Goal: Task Accomplishment & Management: Use online tool/utility

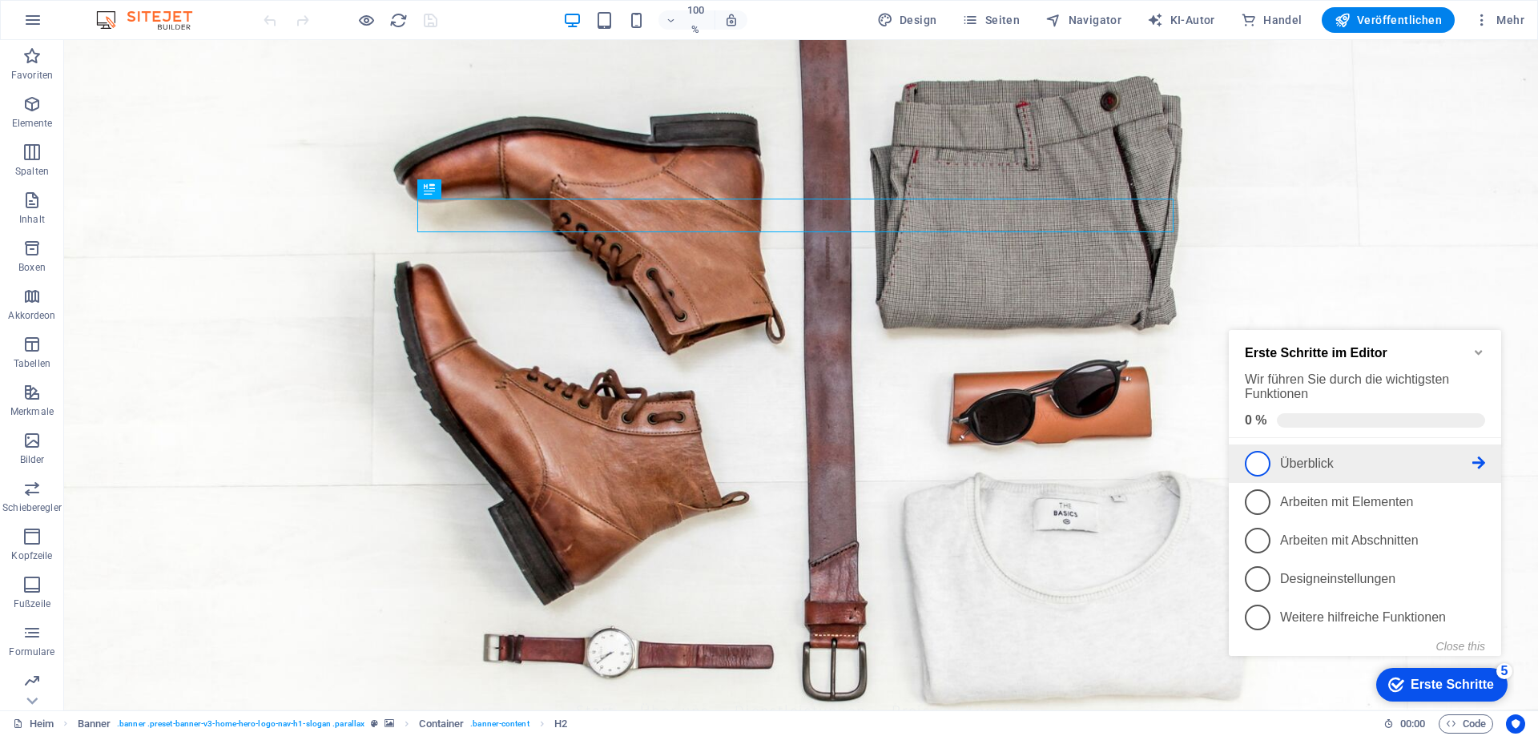
click at [1257, 462] on span "1" at bounding box center [1258, 464] width 26 height 26
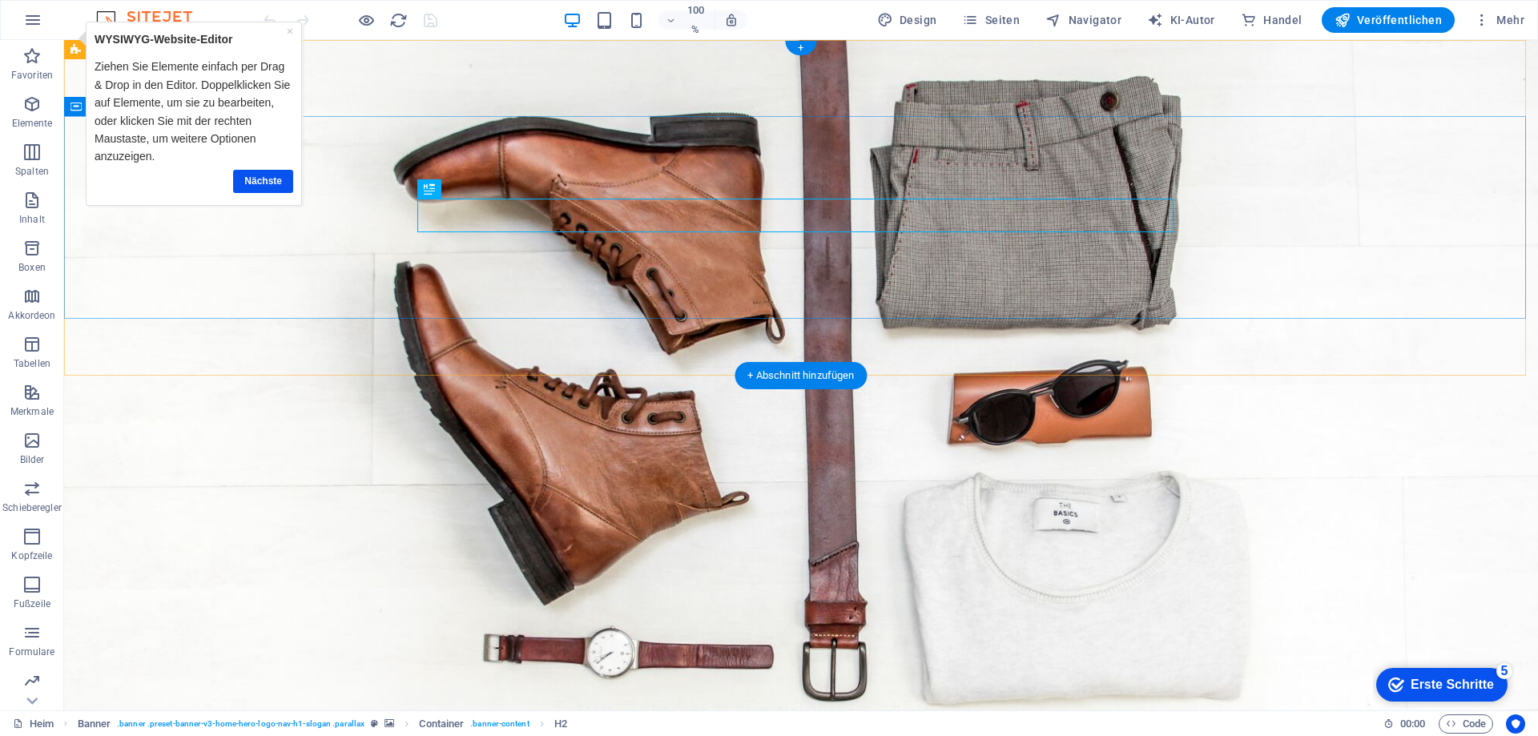
drag, startPoint x: 98, startPoint y: 243, endPoint x: 740, endPoint y: 272, distance: 643.2
click at [30, 204] on icon "button" at bounding box center [31, 200] width 19 height 19
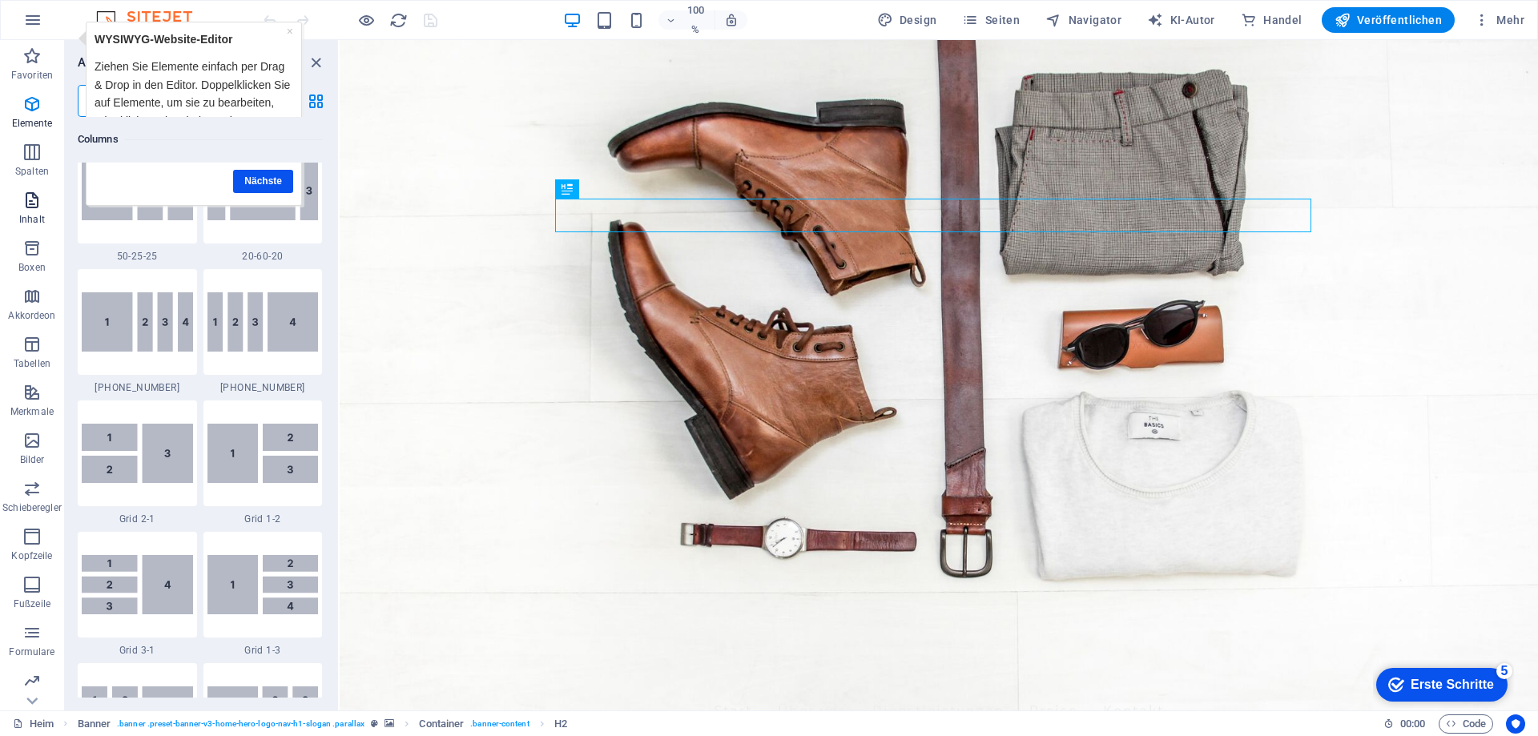
scroll to position [2803, 0]
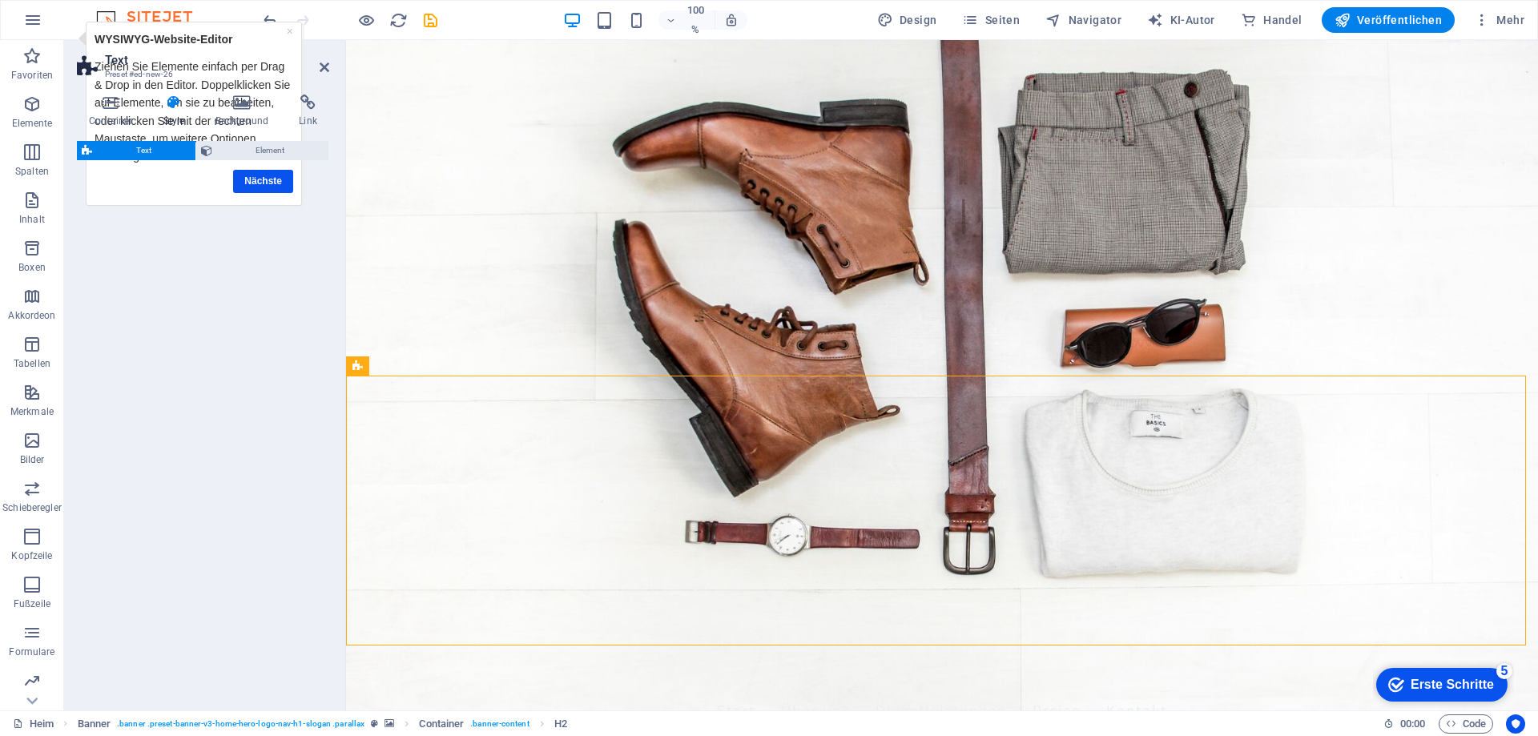
select select "preset-text-v2-default"
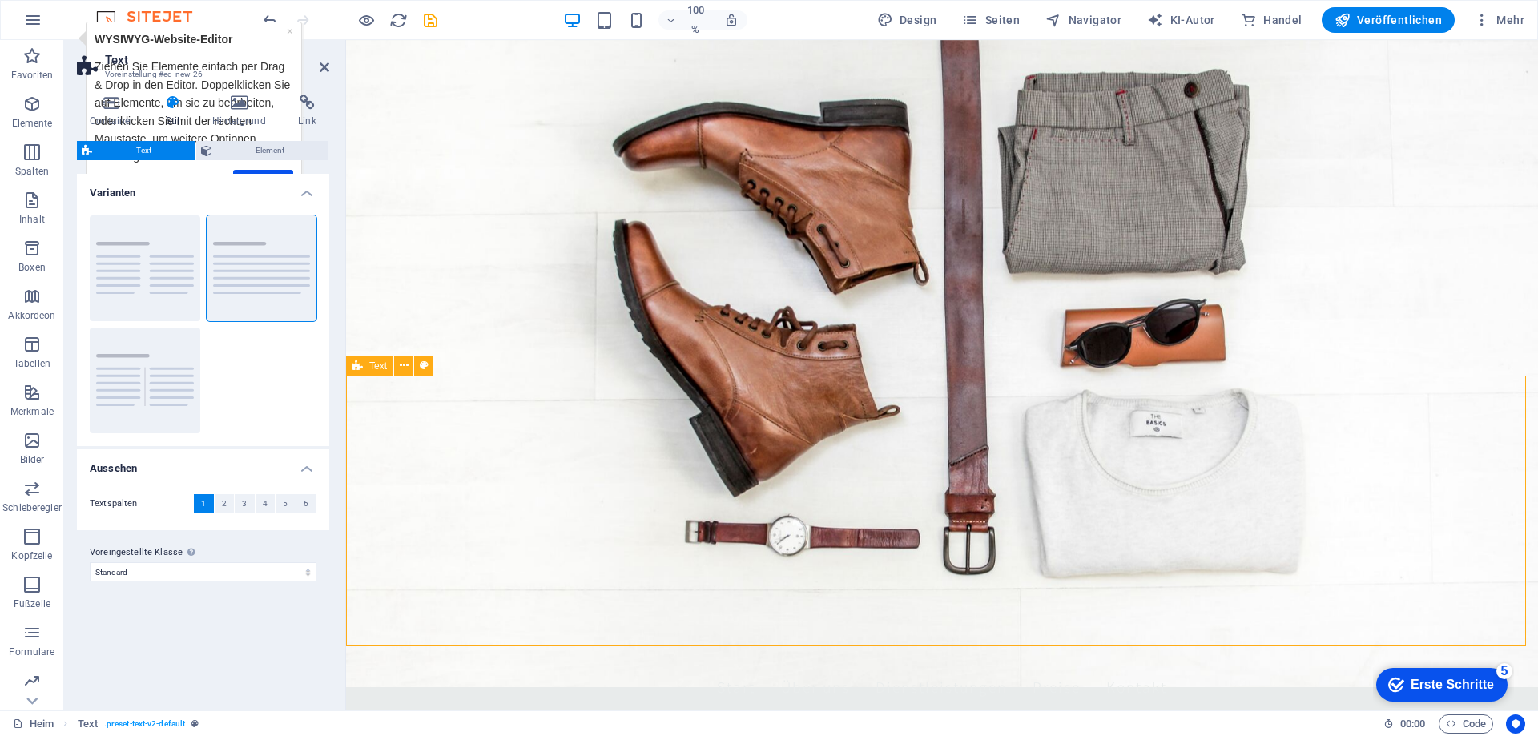
scroll to position [0, 0]
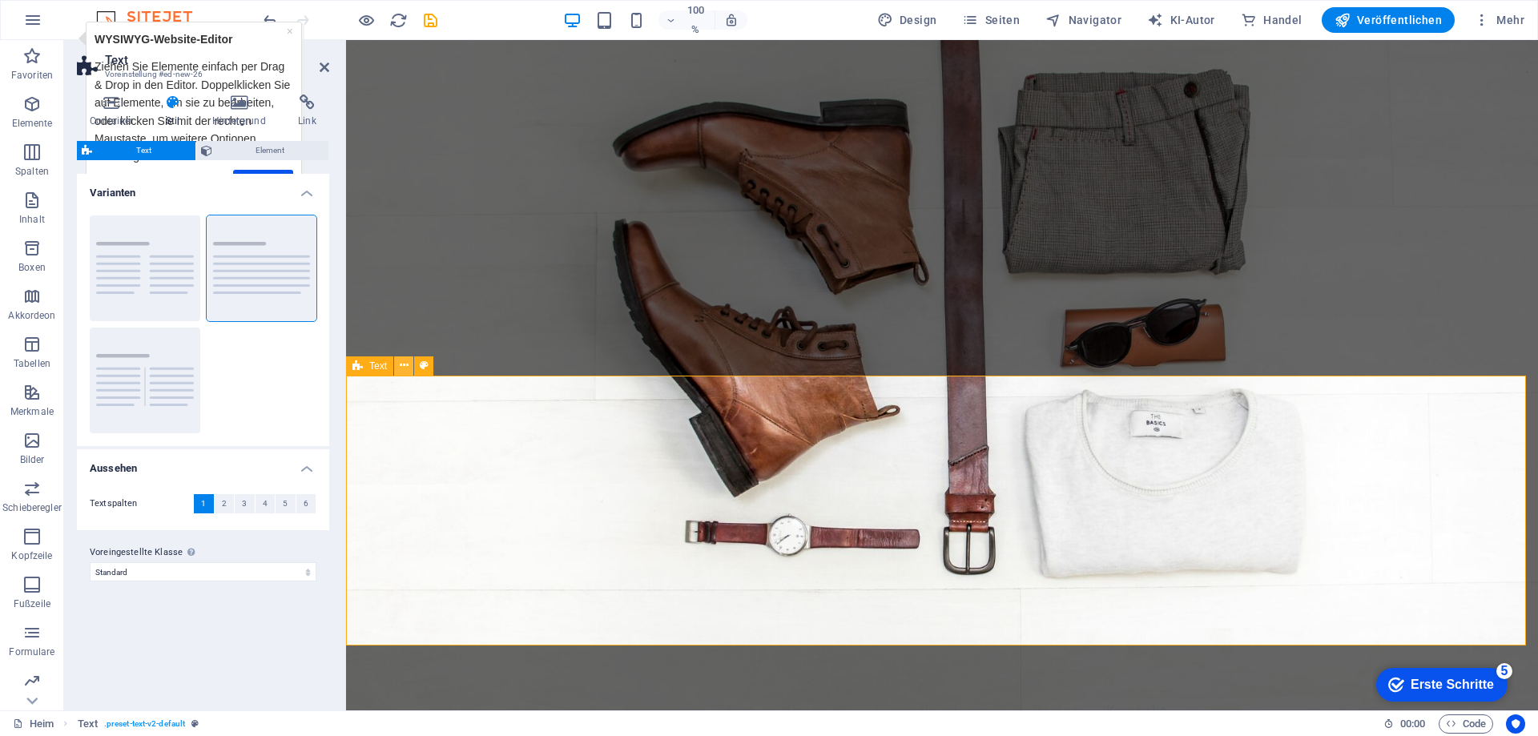
click at [400, 367] on icon at bounding box center [404, 365] width 9 height 17
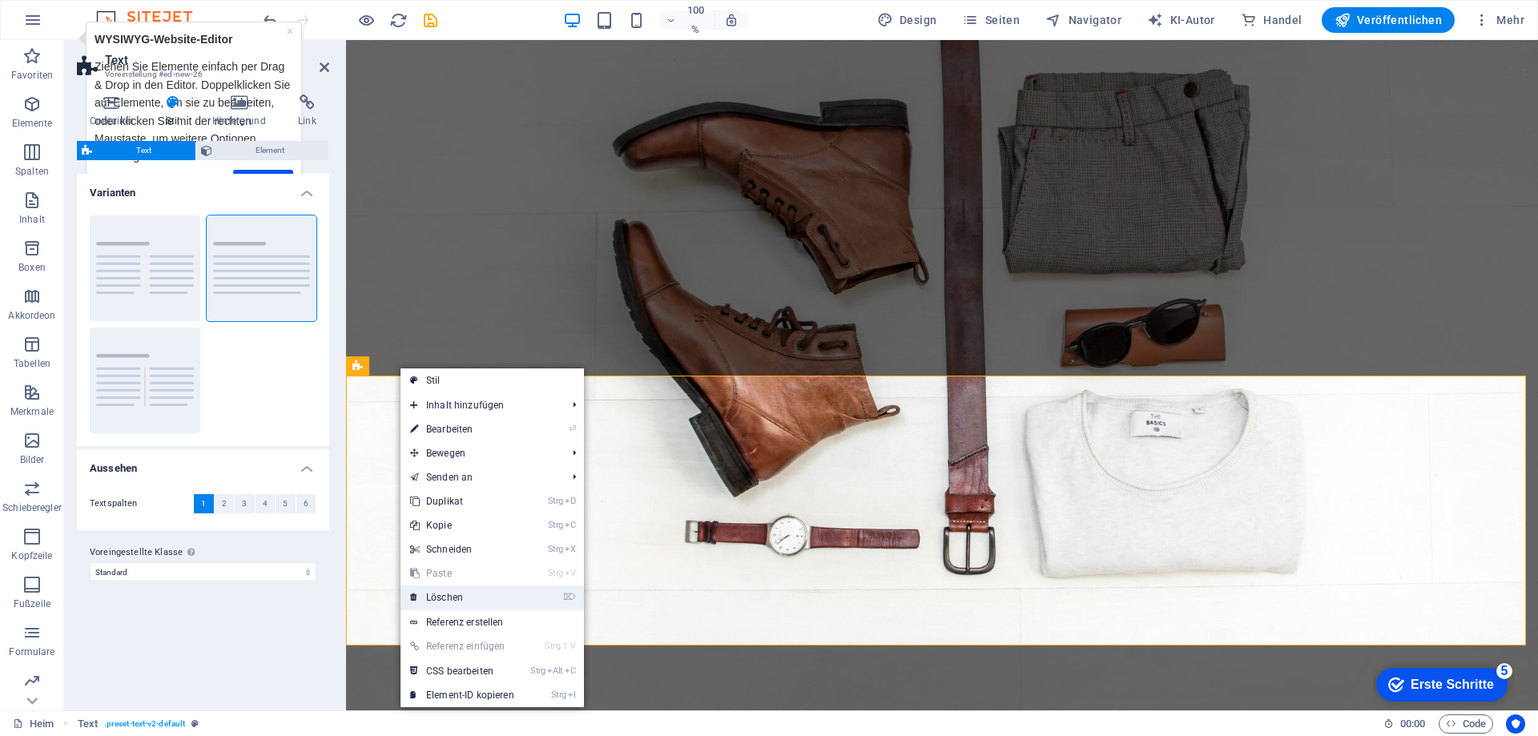
click at [449, 591] on link "⌦ Löschen" at bounding box center [462, 598] width 123 height 24
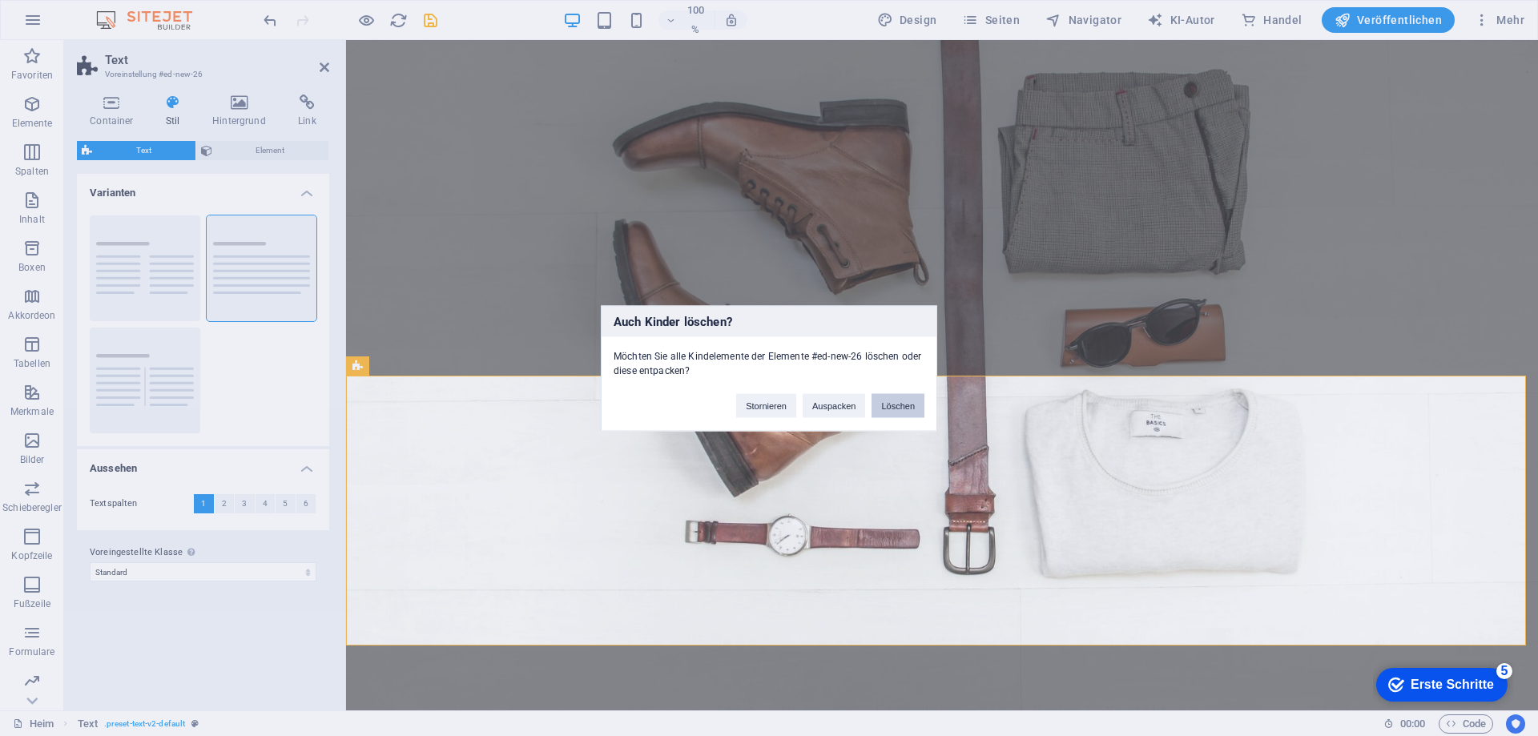
click at [898, 405] on font "Löschen" at bounding box center [898, 406] width 34 height 10
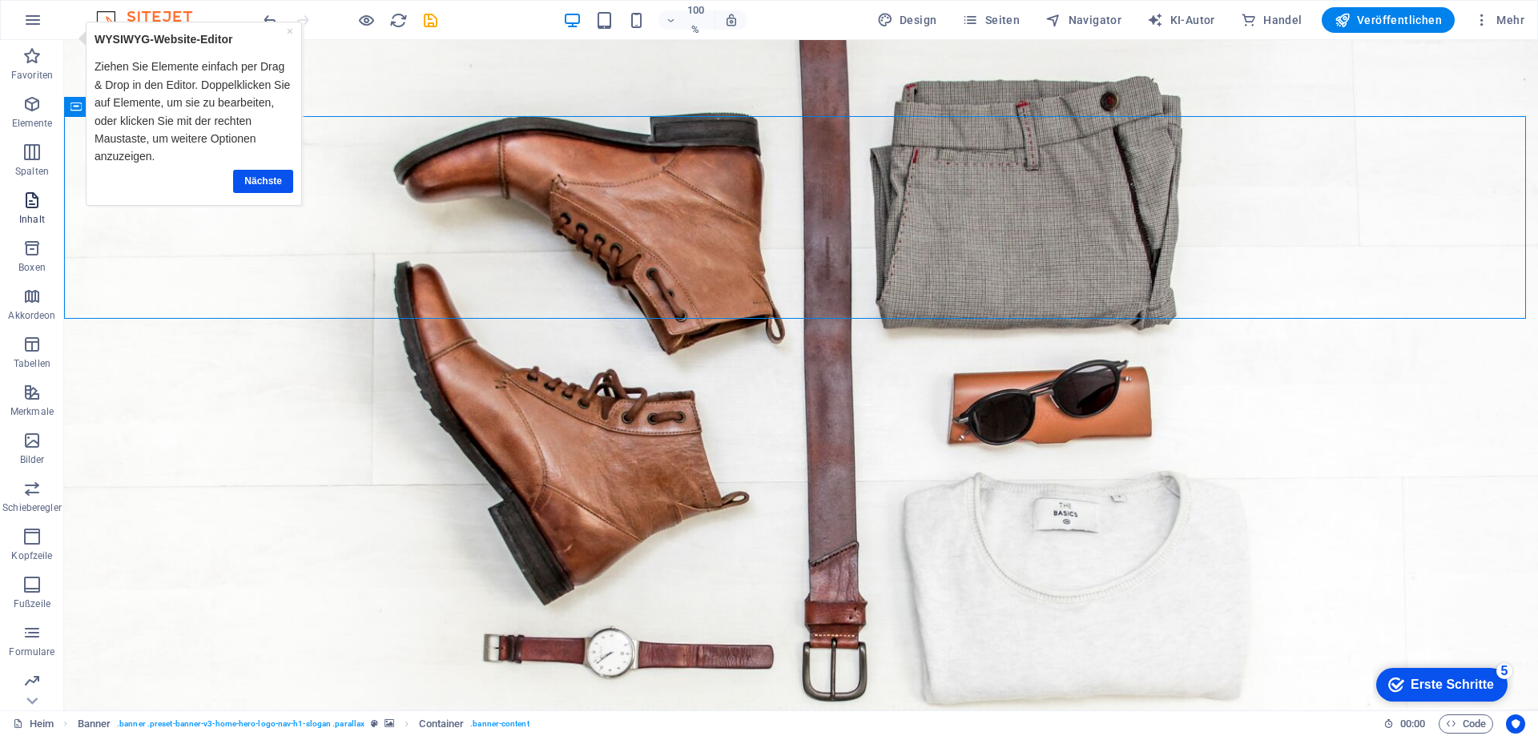
click at [30, 204] on icon "button" at bounding box center [31, 200] width 19 height 19
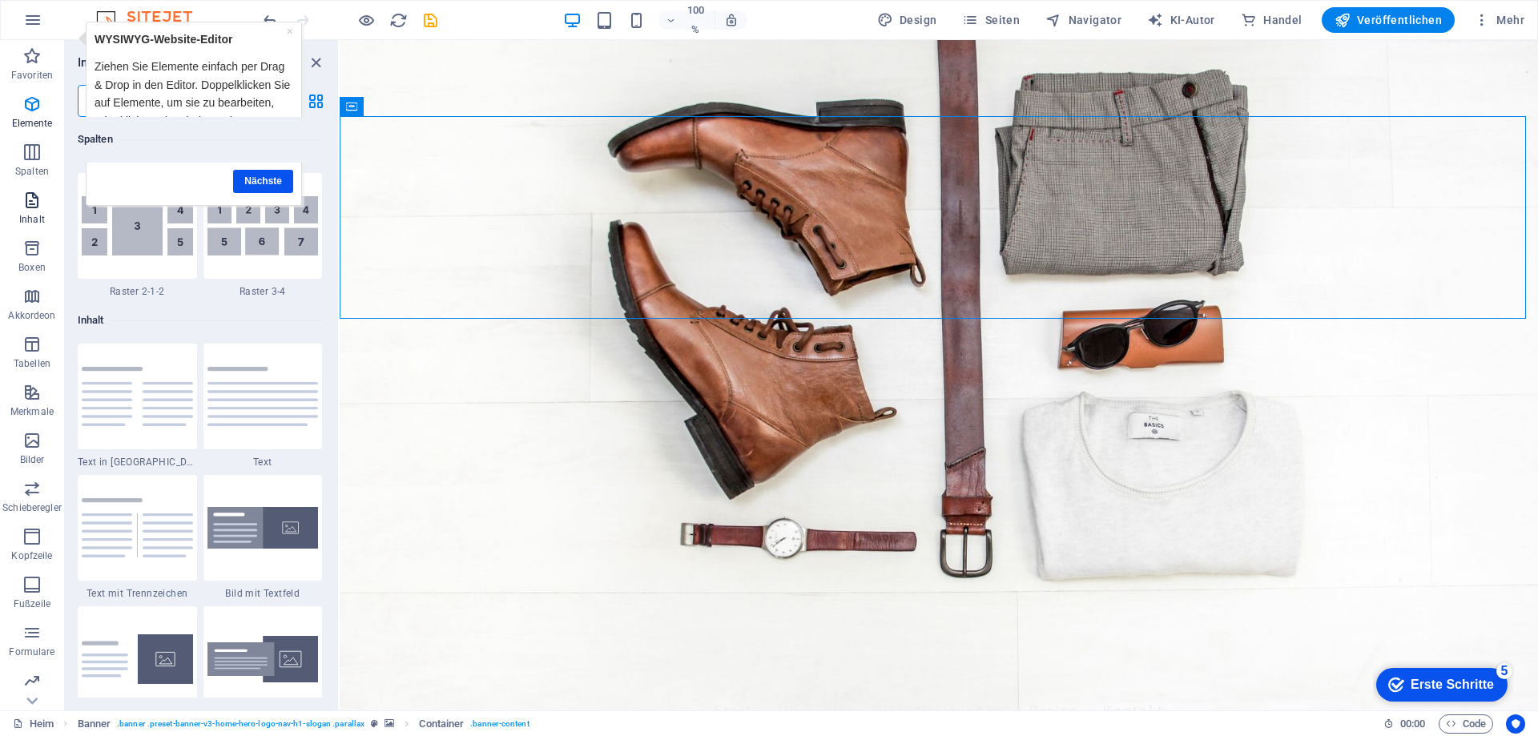
scroll to position [2803, 0]
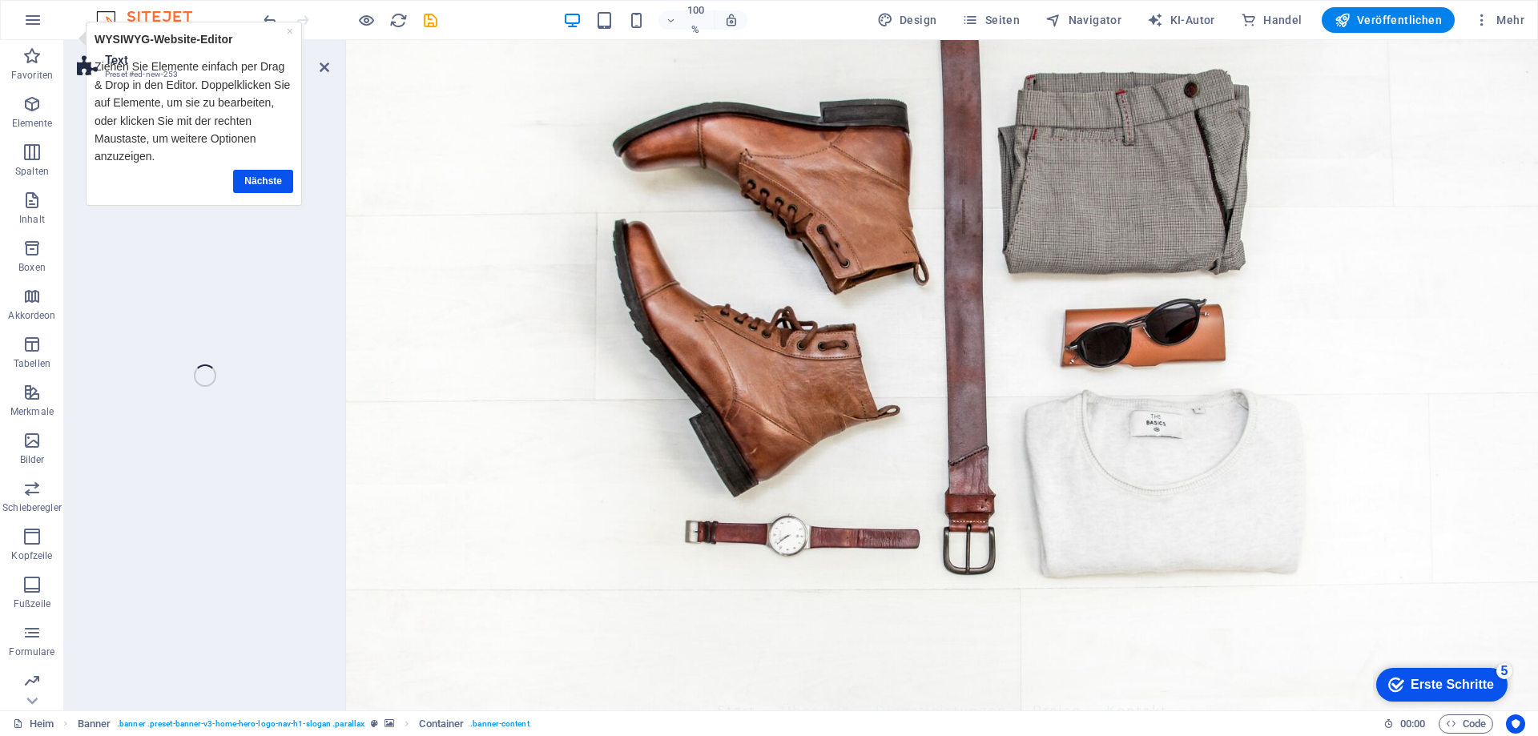
select select "rem"
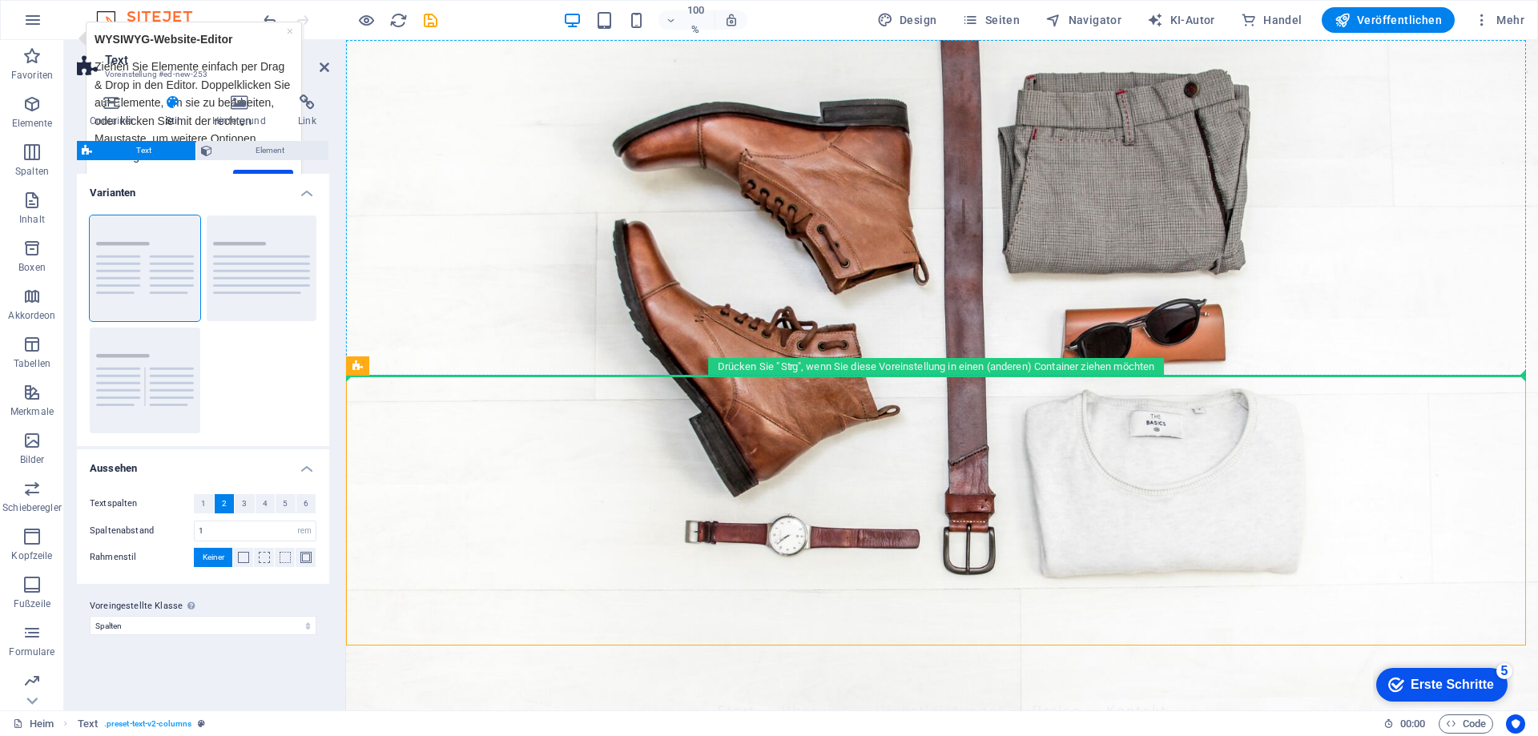
drag, startPoint x: 715, startPoint y: 409, endPoint x: 435, endPoint y: 292, distance: 303.5
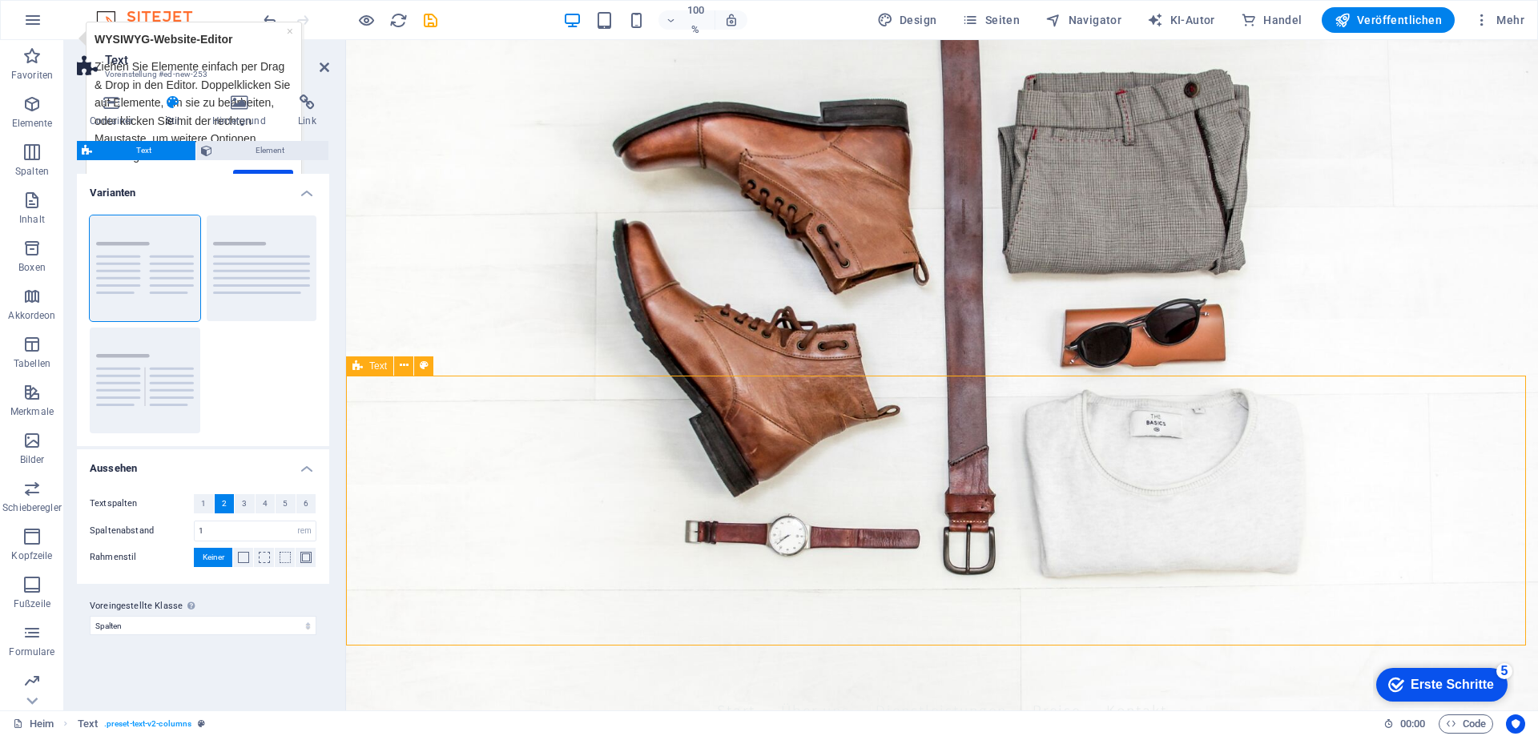
click at [365, 367] on div "Text" at bounding box center [369, 366] width 47 height 19
click at [404, 368] on icon at bounding box center [404, 365] width 9 height 17
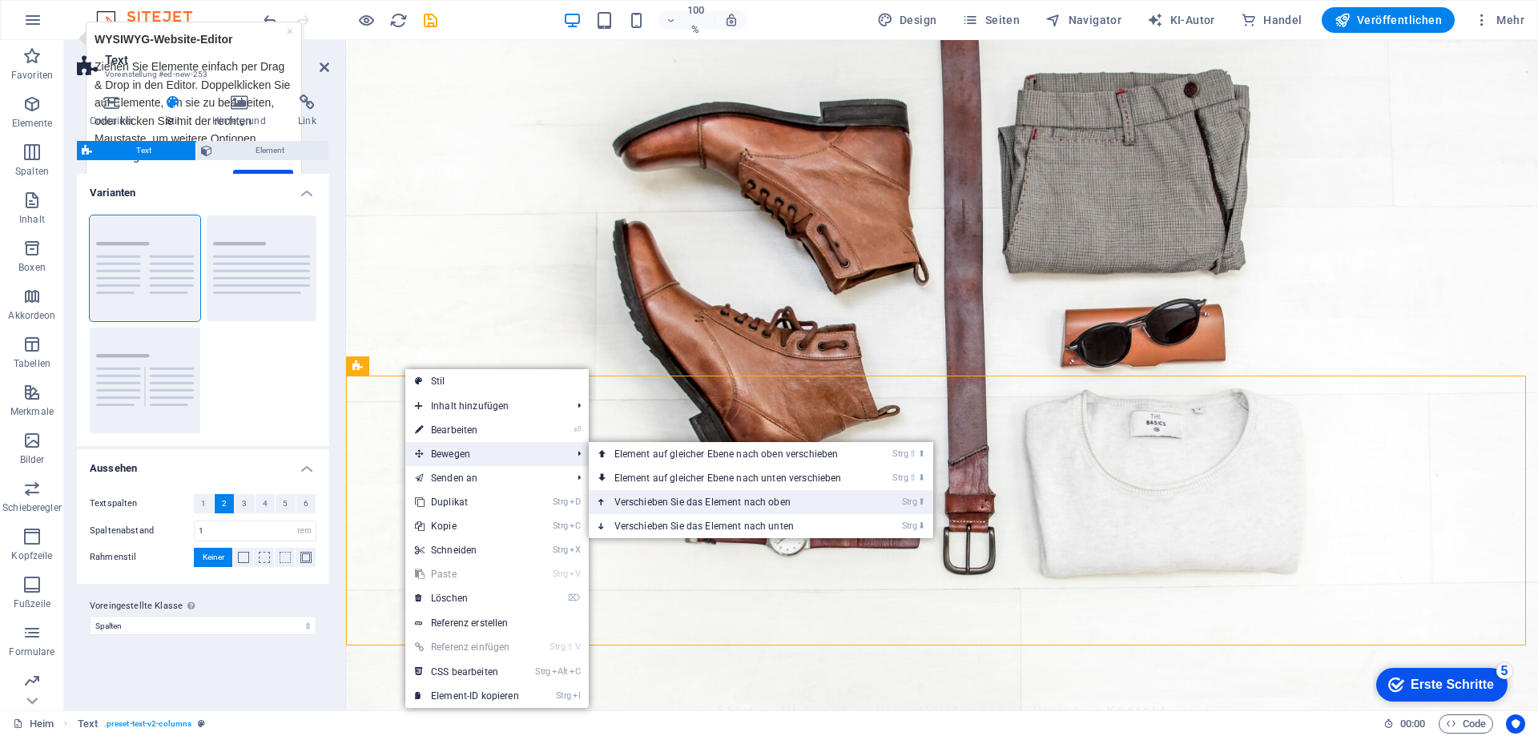
click at [738, 501] on font "Verschieben Sie das Element nach oben" at bounding box center [703, 502] width 176 height 11
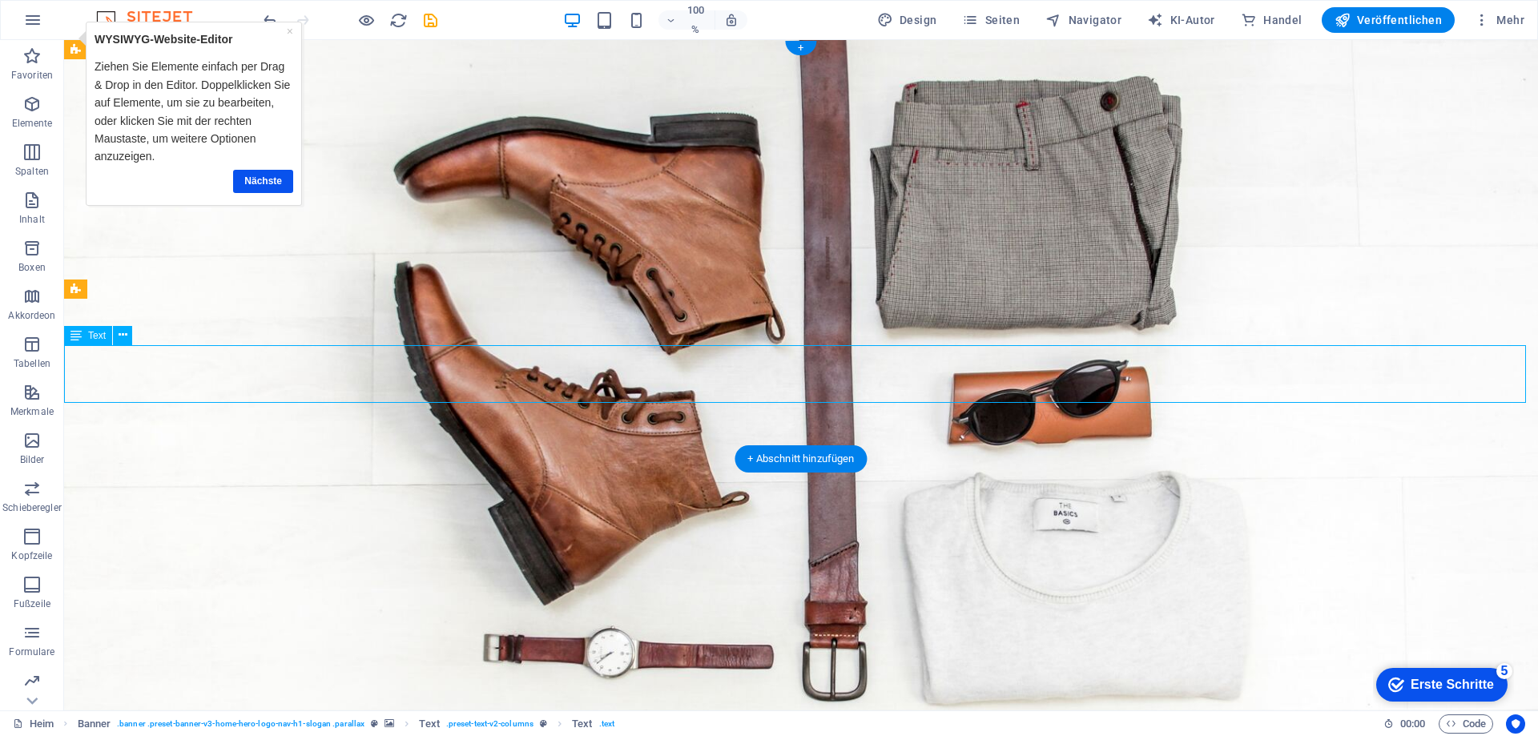
click at [94, 337] on font "Text" at bounding box center [97, 335] width 18 height 11
click at [124, 336] on icon at bounding box center [123, 335] width 9 height 17
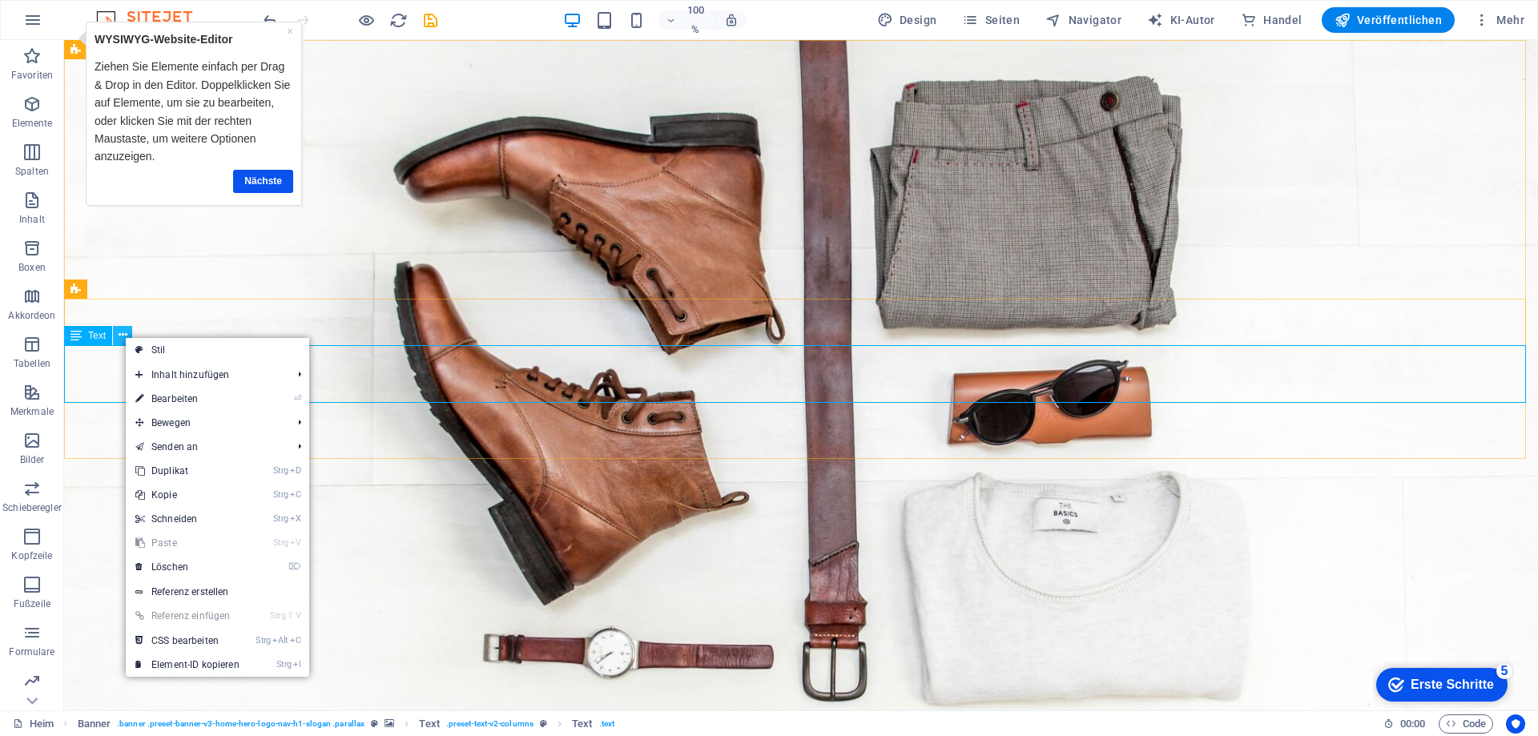
click at [124, 336] on icon at bounding box center [123, 335] width 9 height 17
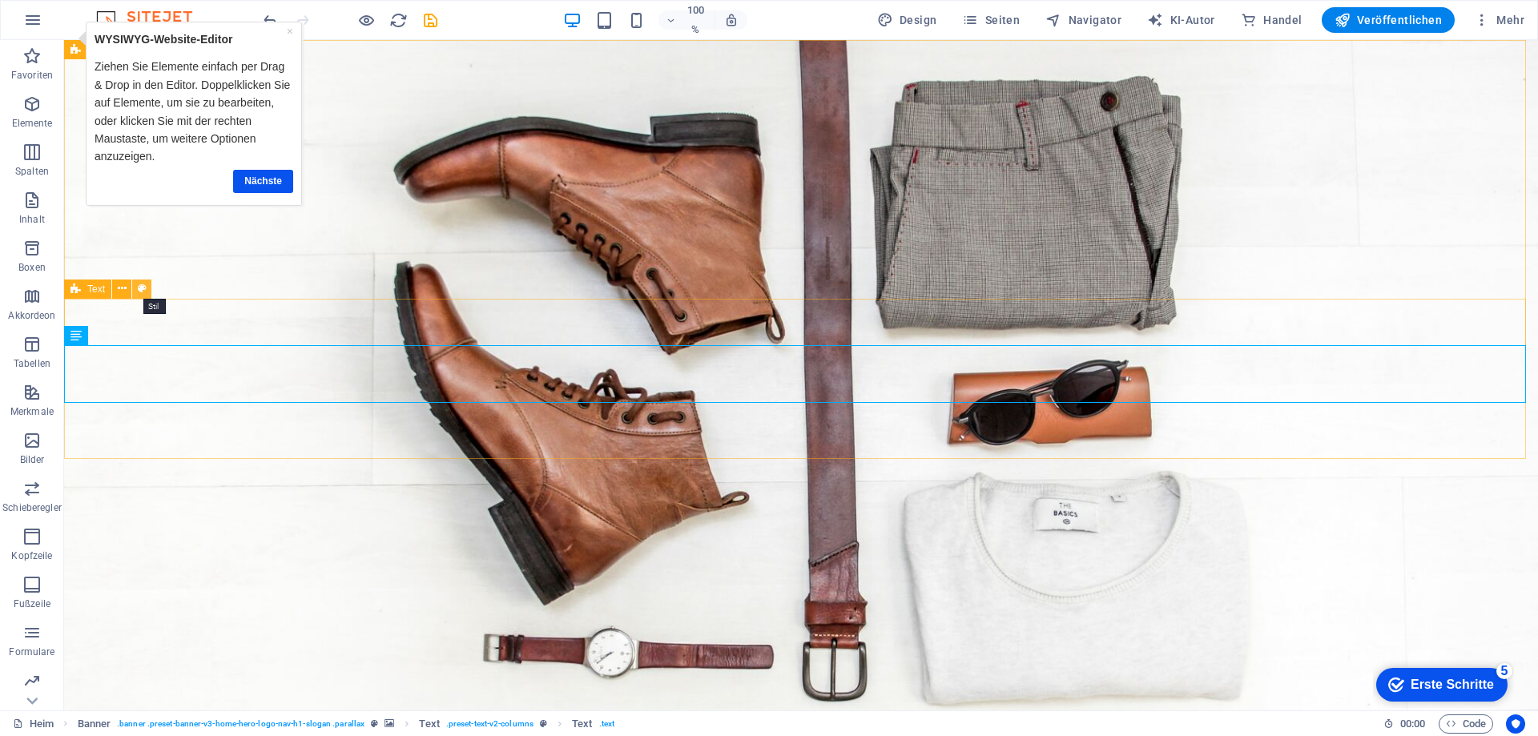
click at [139, 292] on icon at bounding box center [142, 288] width 9 height 17
select select "rem"
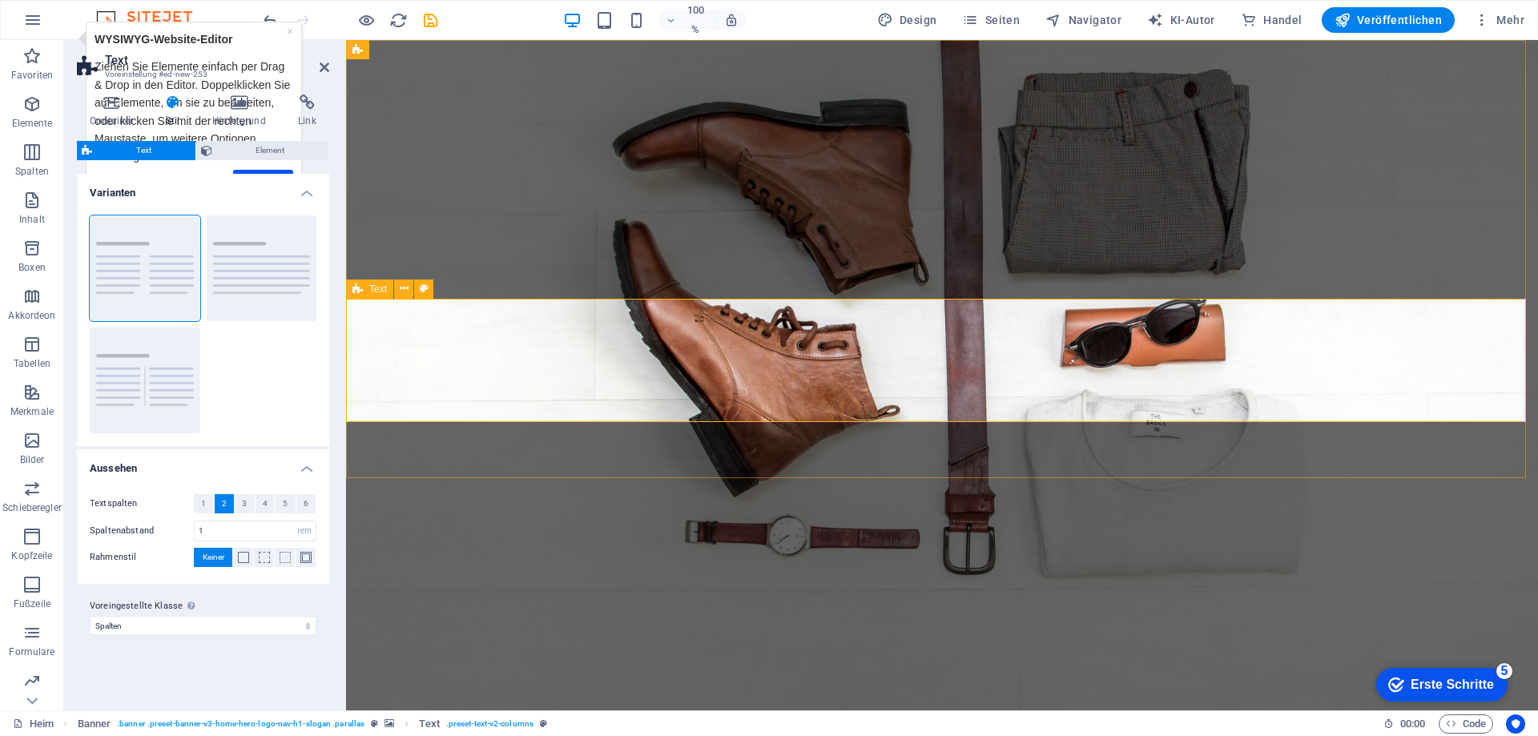
click at [382, 291] on font "Text" at bounding box center [378, 289] width 18 height 11
click at [425, 290] on icon at bounding box center [427, 288] width 9 height 17
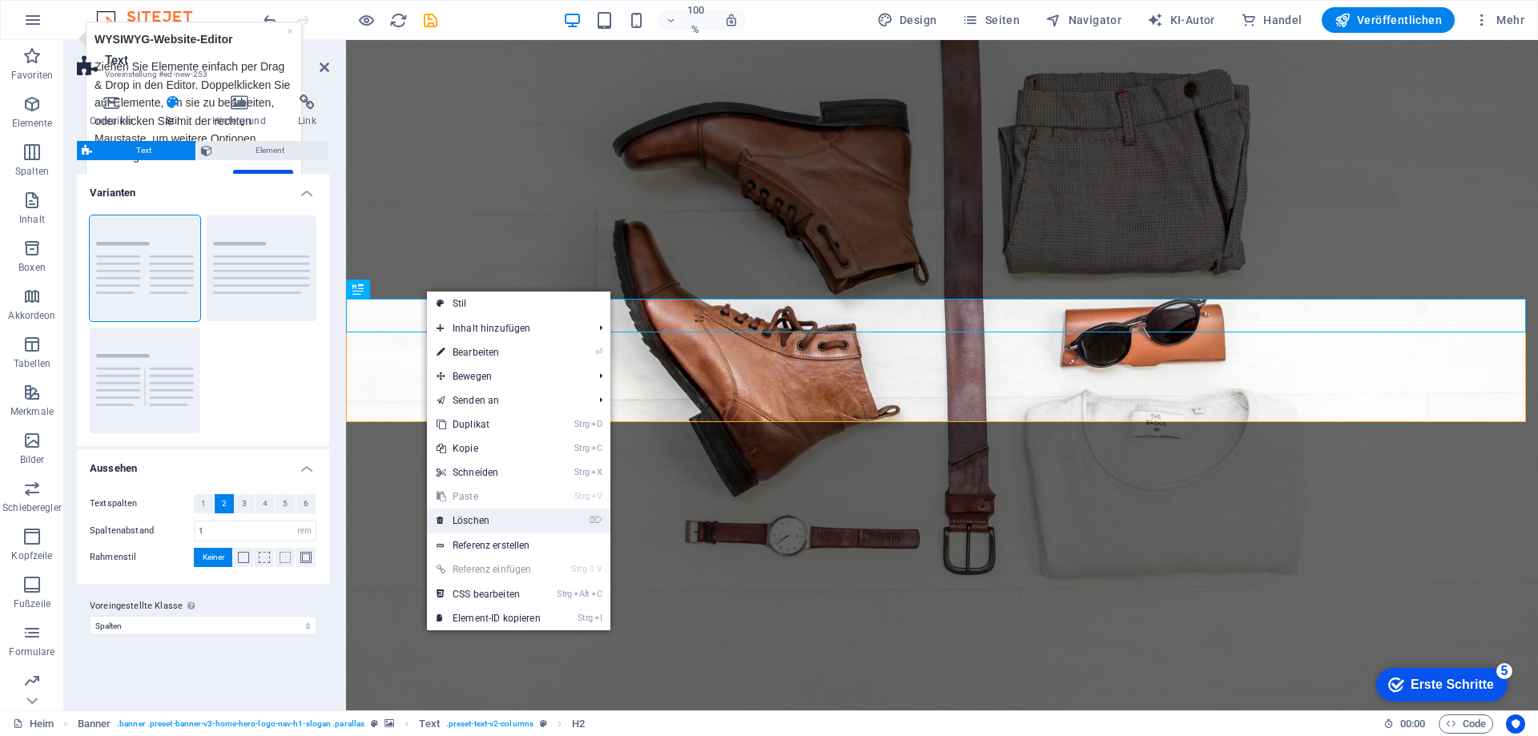
click at [476, 514] on link "⌦ Löschen" at bounding box center [488, 521] width 123 height 24
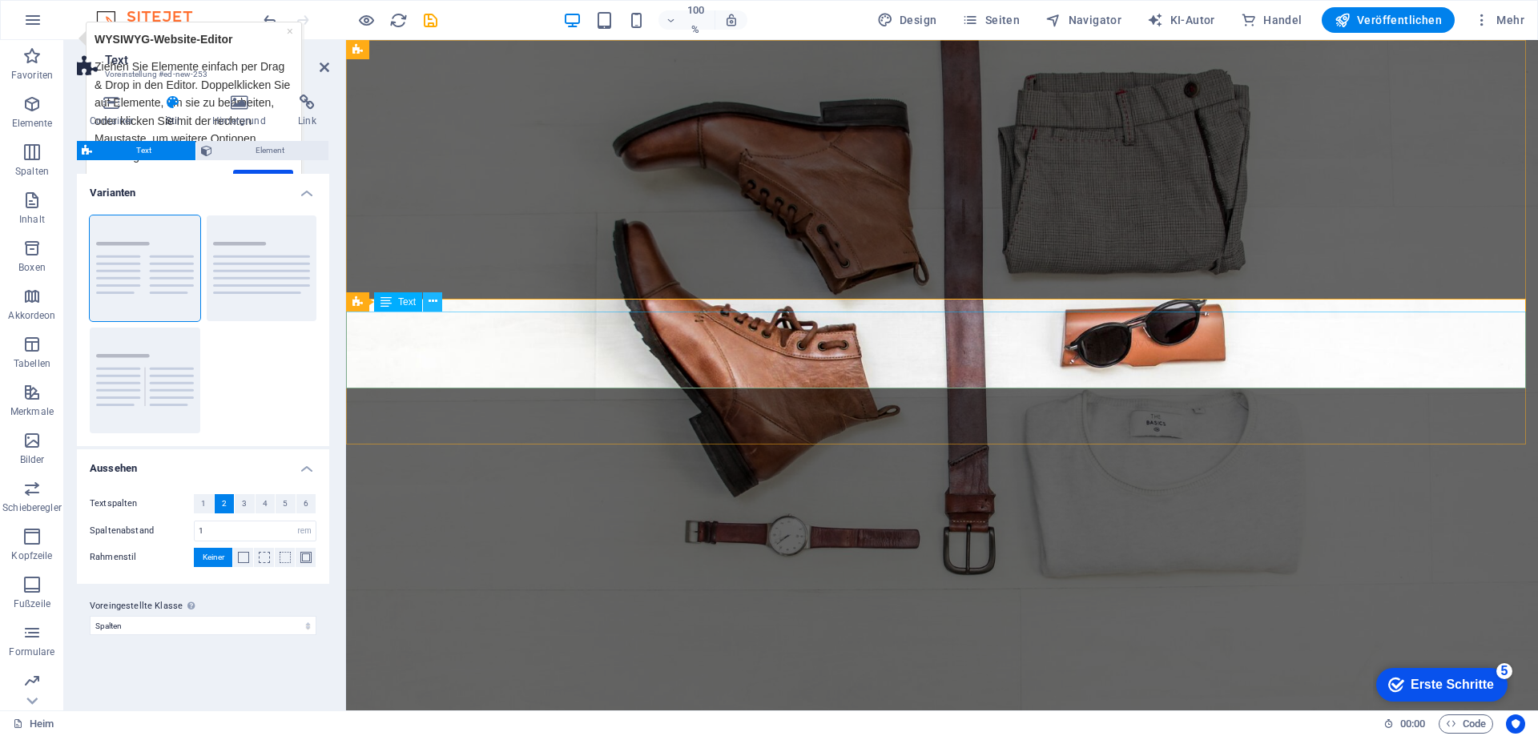
click at [429, 304] on icon at bounding box center [433, 301] width 9 height 17
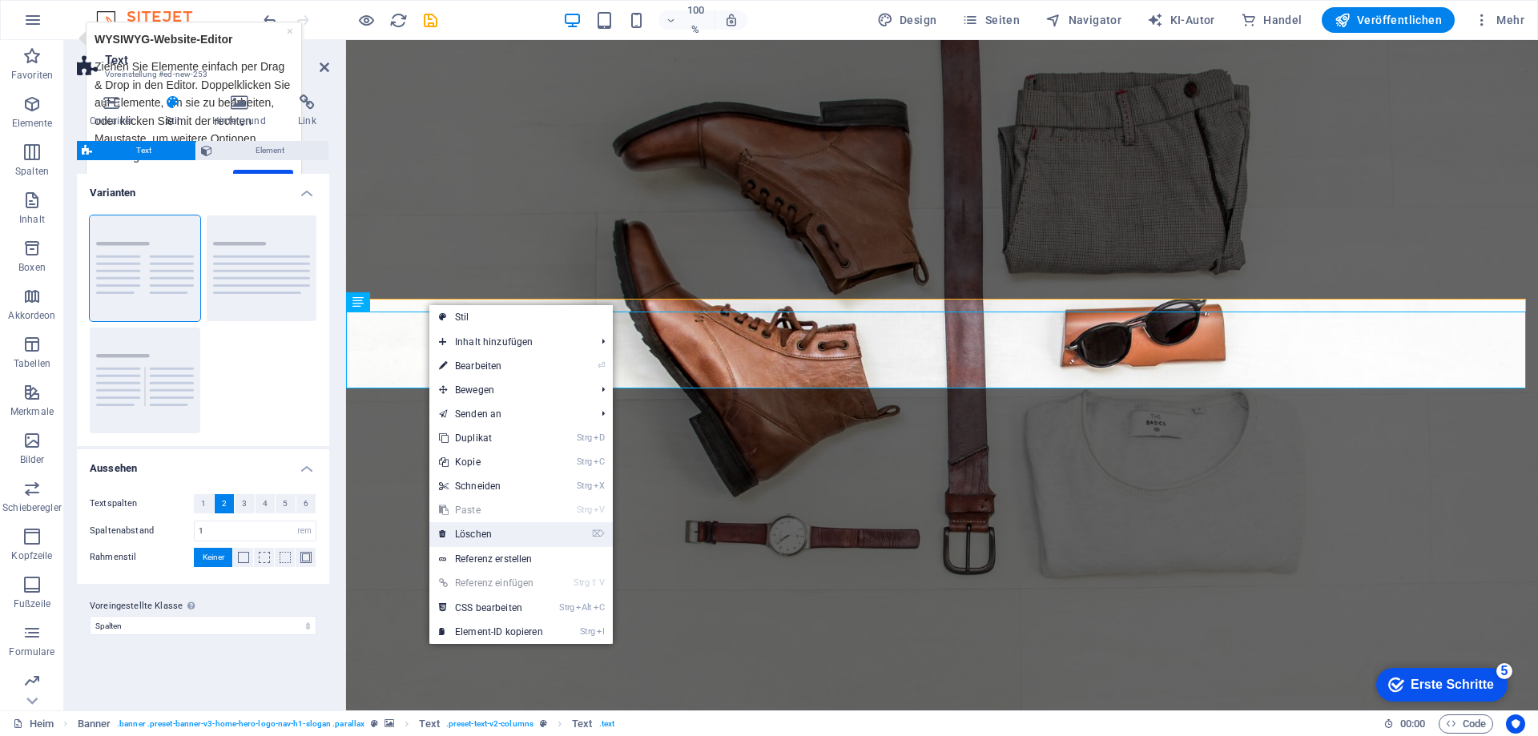
click at [466, 535] on font "Löschen" at bounding box center [473, 534] width 37 height 11
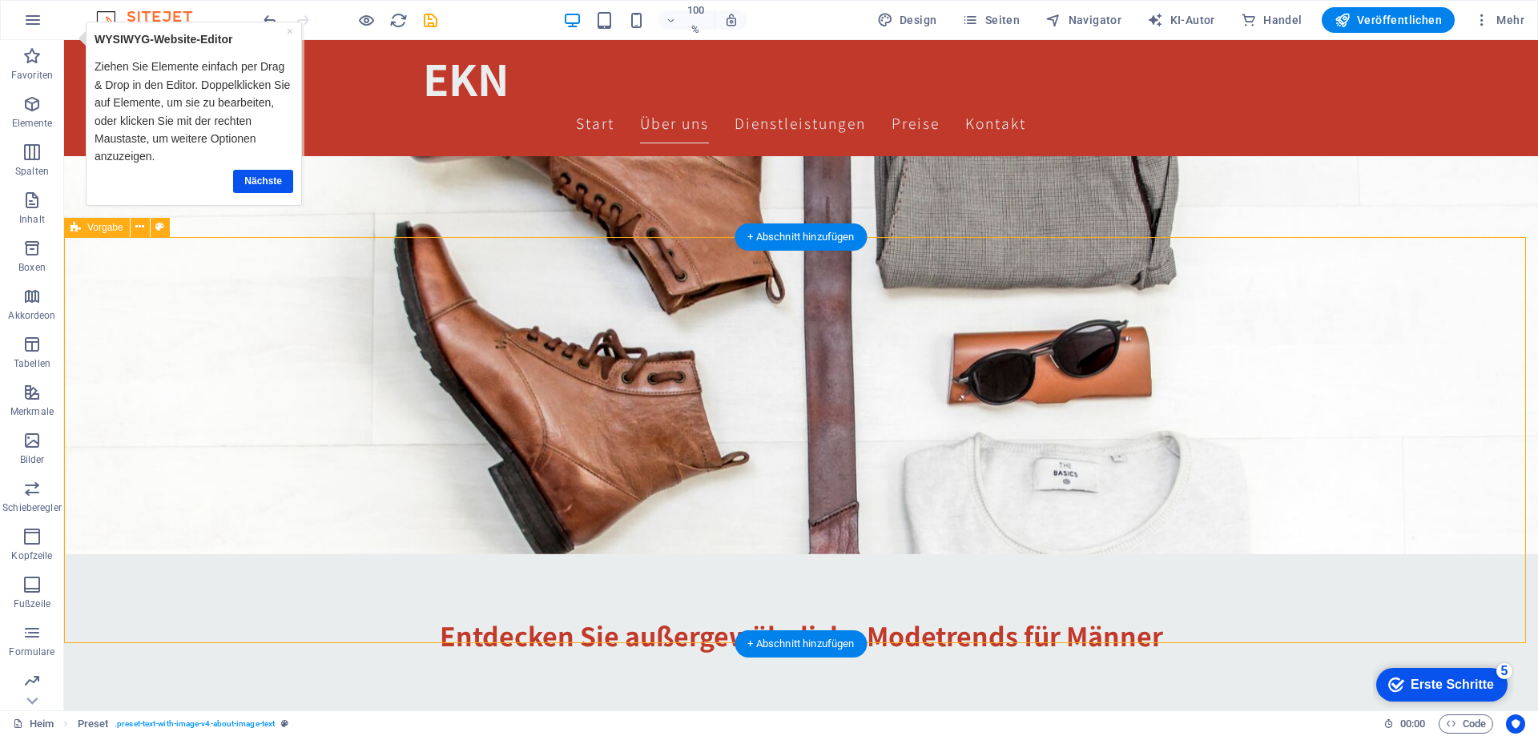
scroll to position [160, 0]
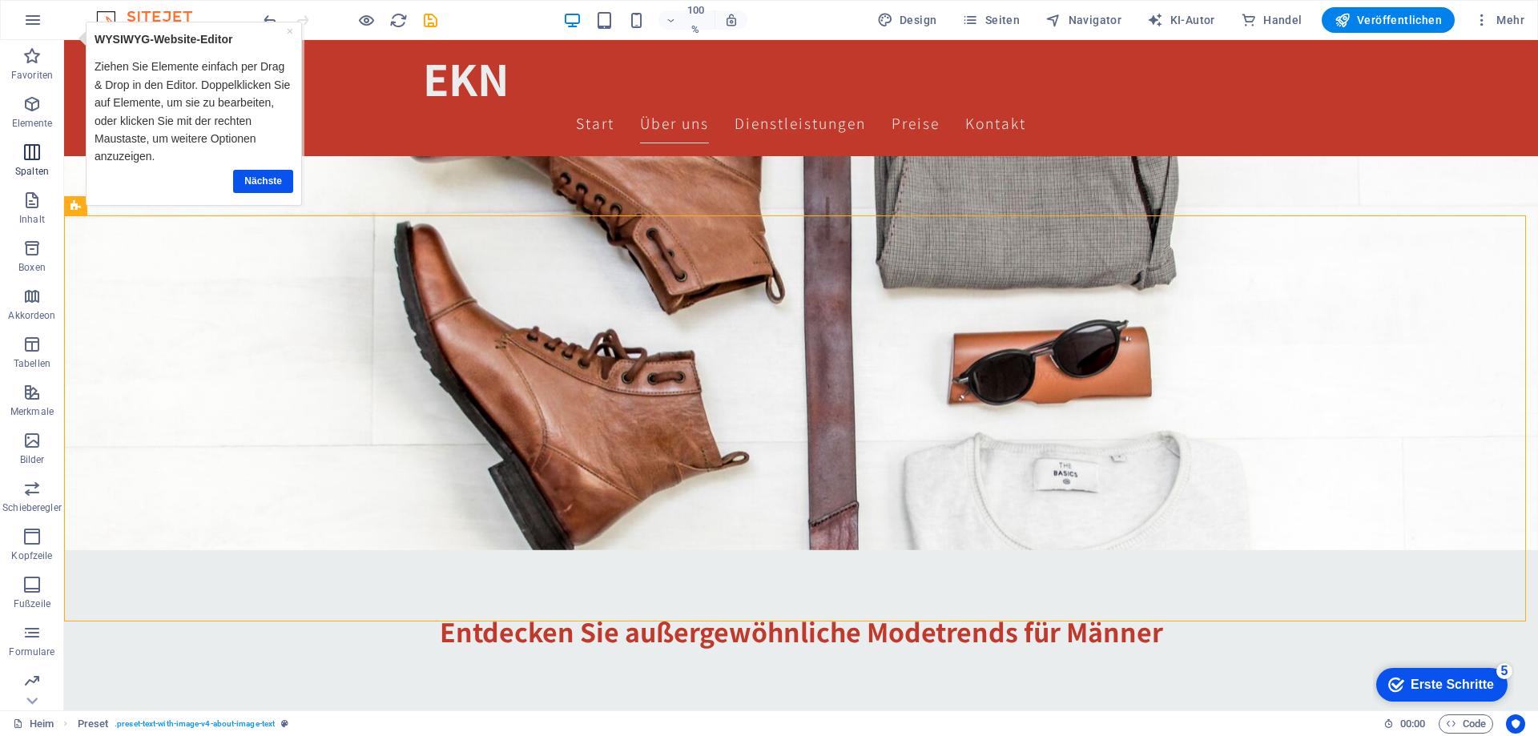
drag, startPoint x: 28, startPoint y: 101, endPoint x: 33, endPoint y: 139, distance: 38.0
click at [50, 168] on div "Favoriten Elemente Spalten Inhalt Boxen Akkordeon Tabellen Merkmale Bilder Schi…" at bounding box center [32, 424] width 64 height 769
click at [31, 110] on icon "button" at bounding box center [31, 104] width 19 height 19
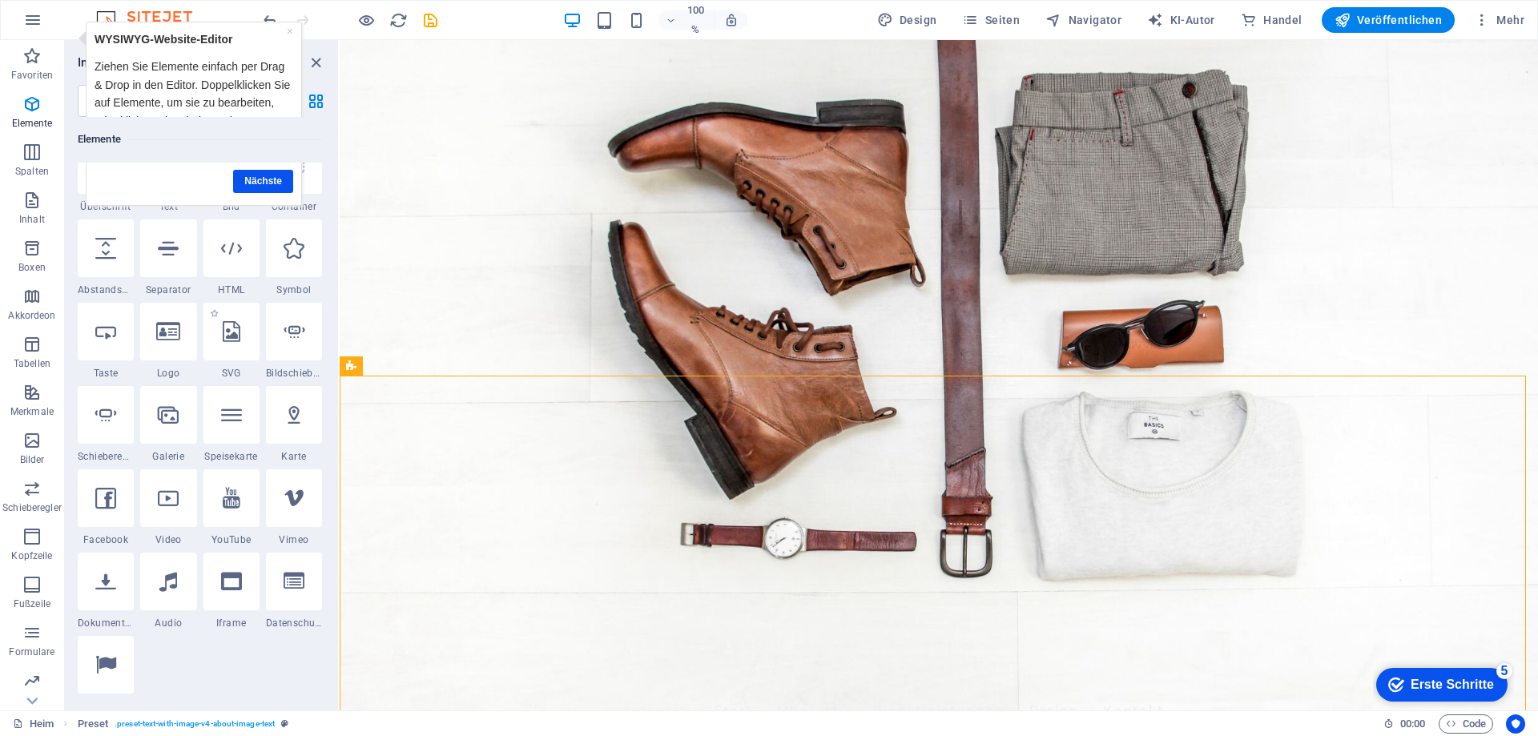
scroll to position [0, 0]
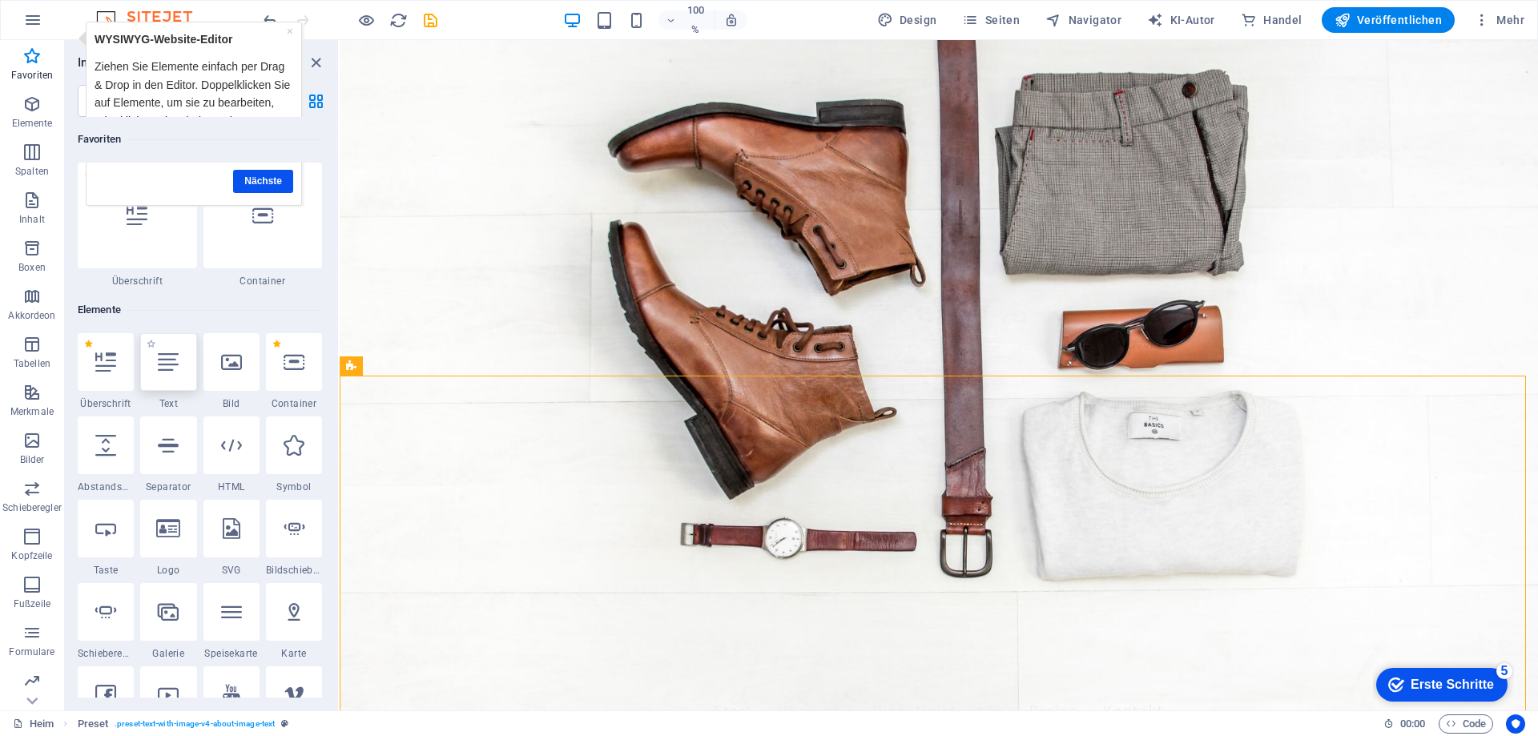
click at [170, 374] on div at bounding box center [168, 362] width 56 height 58
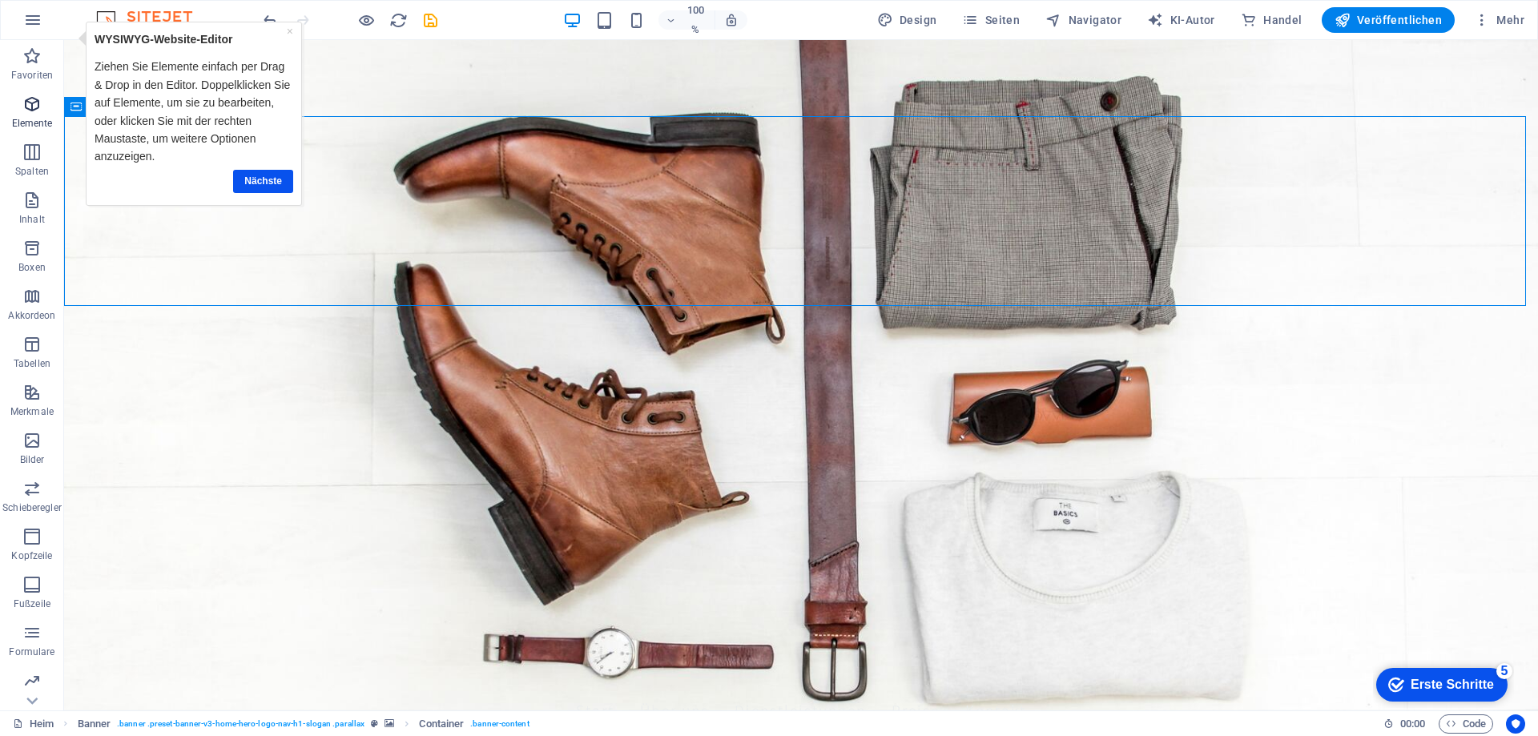
click at [30, 111] on icon "button" at bounding box center [31, 104] width 19 height 19
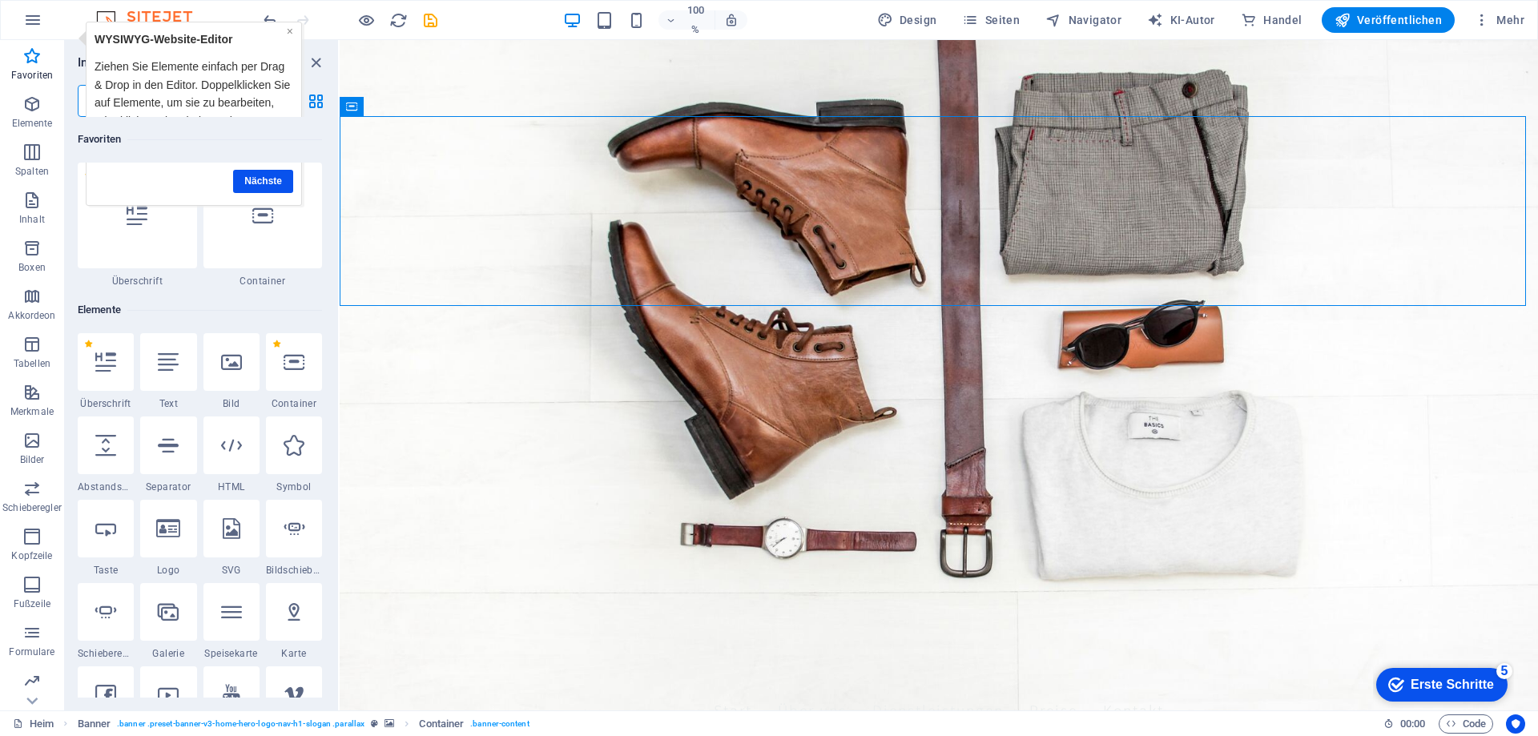
click at [289, 31] on font "×" at bounding box center [290, 31] width 6 height 13
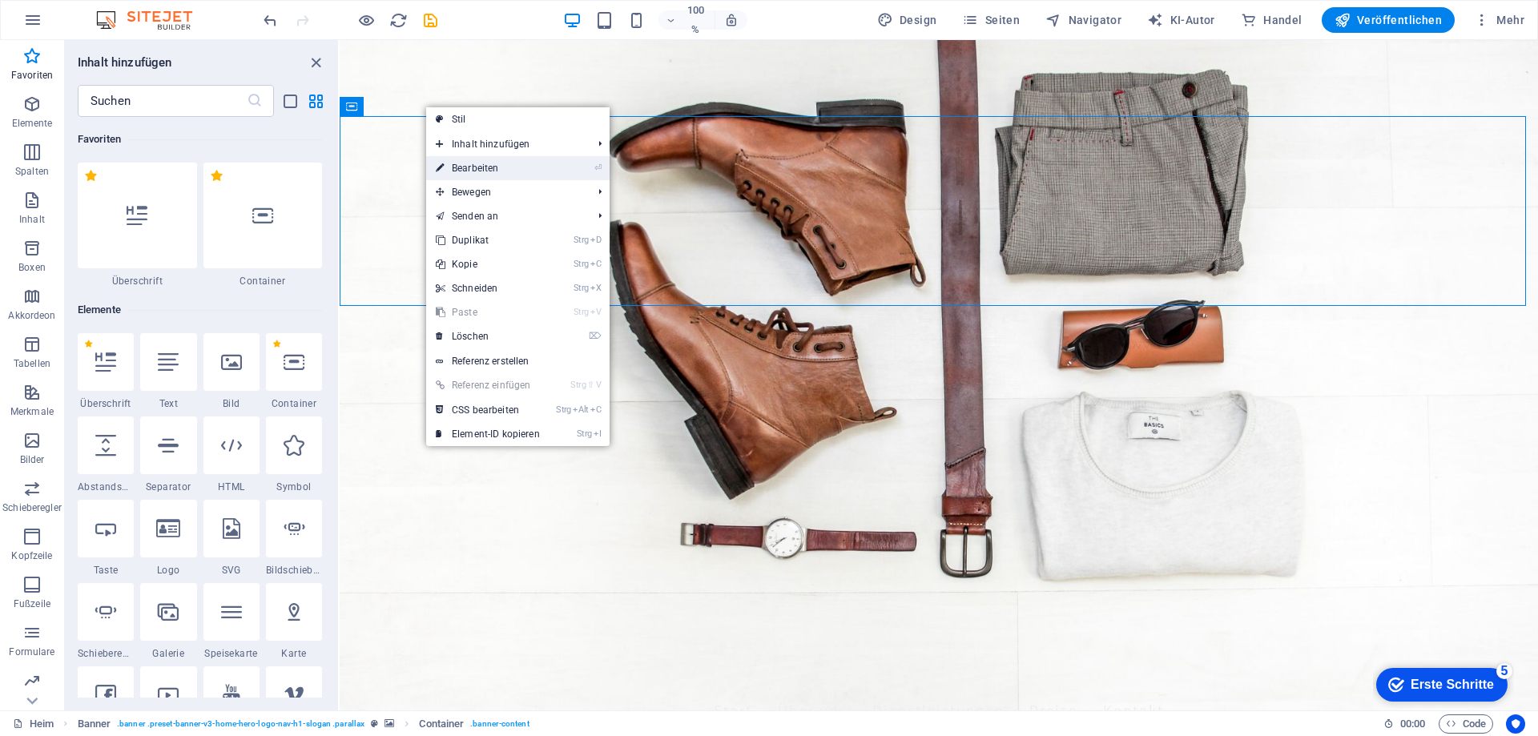
click at [480, 165] on font "Bearbeiten" at bounding box center [475, 168] width 46 height 11
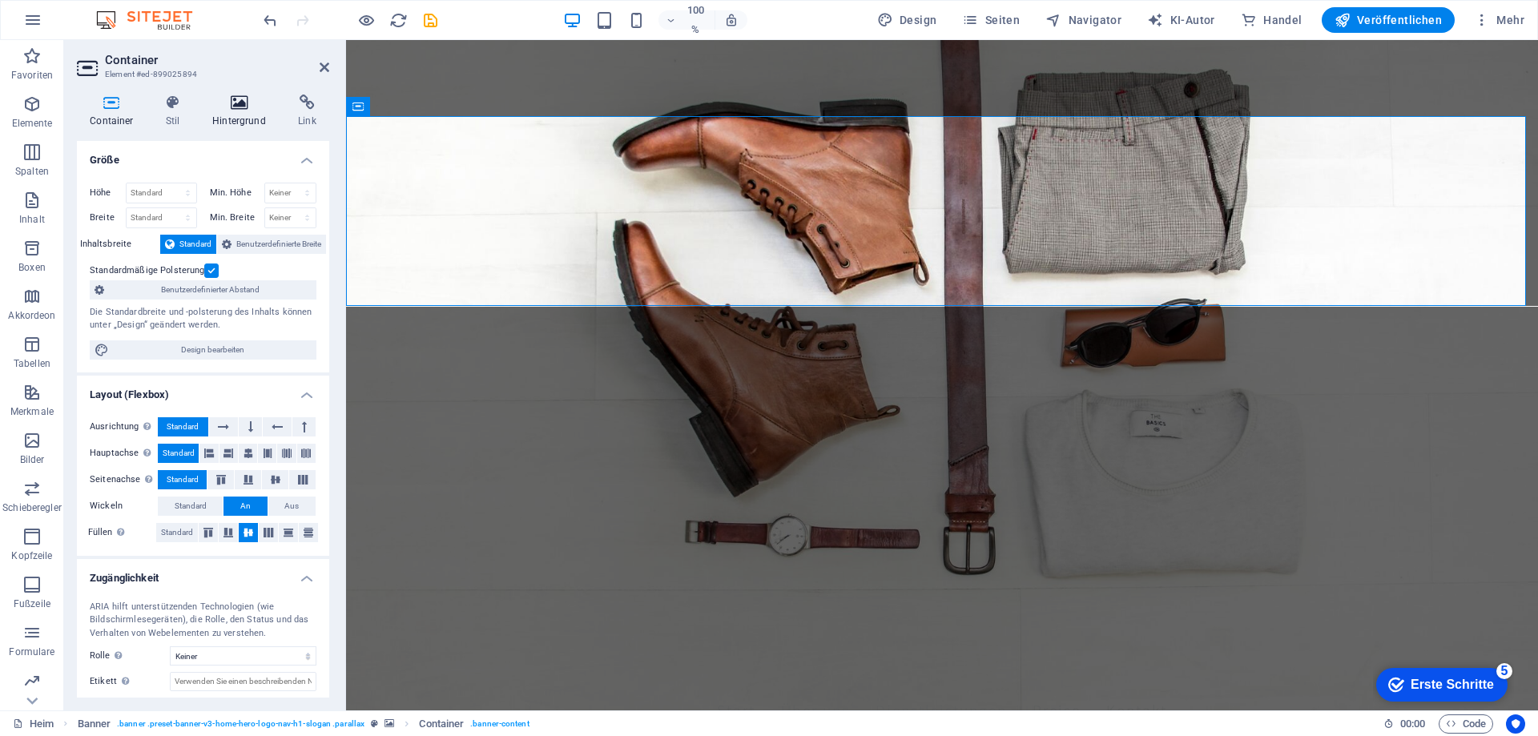
click at [242, 107] on icon at bounding box center [238, 103] width 79 height 16
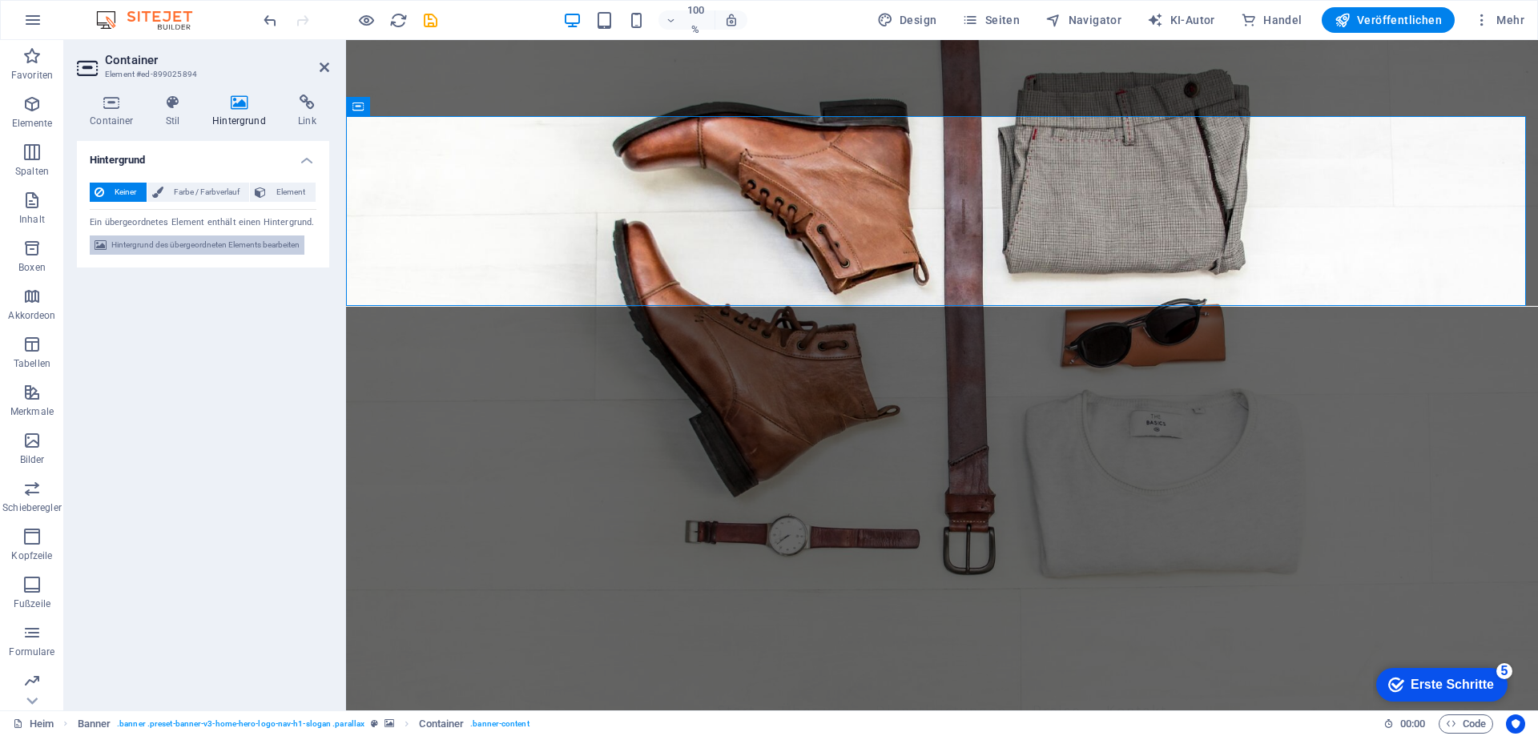
click at [217, 244] on font "Hintergrund des übergeordneten Elements bearbeiten" at bounding box center [205, 244] width 188 height 9
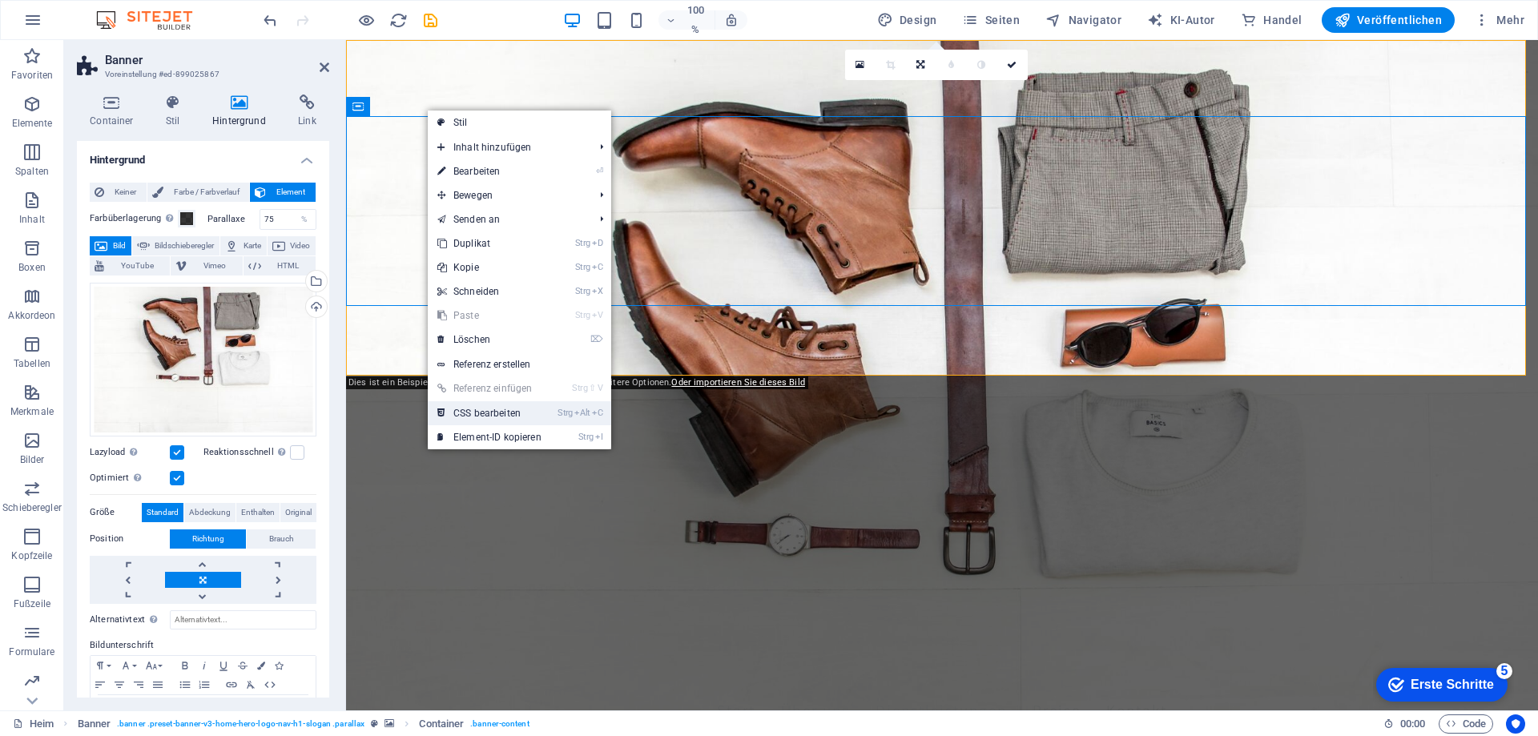
click at [482, 412] on font "CSS bearbeiten" at bounding box center [486, 413] width 67 height 11
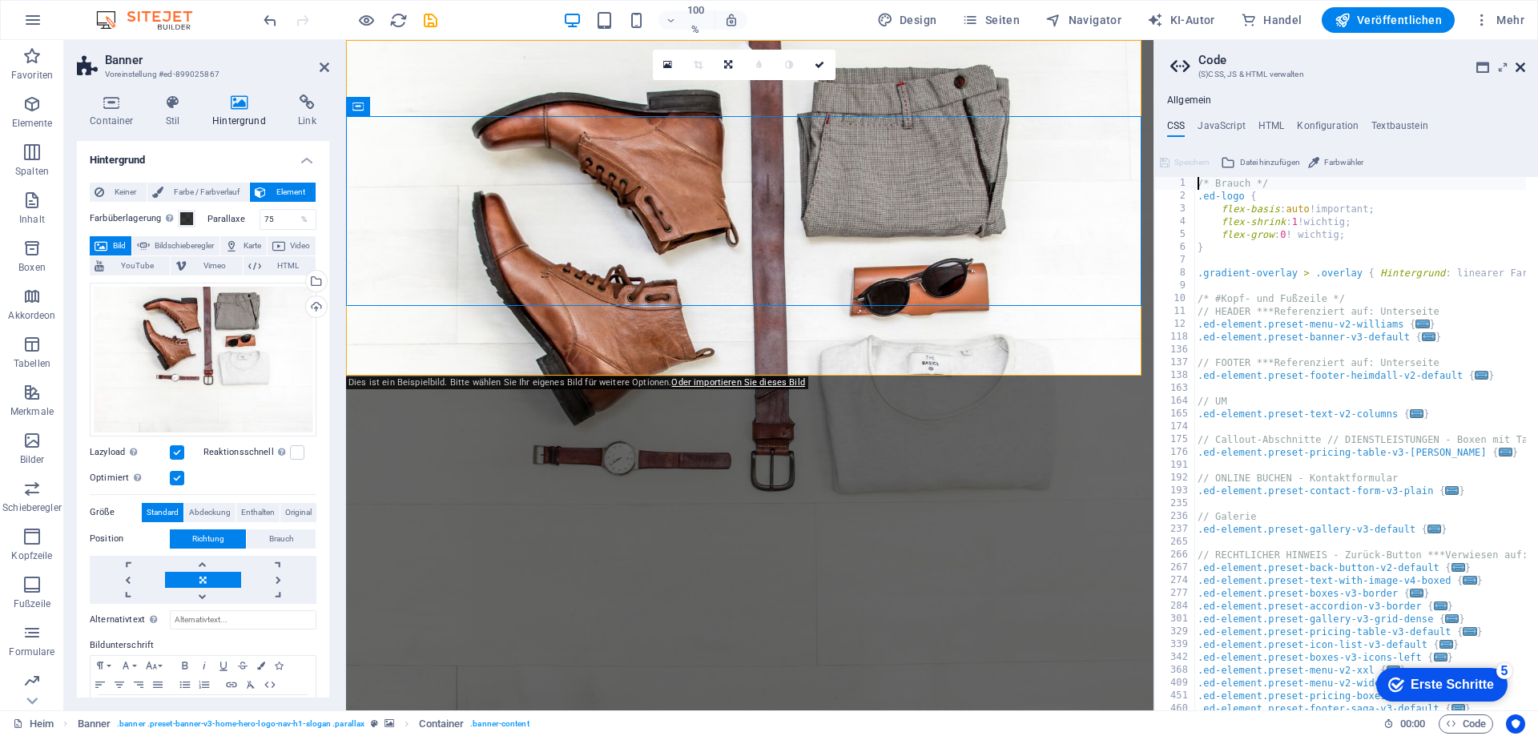
click at [1521, 65] on icon at bounding box center [1521, 67] width 10 height 13
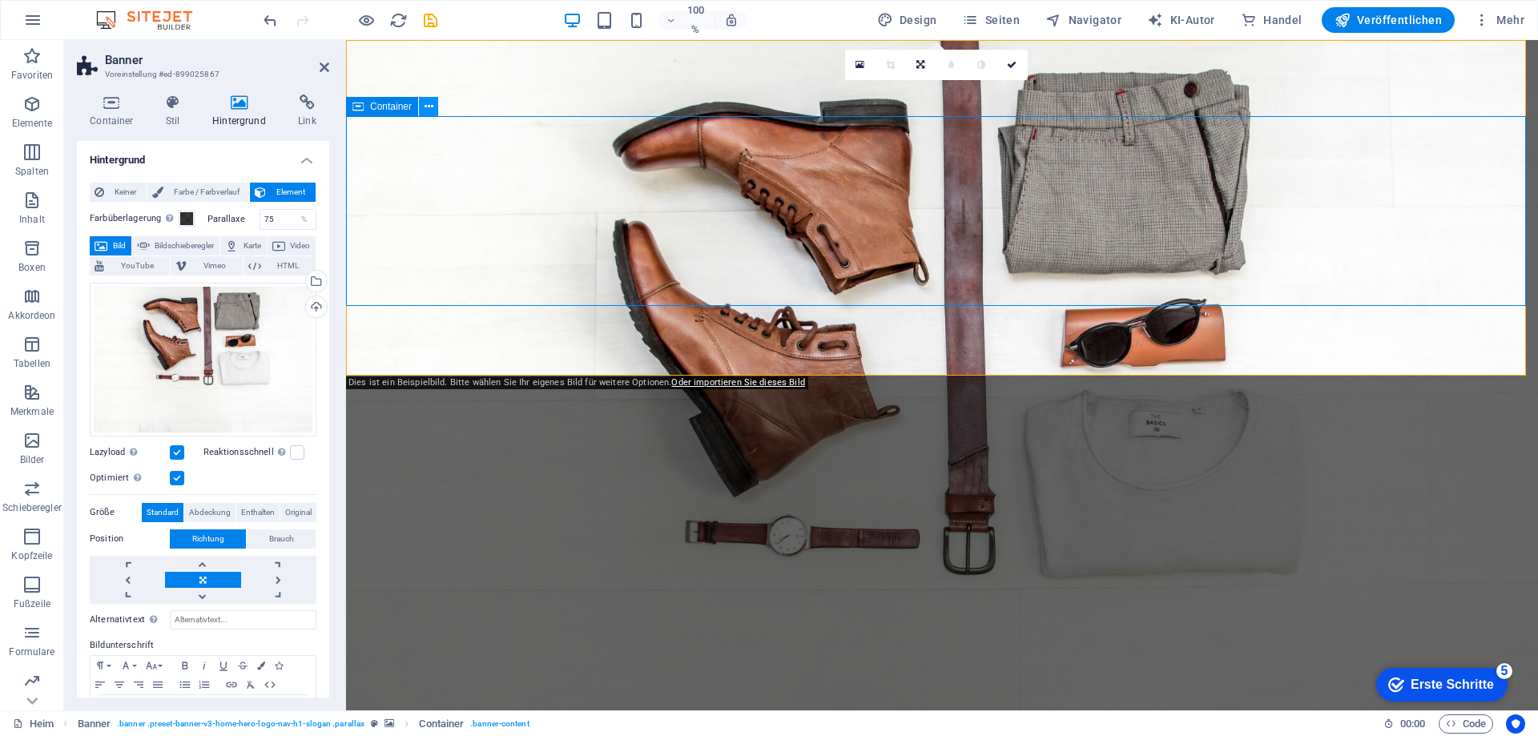
click at [398, 342] on figure at bounding box center [942, 375] width 1192 height 671
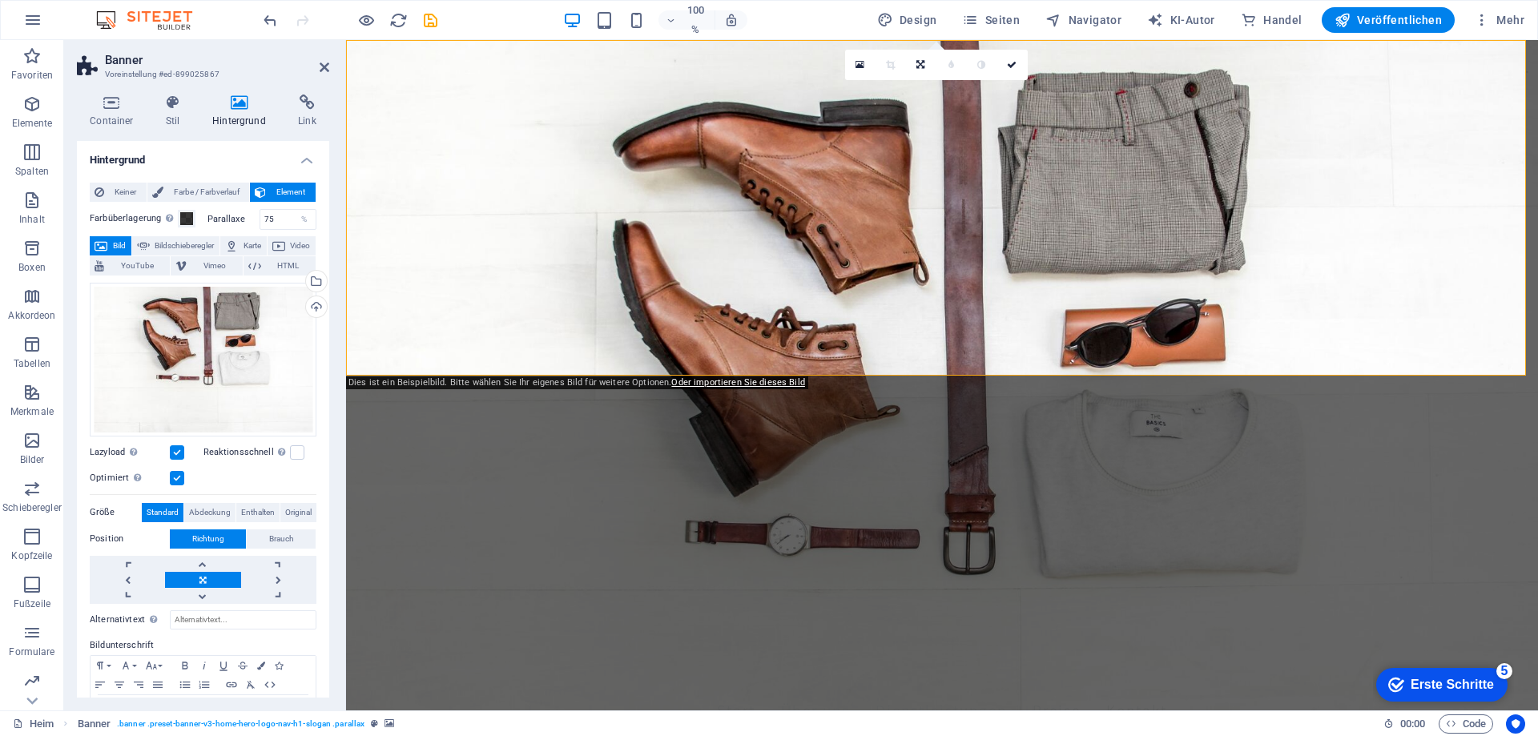
click at [425, 342] on figure at bounding box center [942, 375] width 1192 height 671
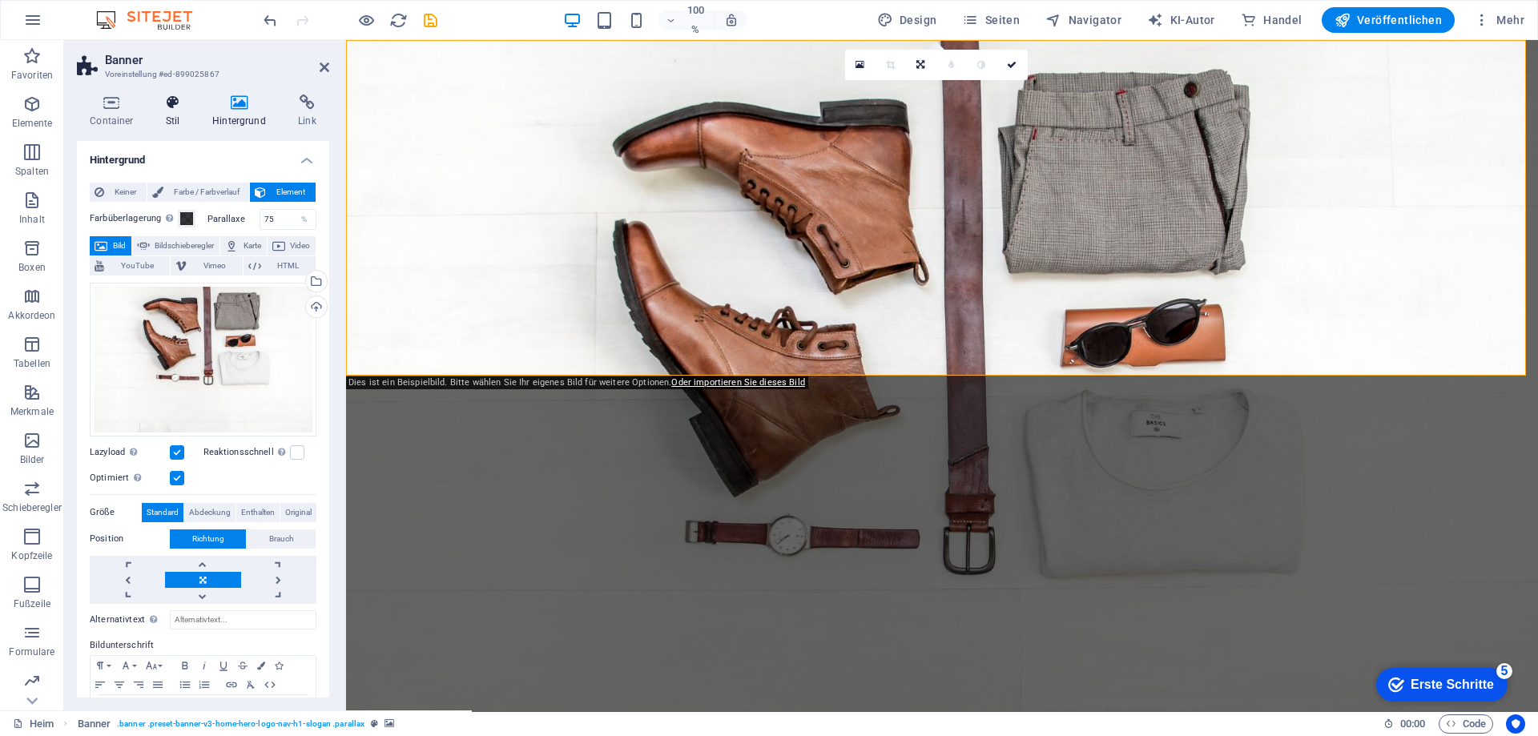
click at [167, 106] on icon at bounding box center [173, 103] width 40 height 16
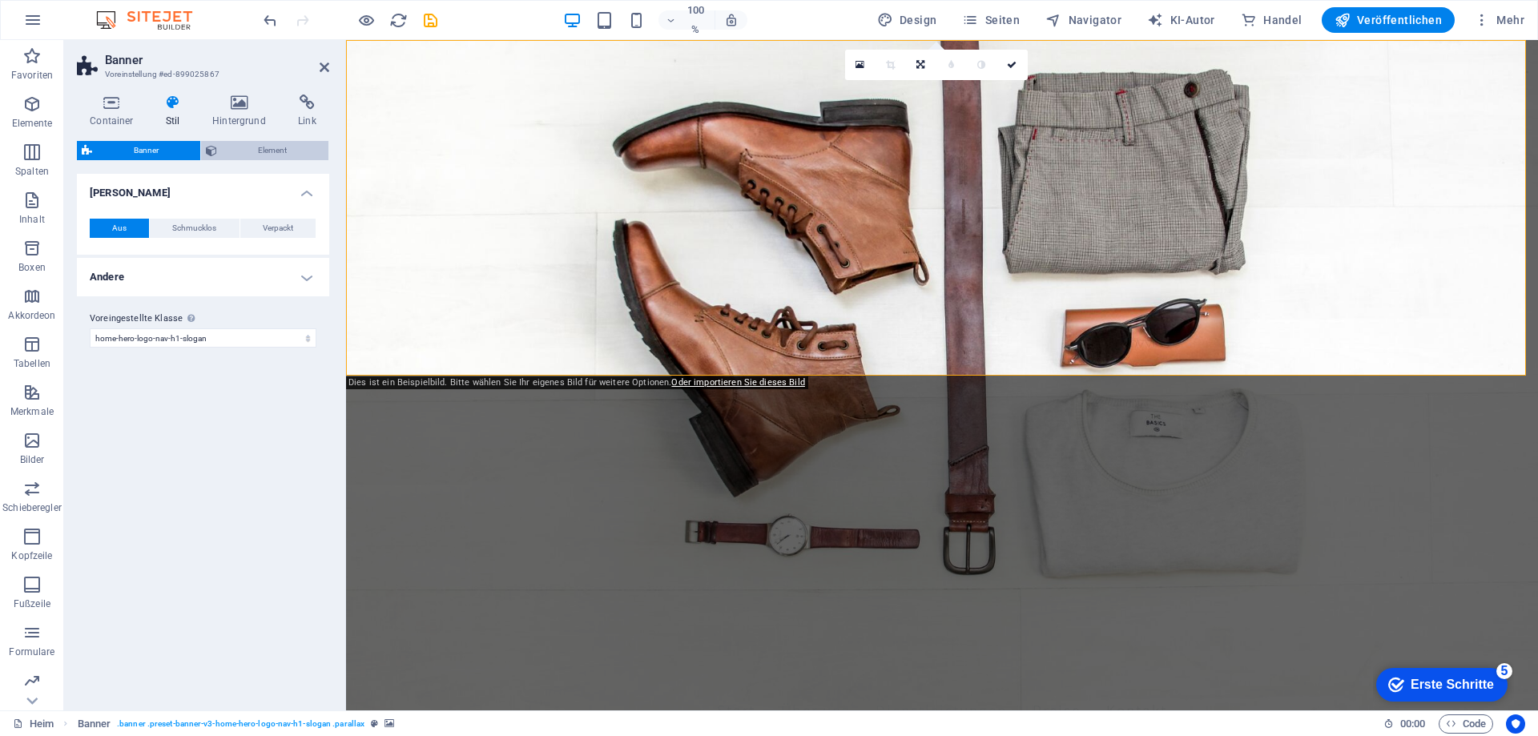
click at [212, 151] on icon at bounding box center [211, 150] width 11 height 19
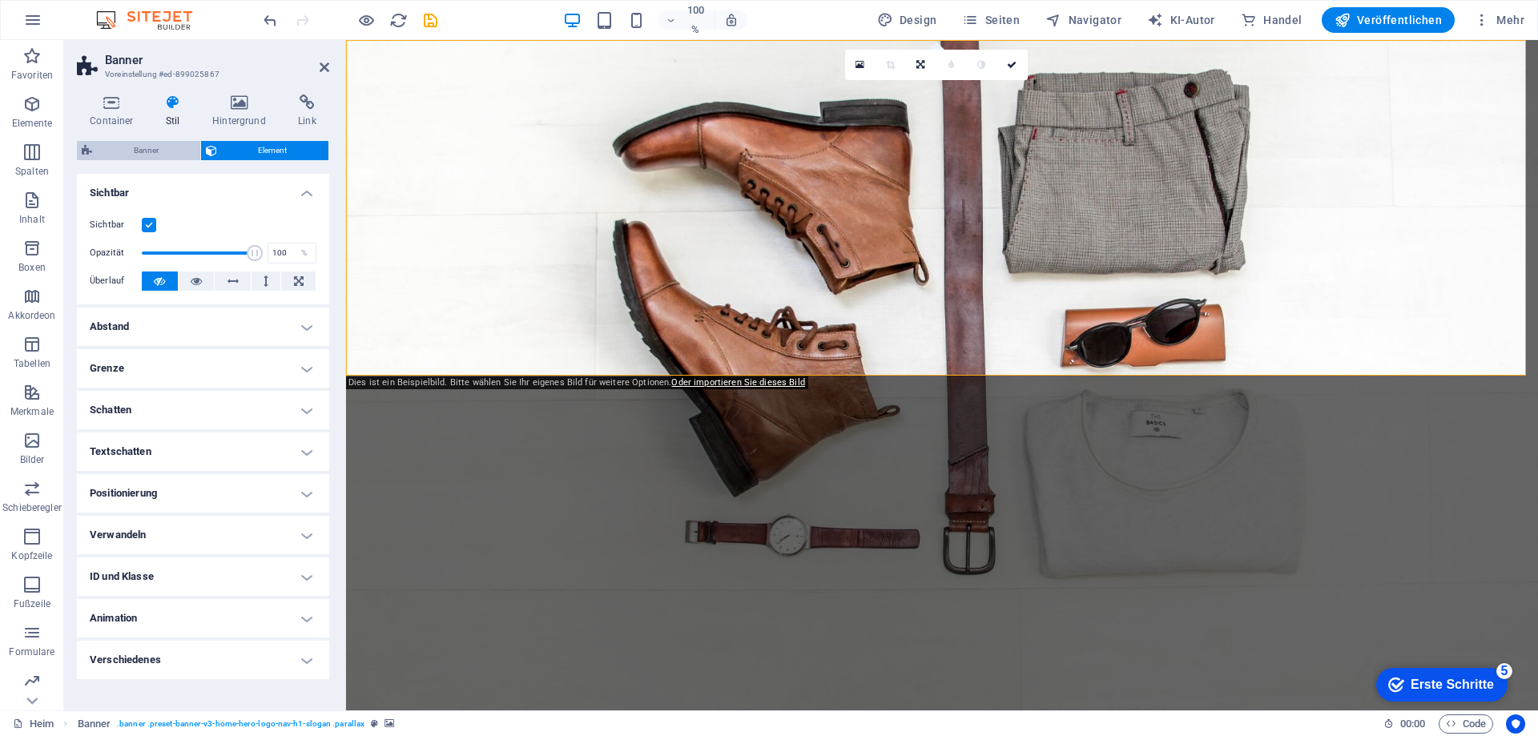
click at [163, 146] on span "Banner" at bounding box center [146, 150] width 99 height 19
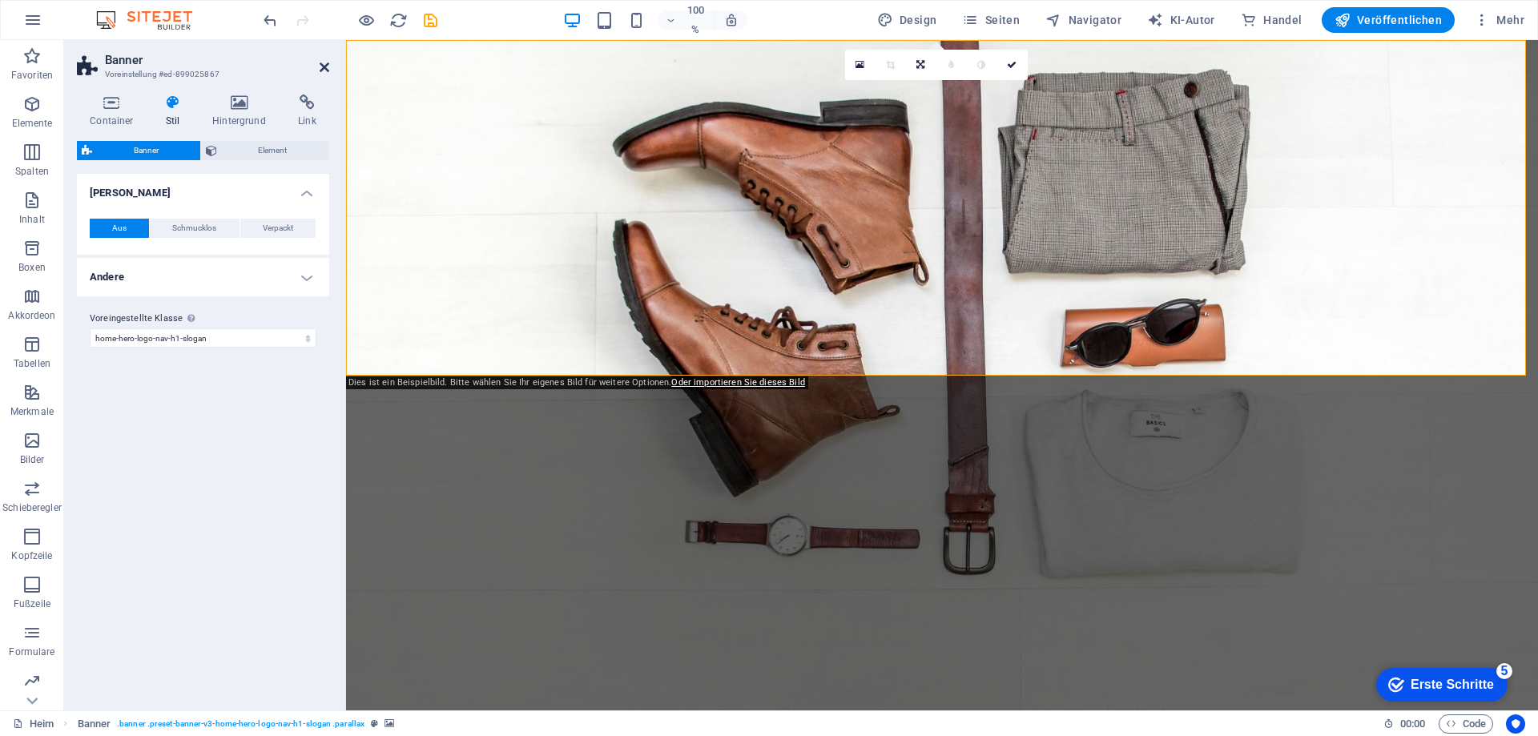
click at [324, 64] on icon at bounding box center [325, 67] width 10 height 13
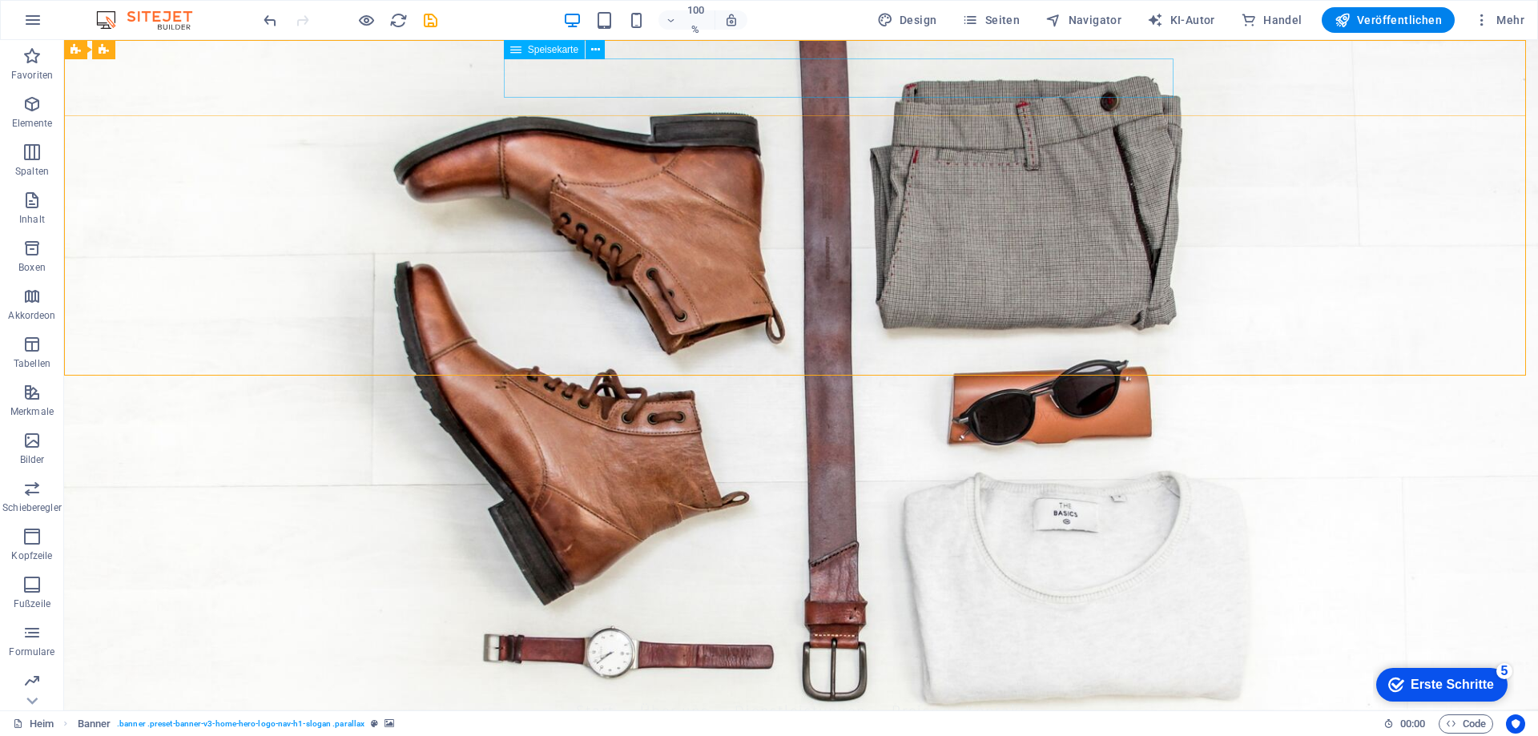
click at [561, 51] on font "Speisekarte" at bounding box center [553, 49] width 50 height 11
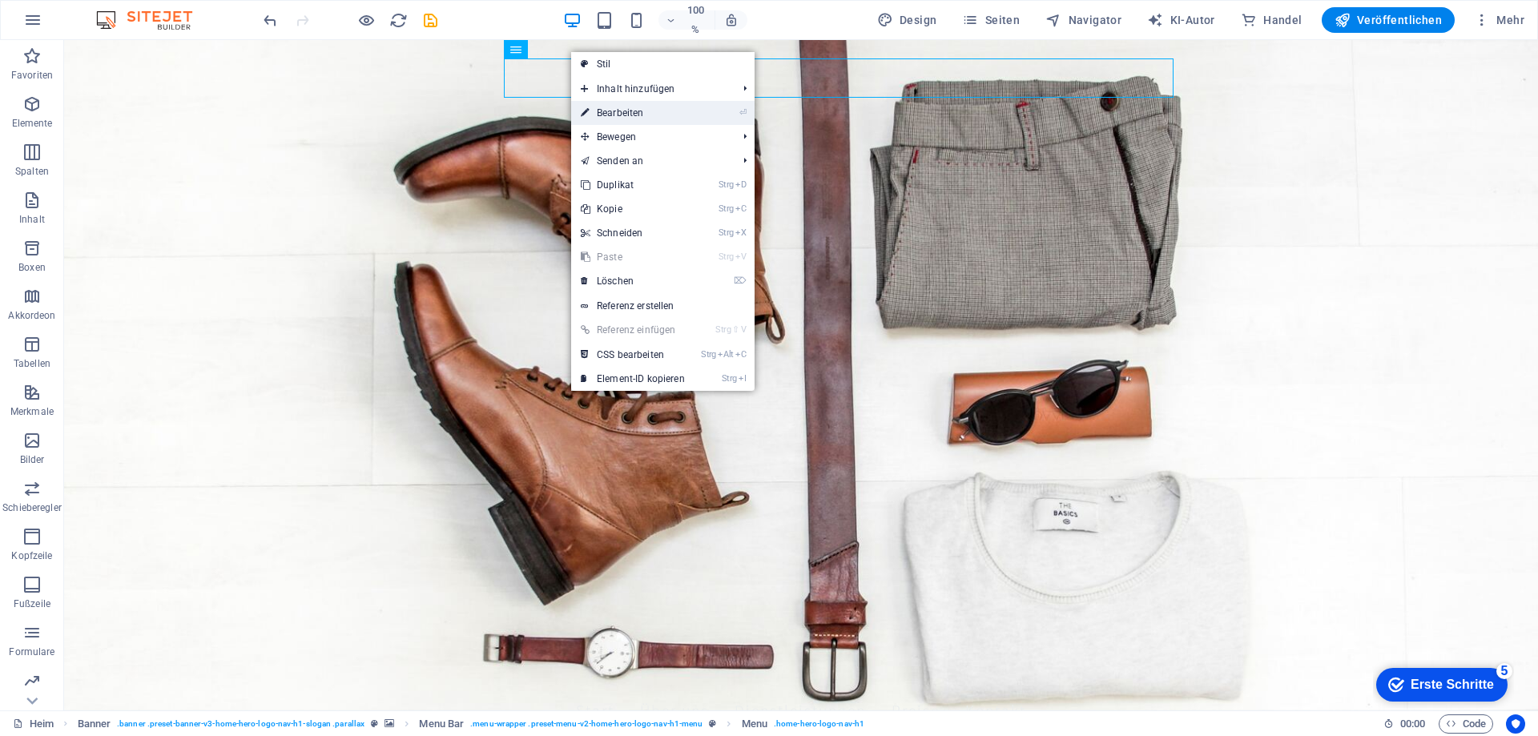
click at [622, 108] on font "Bearbeiten" at bounding box center [620, 112] width 46 height 11
select select
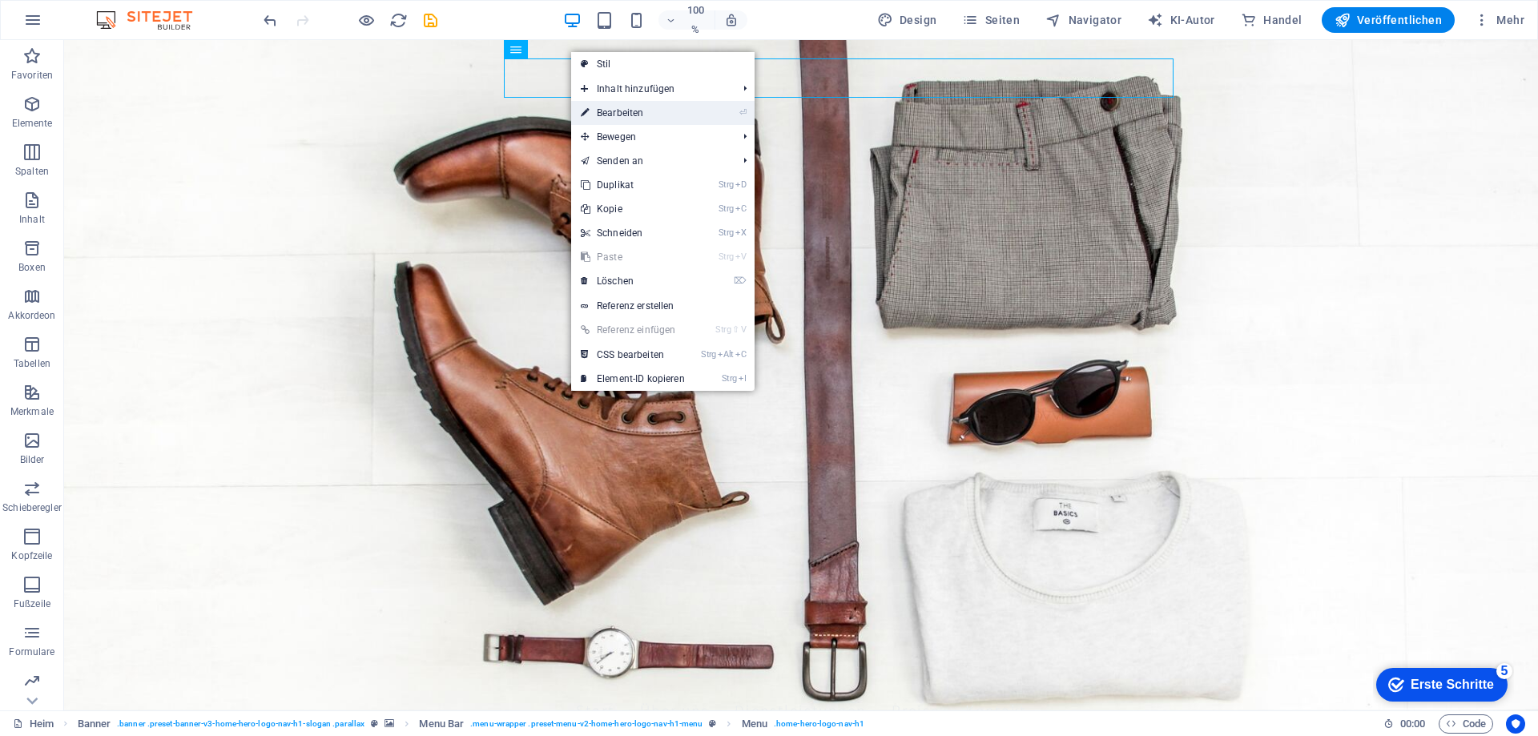
select select
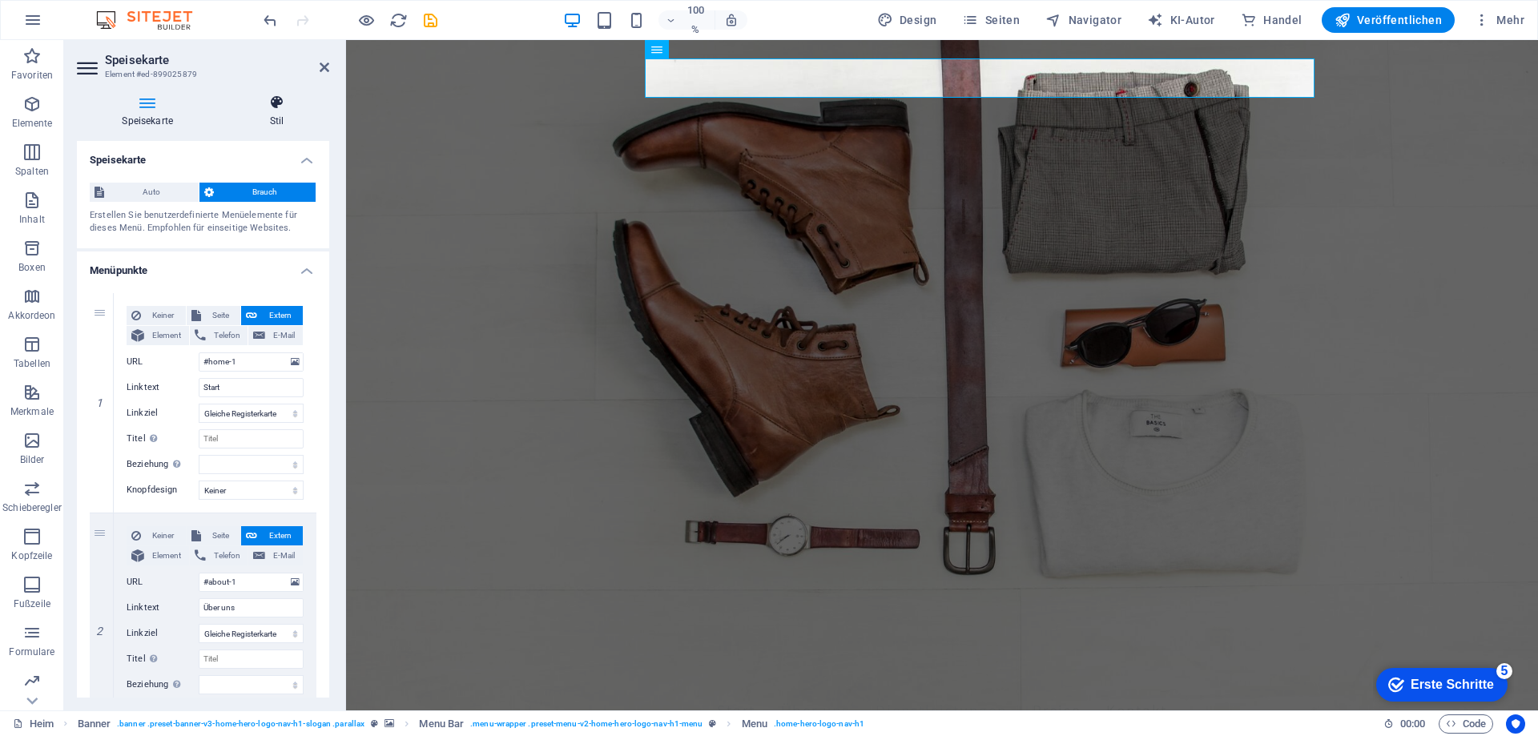
click at [280, 108] on icon at bounding box center [277, 103] width 105 height 16
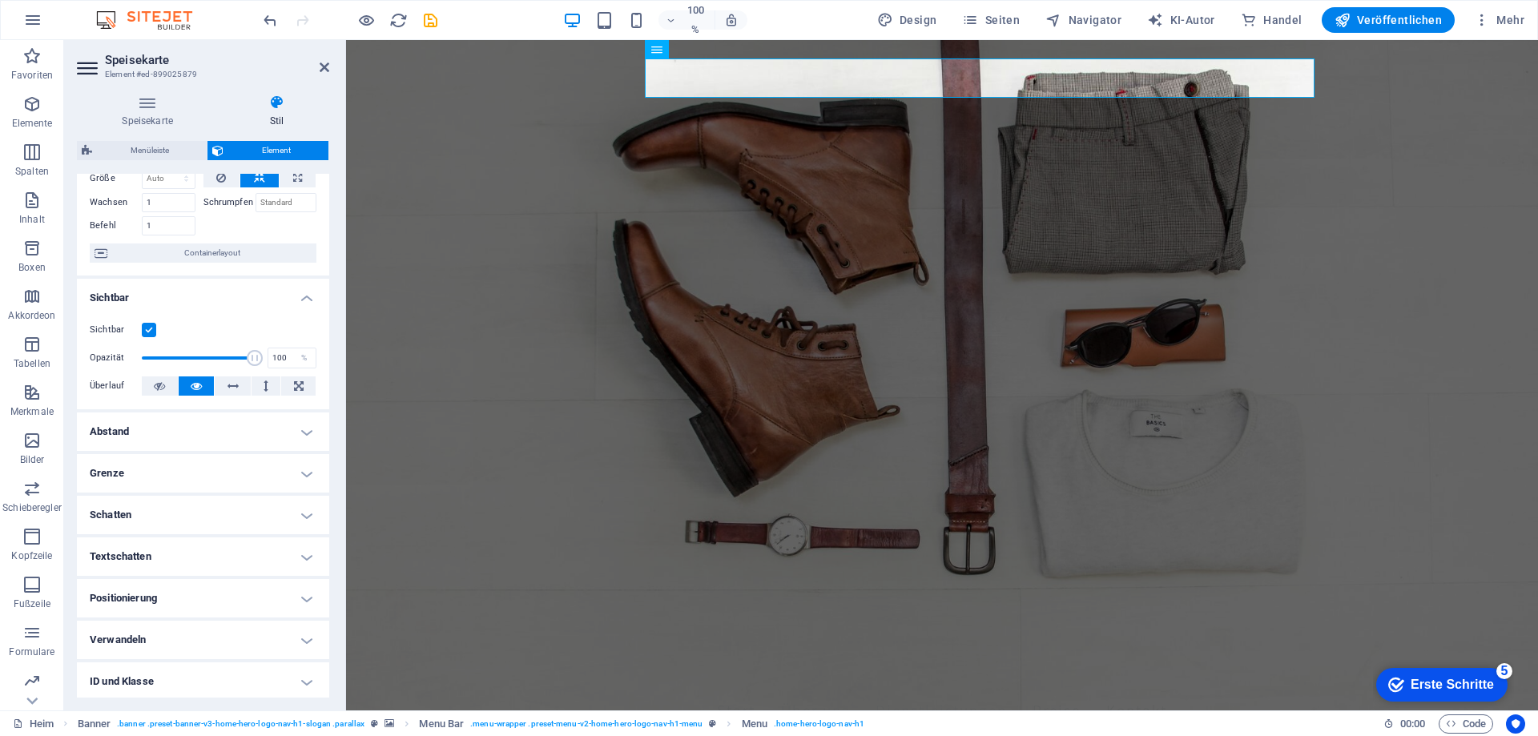
scroll to position [160, 0]
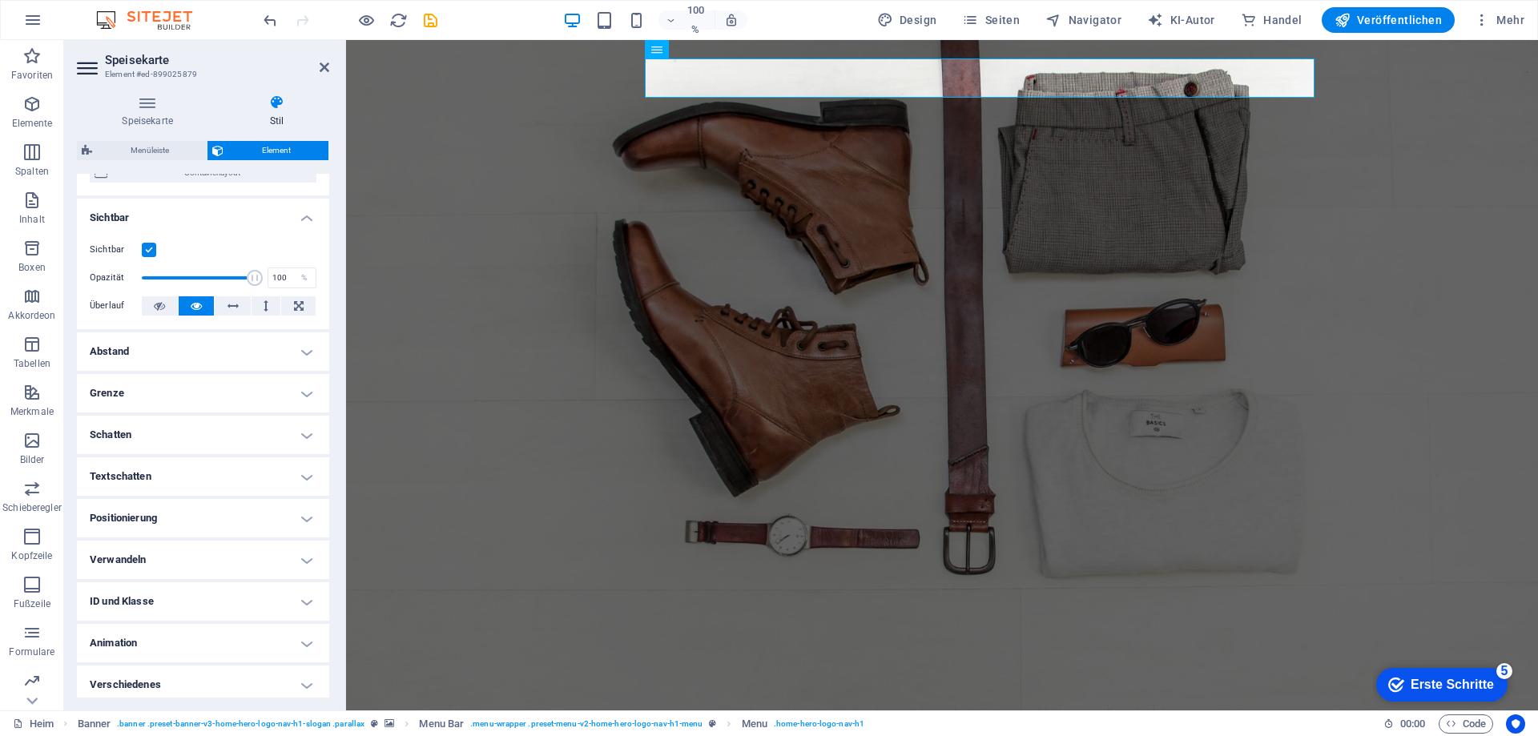
click at [176, 393] on h4 "Grenze" at bounding box center [203, 393] width 252 height 38
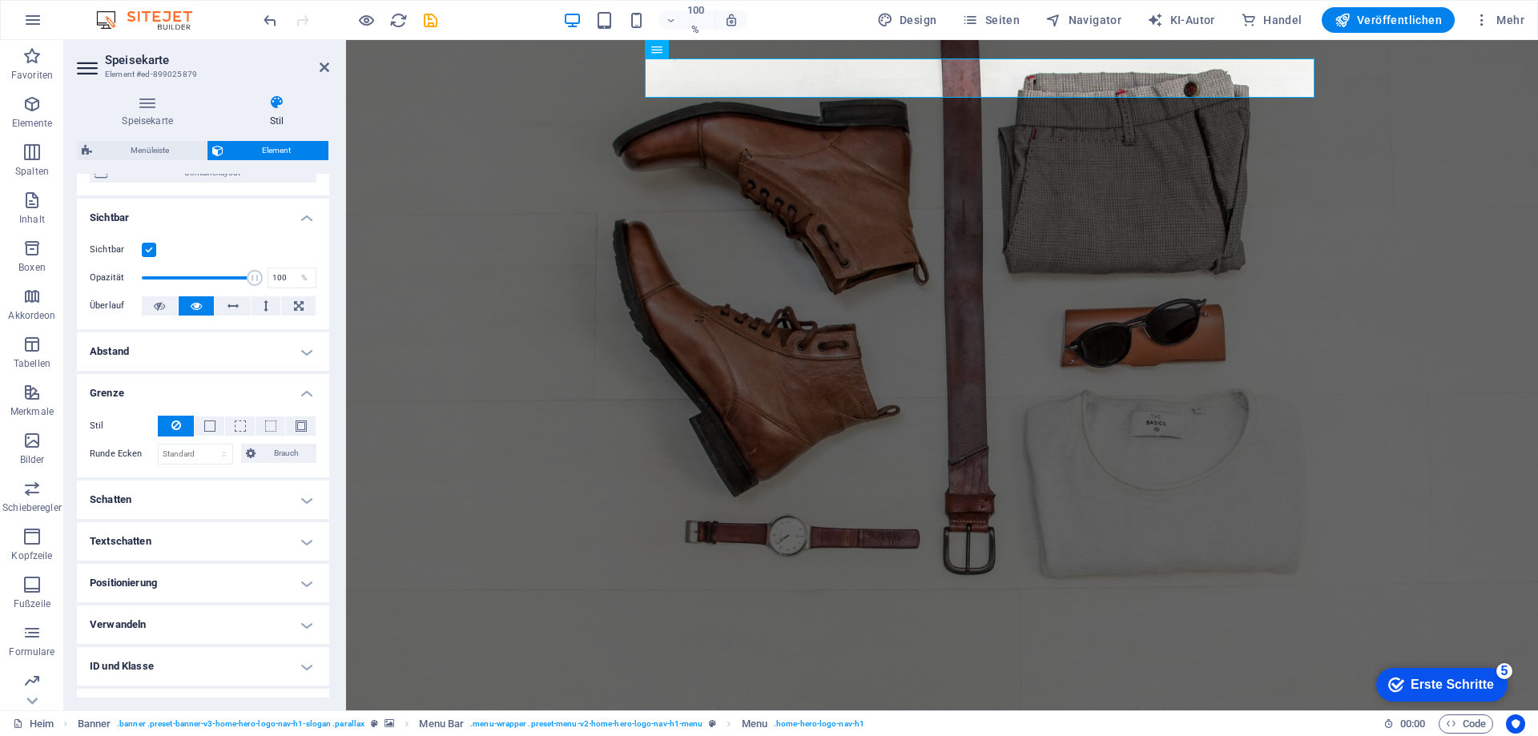
click at [176, 393] on h4 "Grenze" at bounding box center [203, 388] width 252 height 29
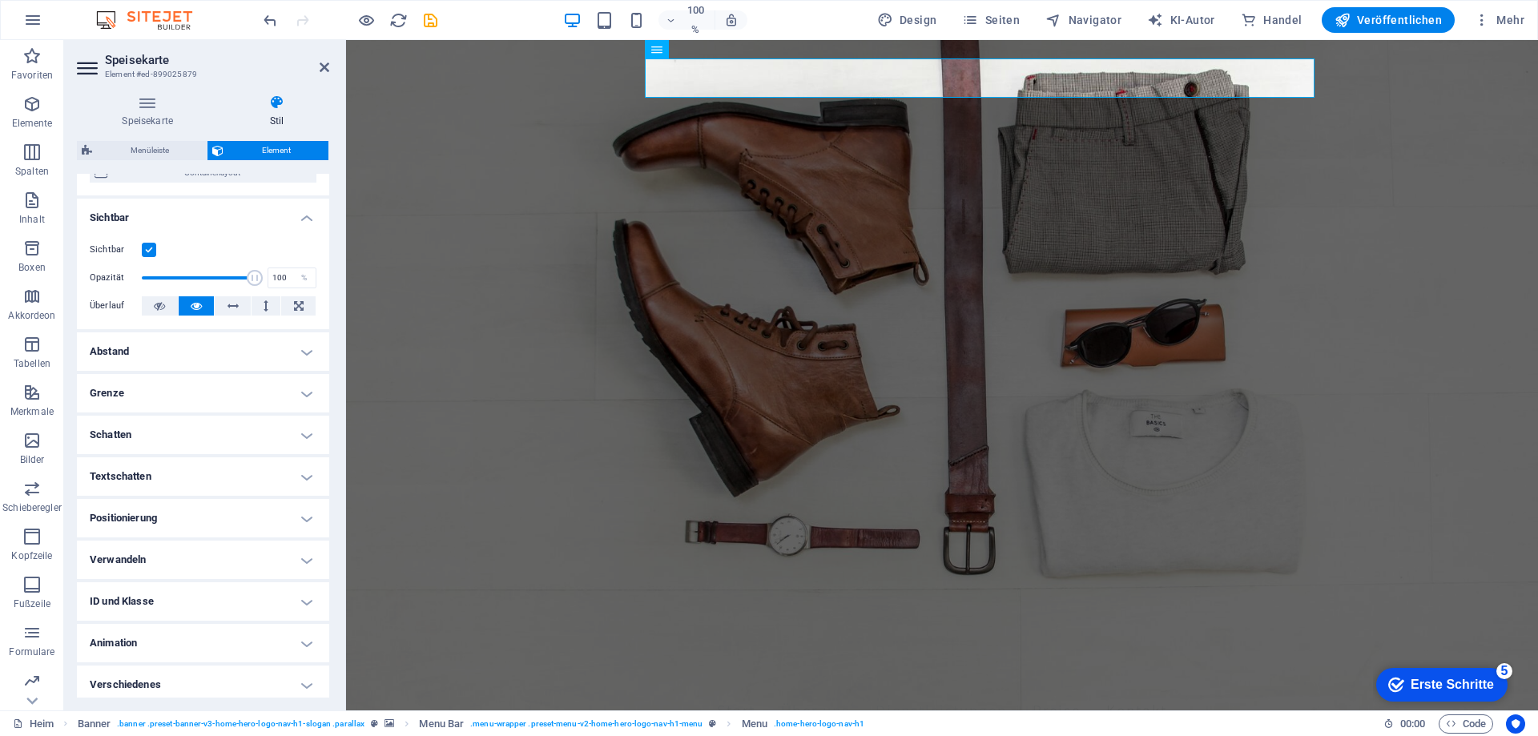
click at [176, 439] on h4 "Schatten" at bounding box center [203, 435] width 252 height 38
click at [220, 463] on font "Draußen" at bounding box center [235, 466] width 30 height 9
type input "2"
type input "4"
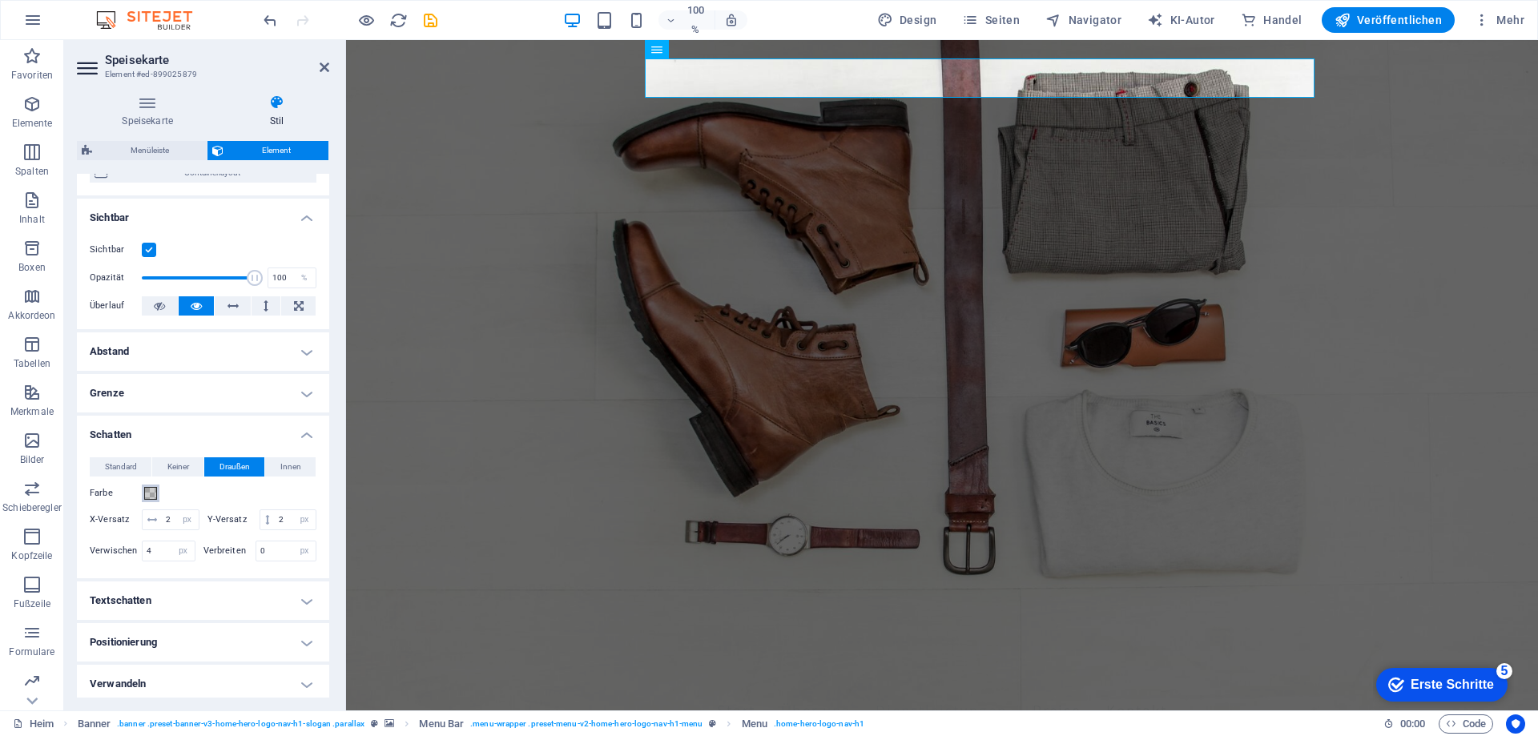
click at [152, 494] on span at bounding box center [150, 493] width 13 height 13
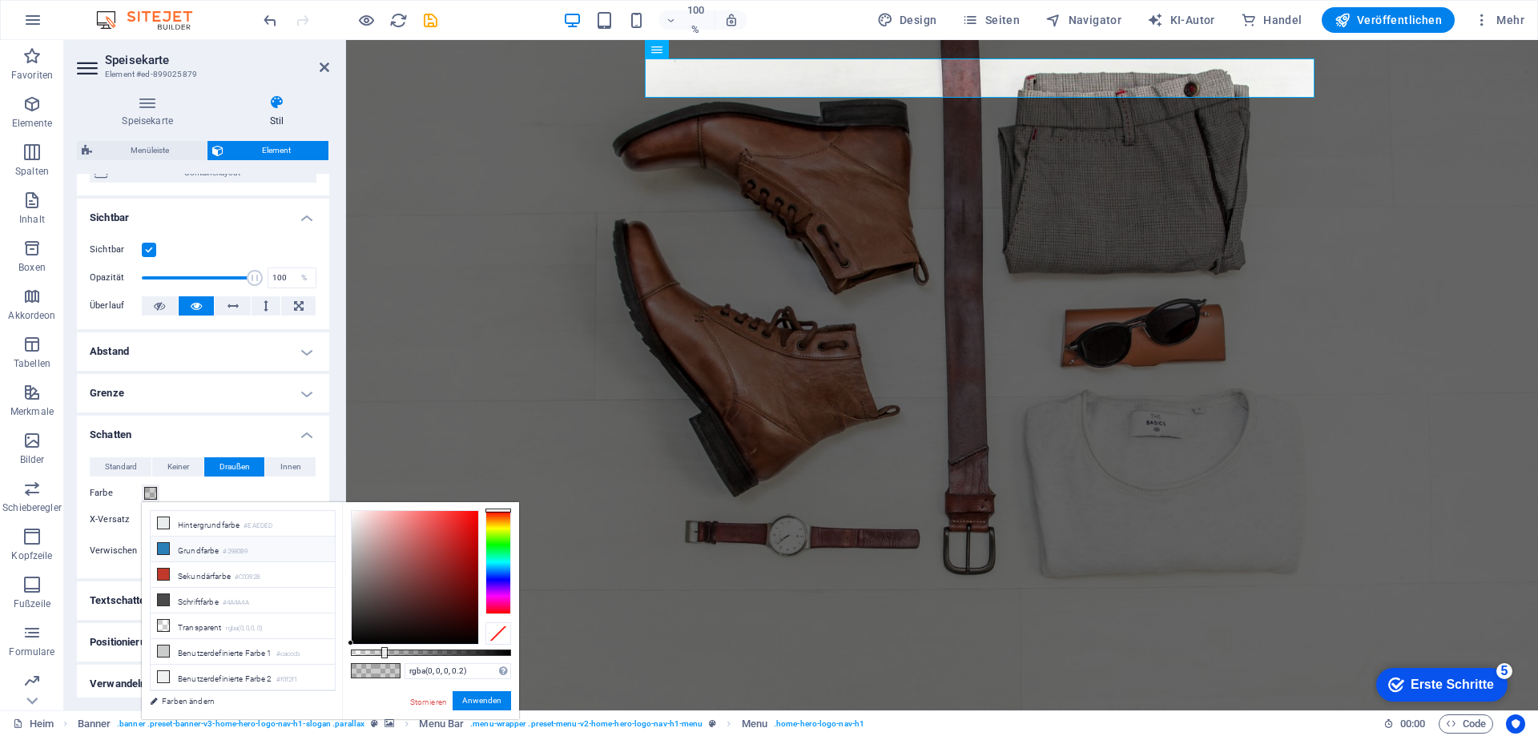
click at [180, 552] on font "Grundfarbe" at bounding box center [198, 550] width 41 height 9
type input "#2980b9"
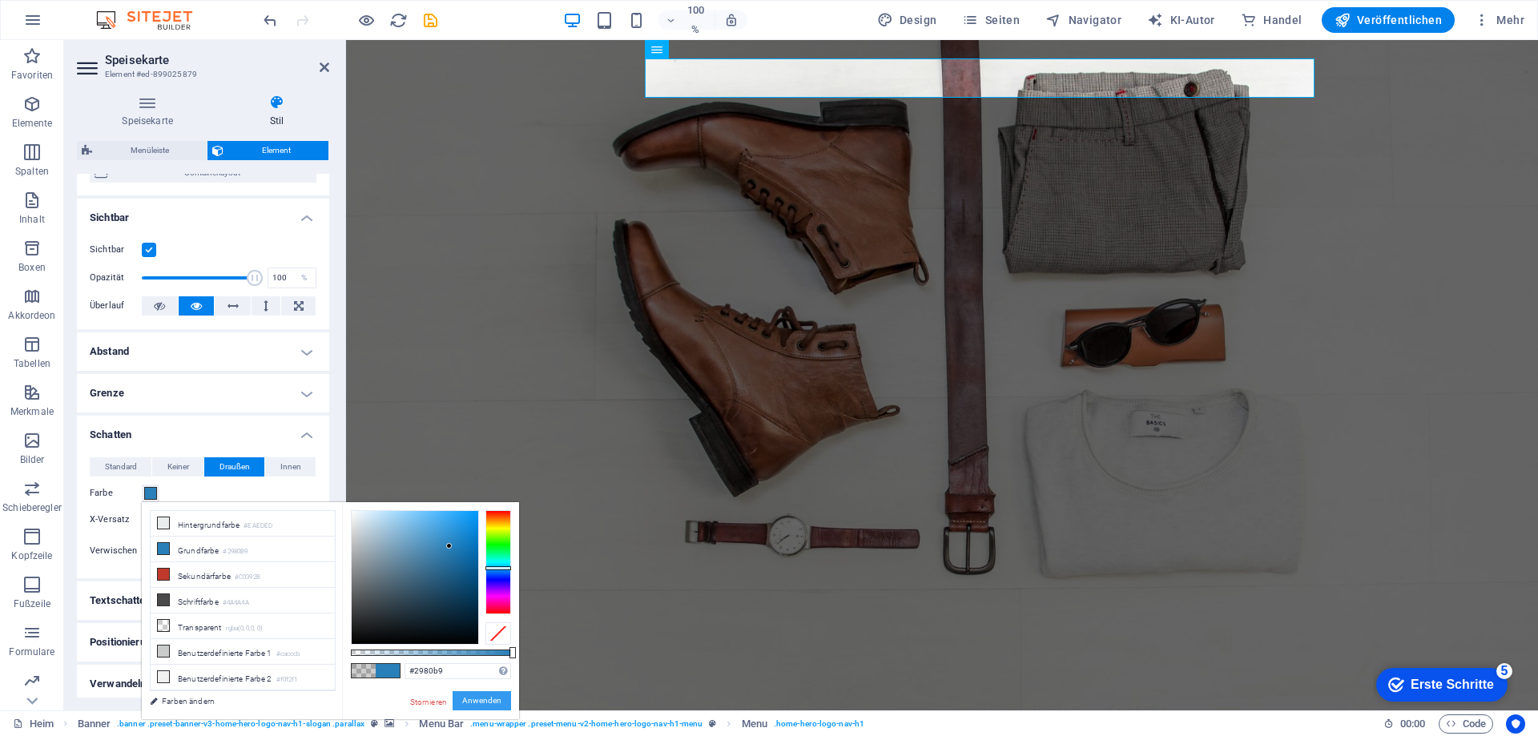
click at [484, 700] on font "Anwenden" at bounding box center [481, 700] width 39 height 9
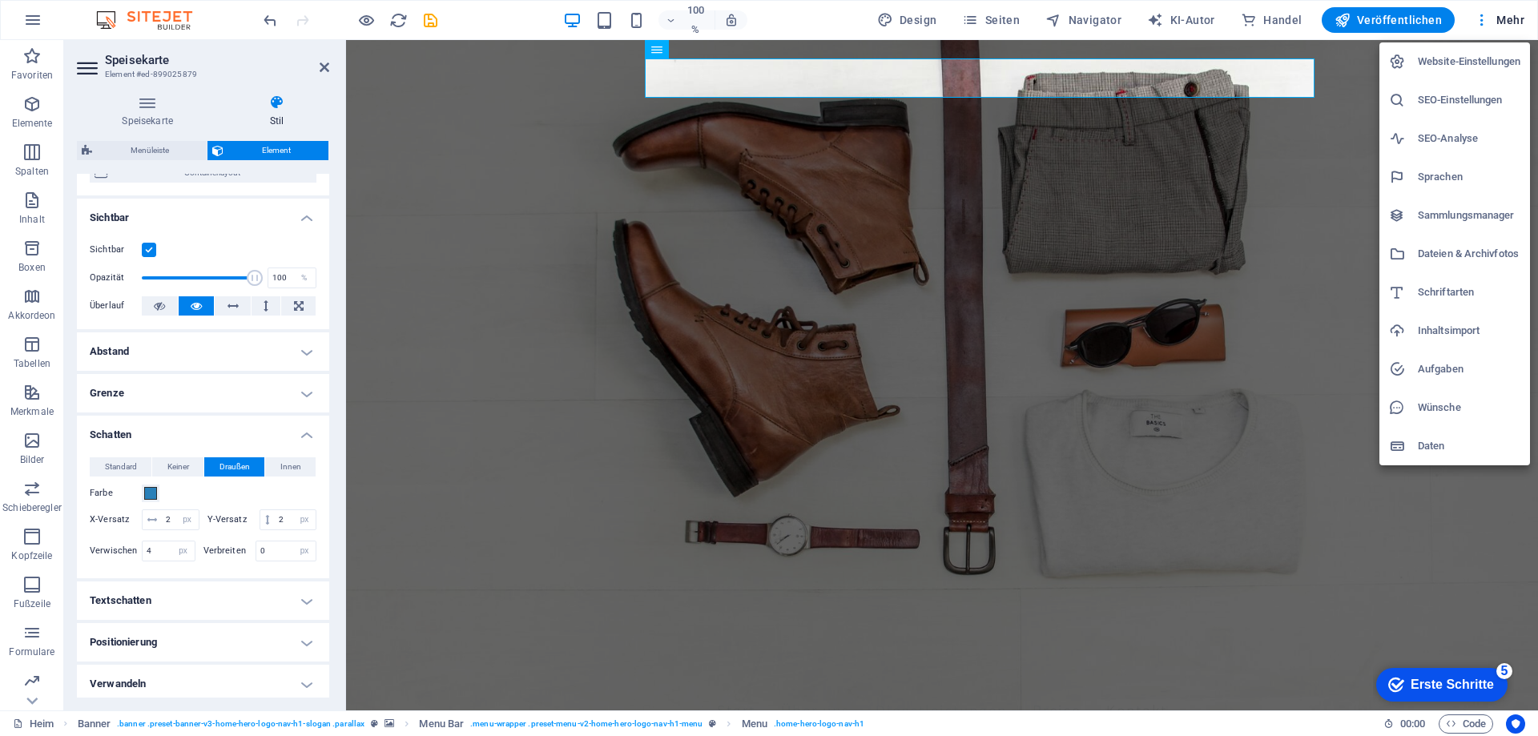
click at [1510, 20] on div at bounding box center [769, 368] width 1538 height 736
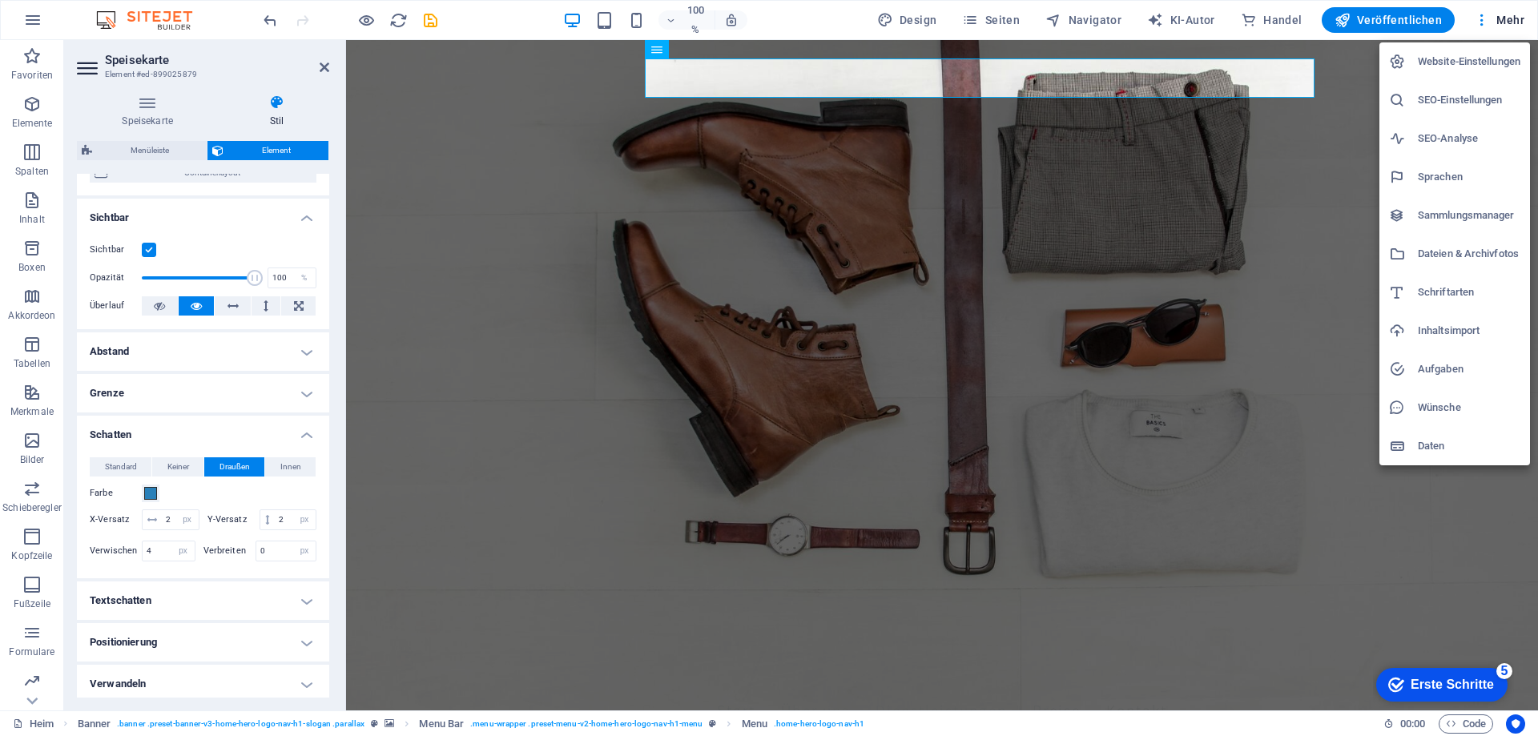
click at [361, 20] on div at bounding box center [769, 368] width 1538 height 736
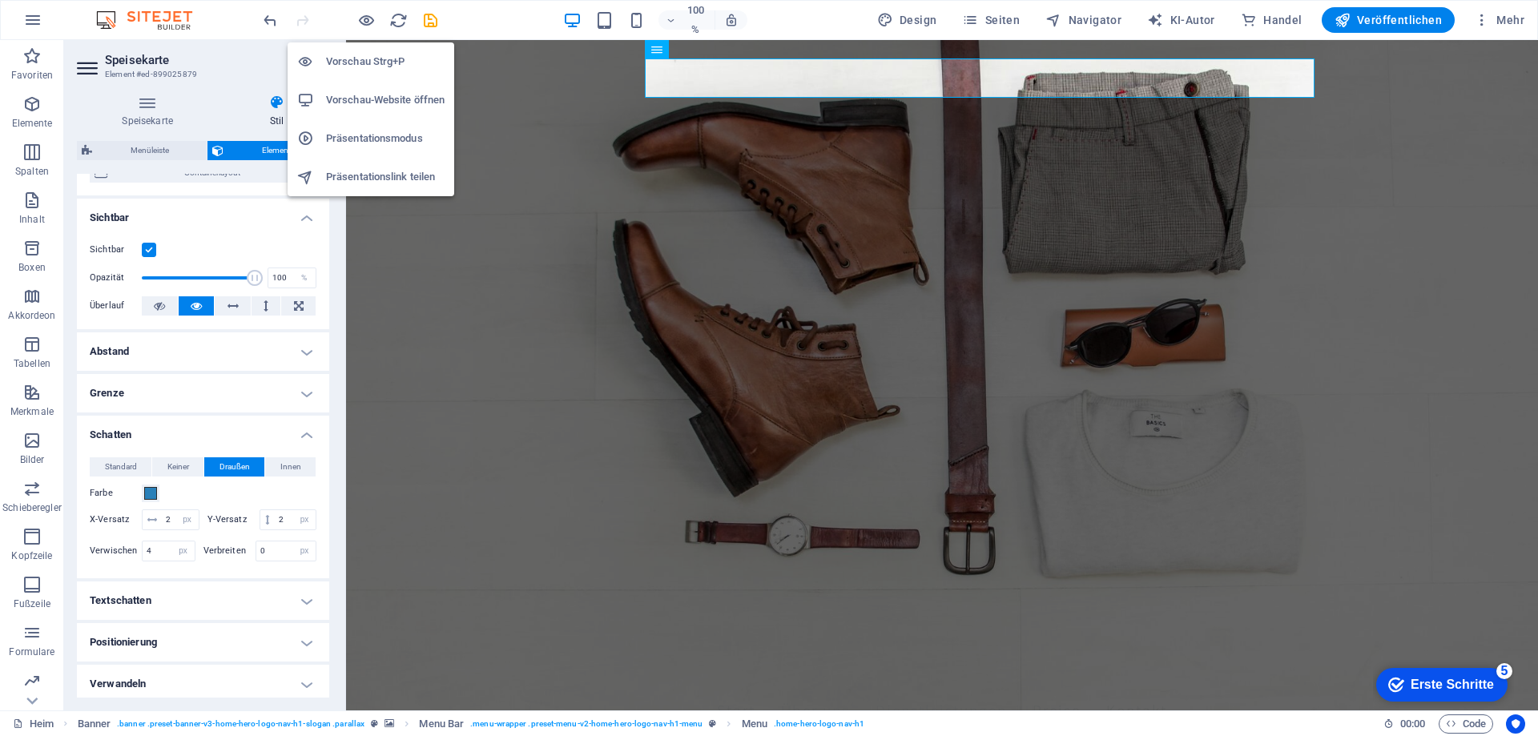
click at [369, 62] on font "Vorschau Strg+P" at bounding box center [365, 61] width 79 height 12
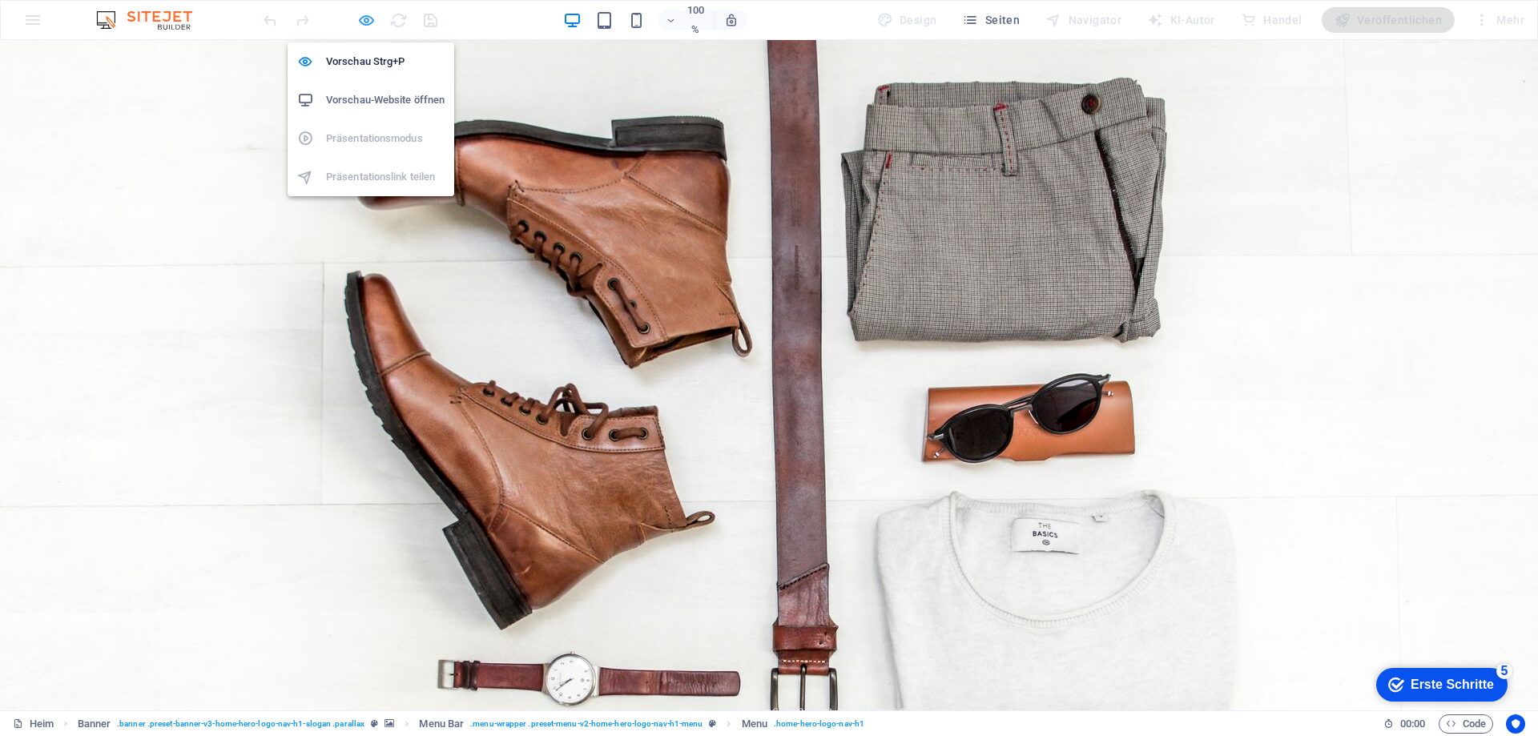
select select "px"
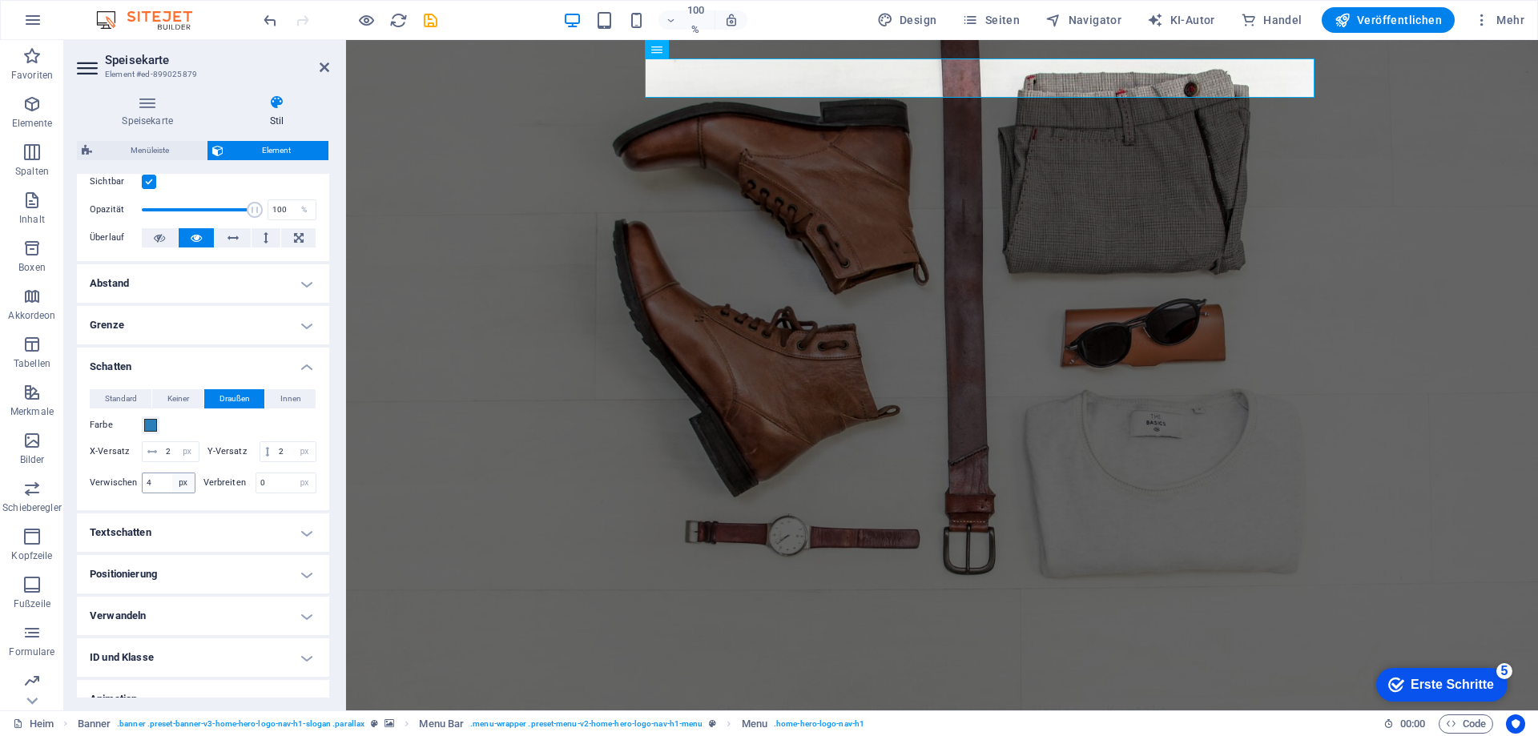
scroll to position [240, 0]
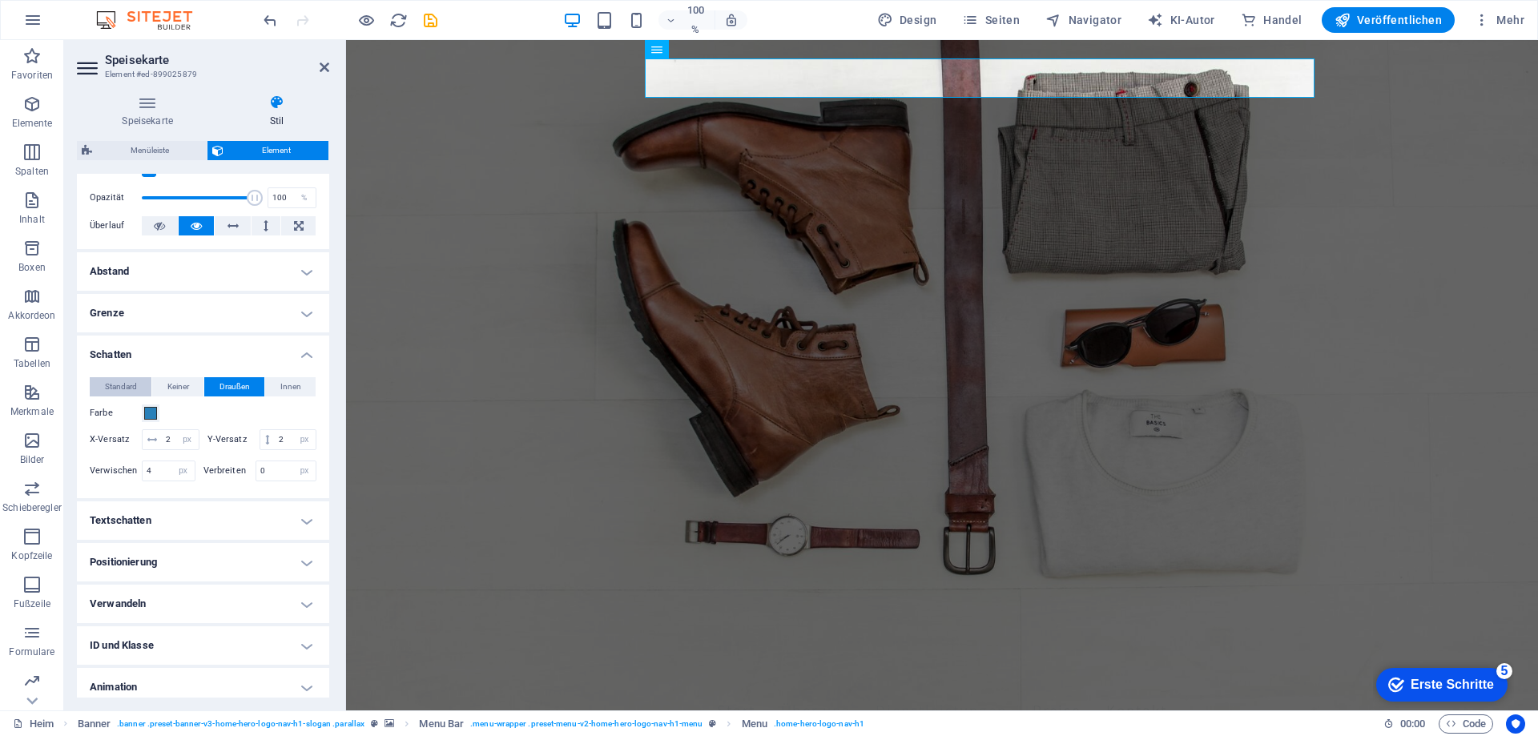
click at [110, 383] on font "Standard" at bounding box center [121, 386] width 32 height 9
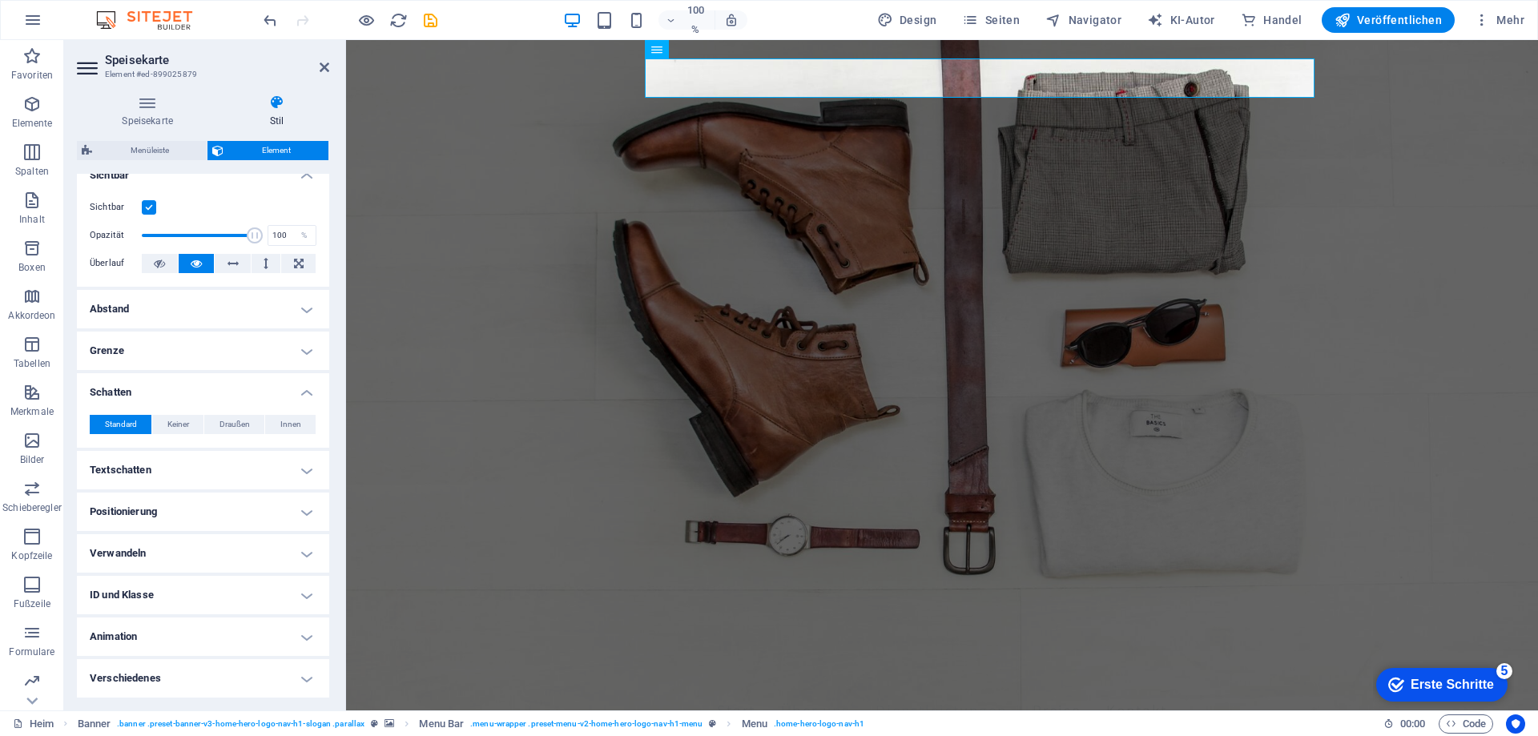
scroll to position [203, 0]
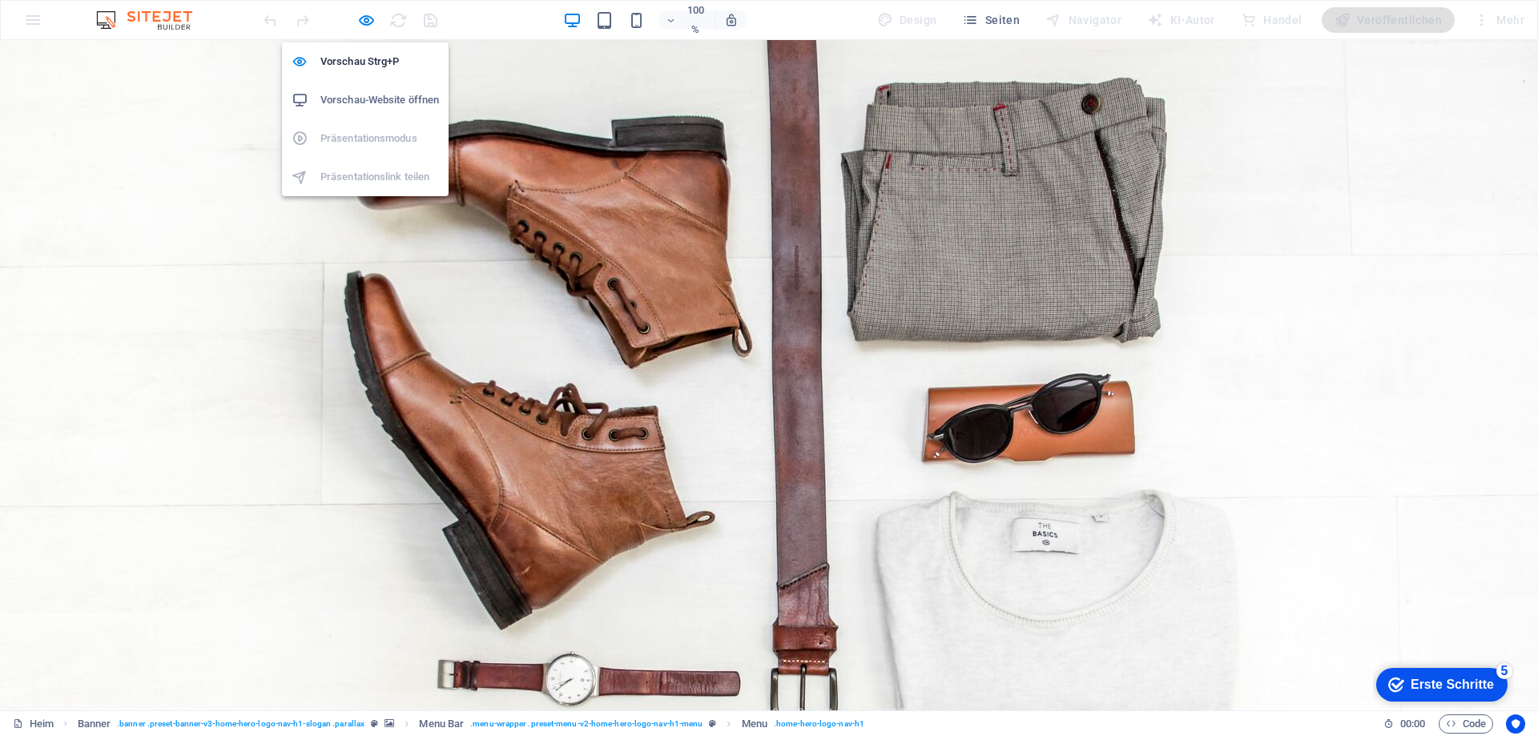
click at [367, 99] on font "Vorschau-Website öffnen" at bounding box center [379, 100] width 119 height 12
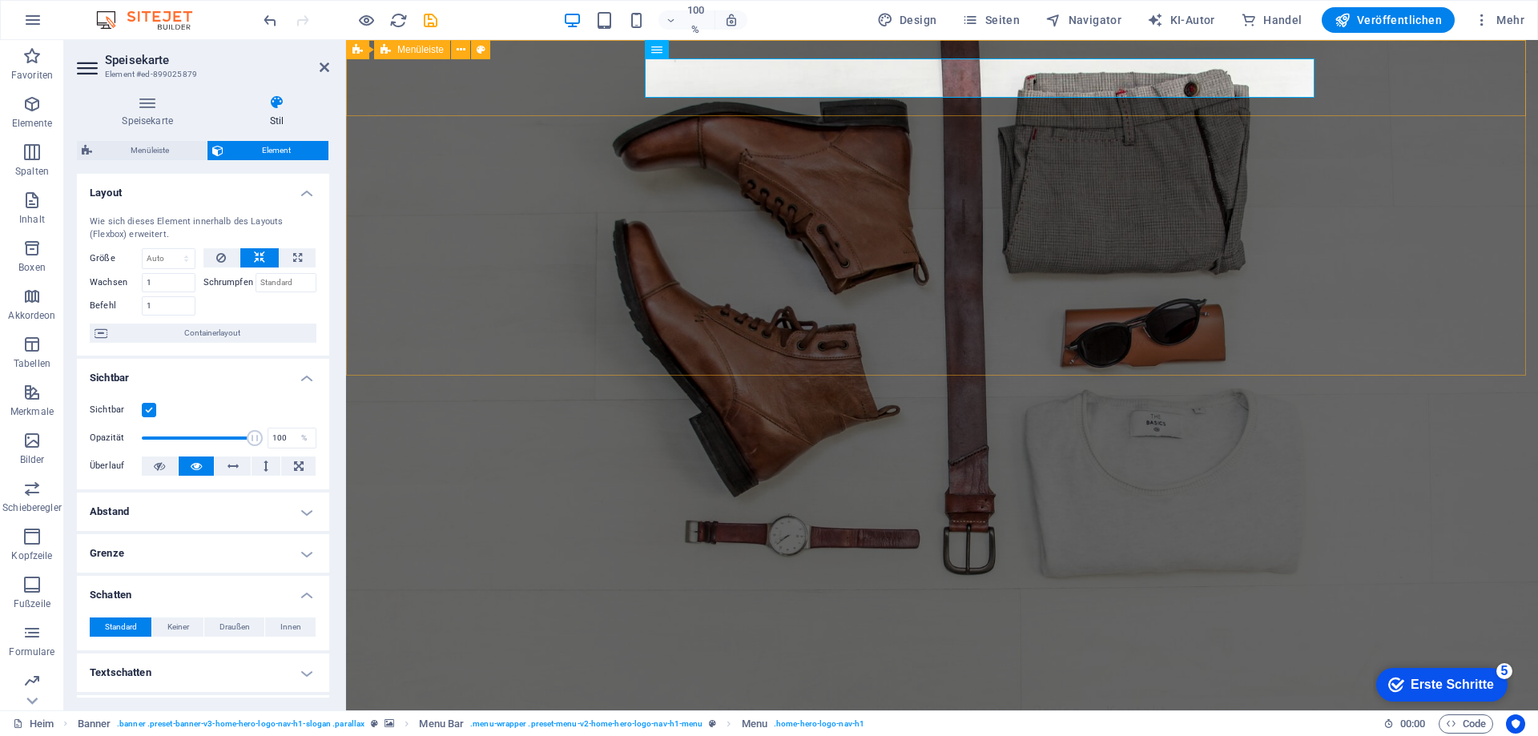
click at [426, 48] on font "Menüleiste" at bounding box center [420, 49] width 46 height 11
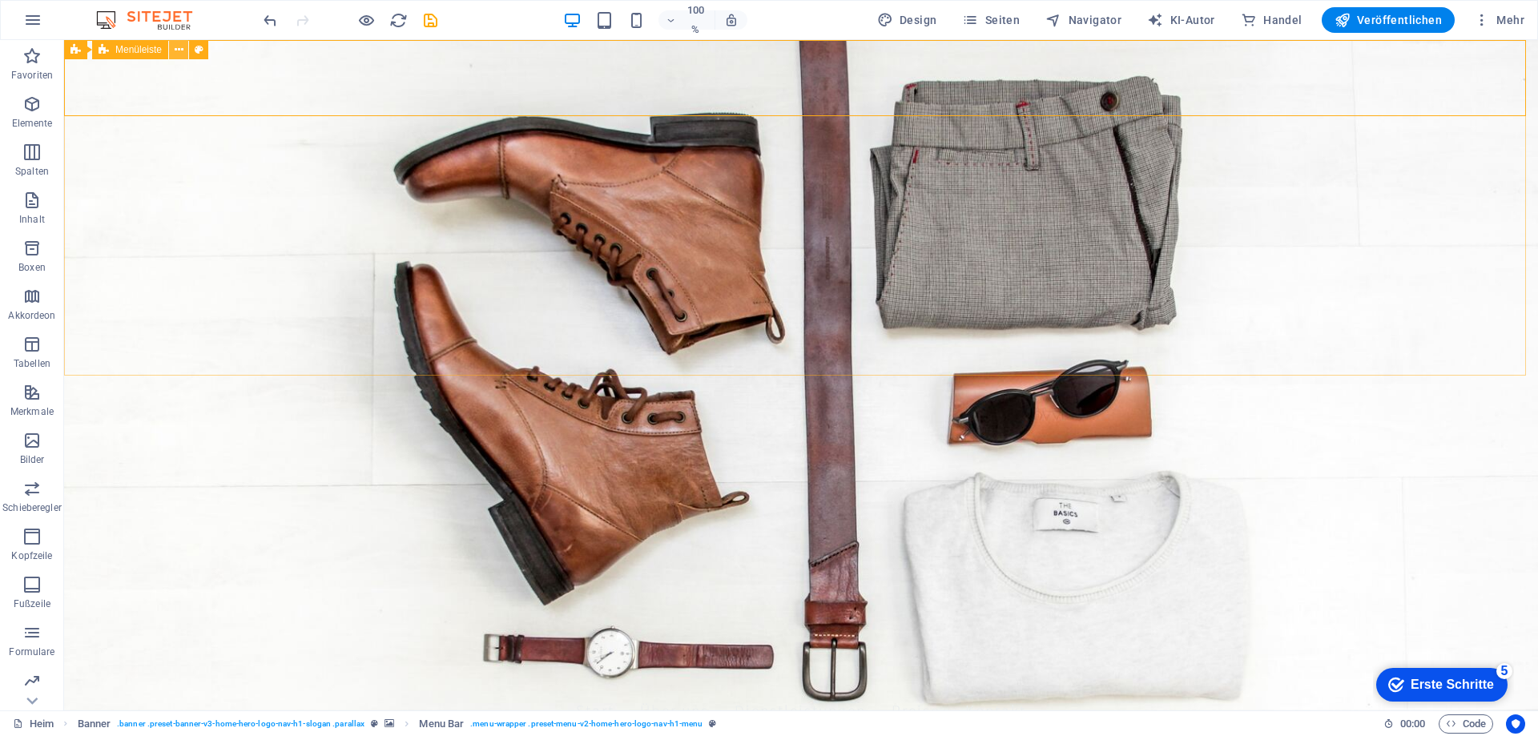
click at [178, 50] on icon at bounding box center [179, 50] width 9 height 17
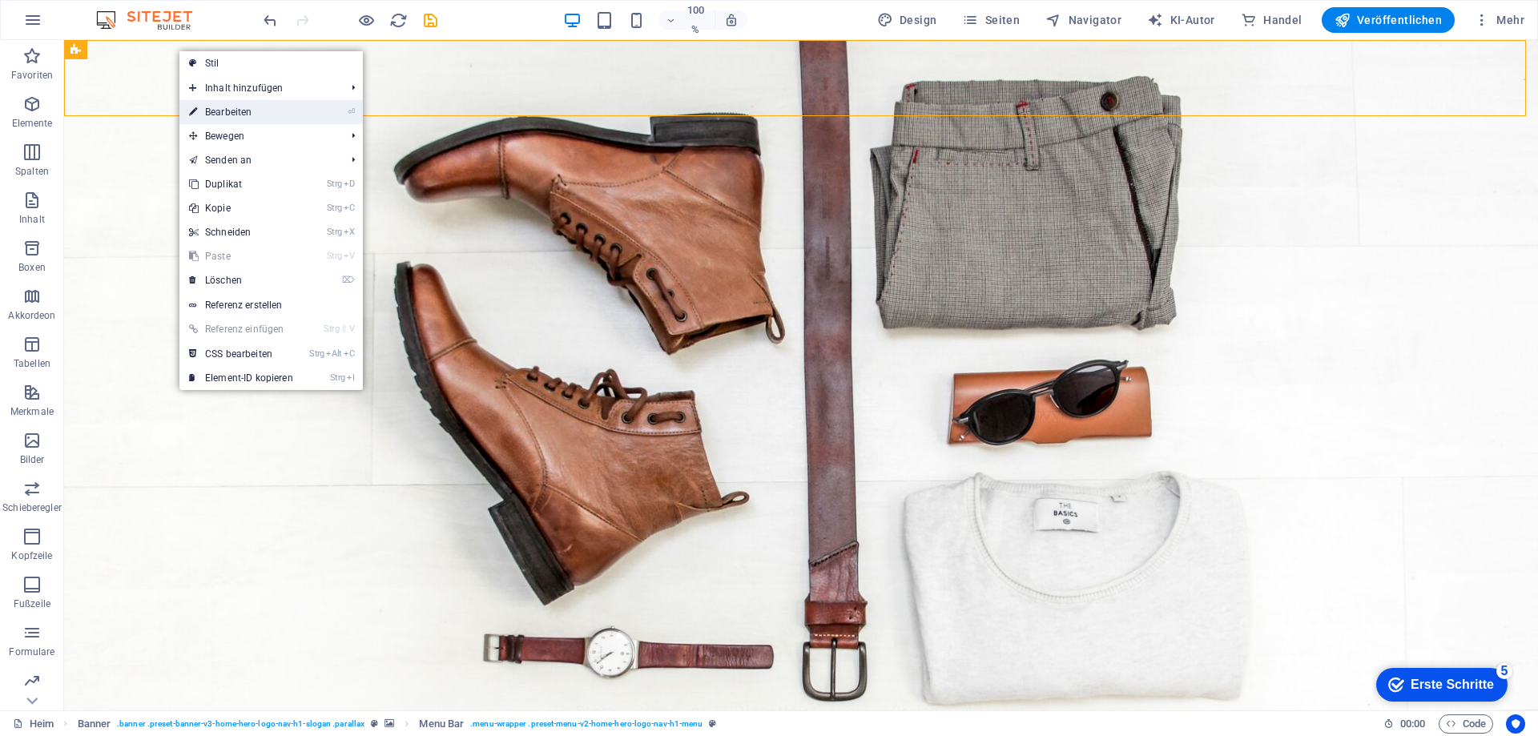
drag, startPoint x: 234, startPoint y: 107, endPoint x: 69, endPoint y: 162, distance: 173.8
click at [234, 107] on font "Bearbeiten" at bounding box center [228, 112] width 46 height 11
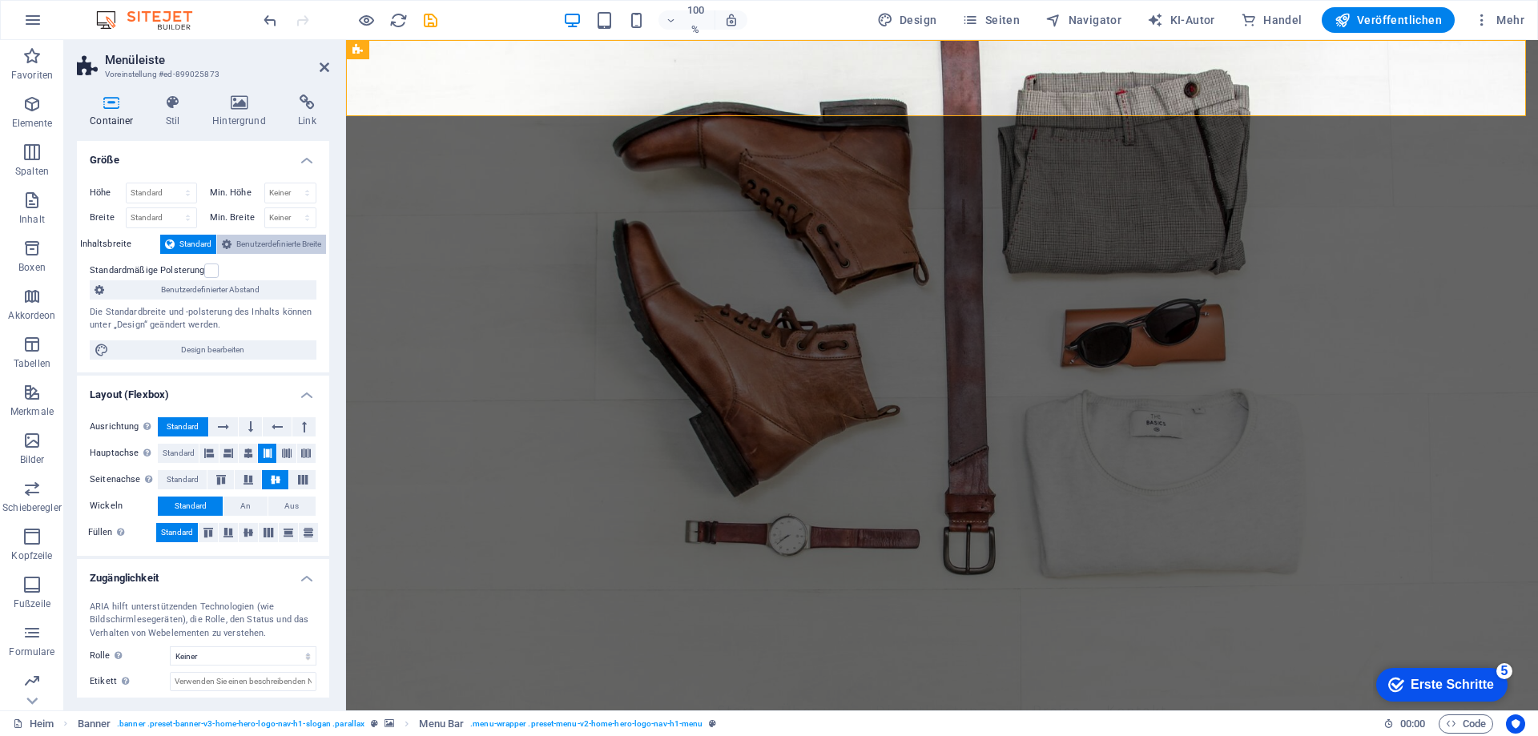
click at [261, 244] on font "Benutzerdefinierte Breite" at bounding box center [278, 244] width 85 height 9
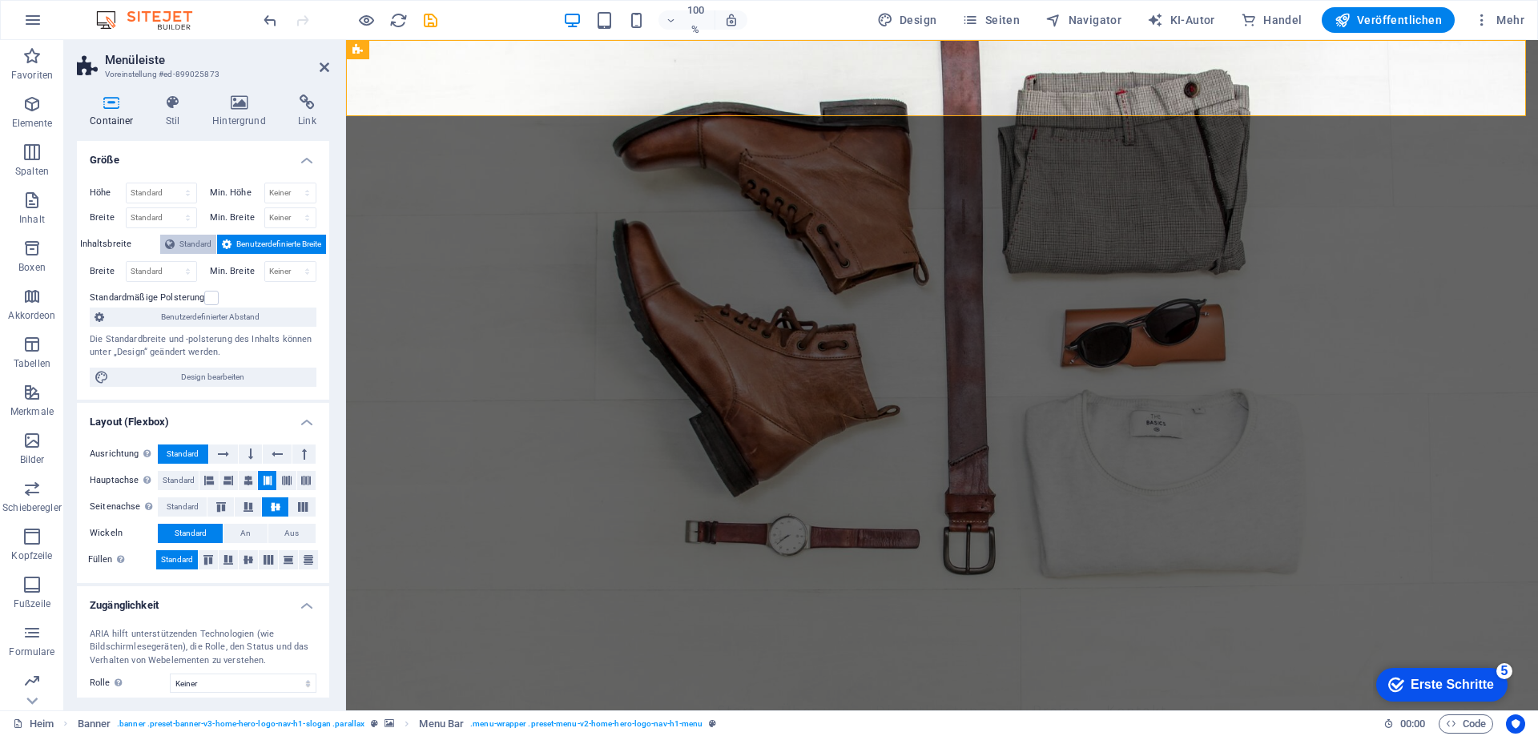
click at [195, 245] on font "Standard" at bounding box center [195, 244] width 32 height 9
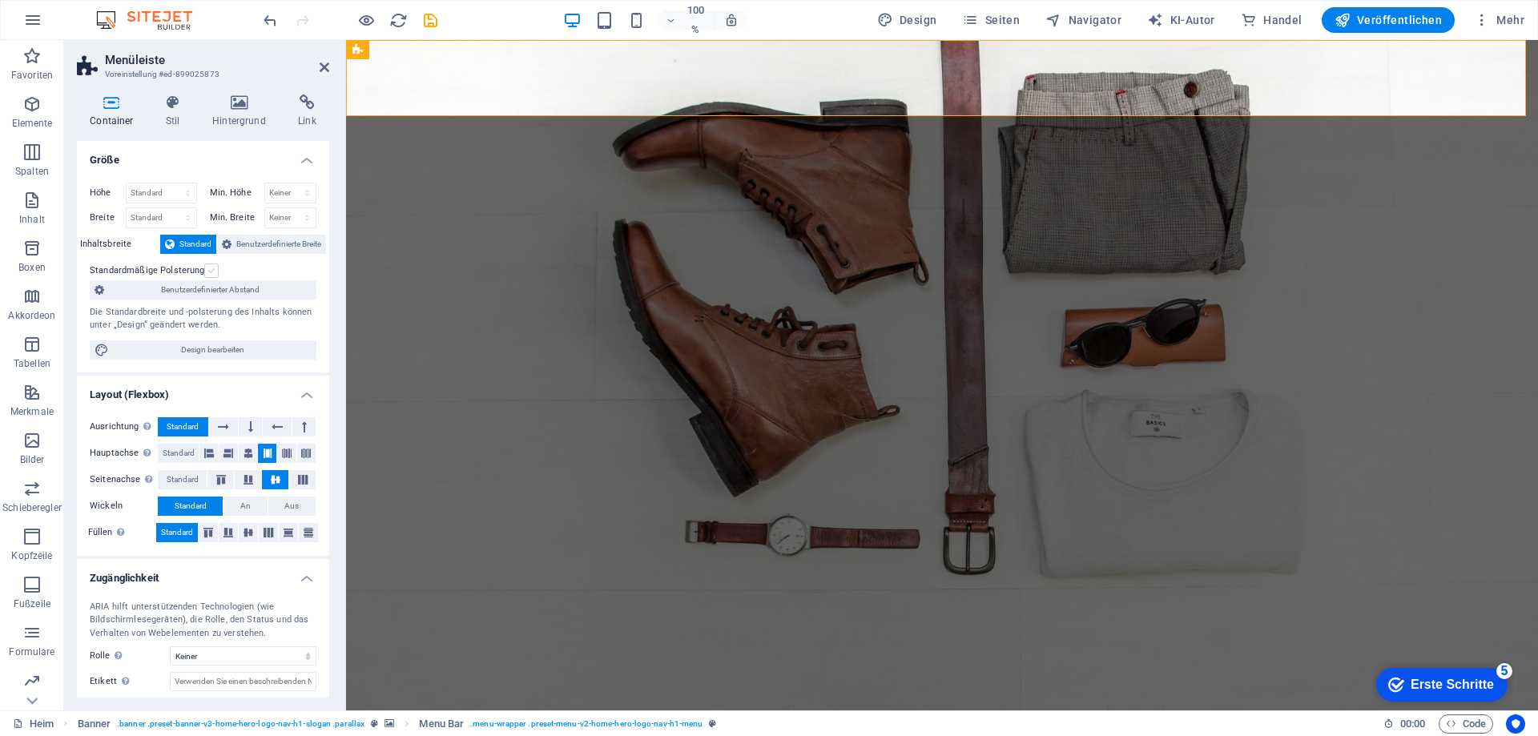
click at [207, 269] on label at bounding box center [211, 271] width 14 height 14
click at [0, 0] on input "Standardmäßige Polsterung" at bounding box center [0, 0] width 0 height 0
click at [227, 347] on font "Design bearbeiten" at bounding box center [212, 349] width 63 height 9
select select "rem"
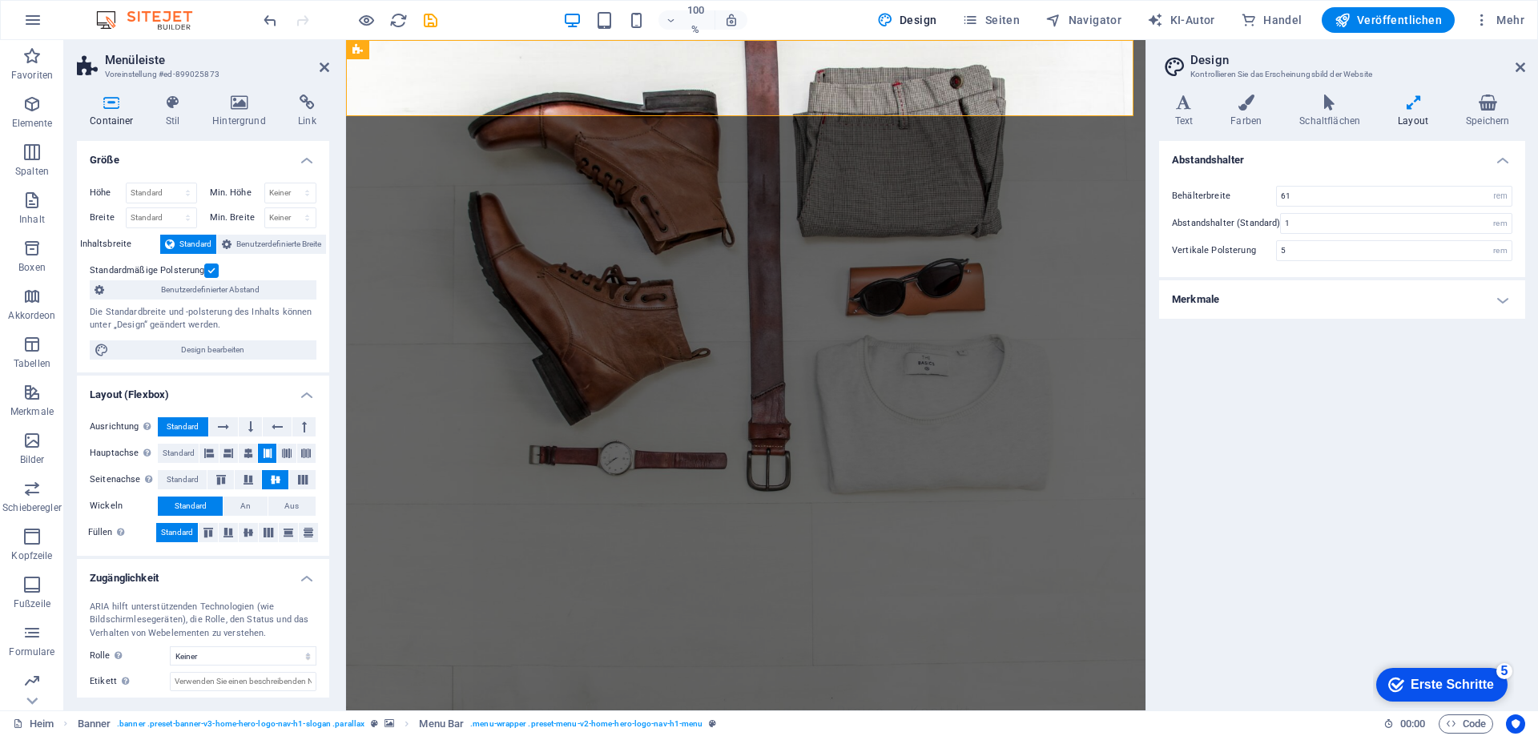
click at [1205, 298] on font "Merkmale" at bounding box center [1195, 299] width 47 height 12
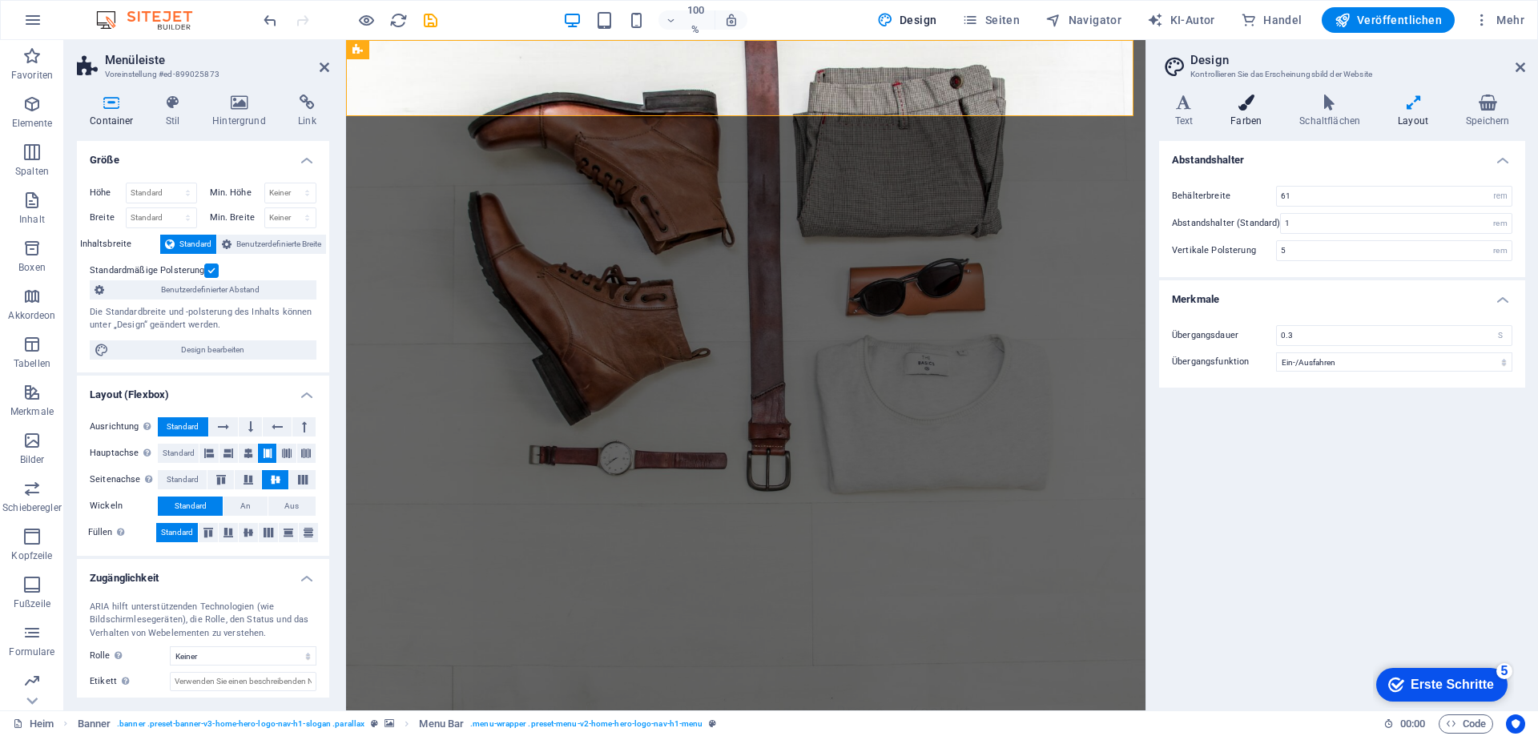
click at [1244, 115] on h4 "Farben" at bounding box center [1249, 112] width 69 height 34
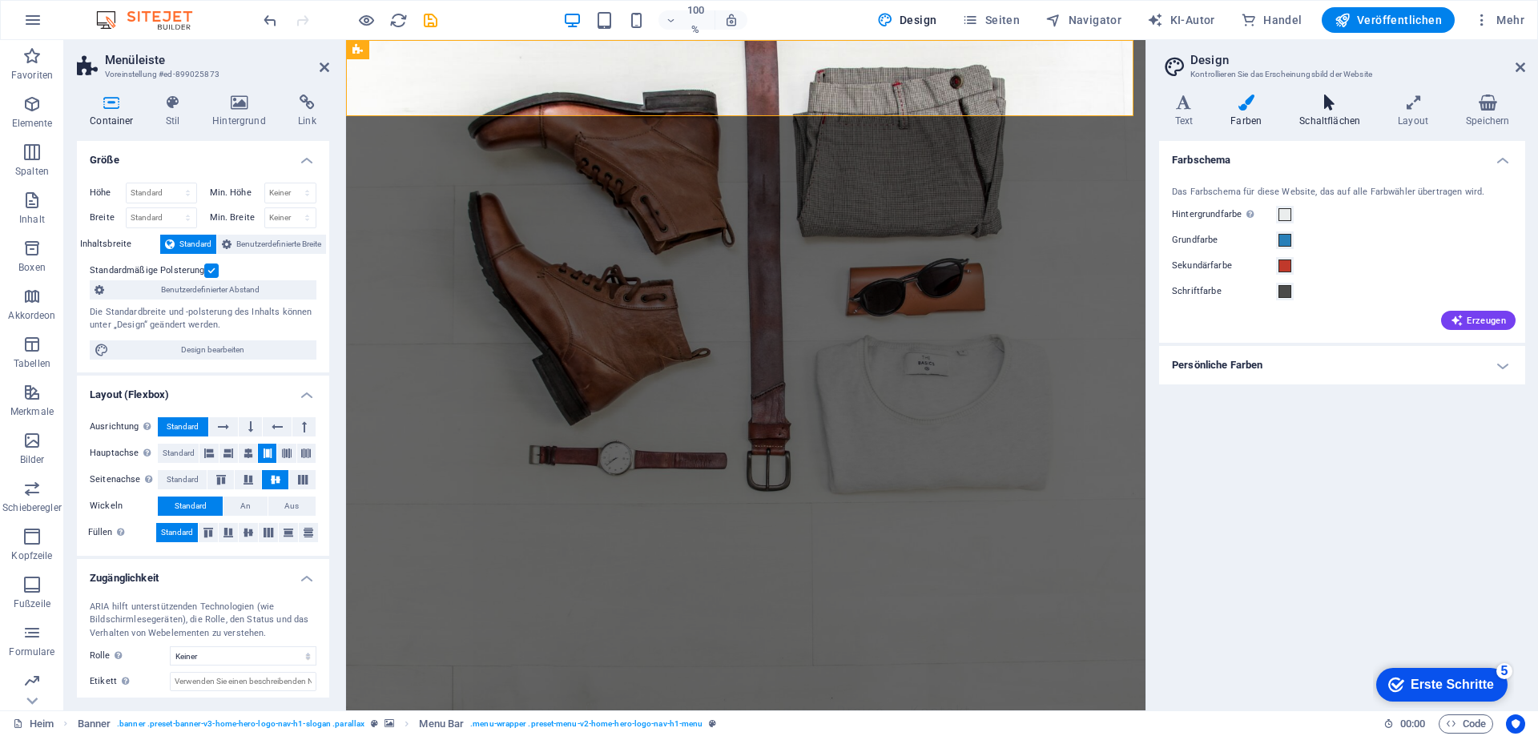
click at [1324, 119] on font "Schaltflächen" at bounding box center [1330, 120] width 61 height 11
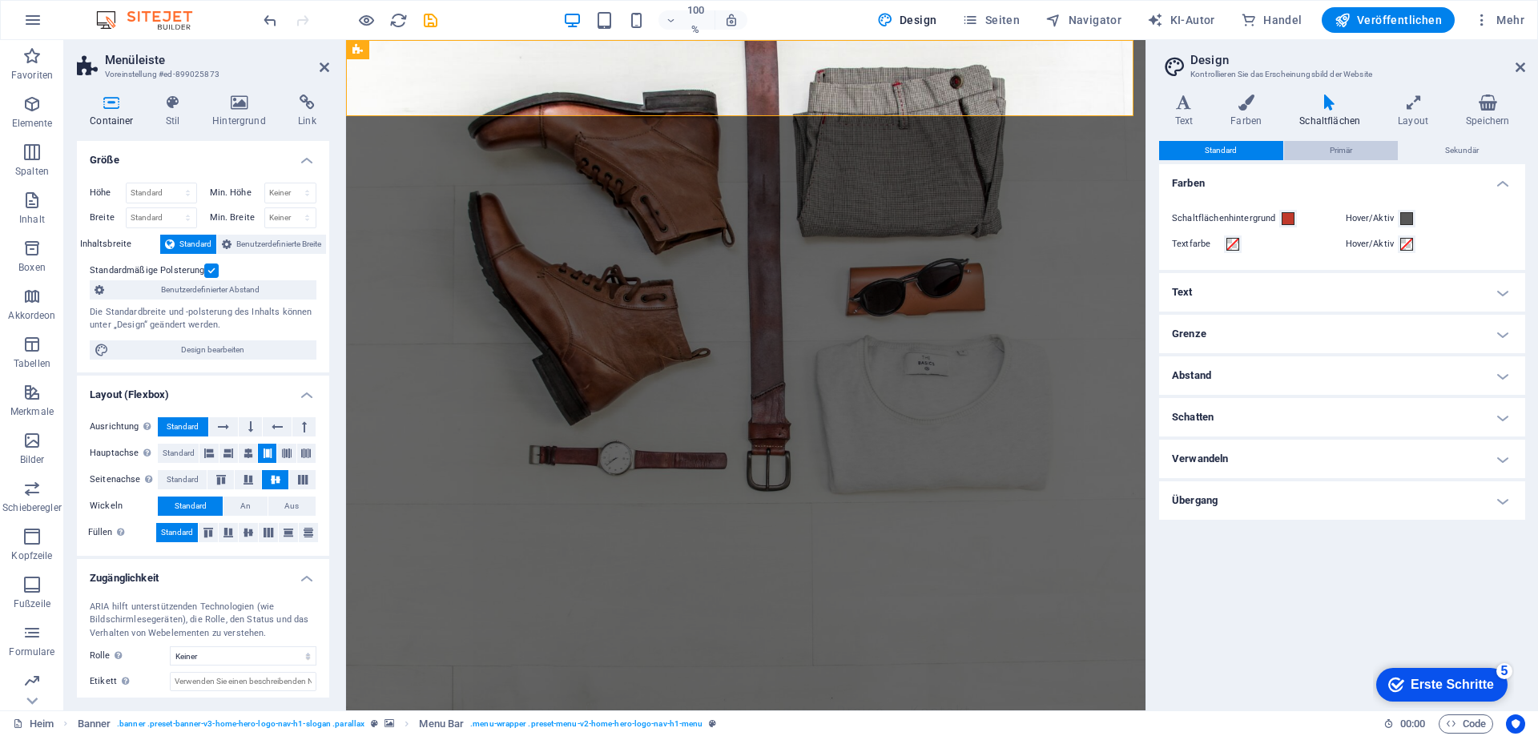
click at [1333, 146] on font "Primär" at bounding box center [1341, 150] width 22 height 9
click at [1432, 146] on button "Sekundär" at bounding box center [1462, 150] width 126 height 19
click at [1371, 145] on button "Primär" at bounding box center [1341, 150] width 115 height 19
click at [1206, 153] on font "Standard" at bounding box center [1221, 150] width 32 height 9
click at [1304, 286] on h4 "Text" at bounding box center [1342, 292] width 366 height 38
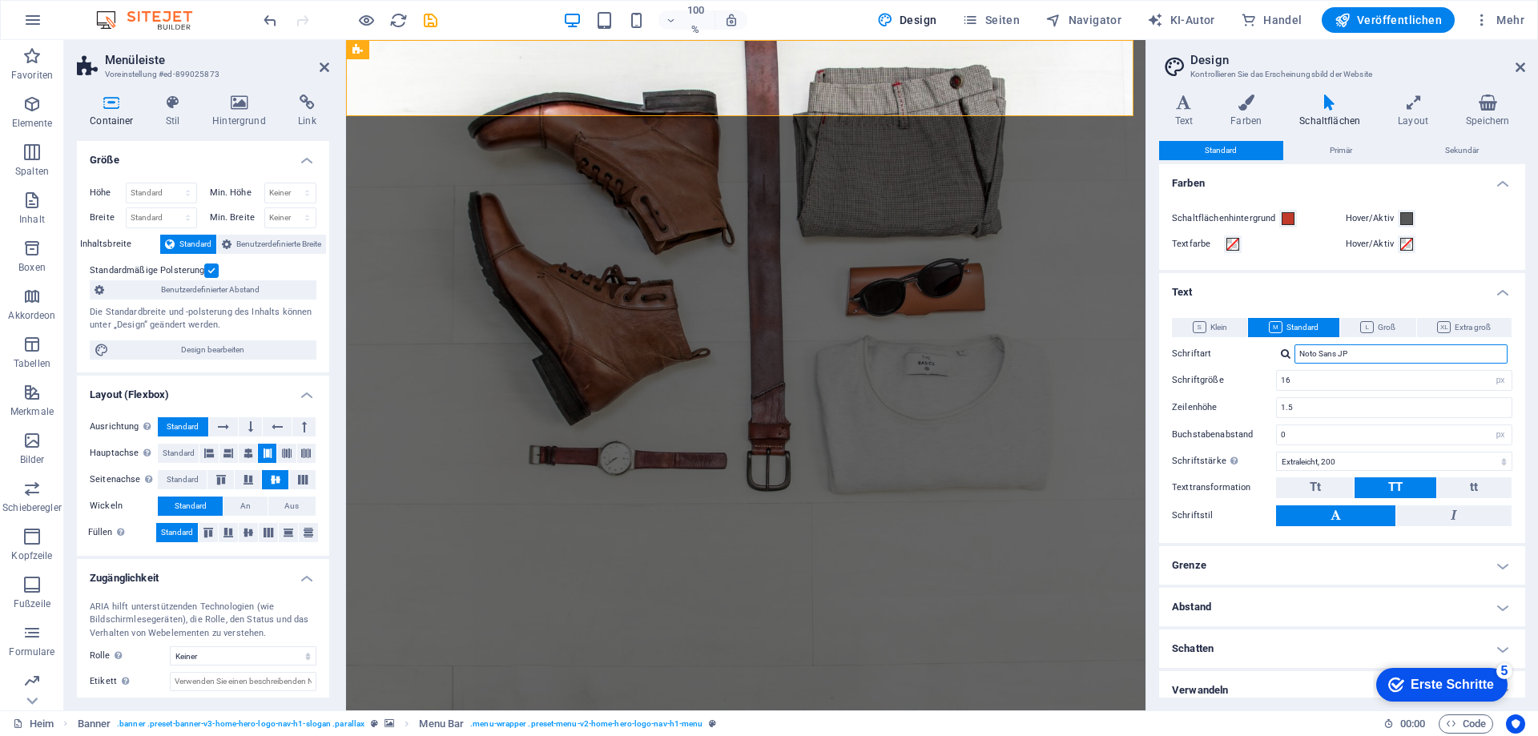
click at [1399, 354] on input "Noto Sans JP" at bounding box center [1401, 354] width 213 height 19
click at [1290, 353] on div at bounding box center [1286, 354] width 10 height 10
click at [1315, 412] on font "Roboto" at bounding box center [1317, 415] width 27 height 9
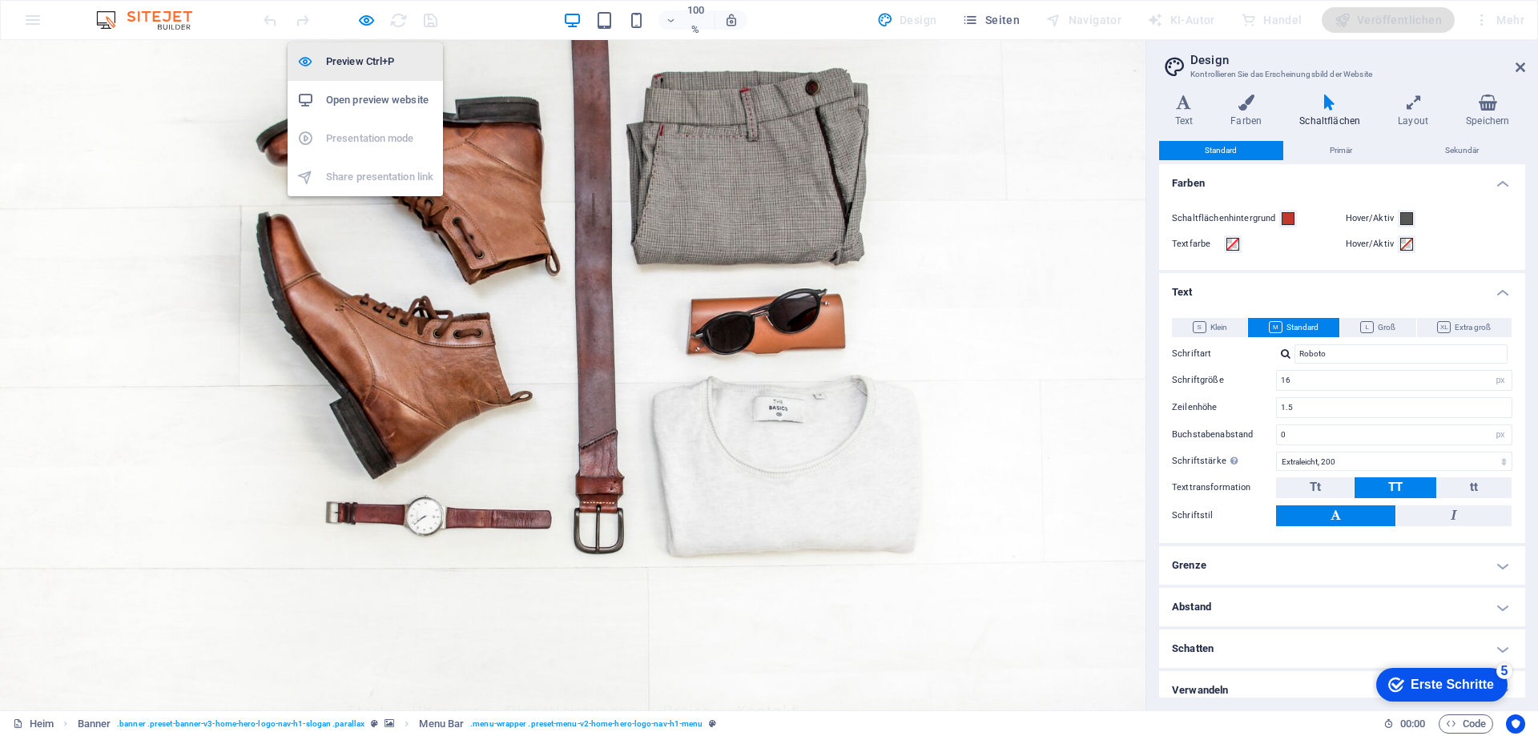
drag, startPoint x: 208, startPoint y: 113, endPoint x: 358, endPoint y: 57, distance: 160.7
click at [358, 57] on h6 "Preview Ctrl+P" at bounding box center [379, 61] width 107 height 19
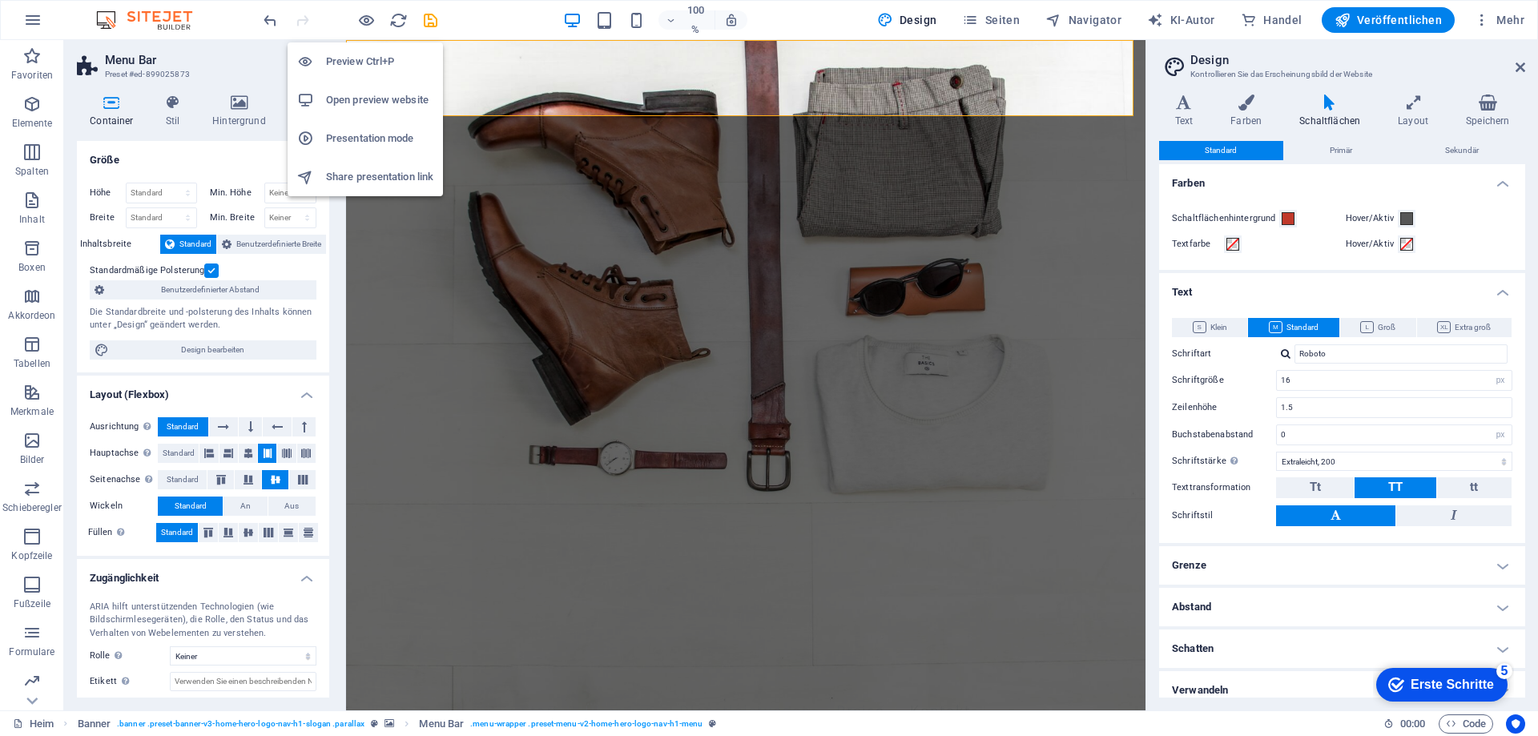
click at [345, 67] on h6 "Preview Ctrl+P" at bounding box center [379, 61] width 107 height 19
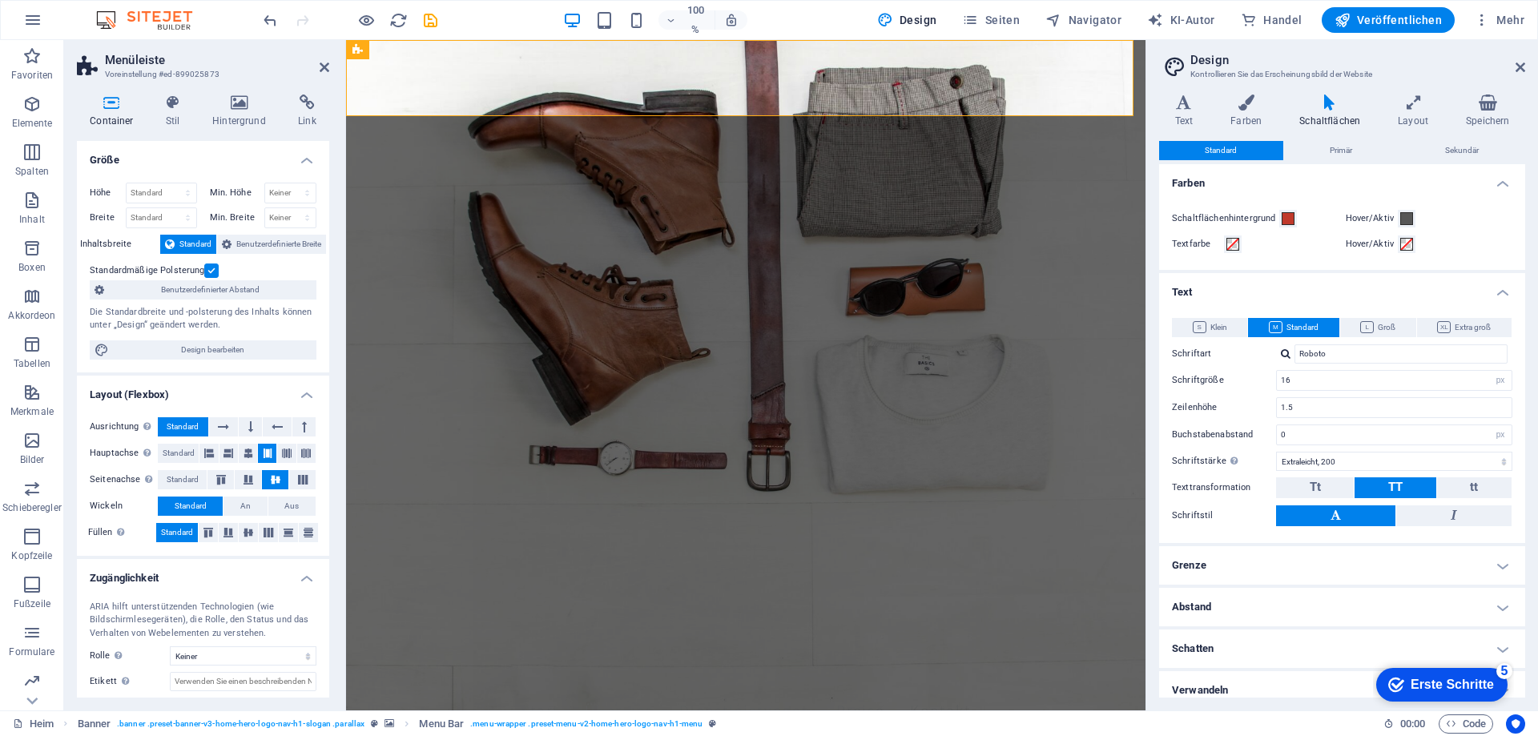
click at [1286, 352] on div at bounding box center [1286, 354] width 10 height 10
click at [1326, 377] on font "Noto Sans JP" at bounding box center [1329, 375] width 50 height 12
type input "Noto Sans JP"
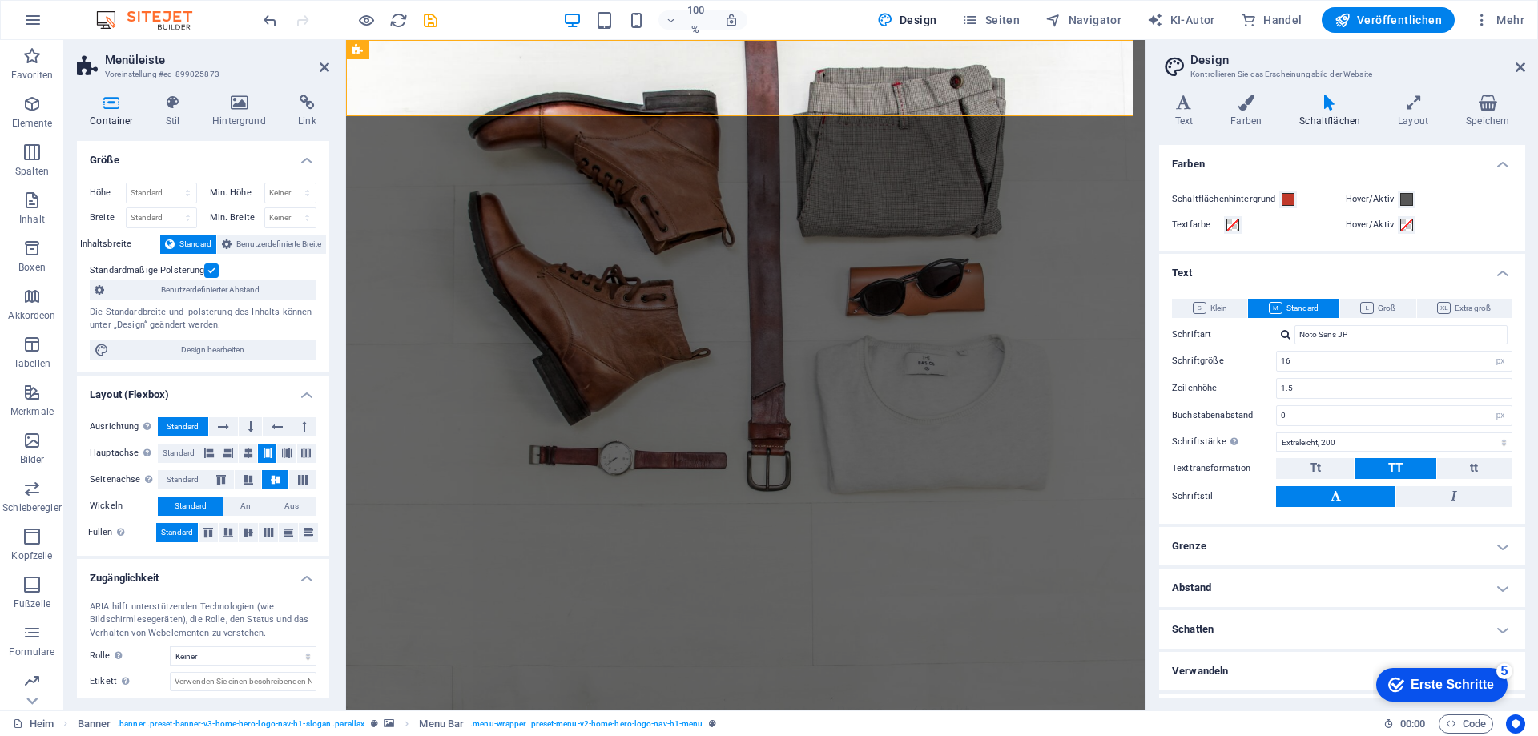
scroll to position [0, 0]
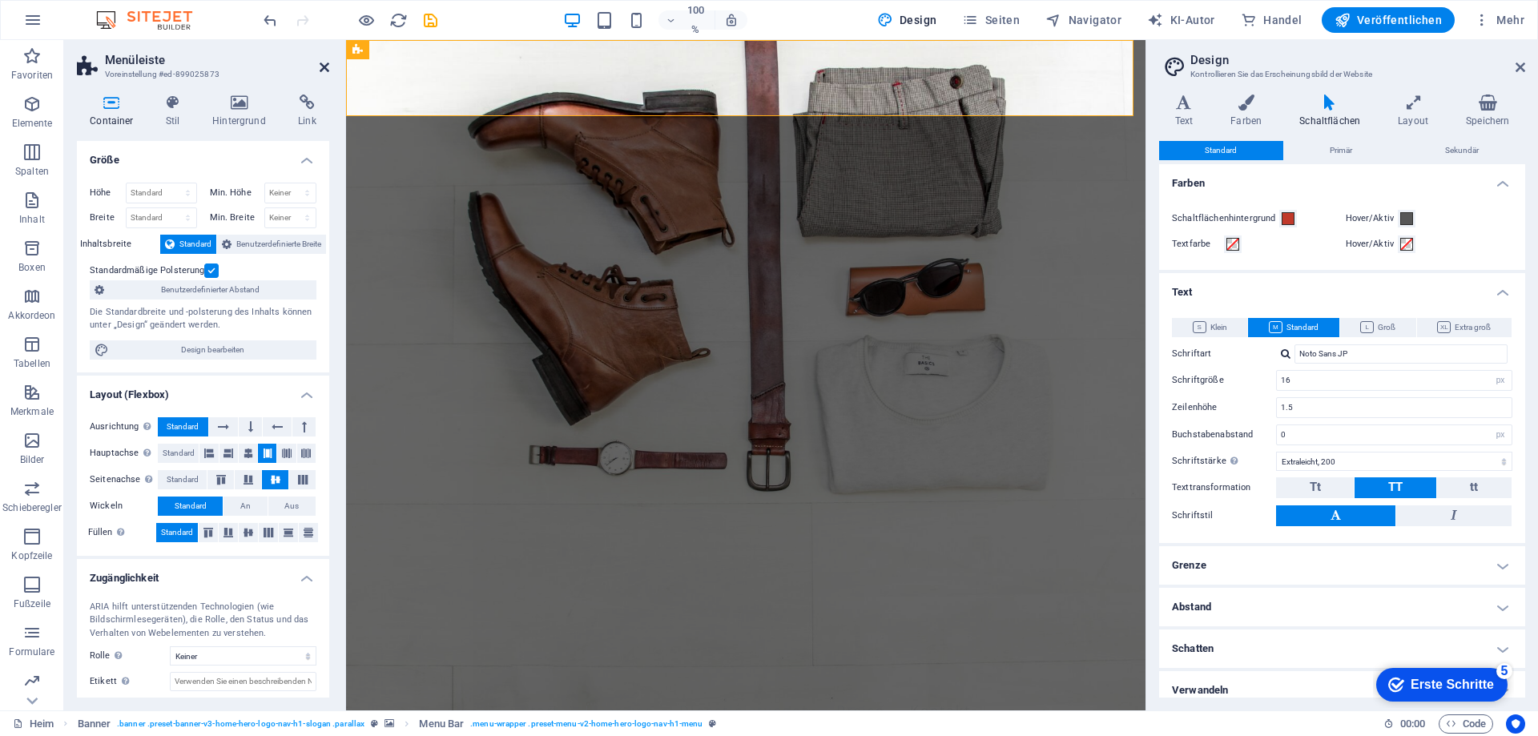
click at [322, 61] on icon at bounding box center [325, 67] width 10 height 13
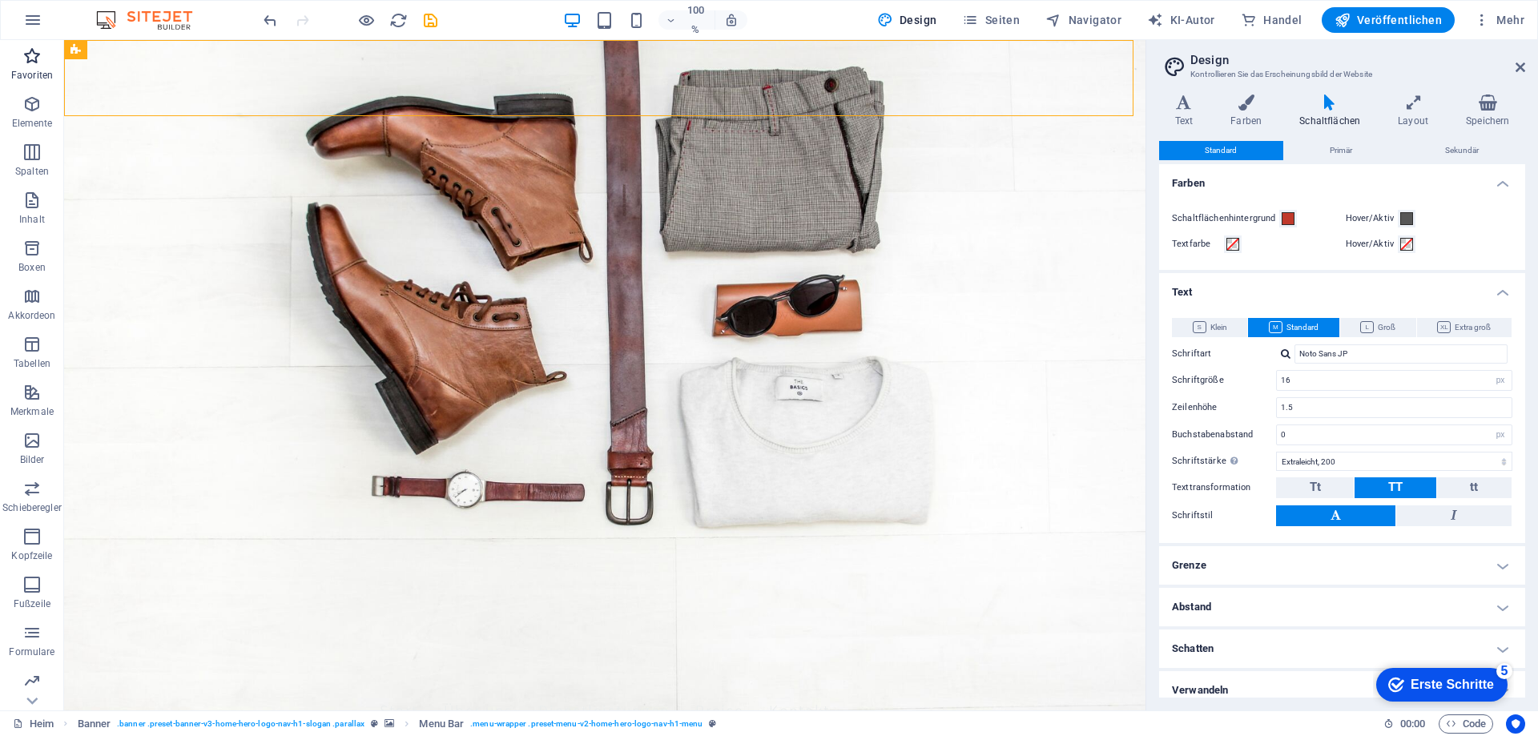
click at [29, 68] on span "Favoriten" at bounding box center [32, 65] width 64 height 38
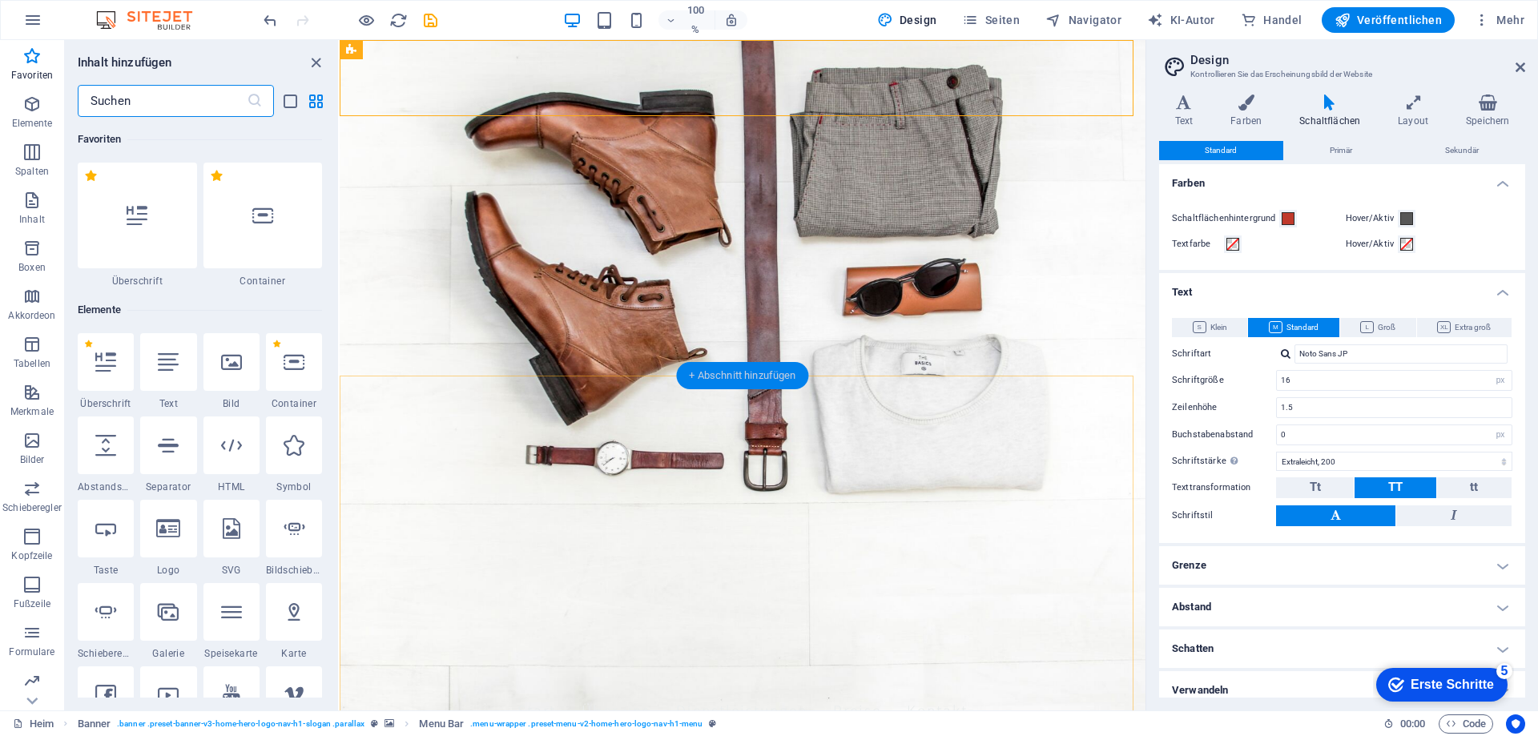
click at [732, 374] on font "+ Abschnitt hinzufügen" at bounding box center [742, 375] width 107 height 12
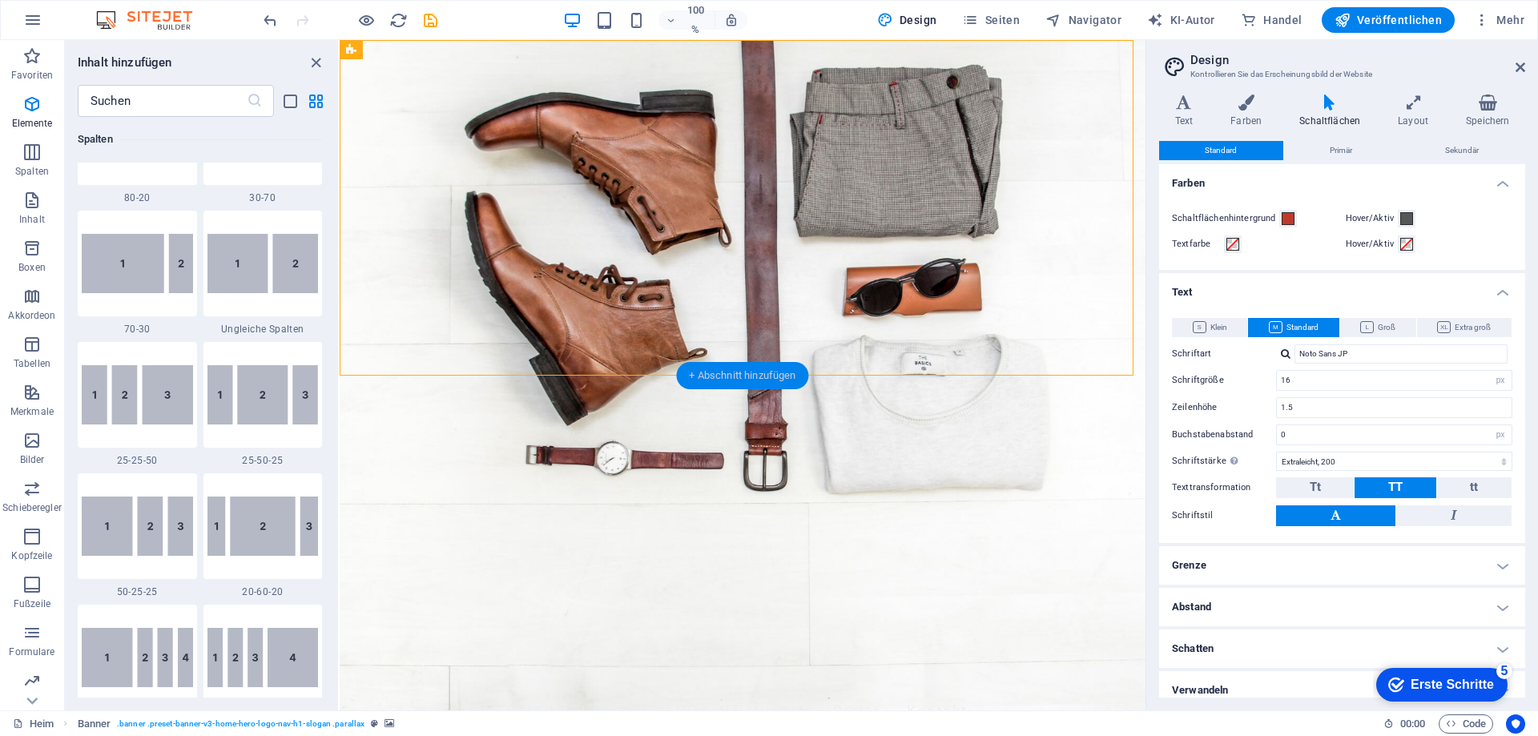
scroll to position [2803, 0]
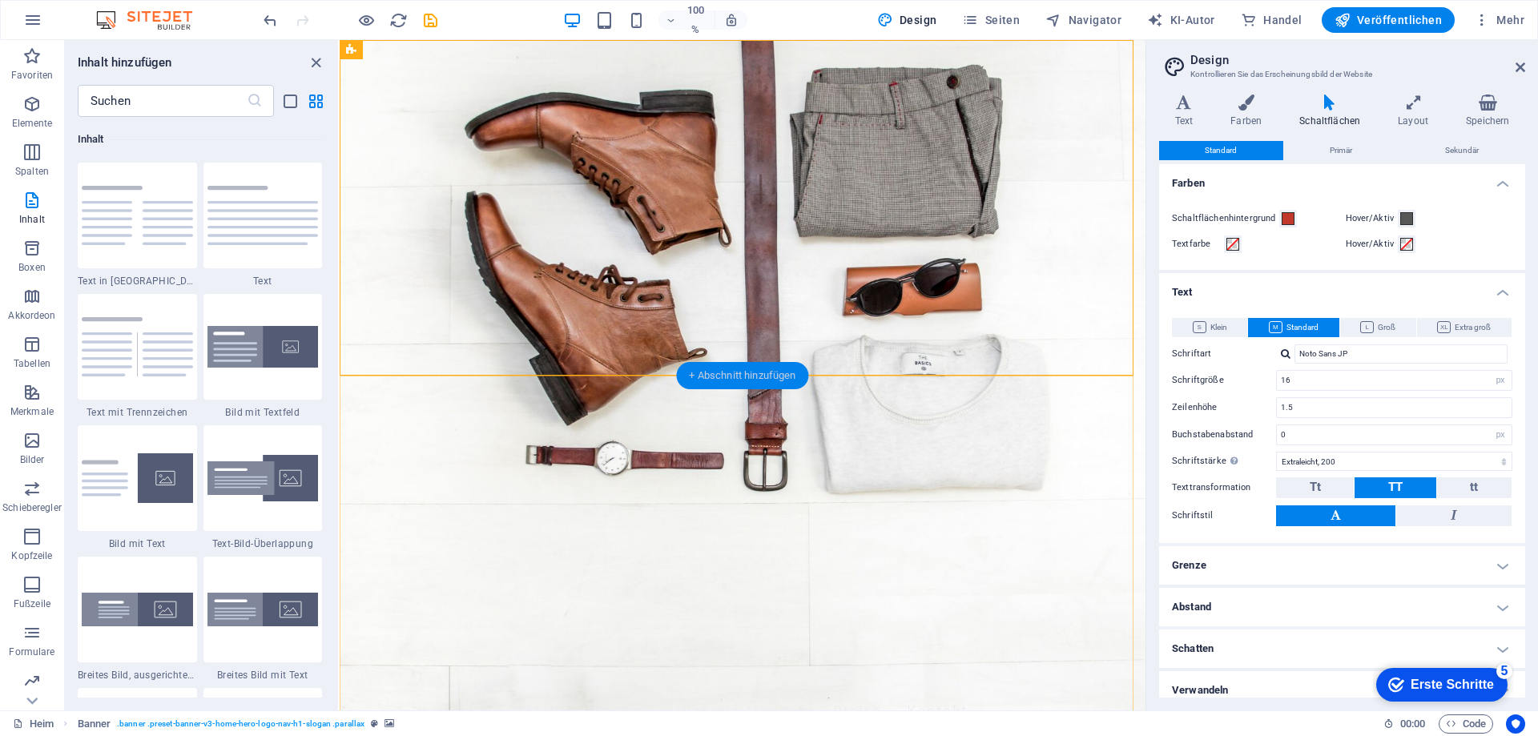
click at [698, 374] on font "+ Abschnitt hinzufügen" at bounding box center [742, 375] width 107 height 12
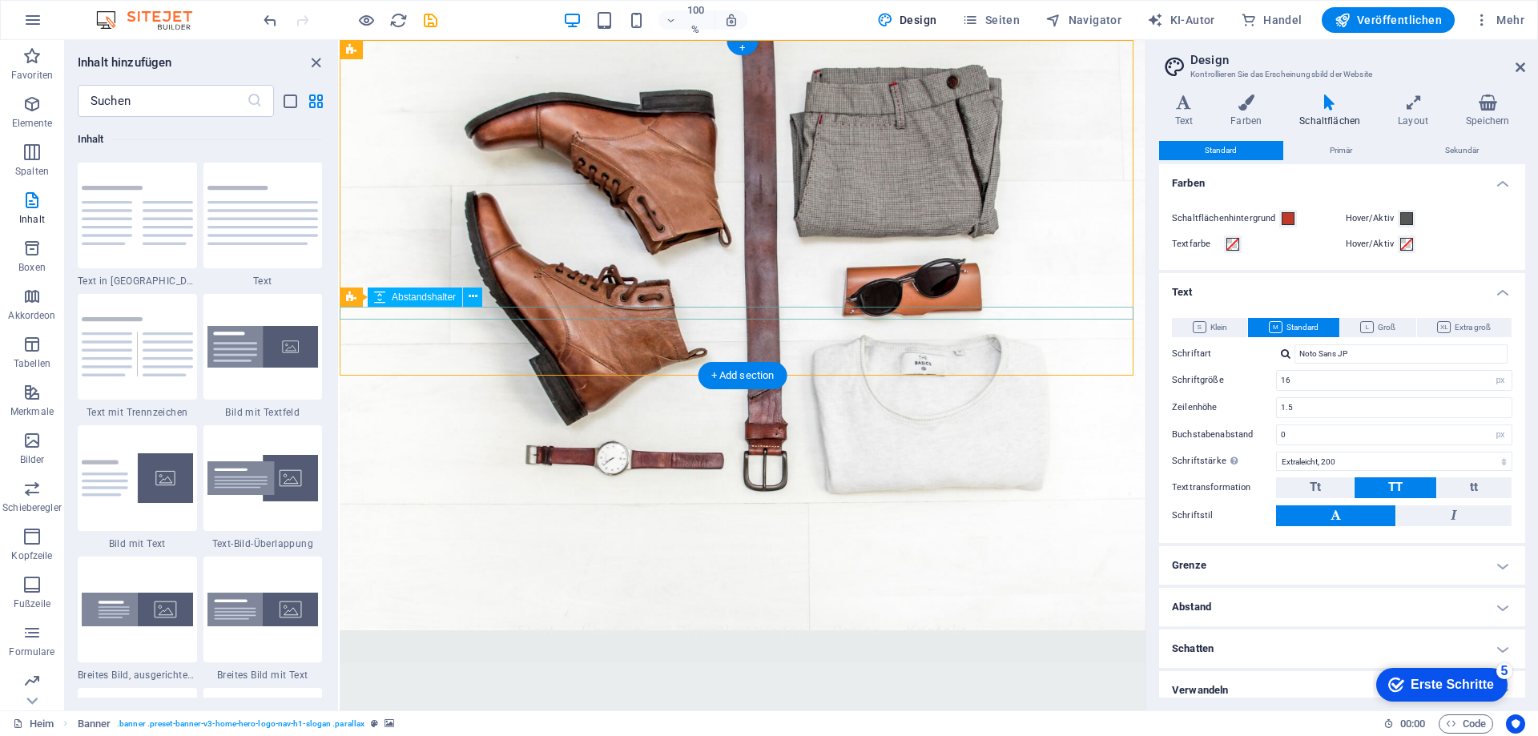
scroll to position [0, 0]
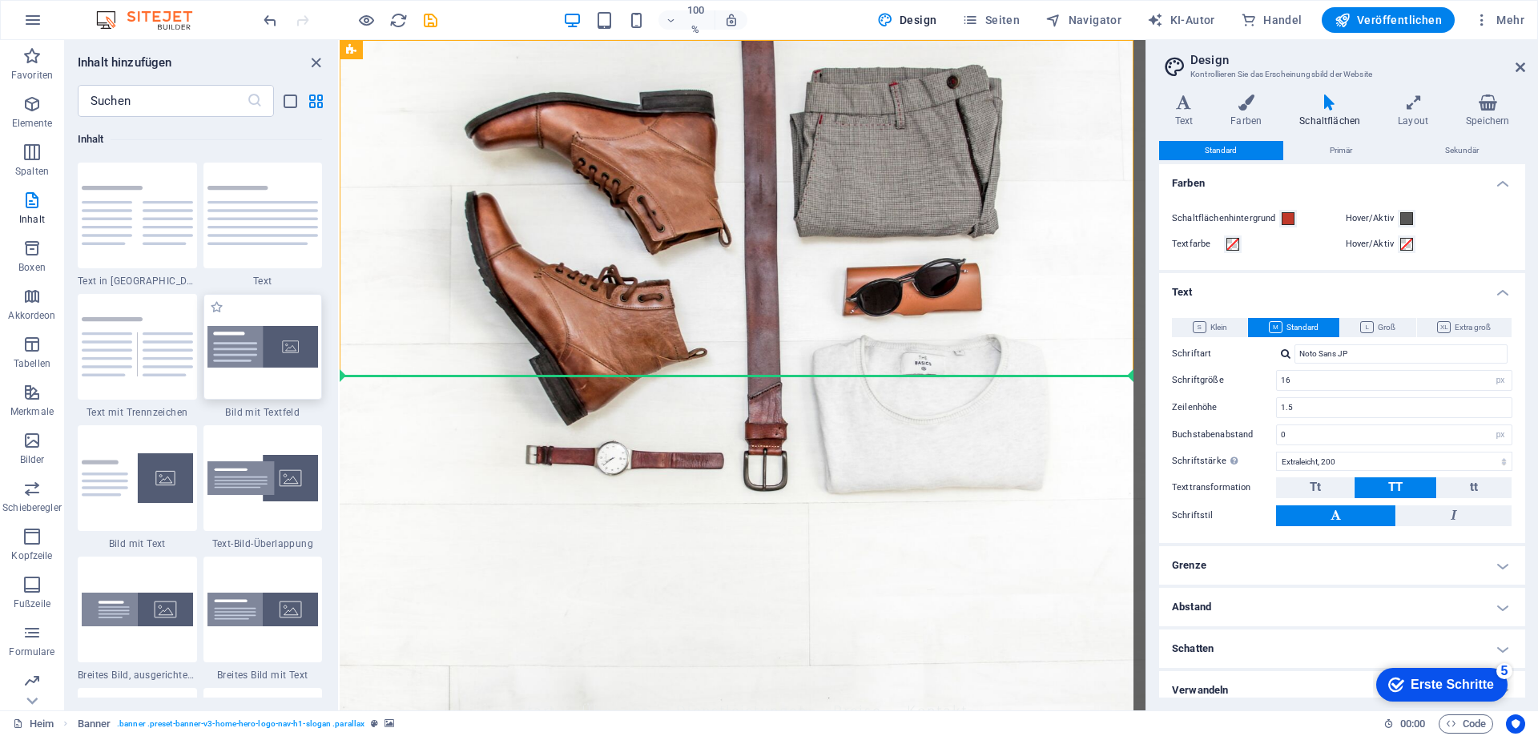
click at [294, 357] on img at bounding box center [263, 347] width 111 height 42
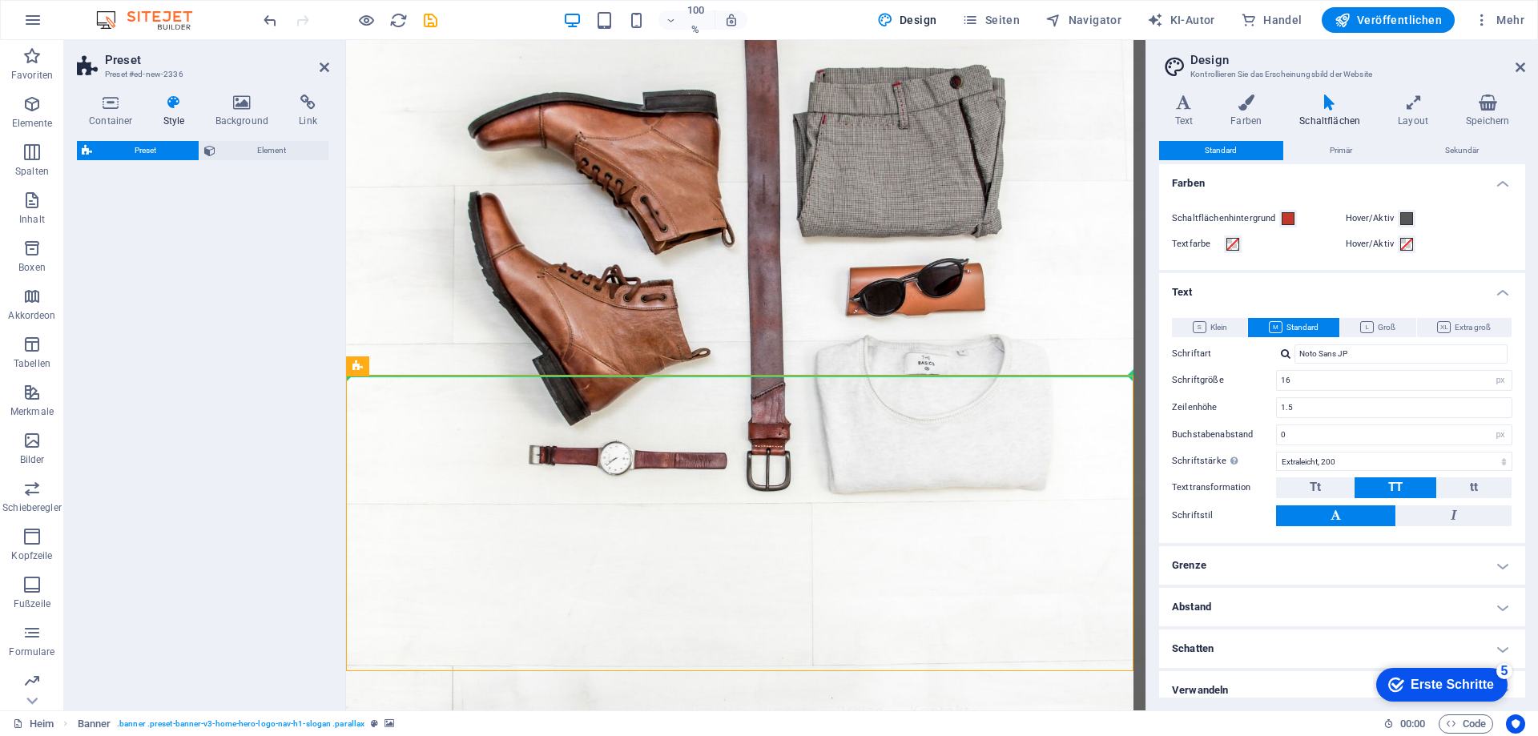
select select "rem"
select select "px"
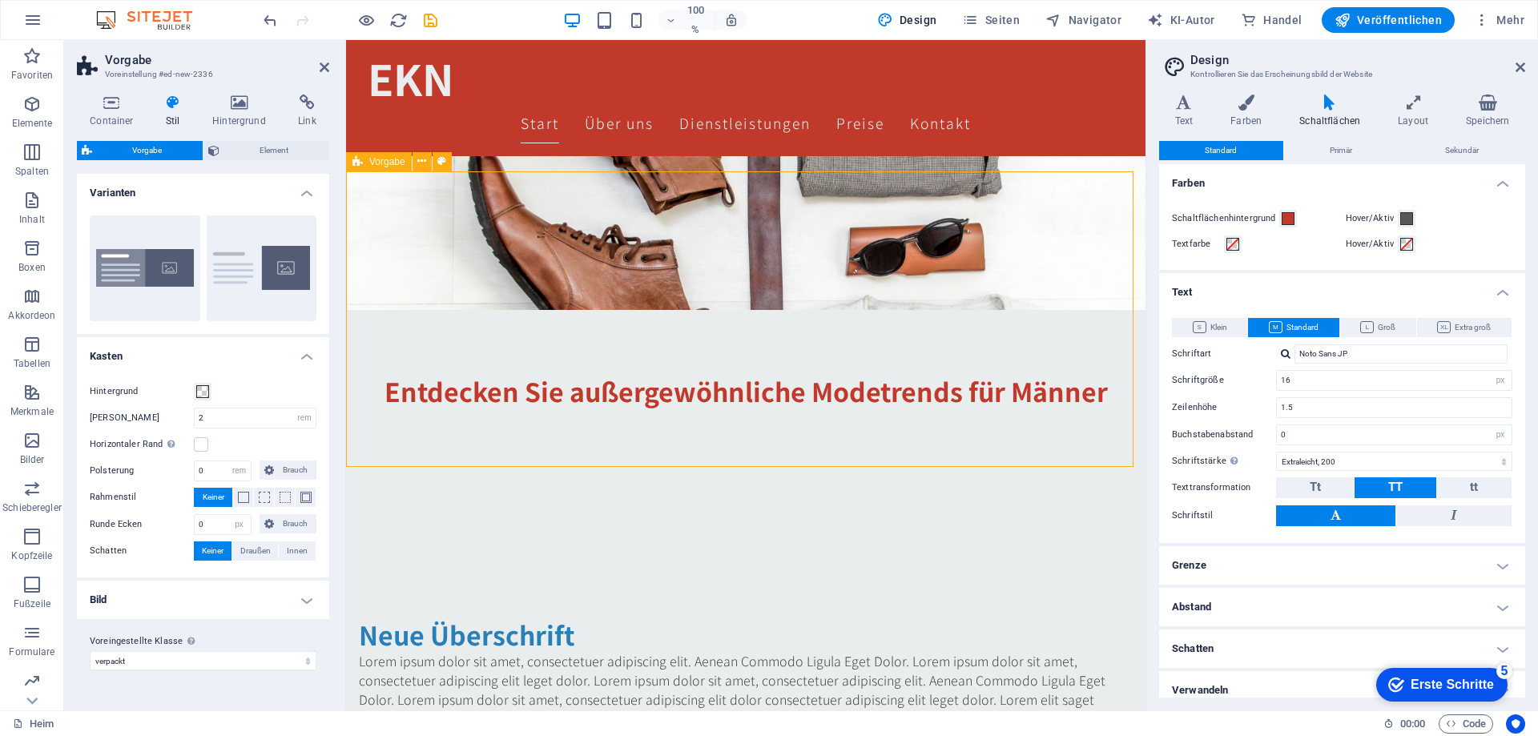
scroll to position [160, 0]
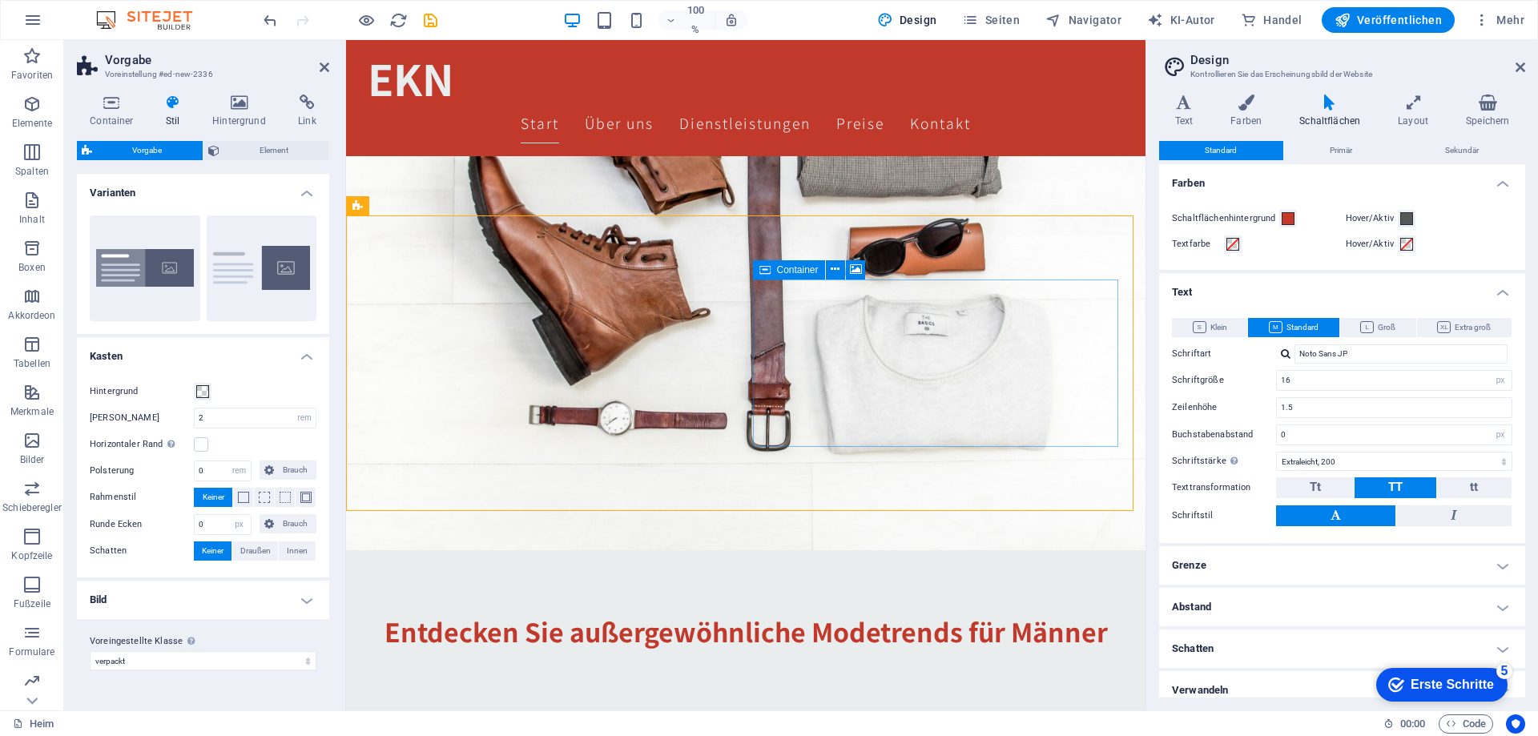
click at [854, 271] on icon at bounding box center [856, 269] width 12 height 17
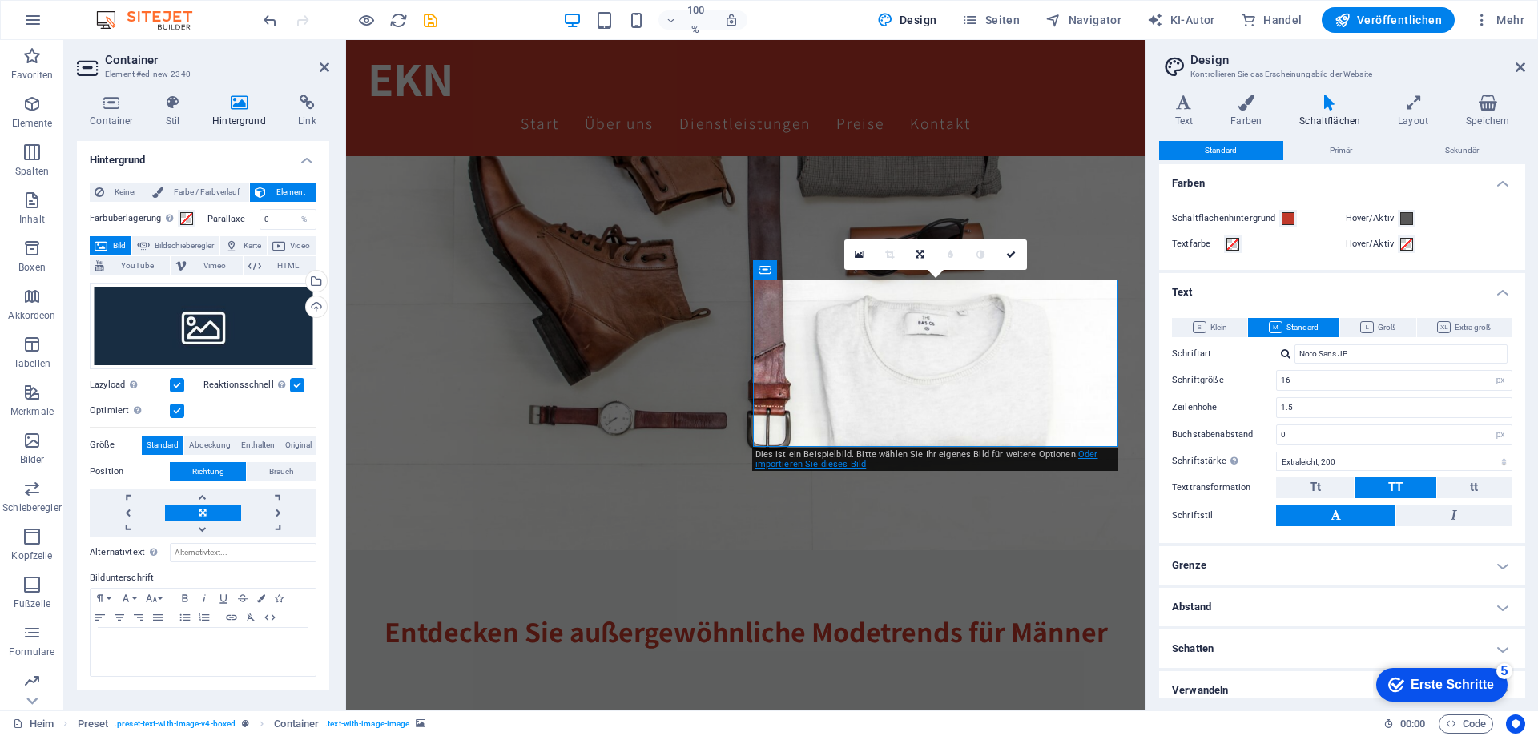
click at [845, 465] on font "Oder importieren Sie dieses Bild" at bounding box center [927, 459] width 343 height 20
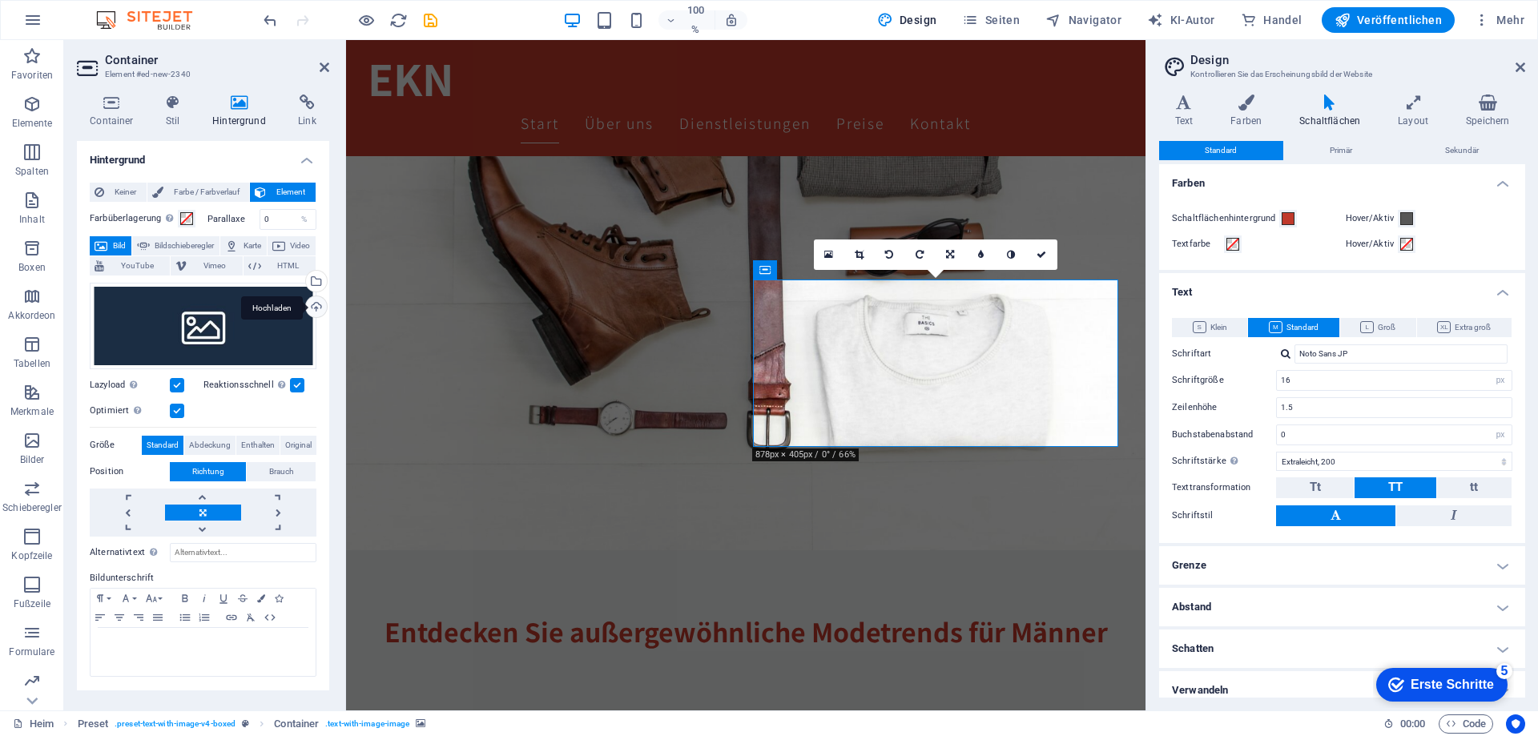
click at [317, 305] on div "Hochladen" at bounding box center [315, 308] width 24 height 24
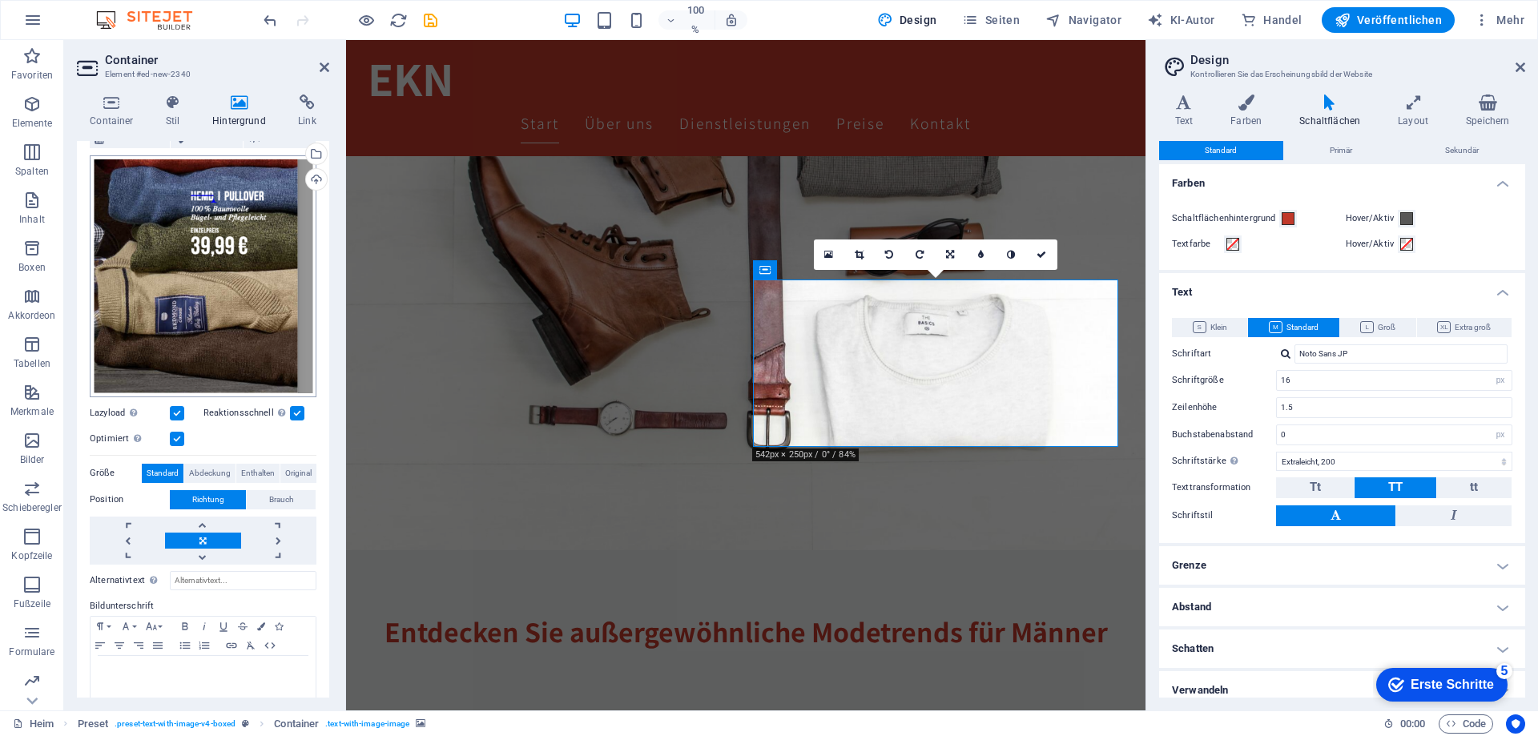
scroll to position [144, 0]
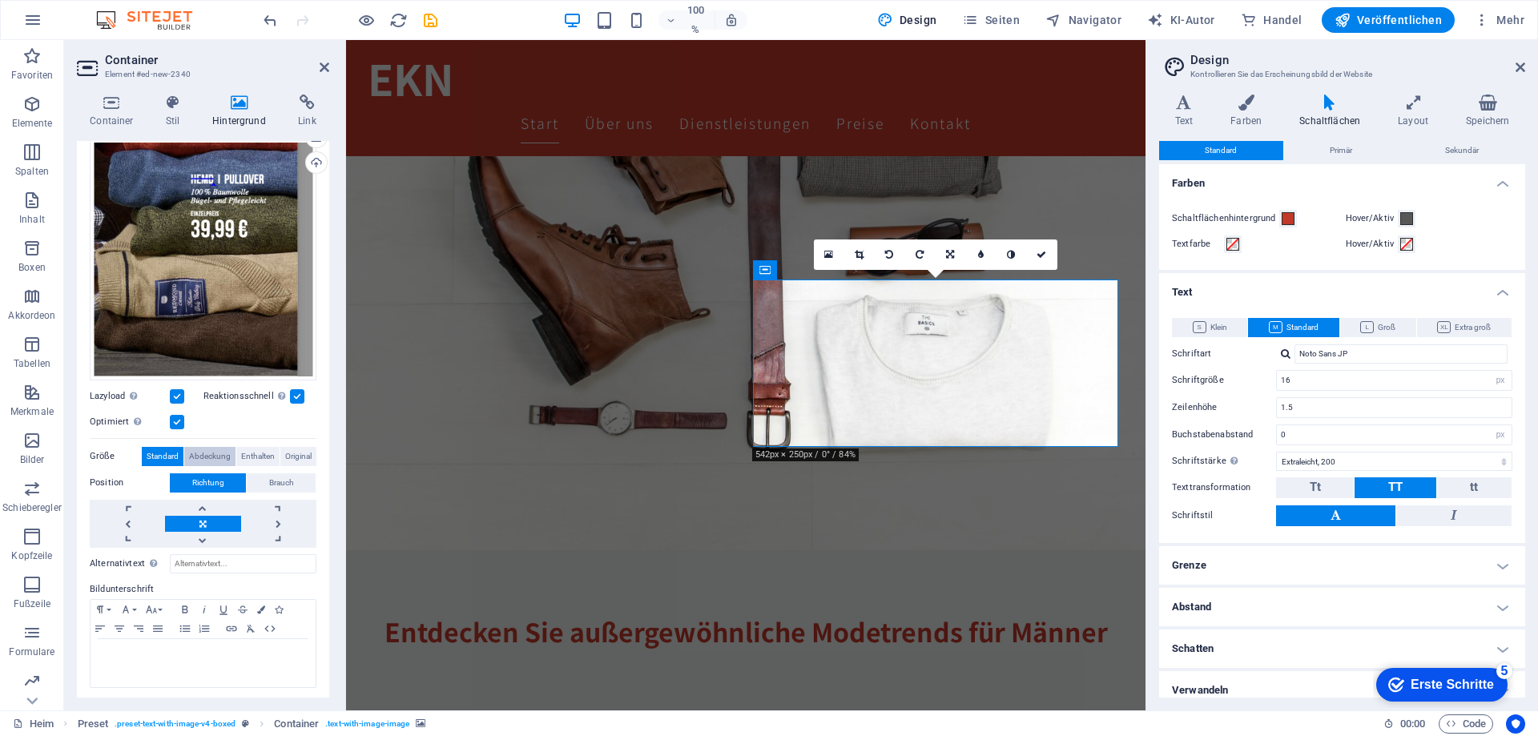
click at [208, 452] on font "Abdeckung" at bounding box center [210, 456] width 42 height 9
click at [248, 452] on font "Enthalten" at bounding box center [258, 456] width 34 height 9
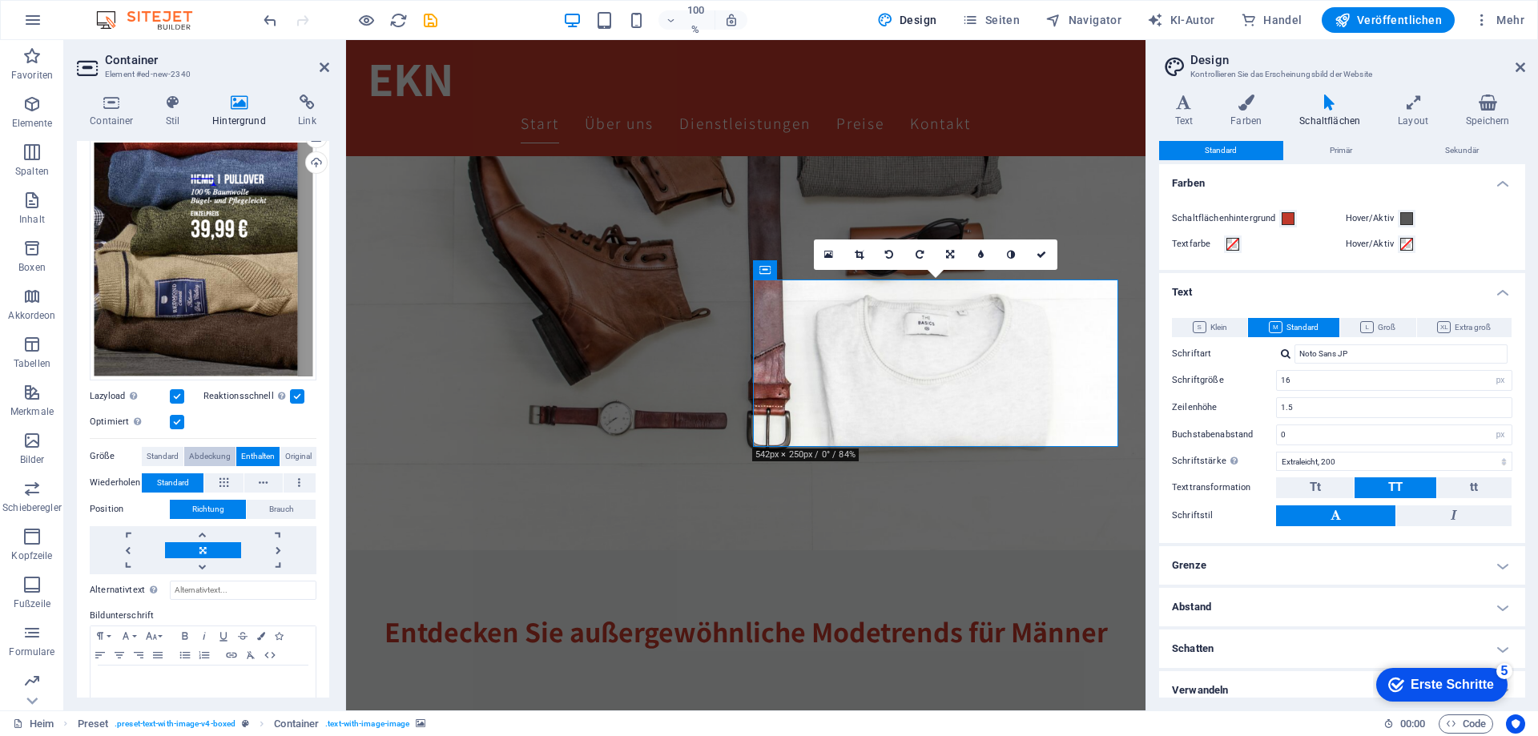
click at [205, 452] on font "Abdeckung" at bounding box center [210, 456] width 42 height 9
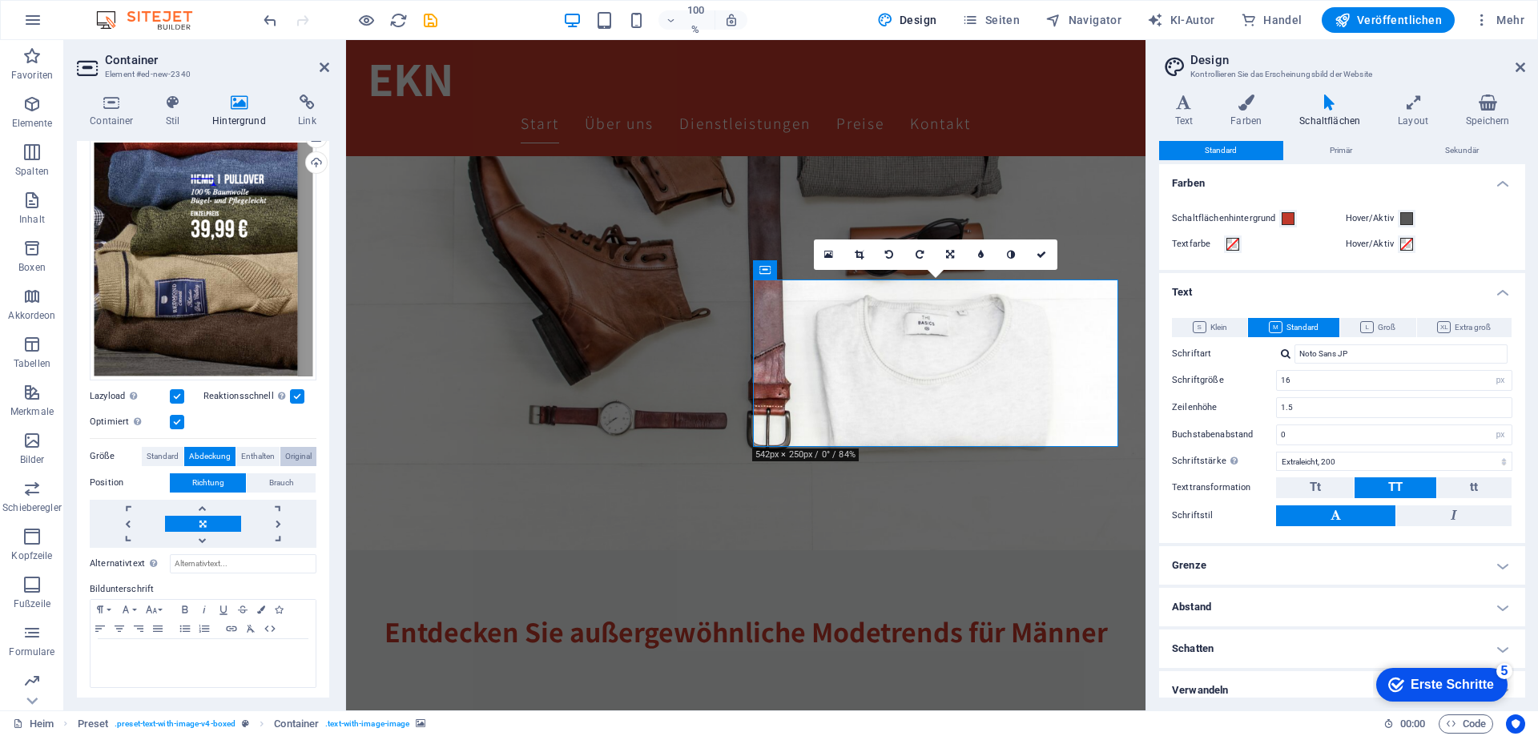
click at [299, 447] on span "Original" at bounding box center [298, 456] width 26 height 19
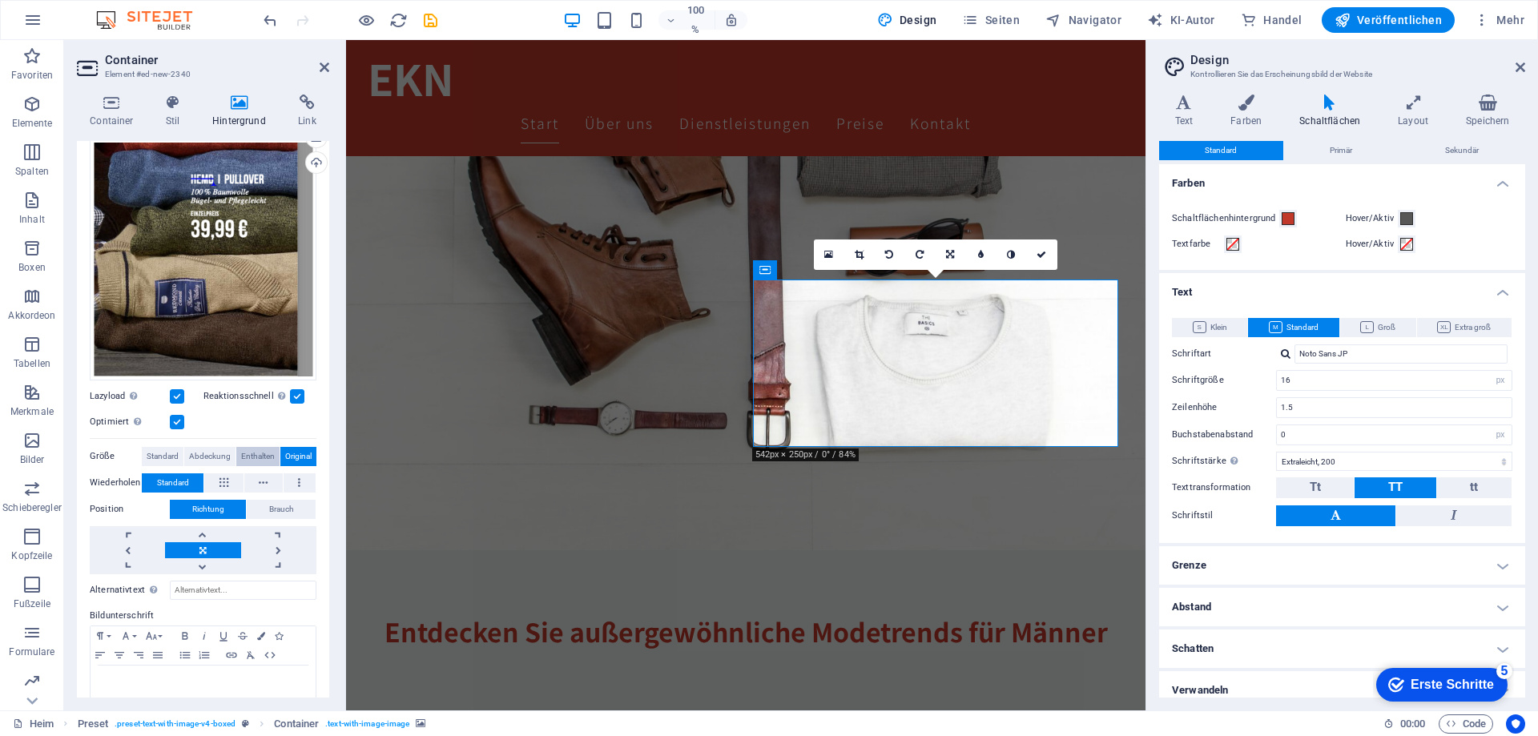
click at [256, 453] on font "Enthalten" at bounding box center [258, 456] width 34 height 9
click at [855, 253] on icon at bounding box center [859, 255] width 9 height 10
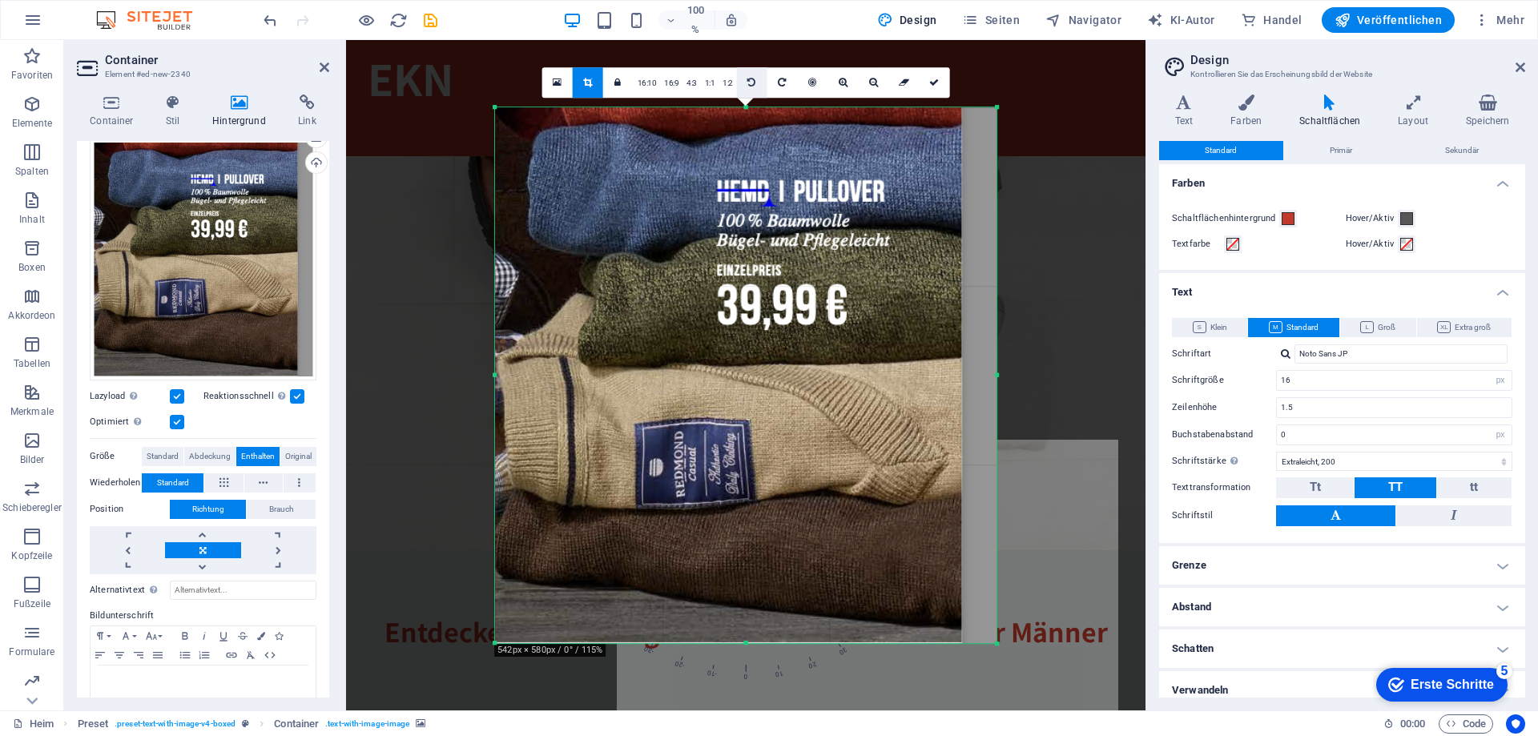
drag, startPoint x: 746, startPoint y: 109, endPoint x: 737, endPoint y: 97, distance: 14.9
click at [737, 107] on div "180 170 160 150 140 130 120 110 100 90 80 70 60 50 40 30 20 10 0 -10 -20 -30 -4…" at bounding box center [746, 375] width 502 height 537
drag, startPoint x: 743, startPoint y: 643, endPoint x: 748, endPoint y: 603, distance: 40.3
click at [748, 598] on div "180 170 160 150 140 130 120 110 100 90 80 70 60 50 40 30 20 10 0 -10 -20 -30 -4…" at bounding box center [746, 375] width 502 height 537
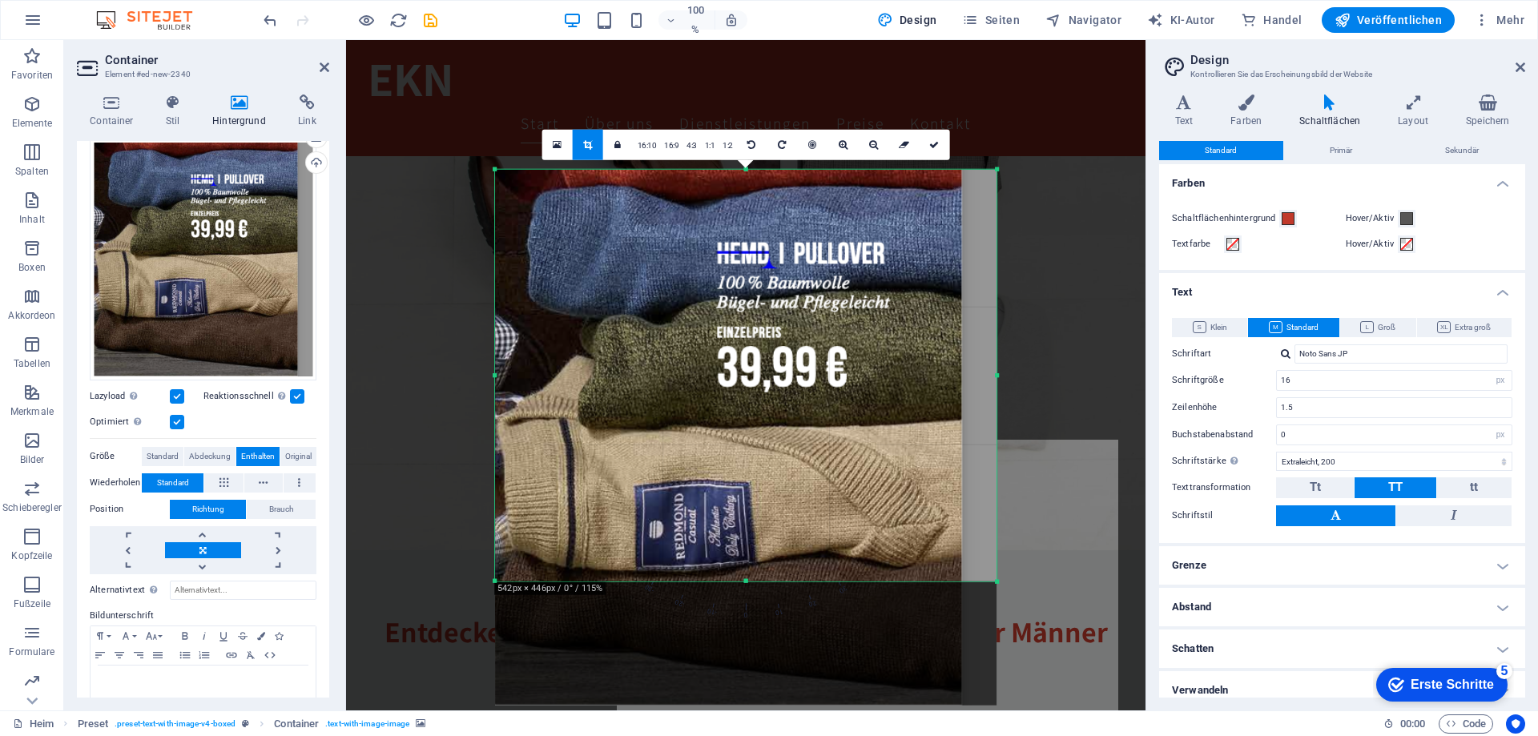
drag, startPoint x: 746, startPoint y: 619, endPoint x: 776, endPoint y: 530, distance: 94.0
click at [744, 541] on div "180 170 160 150 140 130 120 110 100 90 80 70 60 50 40 30 20 10 0 -10 -20 -30 -4…" at bounding box center [746, 375] width 502 height 413
click at [616, 141] on icon at bounding box center [618, 144] width 6 height 10
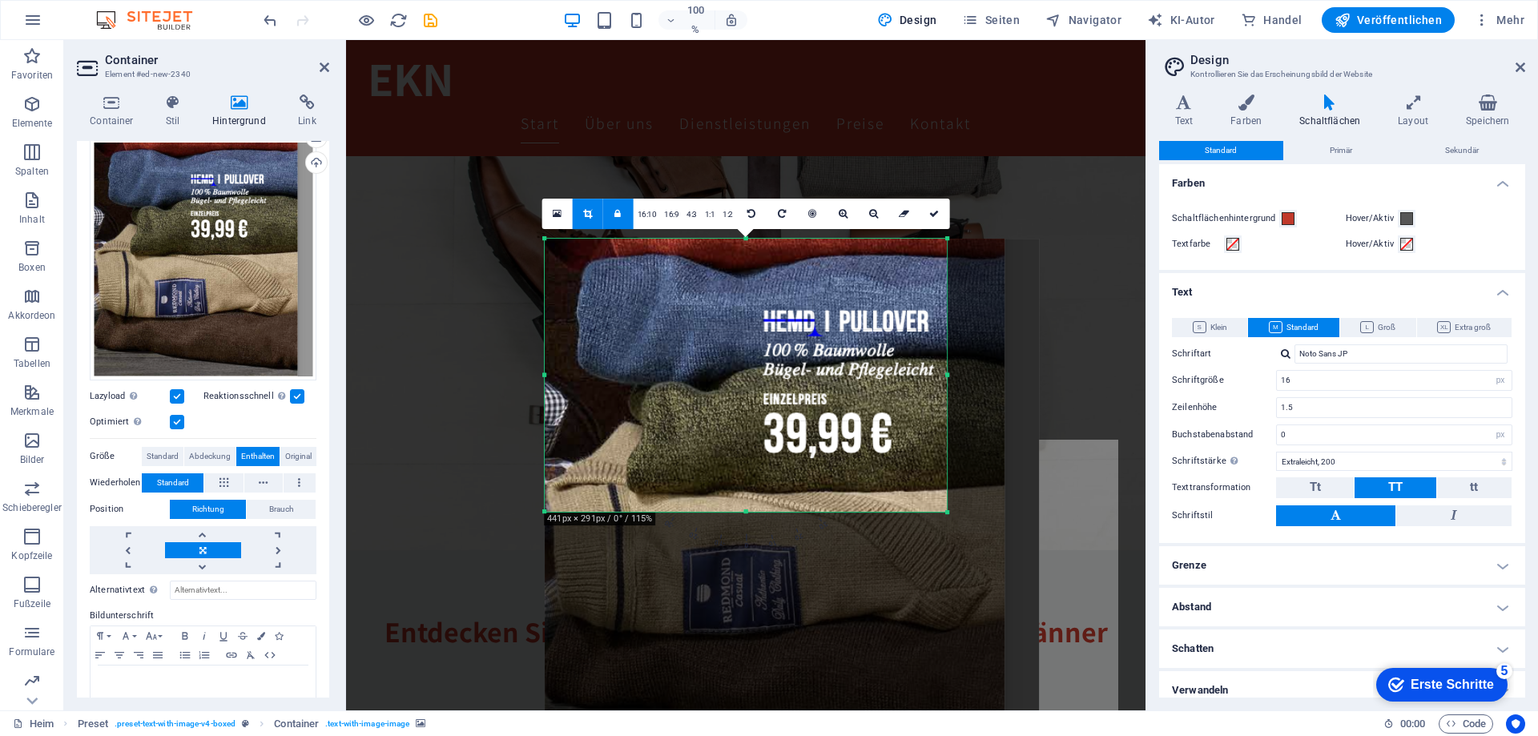
drag, startPoint x: 993, startPoint y: 580, endPoint x: 894, endPoint y: 433, distance: 177.8
click at [894, 433] on div "180 170 160 150 140 130 120 110 100 90 80 70 60 50 40 30 20 10 0 -10 -20 -30 -4…" at bounding box center [746, 376] width 402 height 274
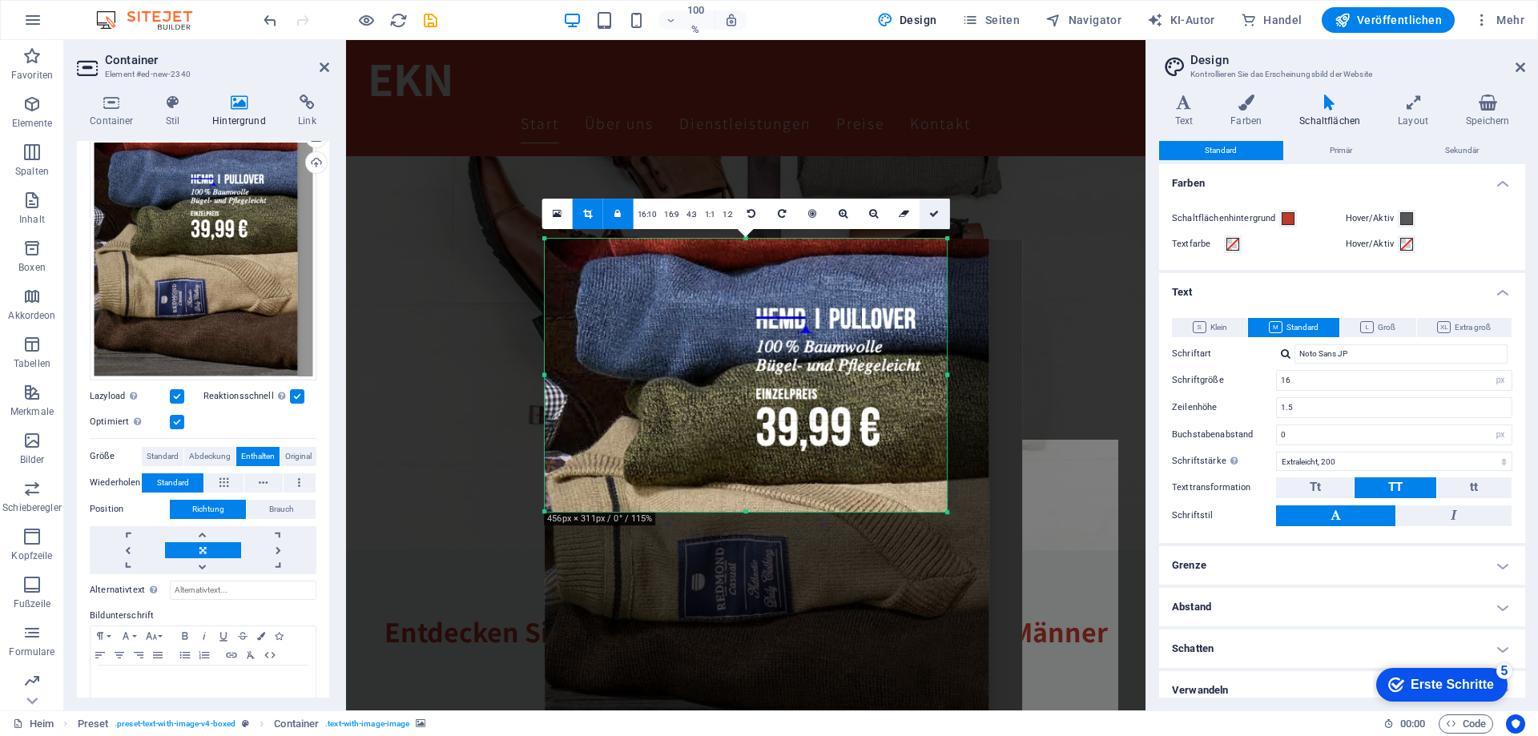
click at [926, 214] on link at bounding box center [935, 214] width 30 height 30
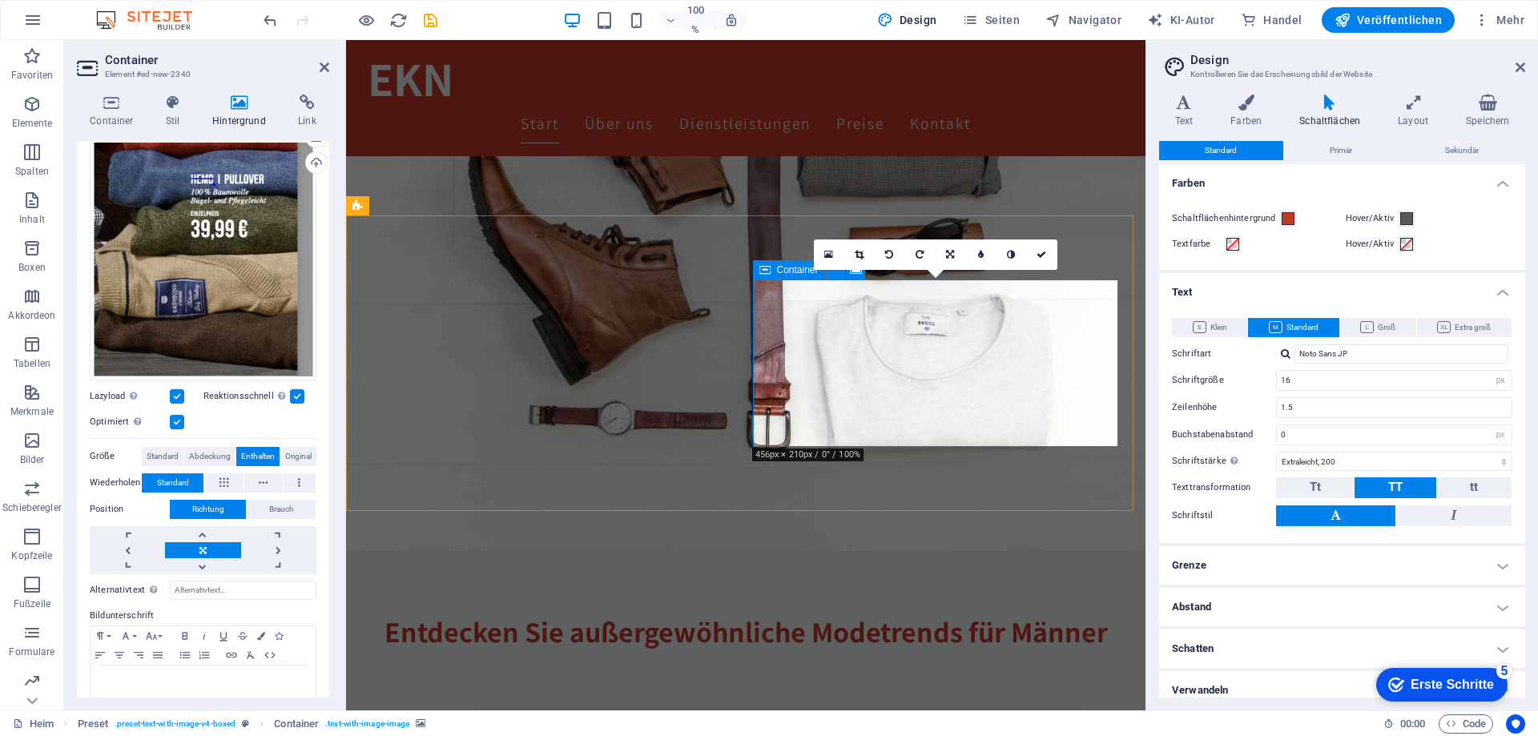
click at [855, 253] on icon at bounding box center [859, 255] width 9 height 10
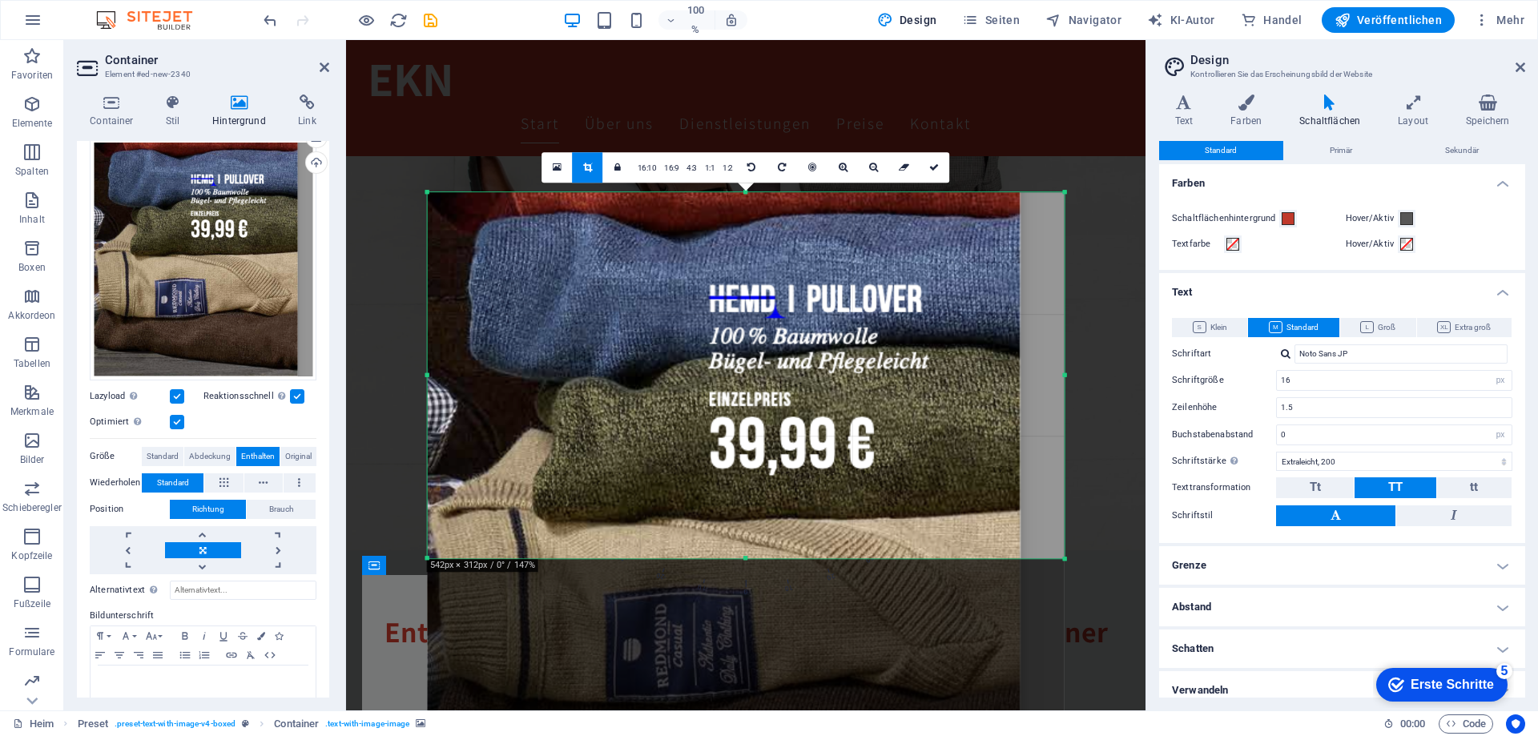
drag, startPoint x: 1015, startPoint y: 376, endPoint x: 1114, endPoint y: 380, distance: 98.6
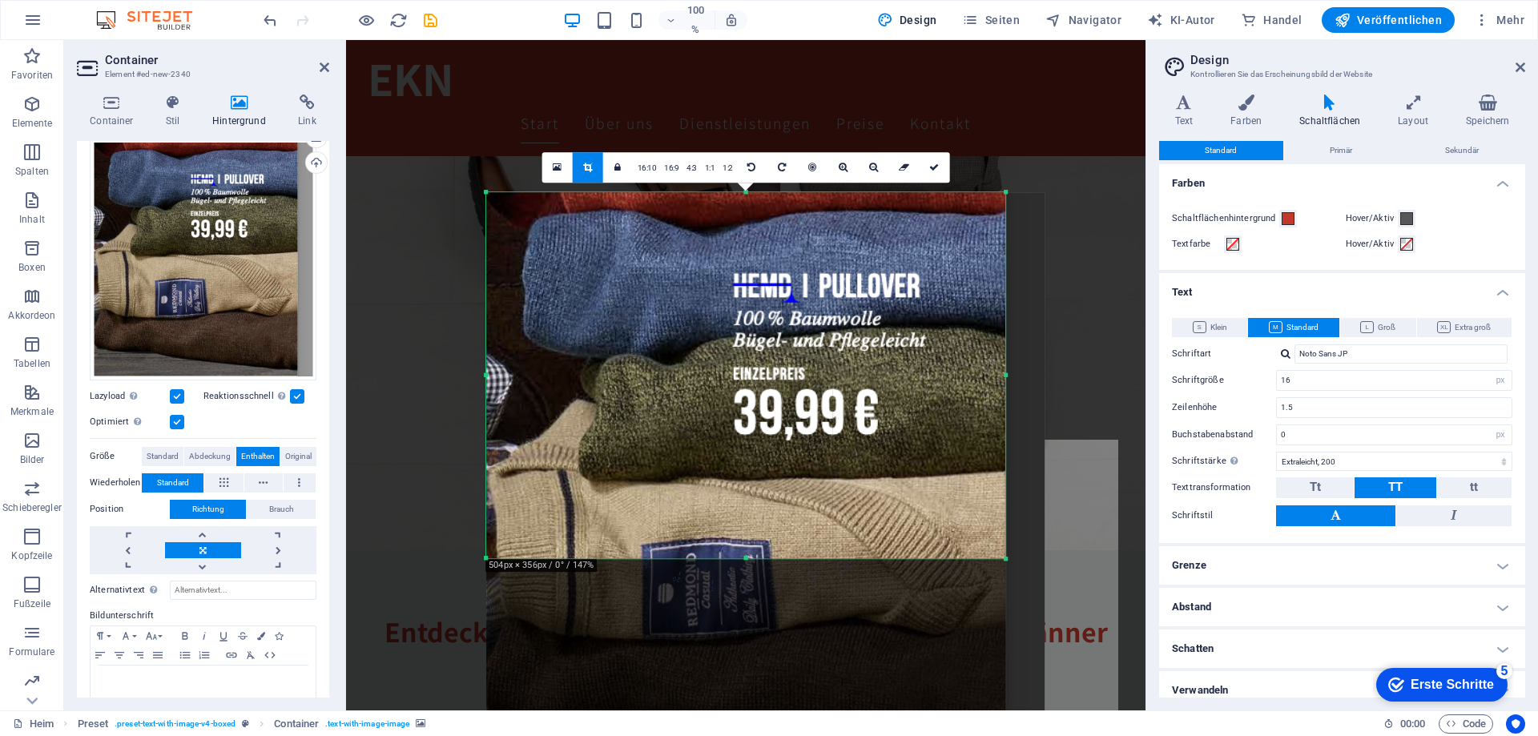
drag, startPoint x: 1024, startPoint y: 373, endPoint x: 981, endPoint y: 383, distance: 44.3
click at [985, 375] on div "180 170 160 150 140 130 120 110 100 90 80 70 60 50 40 30 20 10 0 -10 -20 -30 -4…" at bounding box center [745, 375] width 519 height 367
click at [687, 171] on font "4:3" at bounding box center [692, 167] width 10 height 9
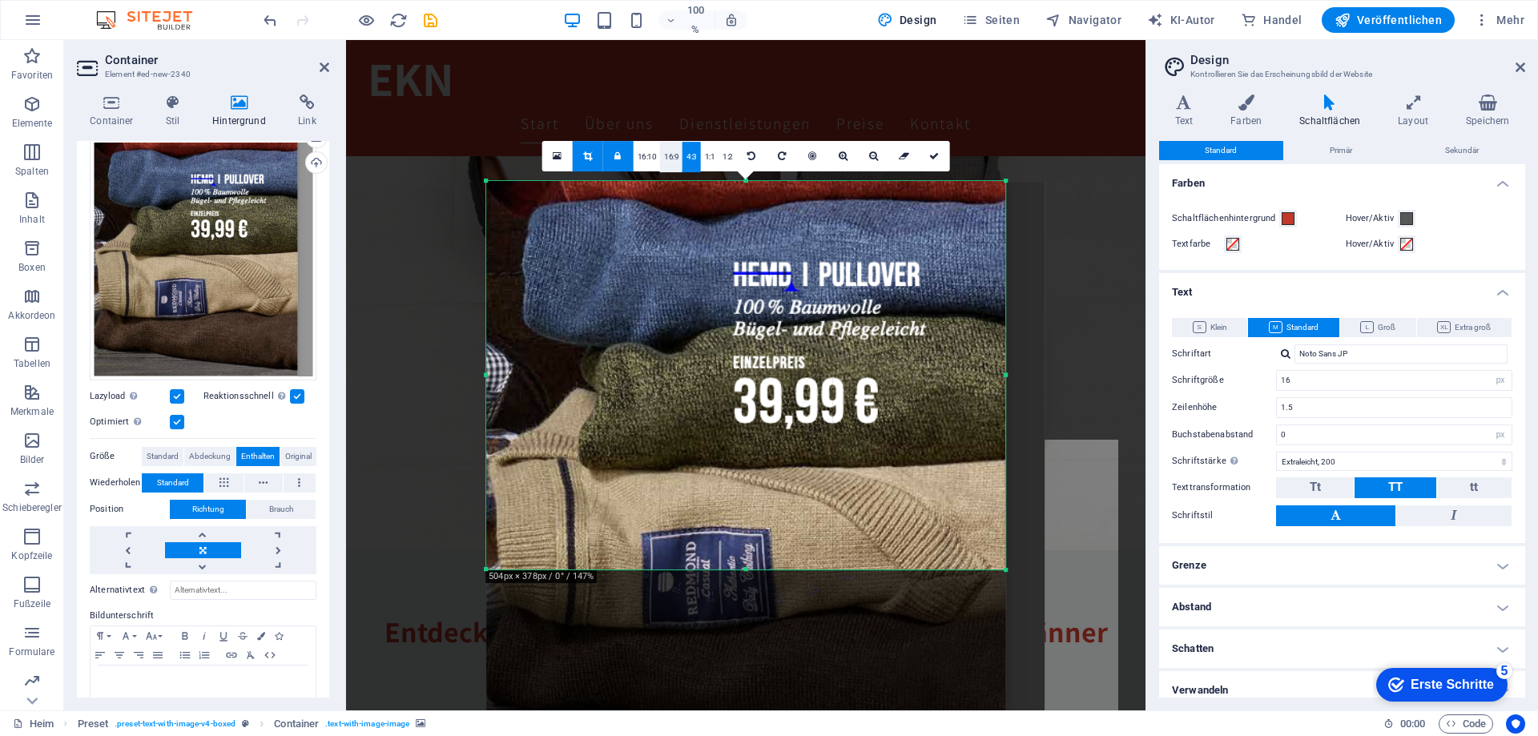
click at [669, 161] on font "16:9" at bounding box center [671, 156] width 14 height 9
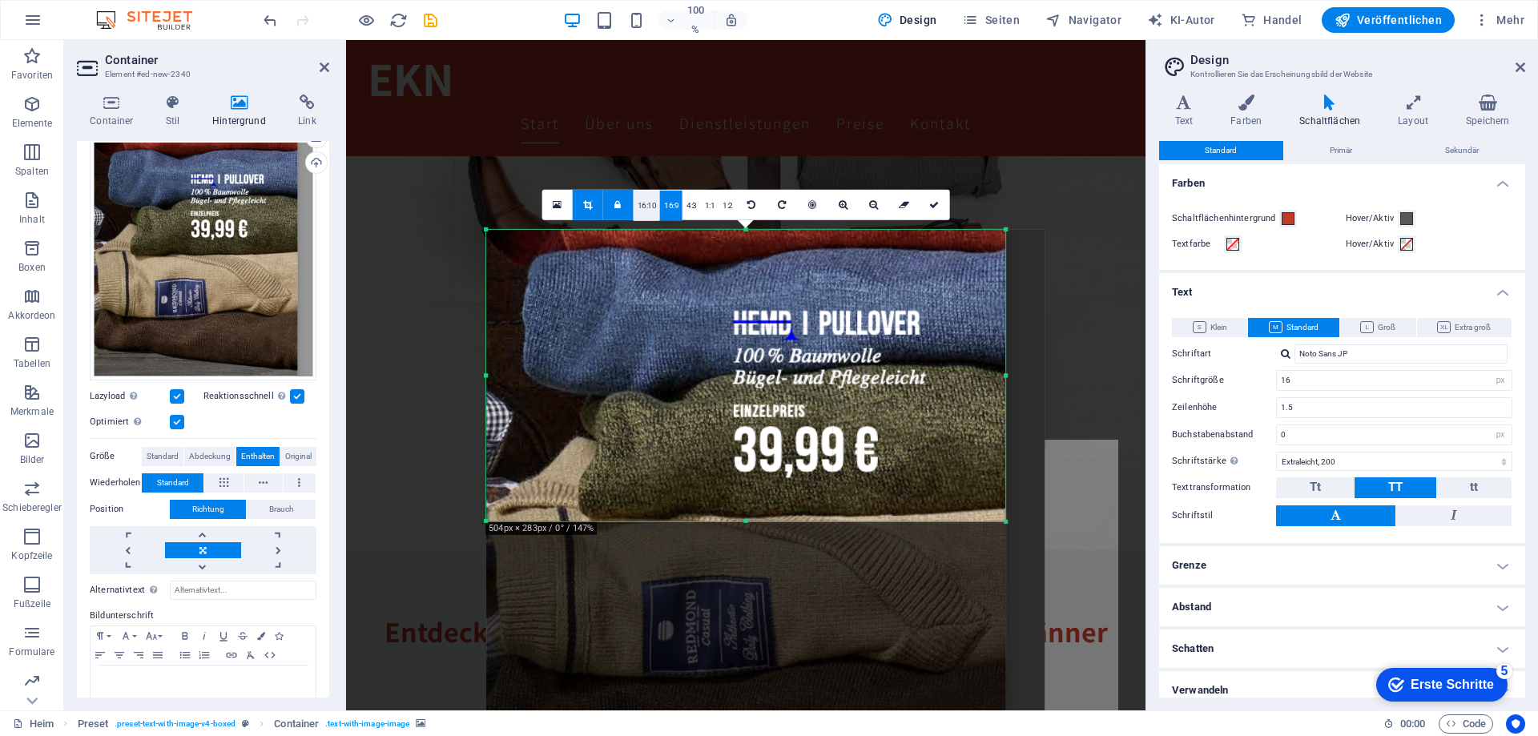
click at [651, 204] on font "16:10" at bounding box center [647, 204] width 19 height 9
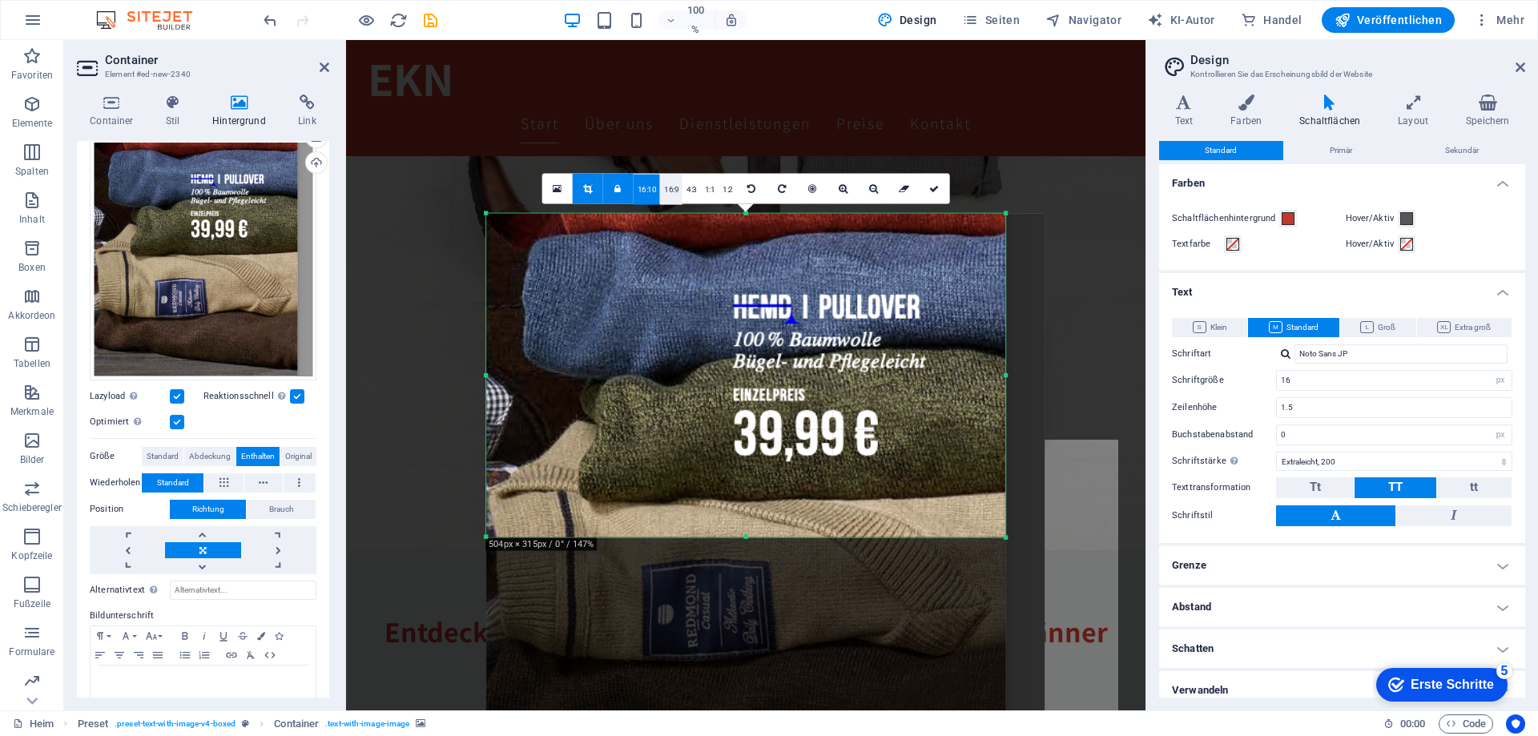
click at [671, 192] on font "16:9" at bounding box center [671, 188] width 14 height 9
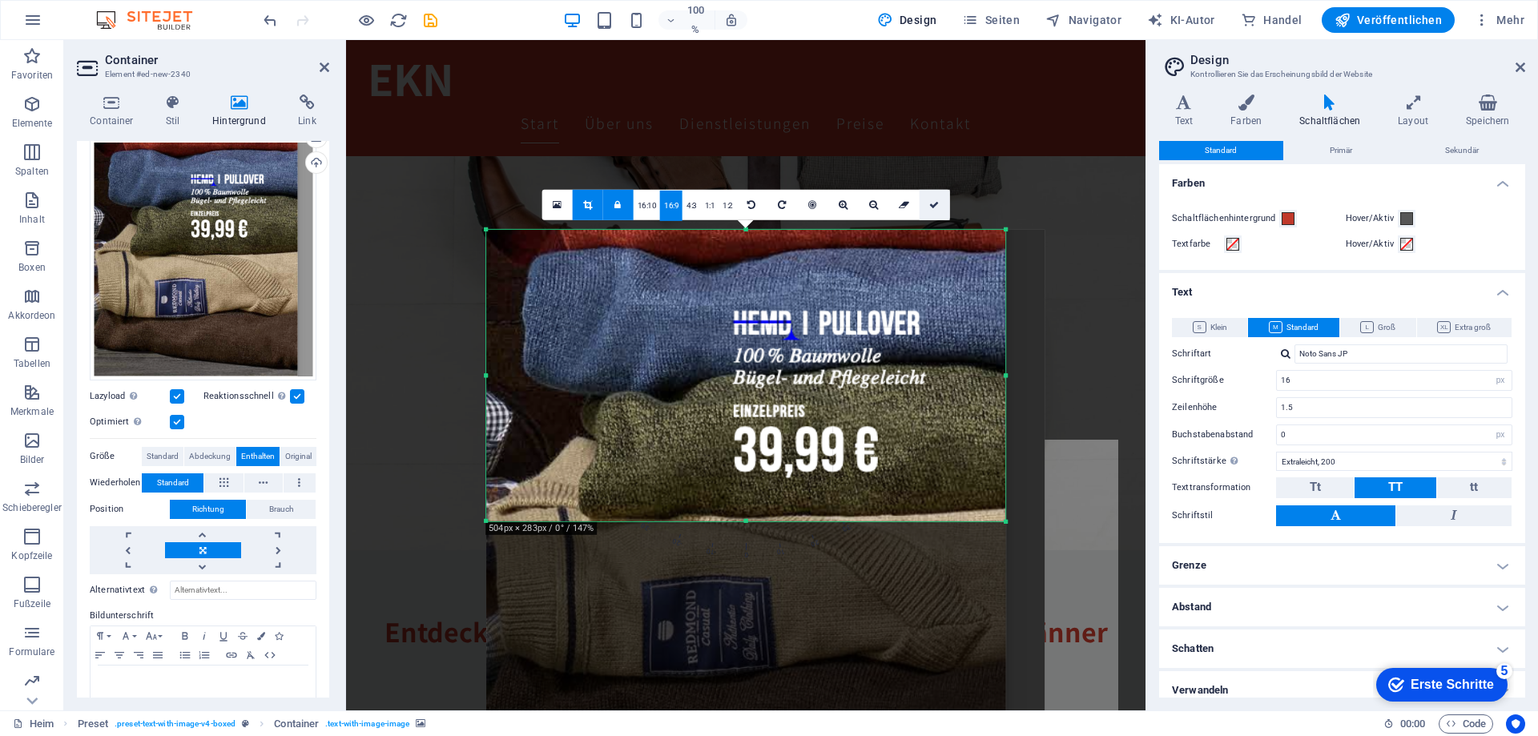
click at [937, 204] on icon at bounding box center [934, 204] width 10 height 10
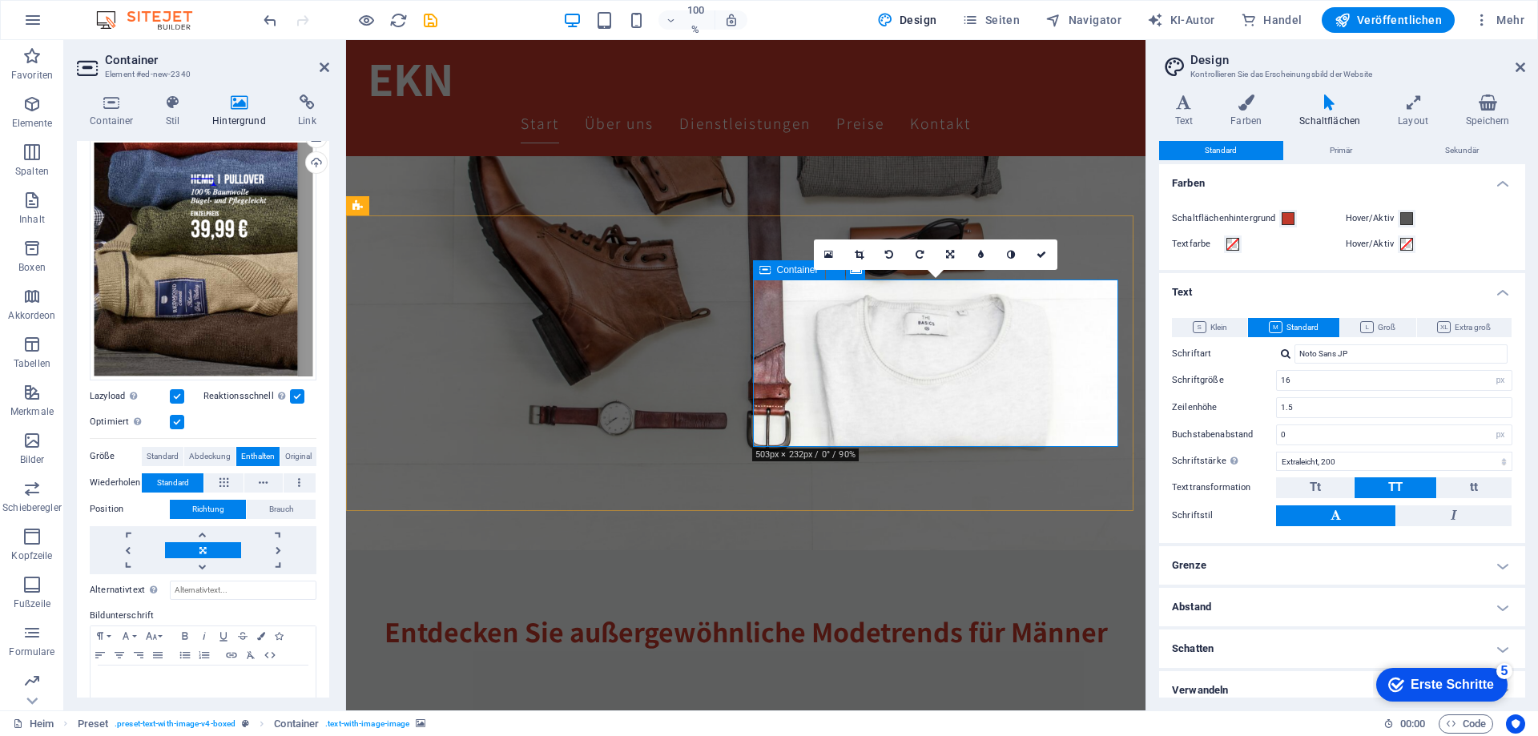
click at [800, 272] on font "Container" at bounding box center [798, 269] width 42 height 11
click at [1040, 252] on icon at bounding box center [1042, 255] width 10 height 10
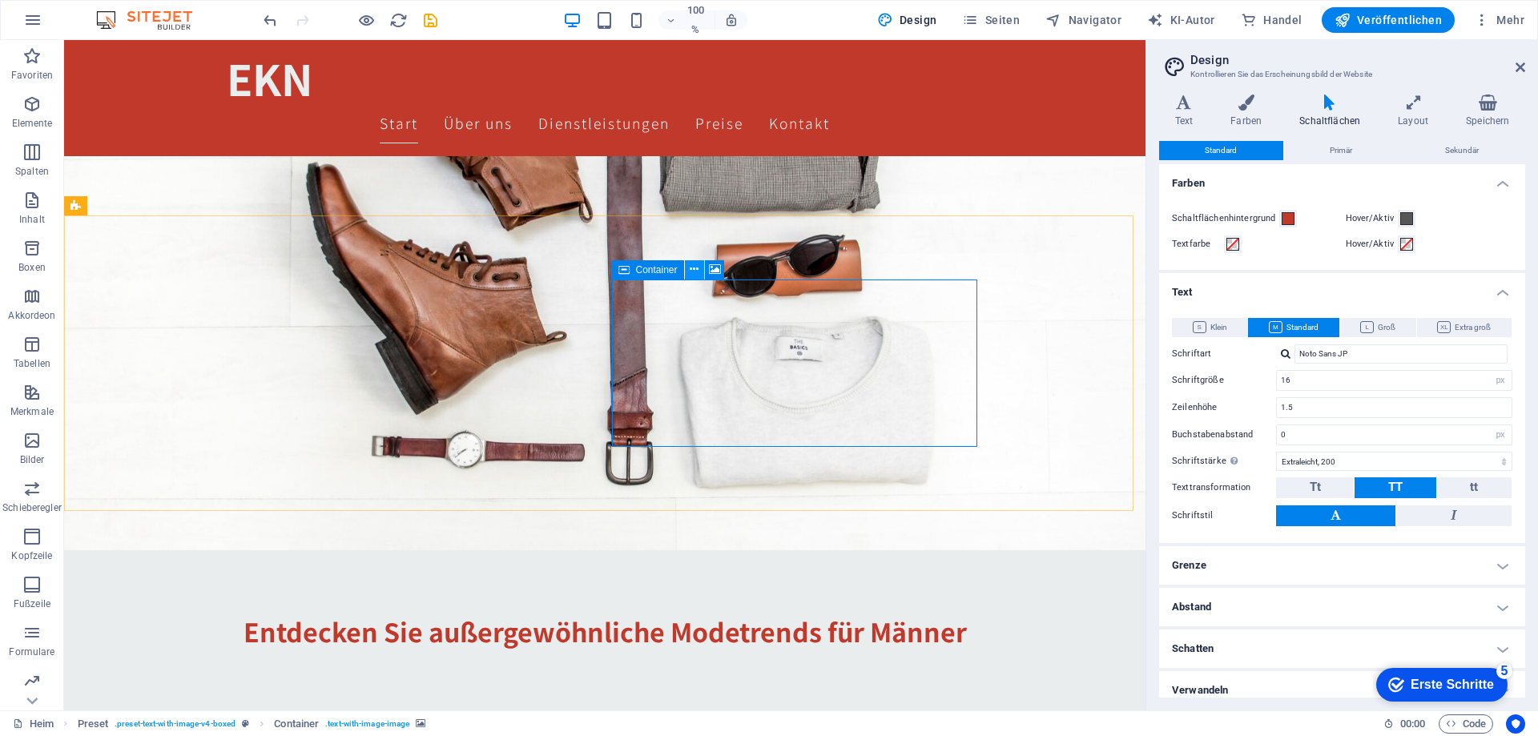
click at [692, 272] on icon at bounding box center [694, 269] width 9 height 17
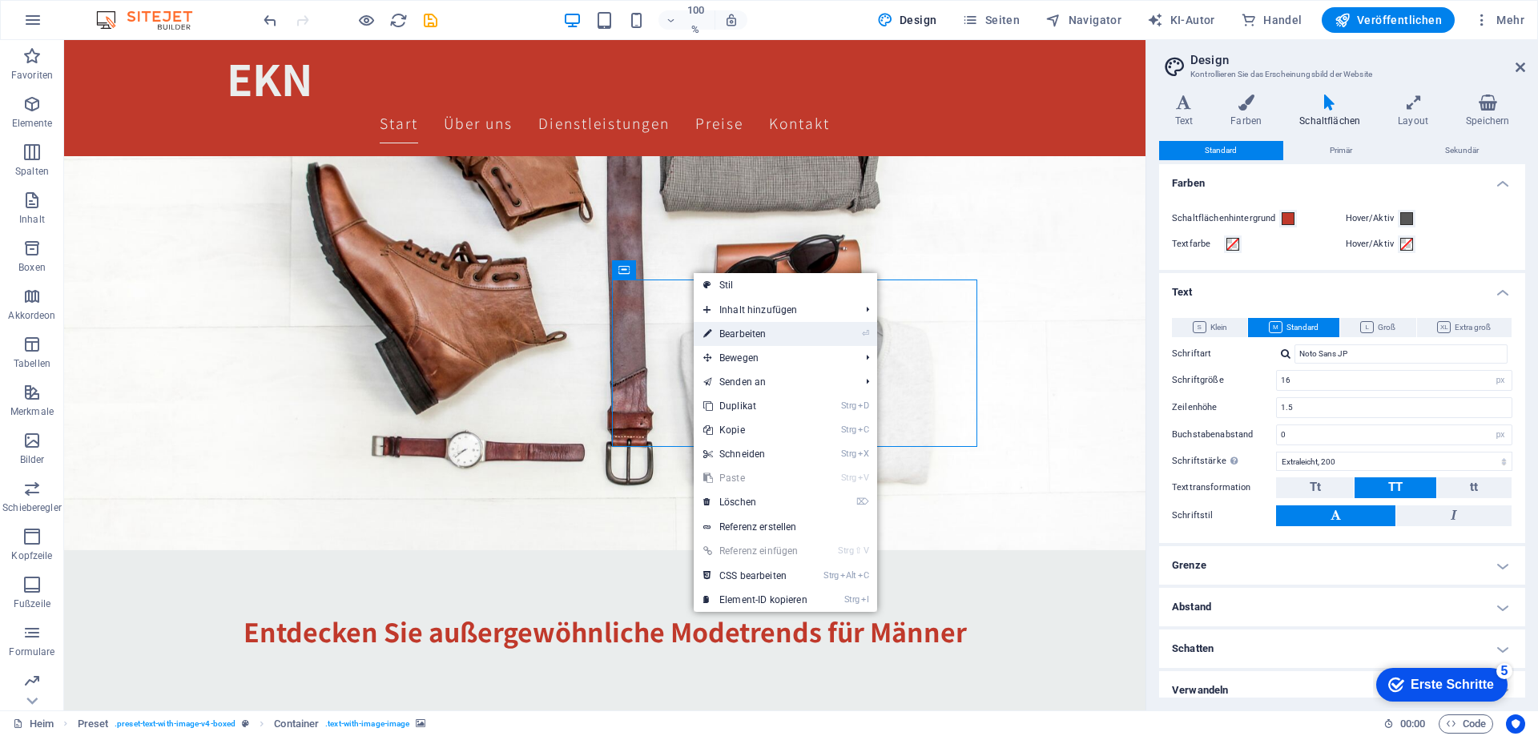
click at [748, 334] on font "Bearbeiten" at bounding box center [742, 333] width 46 height 11
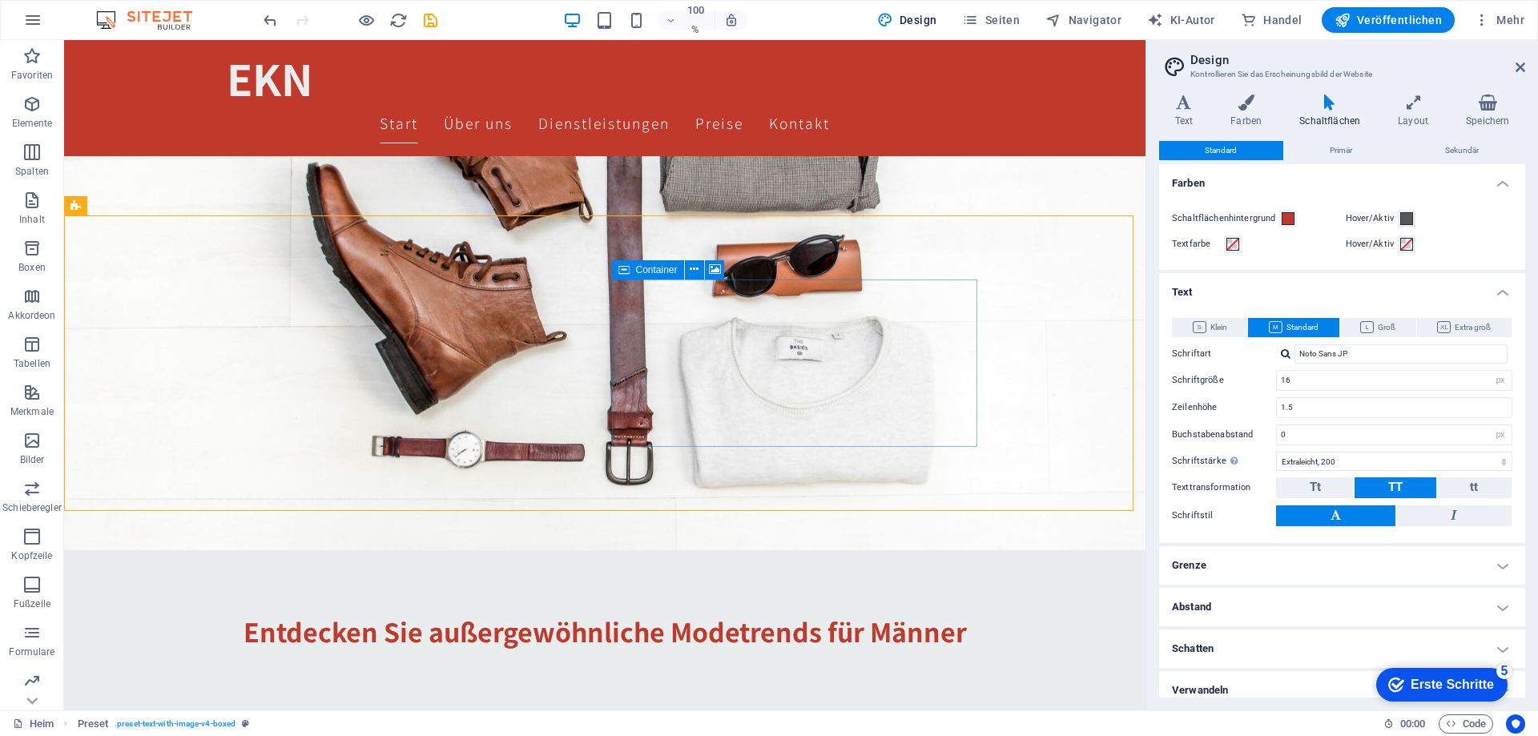
drag, startPoint x: 639, startPoint y: 274, endPoint x: 655, endPoint y: 273, distance: 16.0
click at [639, 274] on font "Container" at bounding box center [657, 269] width 42 height 11
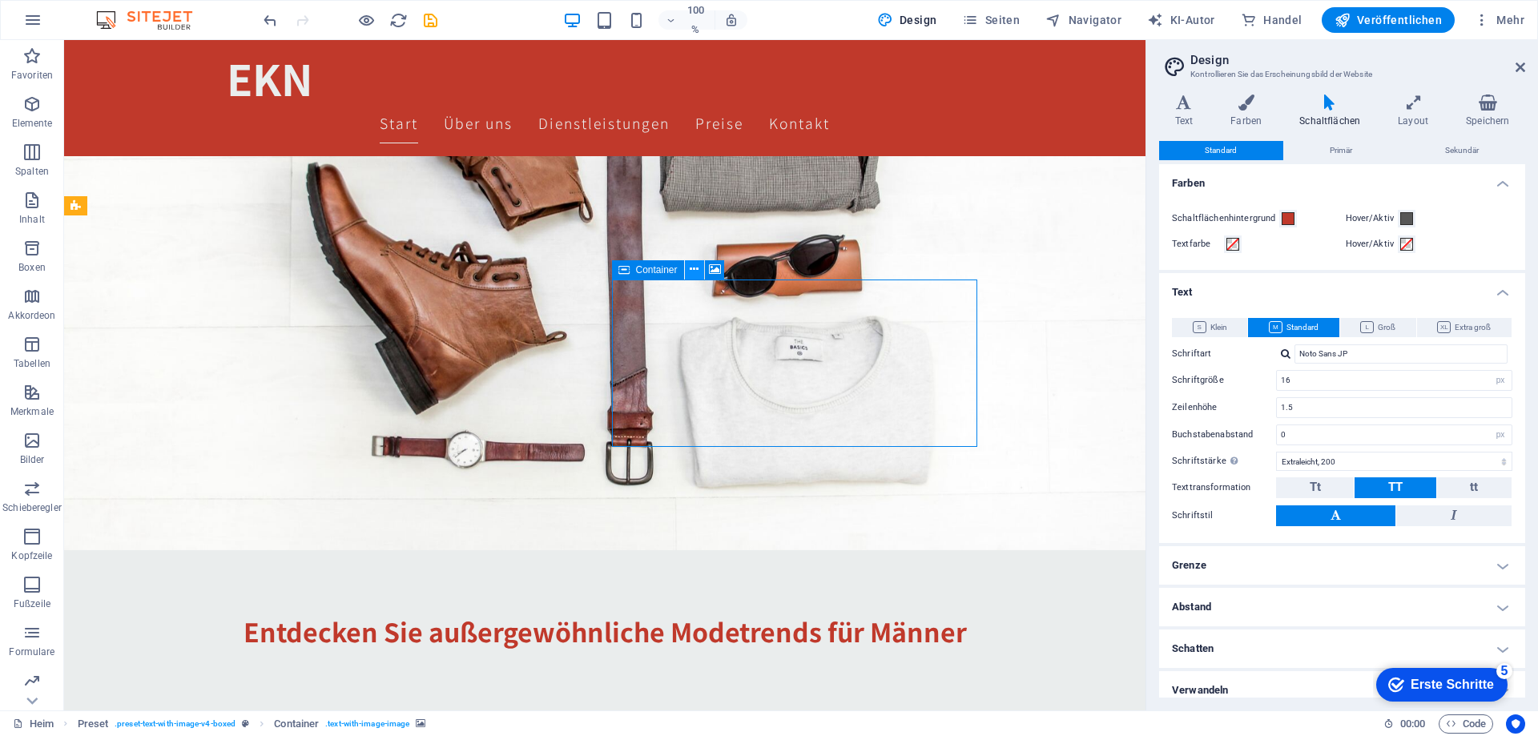
click at [691, 272] on icon at bounding box center [694, 269] width 9 height 17
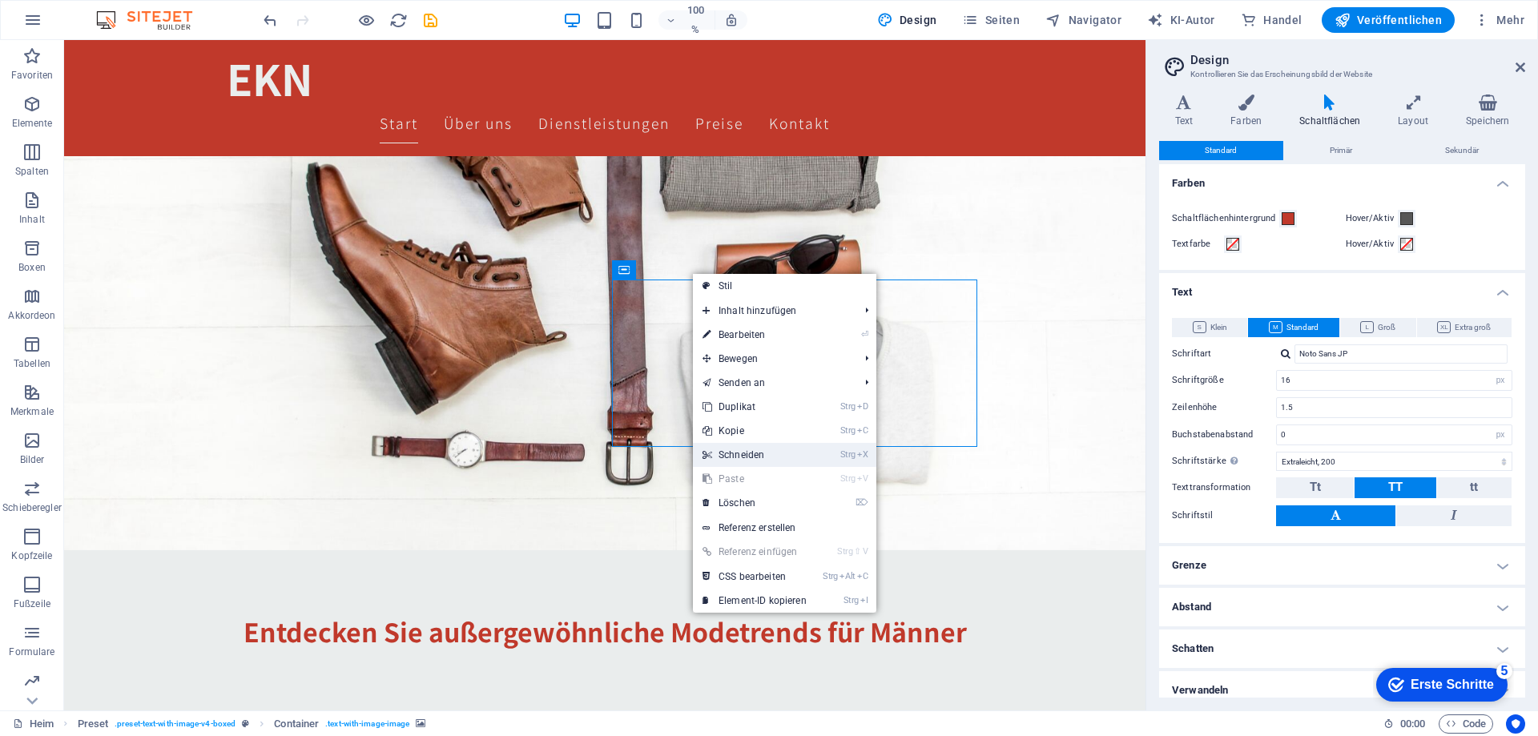
click at [764, 450] on link "Strg X Schneiden" at bounding box center [754, 455] width 123 height 24
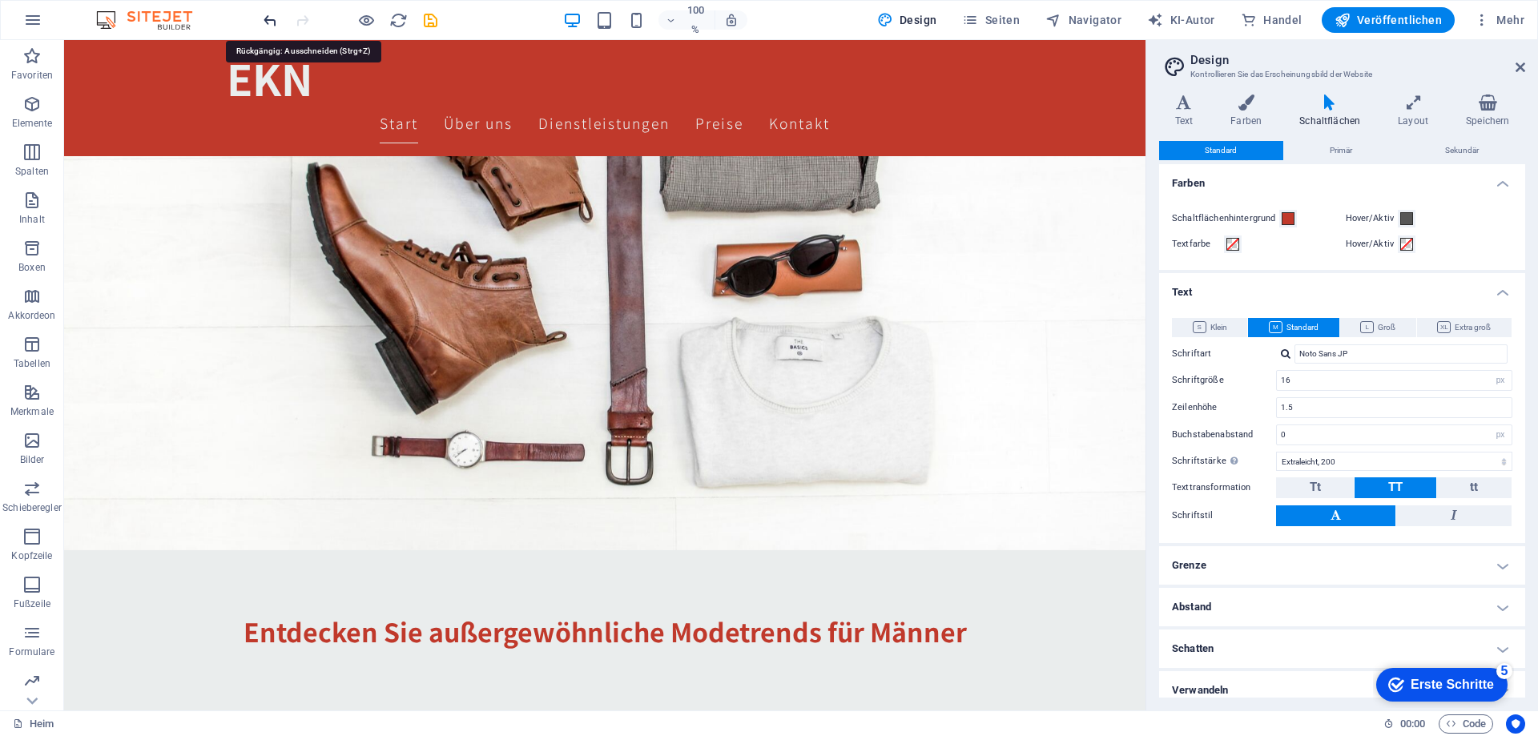
drag, startPoint x: 638, startPoint y: 272, endPoint x: 647, endPoint y: 272, distance: 8.8
click at [638, 272] on font "Container" at bounding box center [657, 269] width 42 height 11
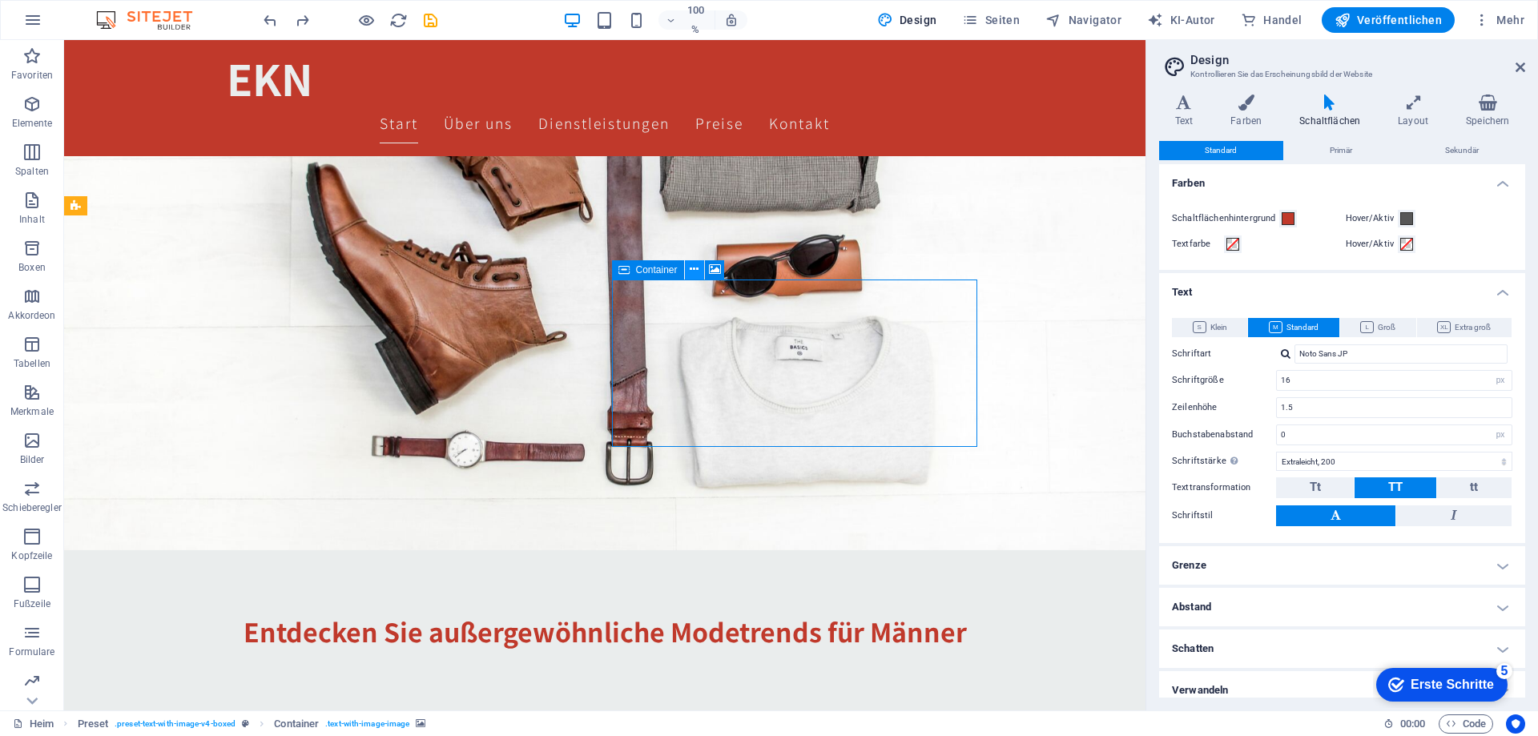
click at [692, 274] on icon at bounding box center [694, 269] width 9 height 17
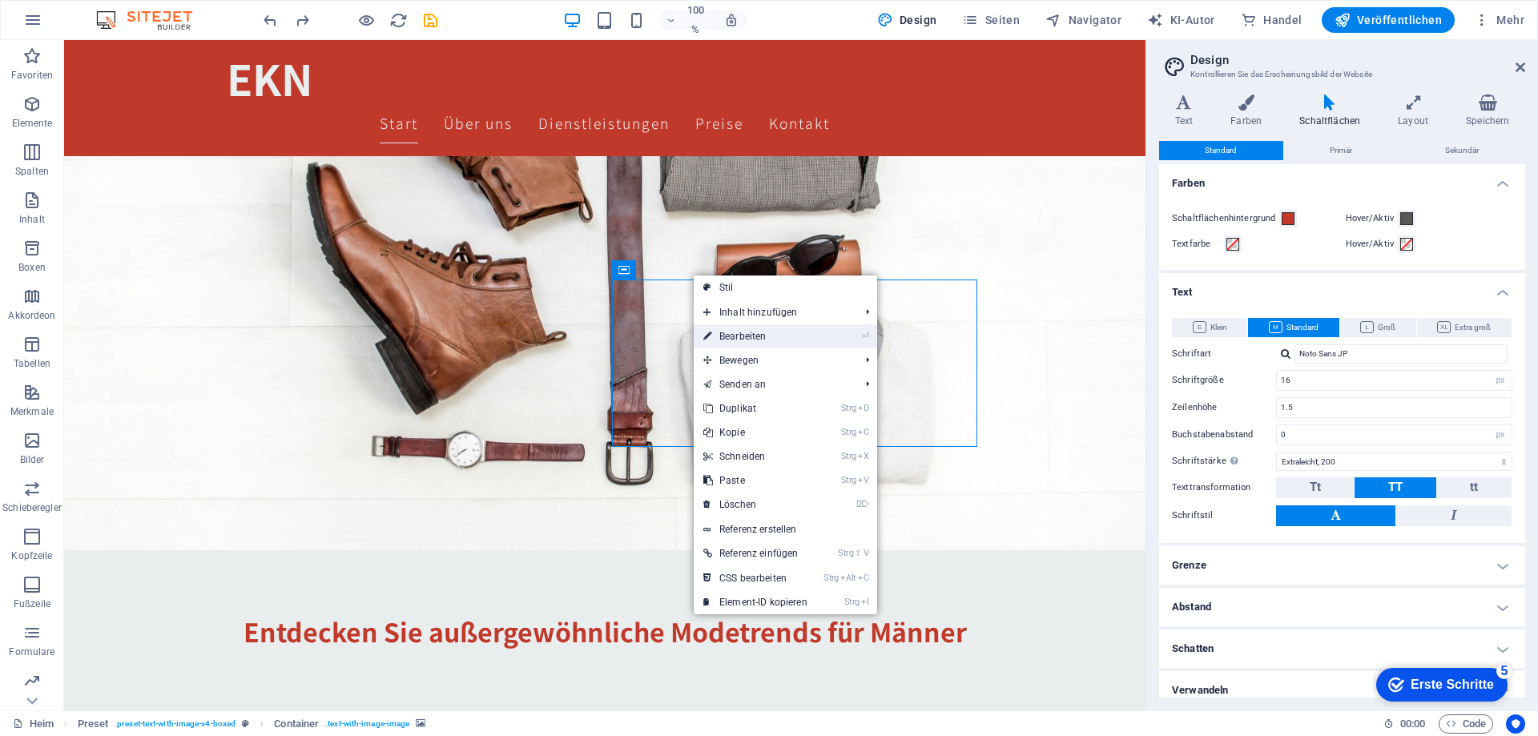
click at [731, 340] on font "Bearbeiten" at bounding box center [742, 336] width 46 height 11
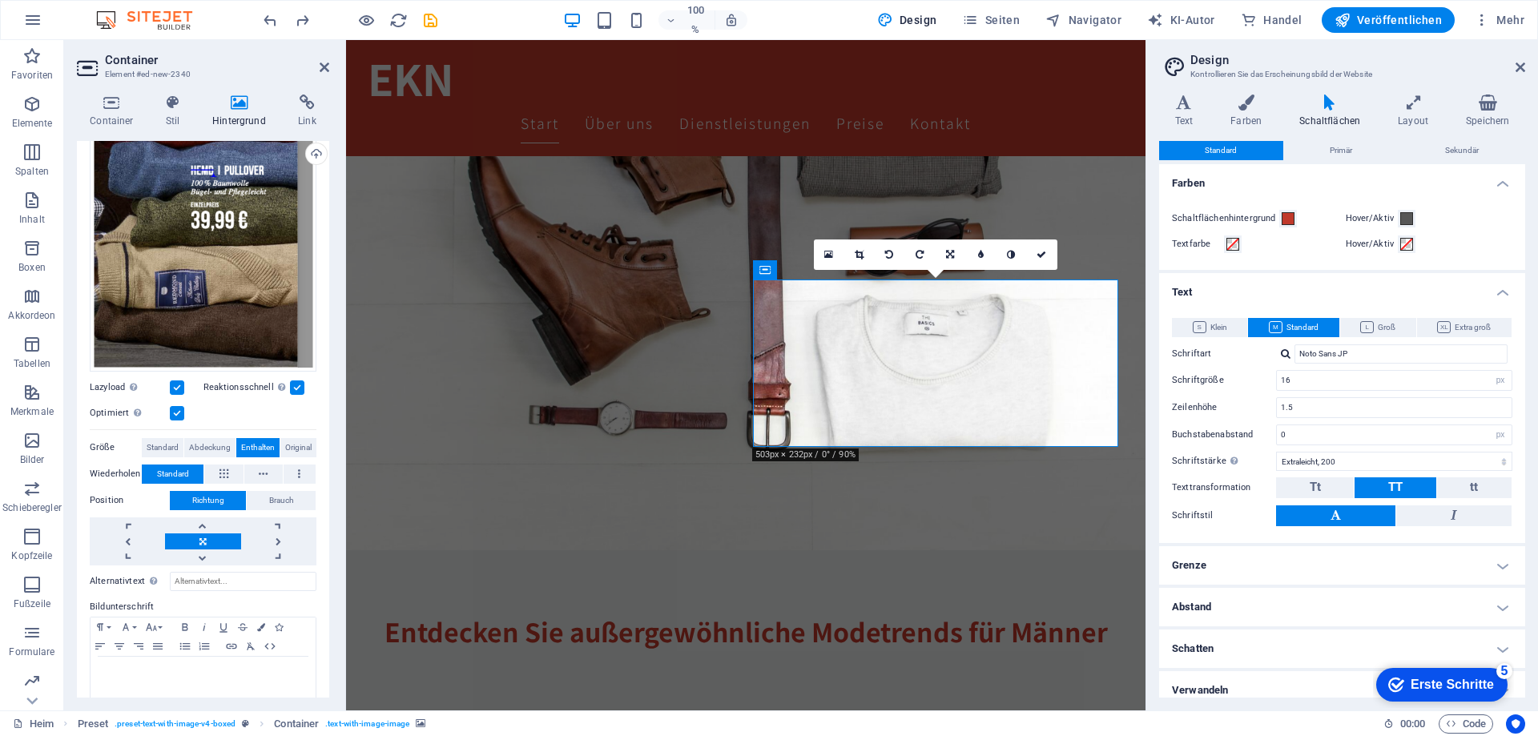
scroll to position [171, 0]
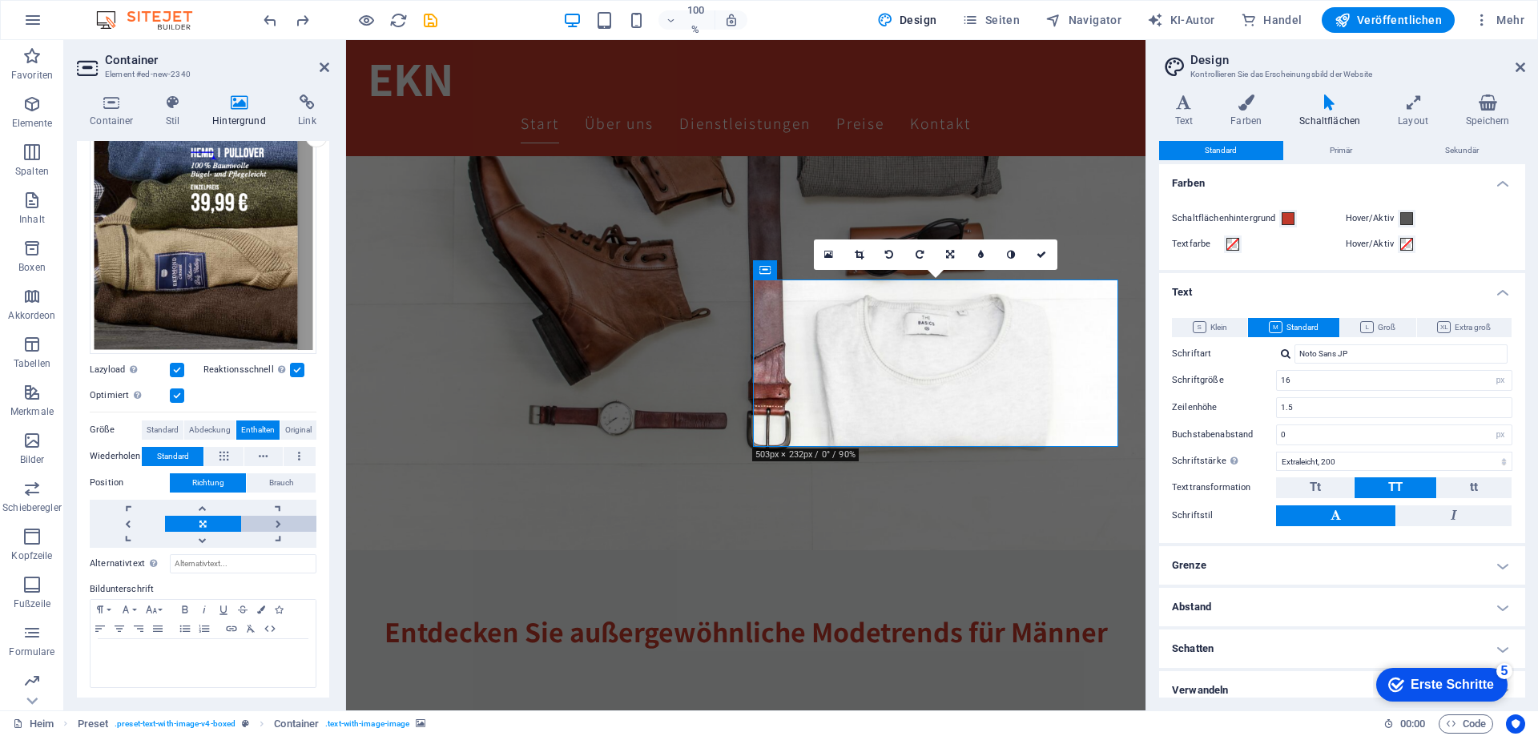
click at [279, 522] on link at bounding box center [278, 524] width 75 height 16
click at [138, 516] on link at bounding box center [127, 524] width 75 height 16
click at [117, 422] on label "Größe" at bounding box center [116, 430] width 52 height 19
click at [147, 425] on font "Standard" at bounding box center [163, 429] width 32 height 9
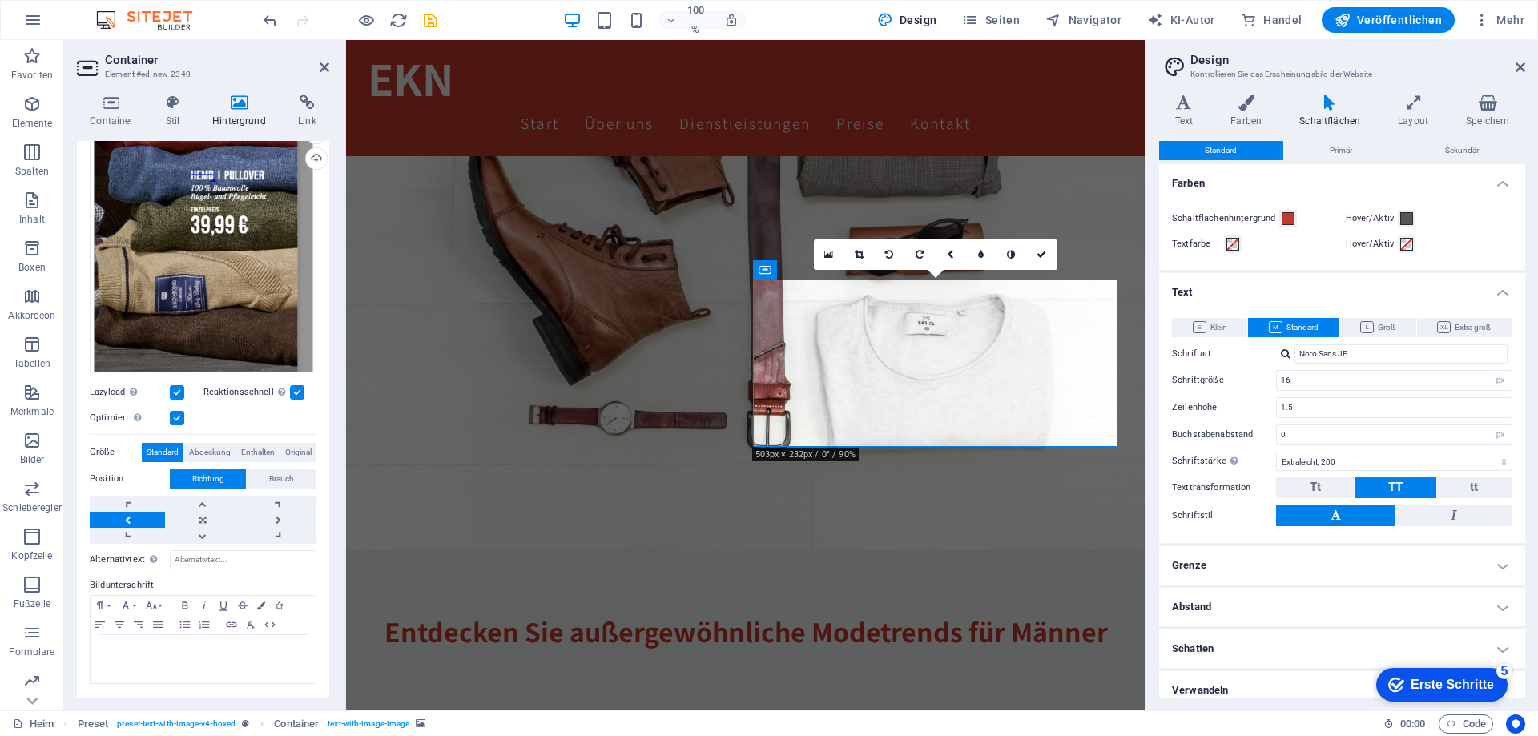
scroll to position [145, 0]
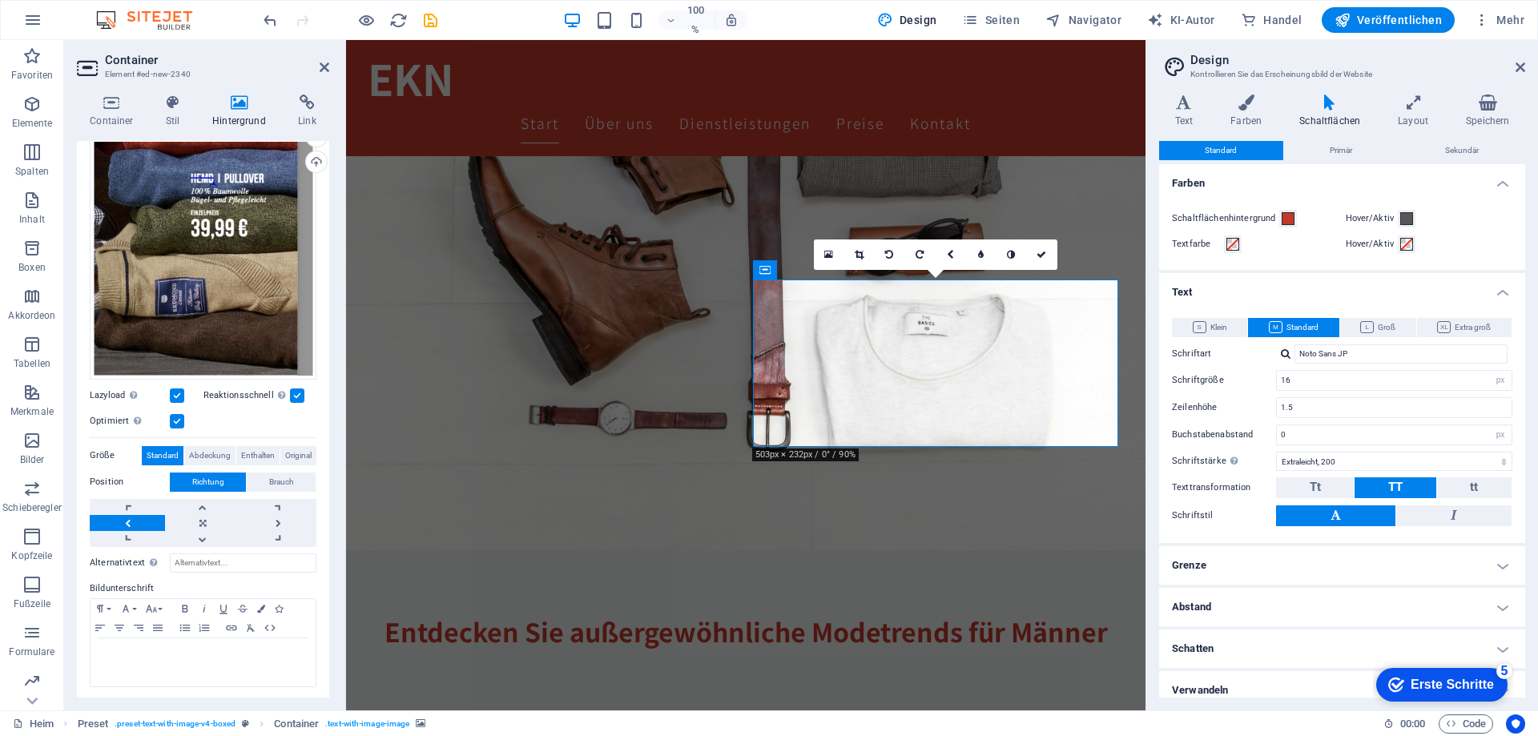
click at [109, 450] on font "Größe" at bounding box center [103, 455] width 26 height 10
click at [203, 451] on font "Abdeckung" at bounding box center [210, 455] width 42 height 9
click at [241, 452] on font "Enthalten" at bounding box center [258, 455] width 34 height 9
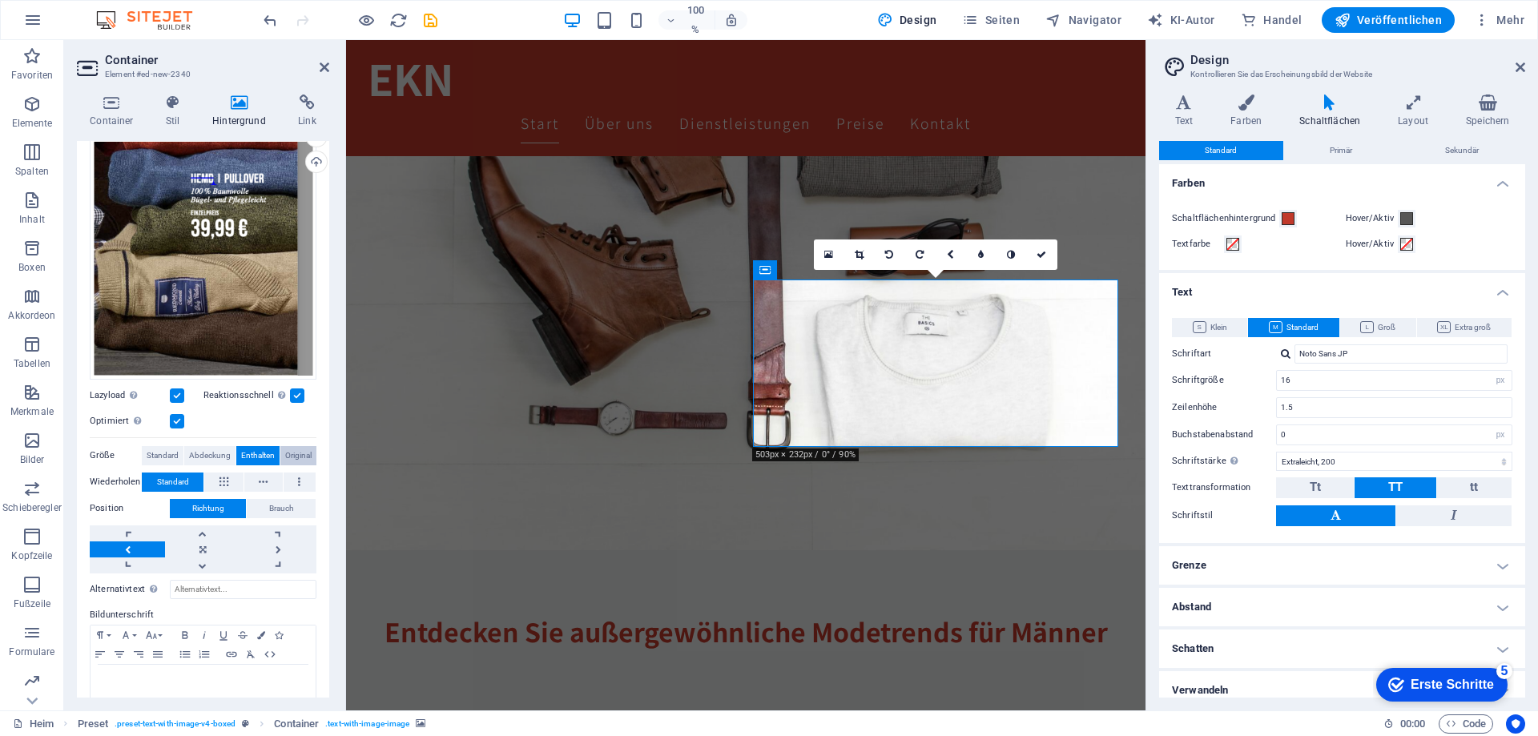
click at [296, 455] on font "Original" at bounding box center [298, 455] width 26 height 9
click at [259, 453] on font "Enthalten" at bounding box center [258, 455] width 34 height 9
click at [222, 474] on icon at bounding box center [224, 482] width 9 height 19
click at [185, 478] on font "Standard" at bounding box center [173, 482] width 32 height 9
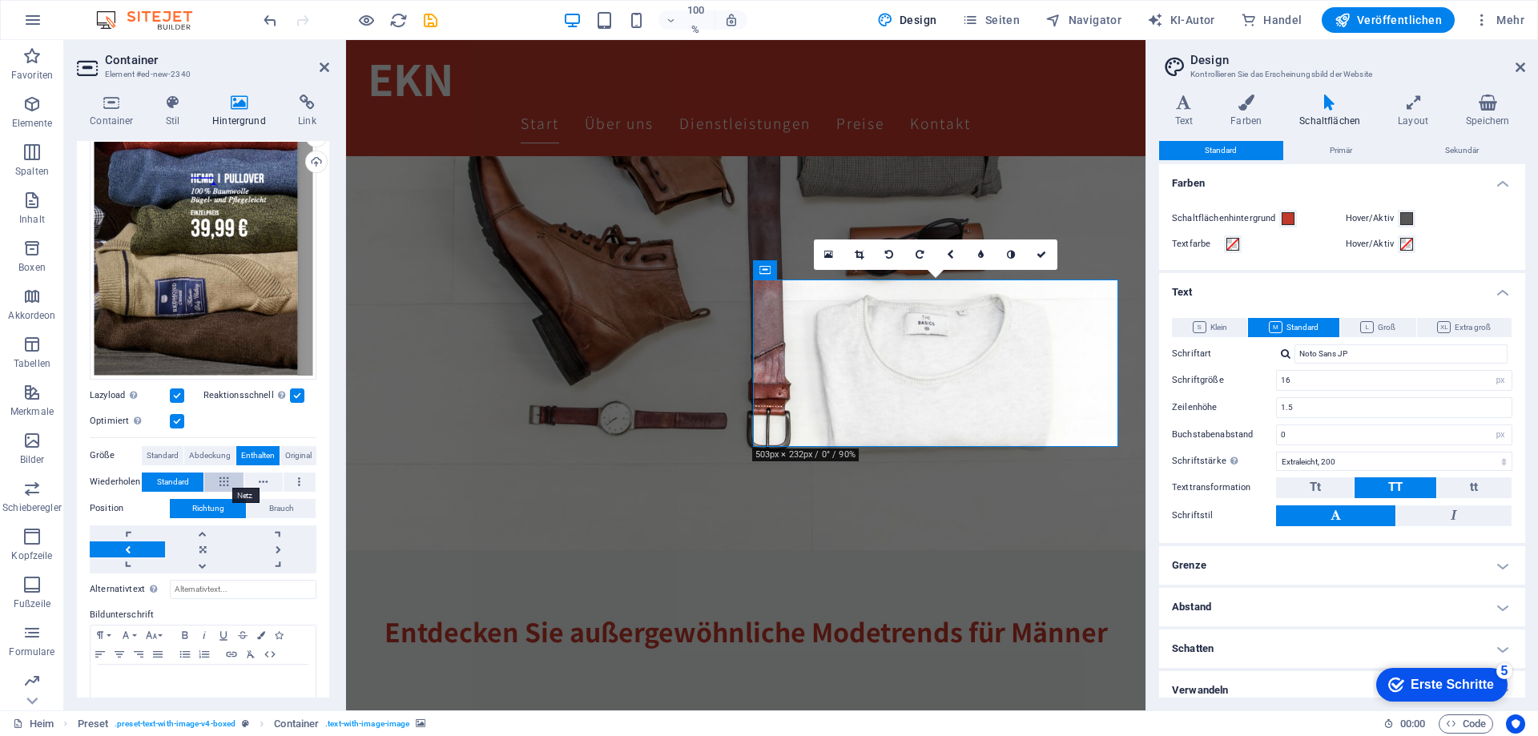
click at [220, 479] on icon at bounding box center [224, 482] width 9 height 19
click at [188, 478] on font "Standard" at bounding box center [173, 482] width 32 height 9
click at [151, 452] on font "Standard" at bounding box center [163, 455] width 32 height 9
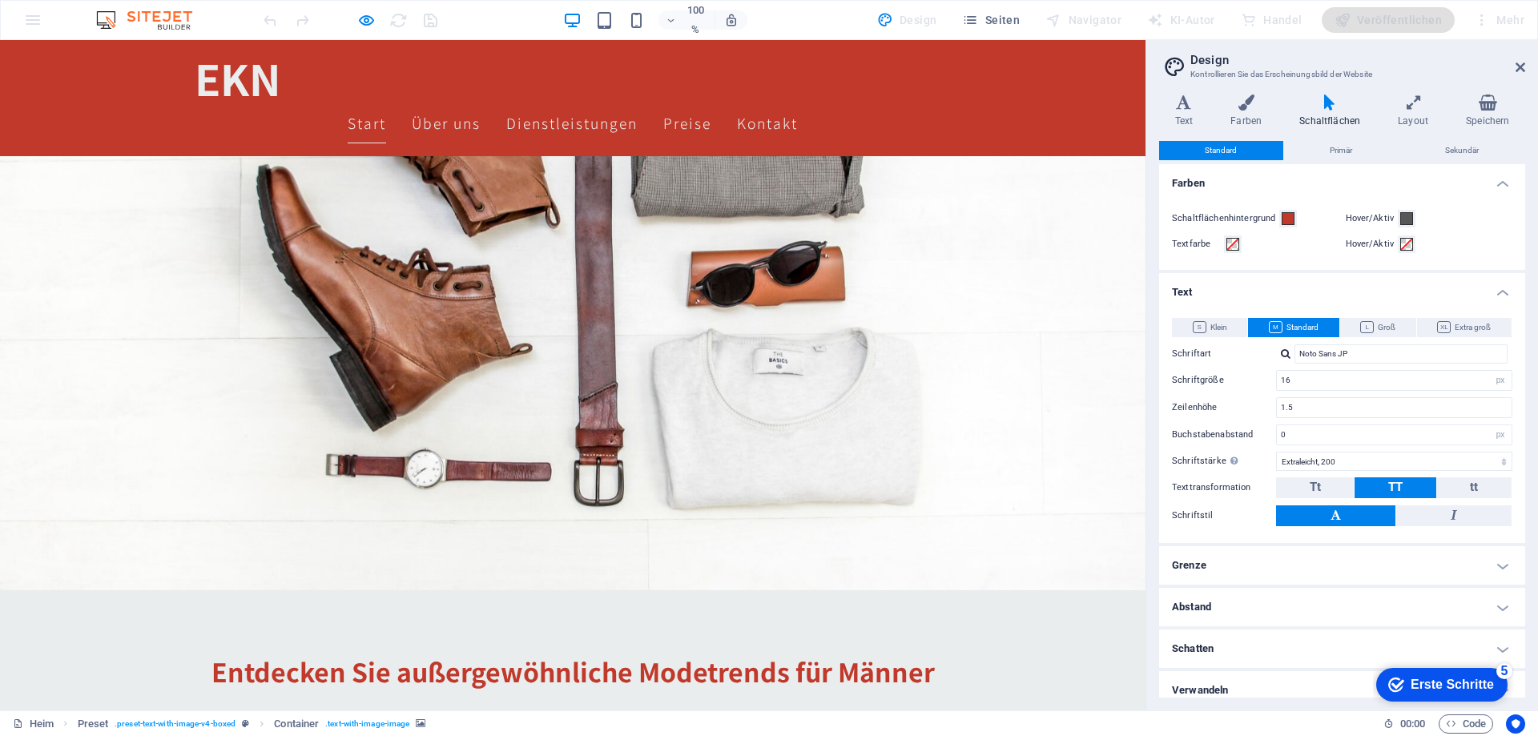
scroll to position [240, 0]
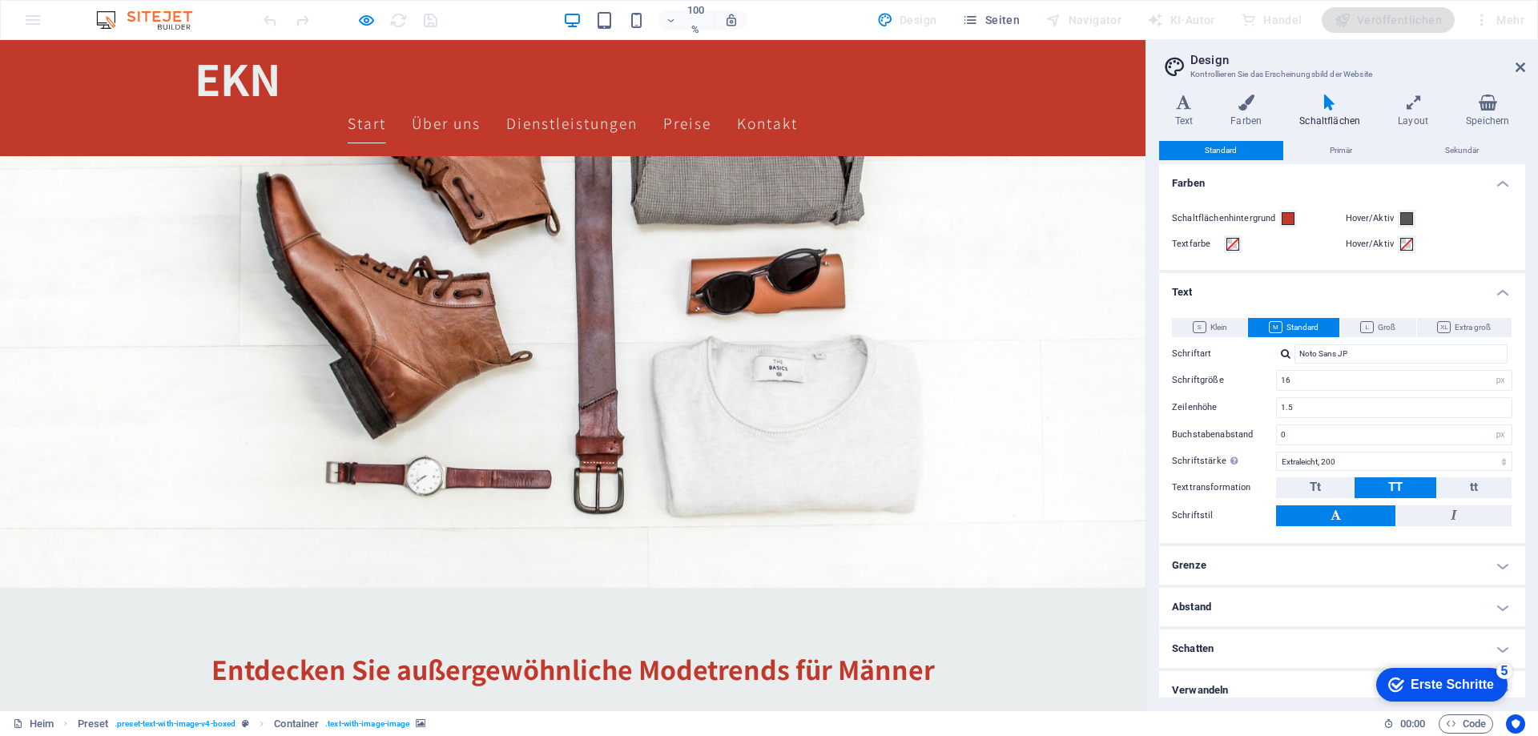
scroll to position [160, 0]
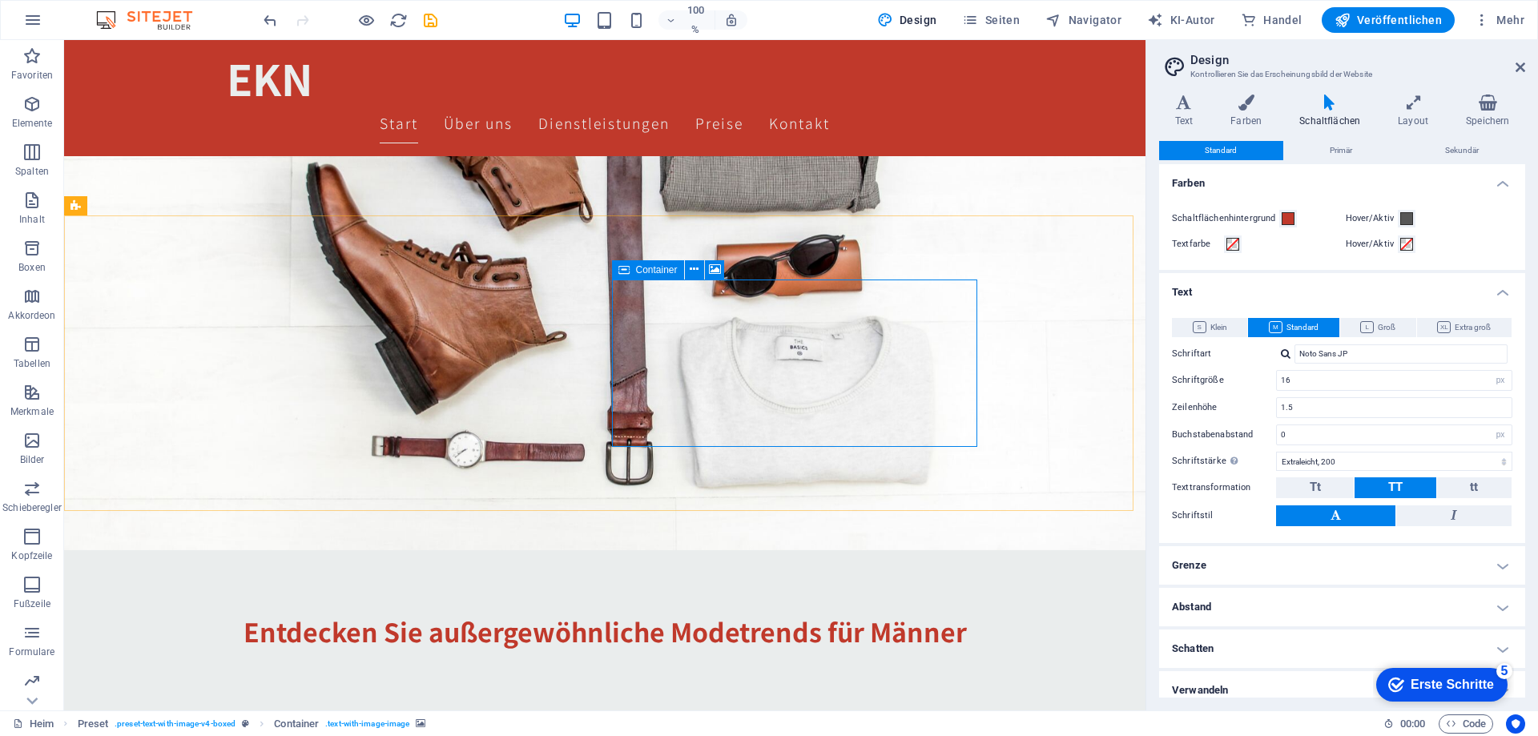
click at [638, 272] on font "Container" at bounding box center [657, 269] width 42 height 11
click at [691, 273] on icon at bounding box center [694, 269] width 9 height 17
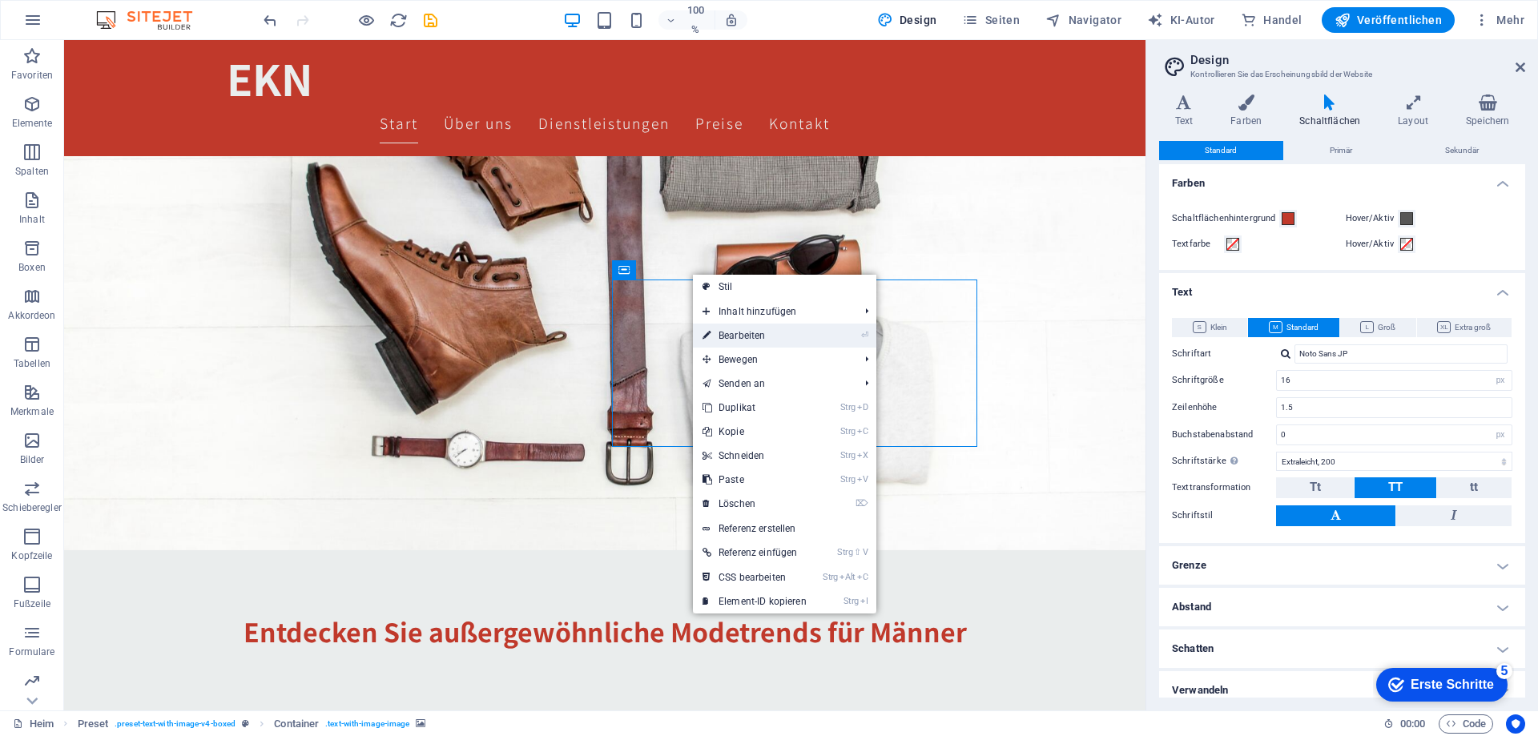
click at [739, 338] on font "Bearbeiten" at bounding box center [742, 335] width 46 height 11
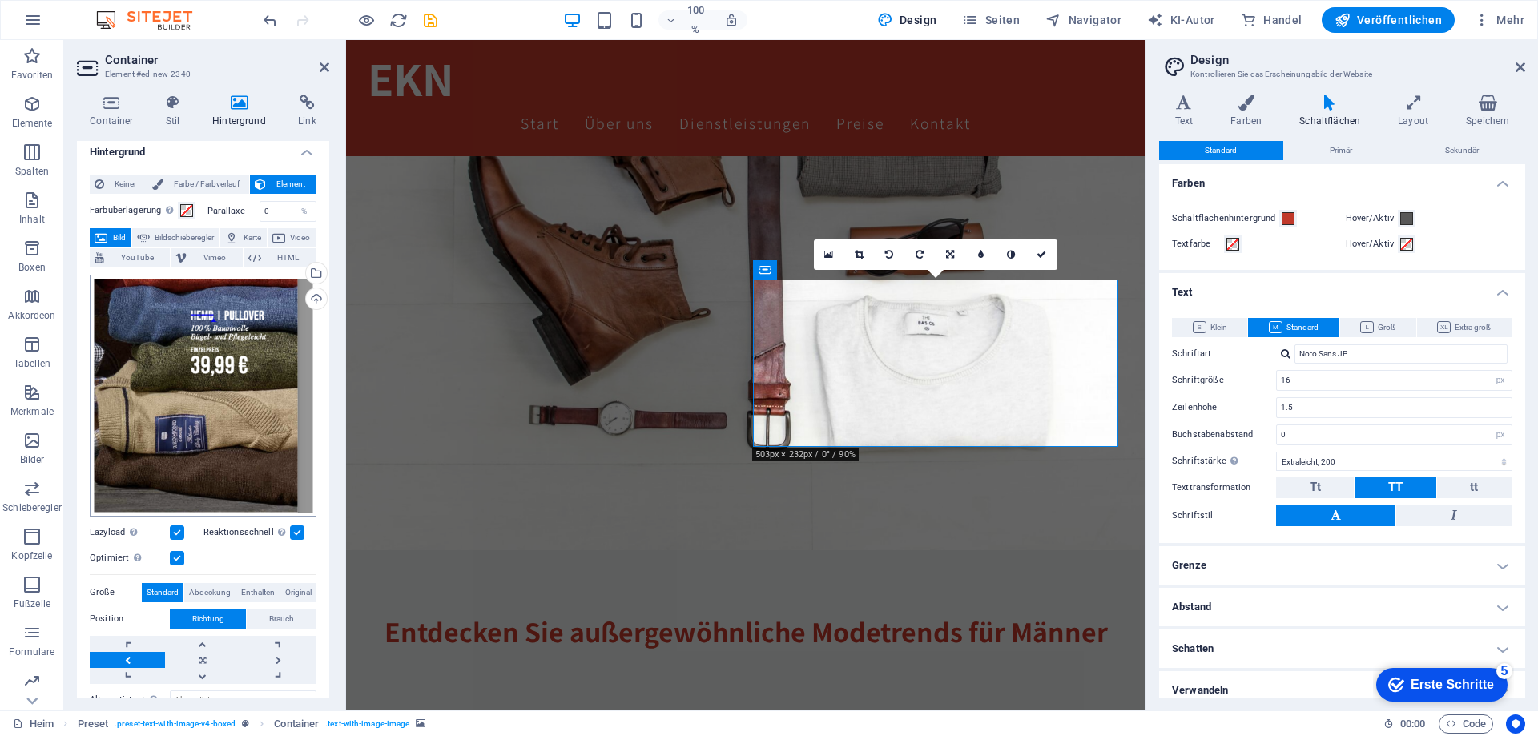
scroll to position [0, 0]
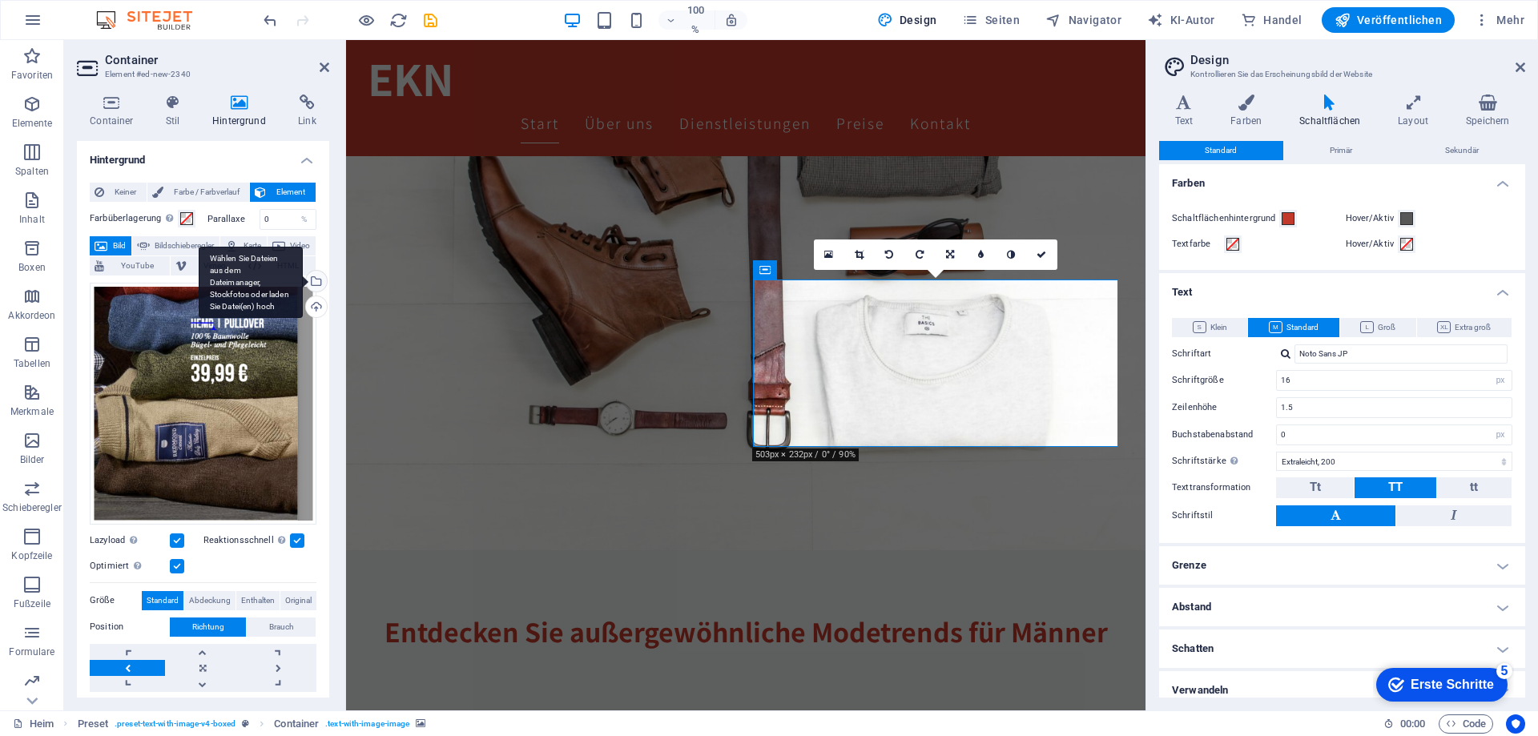
click at [312, 283] on div "Wählen Sie Dateien aus dem Dateimanager, Stockfotos oder laden Sie Datei(en) ho…" at bounding box center [315, 283] width 24 height 24
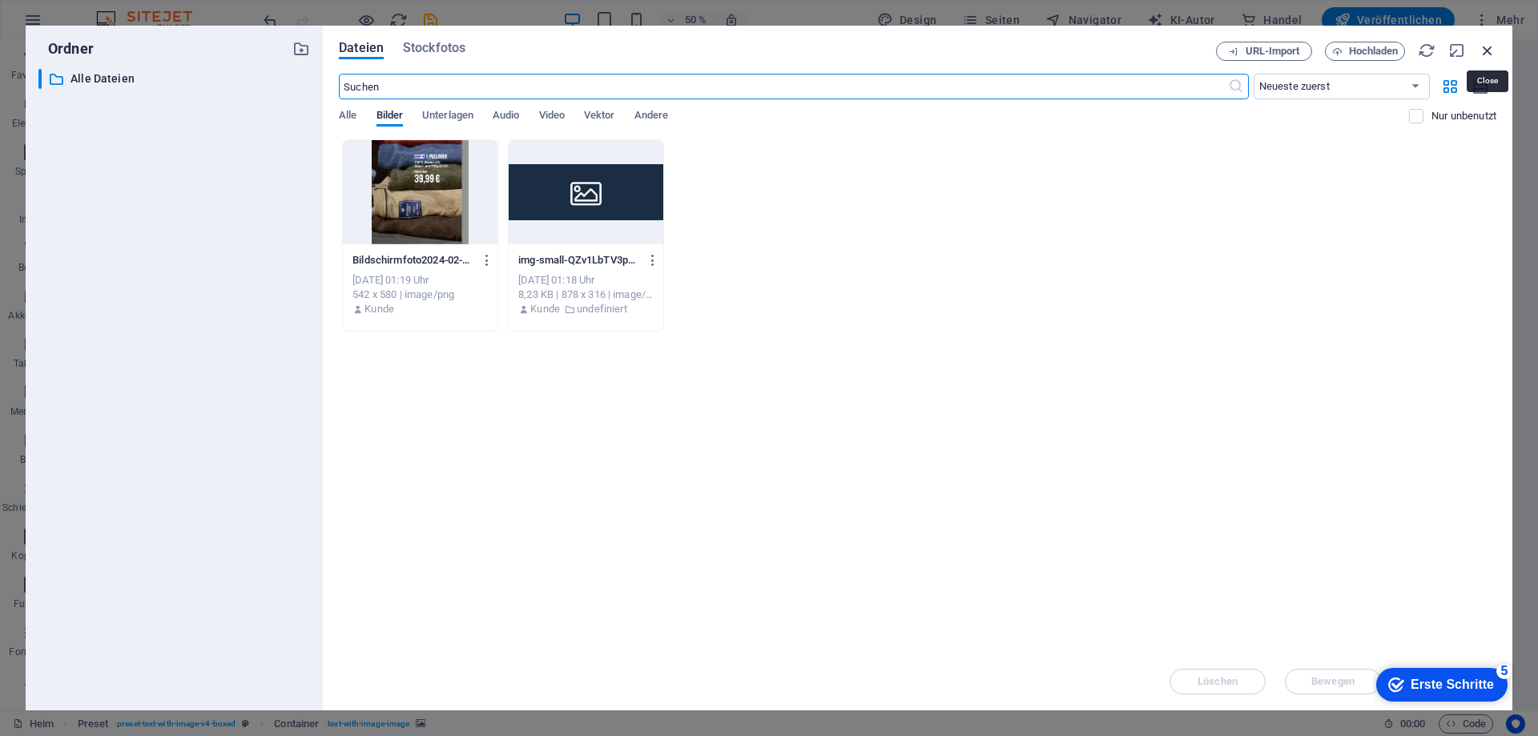
click at [1482, 47] on icon "button" at bounding box center [1488, 51] width 18 height 18
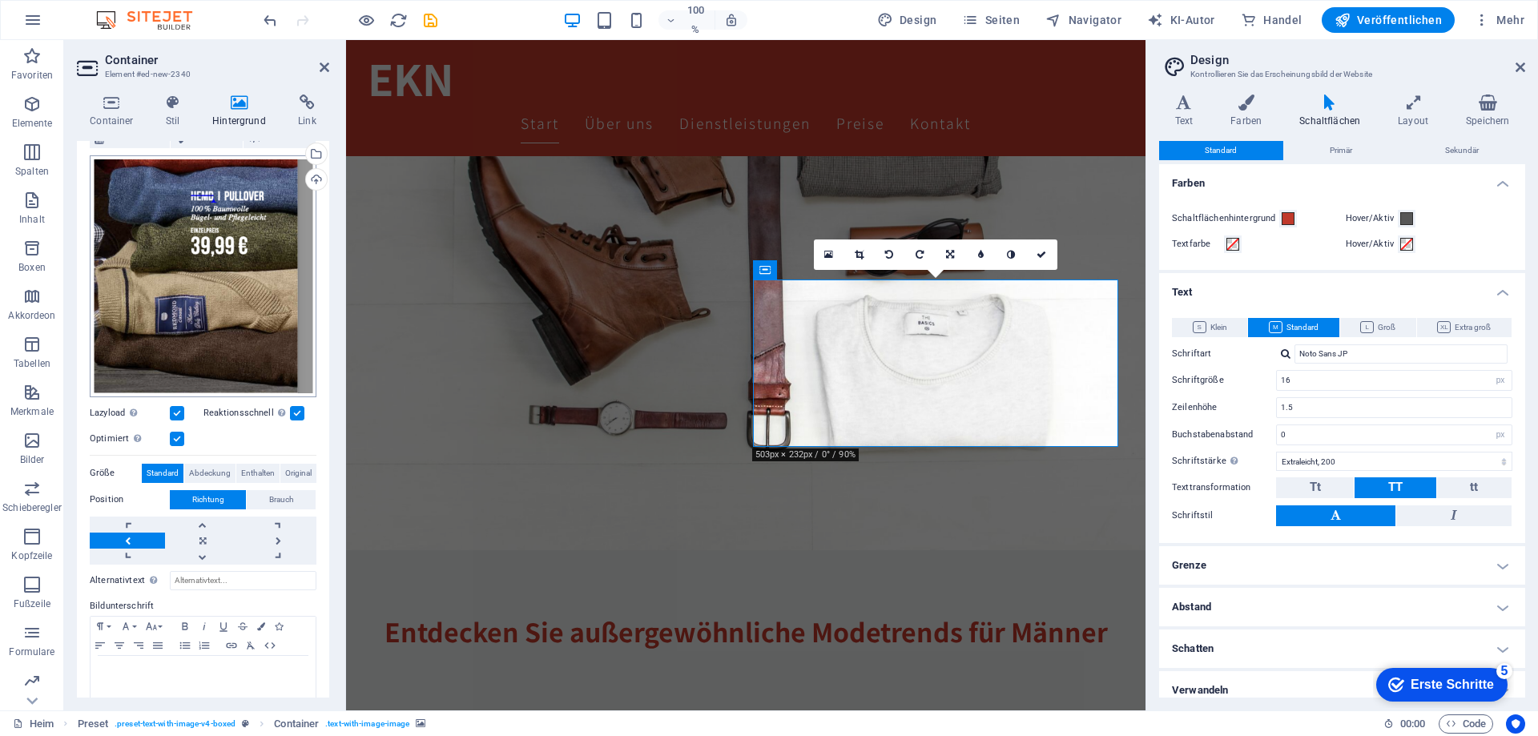
scroll to position [144, 0]
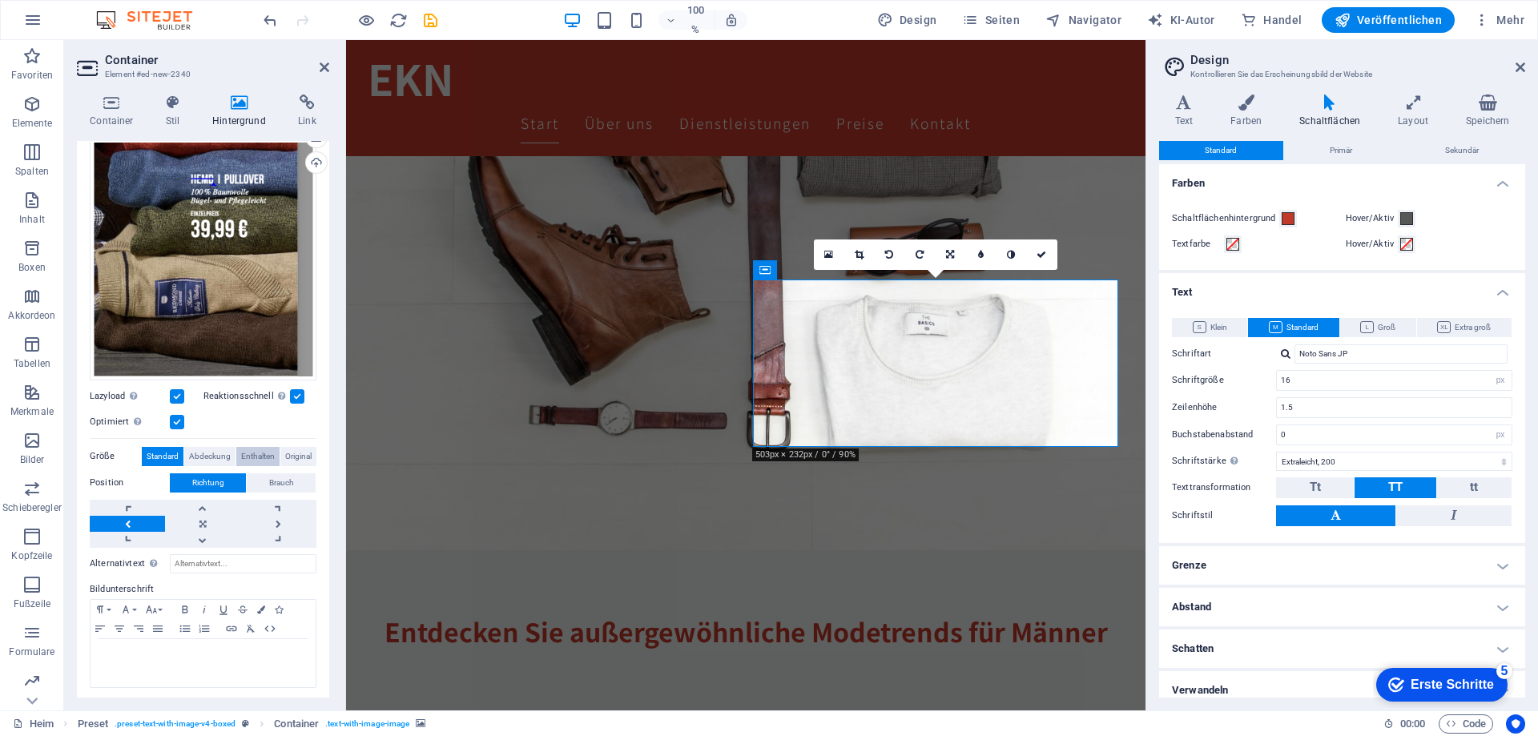
click at [246, 452] on font "Enthalten" at bounding box center [258, 456] width 34 height 9
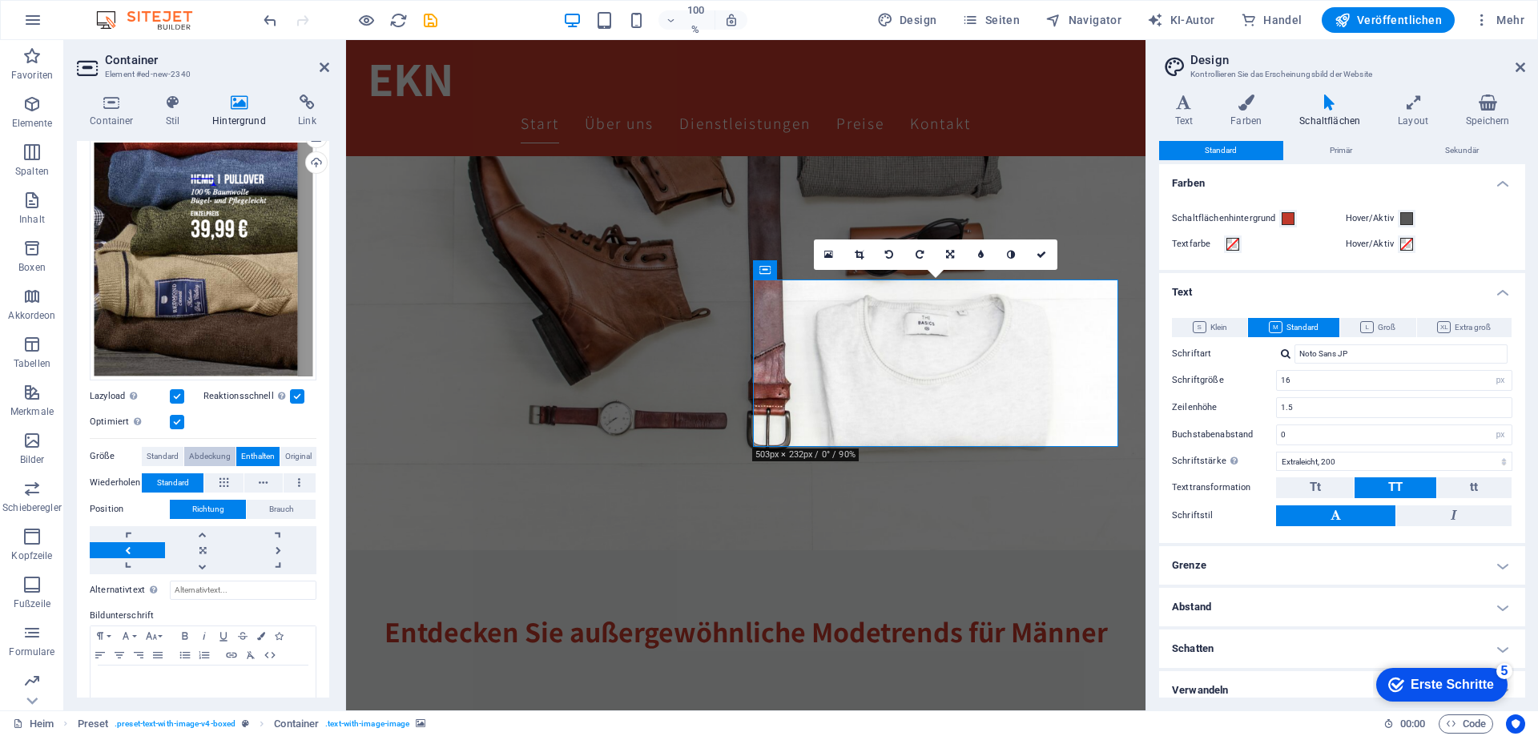
click at [218, 452] on font "Abdeckung" at bounding box center [210, 456] width 42 height 9
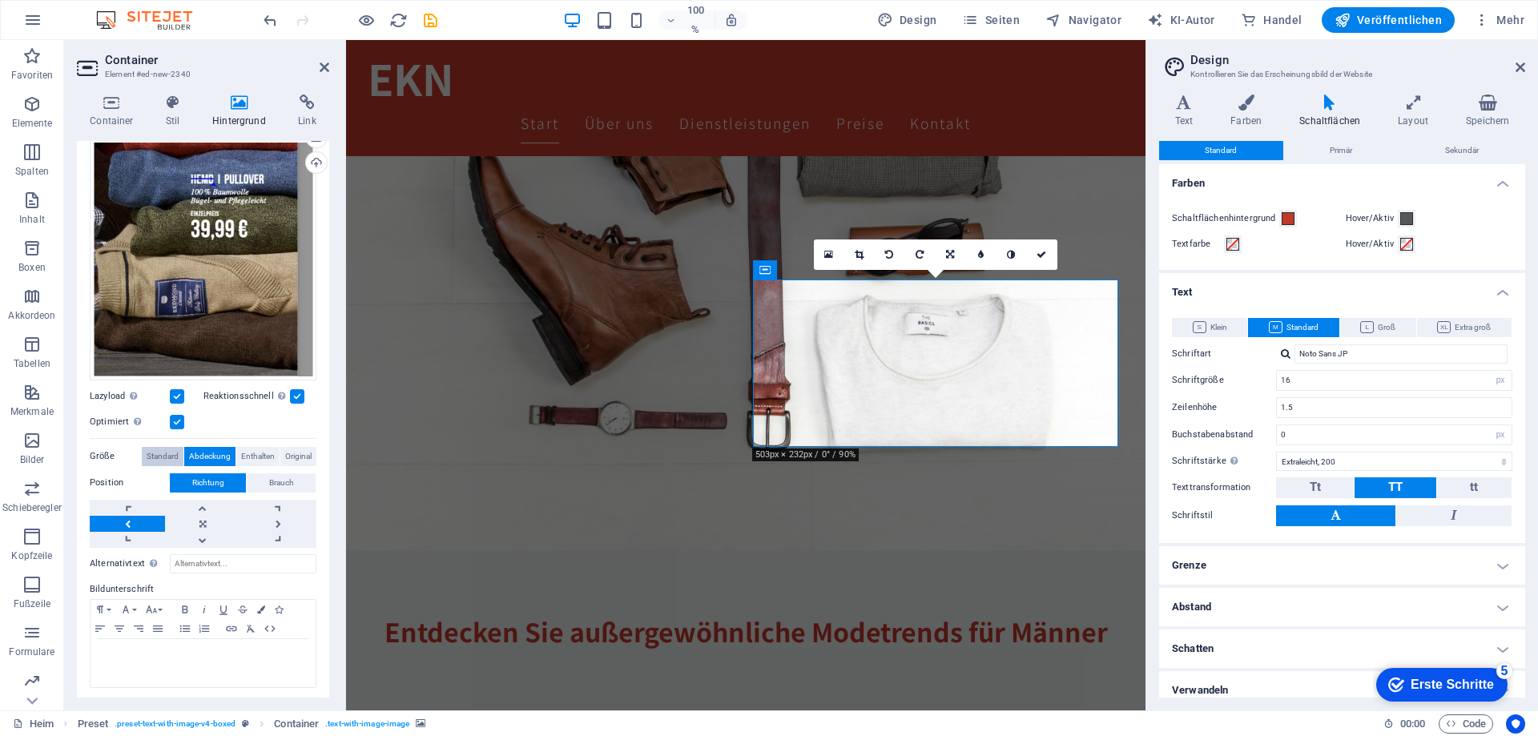
click at [173, 452] on font "Standard" at bounding box center [163, 456] width 32 height 9
click at [269, 479] on font "Brauch" at bounding box center [281, 482] width 25 height 9
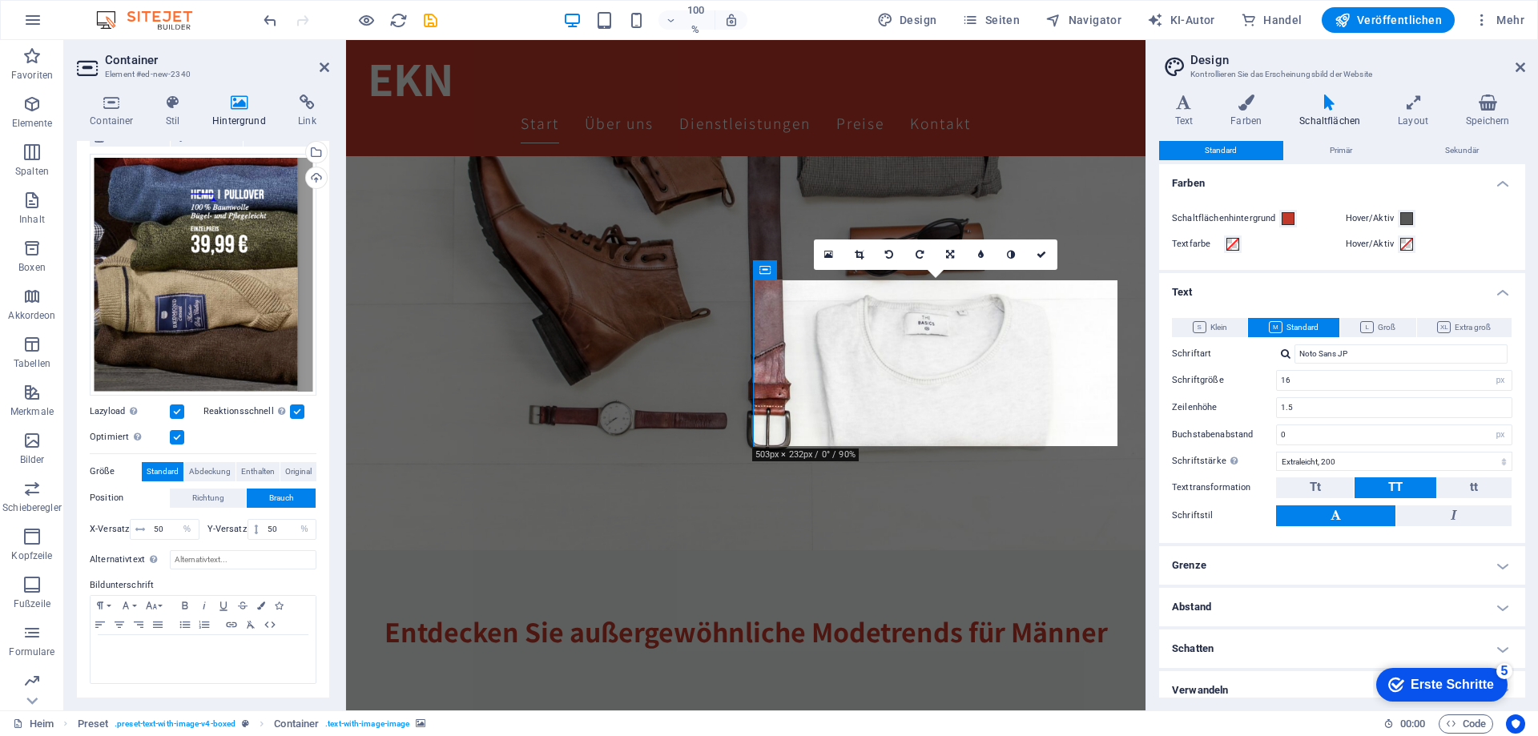
scroll to position [126, 0]
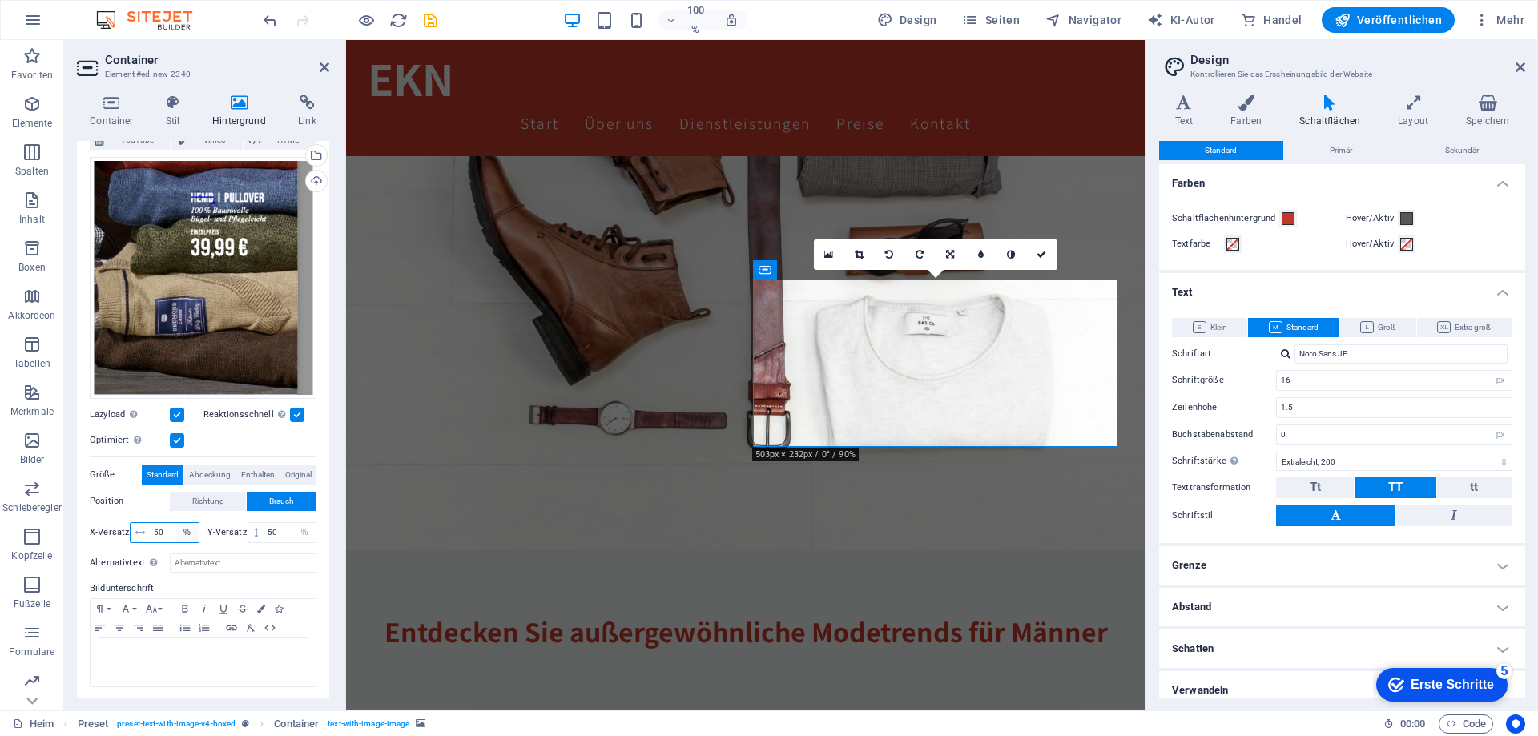
click at [182, 529] on select "px rem % vh vw" at bounding box center [187, 532] width 22 height 19
click at [158, 527] on input "50" at bounding box center [174, 532] width 49 height 19
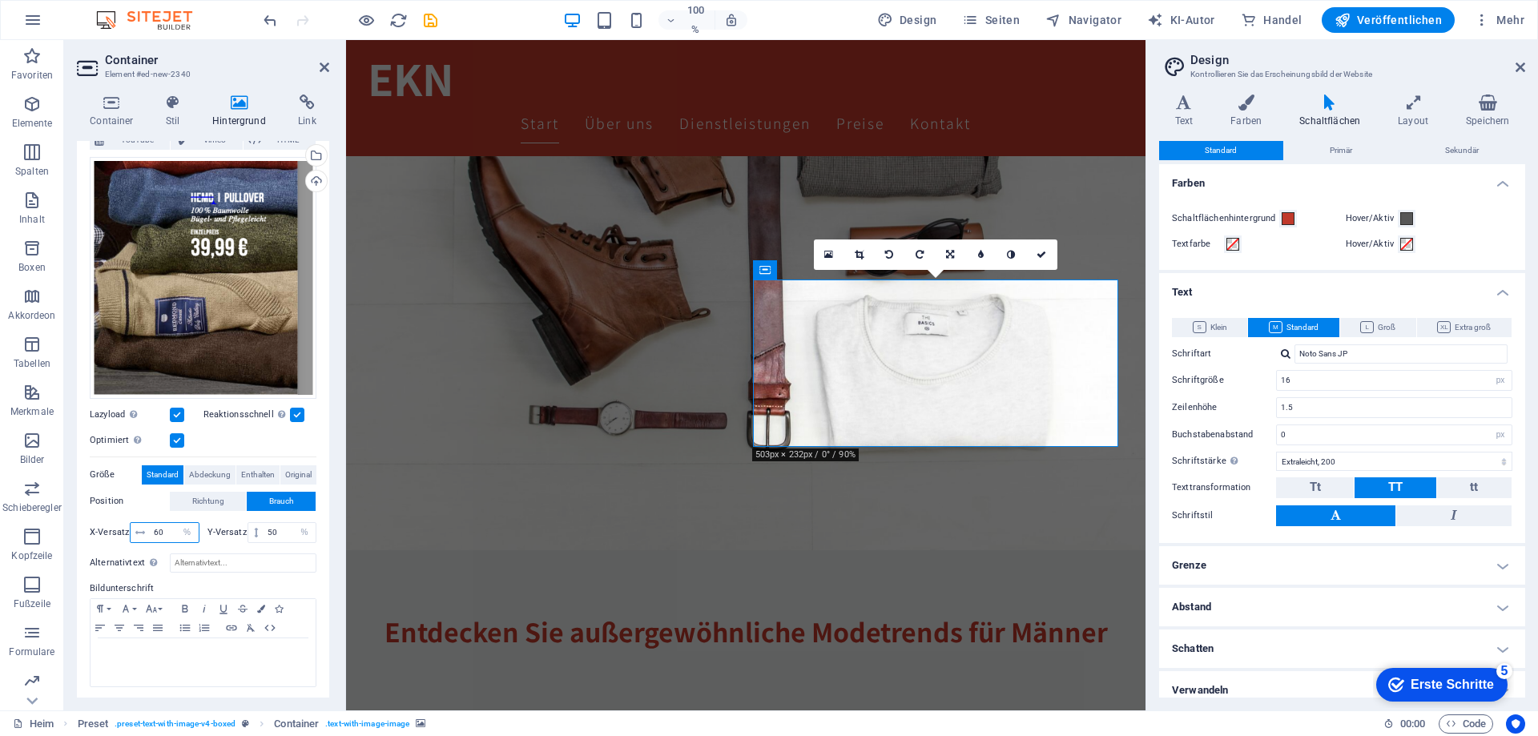
type input "60"
click at [216, 529] on font "Y-Versatz" at bounding box center [227, 532] width 39 height 10
click at [220, 498] on font "Richtung" at bounding box center [208, 501] width 32 height 9
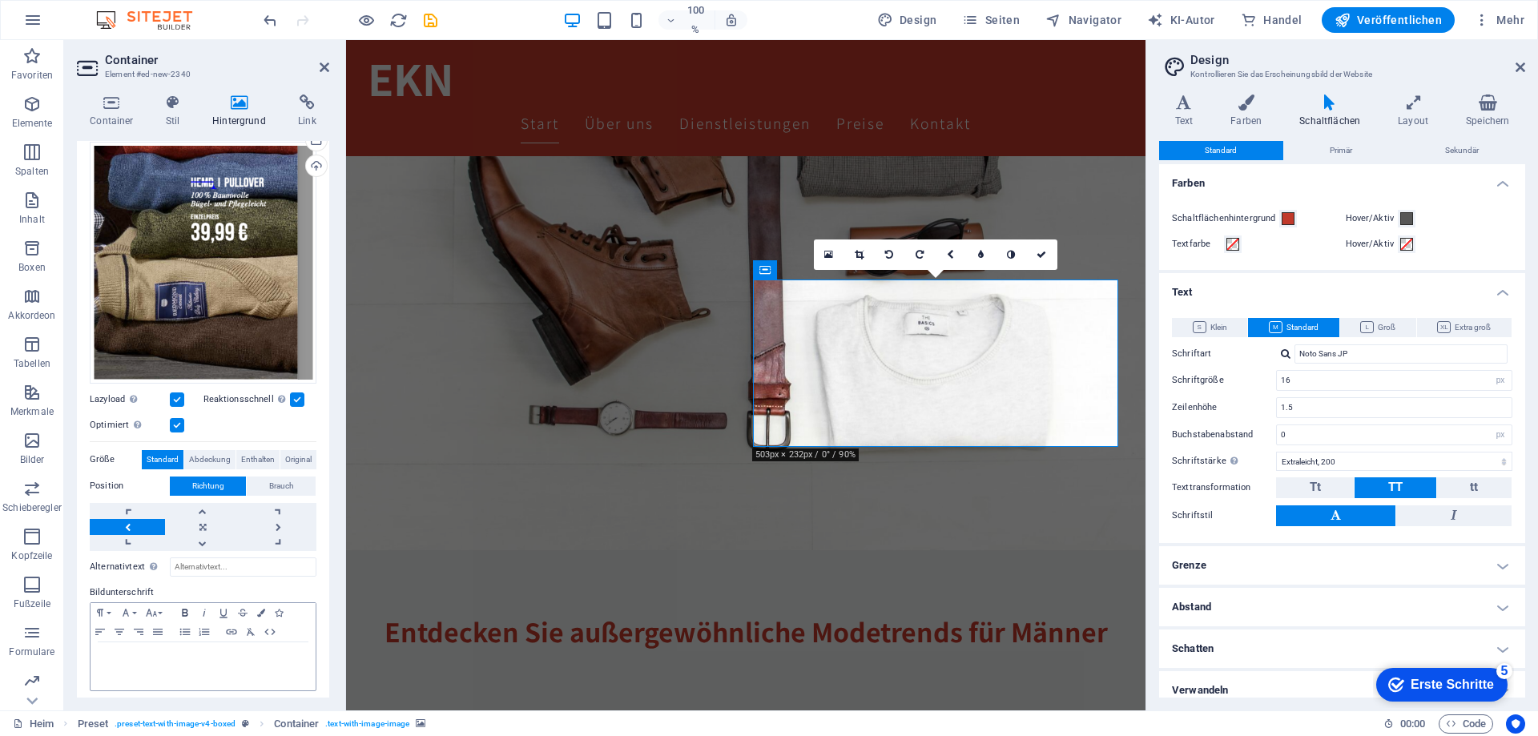
scroll to position [144, 0]
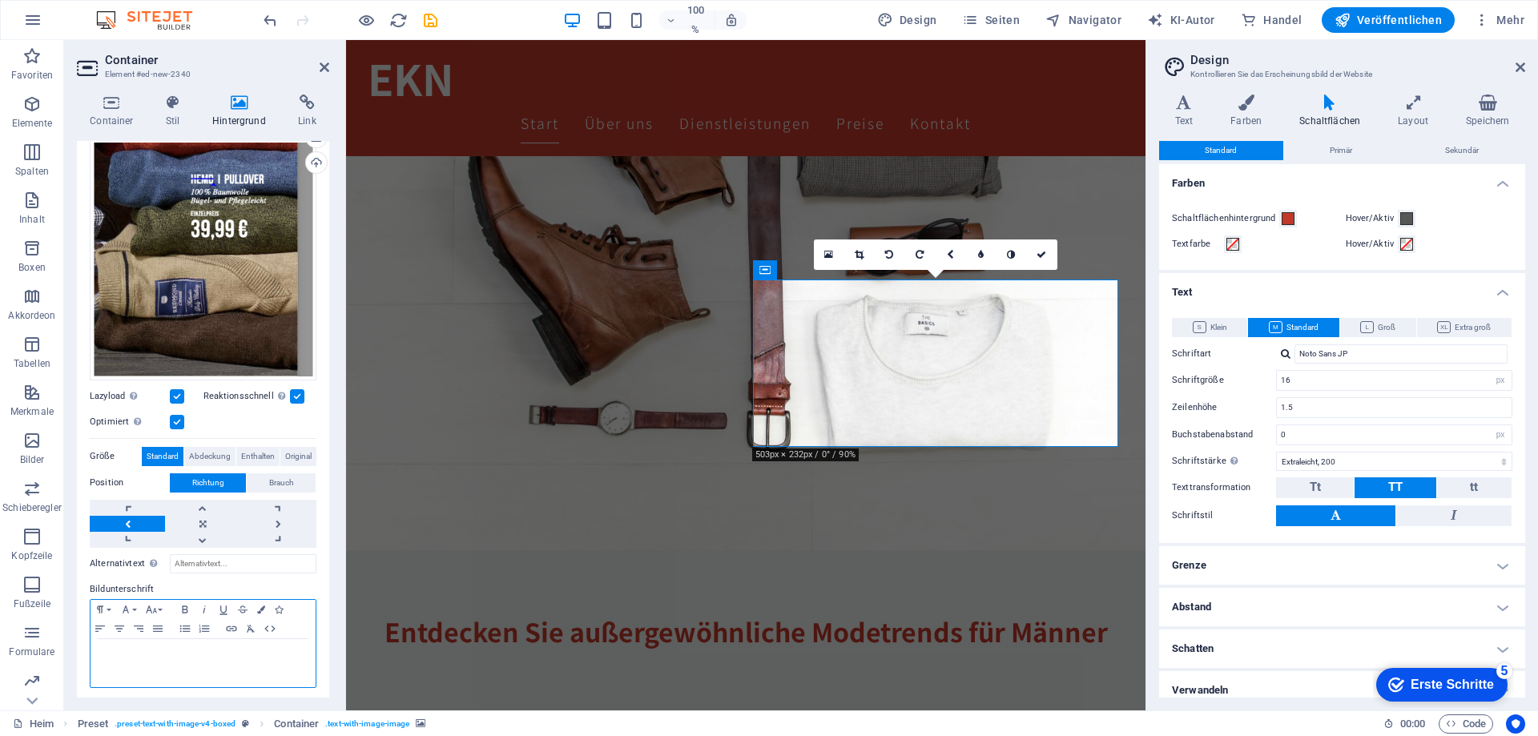
click at [126, 639] on div at bounding box center [203, 663] width 225 height 48
click at [284, 582] on label "Bildunterschrift" at bounding box center [203, 589] width 227 height 19
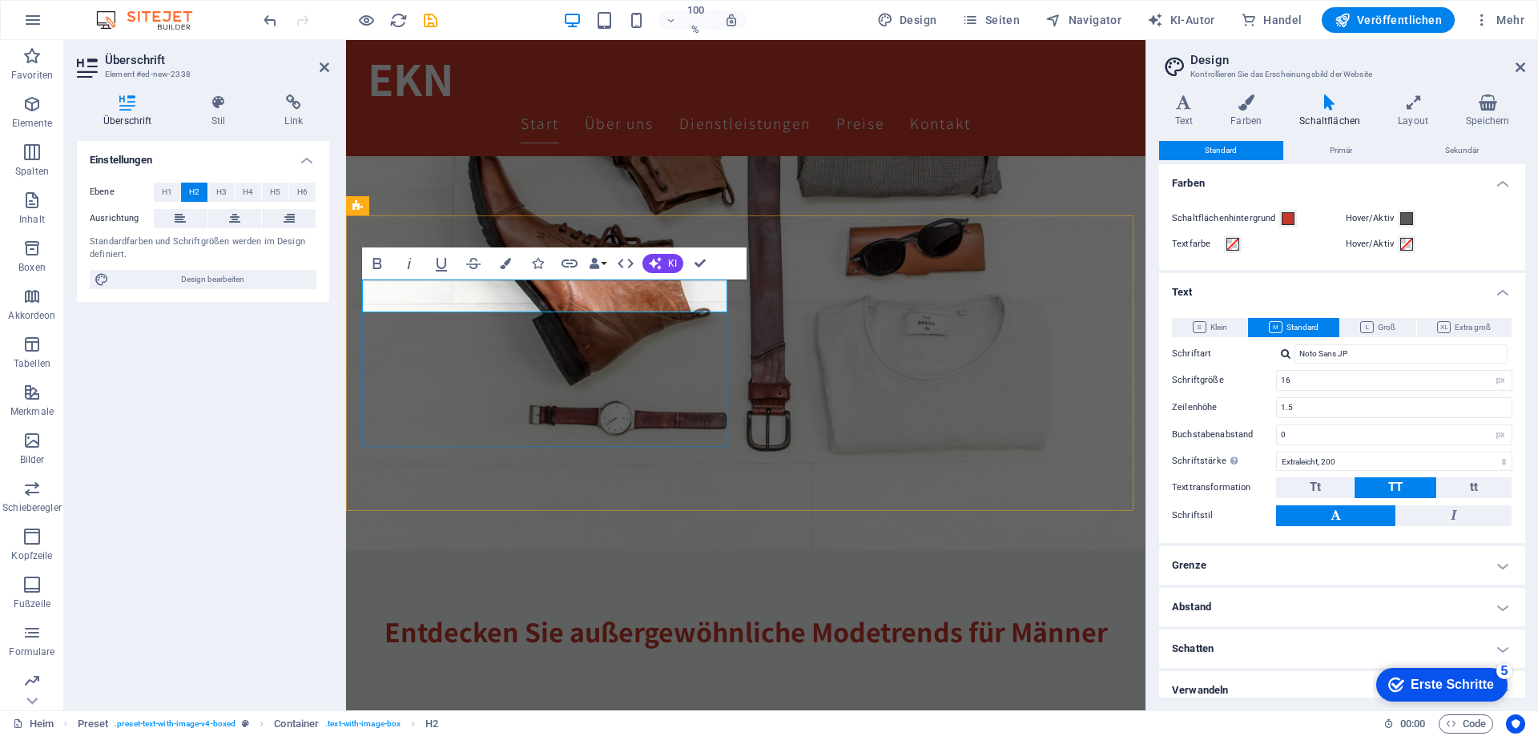
click at [659, 268] on icon "button" at bounding box center [655, 263] width 13 height 13
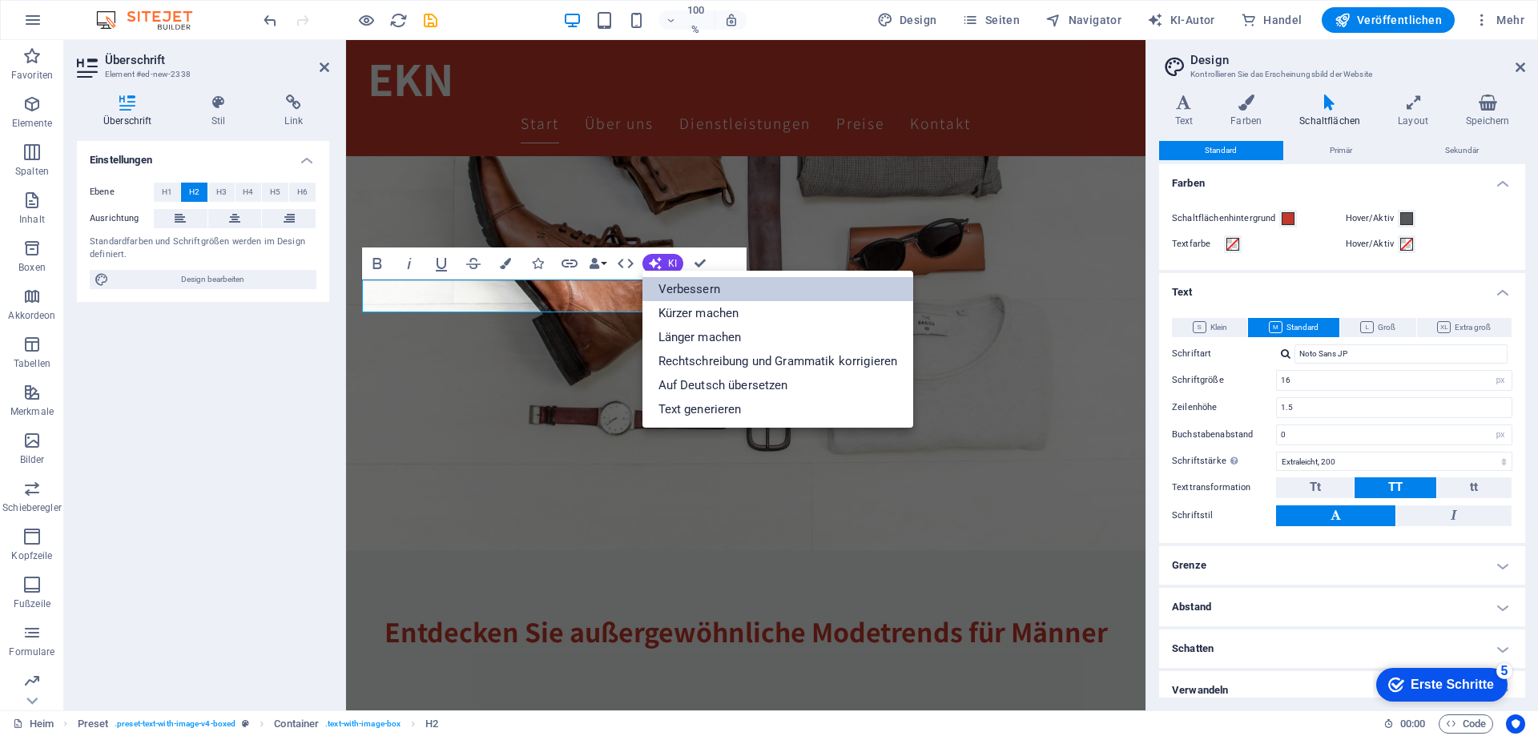
click at [669, 284] on font "Verbessern" at bounding box center [690, 289] width 62 height 14
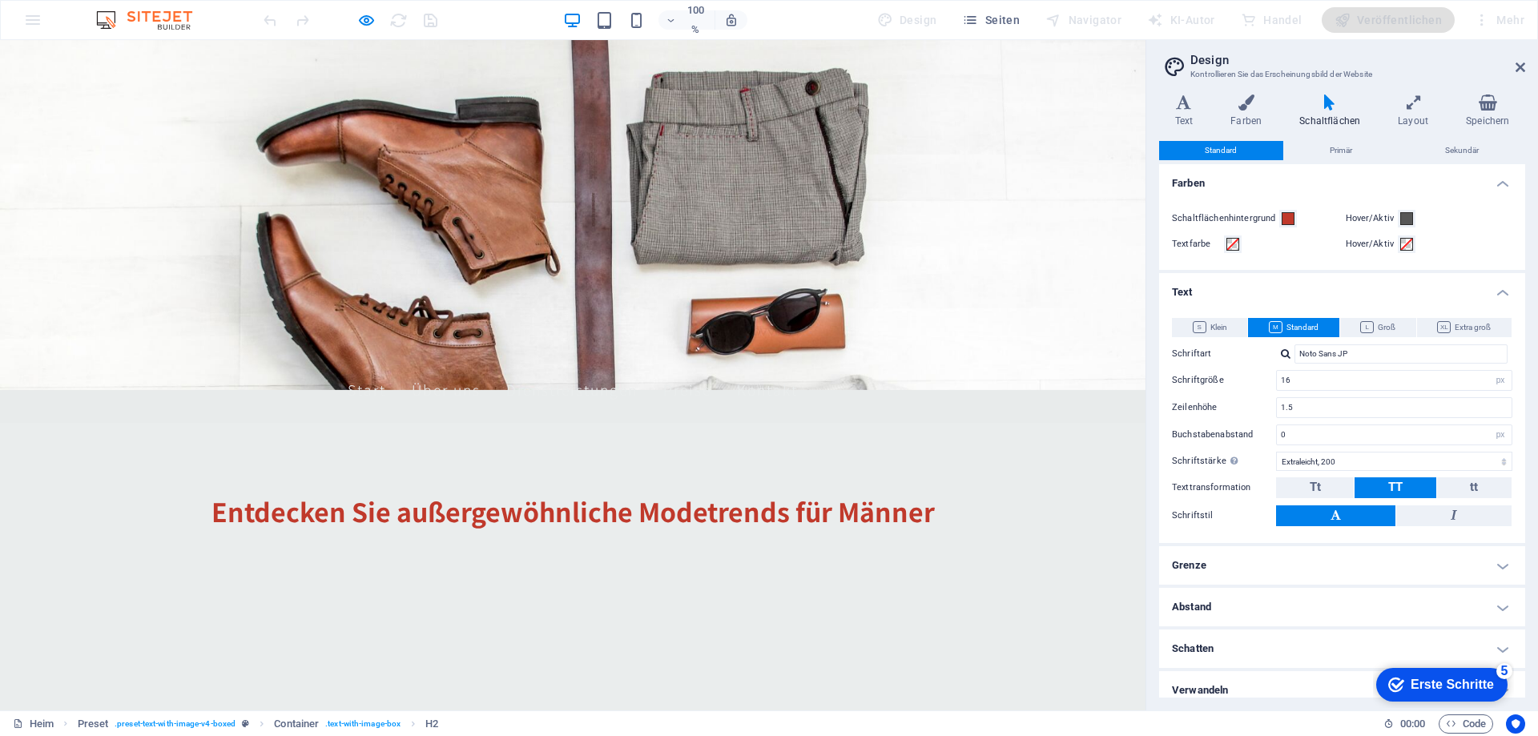
scroll to position [0, 0]
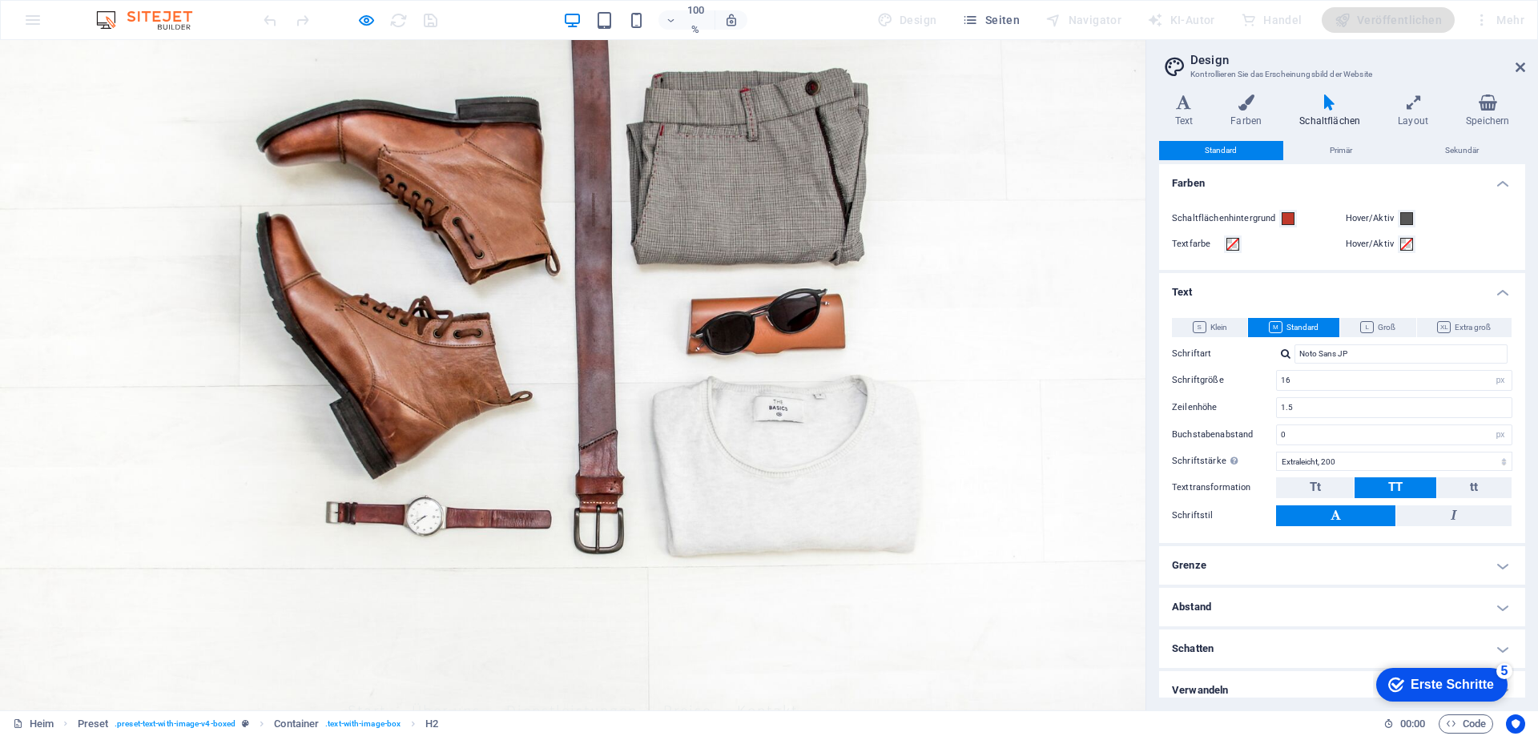
click at [480, 700] on font "Über uns" at bounding box center [446, 710] width 69 height 20
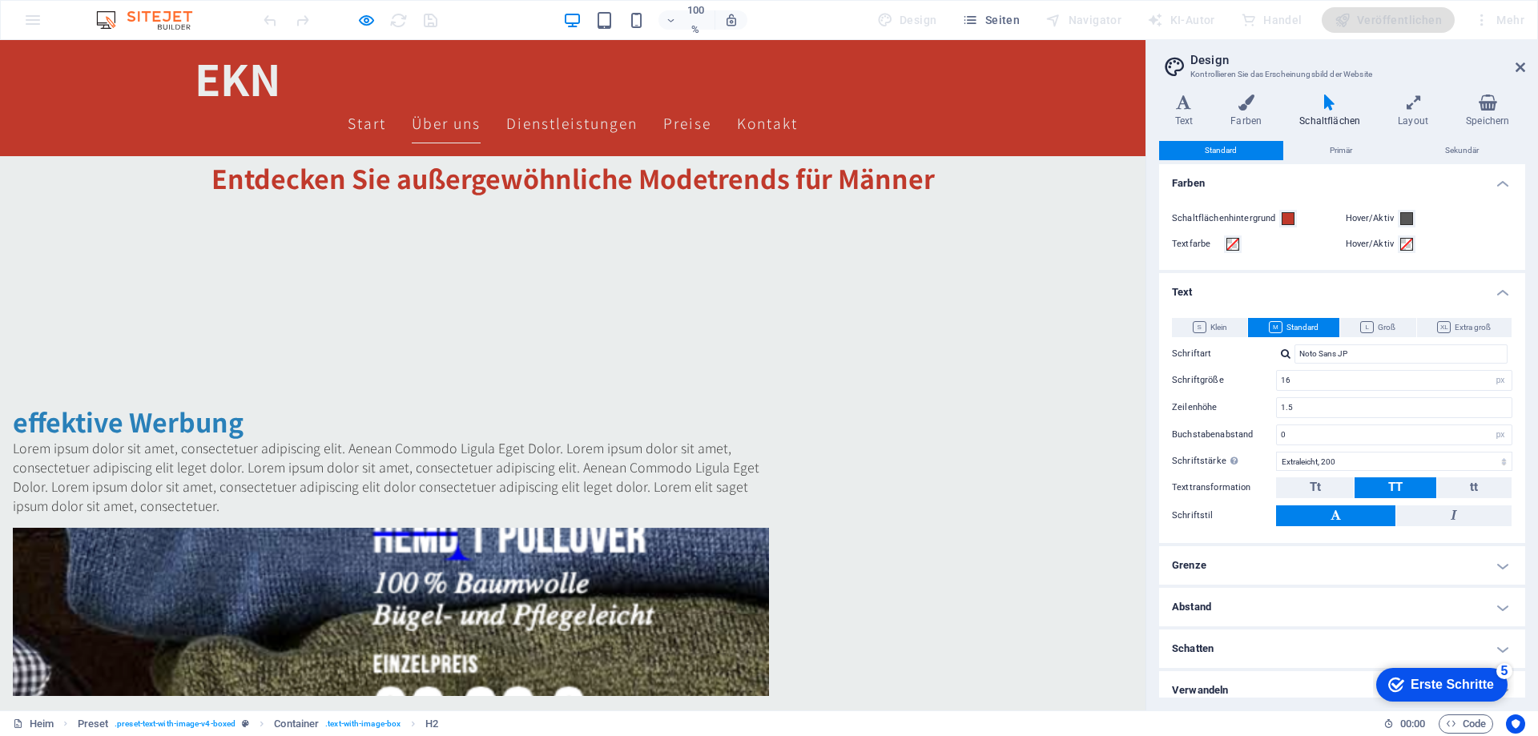
scroll to position [542, 0]
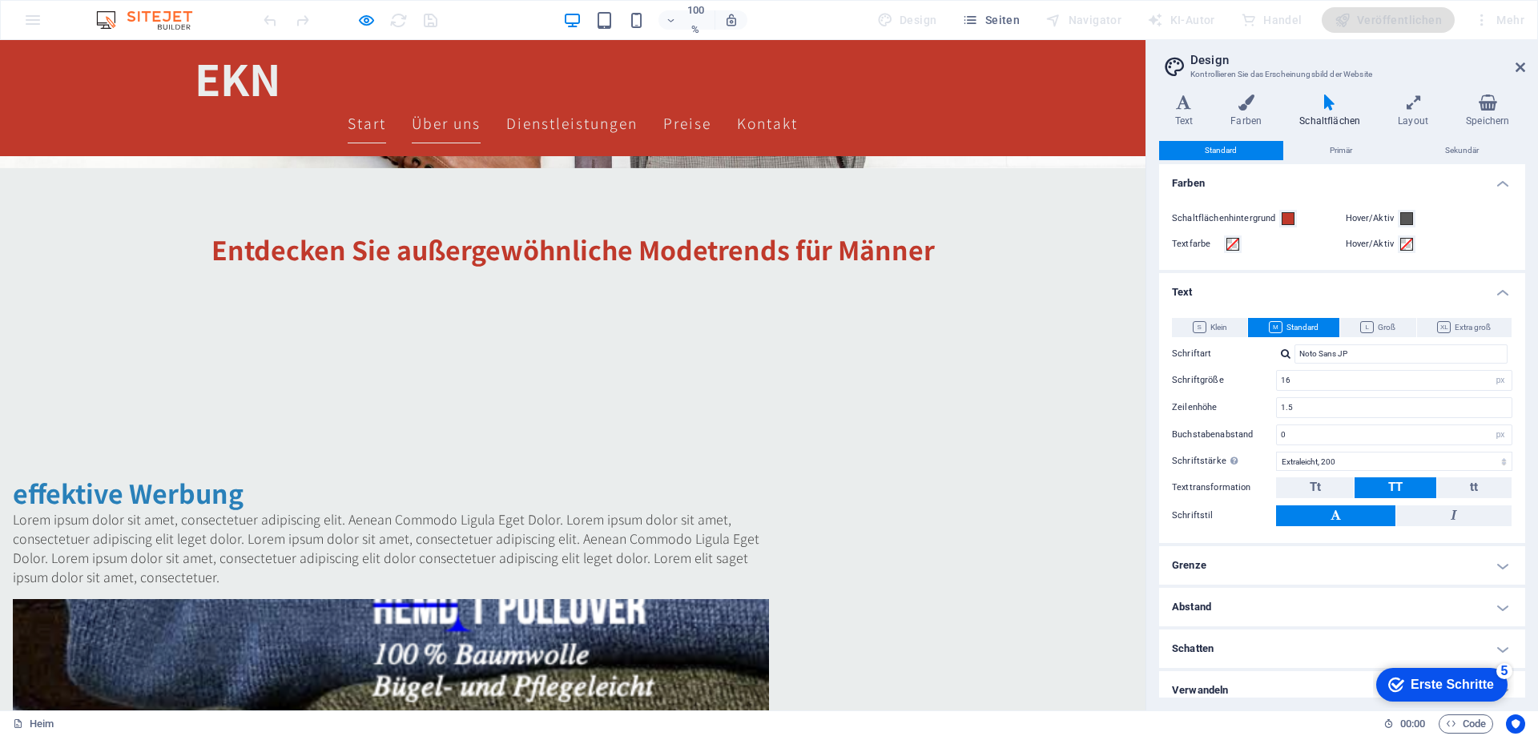
click at [385, 113] on font "Start" at bounding box center [367, 123] width 38 height 20
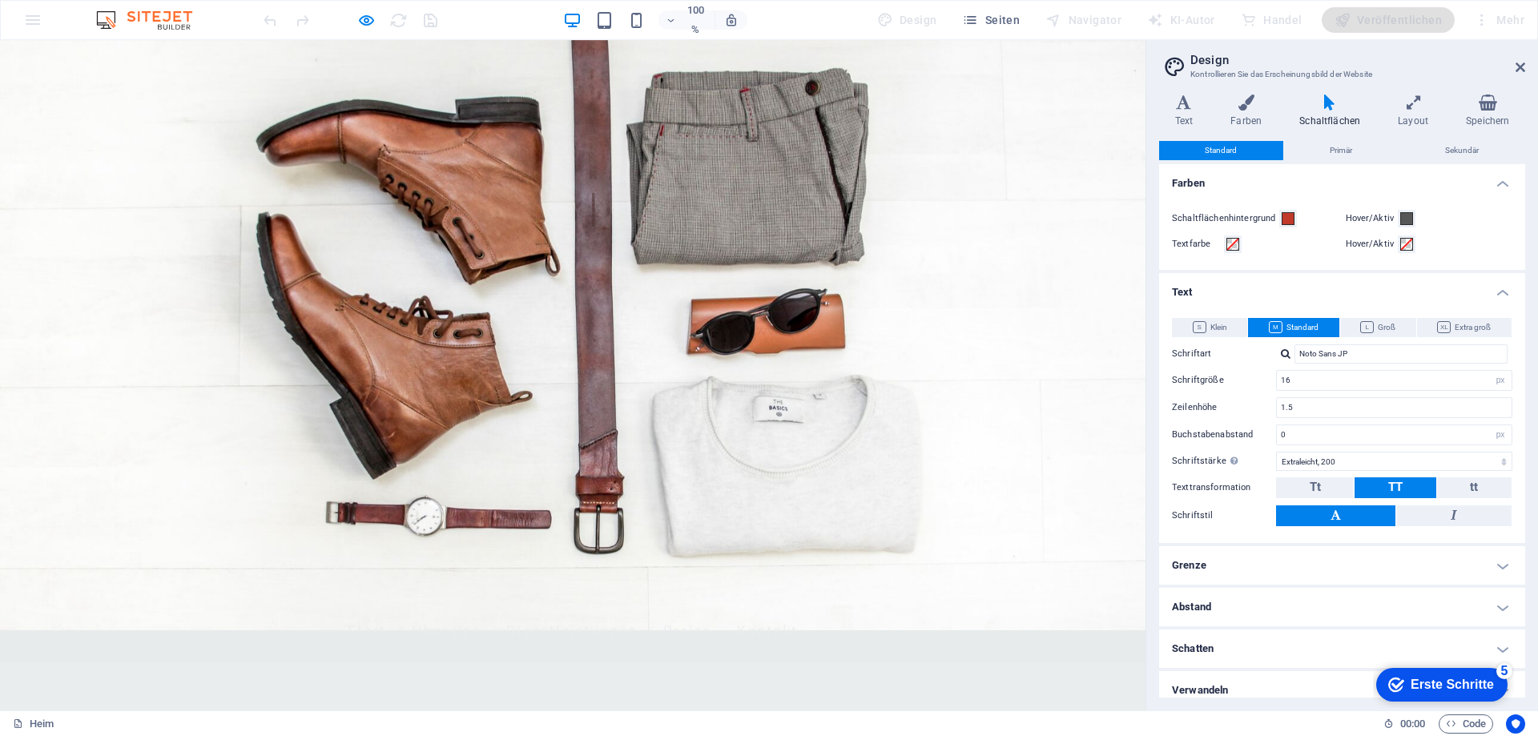
scroll to position [0, 0]
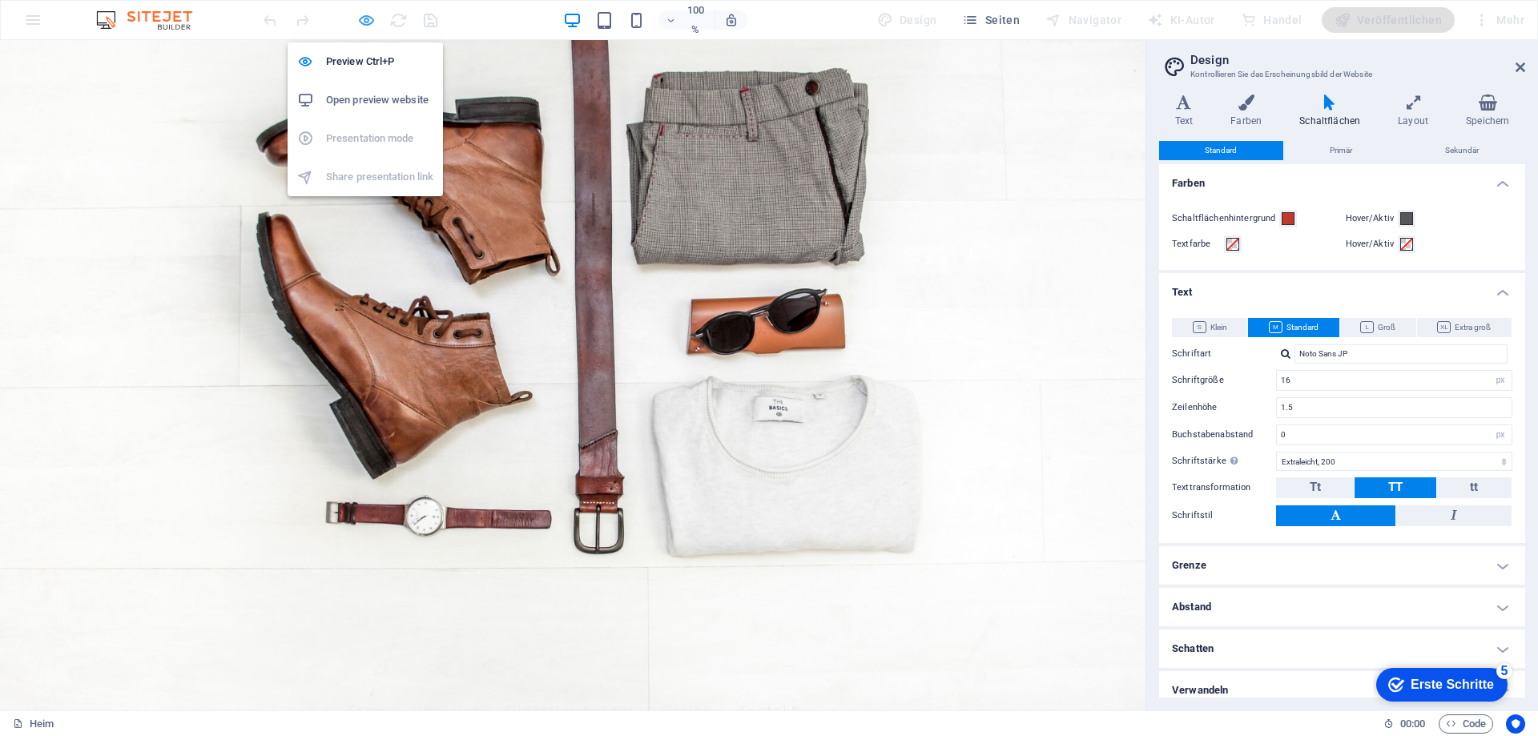
drag, startPoint x: 212, startPoint y: 279, endPoint x: 374, endPoint y: 15, distance: 309.7
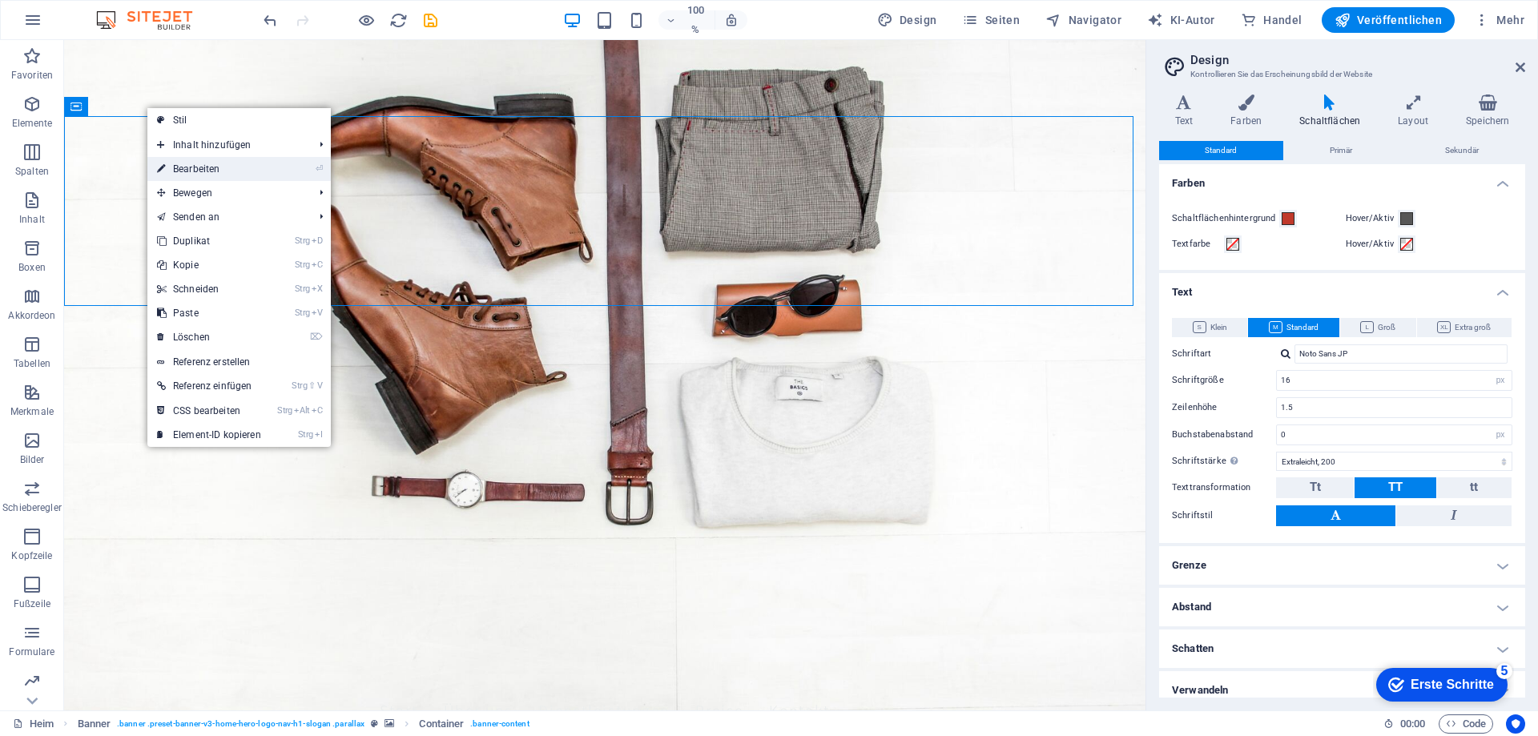
click at [217, 170] on font "Bearbeiten" at bounding box center [196, 168] width 46 height 11
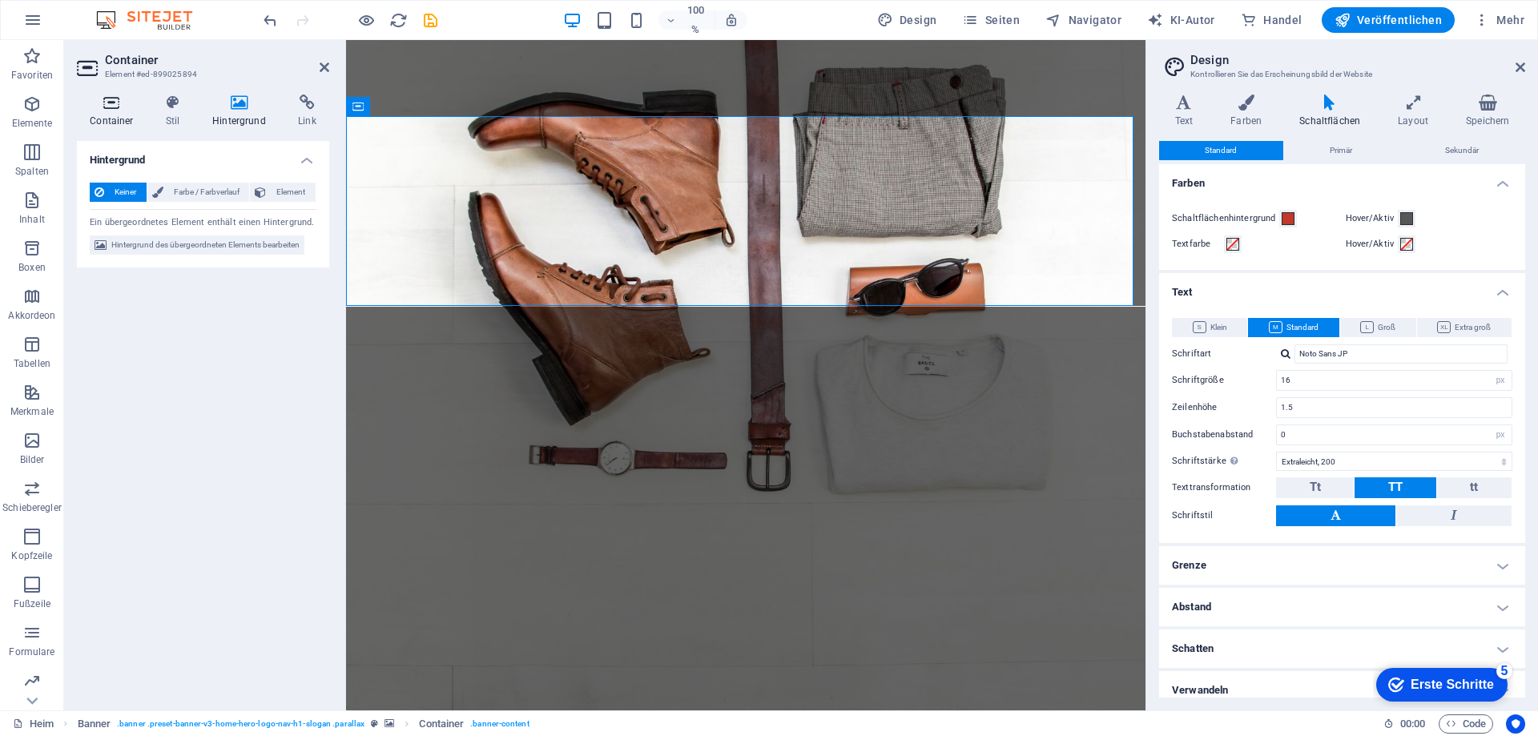
click at [121, 119] on font "Container" at bounding box center [111, 120] width 43 height 11
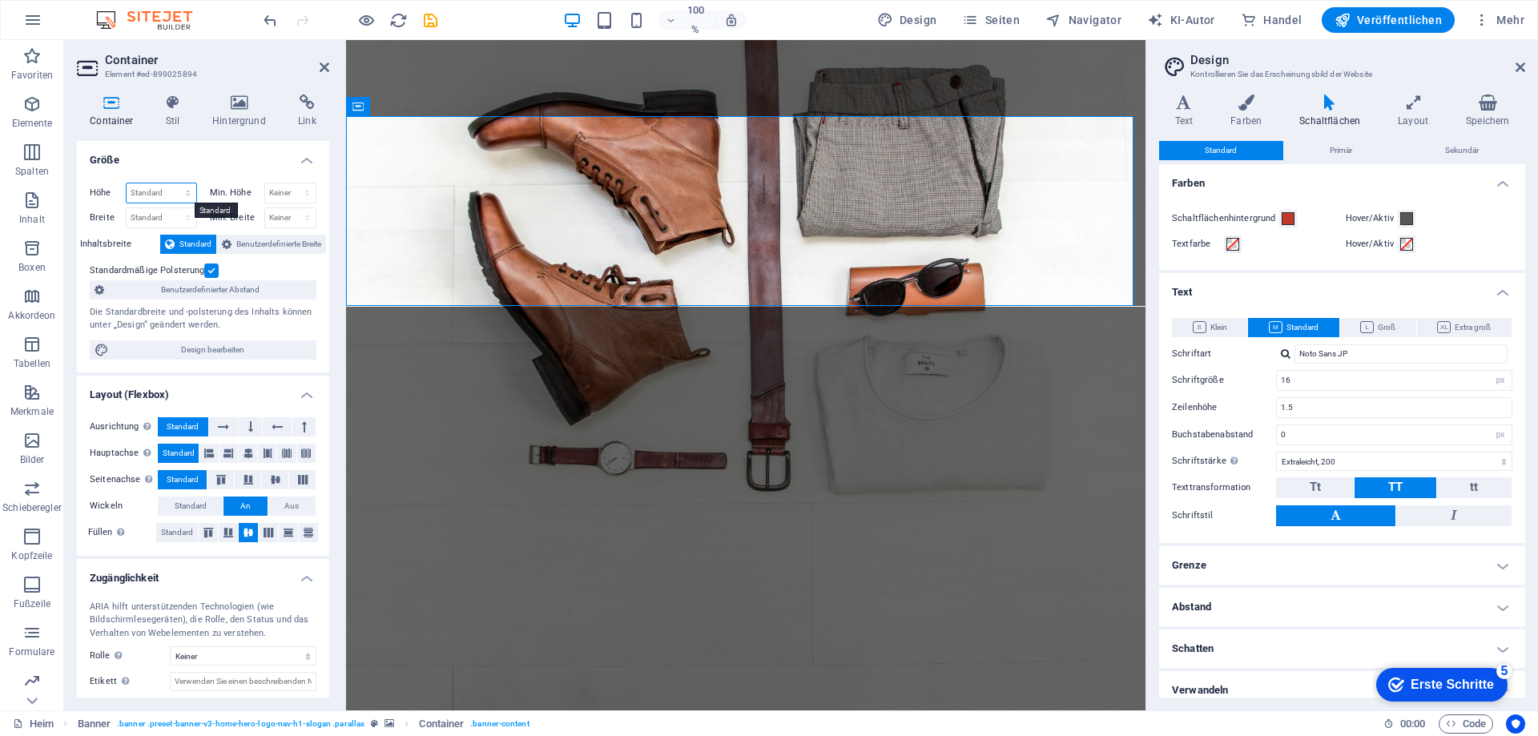
click at [179, 192] on select "Standard px rem % vh vw" at bounding box center [162, 192] width 70 height 19
select select "%"
click at [171, 183] on select "Standard px rem % vh vw" at bounding box center [162, 192] width 70 height 19
type input "70"
click at [274, 264] on div "Standardmäßige Polsterung" at bounding box center [201, 270] width 223 height 19
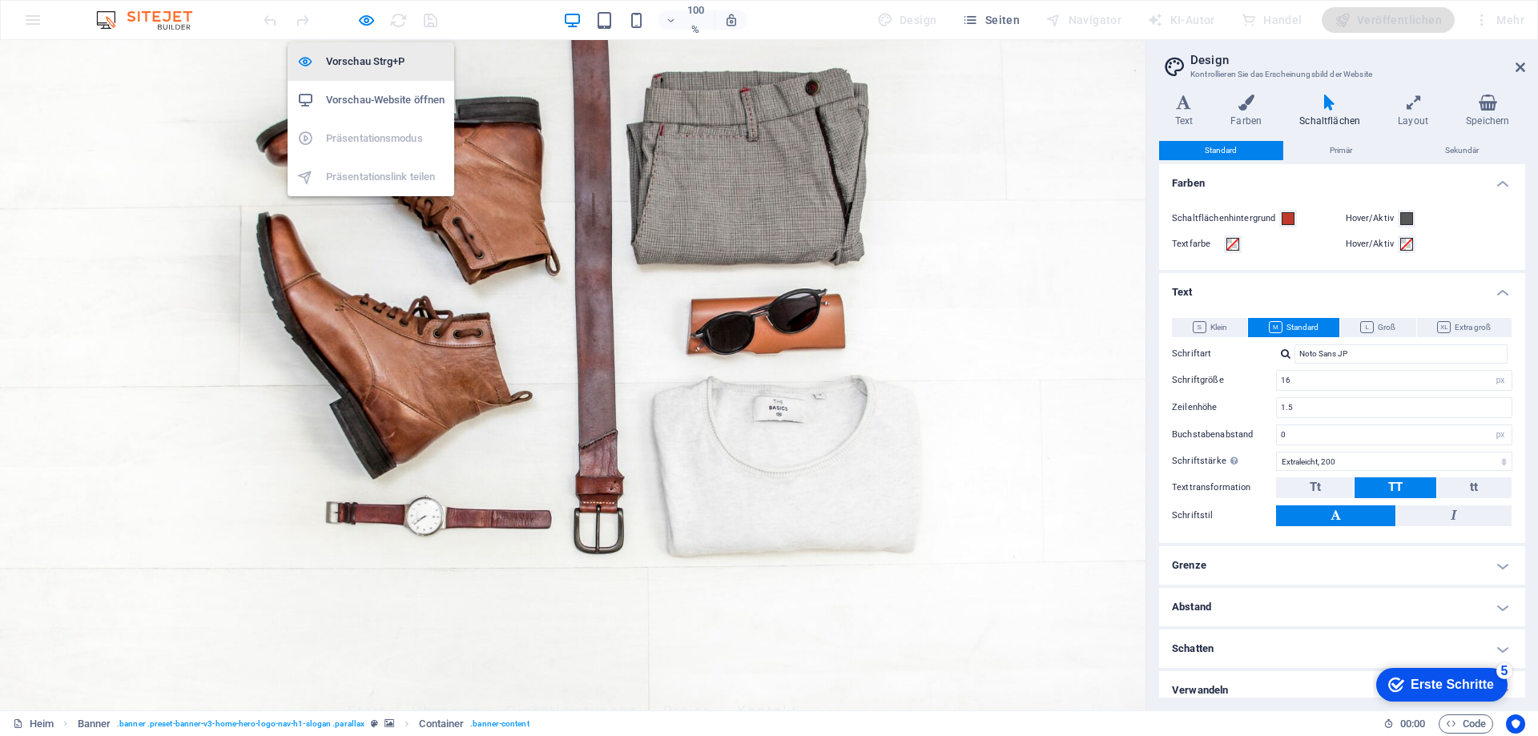
click at [352, 63] on font "Vorschau Strg+P" at bounding box center [365, 61] width 79 height 12
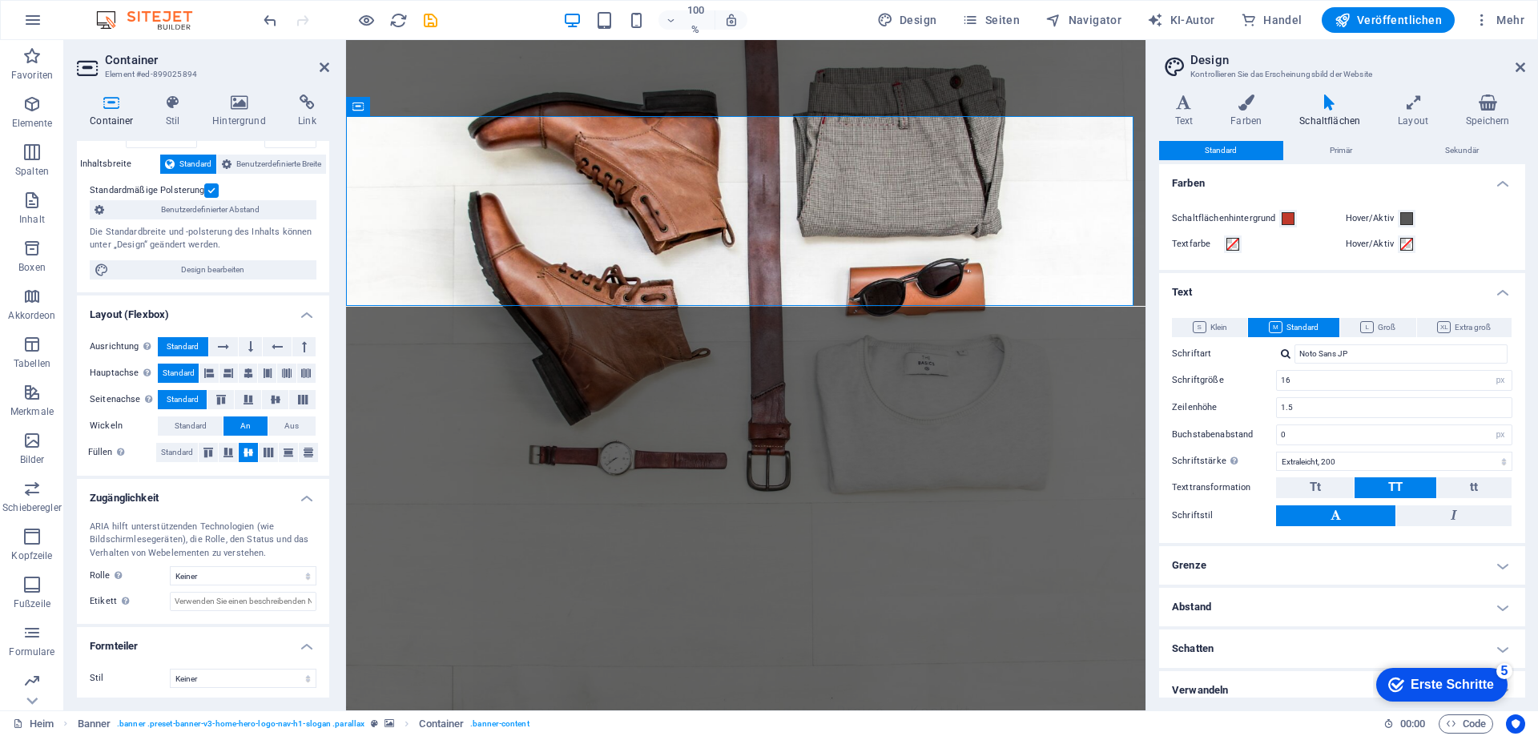
scroll to position [83, 0]
click at [304, 313] on h4 "Layout (Flexbox)" at bounding box center [203, 306] width 252 height 29
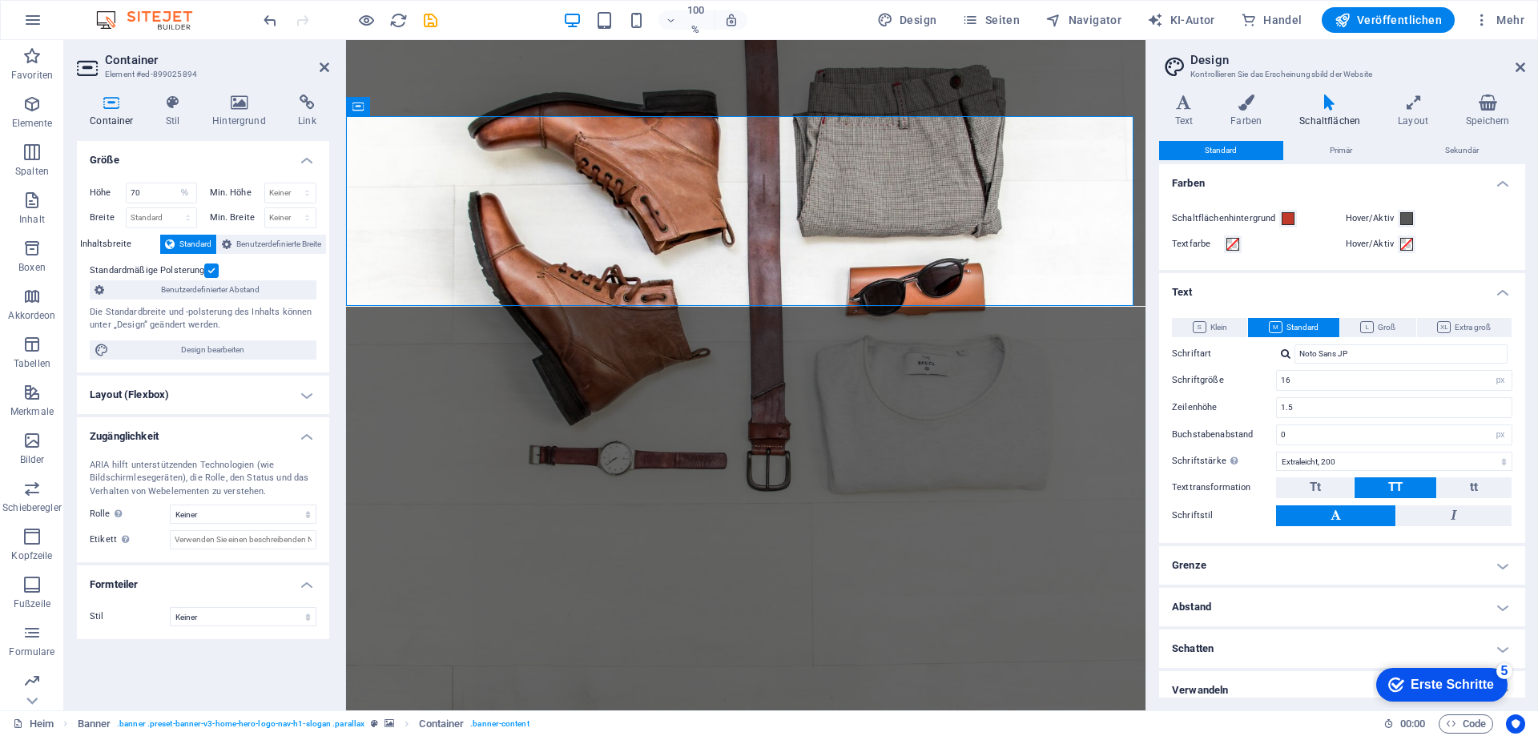
scroll to position [0, 0]
click at [304, 395] on h4 "Layout (Flexbox)" at bounding box center [203, 395] width 252 height 38
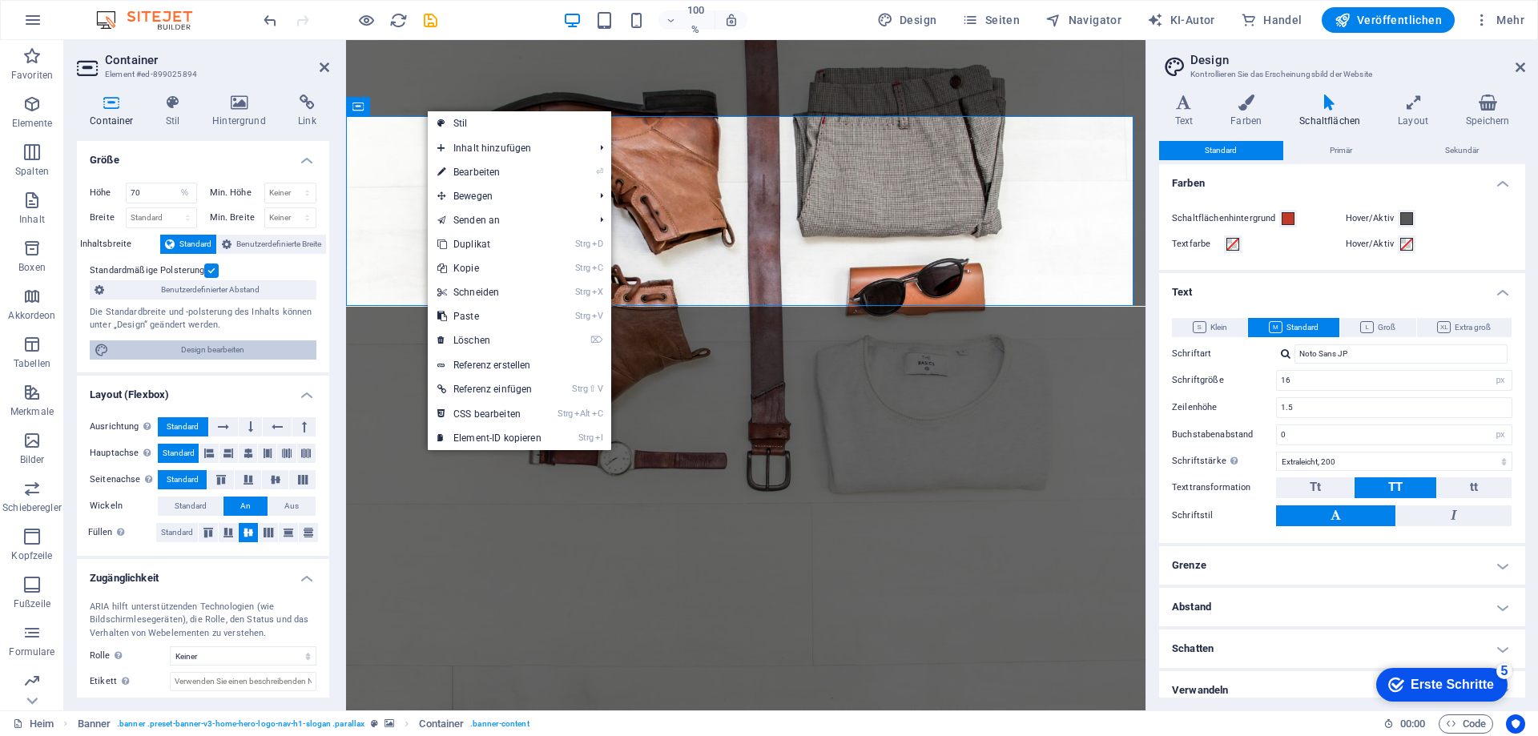
click at [195, 349] on font "Design bearbeiten" at bounding box center [212, 349] width 63 height 9
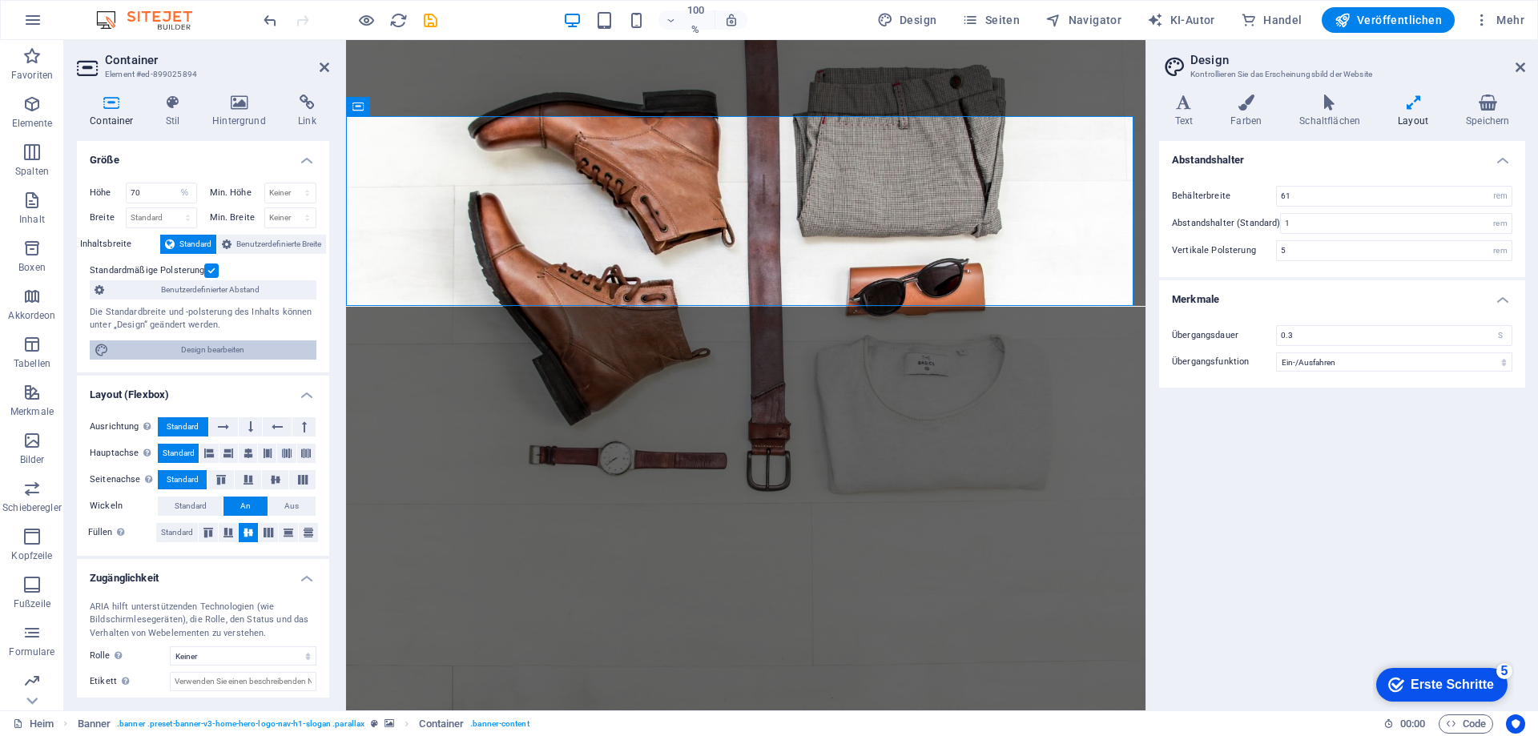
click at [238, 349] on font "Design bearbeiten" at bounding box center [212, 349] width 63 height 9
click at [1259, 124] on font "Farben" at bounding box center [1246, 120] width 31 height 11
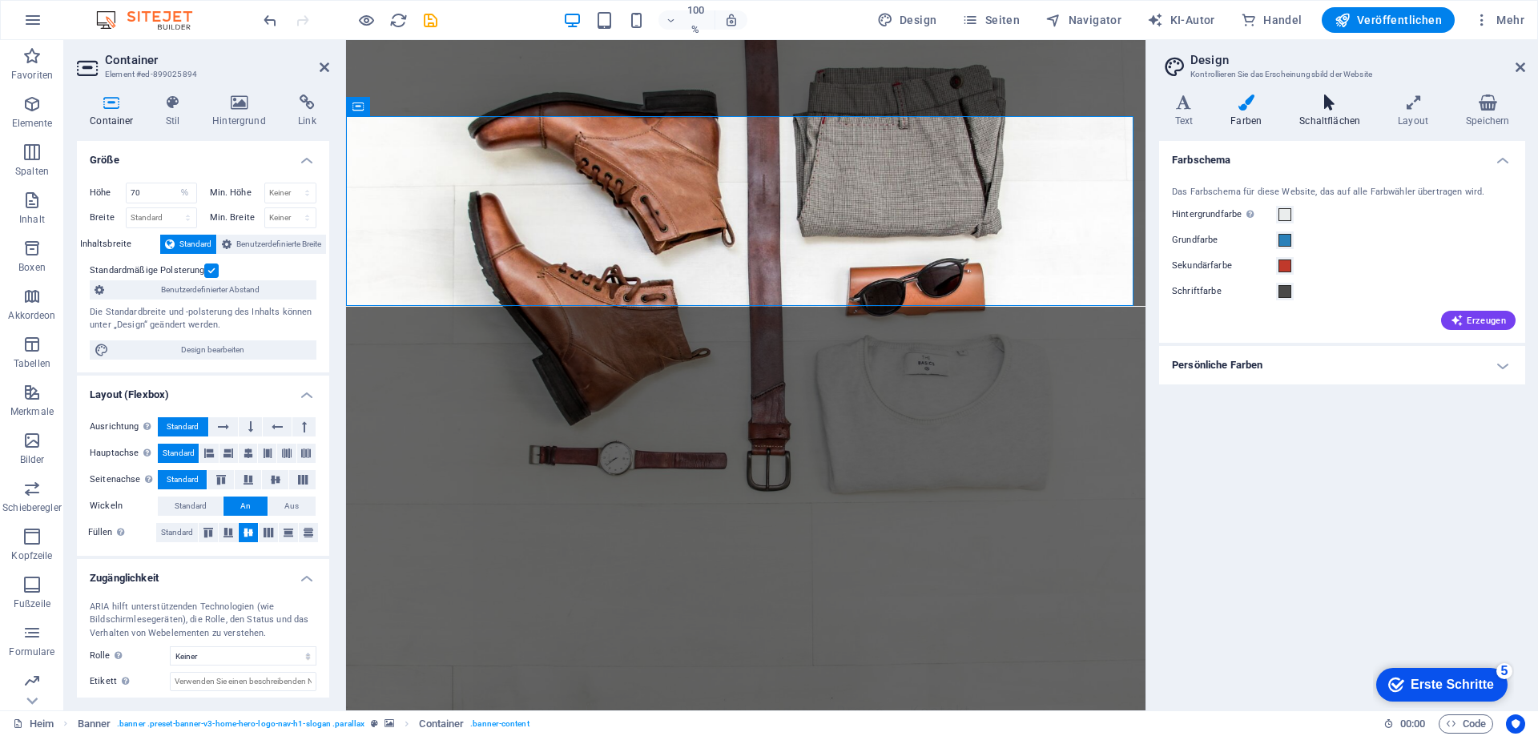
click at [1332, 122] on font "Schaltflächen" at bounding box center [1330, 120] width 61 height 11
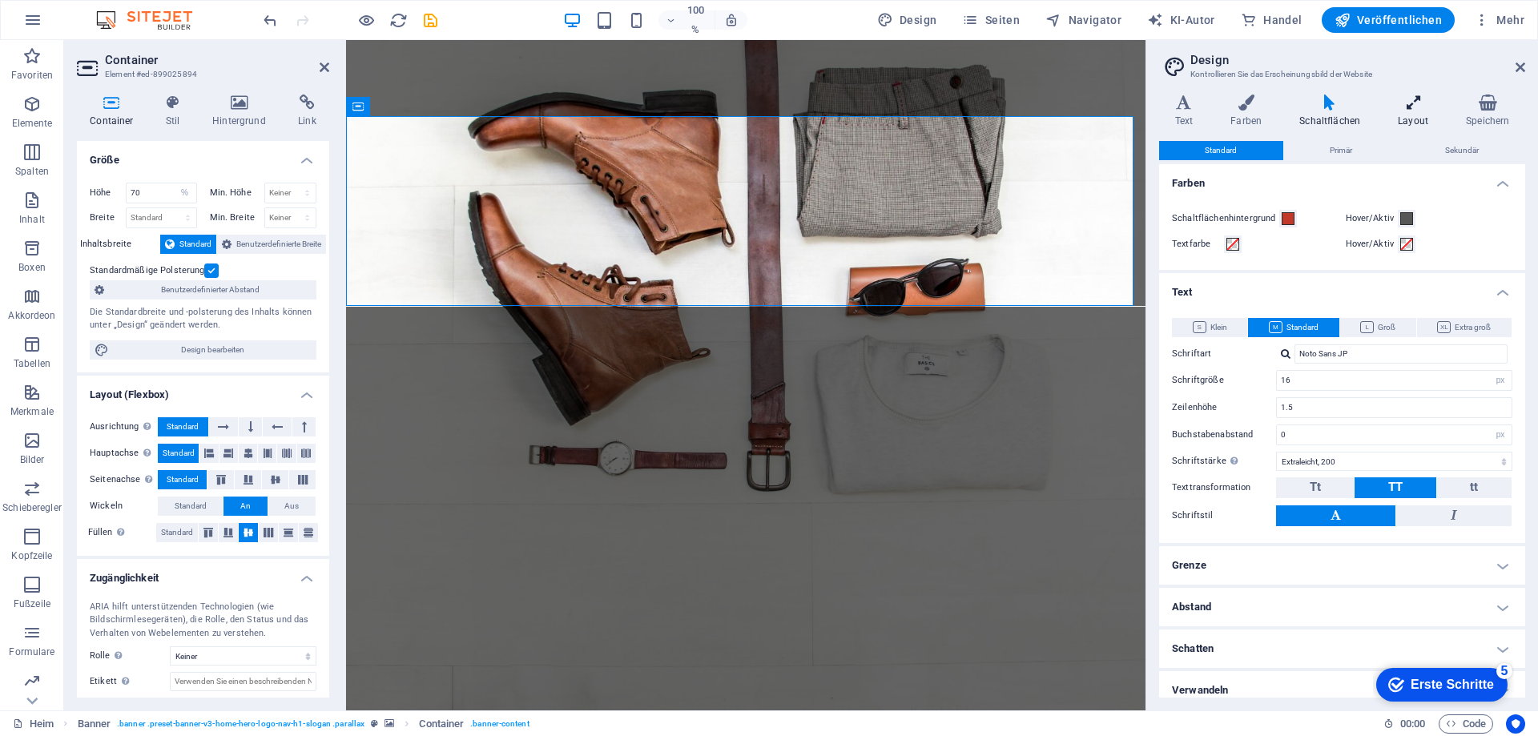
click at [1416, 113] on h4 "Layout" at bounding box center [1417, 112] width 68 height 34
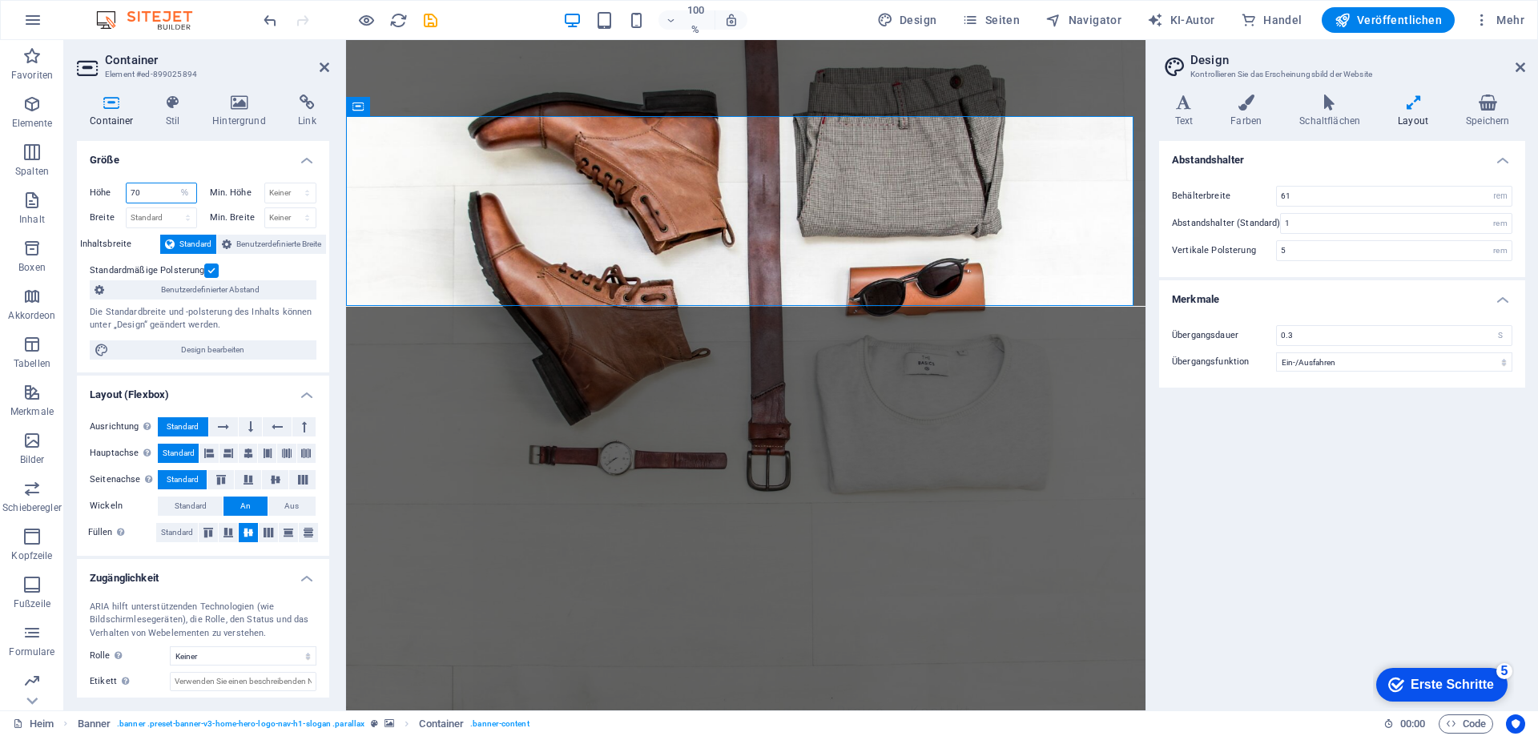
click at [161, 191] on input "70" at bounding box center [162, 192] width 70 height 19
click at [187, 188] on select "Standard px rem % vh vw" at bounding box center [185, 192] width 22 height 19
select select "default"
click at [174, 183] on select "Standard px rem % vh vw" at bounding box center [185, 192] width 22 height 19
click at [161, 191] on select "Standard px rem % vh vw" at bounding box center [162, 192] width 70 height 19
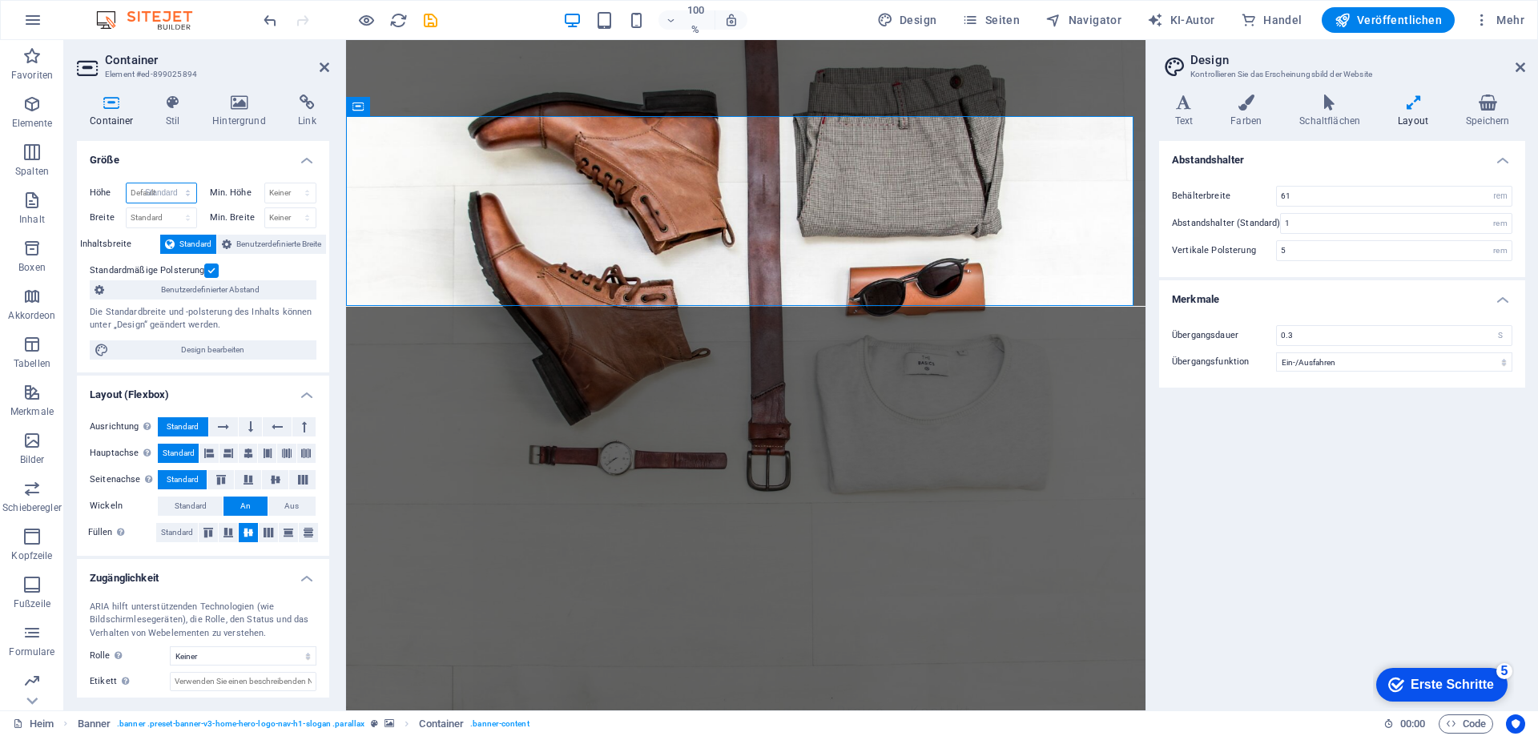
click at [127, 183] on select "Standard px rem % vh vw" at bounding box center [162, 192] width 70 height 19
drag, startPoint x: 133, startPoint y: 190, endPoint x: 146, endPoint y: 212, distance: 25.8
click at [133, 190] on select "Standard px rem % vh vw" at bounding box center [162, 192] width 70 height 19
click at [127, 183] on select "Standard px rem % vh vw" at bounding box center [162, 192] width 70 height 19
select select "DISABLED_OPTION_VALUE"
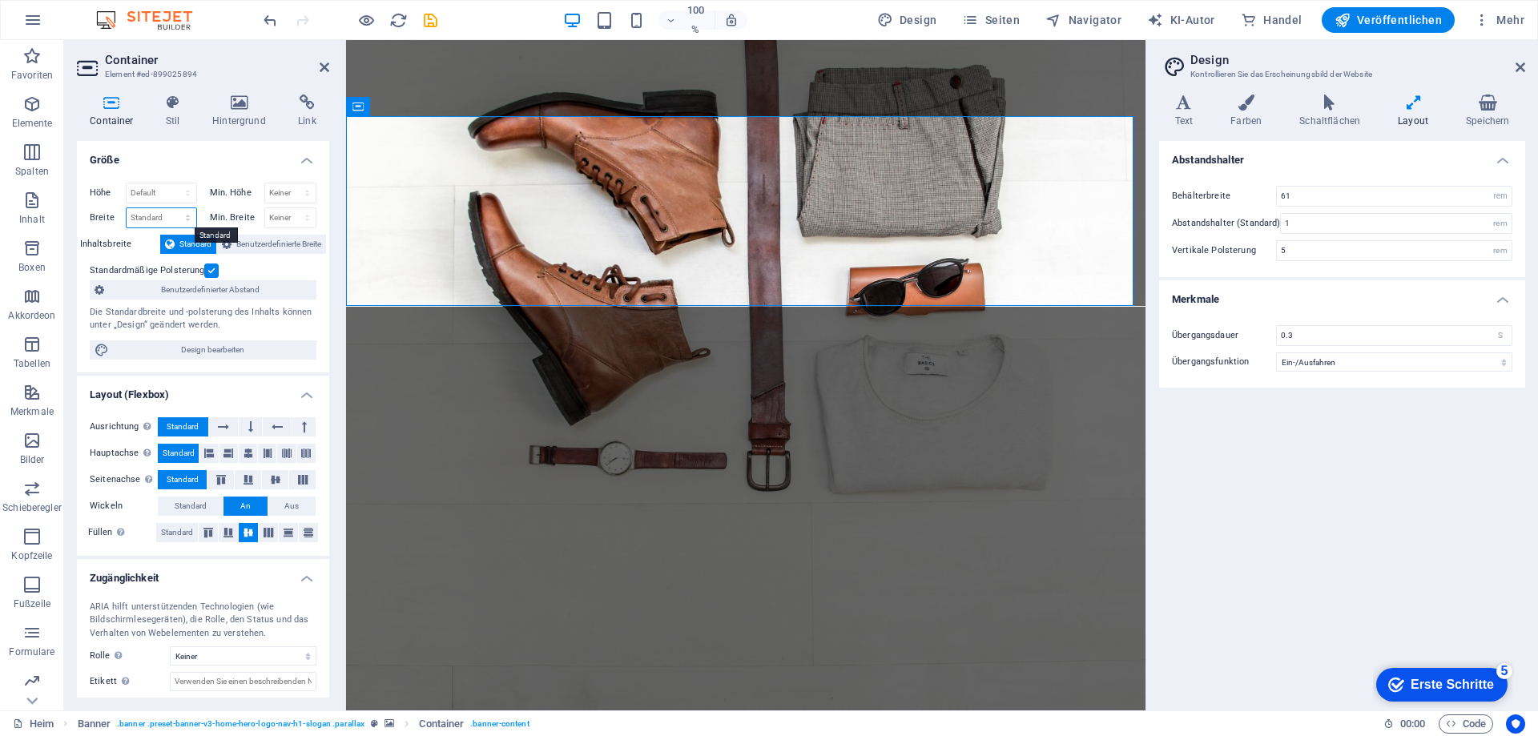
click at [183, 219] on select "Standard px rem % sie vh vw" at bounding box center [162, 217] width 70 height 19
drag, startPoint x: 149, startPoint y: 222, endPoint x: 182, endPoint y: 217, distance: 33.2
click at [149, 222] on select "Standard px rem % sie vh vw" at bounding box center [162, 217] width 70 height 19
click at [183, 217] on select "Standard px rem % sie vh vw" at bounding box center [162, 217] width 70 height 19
click at [127, 208] on select "Standard px rem % sie vh vw" at bounding box center [162, 217] width 70 height 19
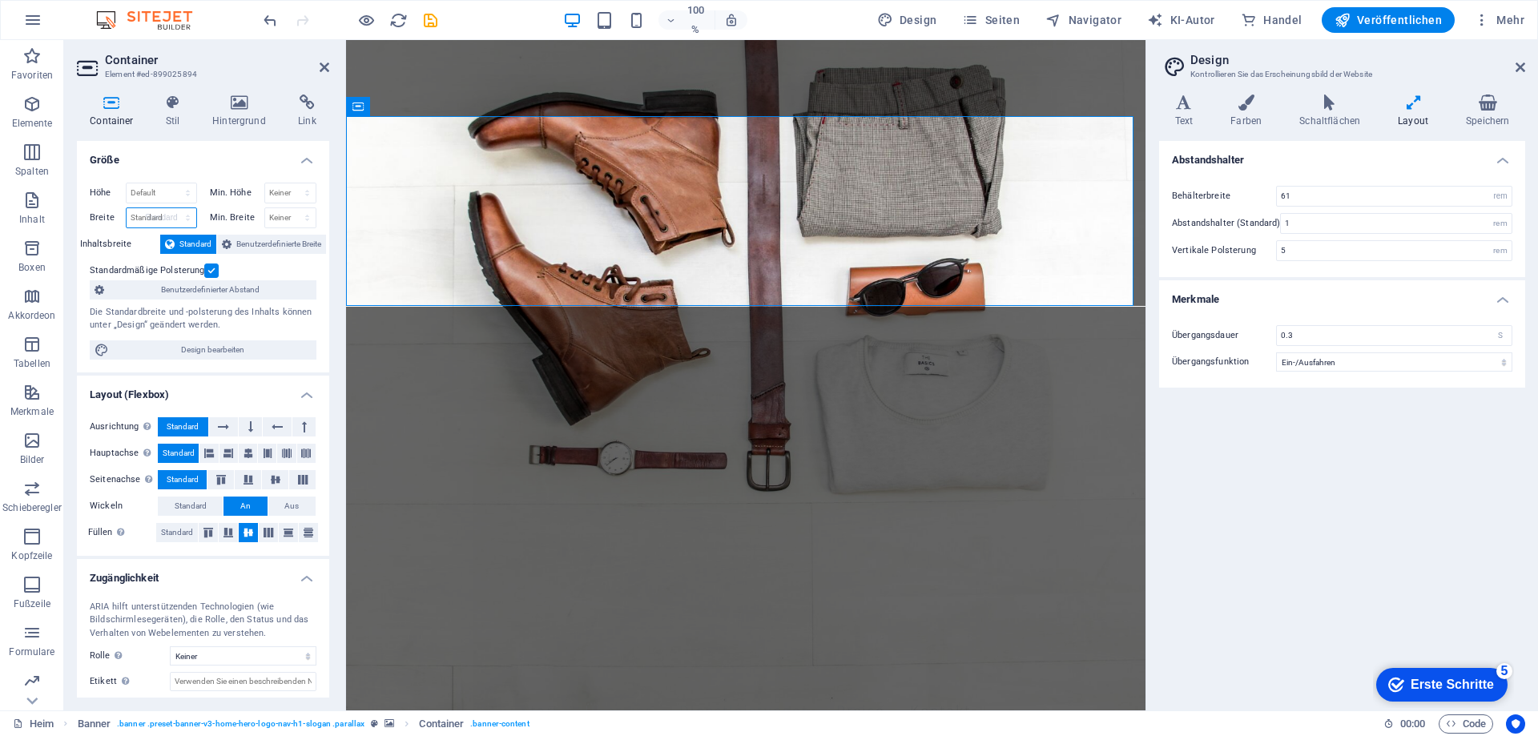
select select "DISABLED_OPTION_VALUE"
click at [146, 197] on select "Standard px rem % vh vw" at bounding box center [162, 192] width 70 height 19
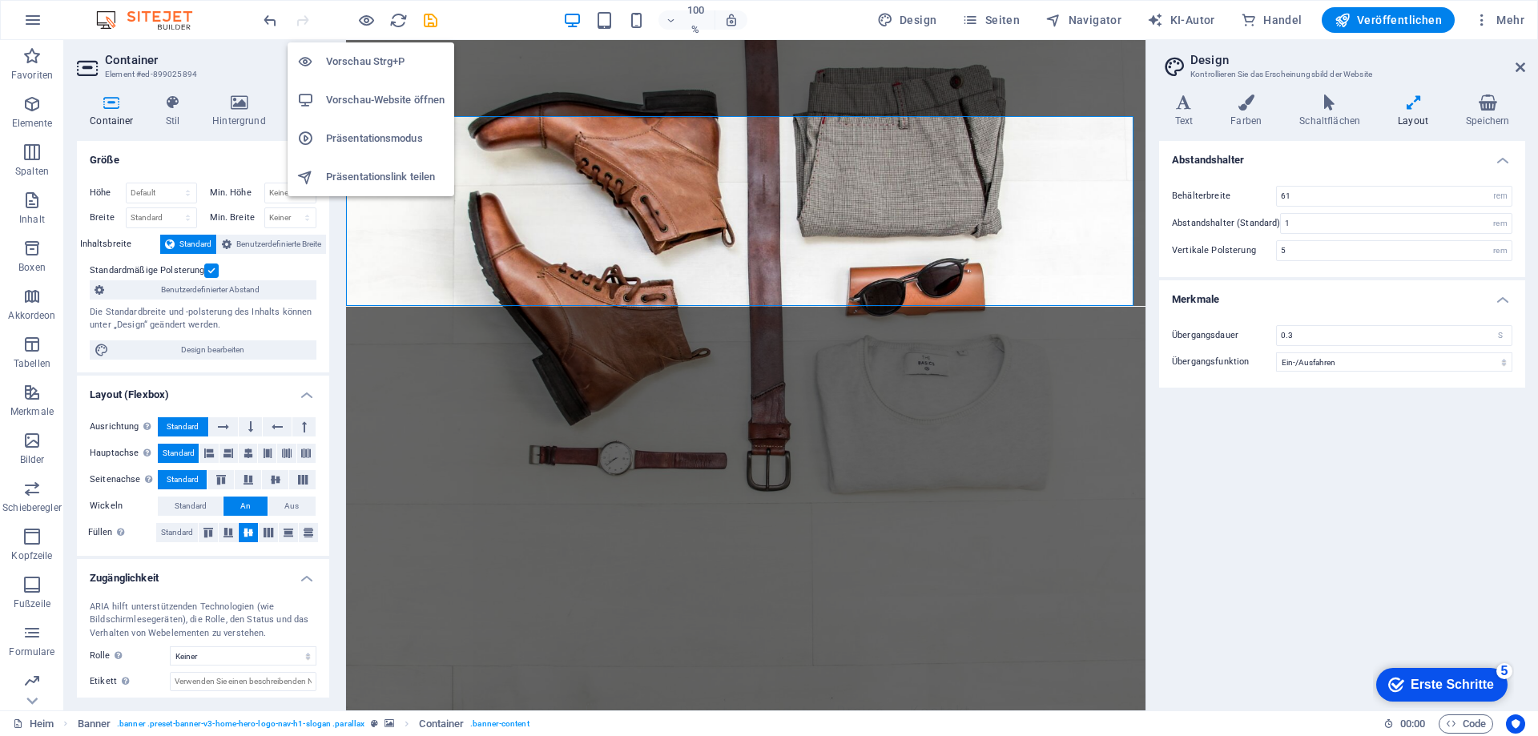
click at [353, 58] on font "Vorschau Strg+P" at bounding box center [365, 61] width 79 height 12
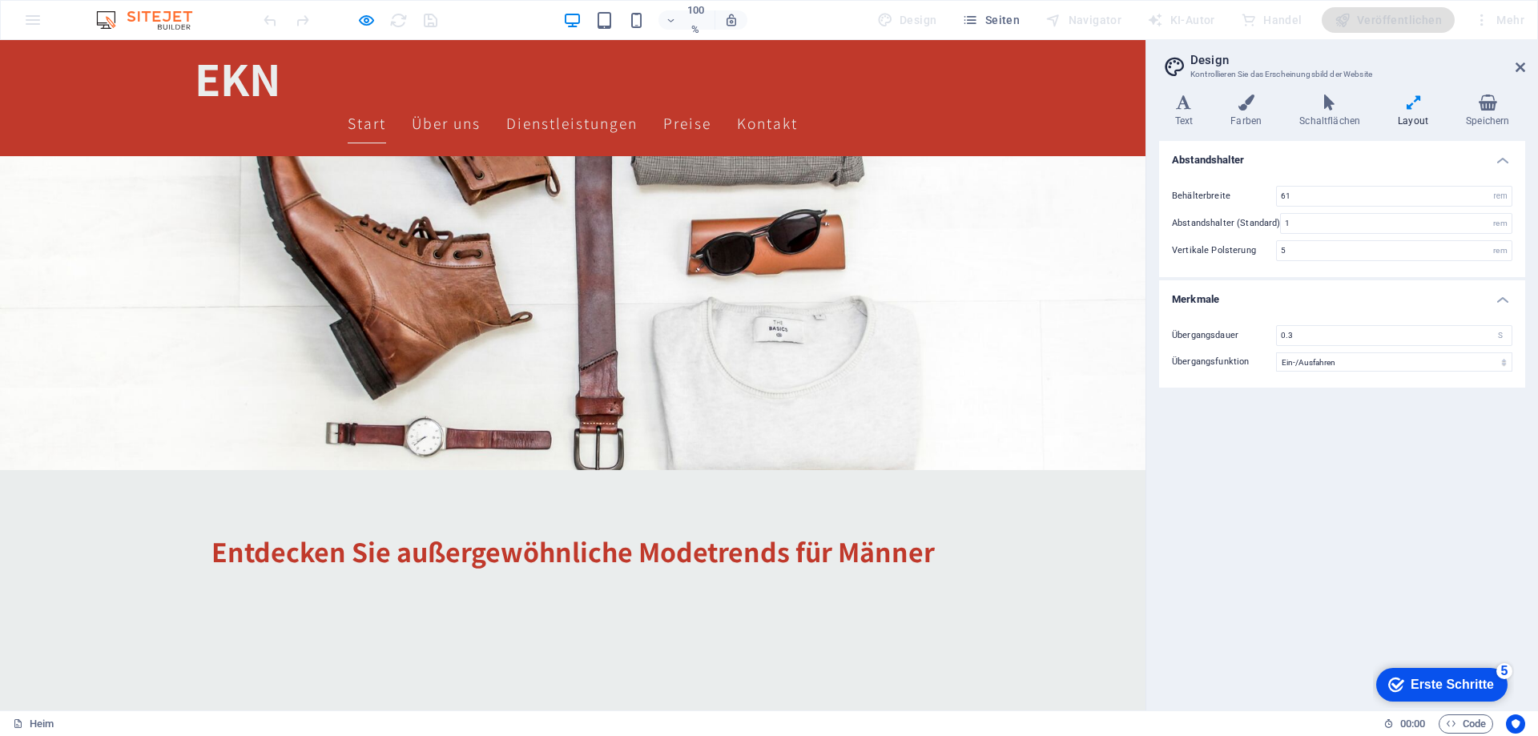
scroll to position [320, 0]
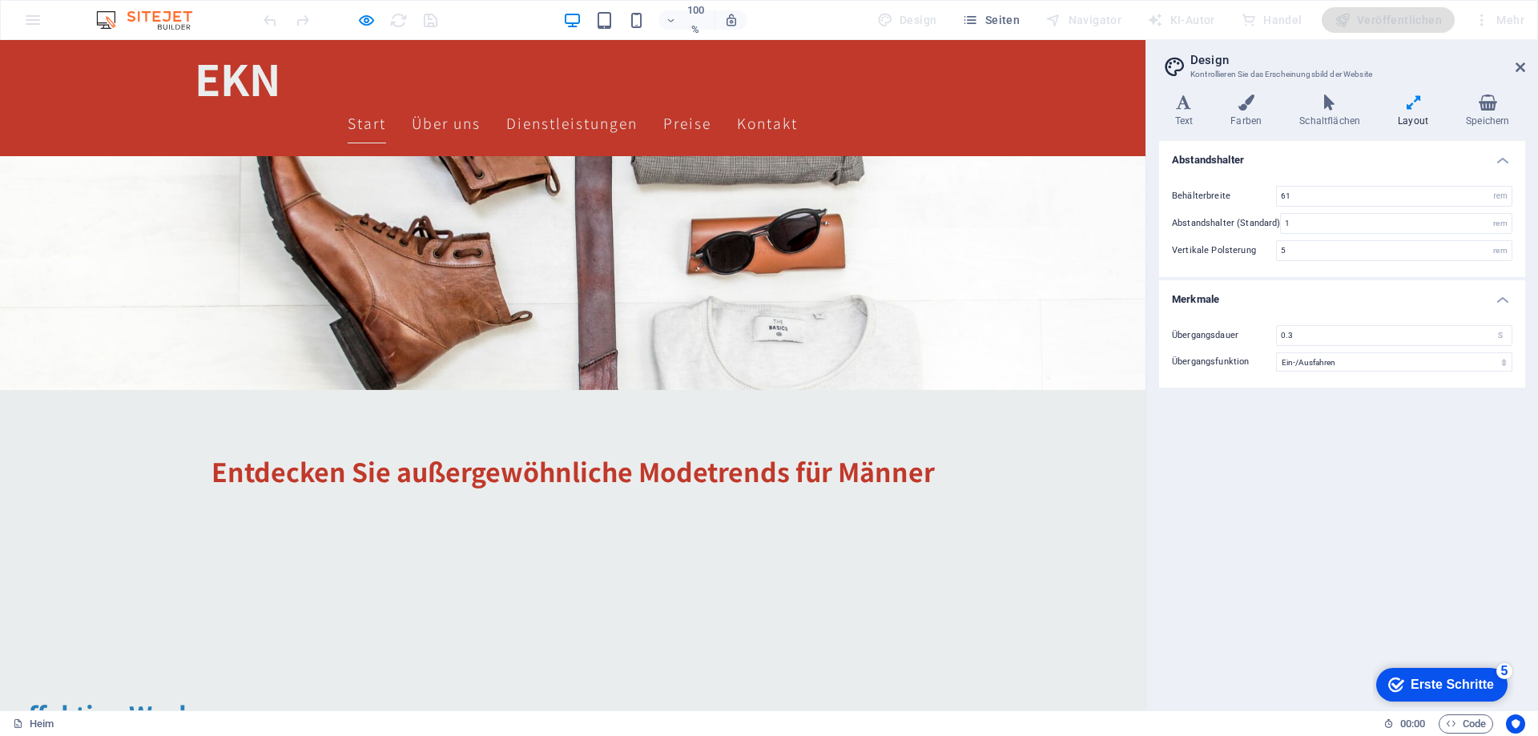
drag, startPoint x: 190, startPoint y: 161, endPoint x: 501, endPoint y: 281, distance: 333.3
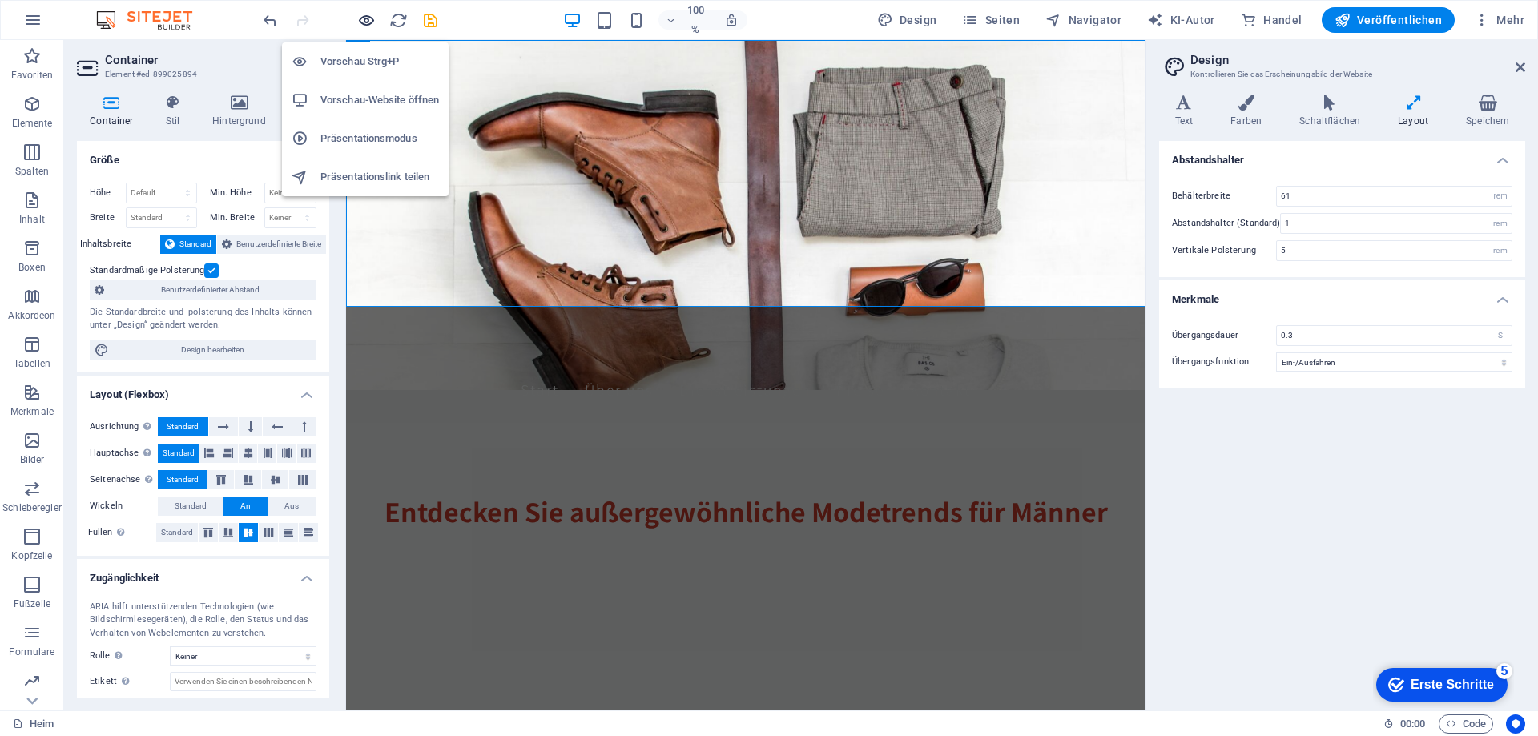
scroll to position [0, 0]
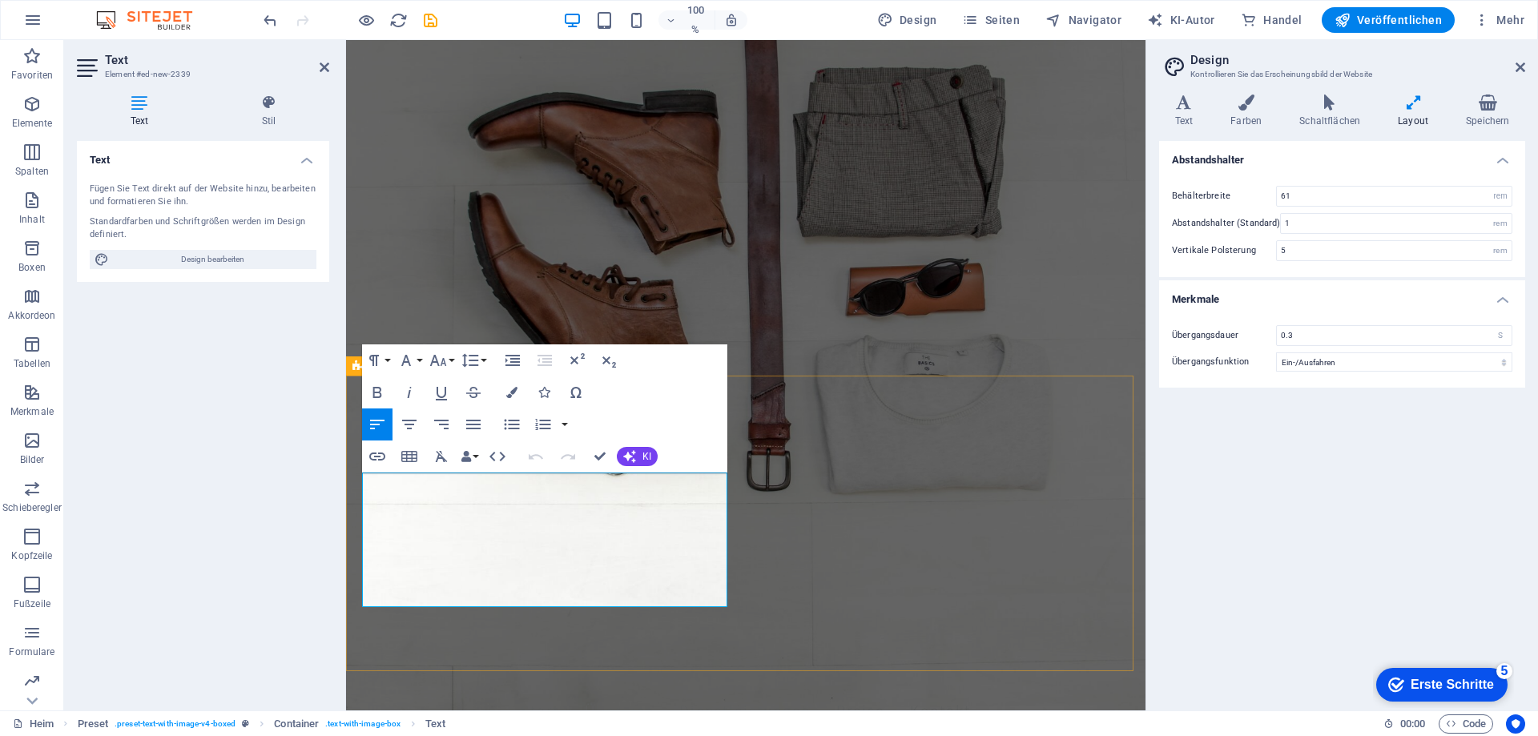
drag, startPoint x: 363, startPoint y: 485, endPoint x: 716, endPoint y: 609, distance: 374.5
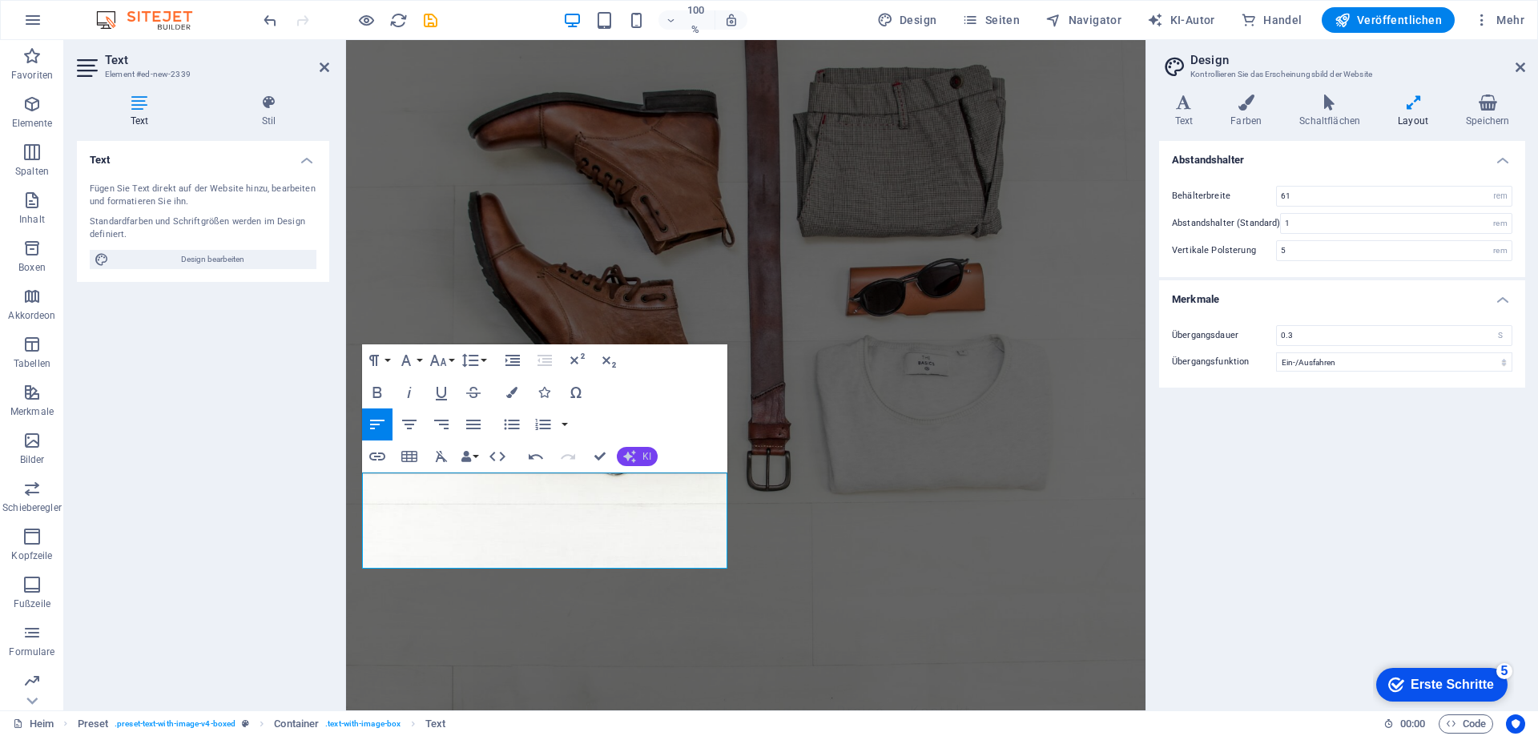
click at [634, 457] on icon "button" at bounding box center [629, 456] width 13 height 13
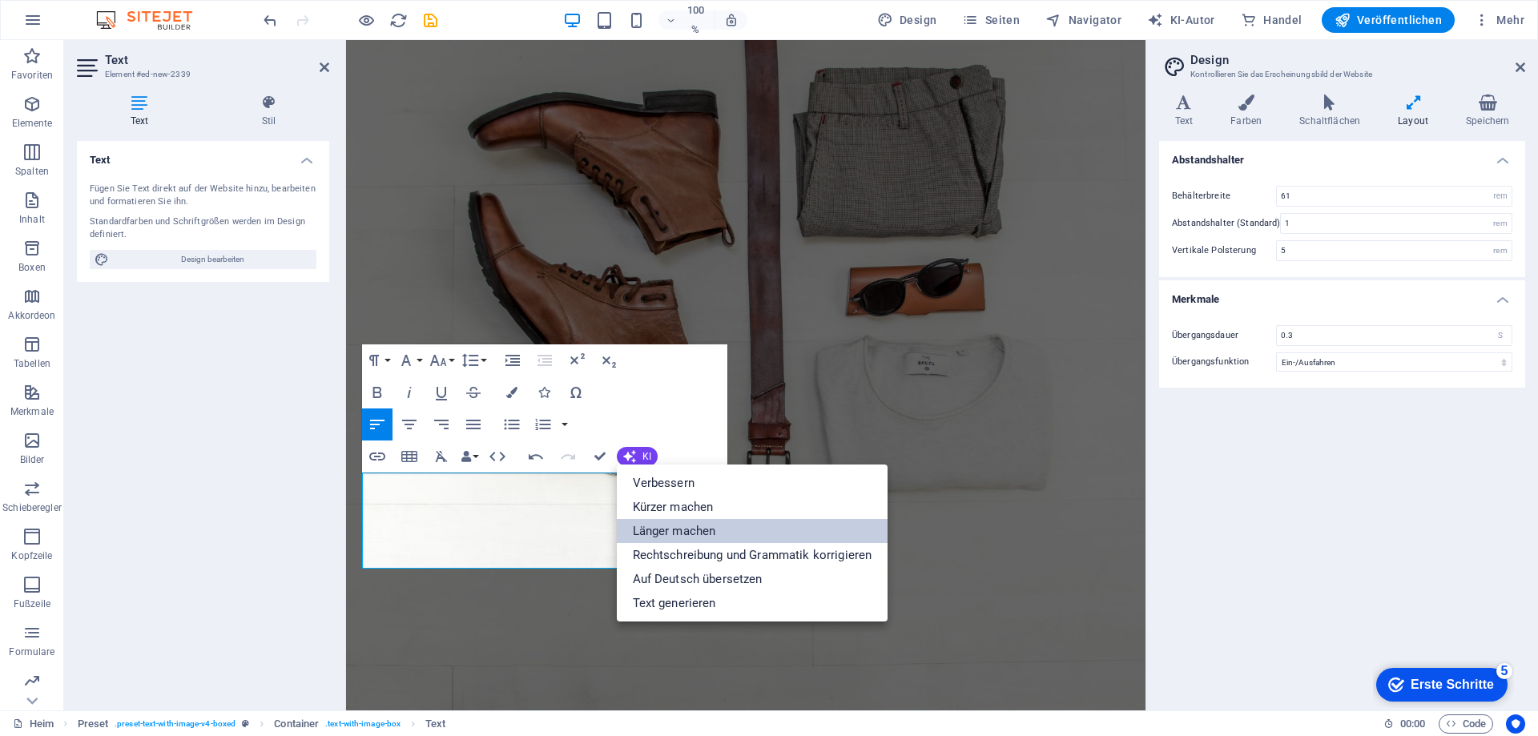
click at [680, 533] on font "Länger machen" at bounding box center [674, 531] width 83 height 14
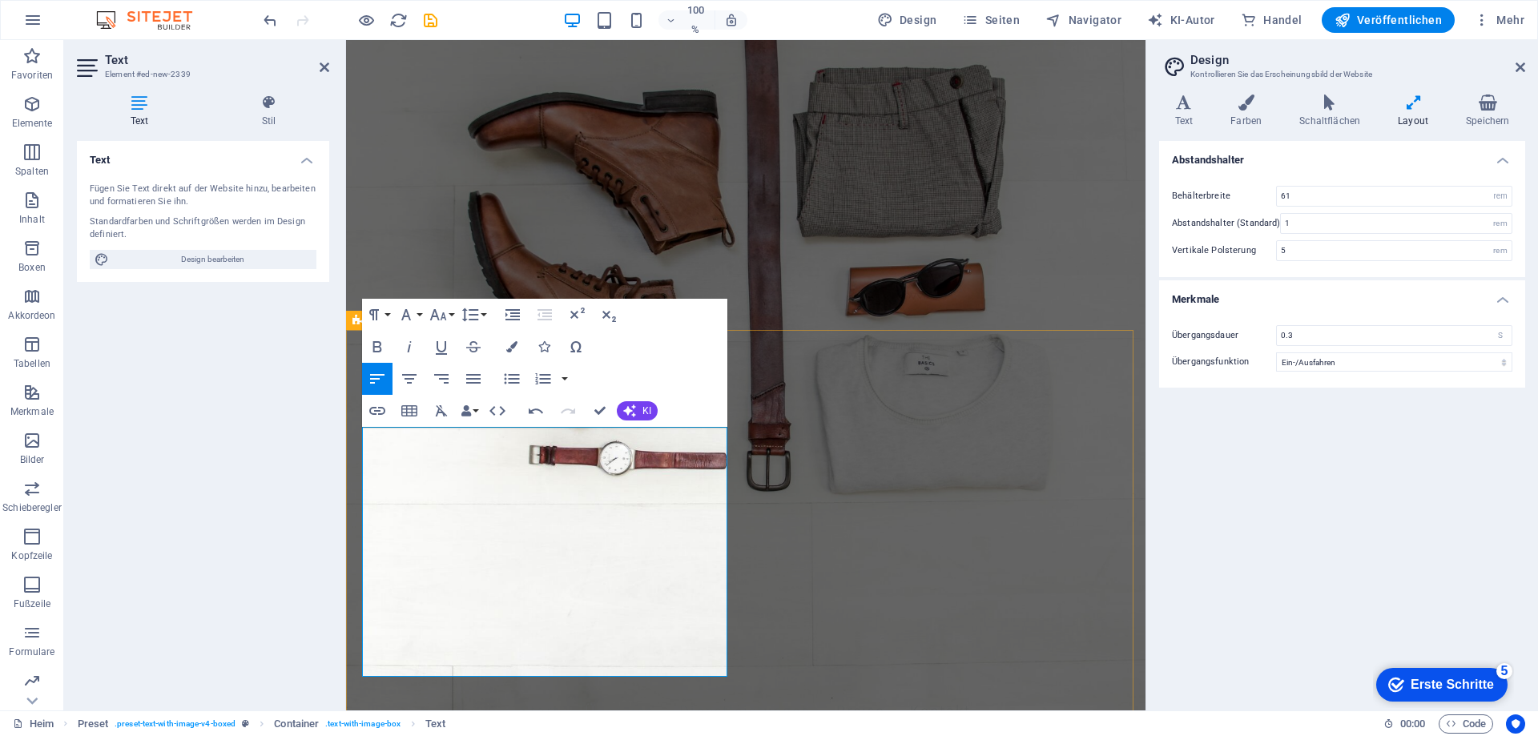
scroll to position [80, 0]
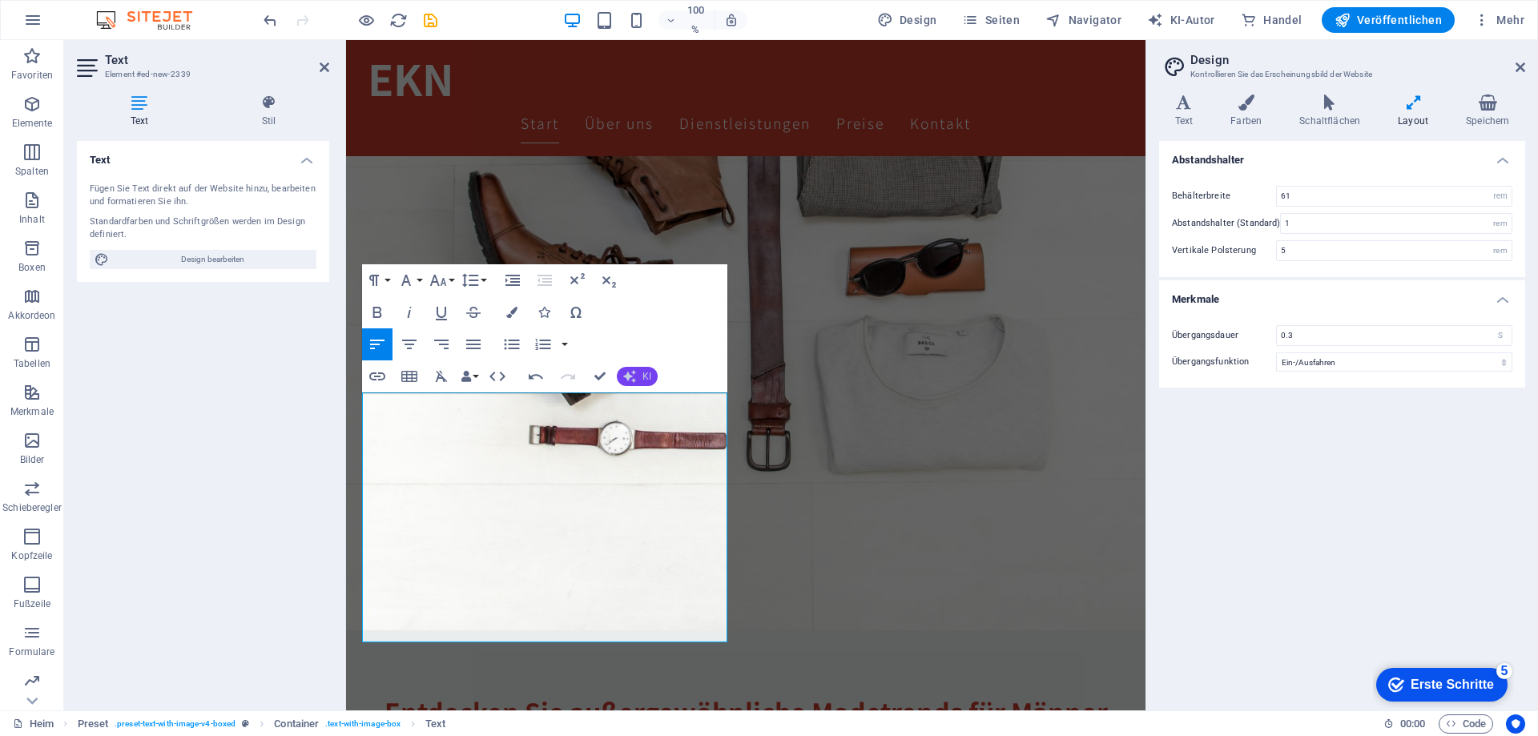
click at [634, 376] on icon "button" at bounding box center [629, 376] width 13 height 13
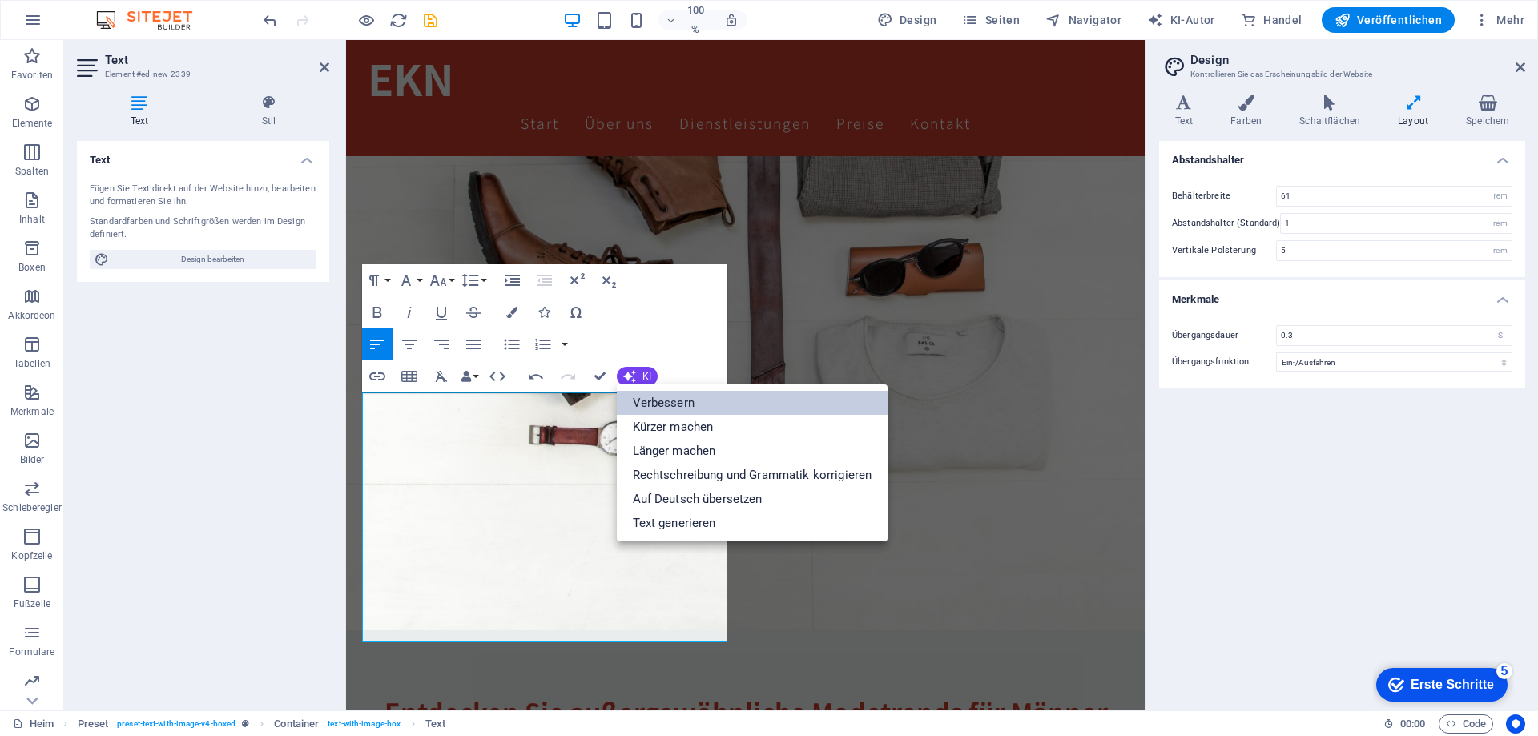
click at [656, 404] on font "Verbessern" at bounding box center [664, 403] width 62 height 14
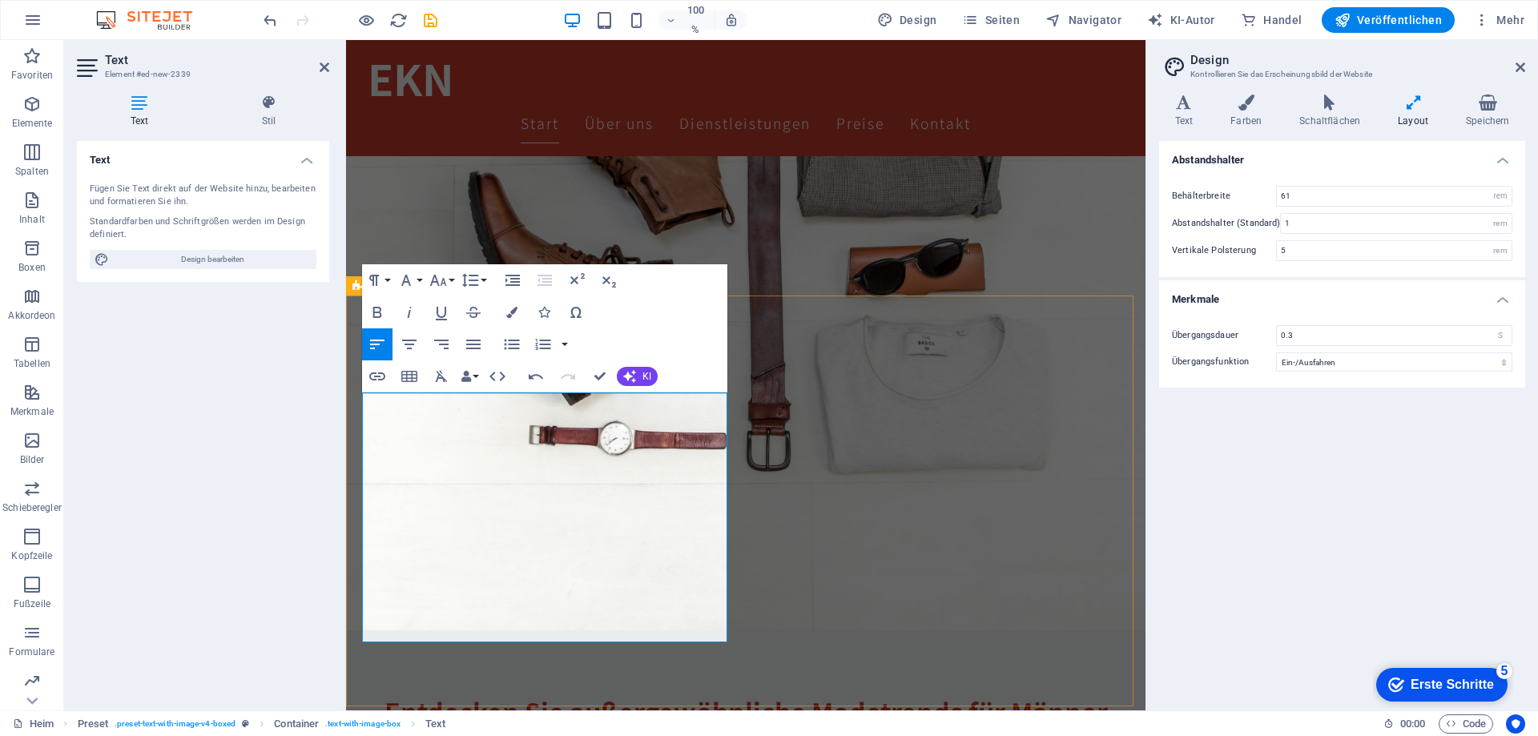
drag, startPoint x: 527, startPoint y: 558, endPoint x: 630, endPoint y: 558, distance: 102.6
click at [636, 373] on button "KI" at bounding box center [637, 376] width 41 height 19
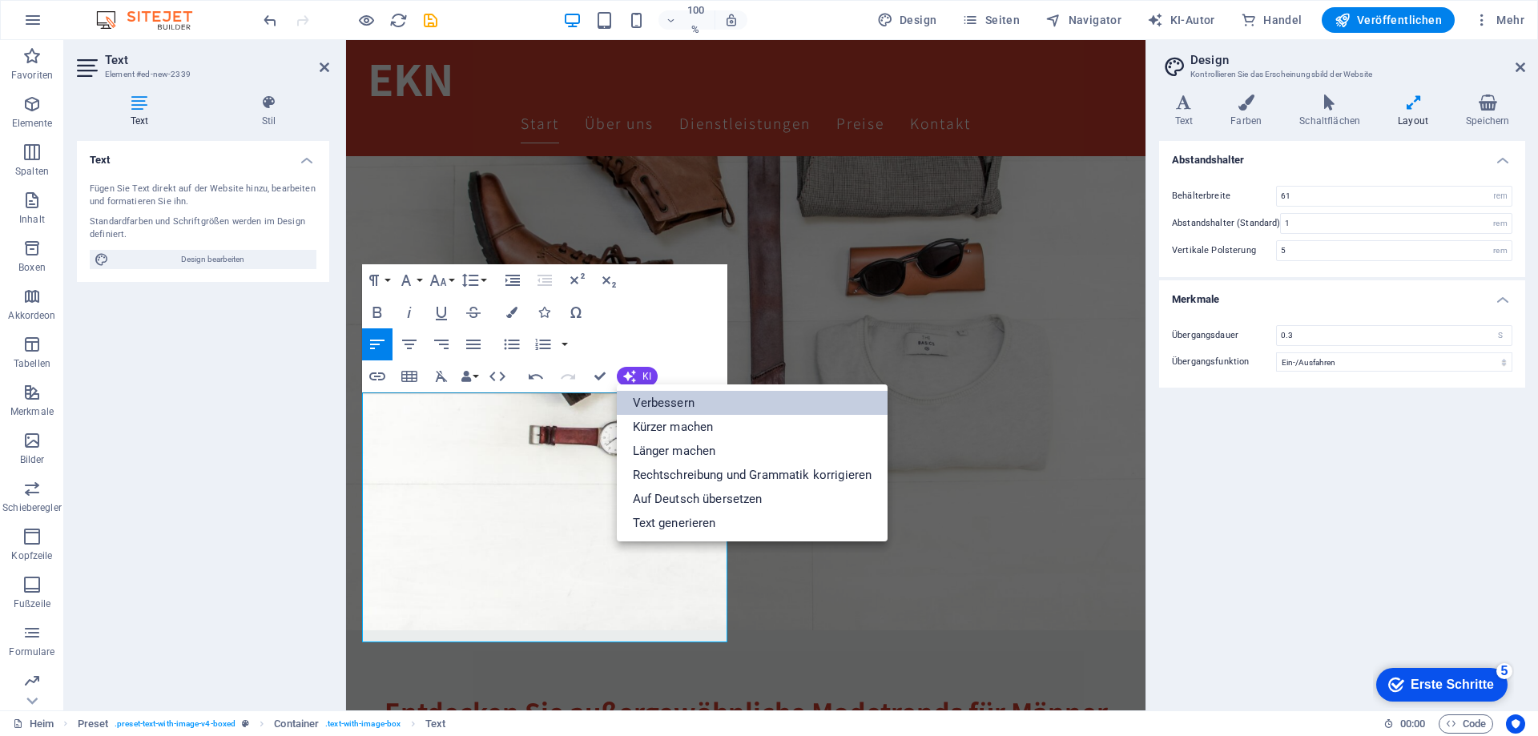
click at [675, 400] on font "Verbessern" at bounding box center [664, 403] width 62 height 14
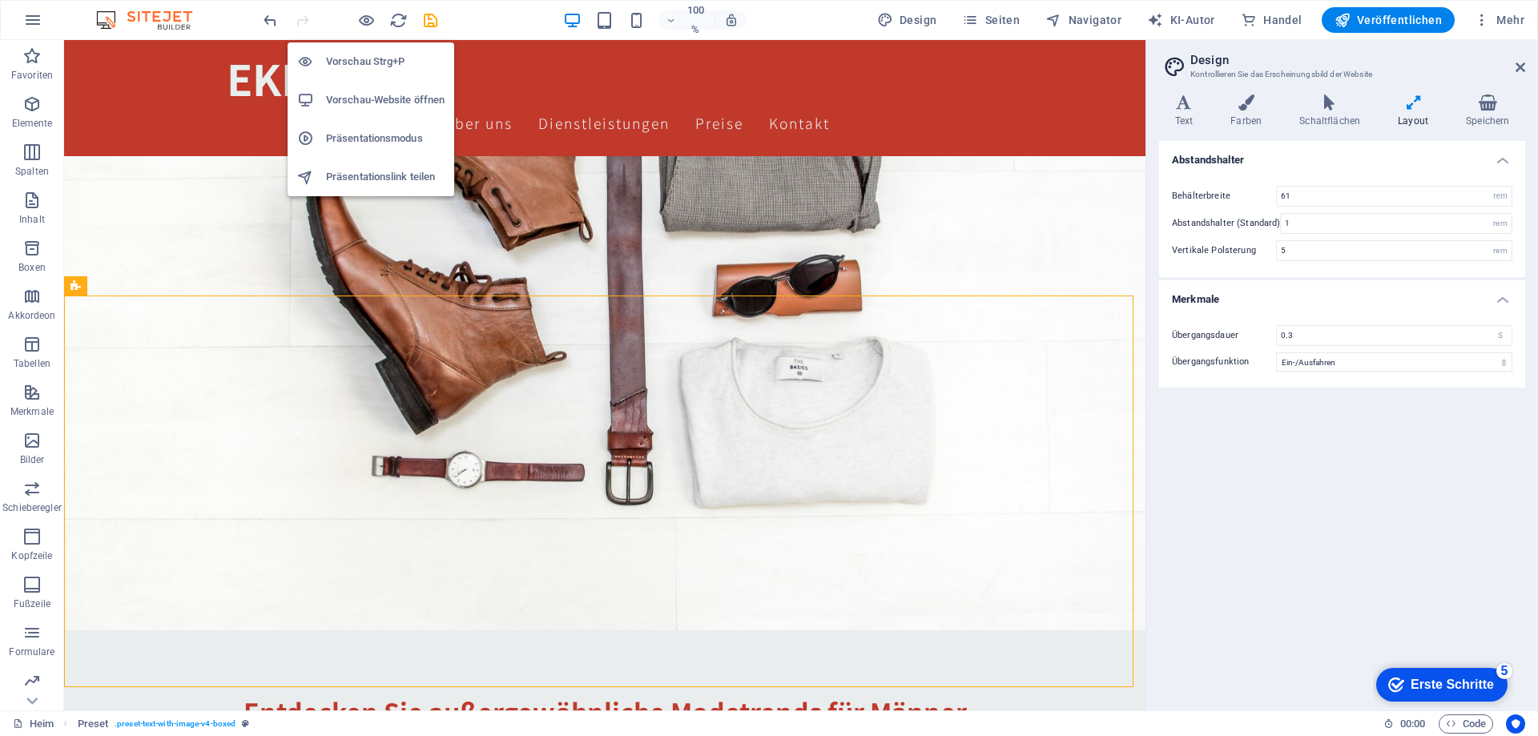
click at [356, 54] on h6 "Vorschau Strg+P" at bounding box center [385, 61] width 119 height 19
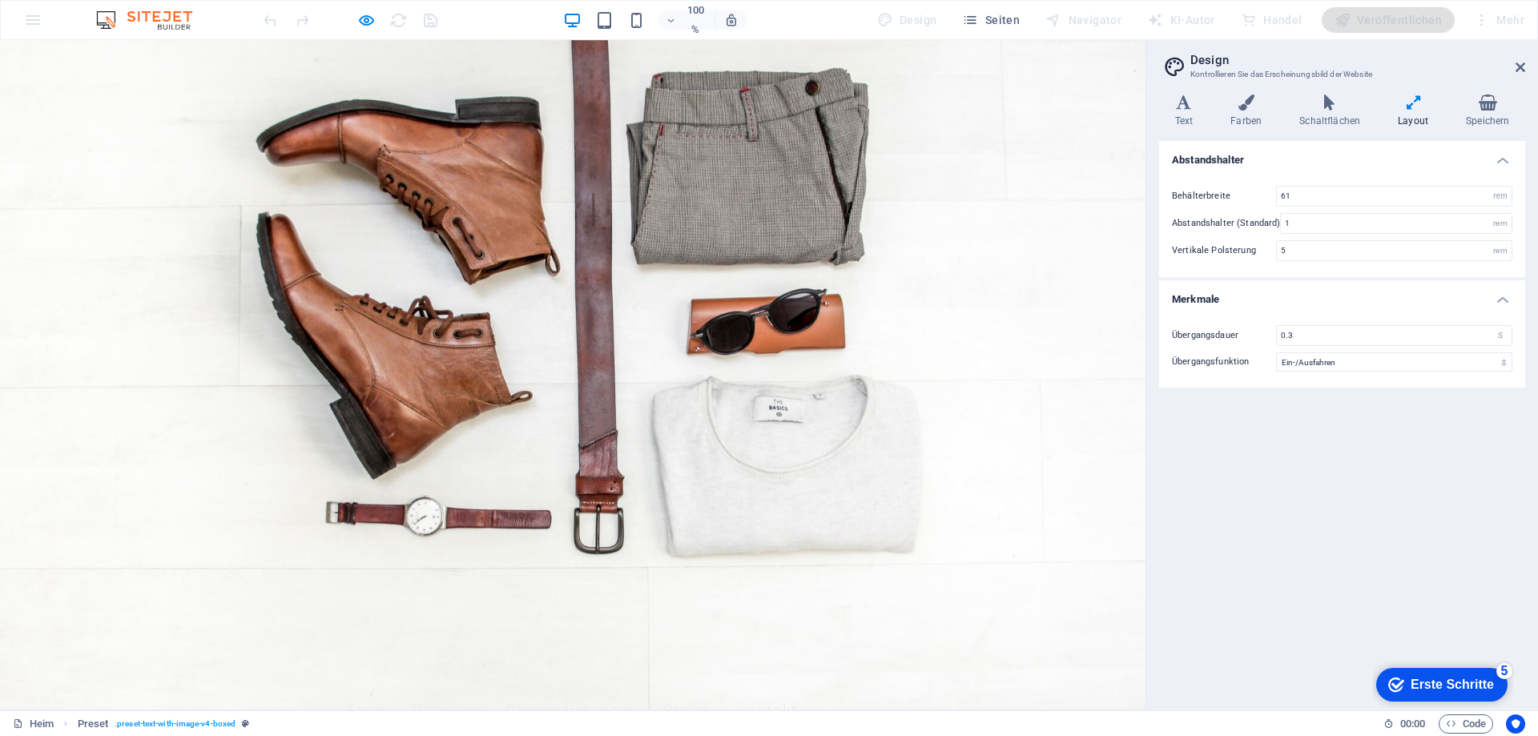
scroll to position [0, 0]
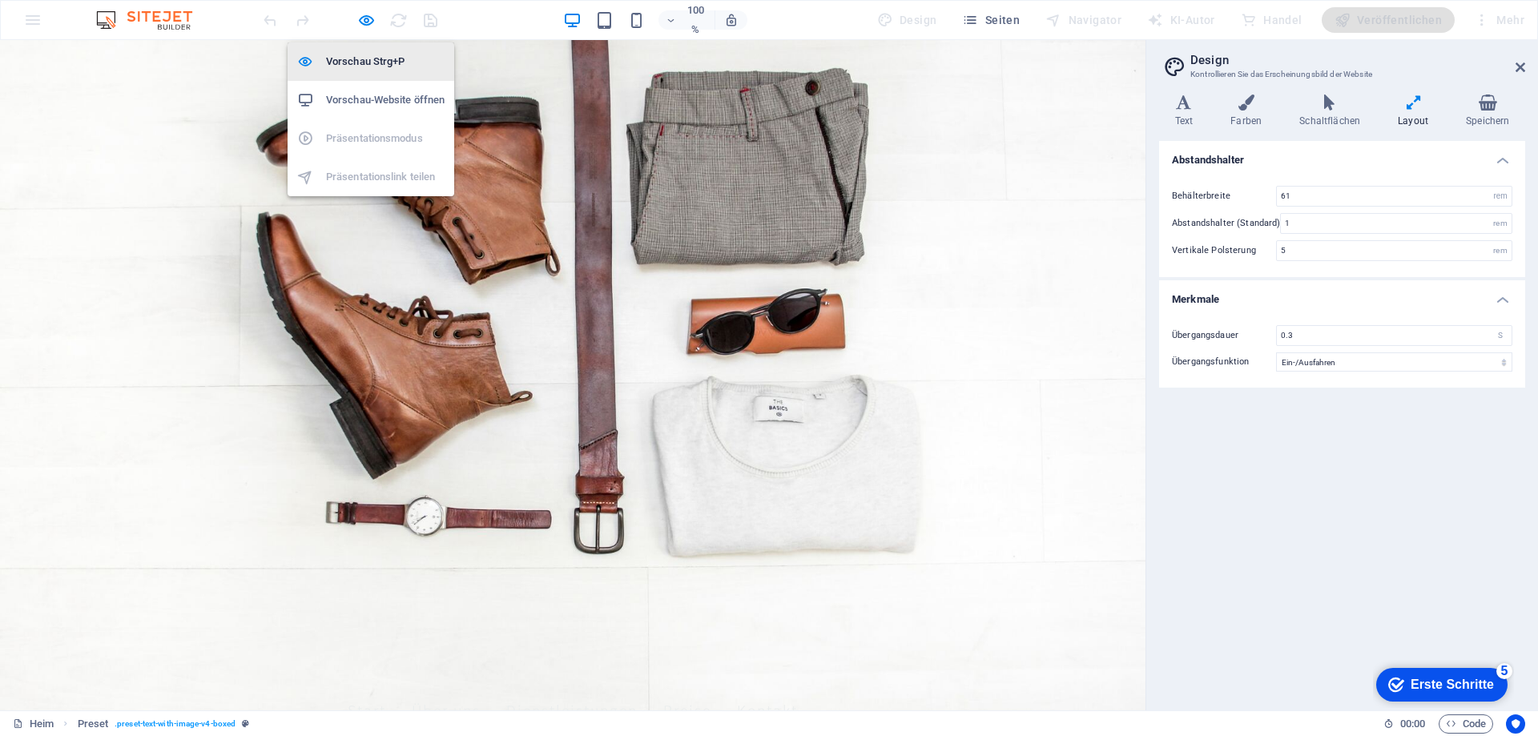
click at [365, 53] on h6 "Vorschau Strg+P" at bounding box center [385, 61] width 119 height 19
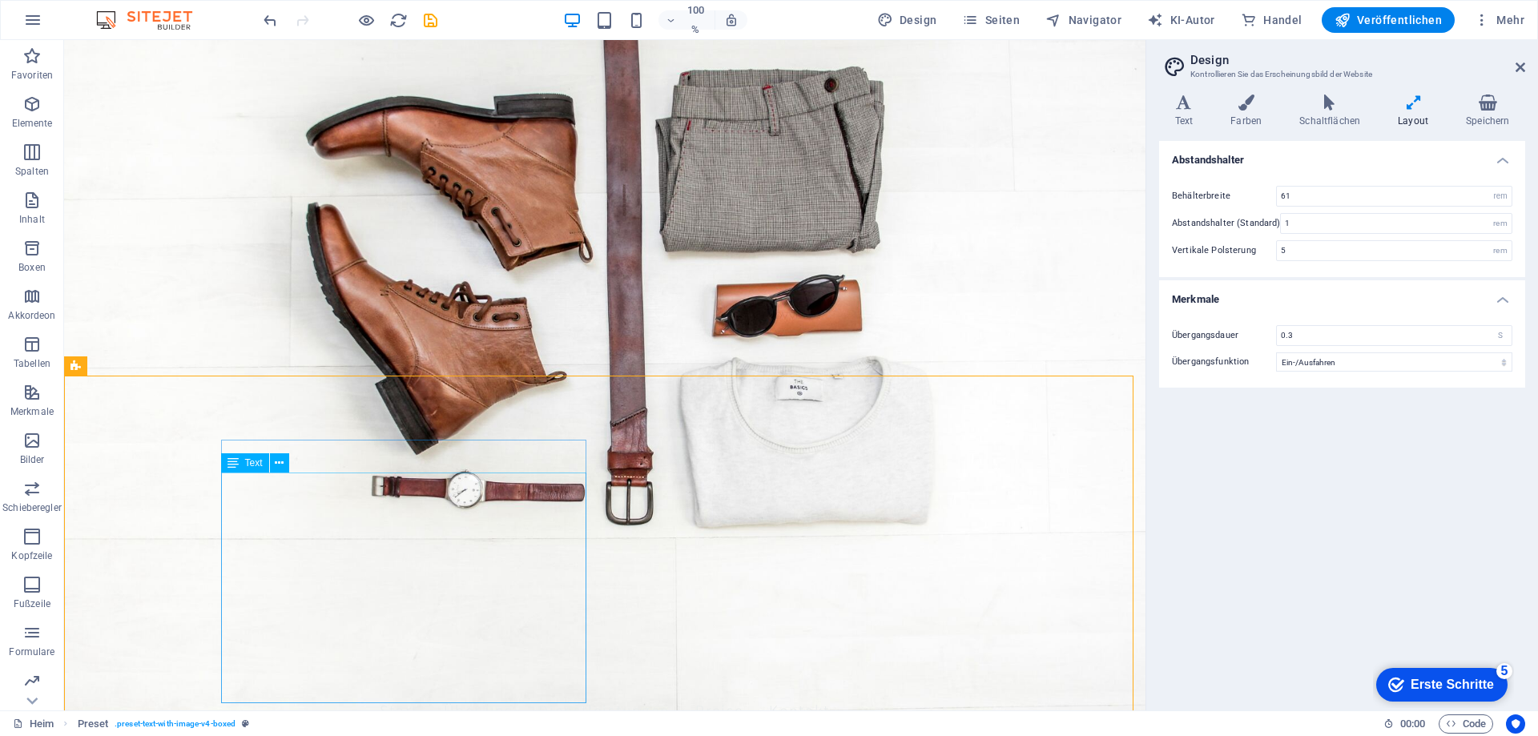
click at [250, 465] on font "Text" at bounding box center [254, 462] width 18 height 11
click at [240, 466] on div "Text" at bounding box center [245, 462] width 48 height 19
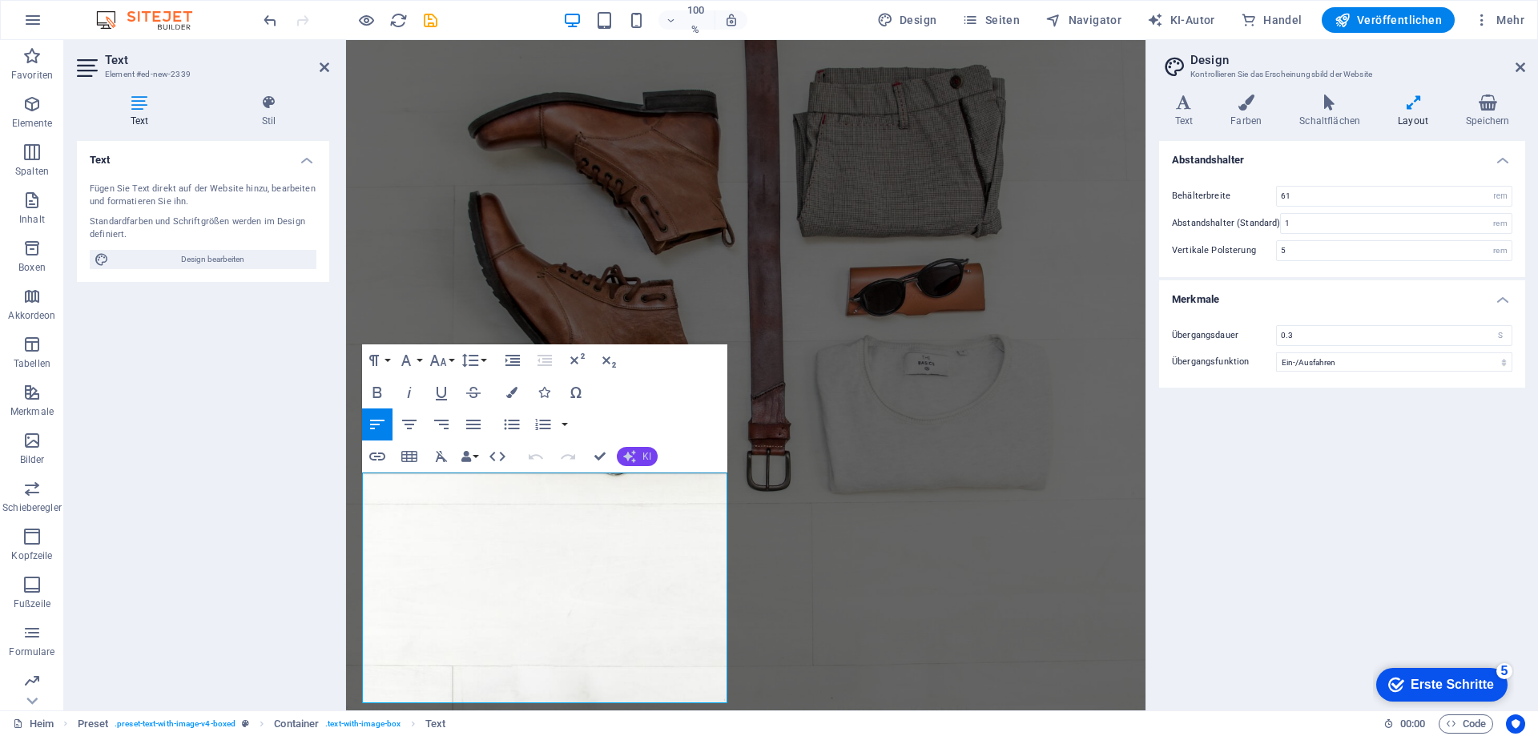
click at [634, 458] on icon "button" at bounding box center [629, 456] width 13 height 13
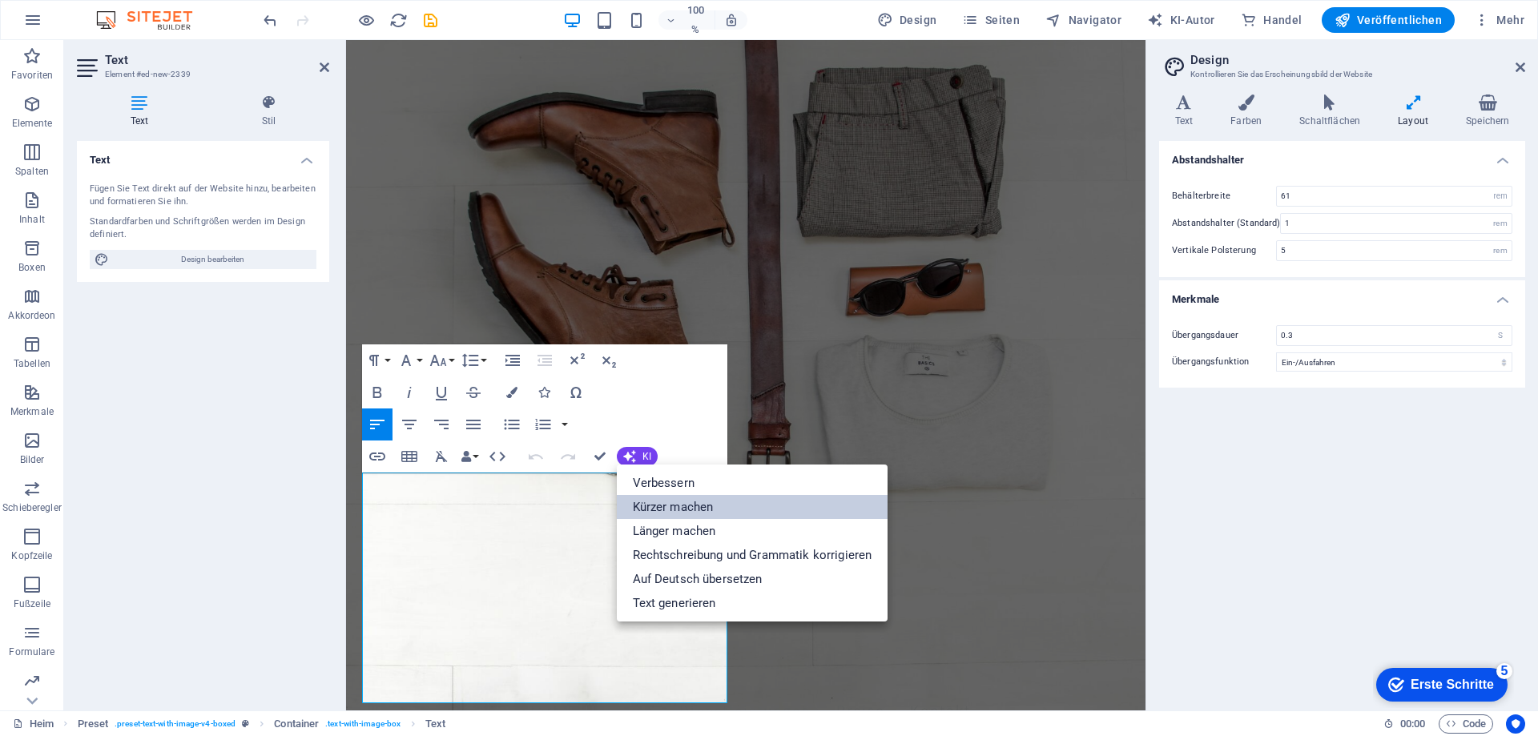
drag, startPoint x: 673, startPoint y: 503, endPoint x: 215, endPoint y: 472, distance: 459.3
click at [673, 503] on font "Kürzer machen" at bounding box center [673, 507] width 81 height 14
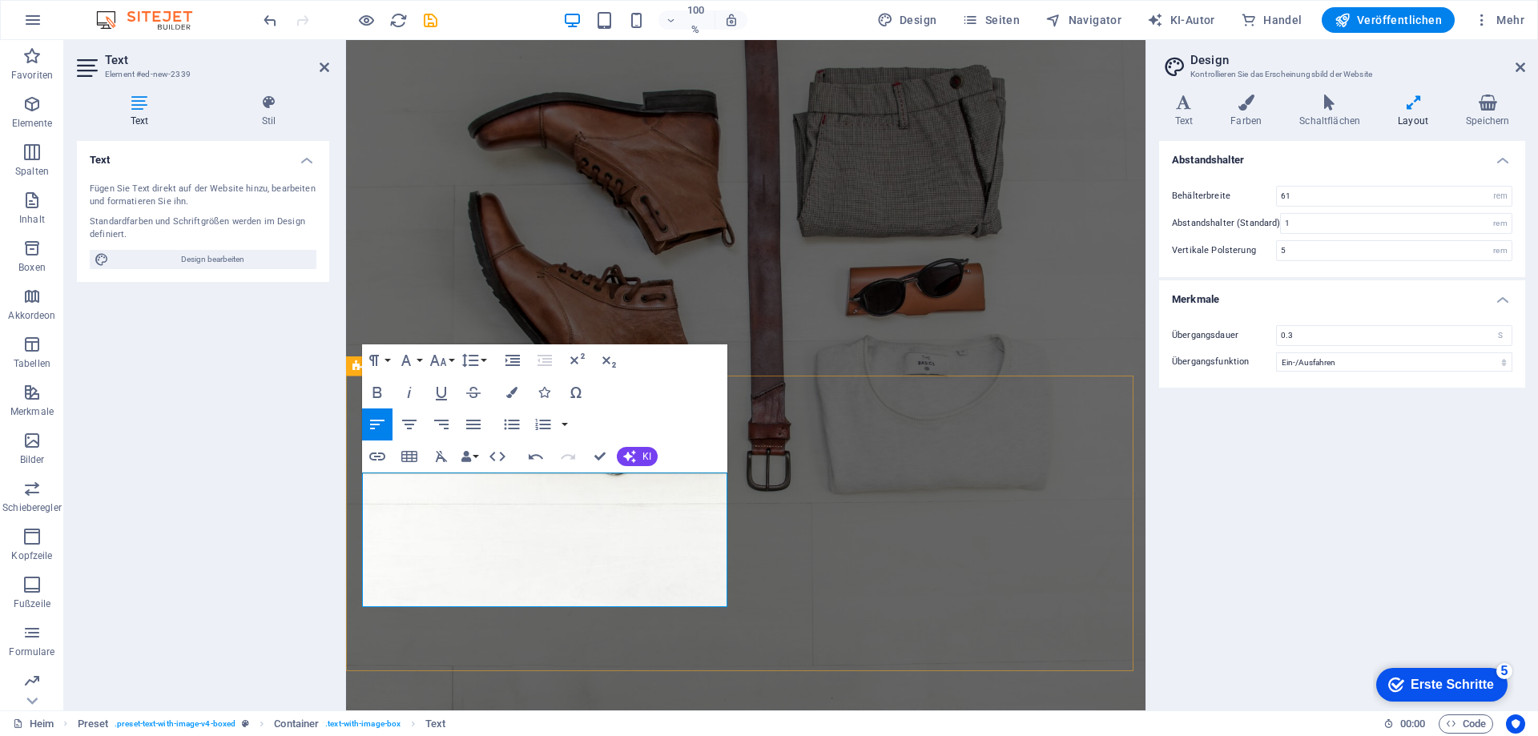
click at [627, 453] on icon "button" at bounding box center [629, 457] width 16 height 16
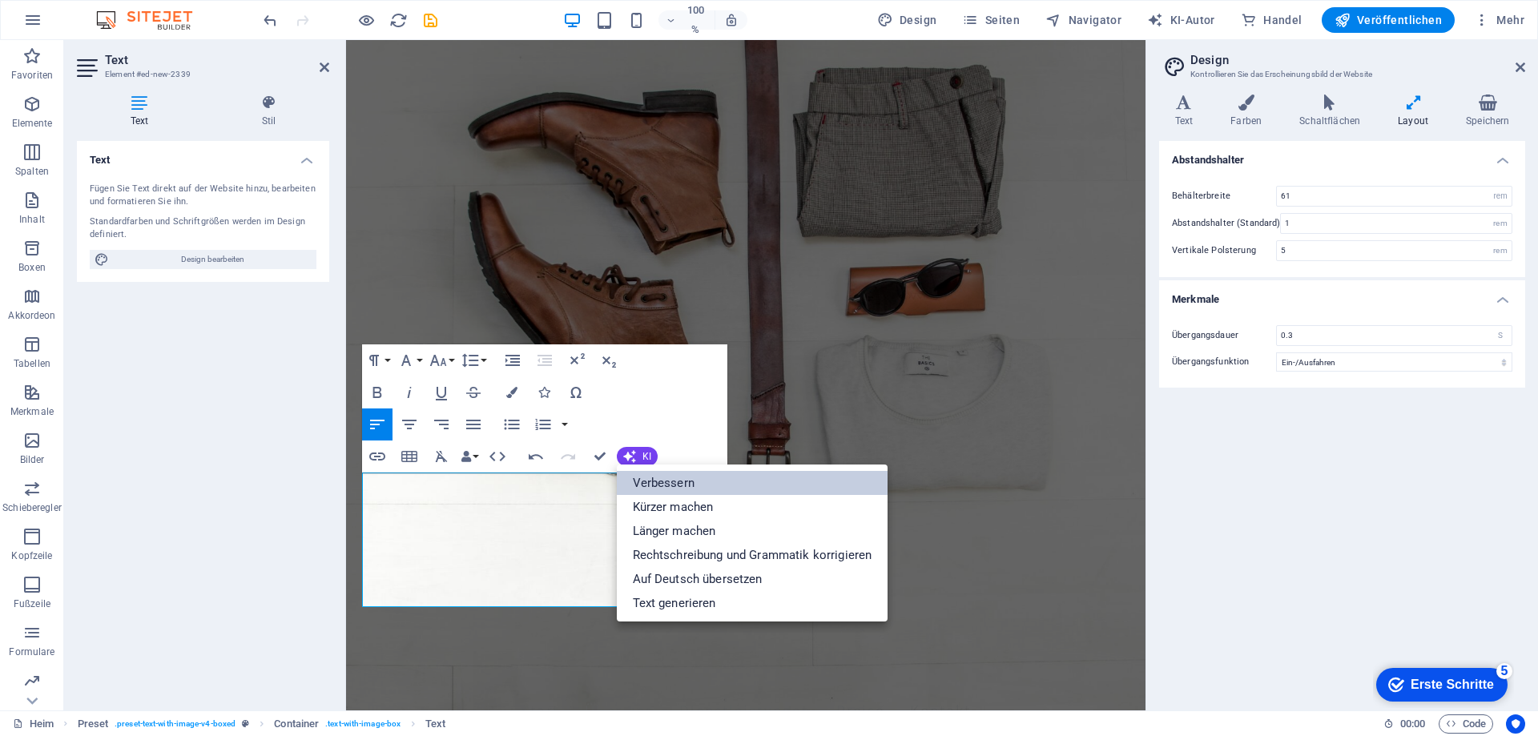
click at [677, 485] on font "Verbessern" at bounding box center [664, 483] width 62 height 14
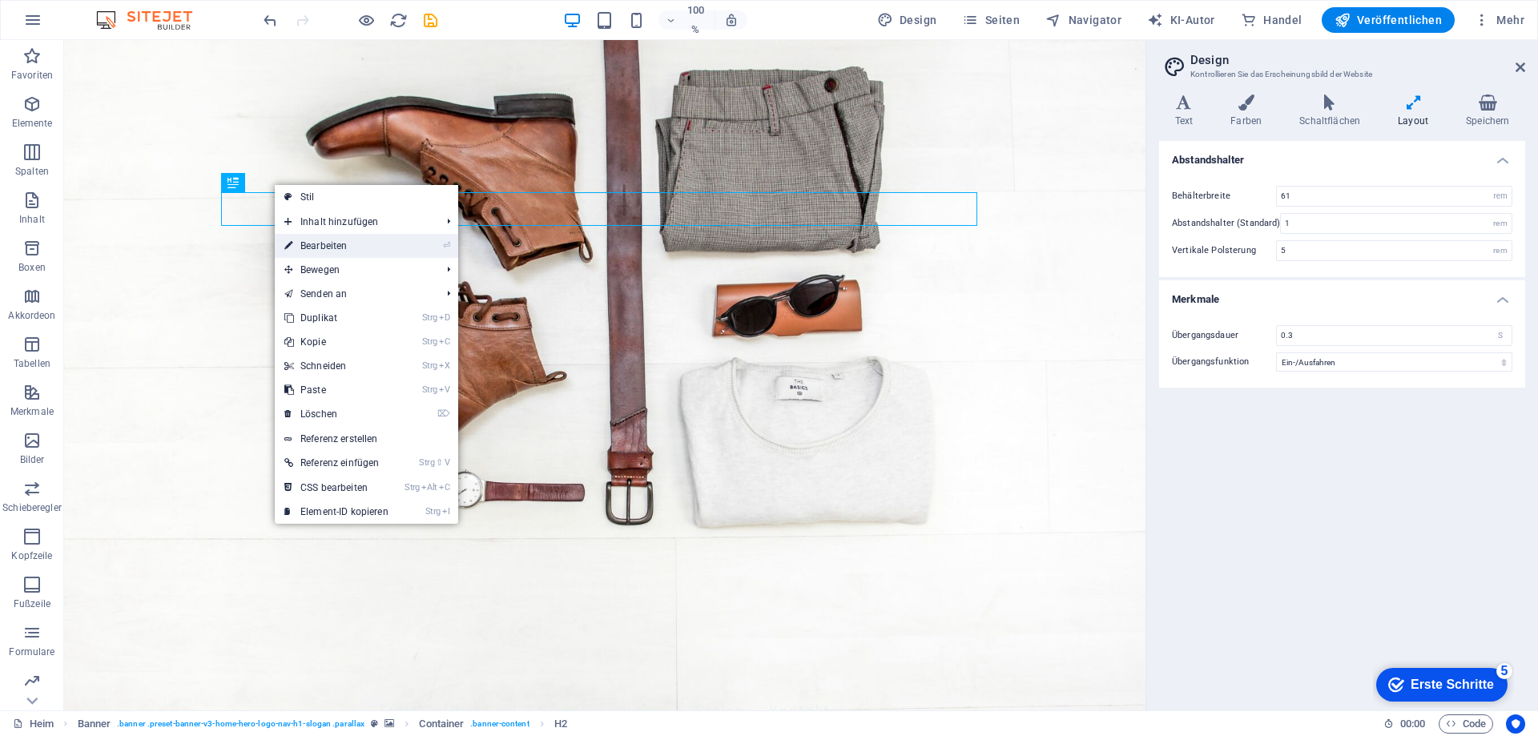
click at [332, 240] on link "⏎ Bearbeiten" at bounding box center [336, 246] width 123 height 24
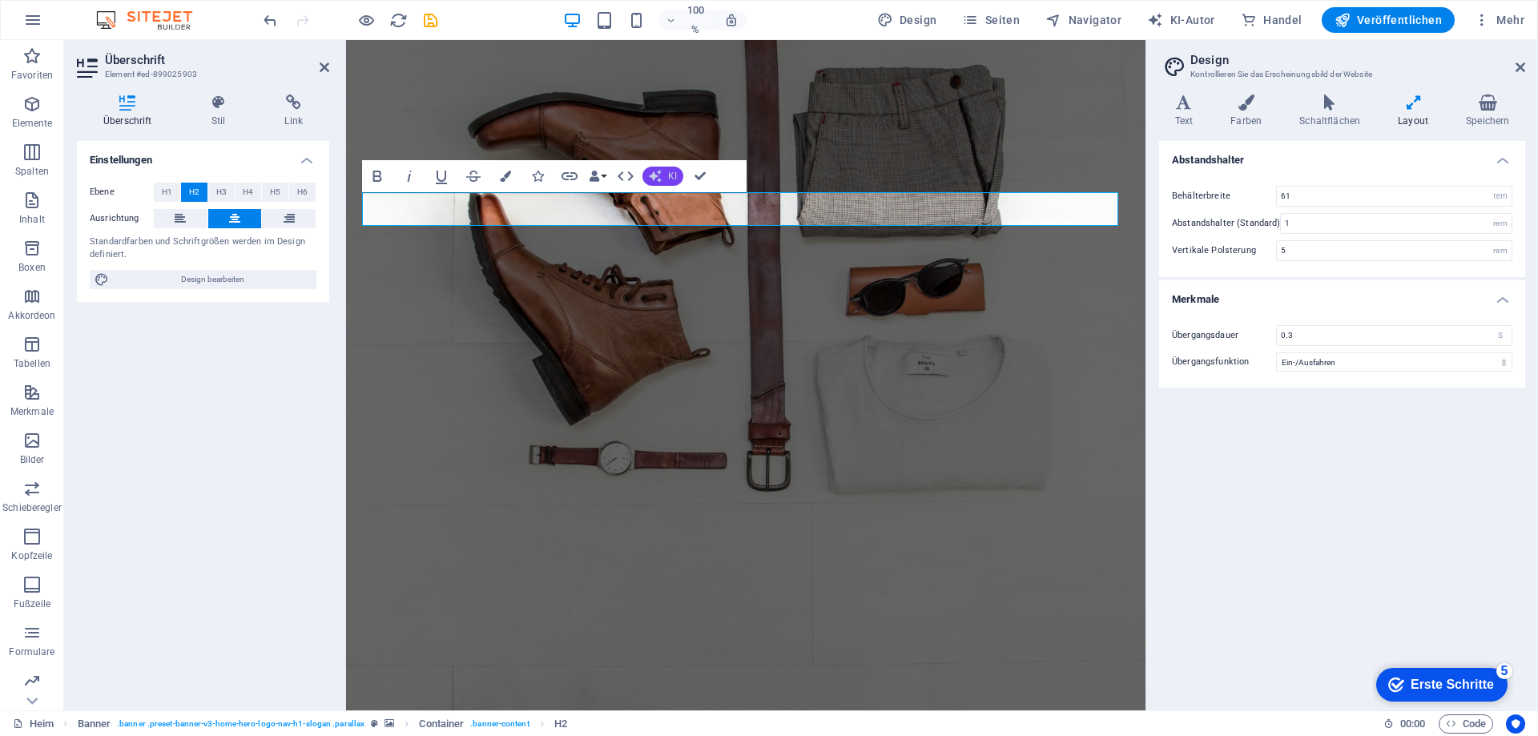
click at [667, 175] on button "KI" at bounding box center [663, 176] width 41 height 19
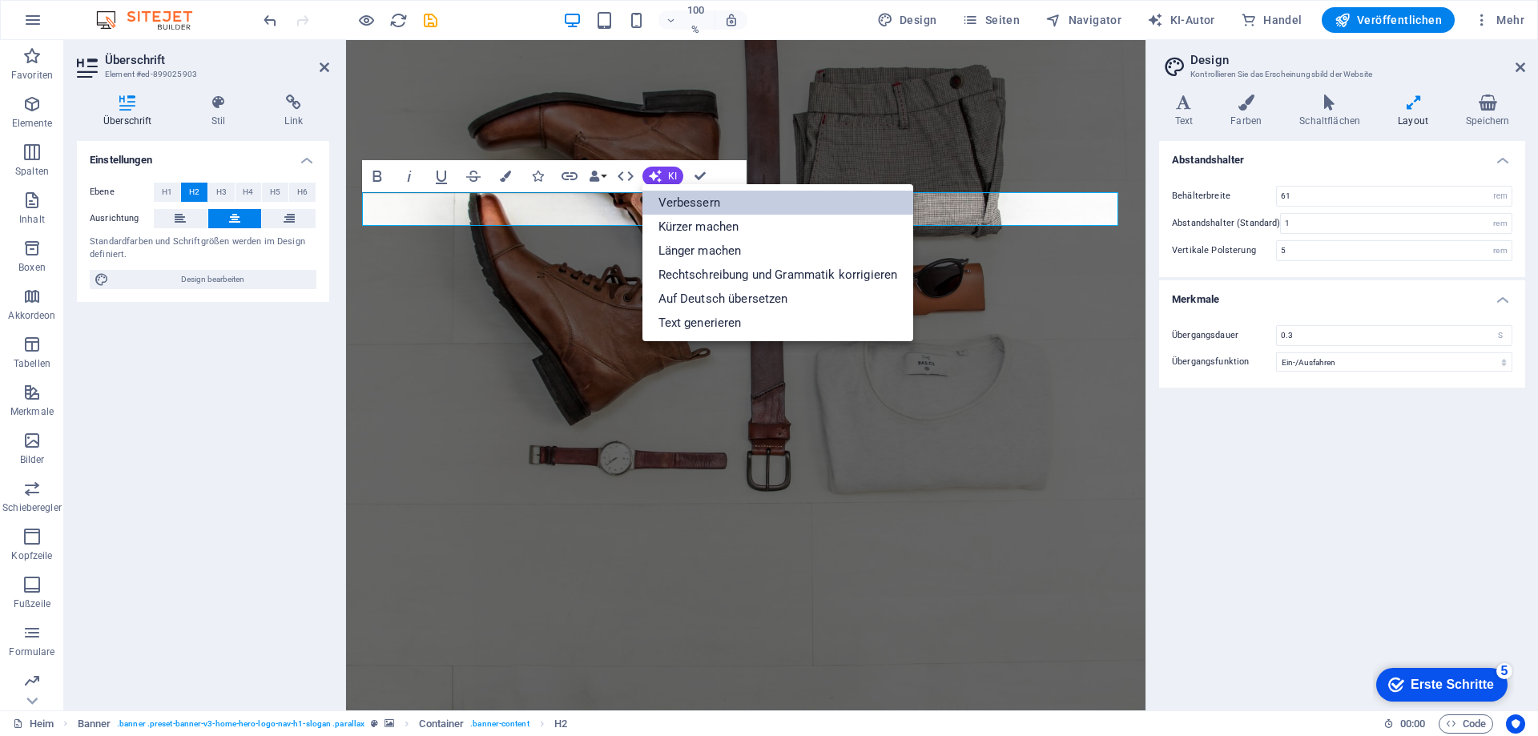
click at [679, 193] on font "Verbessern" at bounding box center [690, 203] width 62 height 24
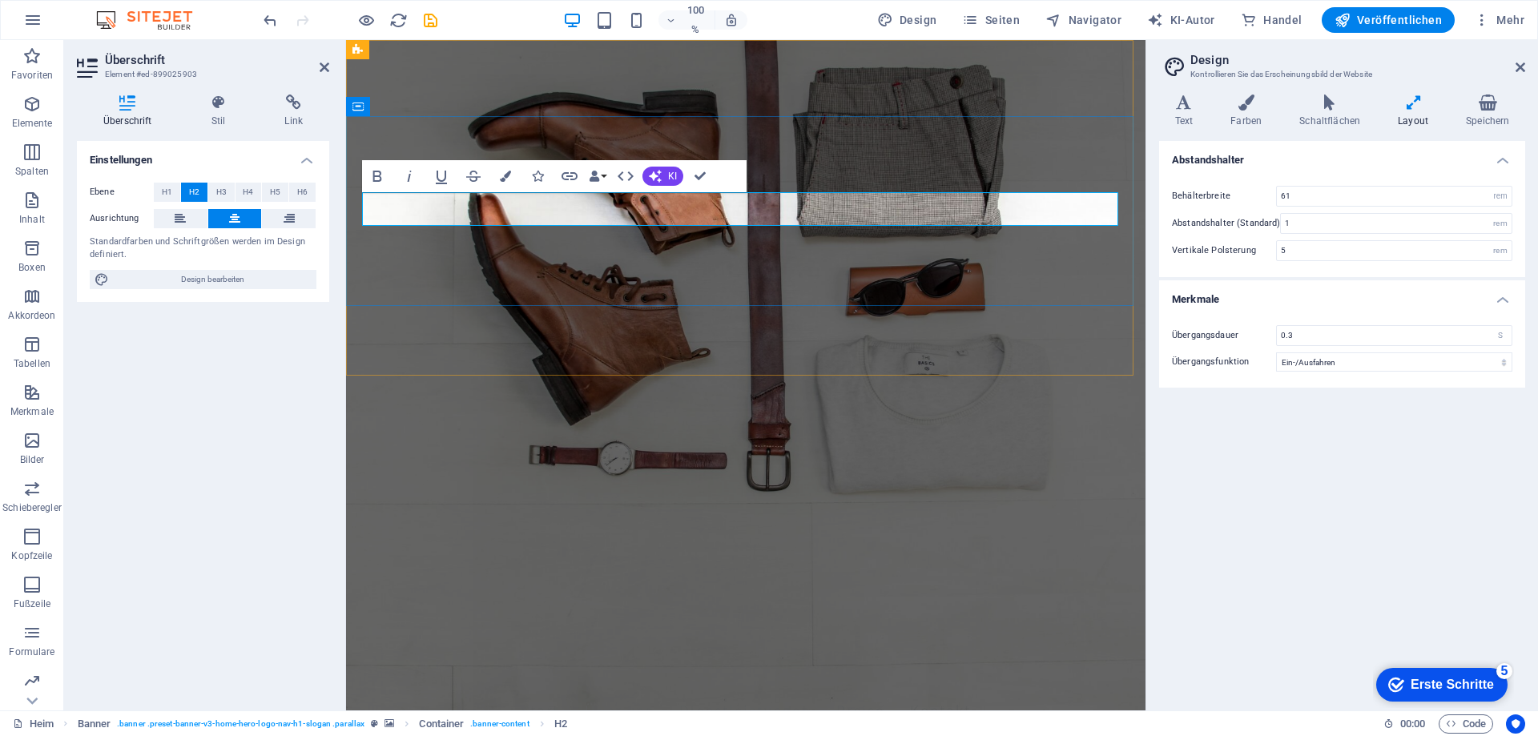
drag, startPoint x: 425, startPoint y: 208, endPoint x: 1061, endPoint y: 222, distance: 636.3
click at [653, 175] on icon "button" at bounding box center [654, 176] width 15 height 15
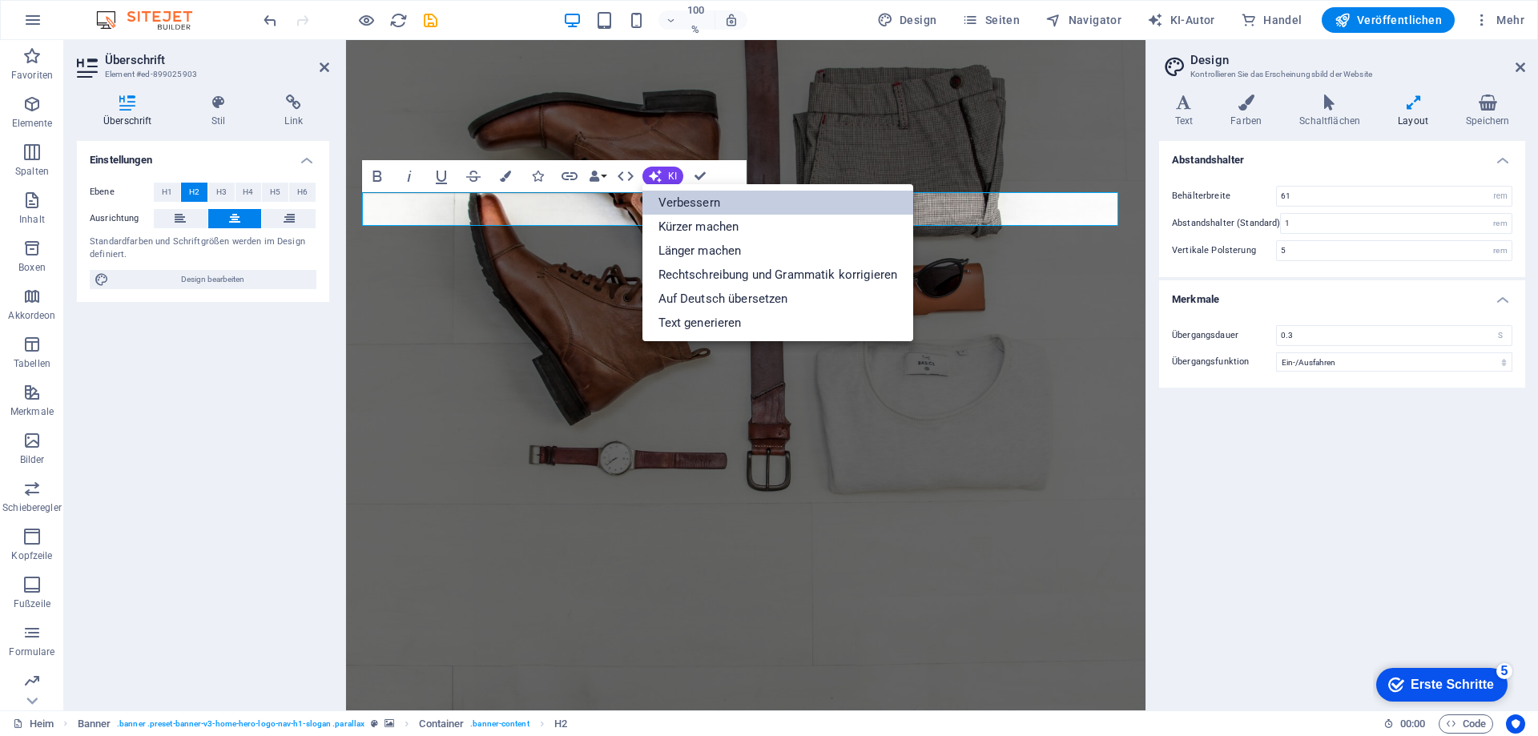
click at [674, 193] on font "Verbessern" at bounding box center [690, 203] width 62 height 24
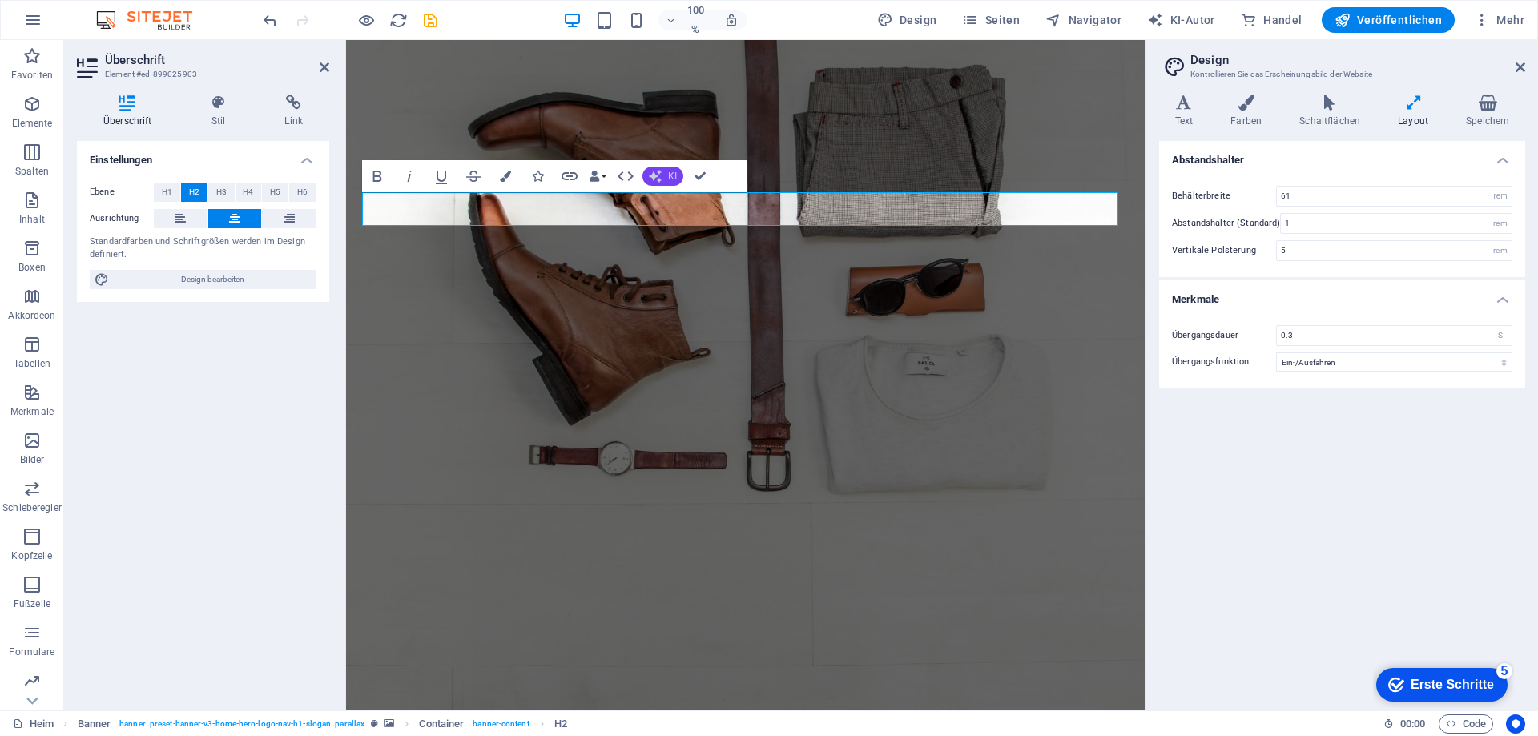
click at [660, 177] on icon "button" at bounding box center [655, 176] width 14 height 14
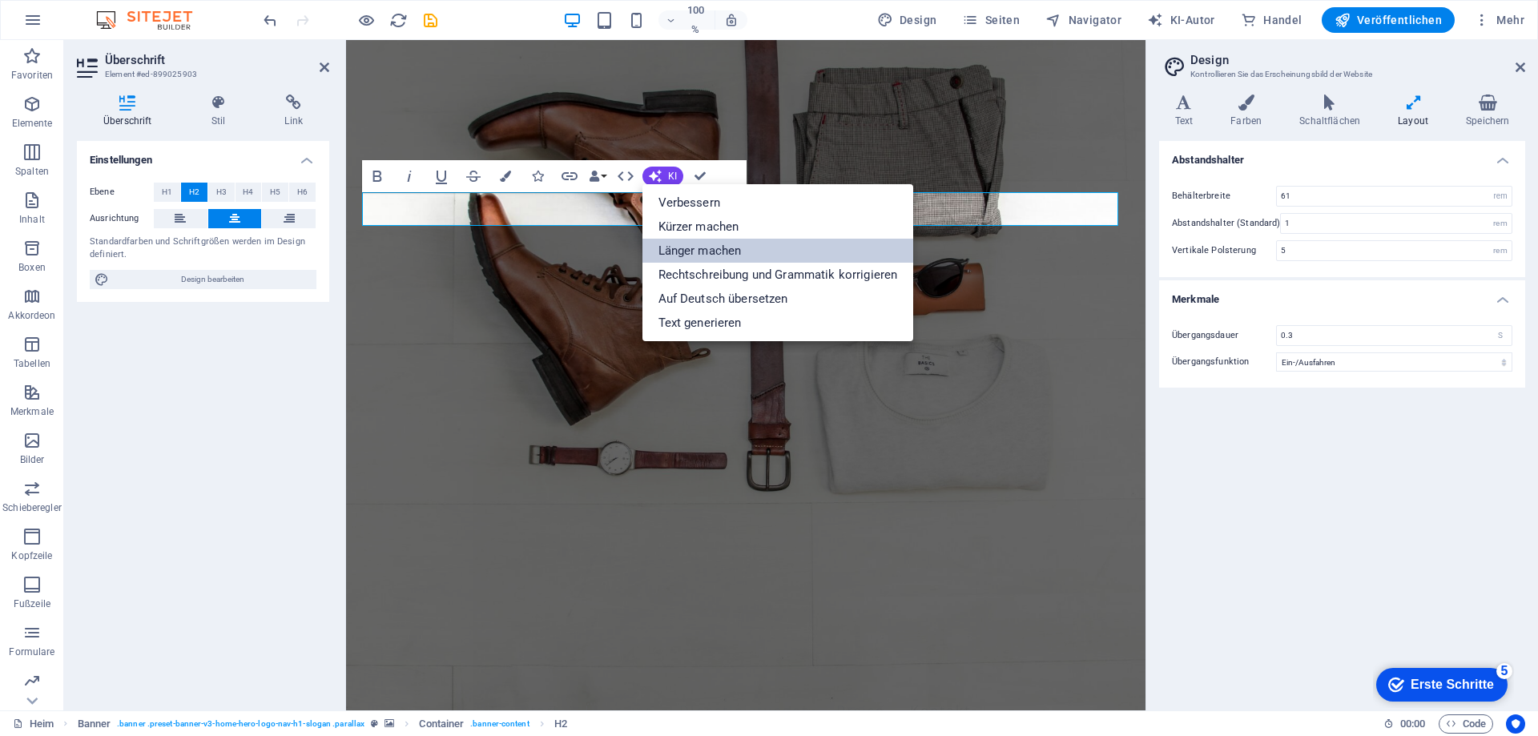
drag, startPoint x: 677, startPoint y: 252, endPoint x: 261, endPoint y: 234, distance: 416.2
click at [677, 252] on font "Länger machen" at bounding box center [700, 251] width 83 height 14
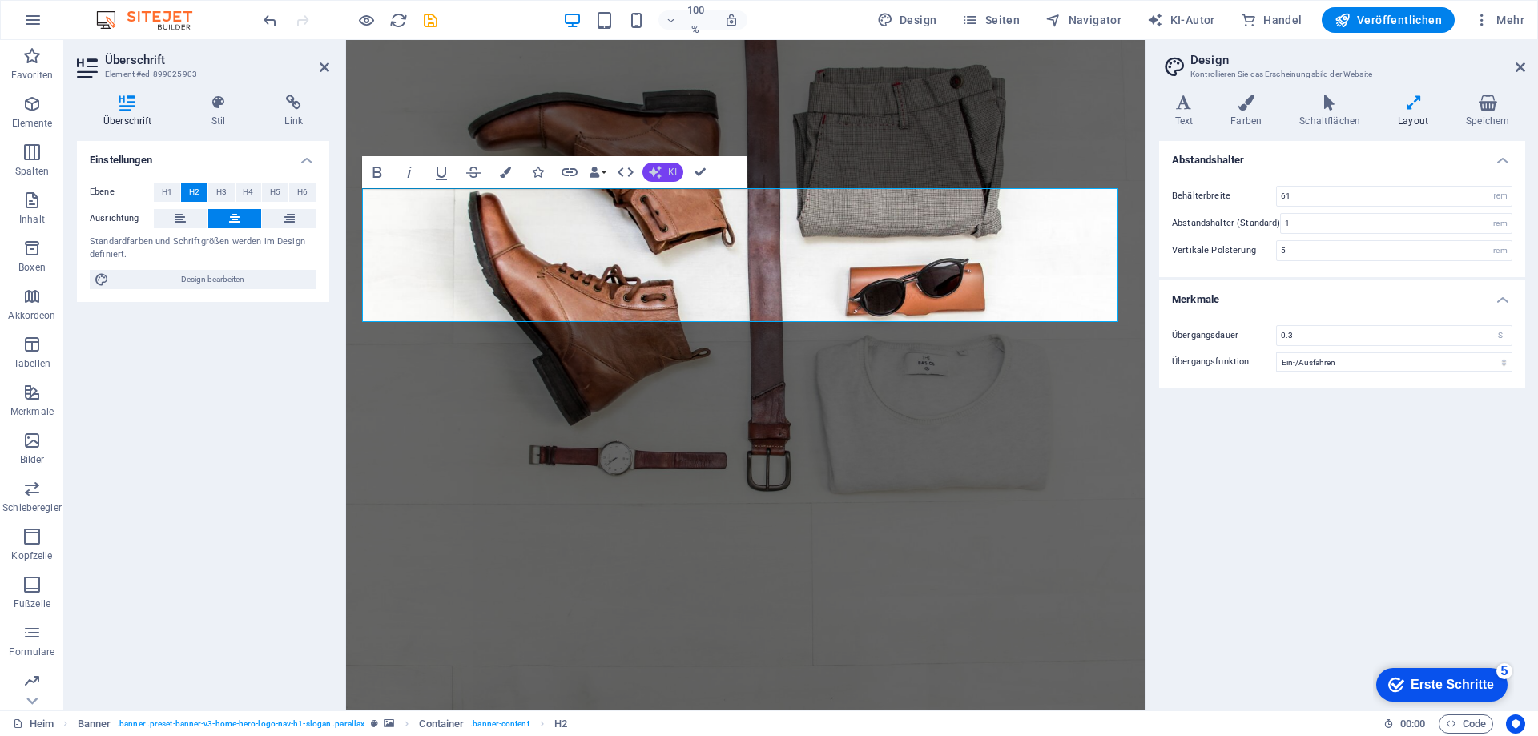
click at [660, 171] on icon "button" at bounding box center [655, 173] width 14 height 14
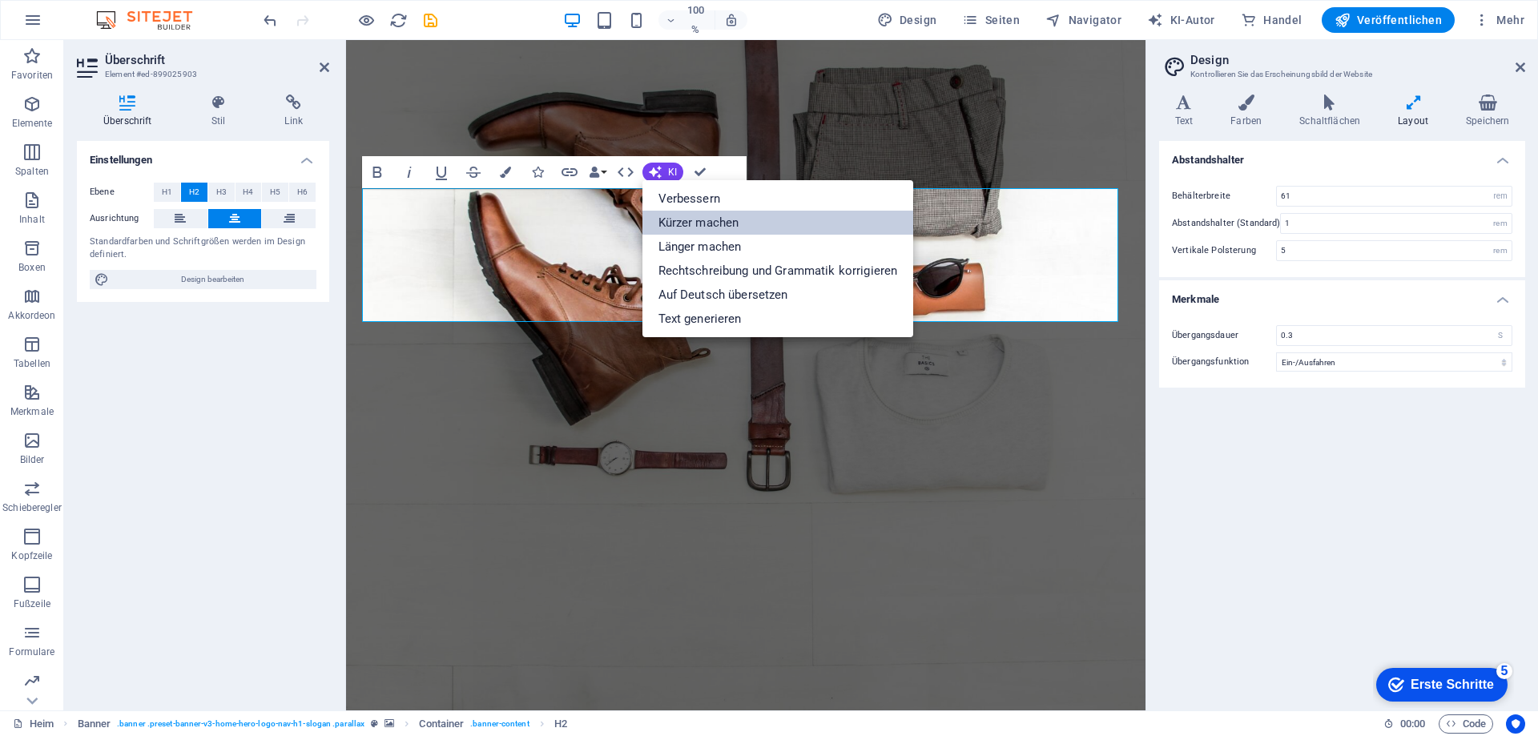
click at [679, 221] on font "Kürzer machen" at bounding box center [699, 223] width 81 height 14
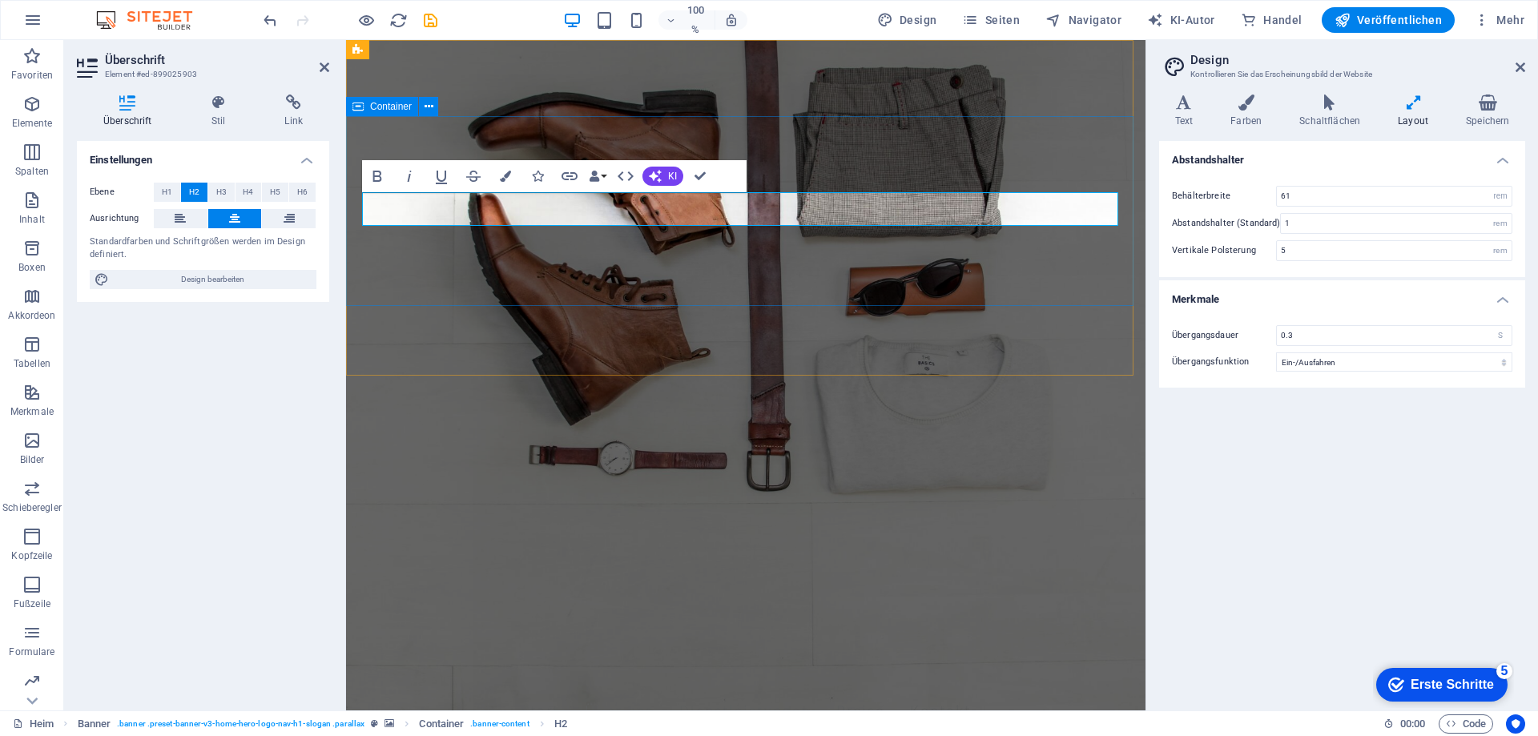
drag, startPoint x: 365, startPoint y: 209, endPoint x: 1118, endPoint y: 209, distance: 753.1
click at [658, 176] on icon "button" at bounding box center [654, 176] width 15 height 15
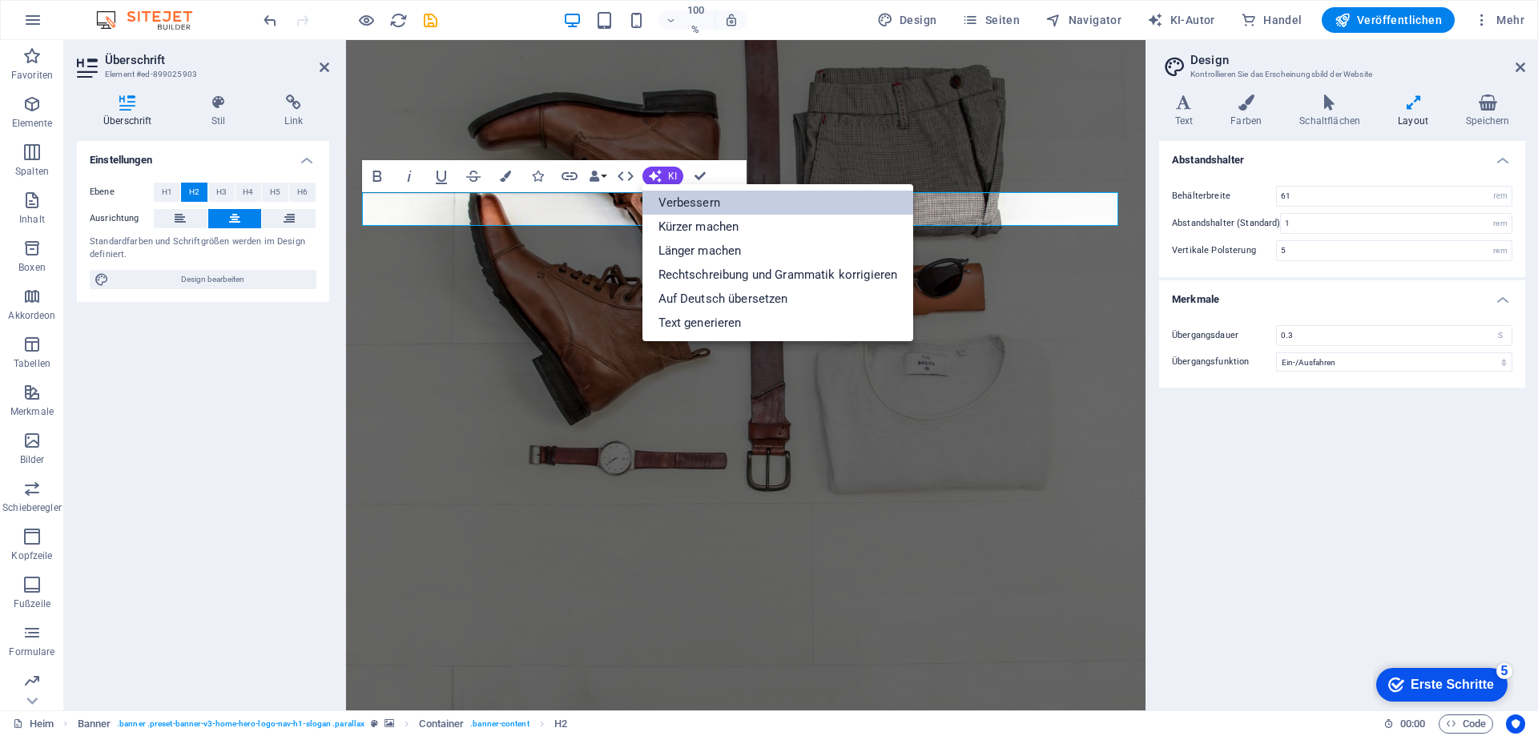
click at [663, 197] on font "Verbessern" at bounding box center [690, 202] width 62 height 14
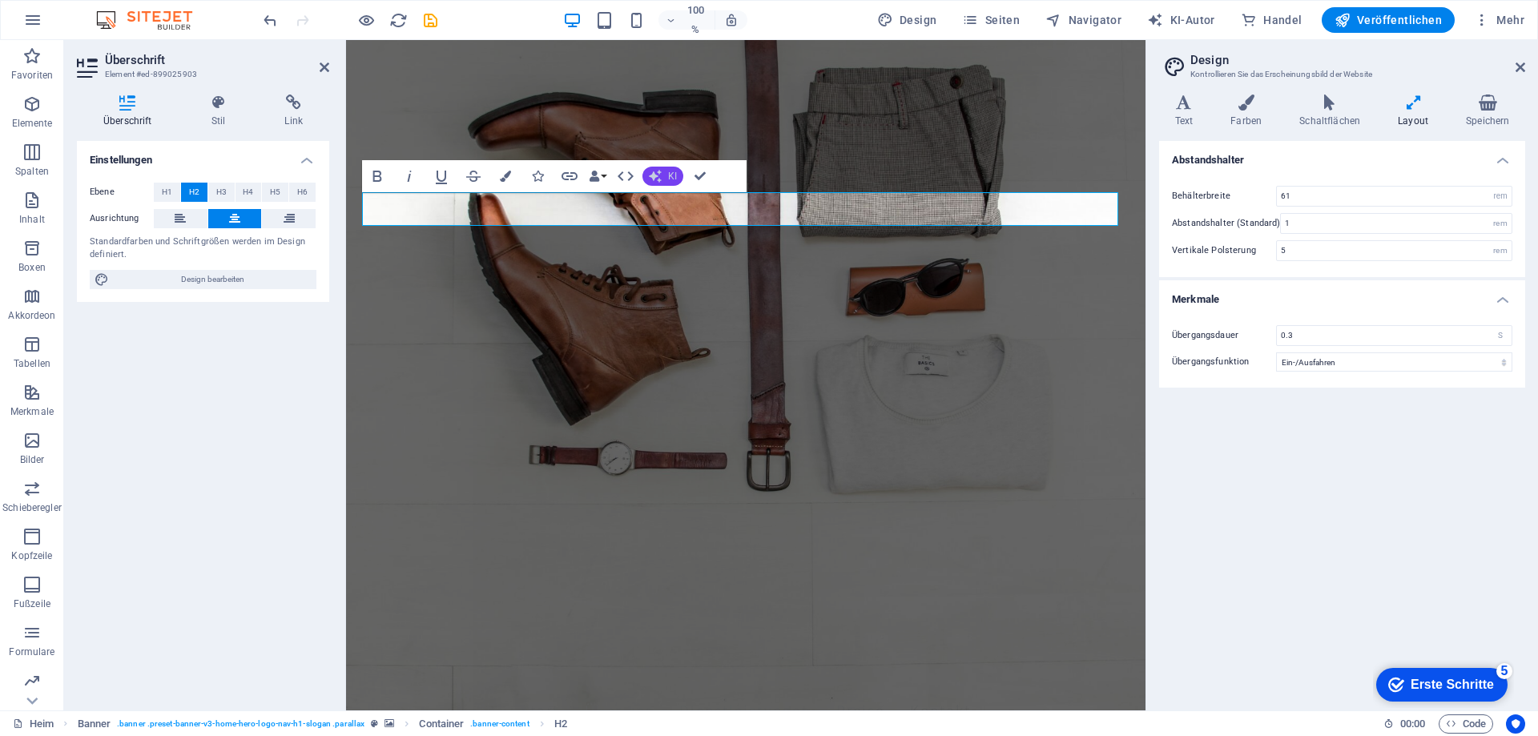
click at [668, 175] on font "KI" at bounding box center [672, 176] width 9 height 11
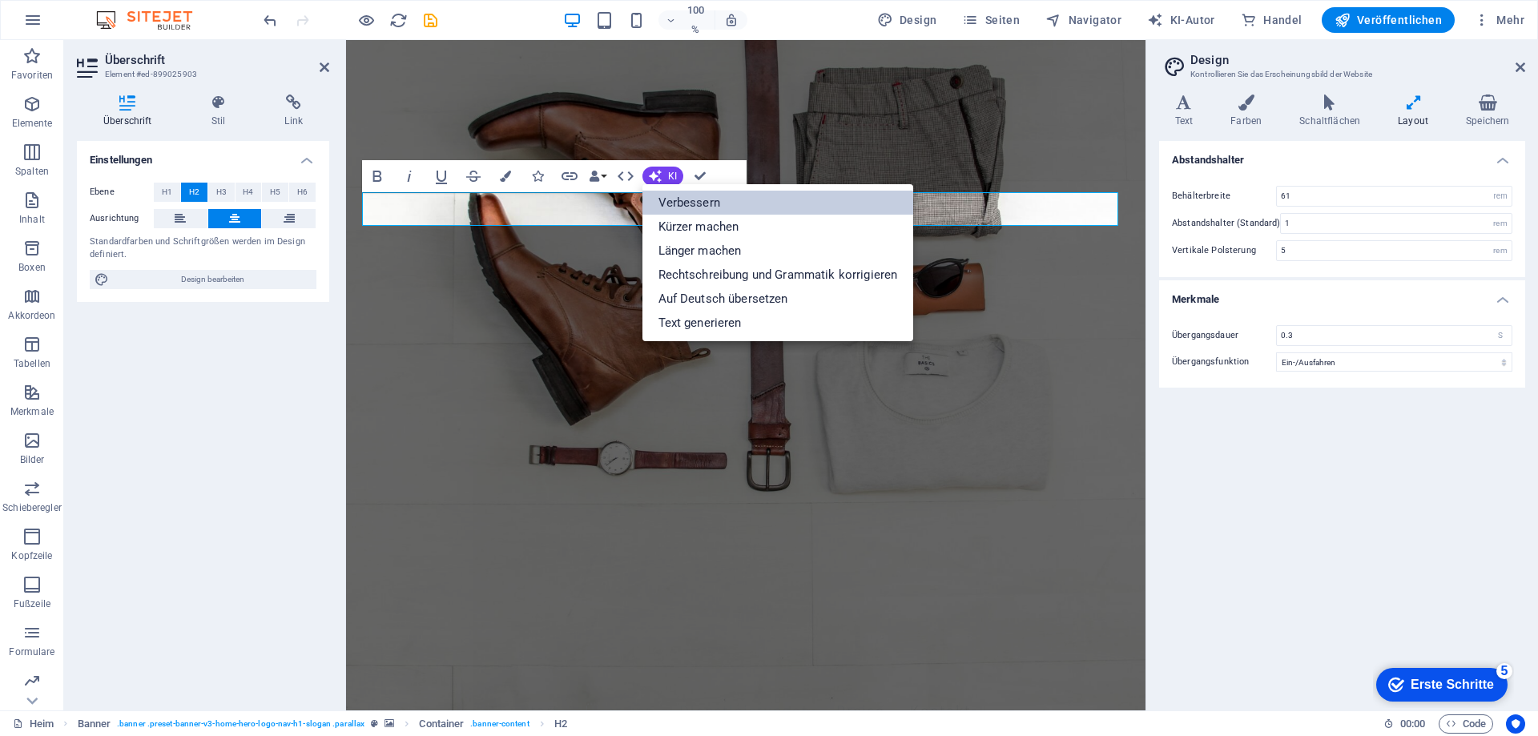
click at [671, 199] on font "Verbessern" at bounding box center [690, 202] width 62 height 14
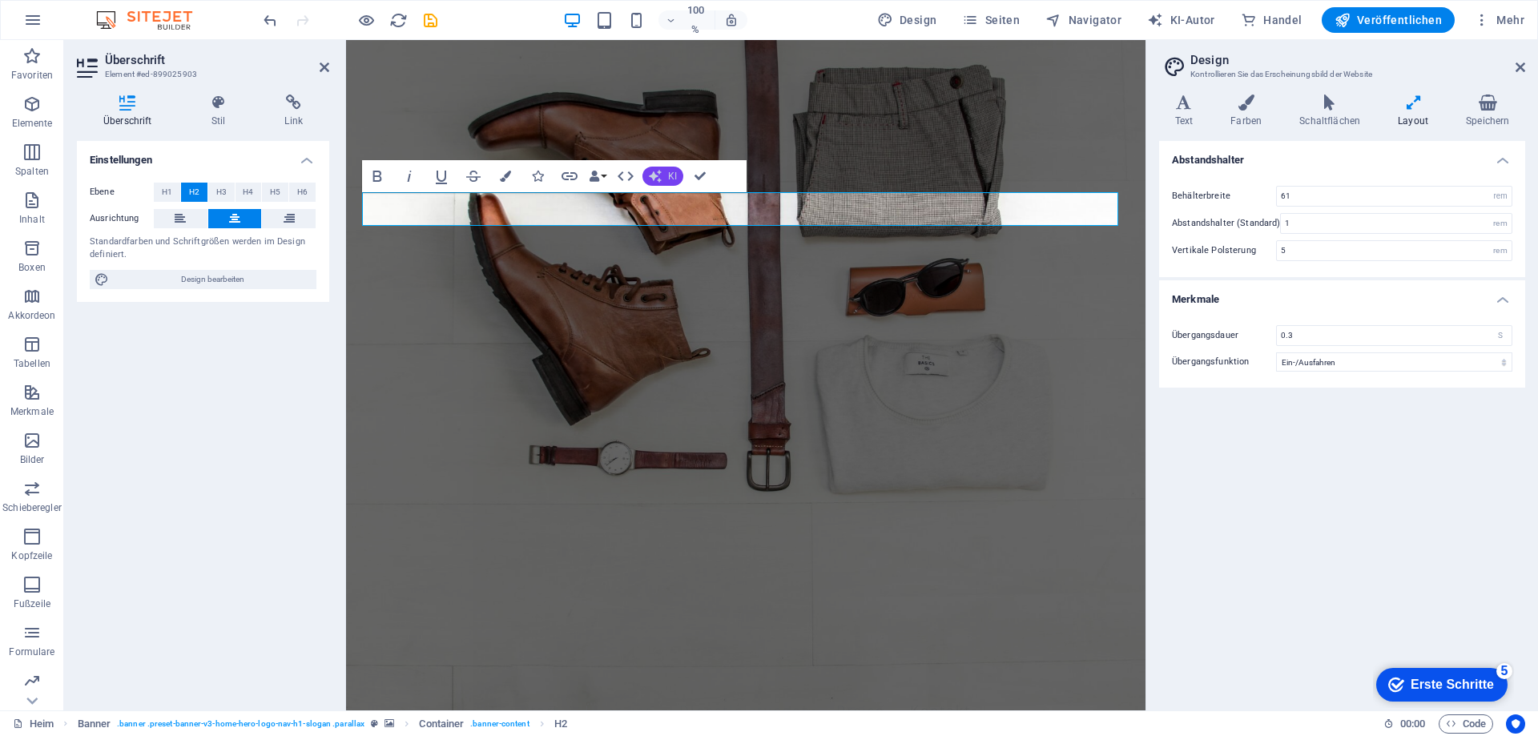
click at [660, 175] on icon "button" at bounding box center [654, 176] width 15 height 15
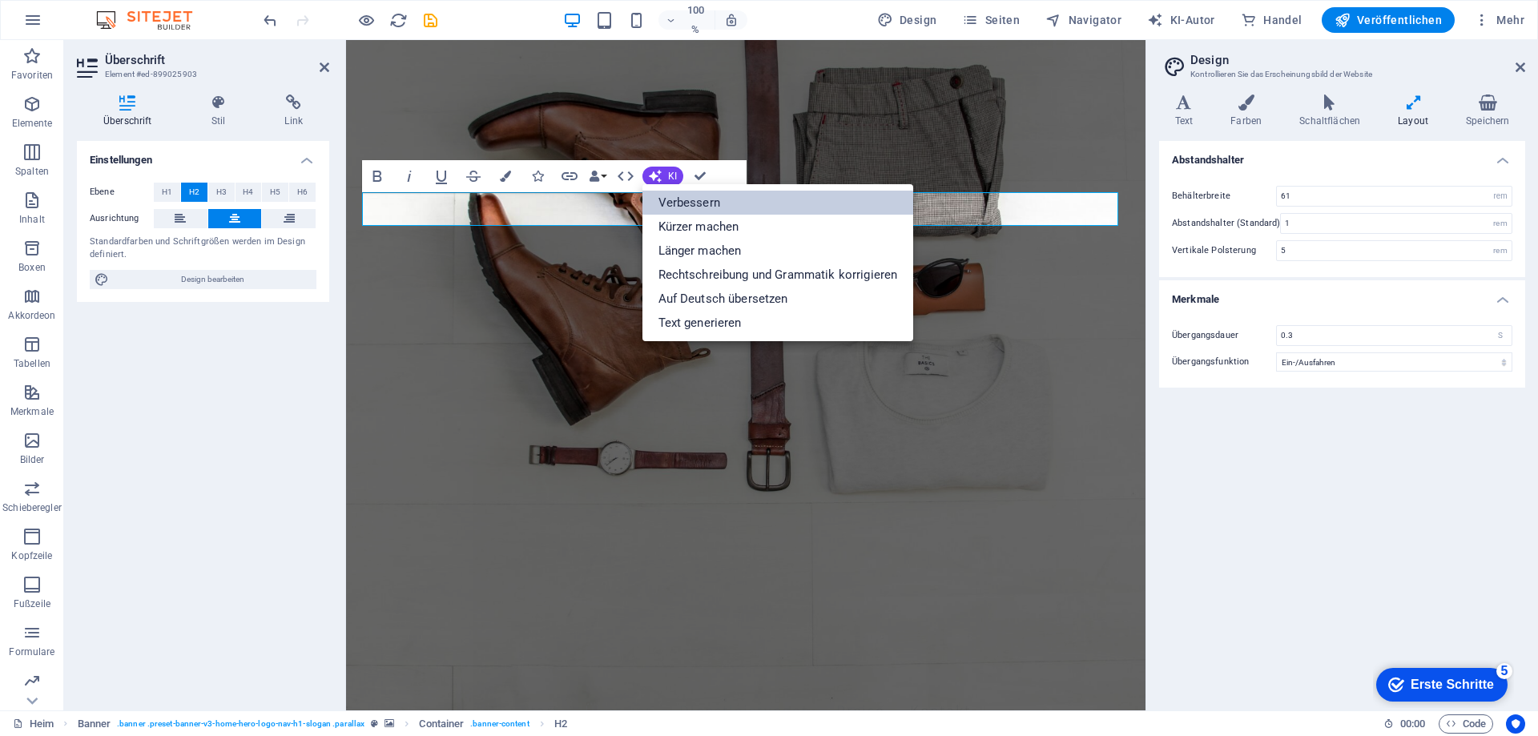
click at [671, 199] on font "Verbessern" at bounding box center [690, 202] width 62 height 14
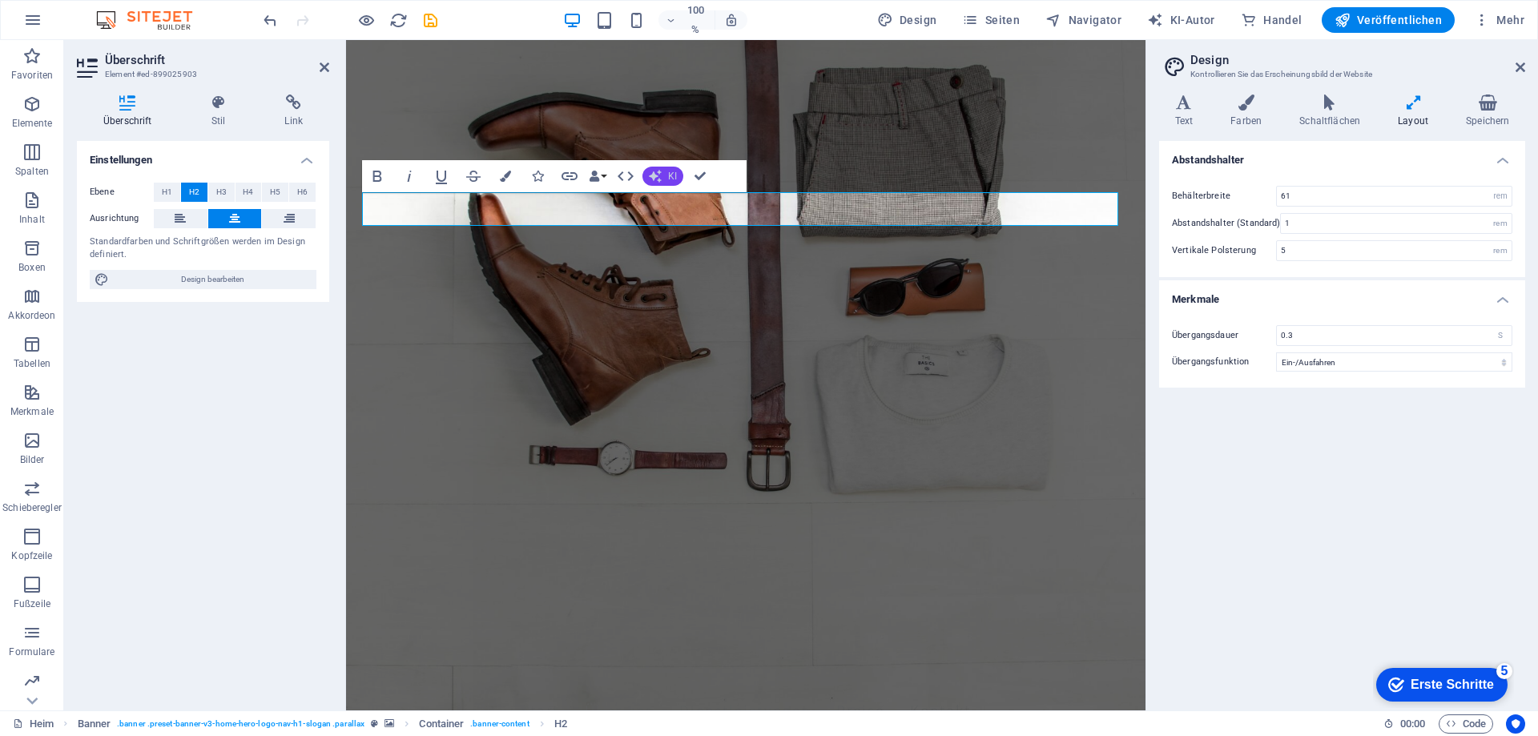
click at [671, 177] on font "KI" at bounding box center [672, 176] width 9 height 11
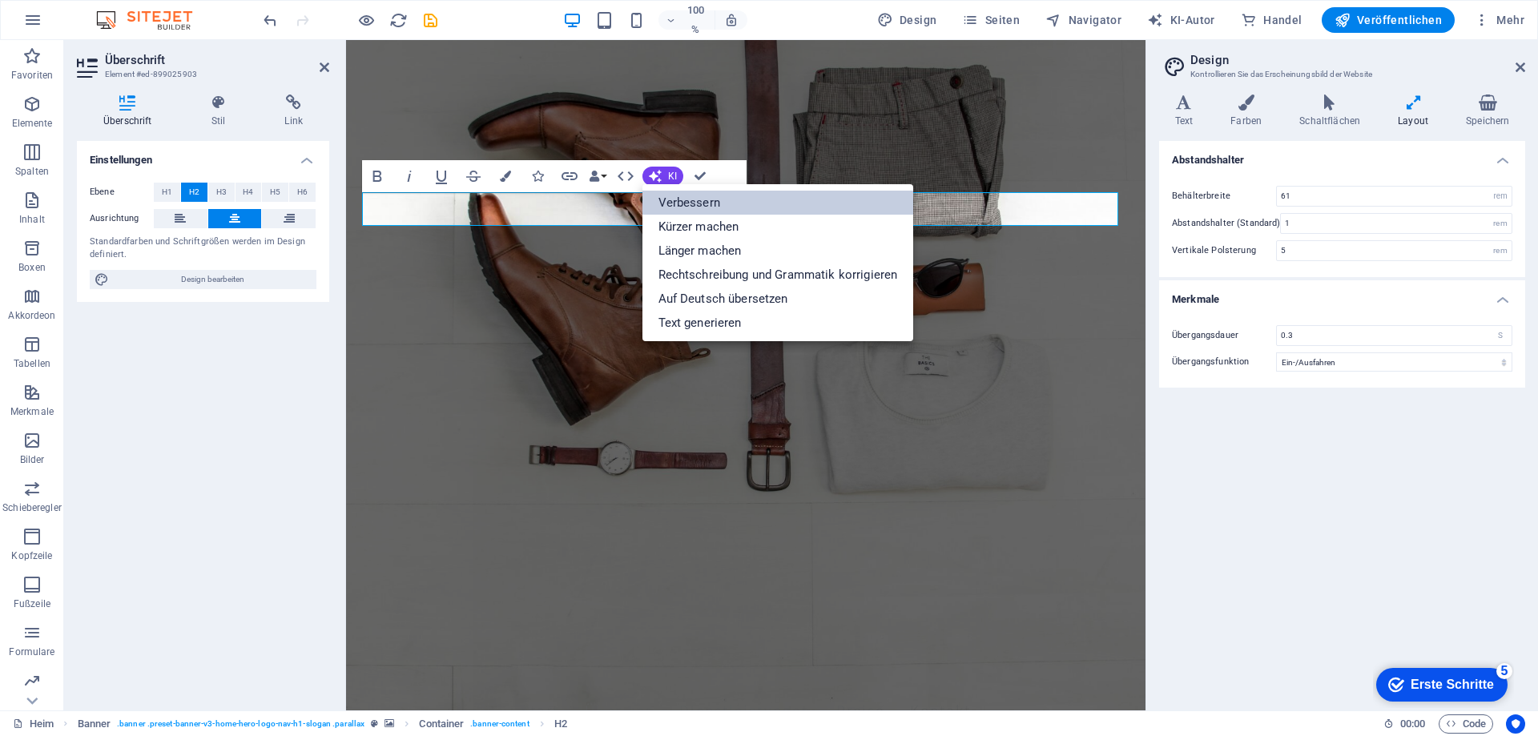
click at [672, 198] on font "Verbessern" at bounding box center [690, 202] width 62 height 14
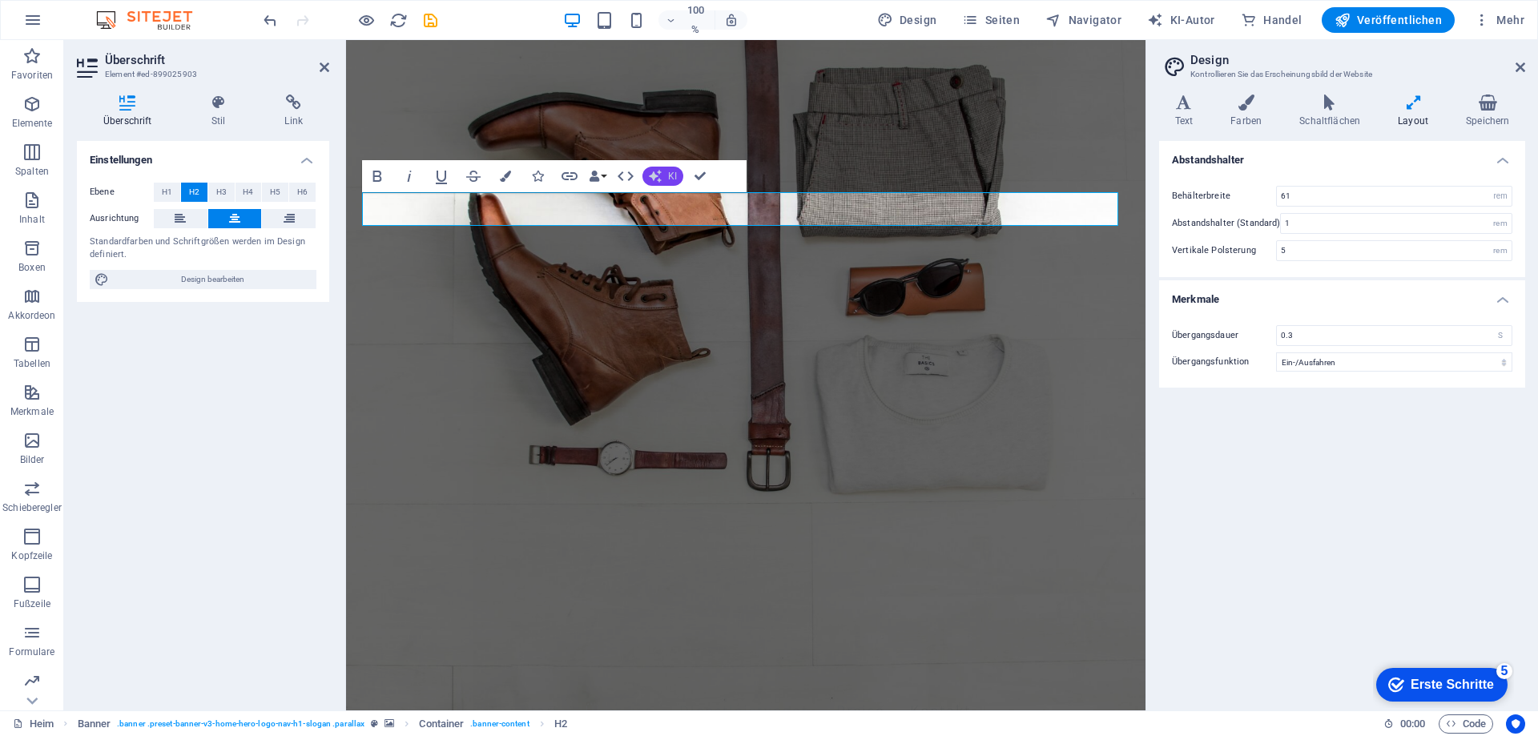
click at [670, 173] on font "KI" at bounding box center [672, 176] width 9 height 11
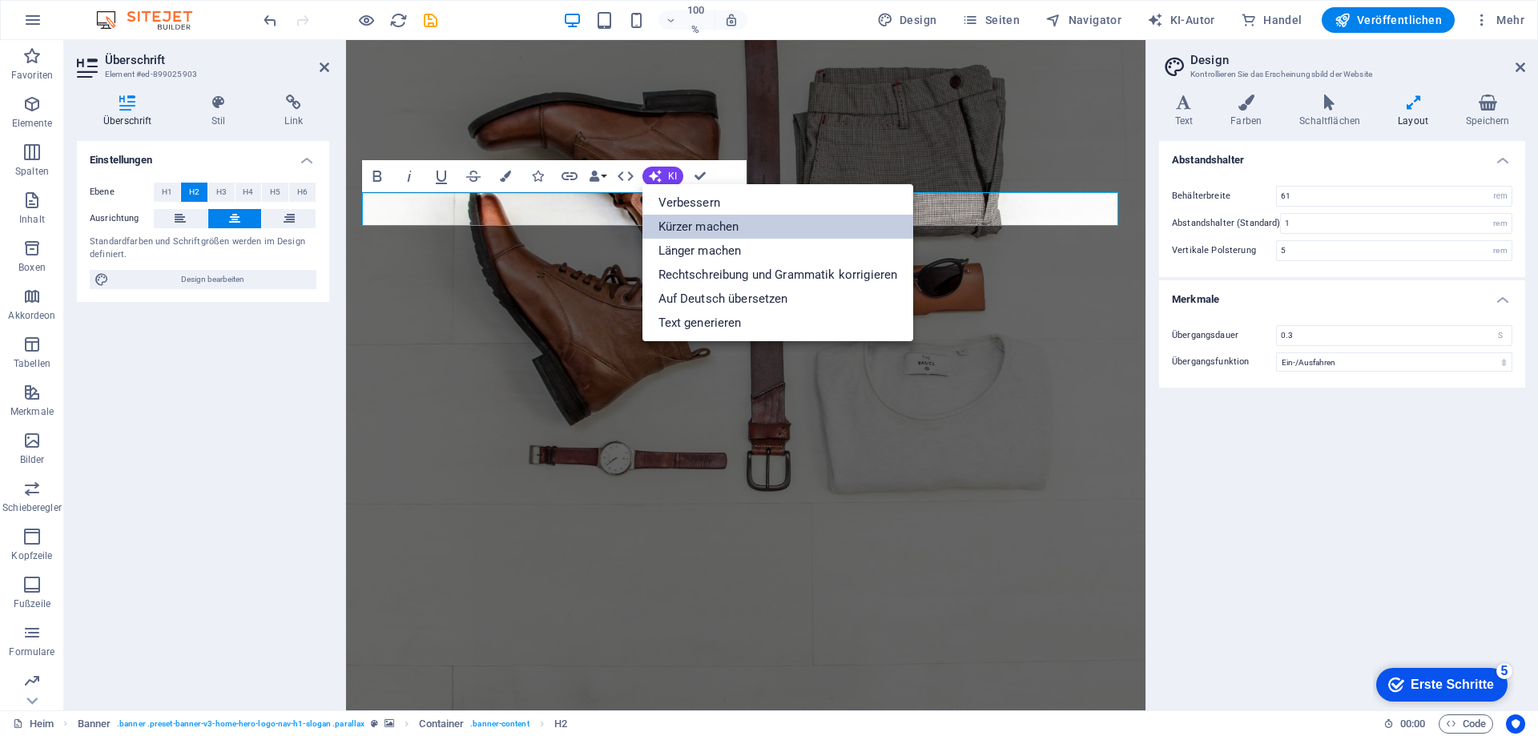
click at [675, 225] on font "Kürzer machen" at bounding box center [699, 227] width 81 height 14
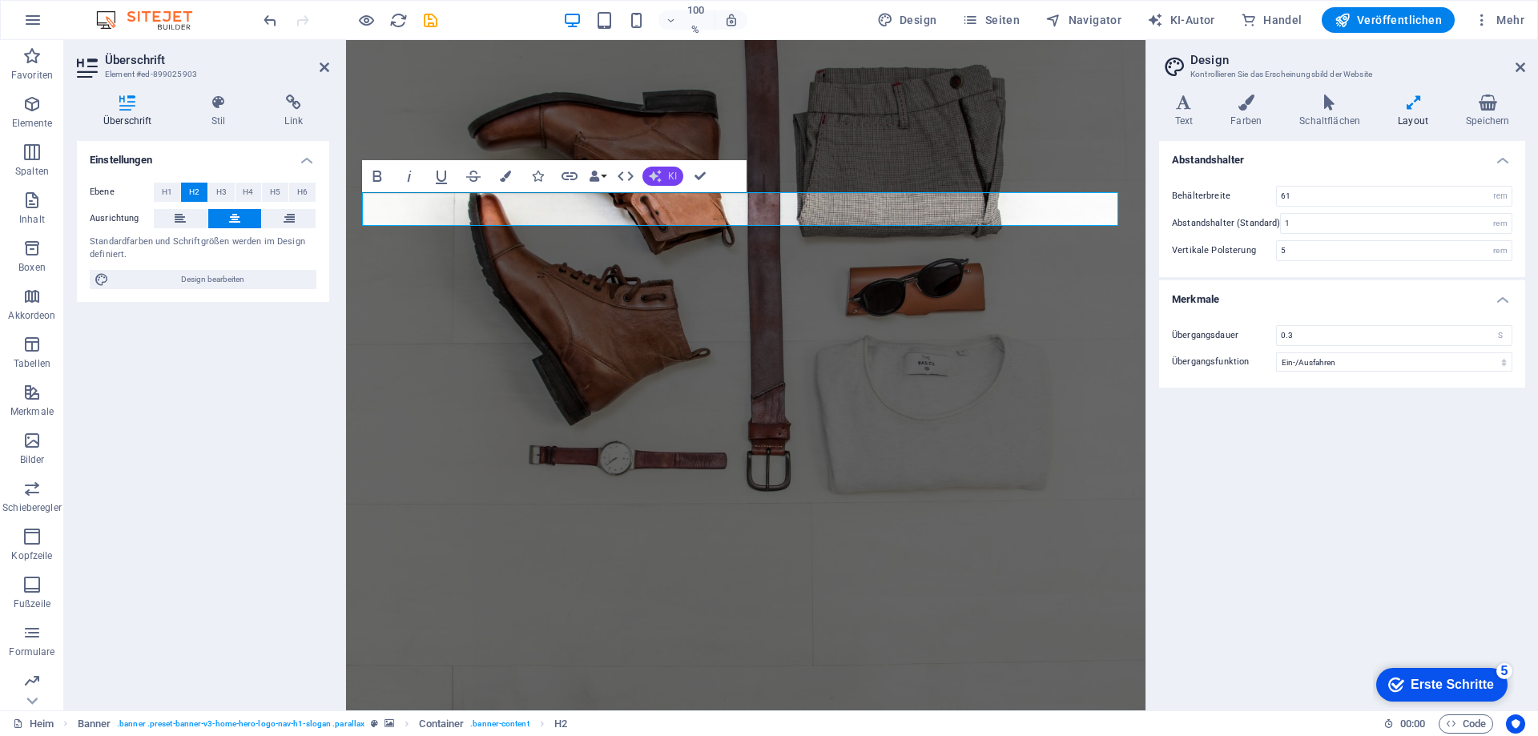
click at [655, 179] on icon "button" at bounding box center [655, 176] width 14 height 14
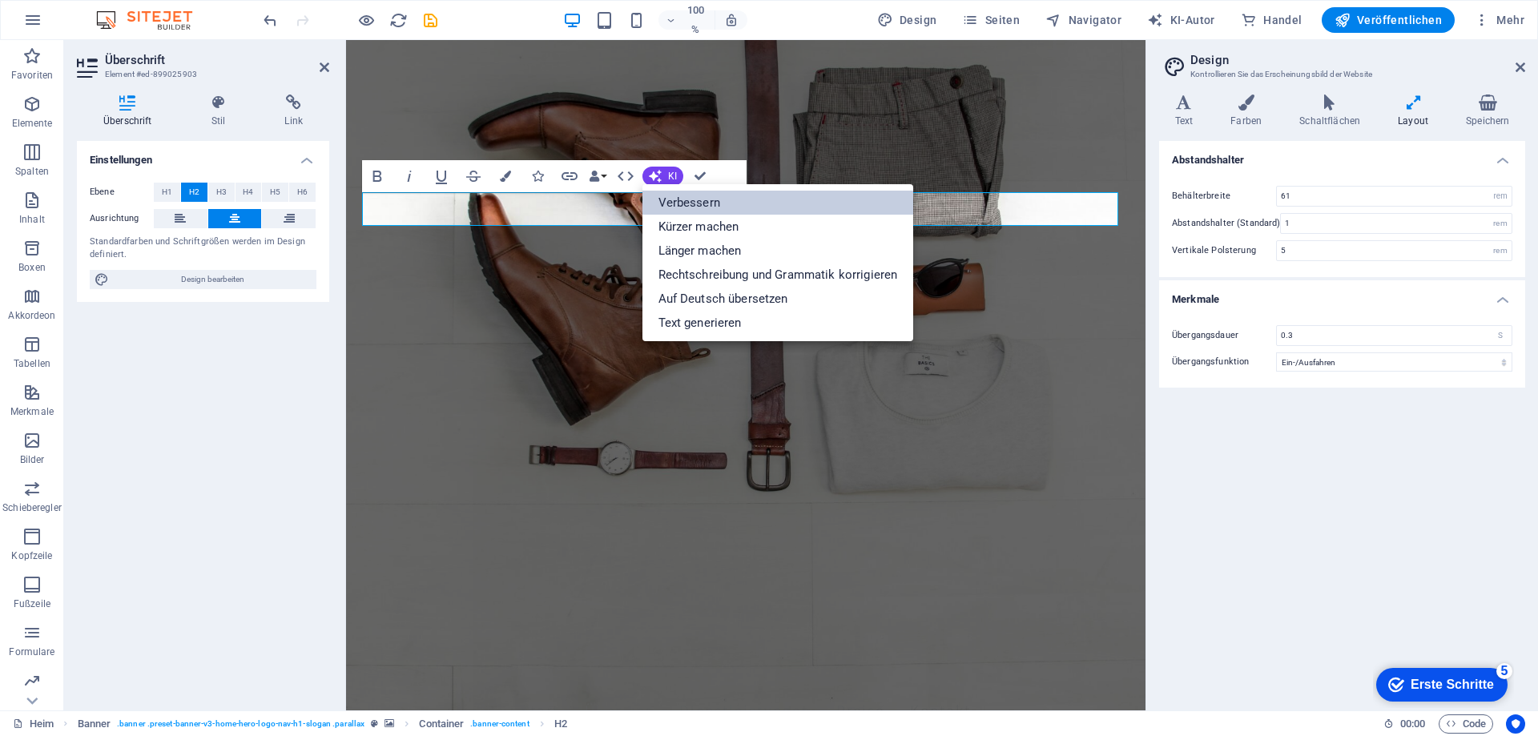
click at [663, 199] on font "Verbessern" at bounding box center [690, 202] width 62 height 14
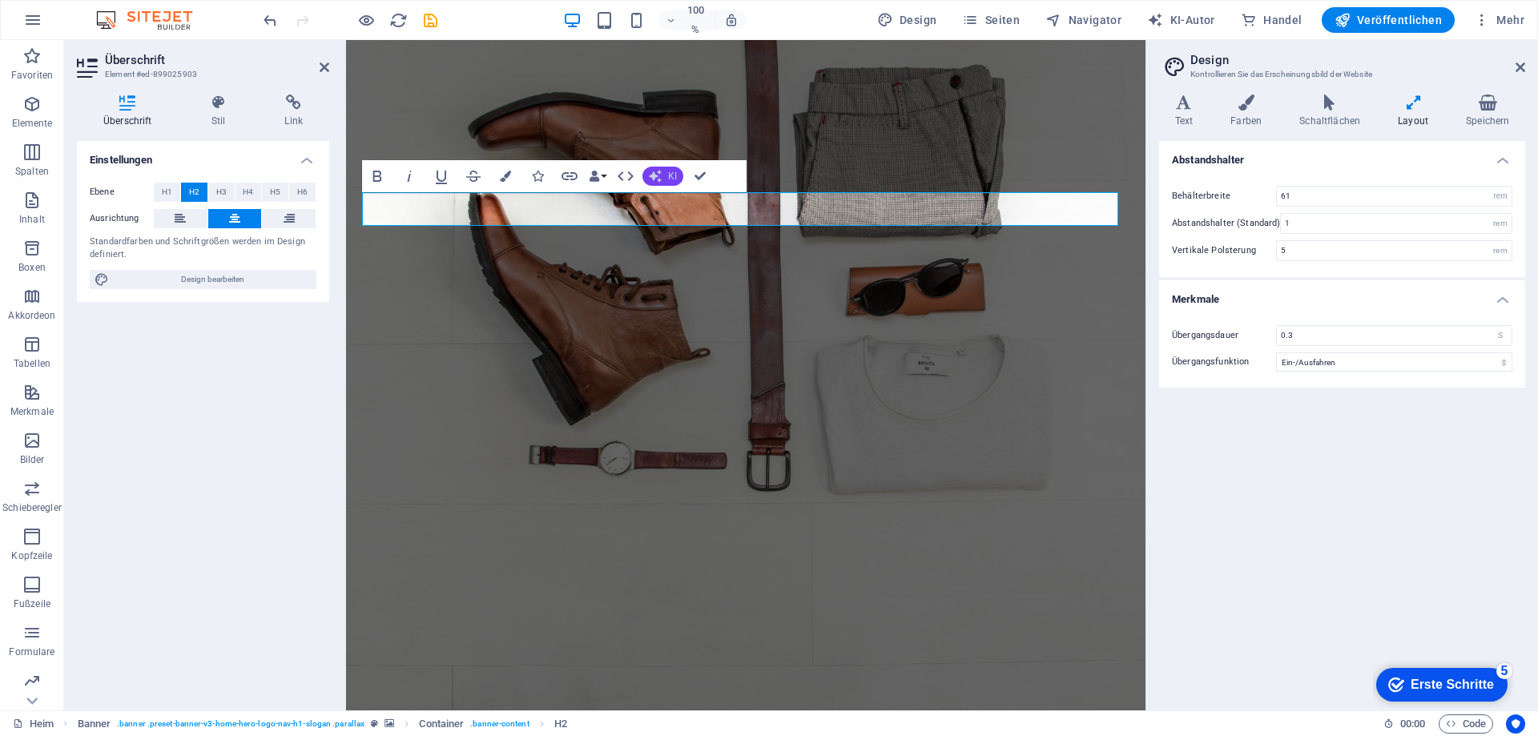
click at [665, 174] on button "KI" at bounding box center [663, 176] width 41 height 19
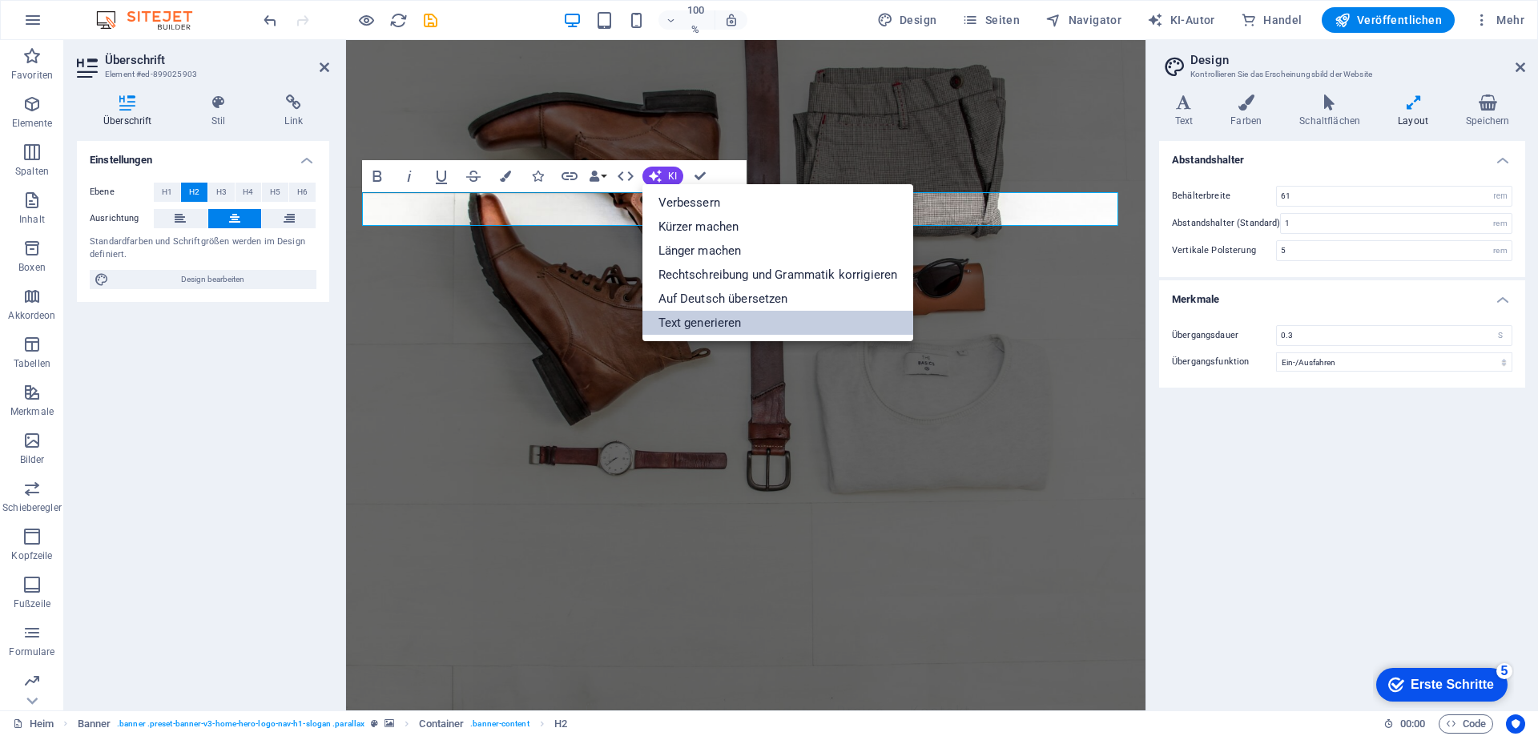
click at [683, 324] on font "Text generieren" at bounding box center [700, 323] width 83 height 14
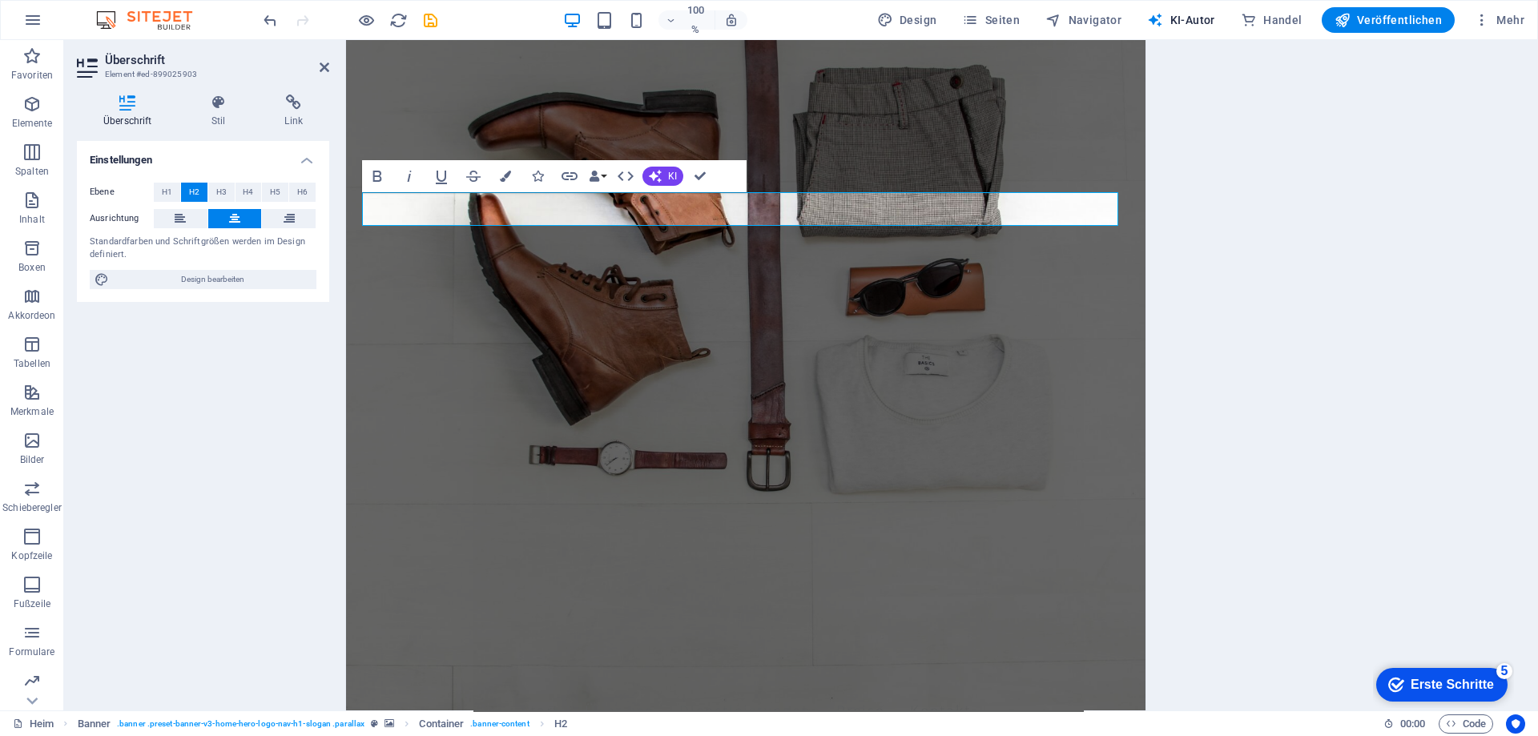
select select "English"
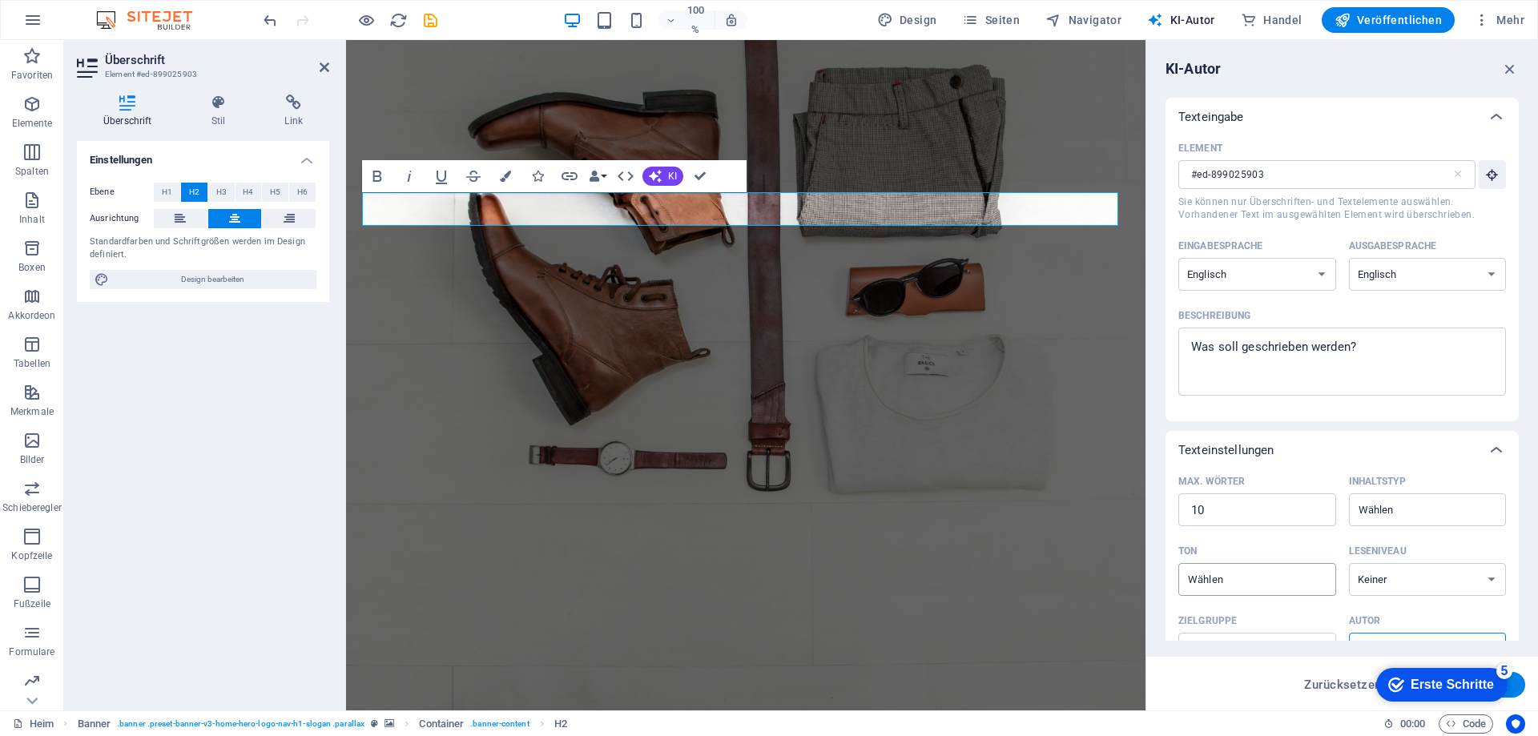
click at [1255, 576] on input "Ton ​" at bounding box center [1244, 579] width 122 height 23
click at [1237, 645] on font "Freundlich" at bounding box center [1219, 645] width 56 height 14
type input "Friendly"
type textarea "x"
drag, startPoint x: 1365, startPoint y: 342, endPoint x: 1168, endPoint y: 342, distance: 197.1
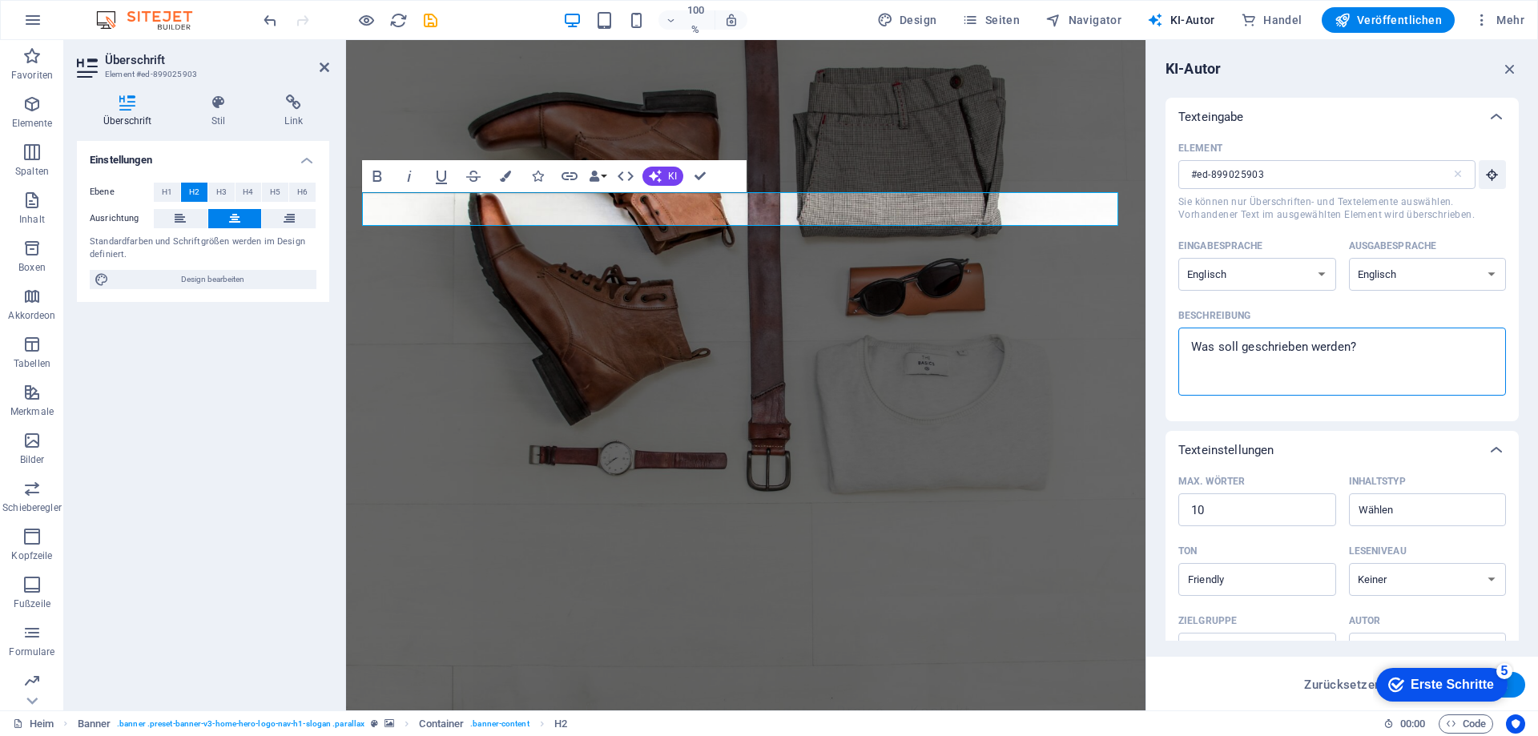
click at [1168, 342] on div "Element #ed-899025903 ​ Sie können nur Überschriften- und Textelemente auswähle…" at bounding box center [1342, 278] width 353 height 285
type textarea "H"
type textarea "x"
type textarea "He"
type textarea "x"
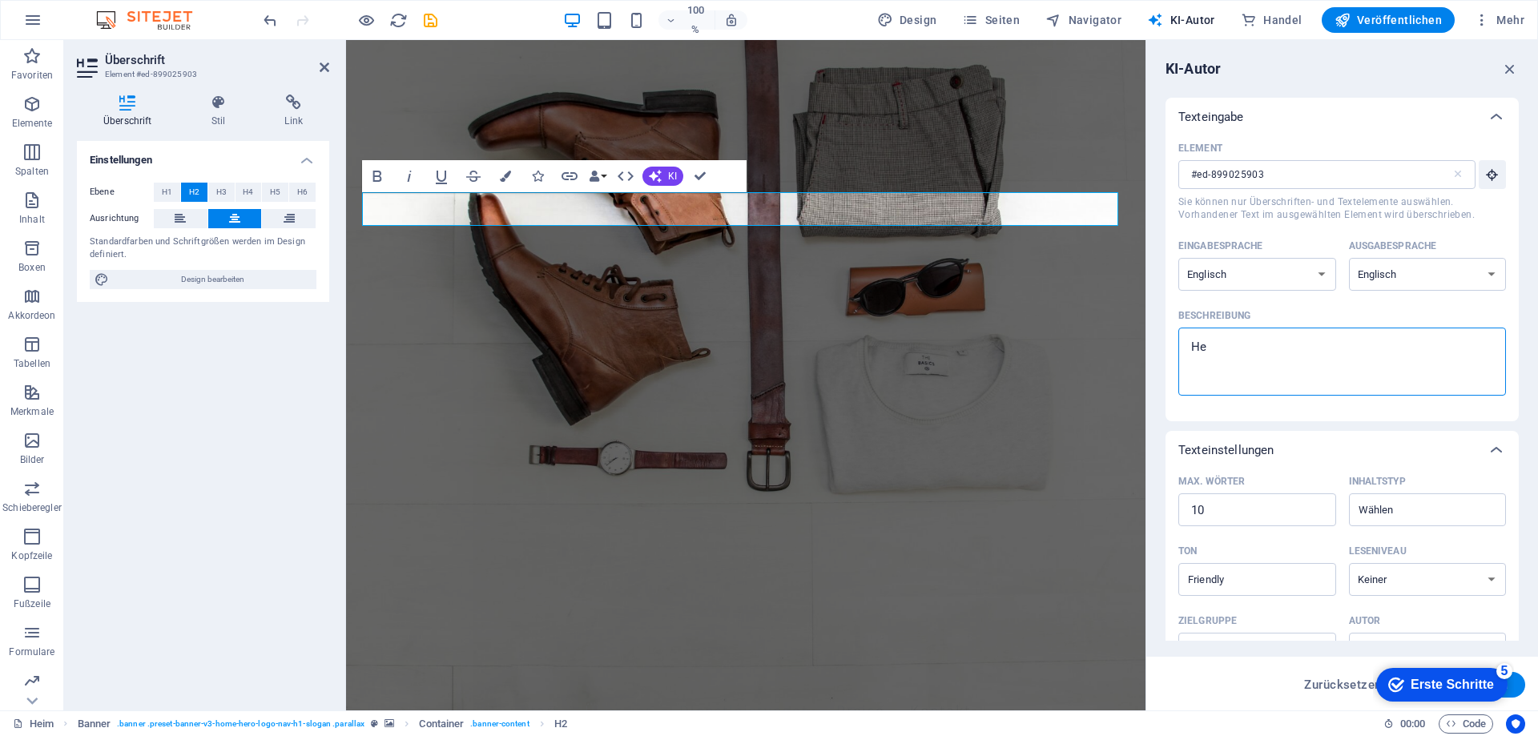
type textarea "Heb"
type textarea "x"
type textarea "Hebe"
type textarea "x"
type textarea "Heben"
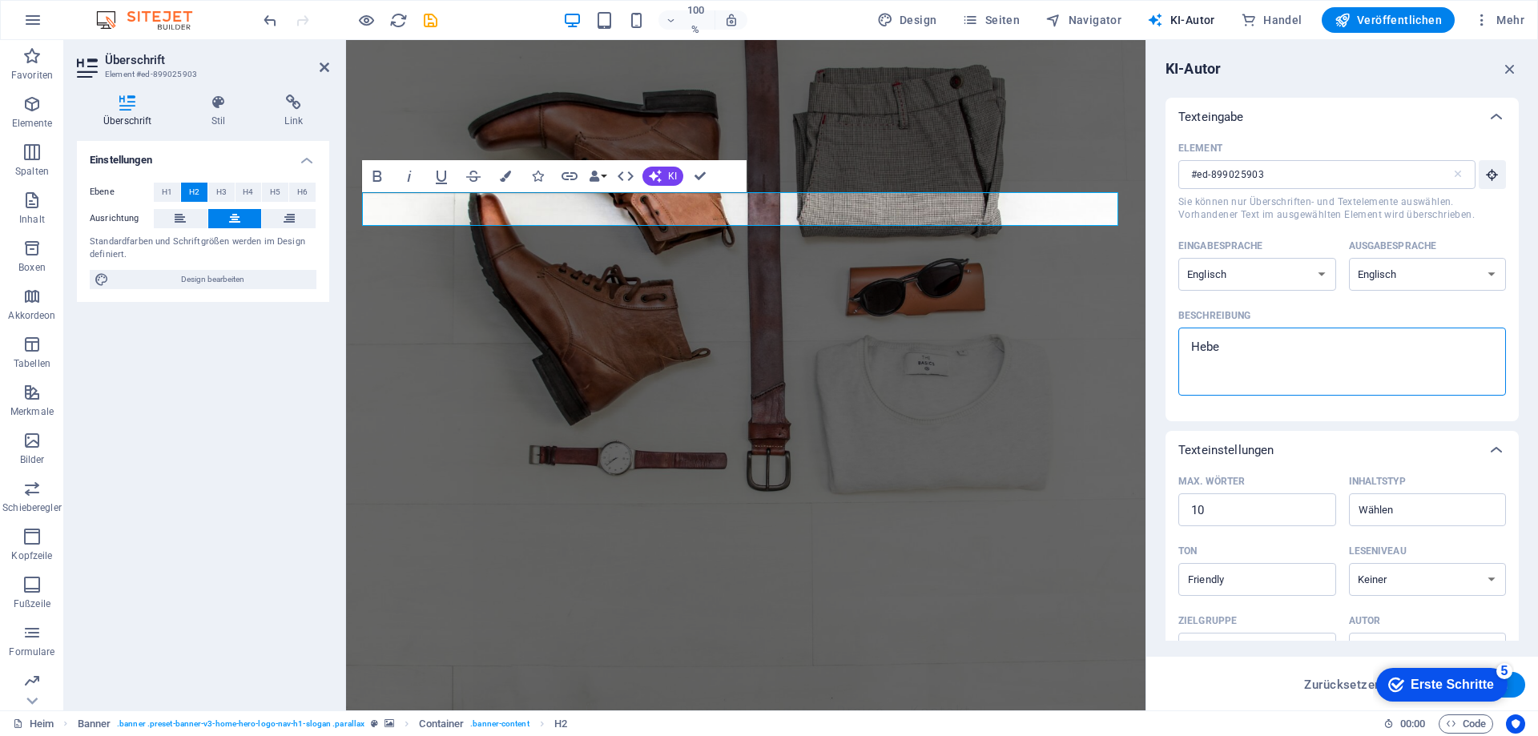
type textarea "x"
type textarea "Heben"
type textarea "x"
type textarea "Heben S"
type textarea "x"
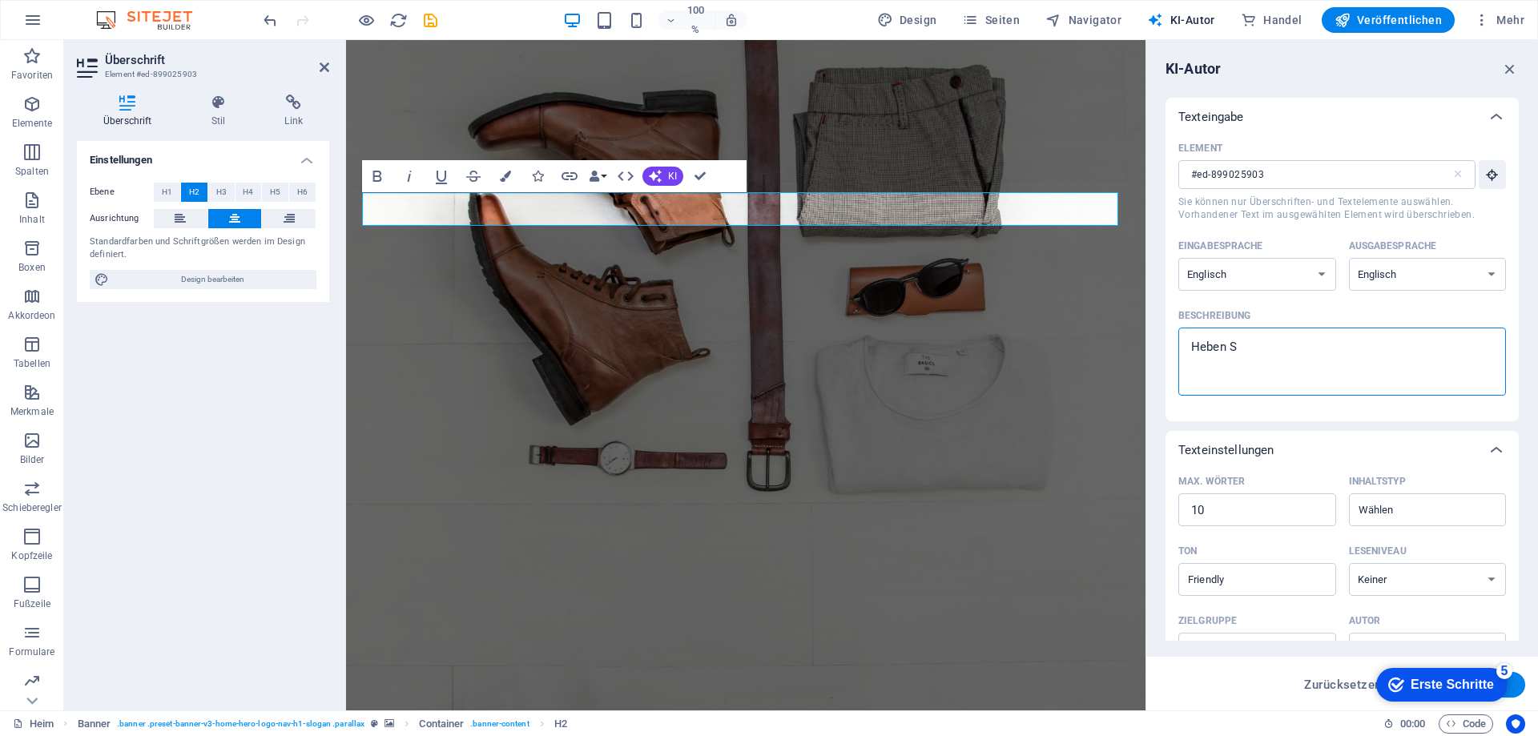
type textarea "Heben Si"
type textarea "x"
type textarea "Heben Sie"
type textarea "x"
type textarea "Heben Sie"
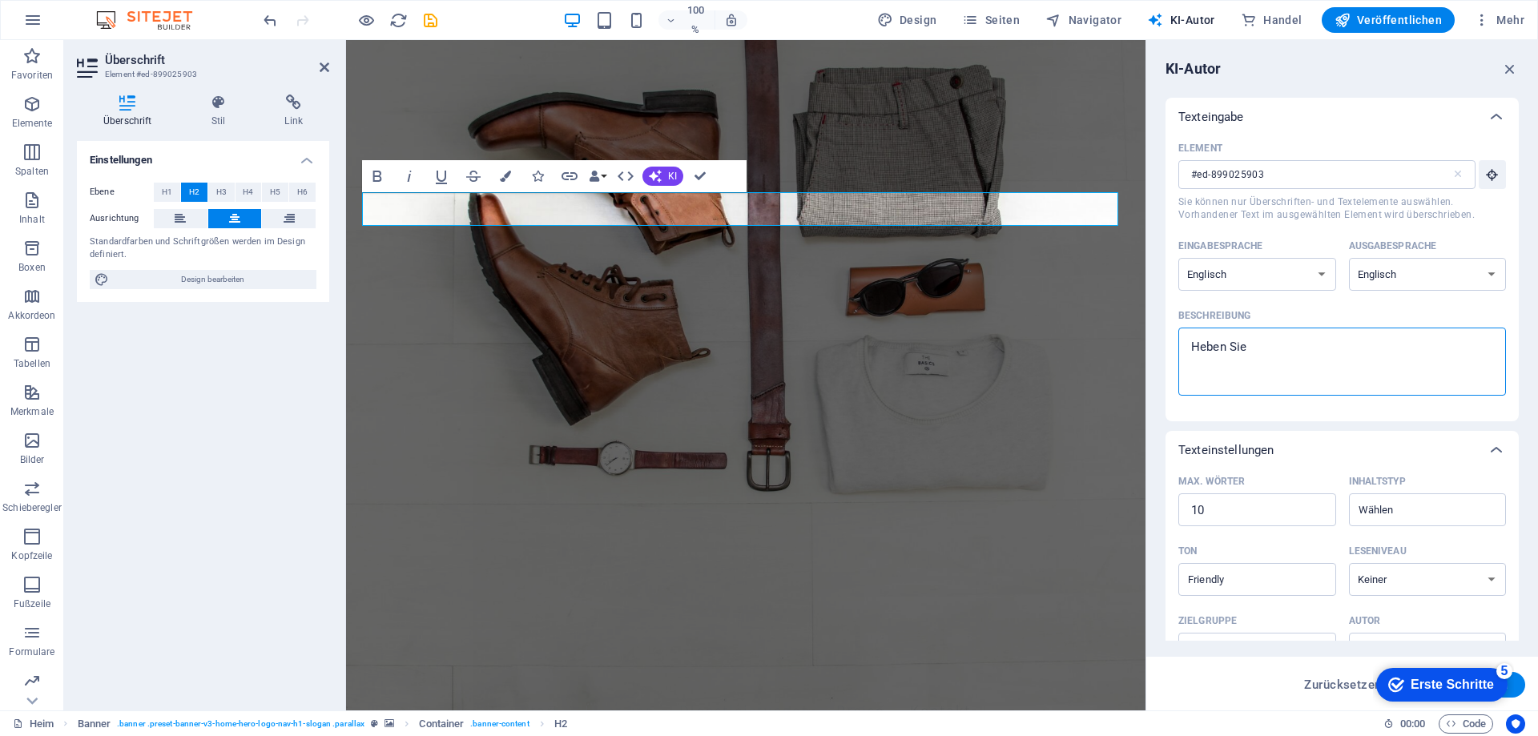
type textarea "x"
type textarea "Heben Sie i"
type textarea "x"
type textarea "Heben Sie ih"
type textarea "x"
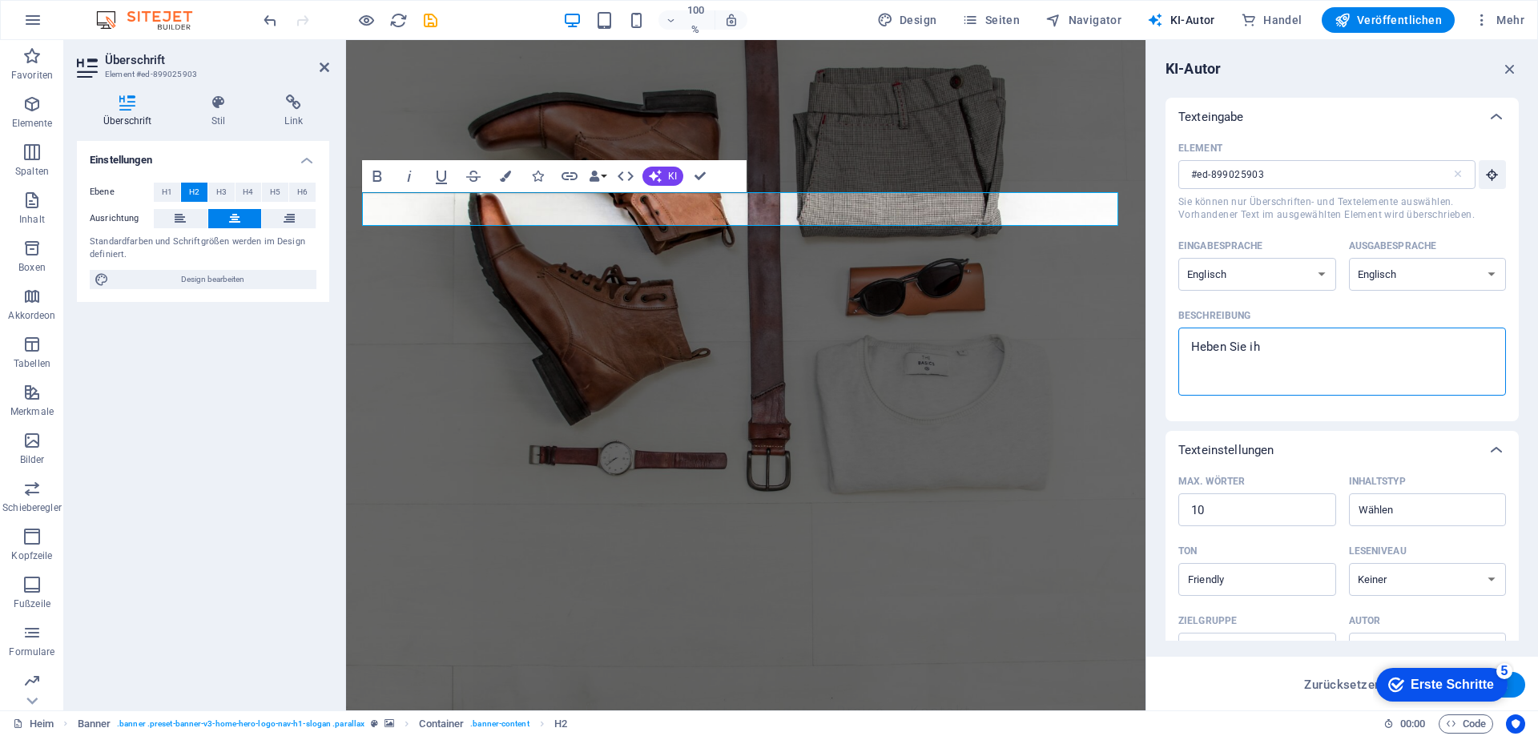
type textarea "Heben Sie ihr"
type textarea "x"
type textarea "Heben Sie ihre"
type textarea "x"
type textarea "Heben Sie ihren"
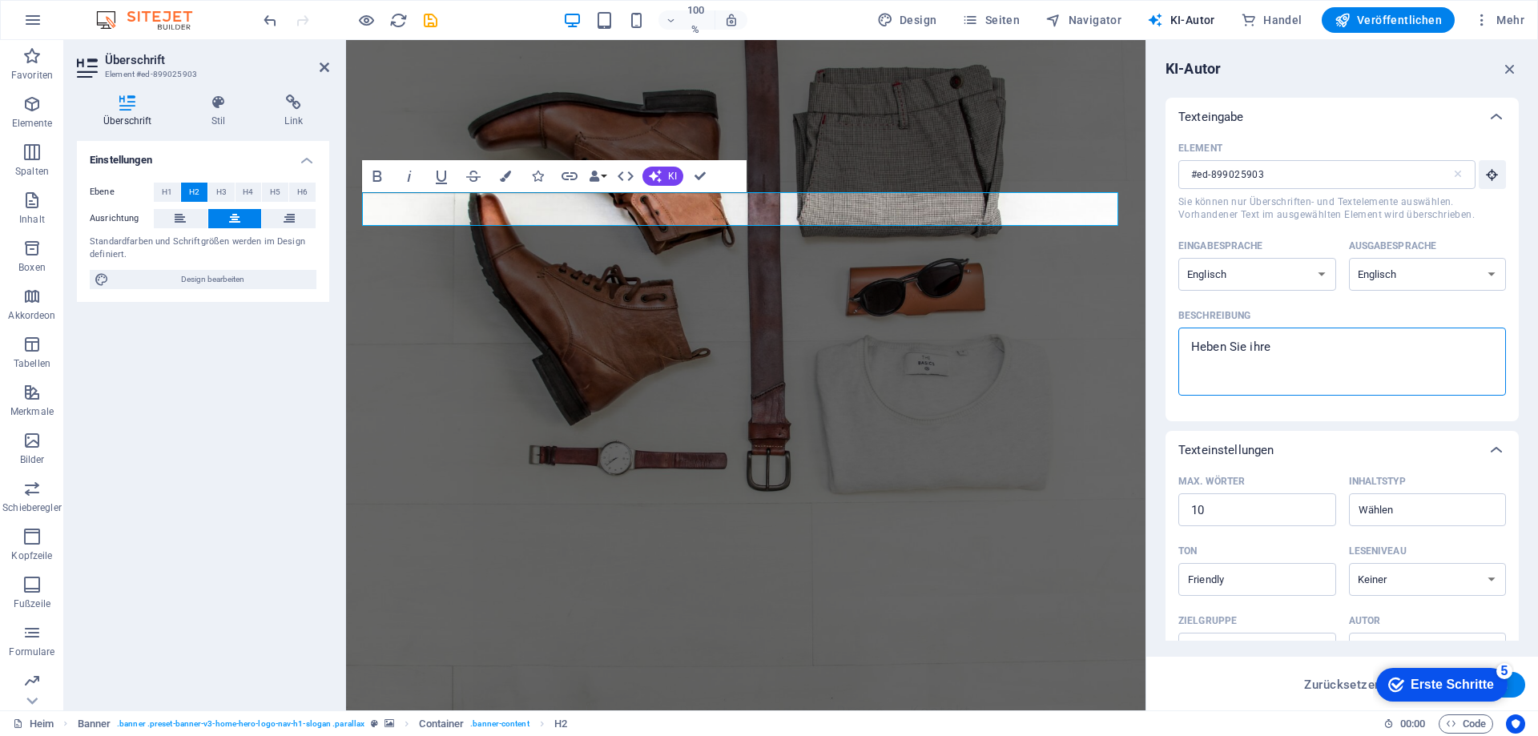
type textarea "x"
type textarea "Heben Sie ihren"
type textarea "x"
type textarea "Heben Sie ihren B"
type textarea "x"
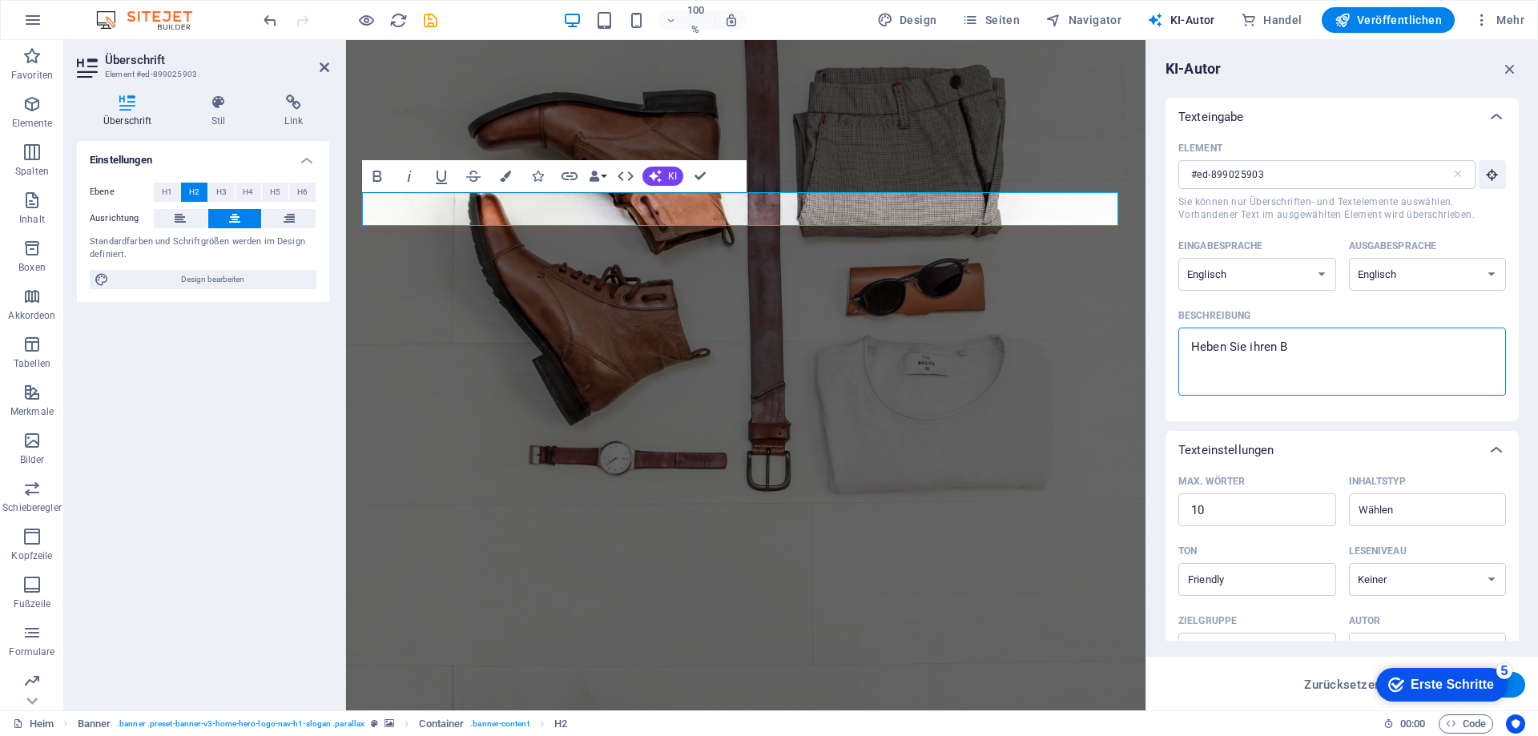
type textarea "Heben Sie ihren Be"
type textarea "x"
type textarea "Heben Sie ihren Bek"
type textarea "x"
type textarea "Heben Sie ihren Beka"
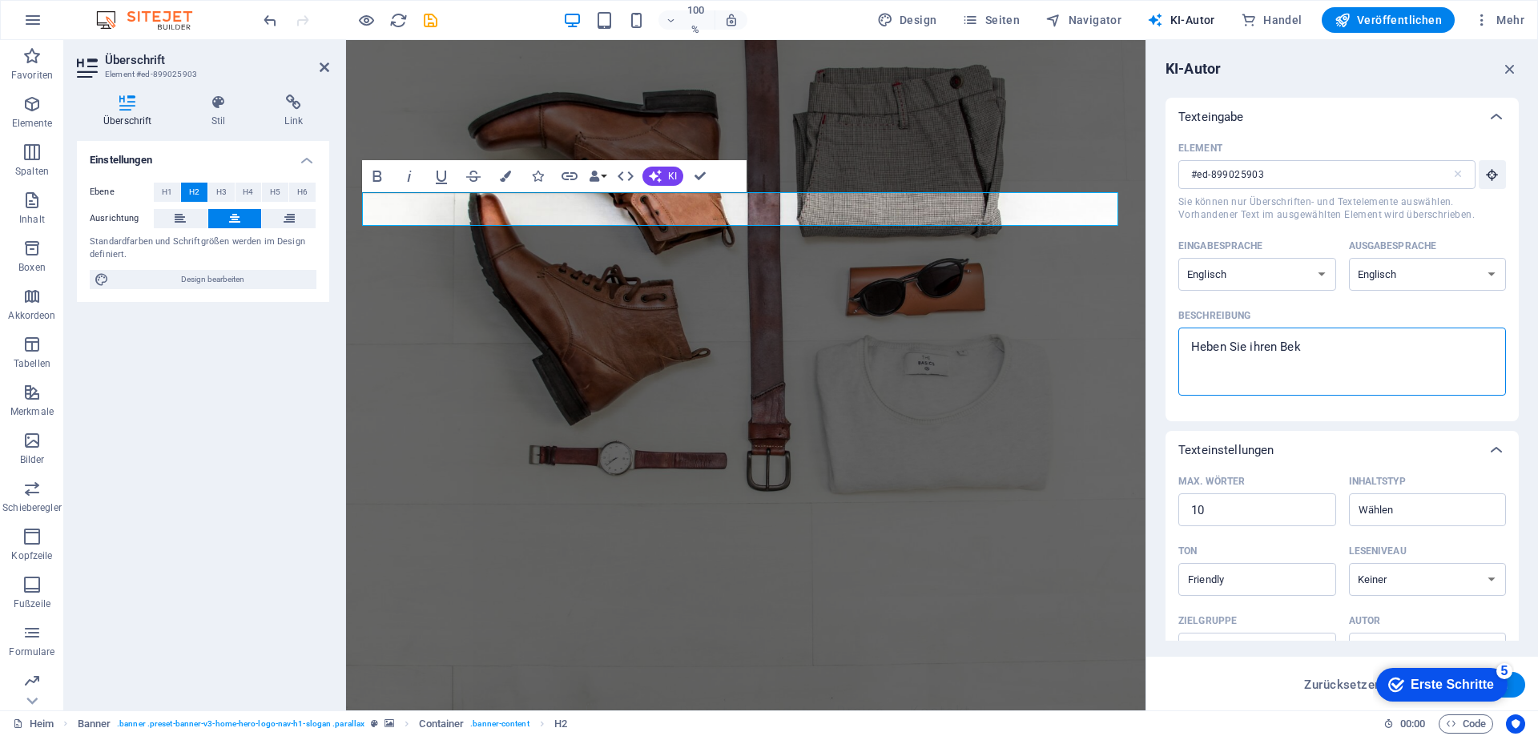
type textarea "x"
type textarea "Heben Sie ihren Bekan"
type textarea "x"
type textarea "Heben Sie ihren Bekann"
type textarea "x"
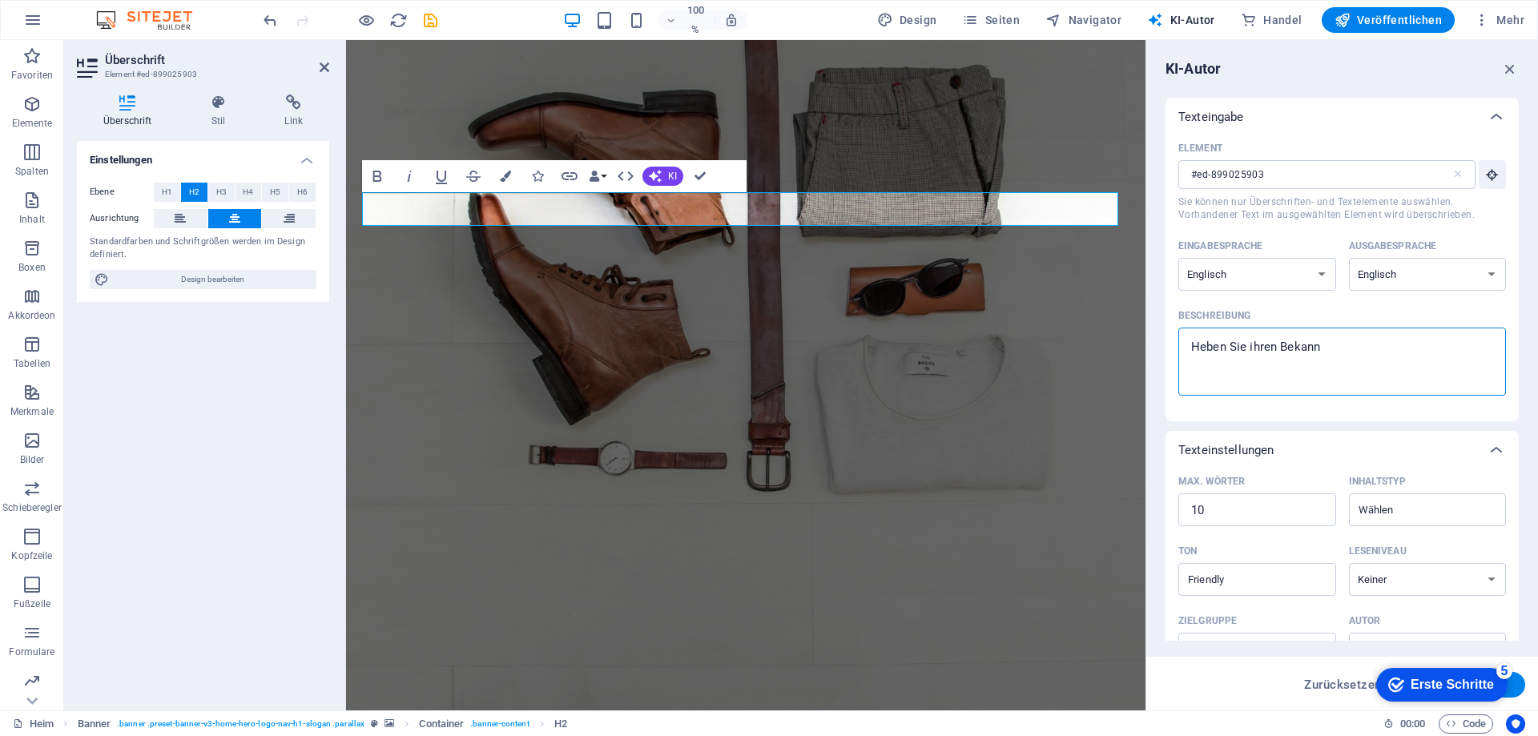
type textarea "Heben Sie ihren Bekannt"
type textarea "x"
type textarea "Heben Sie ihren Bekannth"
type textarea "x"
type textarea "Heben Sie ihren Bekannthe"
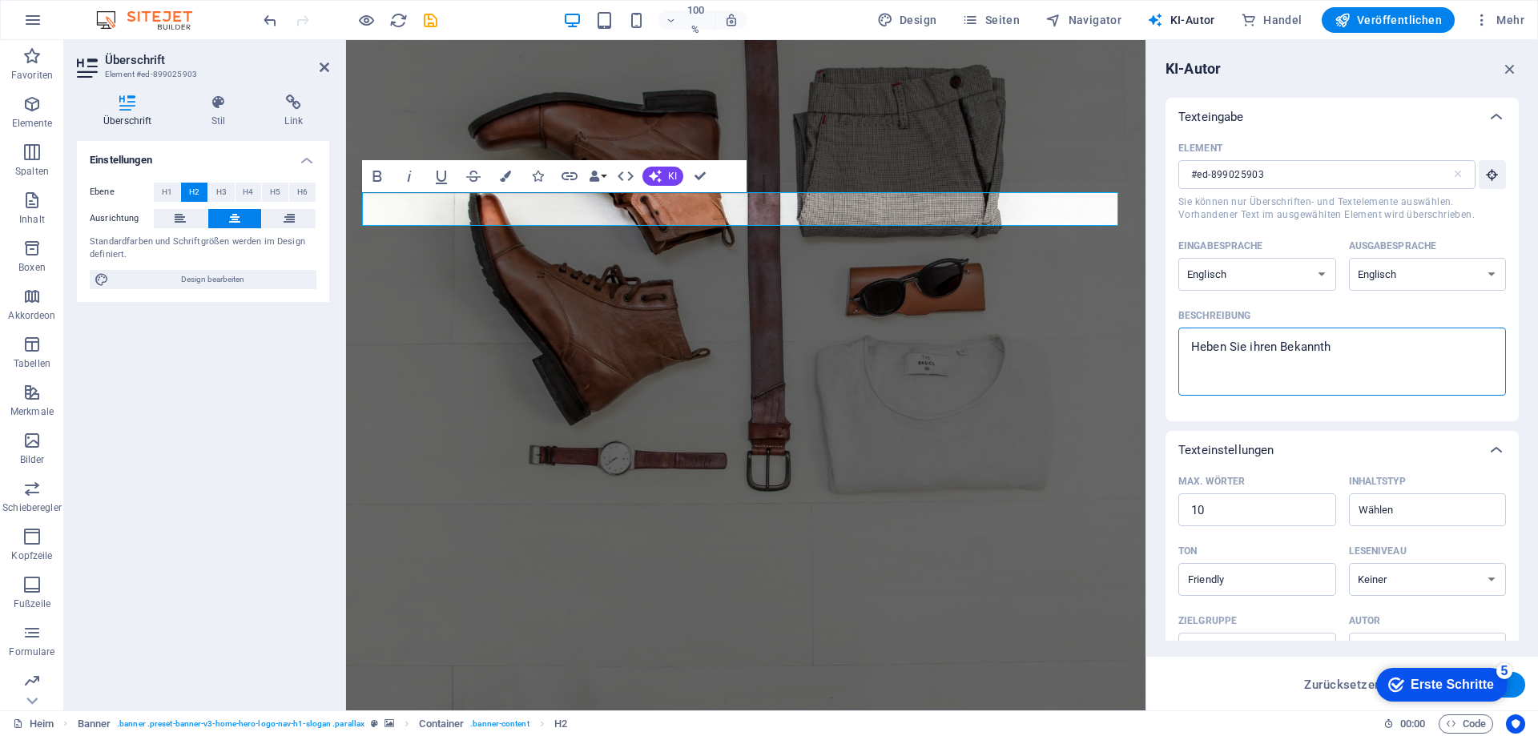
type textarea "x"
type textarea "Heben Sie ihren Bekannthei"
type textarea "x"
type textarea "Heben Sie ihren Bekanntheit"
type textarea "x"
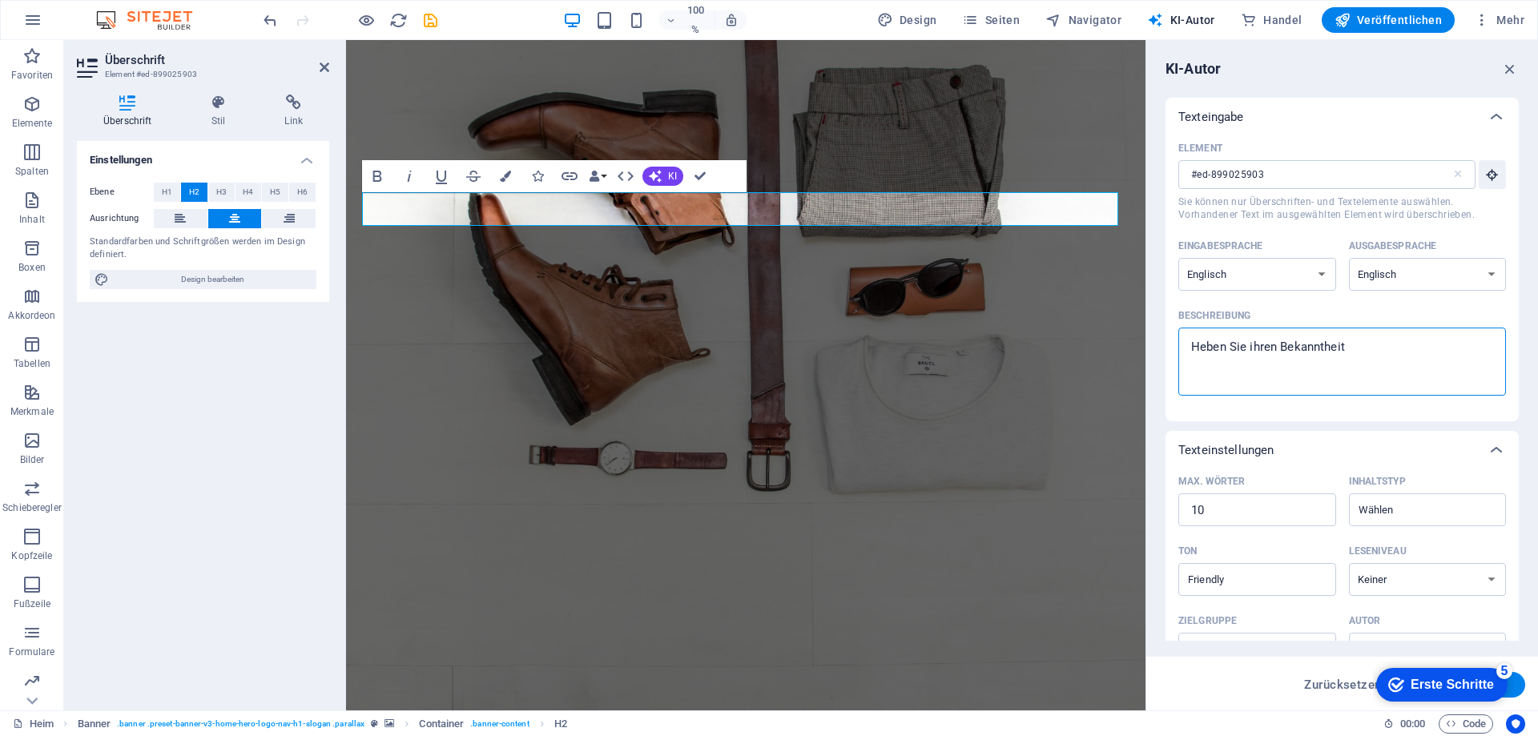
type textarea "Heben Sie ihren Bekanntheits"
type textarea "x"
type textarea "Heben Sie ihren Bekanntheitsg"
type textarea "x"
type textarea "Heben Sie ihren Bekanntheitsgr"
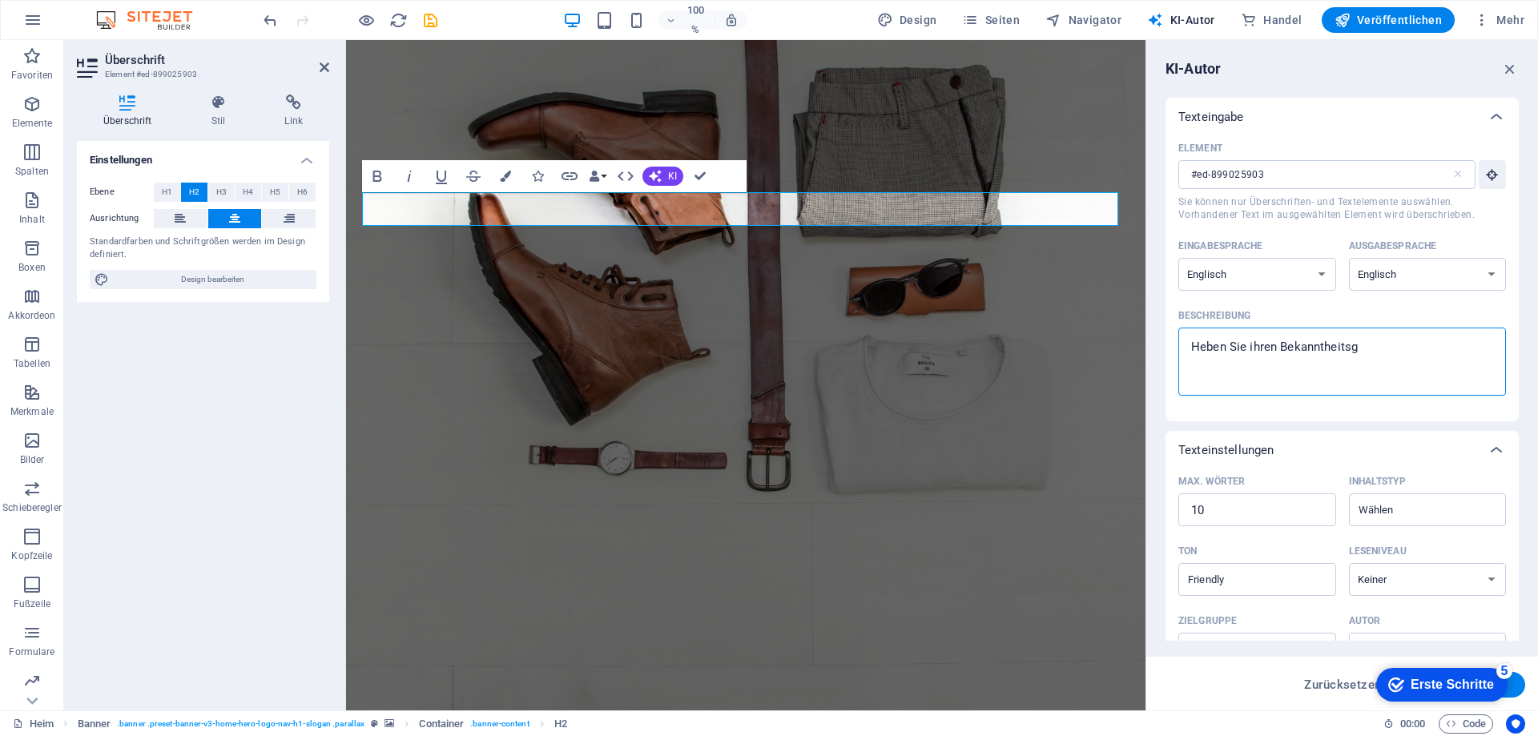
type textarea "x"
type textarea "Heben Sie ihren Bekanntheitsgra"
type textarea "x"
type textarea "Heben Sie ihren Bekanntheitsgrad"
type textarea "x"
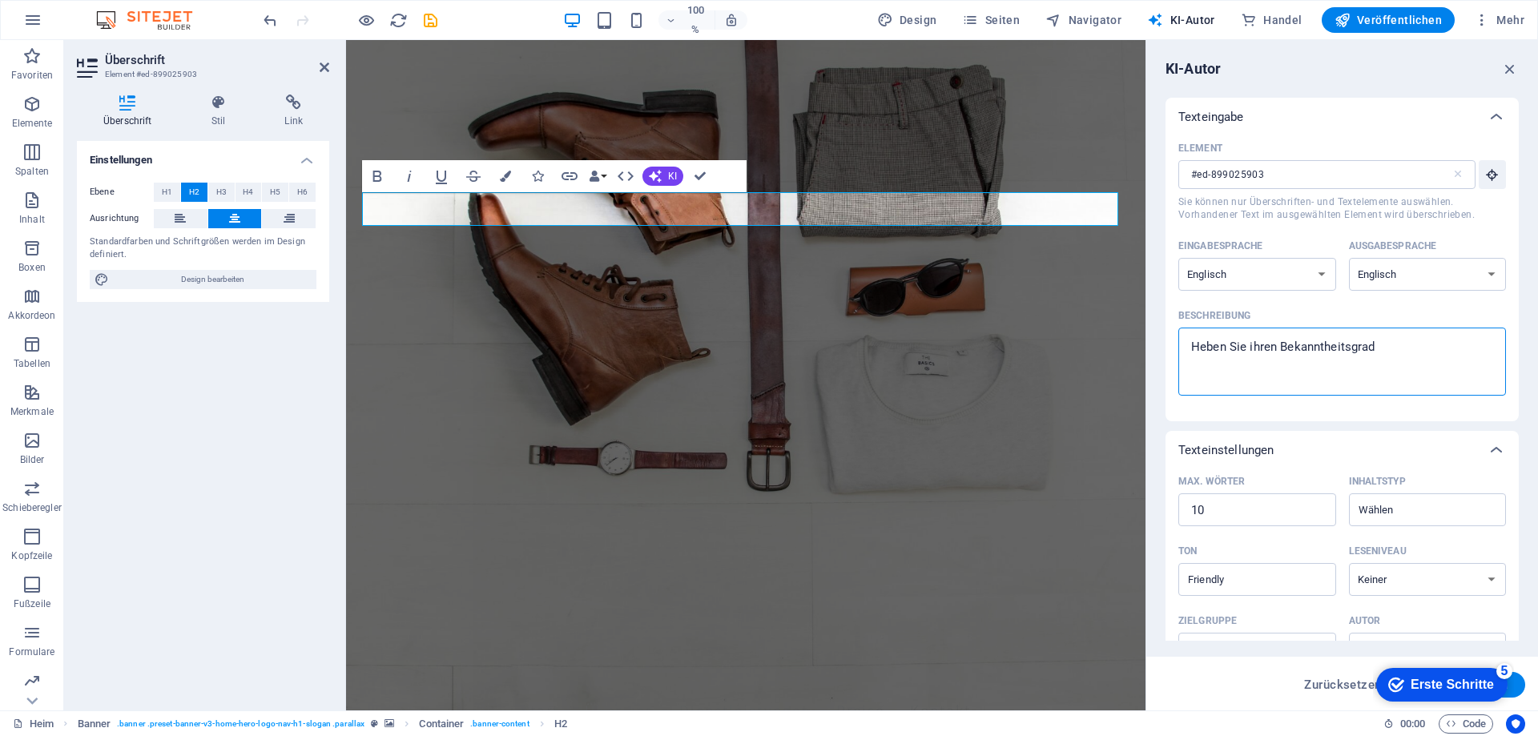
type textarea "Heben Sie ihren Bekanntheitsgrad"
type textarea "x"
type textarea "Heben Sie ihren Bekanntheitsgrad a"
type textarea "x"
type textarea "Heben Sie ihren Bekanntheitsgrad au"
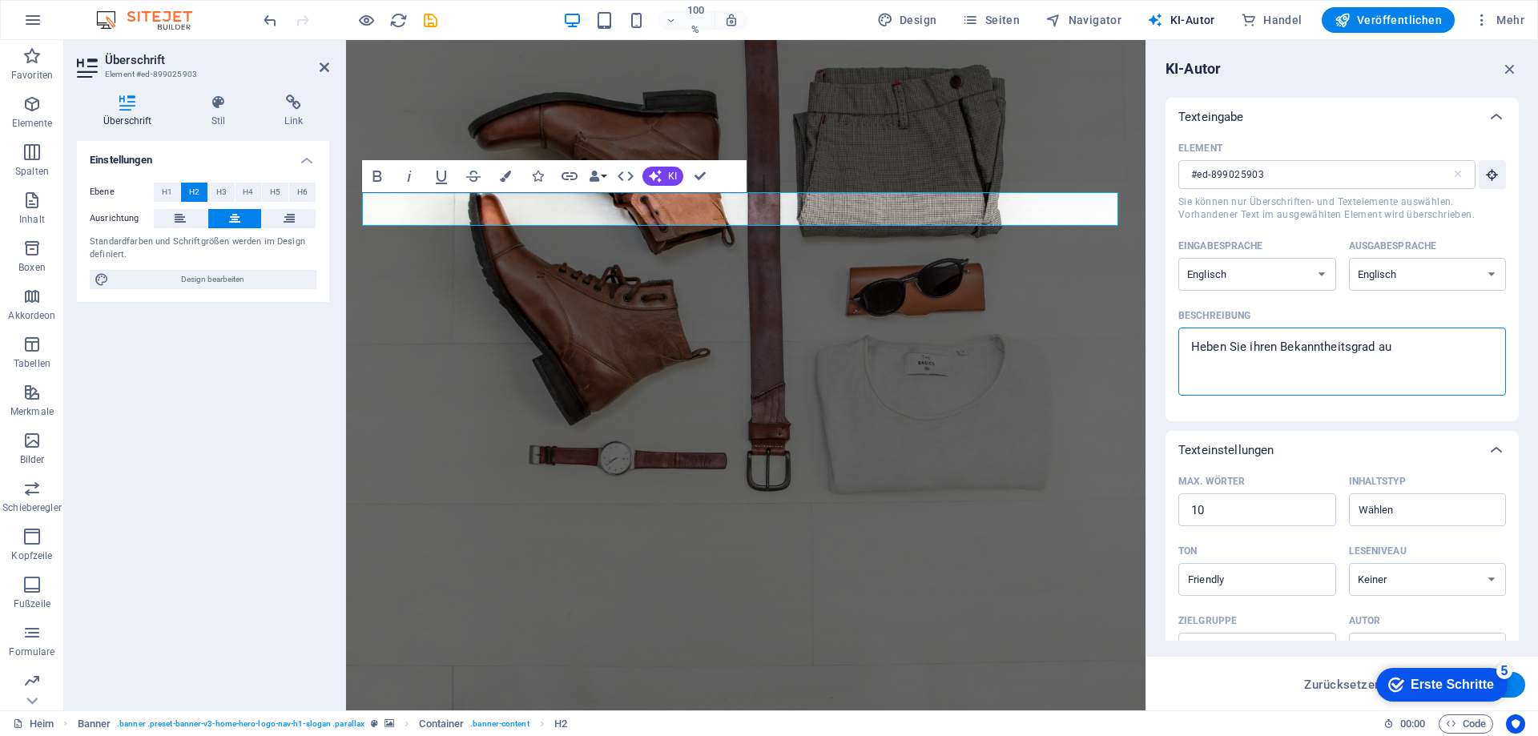
type textarea "x"
type textarea "Heben Sie ihren Bekanntheitsgrad auf"
type textarea "x"
type textarea "Heben Sie ihren Bekanntheitsgrad auf"
type textarea "x"
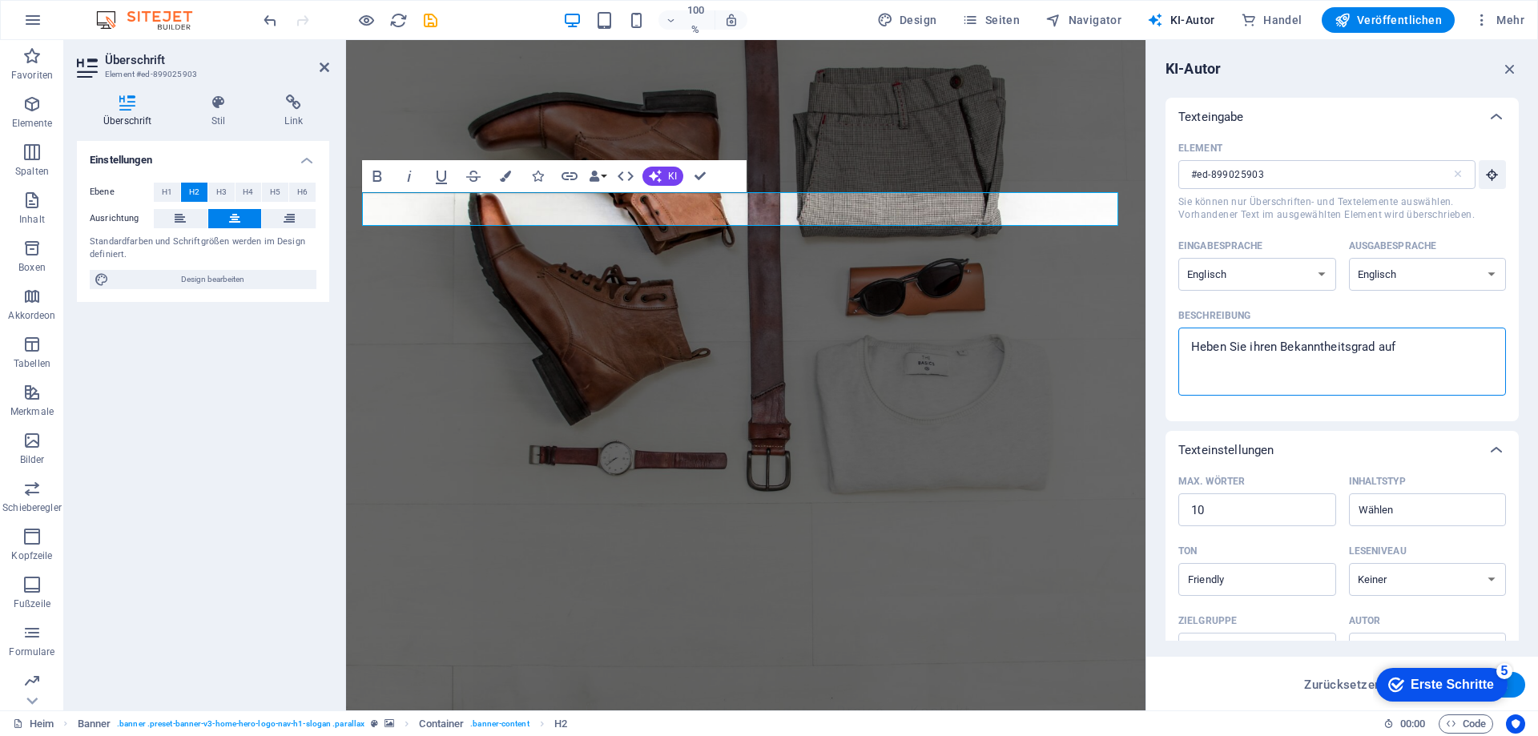
type textarea "Heben Sie ihren Bekanntheitsgrad auf e"
type textarea "x"
type textarea "Heben Sie ihren Bekanntheitsgrad auf ei"
type textarea "x"
type textarea "Heben Sie ihren Bekanntheitsgrad auf ein"
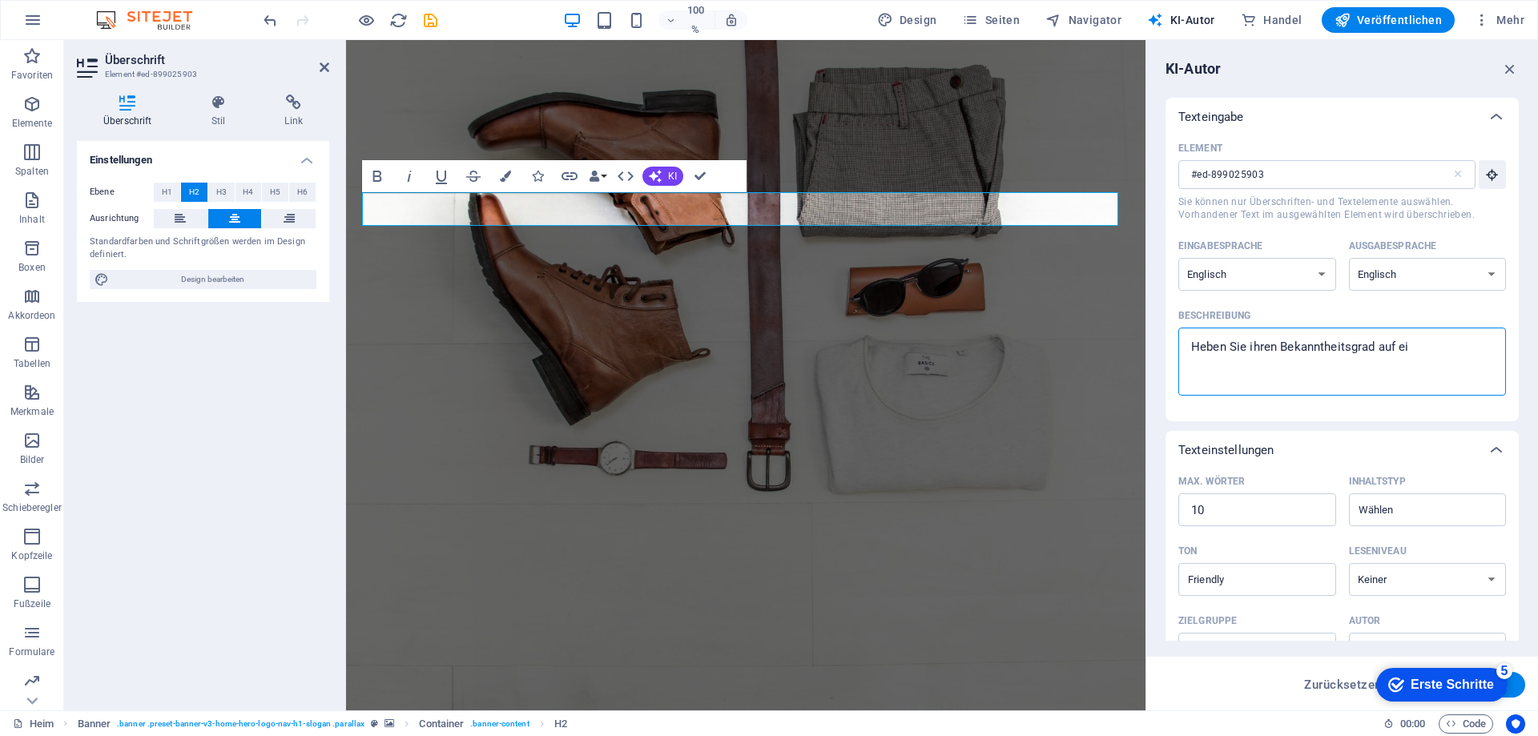
type textarea "x"
type textarea "Heben Sie ihren Bekanntheitsgrad auf ein"
type textarea "x"
type textarea "Heben Sie ihren Bekanntheitsgrad auf ein n"
type textarea "x"
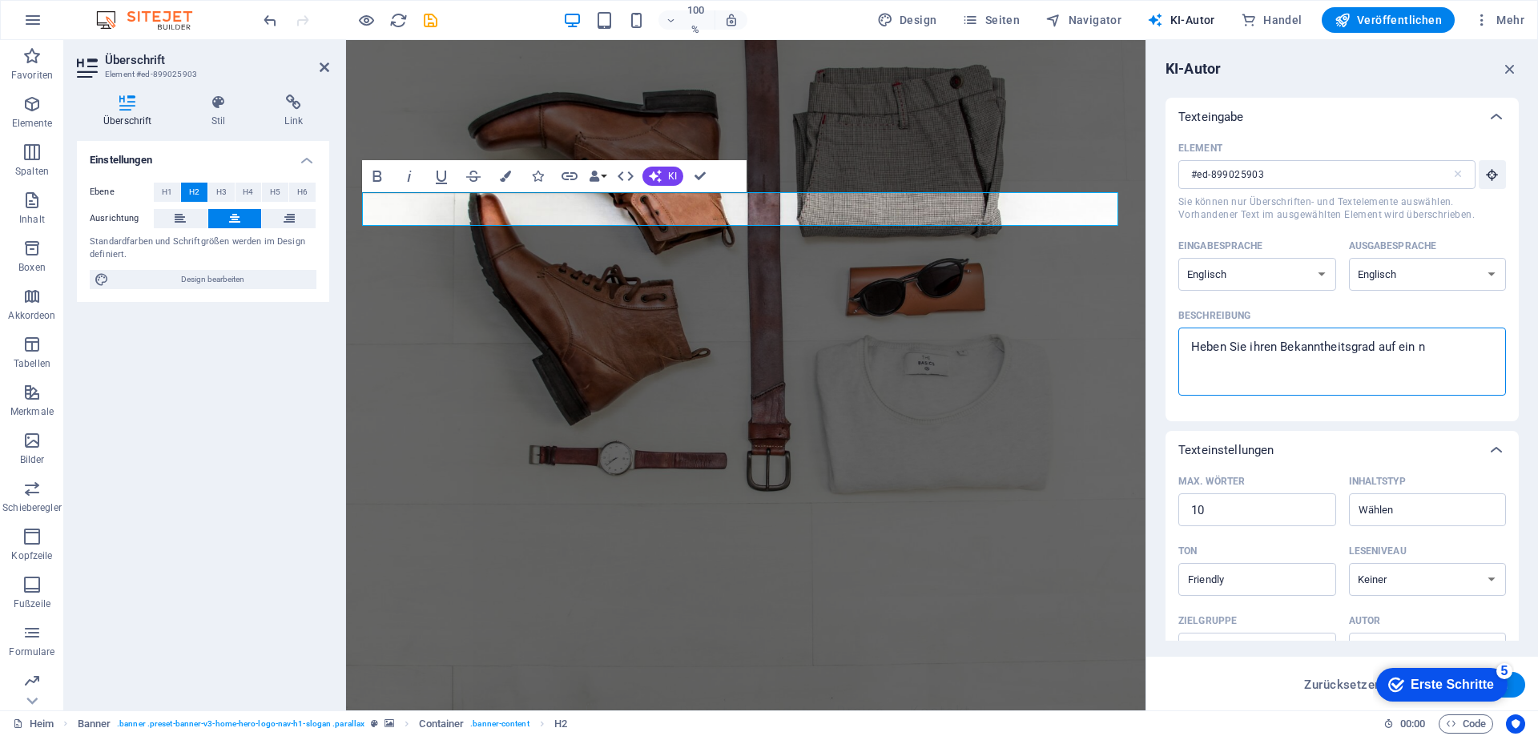
type textarea "Heben Sie ihren Bekanntheitsgrad auf ein ne"
type textarea "x"
type textarea "Heben Sie ihren Bekanntheitsgrad auf ein neu"
type textarea "x"
type textarea "Heben Sie ihren Bekanntheitsgrad auf ein neus"
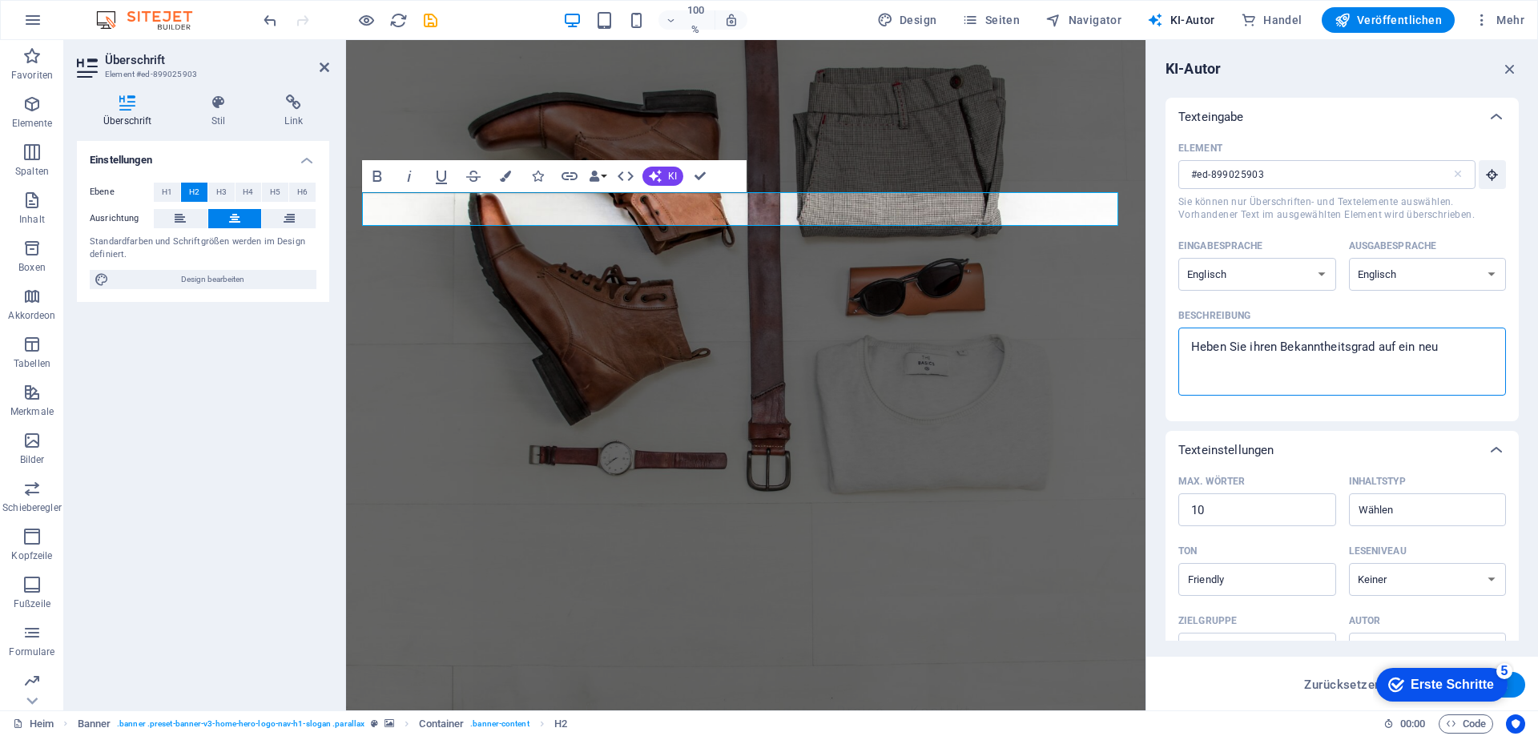
type textarea "x"
type textarea "Heben Sie ihren Bekanntheitsgrad auf ein neus"
type textarea "x"
type textarea "Heben Sie ihren Bekanntheitsgrad auf ein neus"
type textarea "x"
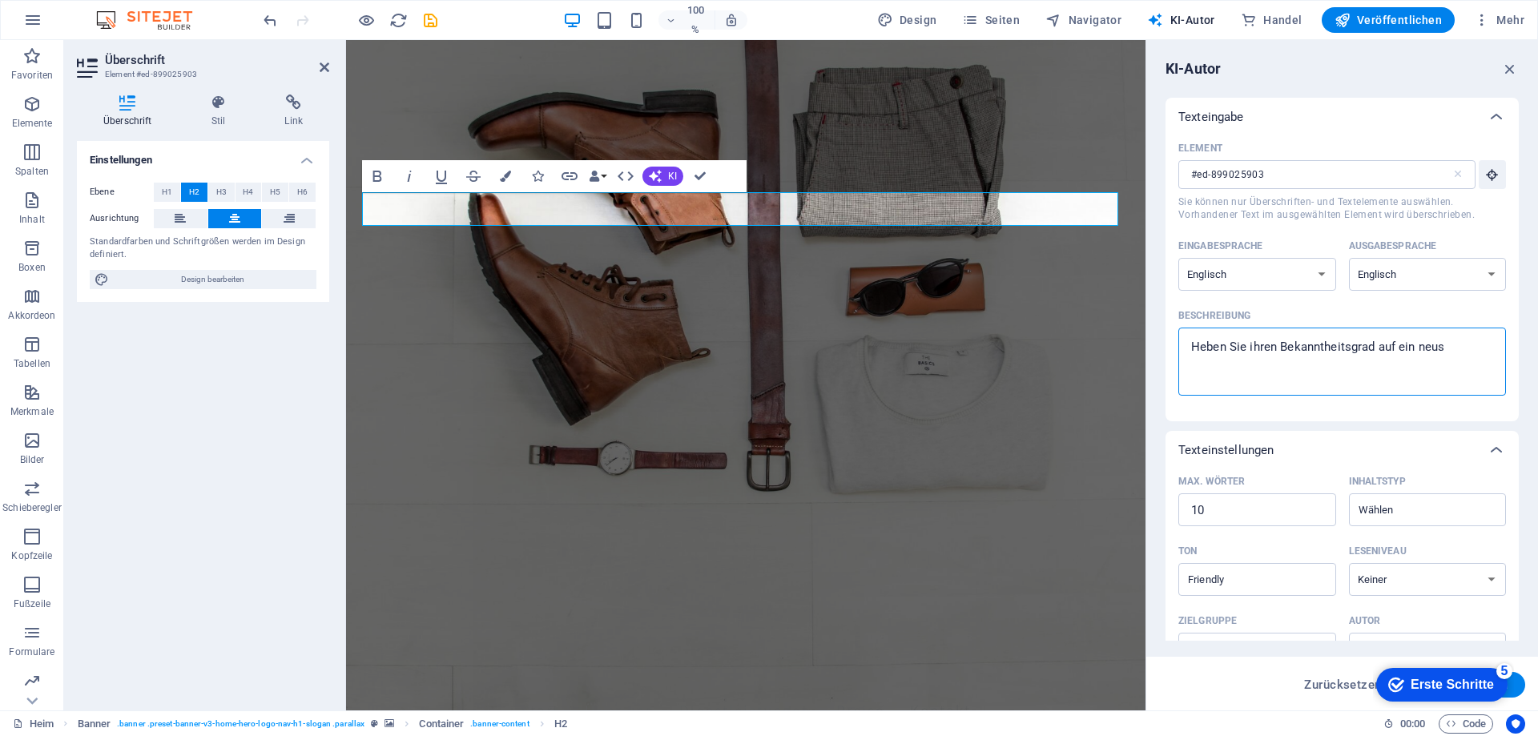
type textarea "Heben Sie ihren Bekanntheitsgrad auf ein neu"
type textarea "x"
type textarea "Heben Sie ihren Bekanntheitsgrad auf ein neue"
type textarea "x"
type textarea "Heben Sie ihren Bekanntheitsgrad auf ein neues"
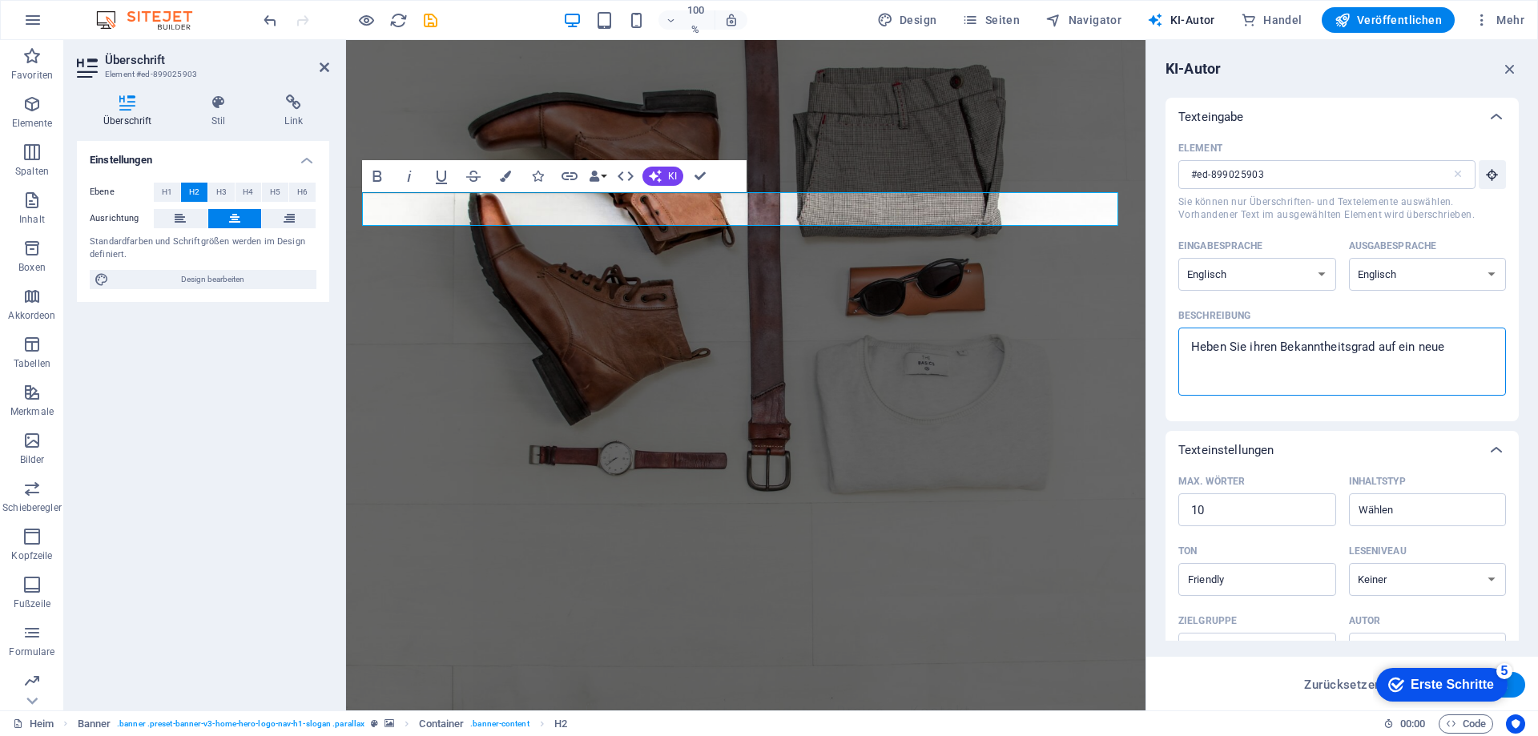
type textarea "x"
type textarea "Heben Sie ihren Bekanntheitsgrad auf ein neues"
type textarea "x"
type textarea "Heben Sie ihren Bekanntheitsgrad auf ein neues N"
type textarea "x"
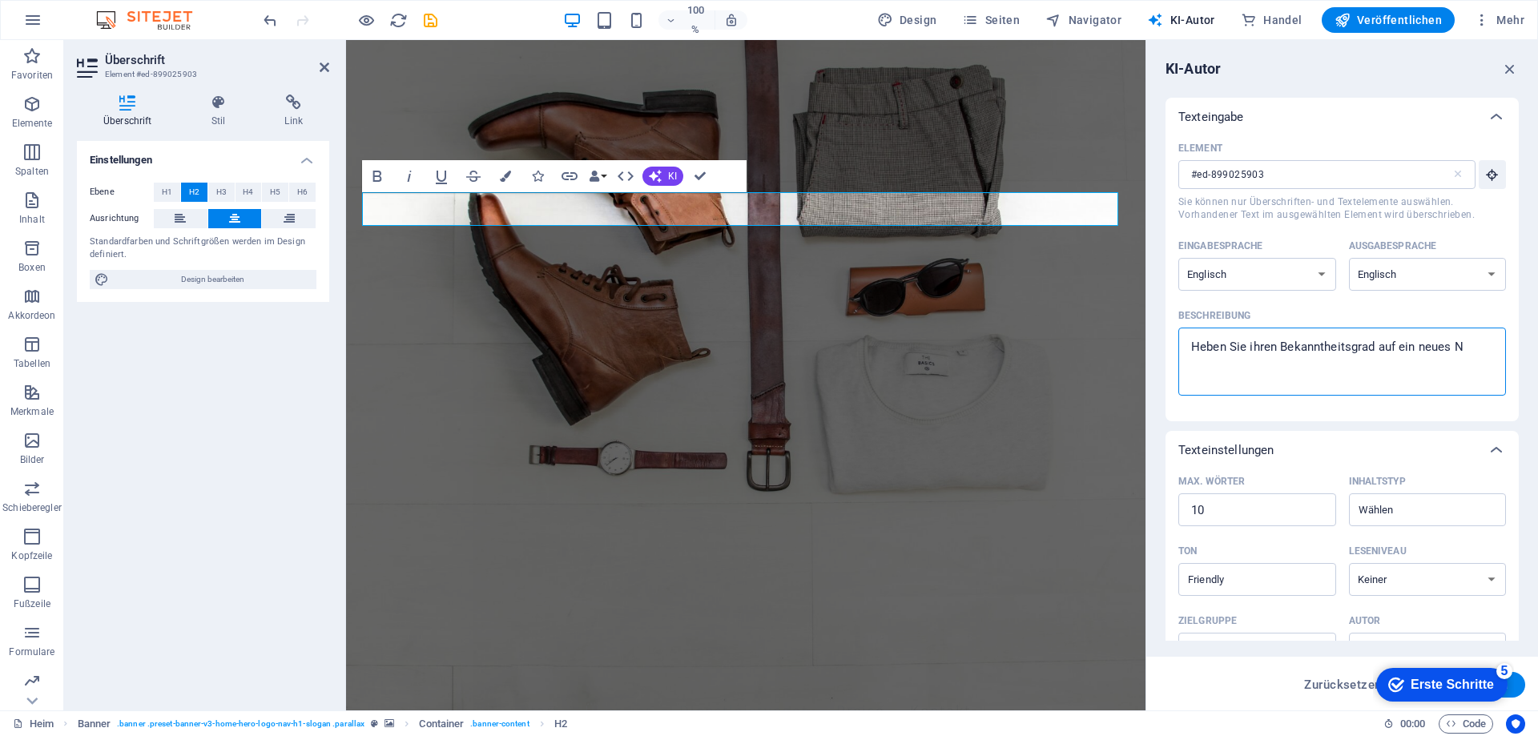
type textarea "Heben Sie ihren Bekanntheitsgrad auf ein neues Ni"
type textarea "x"
type textarea "Heben Sie ihren Bekanntheitsgrad auf ein neues Niv"
type textarea "x"
type textarea "Heben Sie ihren Bekanntheitsgrad auf ein neues Nive"
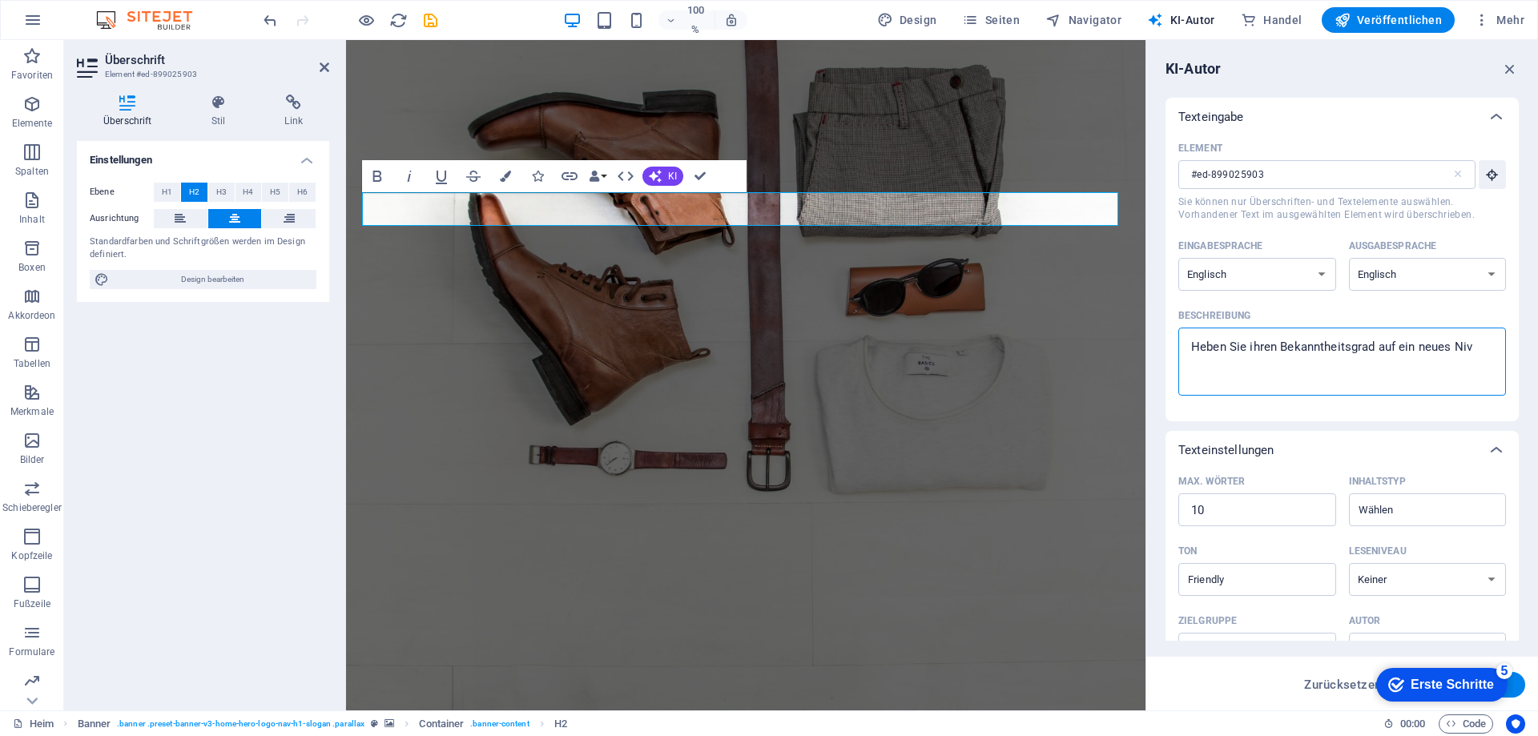
type textarea "x"
type textarea "Heben Sie ihren Bekanntheitsgrad auf ein neues Nivea"
type textarea "x"
type textarea "Heben Sie ihren Bekanntheitsgrad auf ein neues Niveau"
type textarea "x"
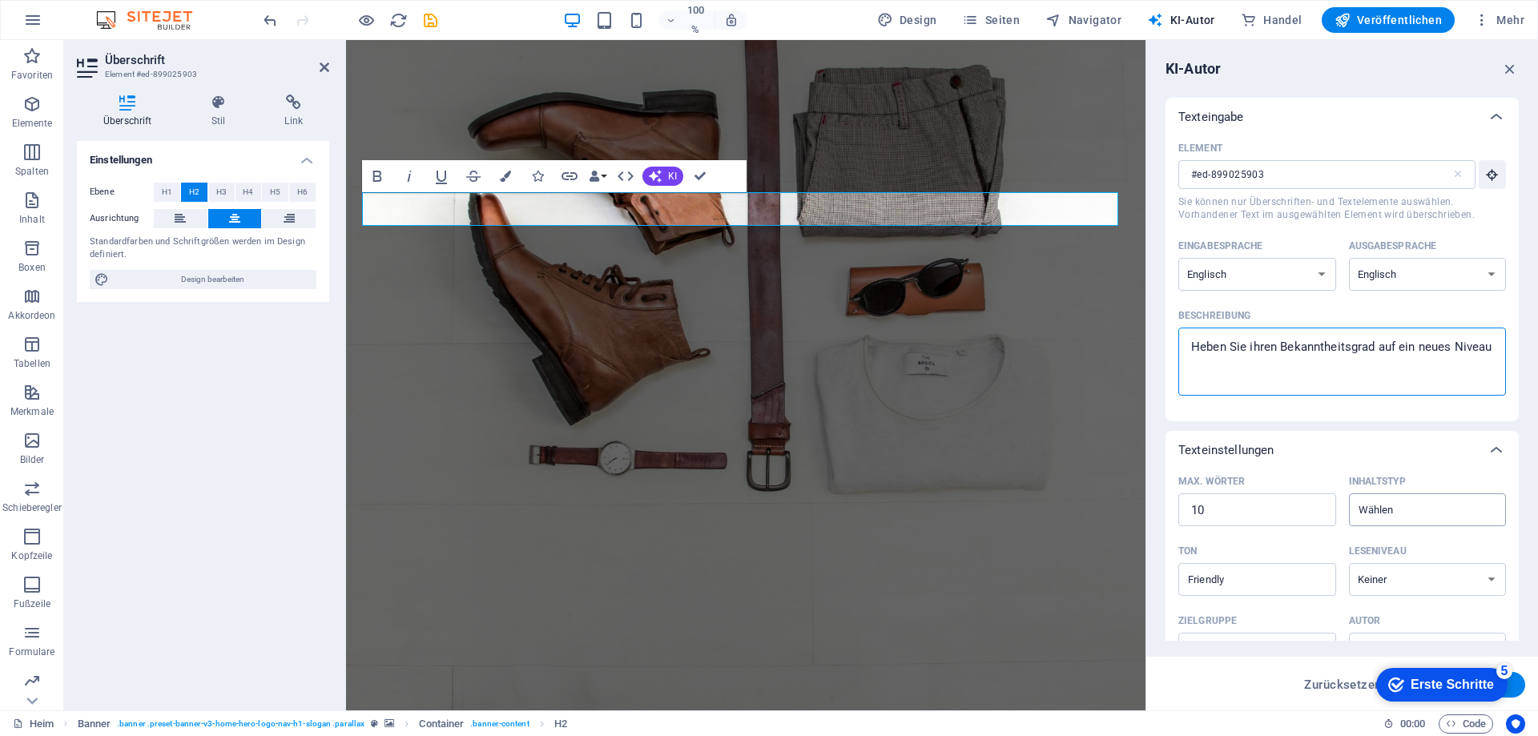
type textarea "Heben Sie ihren Bekanntheitsgrad auf ein neues Niveau"
click at [1401, 510] on input "Inhaltstyp ​" at bounding box center [1415, 509] width 122 height 23
type textarea "x"
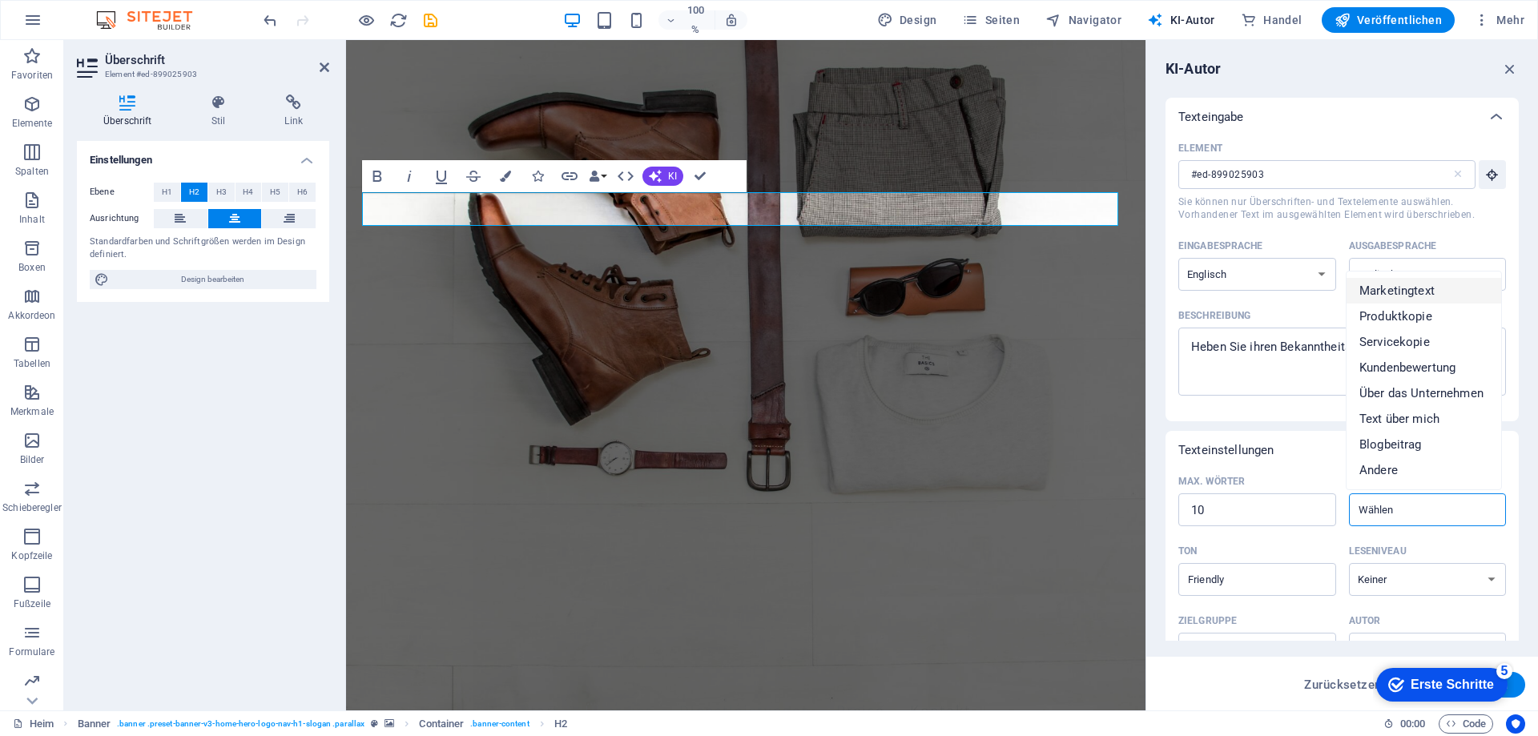
click at [1401, 291] on font "Marketingtext" at bounding box center [1397, 291] width 75 height 14
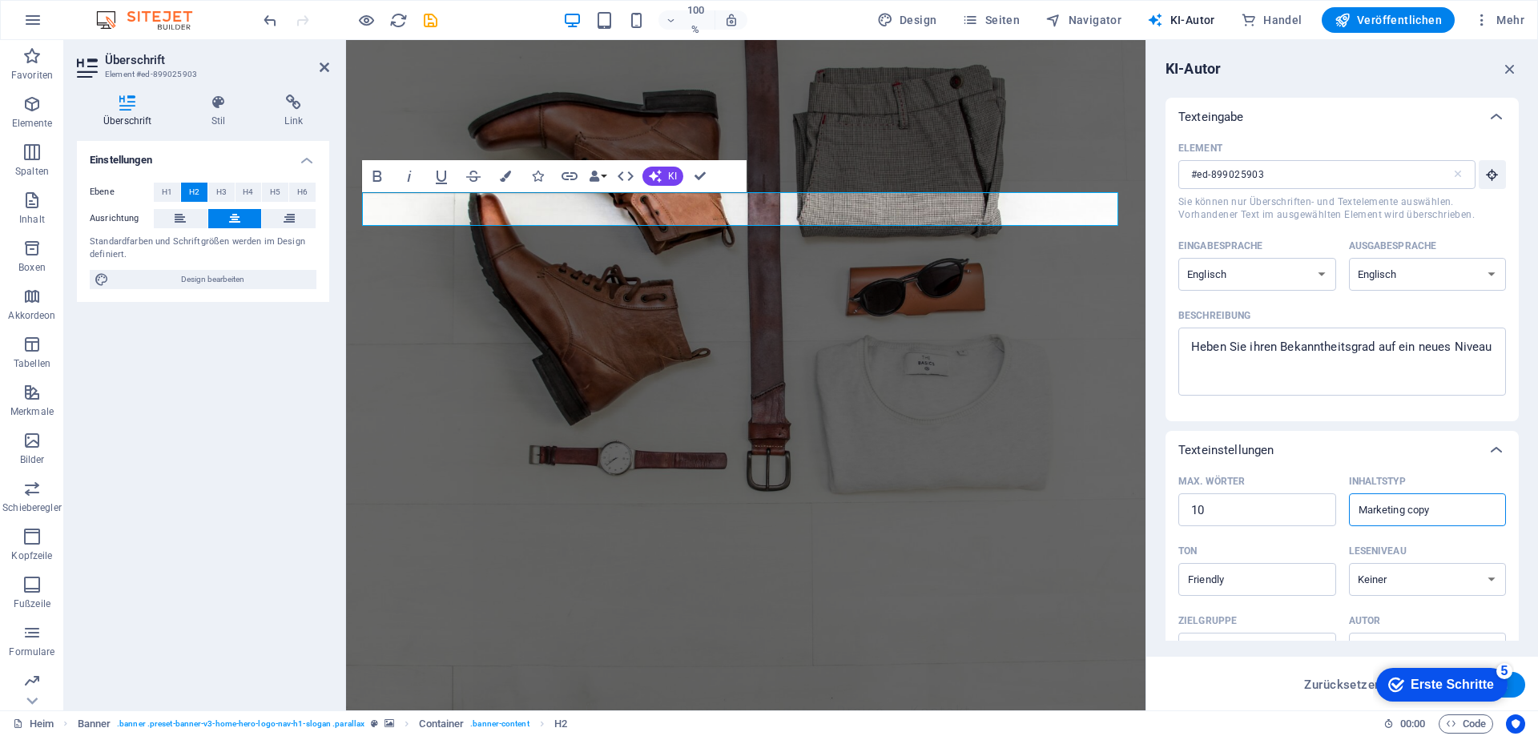
type input "Marketing copy"
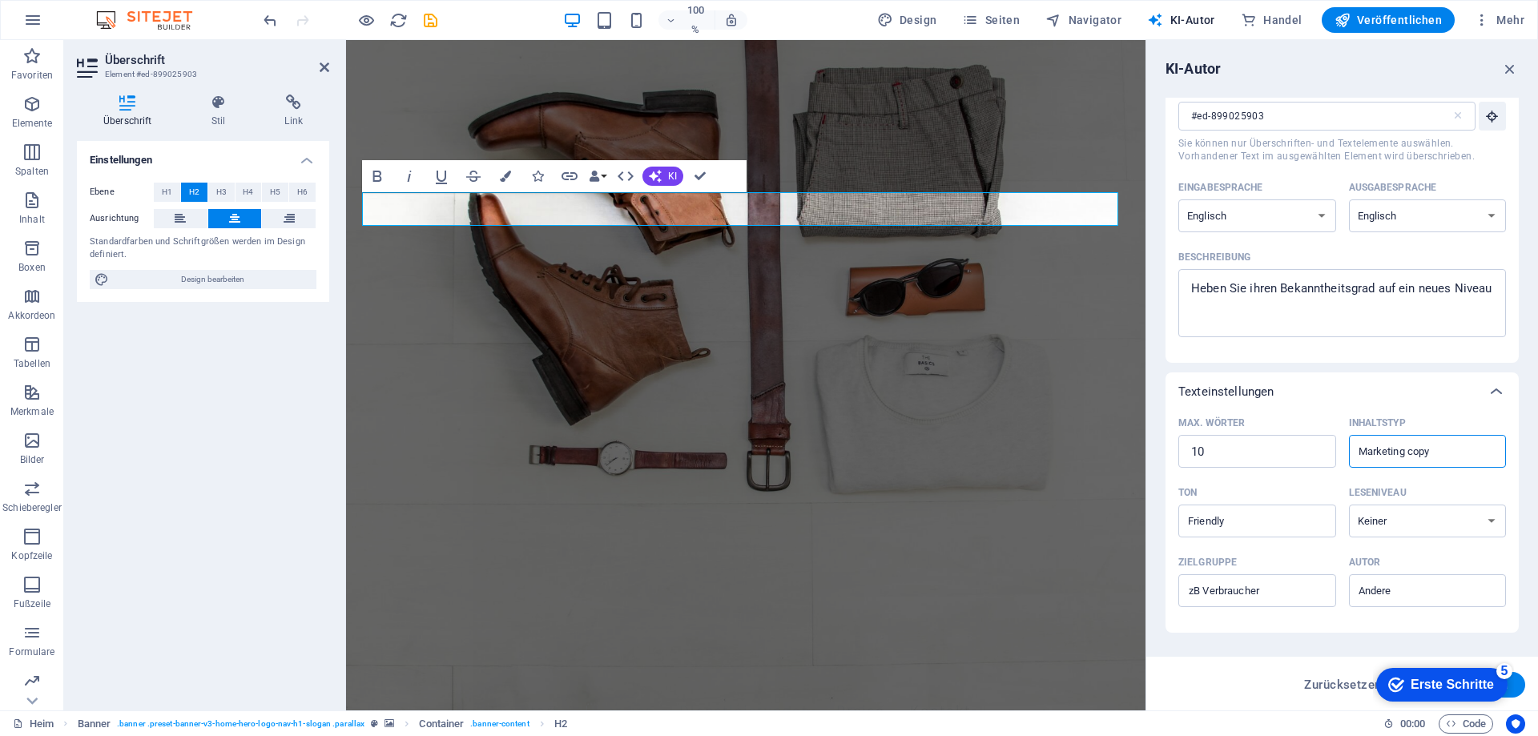
scroll to position [80, 0]
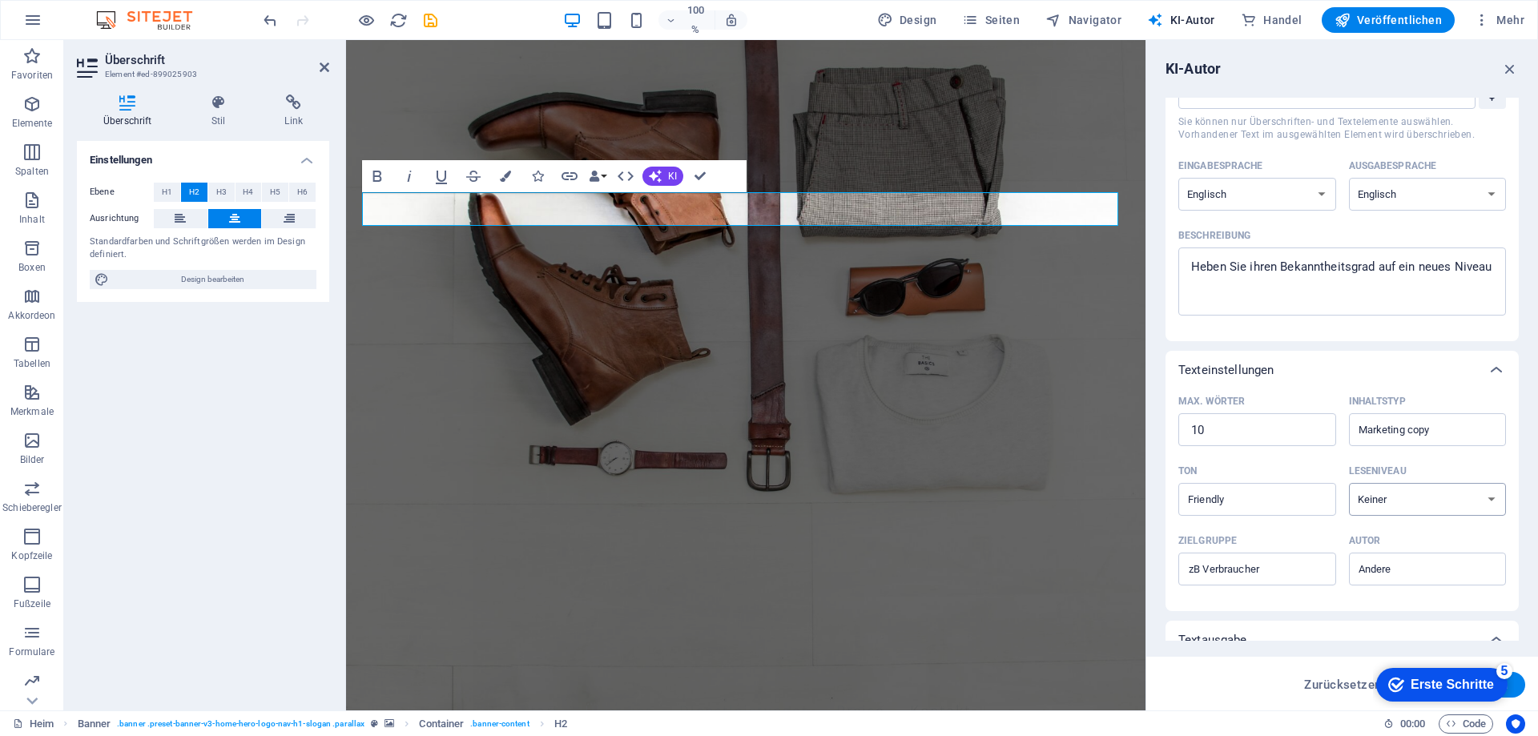
click at [1396, 498] on select "Keiner Akademisch Erwachsene Teenager Kind" at bounding box center [1428, 499] width 158 height 33
select select "Adult"
click at [1349, 483] on select "Keiner Akademisch Erwachsene Teenager Kind" at bounding box center [1428, 499] width 158 height 33
click at [1282, 570] on input "Zielgruppe ​" at bounding box center [1258, 570] width 158 height 26
drag, startPoint x: 1278, startPoint y: 569, endPoint x: 1153, endPoint y: 574, distance: 125.1
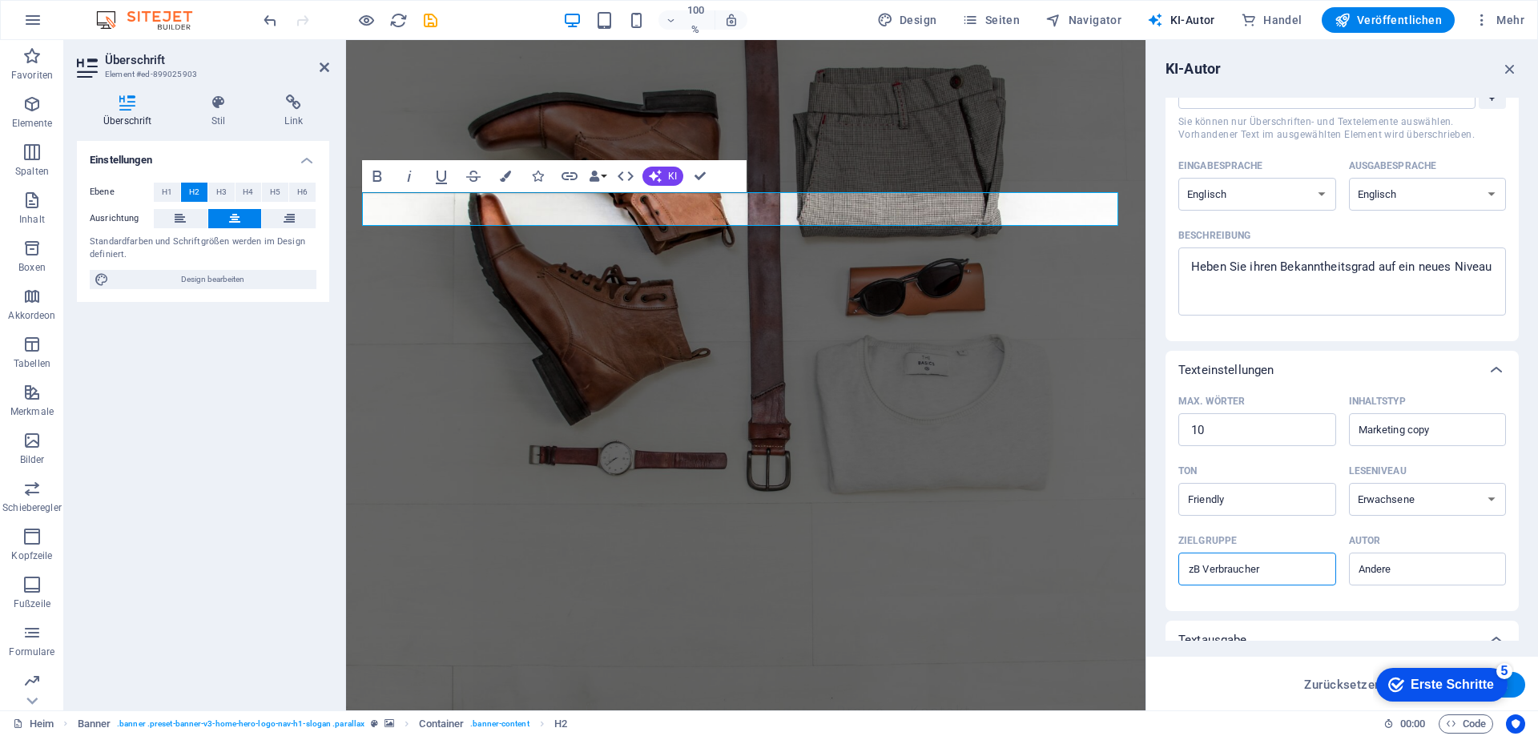
click at [1153, 574] on div "KI-Autor Texteingabe Element #ed-899025903 ​ Sie können nur Überschriften- und …" at bounding box center [1342, 375] width 392 height 671
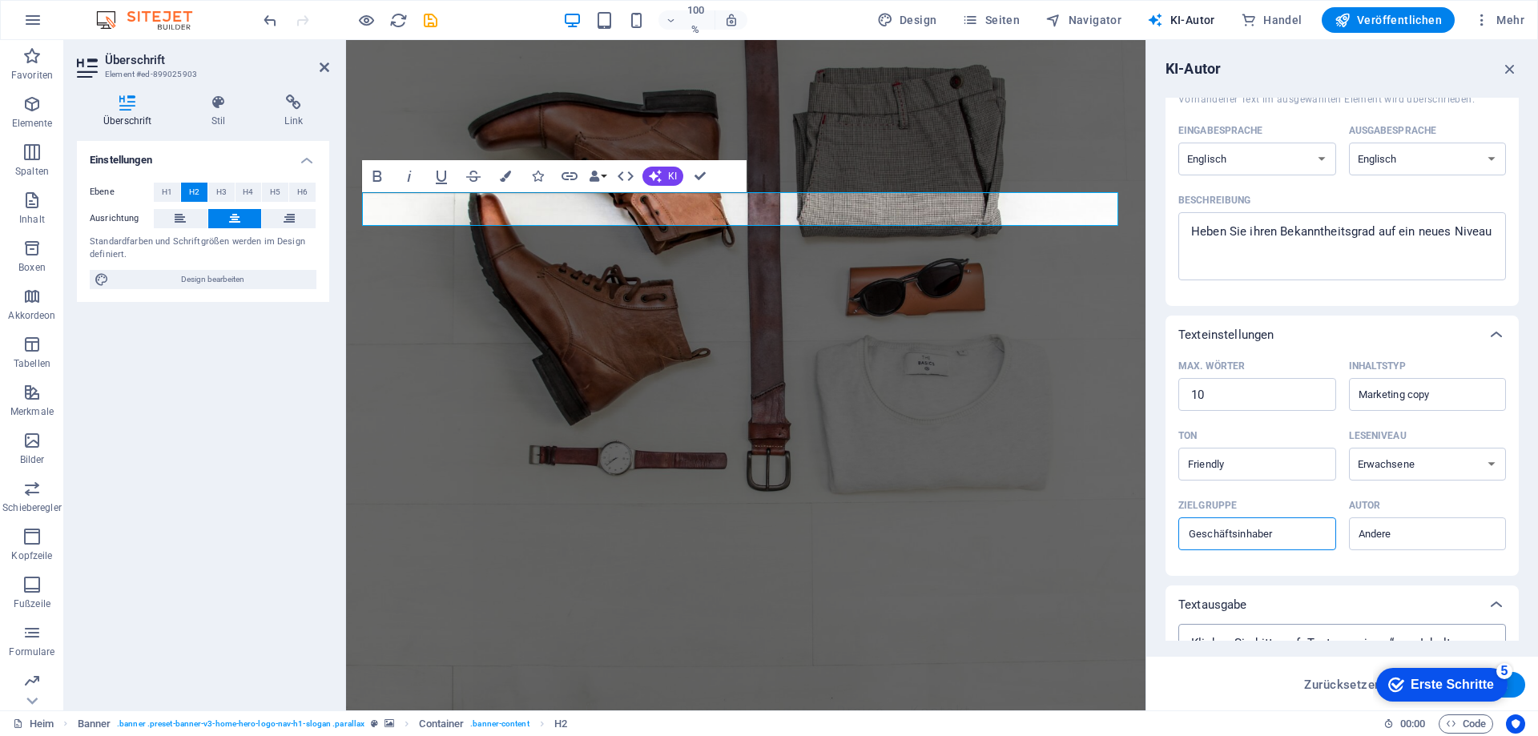
scroll to position [190, 0]
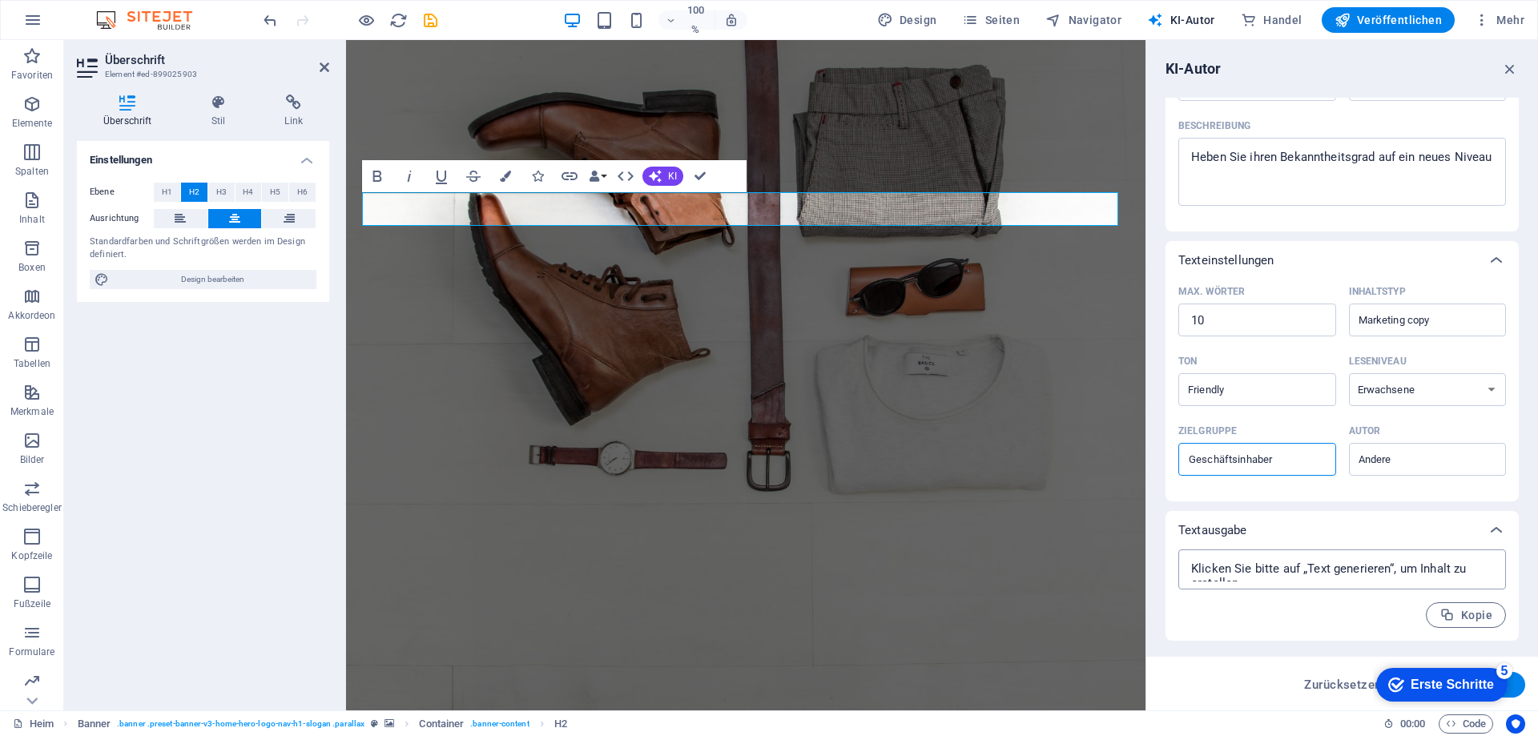
type input "Geschäftsinhaber"
click at [1298, 578] on textarea at bounding box center [1343, 570] width 312 height 24
click at [1220, 535] on font "Textausgabe" at bounding box center [1213, 530] width 69 height 14
type textarea "x"
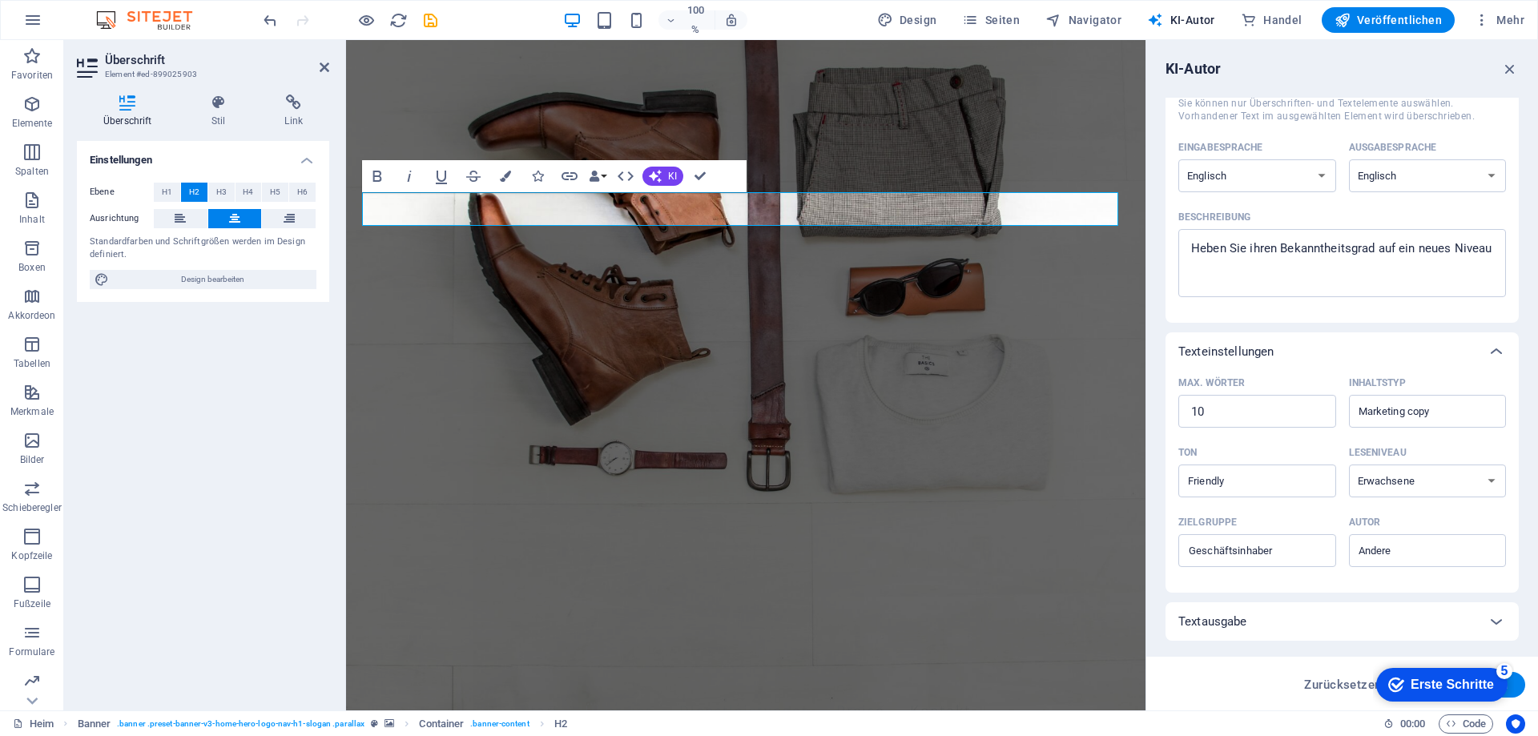
scroll to position [99, 0]
click at [1502, 623] on icon at bounding box center [1496, 621] width 19 height 19
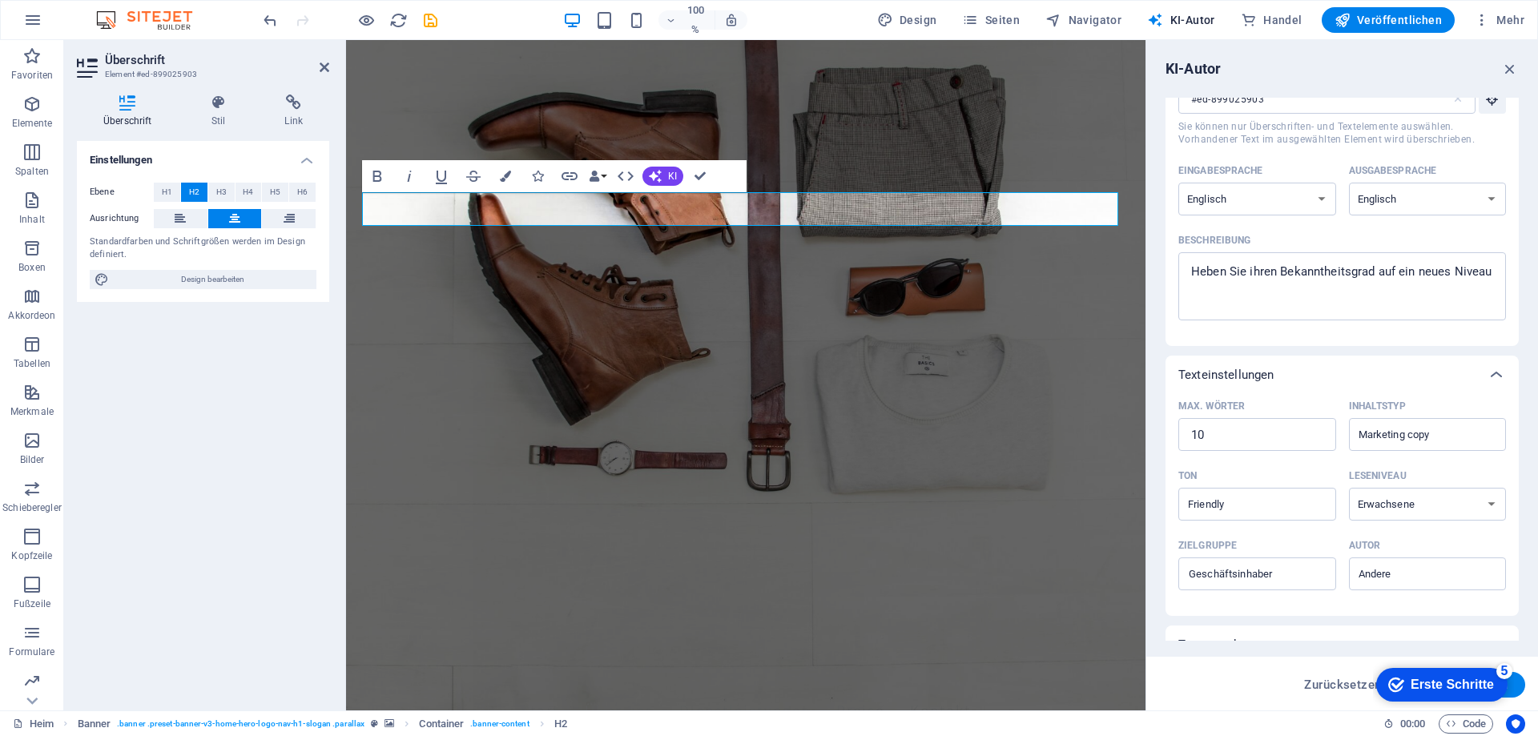
scroll to position [0, 0]
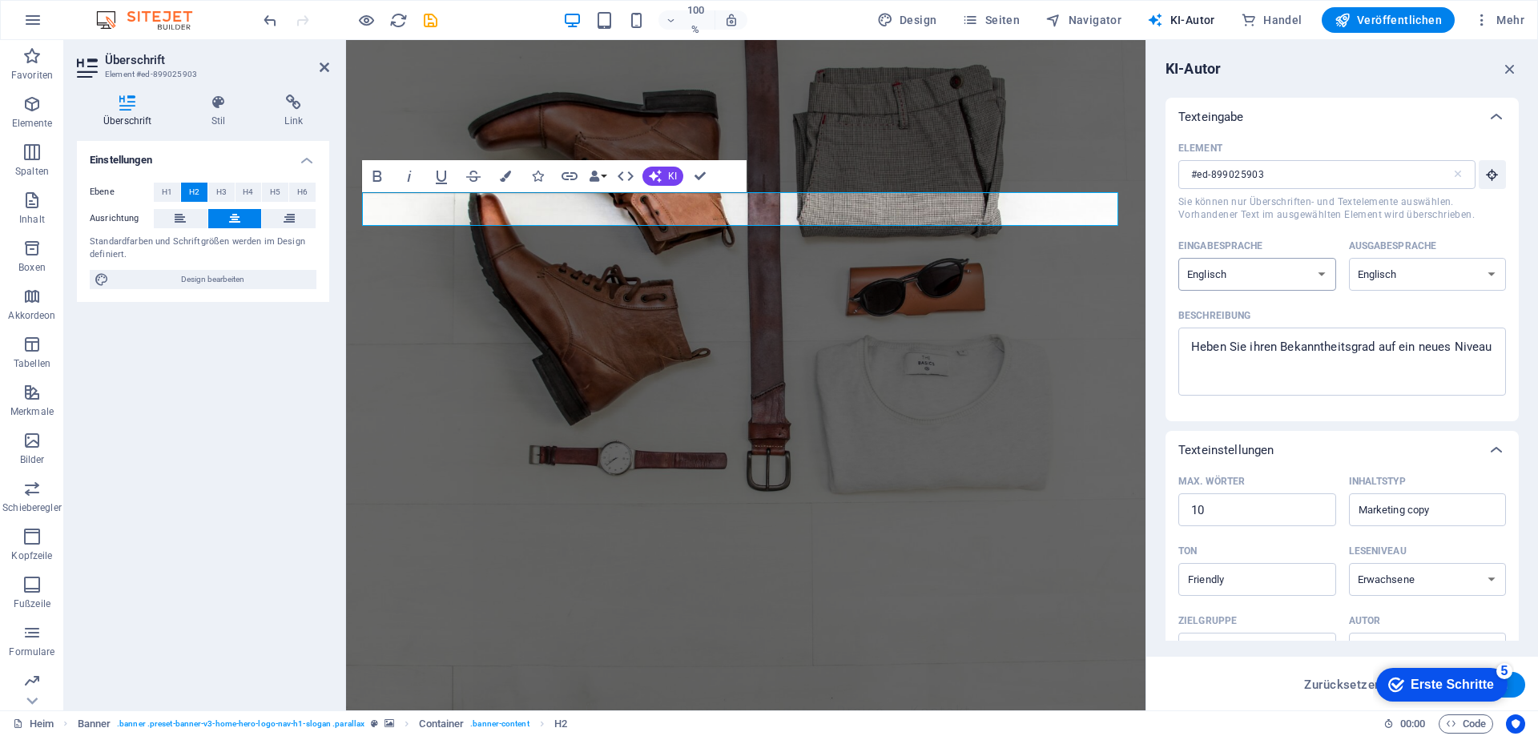
click at [1319, 278] on select "albanisch Arabisch Armenisch Awadhi Aserbaidschanisch Baschkirisch baskisch Wei…" at bounding box center [1258, 274] width 158 height 33
click at [1179, 258] on select "albanisch Arabisch Armenisch Awadhi Aserbaidschanisch Baschkirisch baskisch Wei…" at bounding box center [1258, 274] width 158 height 33
click at [1308, 280] on select "albanisch Arabisch Armenisch Awadhi Aserbaidschanisch Baschkirisch baskisch Wei…" at bounding box center [1258, 274] width 158 height 33
click at [1223, 279] on select "albanisch Arabisch Armenisch Awadhi Aserbaidschanisch Baschkirisch baskisch Wei…" at bounding box center [1258, 274] width 158 height 33
select select "German"
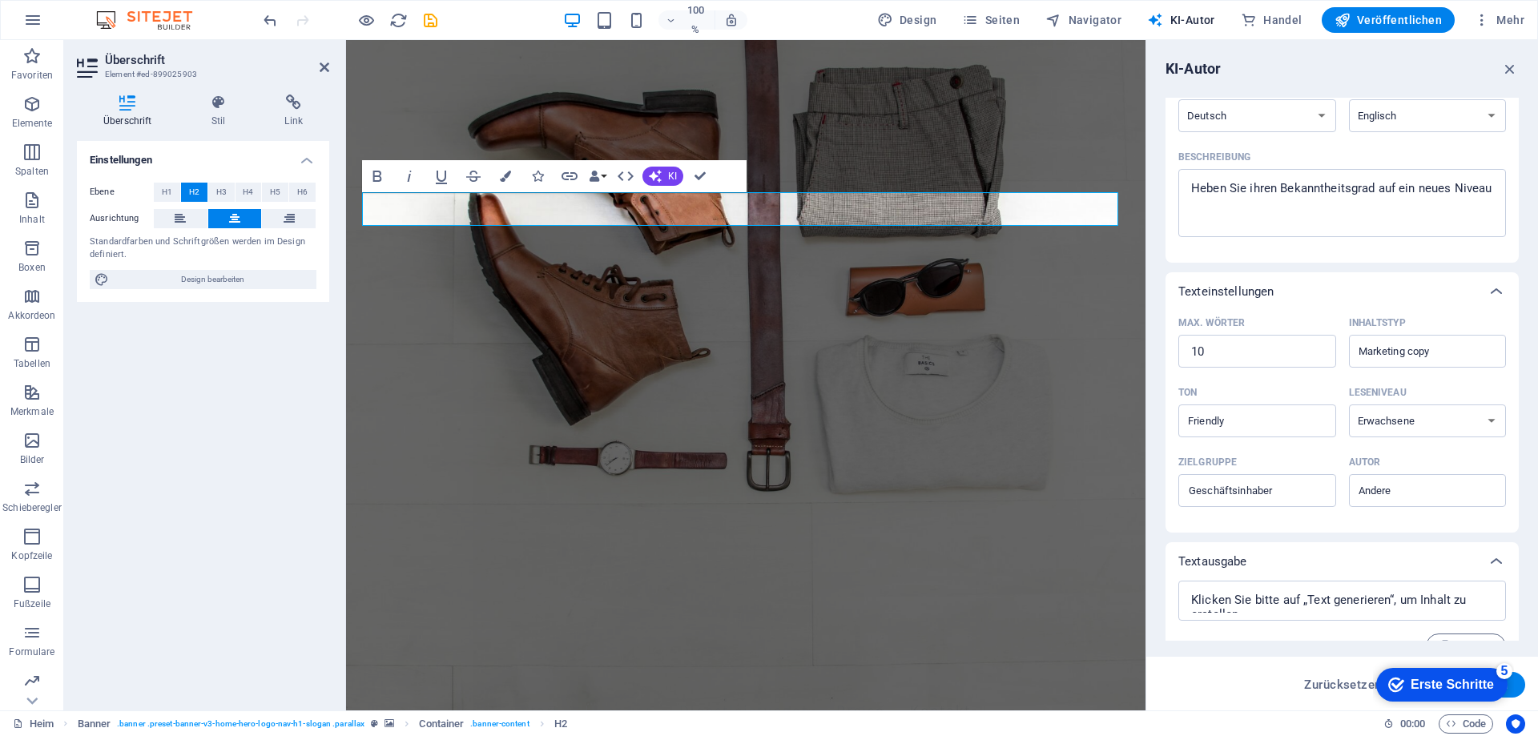
scroll to position [160, 0]
click at [1520, 683] on button "Text generieren" at bounding box center [1465, 685] width 122 height 26
type textarea "x"
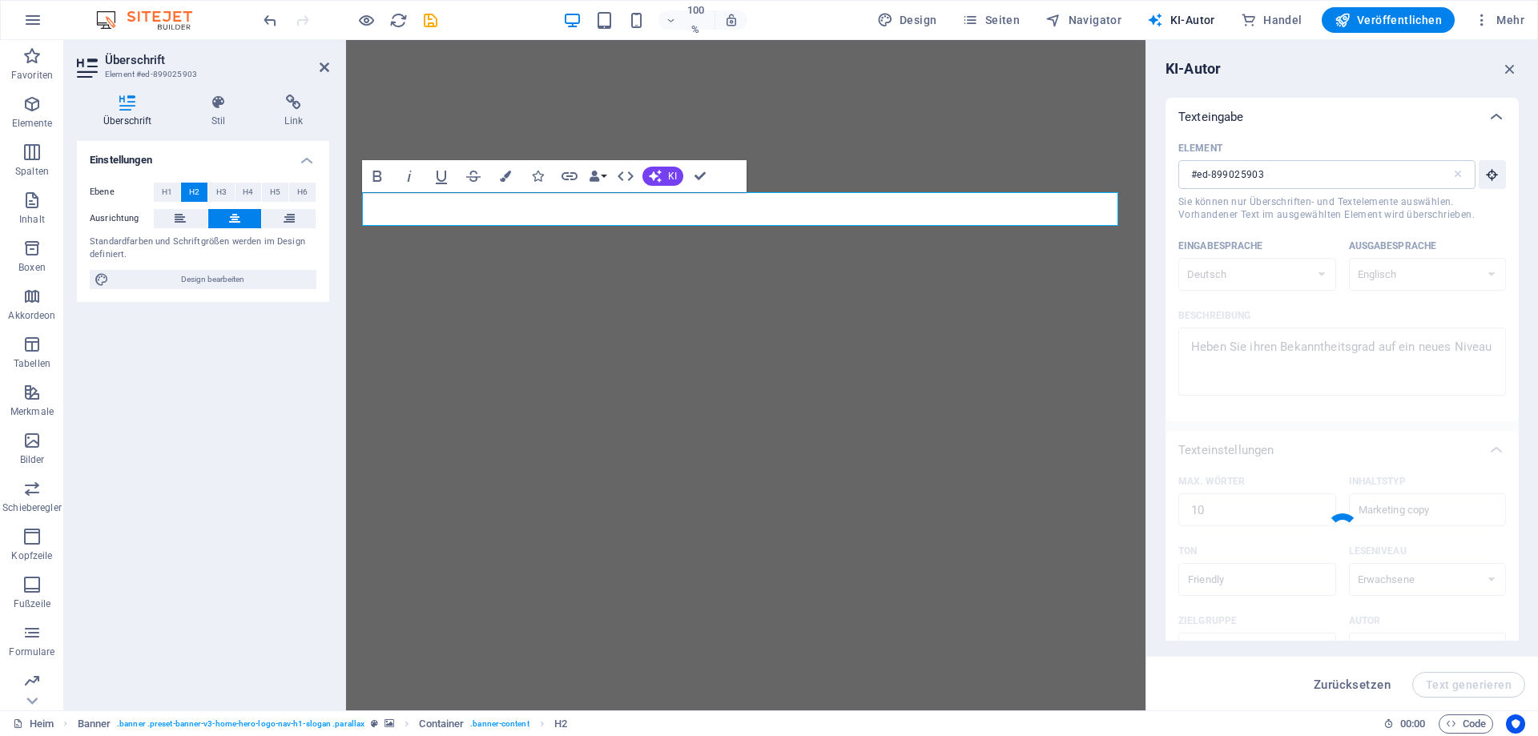
select select "German"
select select "English"
select select "Adult"
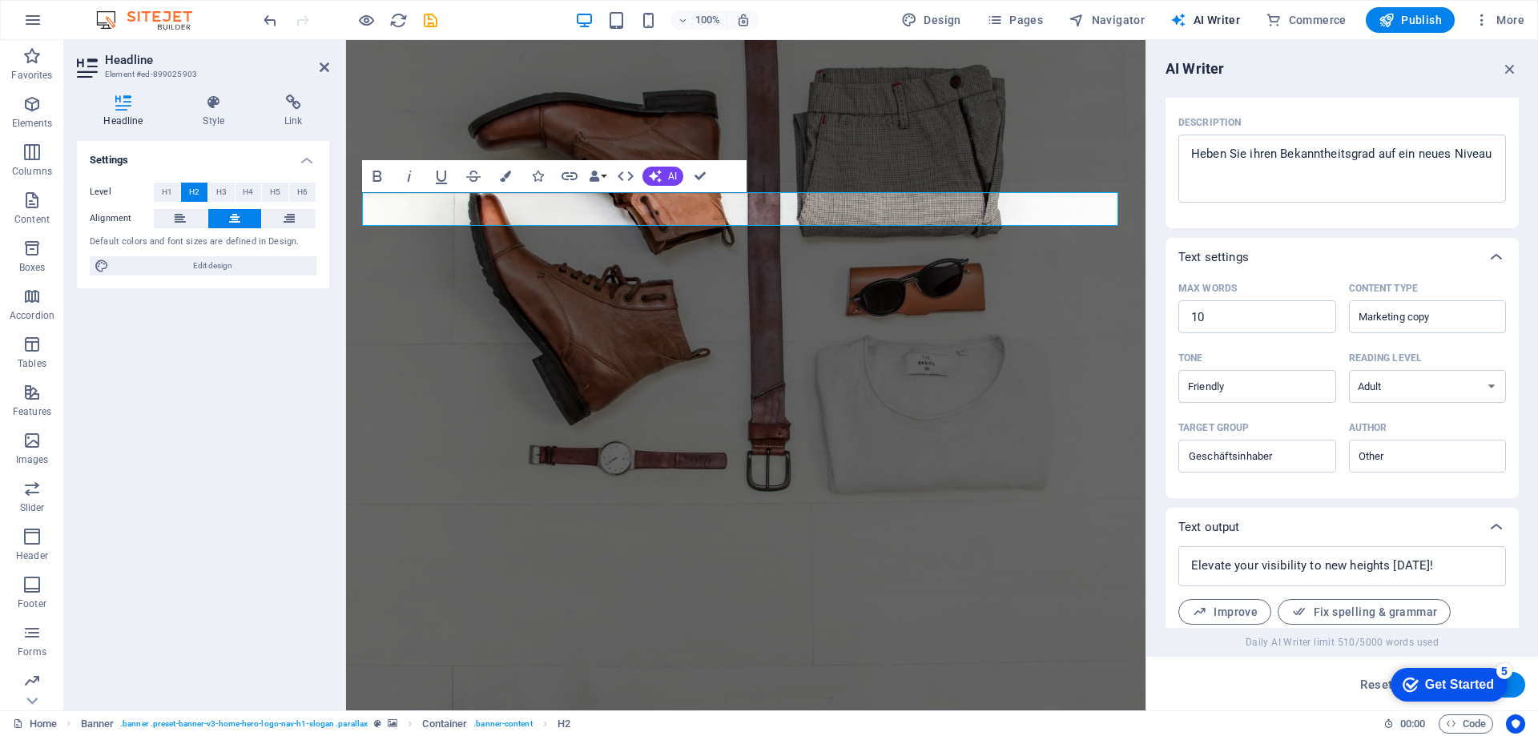
scroll to position [113, 0]
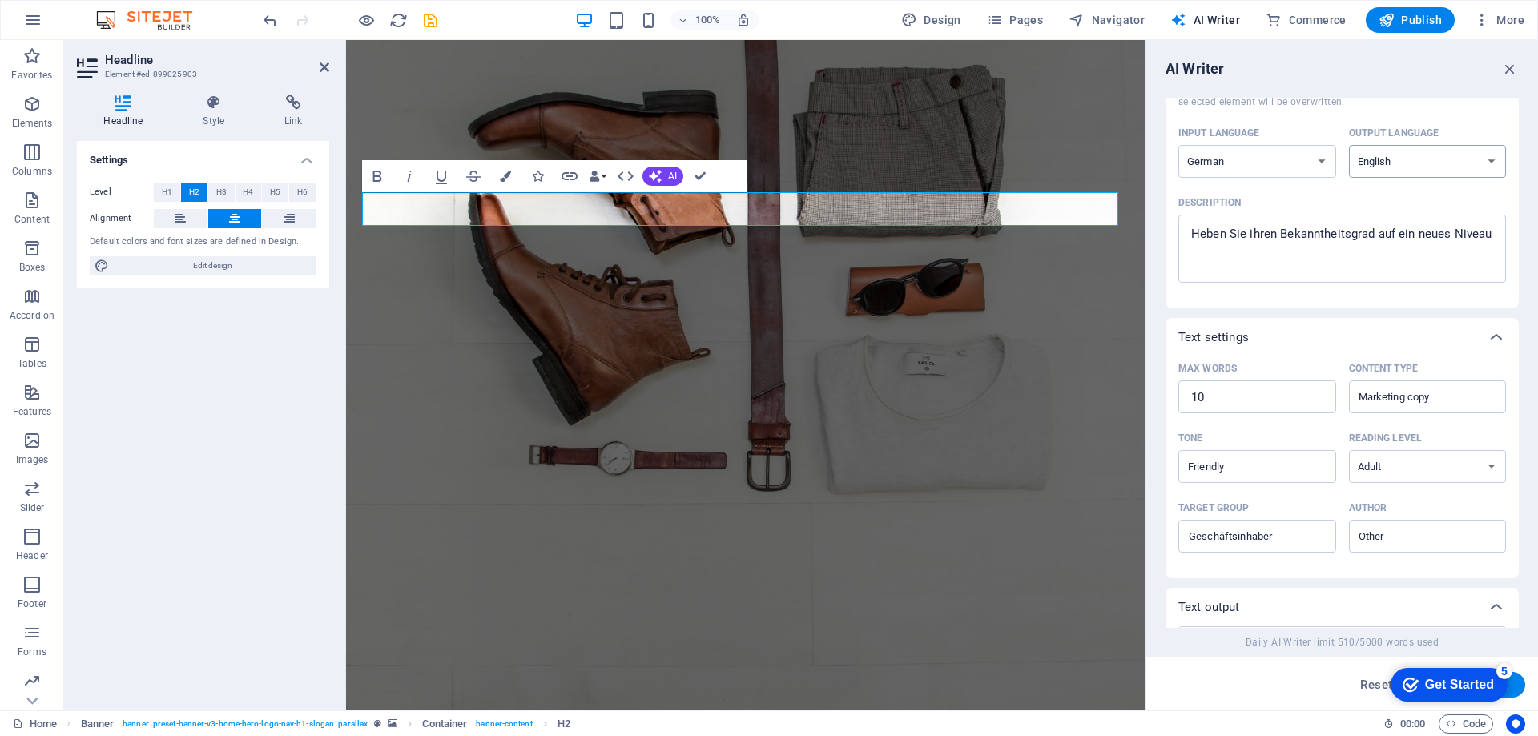
click at [1480, 164] on select "Albanian Arabic Armenian Awadhi Azerbaijani Bashkir Basque Belarusian Bengali B…" at bounding box center [1428, 161] width 158 height 33
select select "German"
click at [1349, 145] on select "Albanian Arabic Armenian Awadhi Azerbaijani Bashkir Basque Belarusian Bengali B…" at bounding box center [1428, 161] width 158 height 33
click at [1519, 684] on button "Generate text" at bounding box center [1469, 685] width 111 height 26
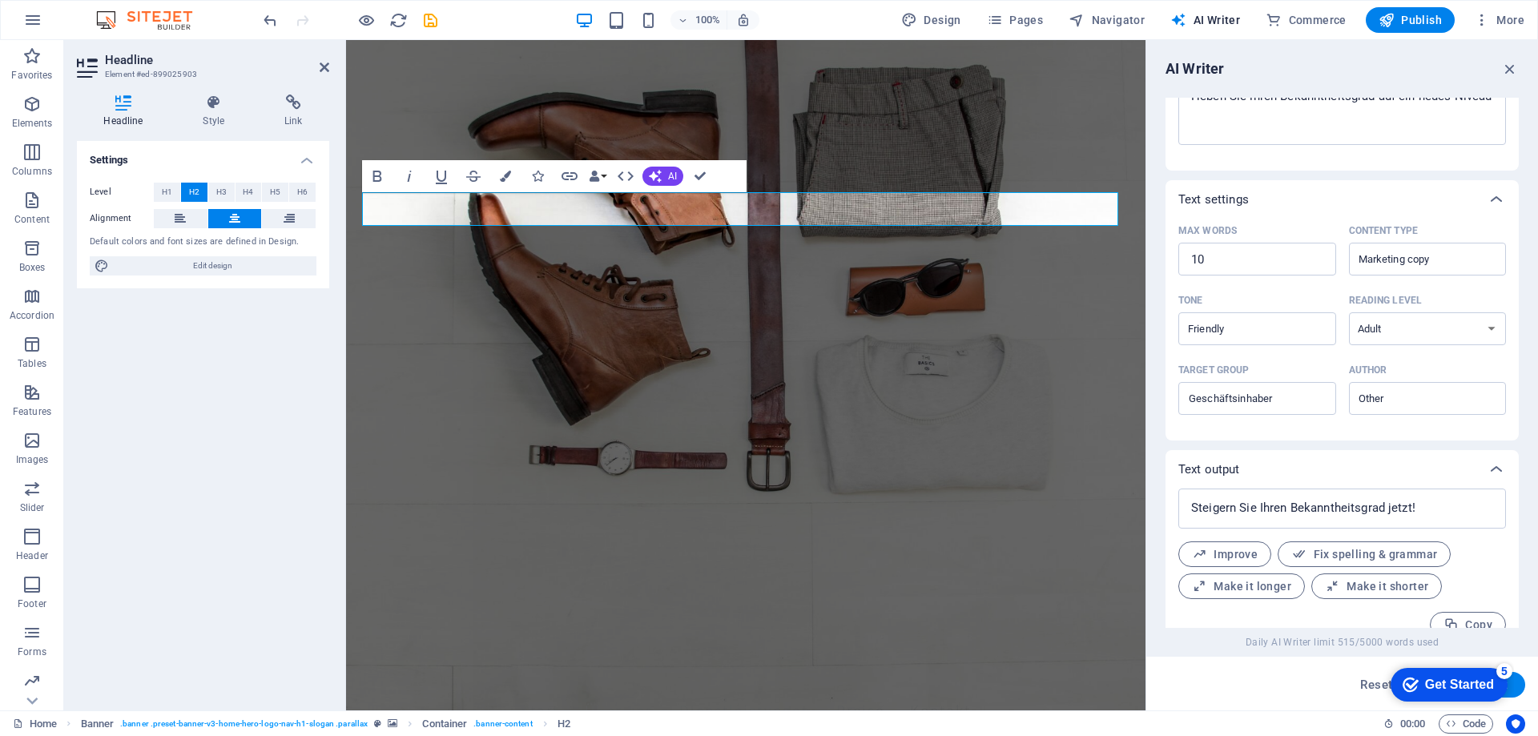
scroll to position [273, 0]
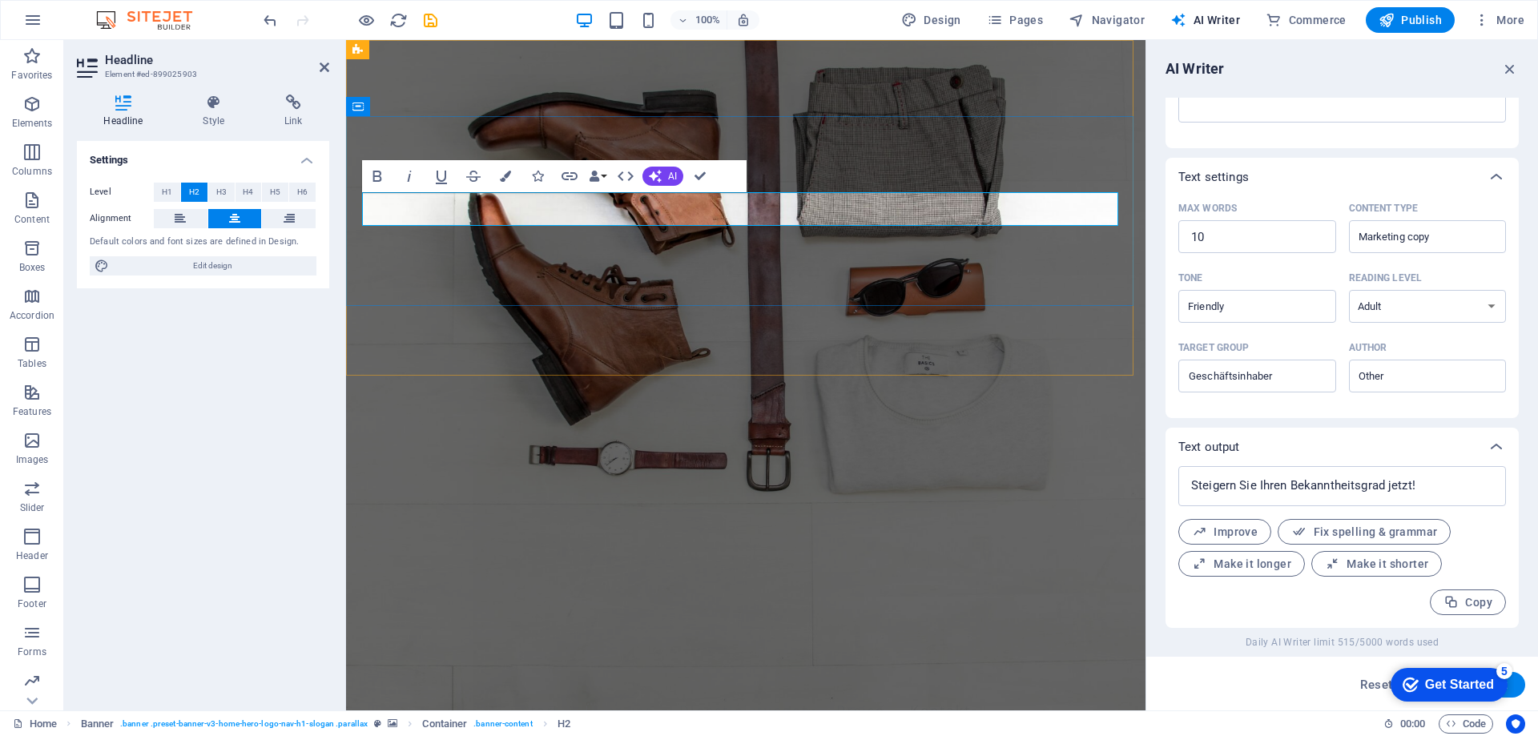
click at [675, 178] on span "AI" at bounding box center [672, 176] width 9 height 10
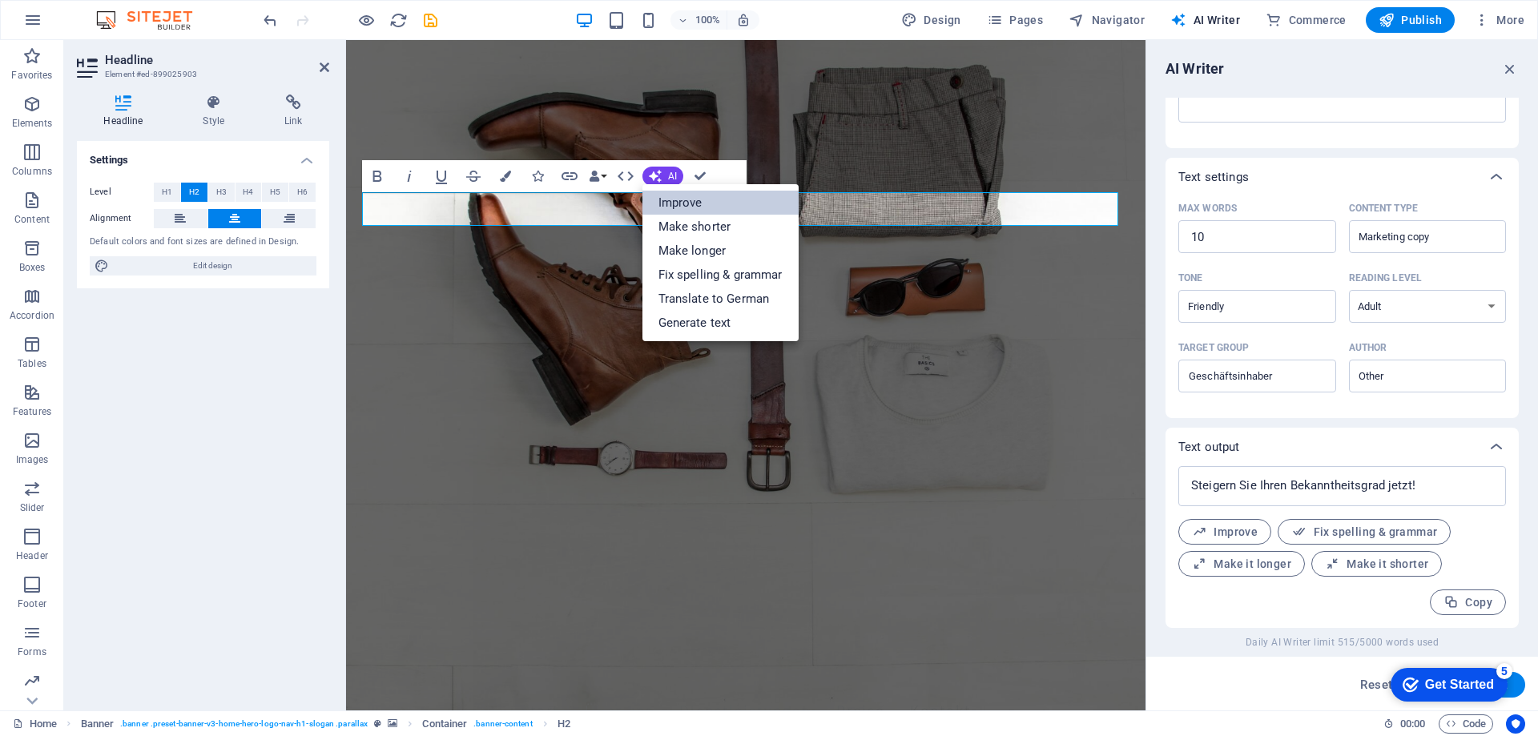
click at [667, 204] on link "Improve" at bounding box center [721, 203] width 156 height 24
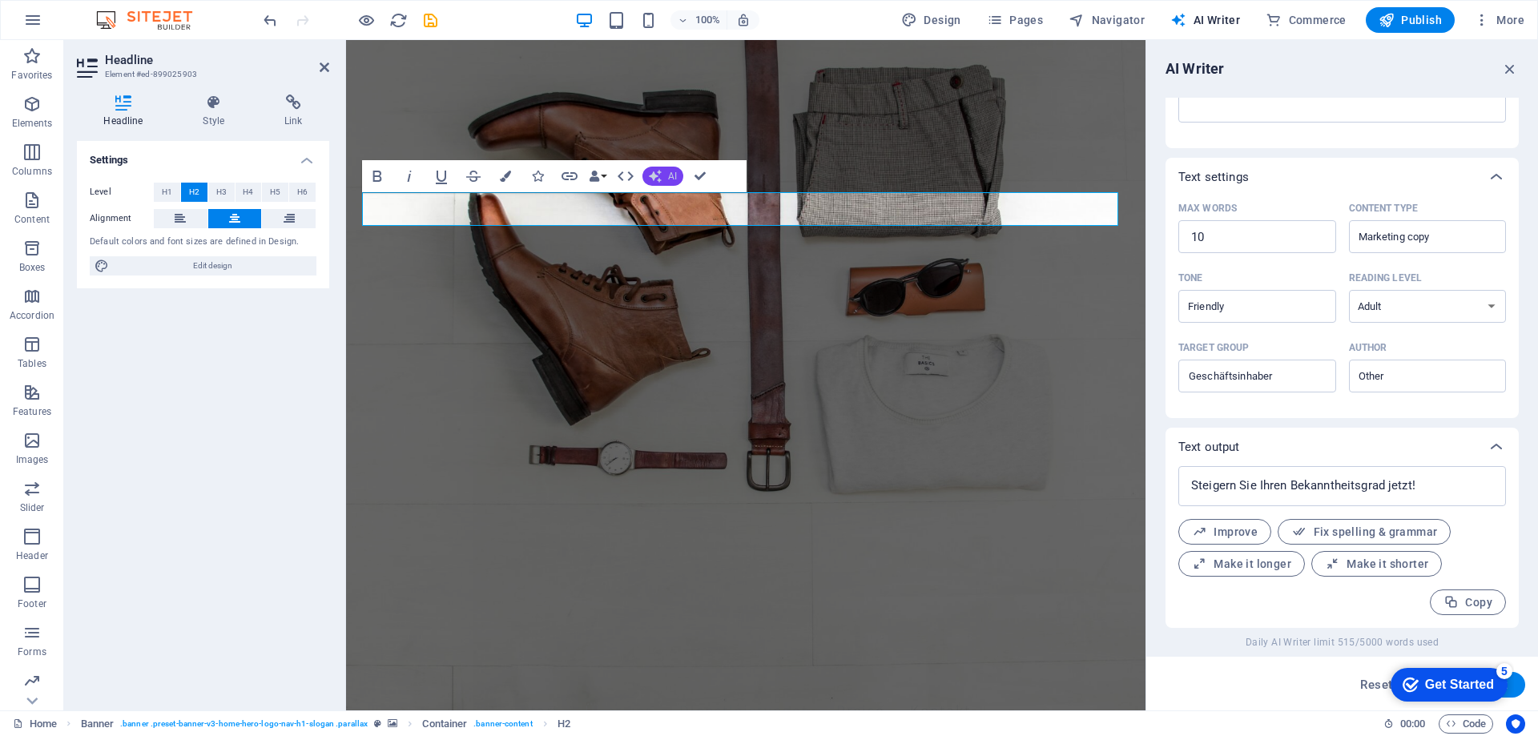
click at [655, 168] on button "AI" at bounding box center [663, 176] width 41 height 19
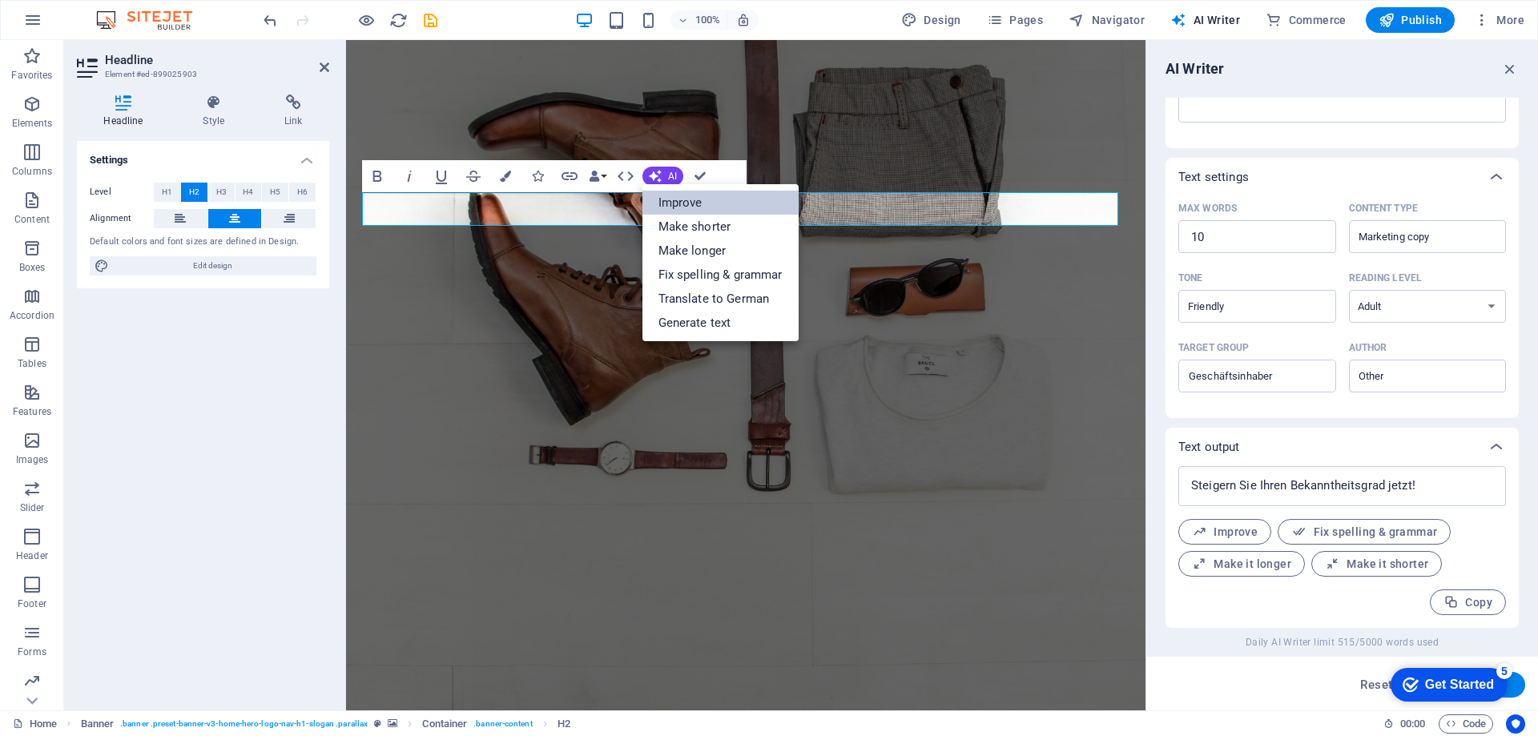
click at [668, 199] on link "Improve" at bounding box center [721, 203] width 156 height 24
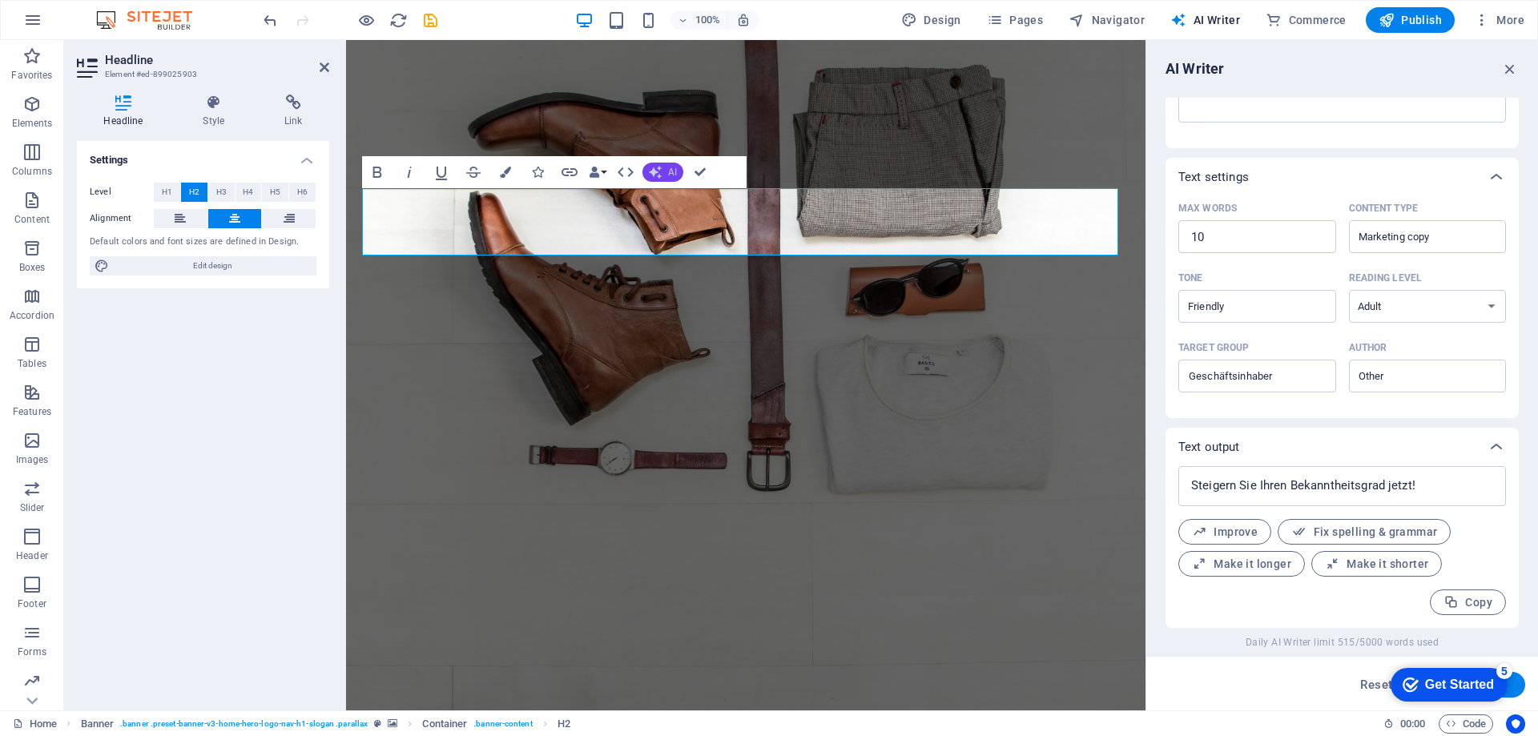
click at [663, 176] on button "AI" at bounding box center [663, 172] width 41 height 19
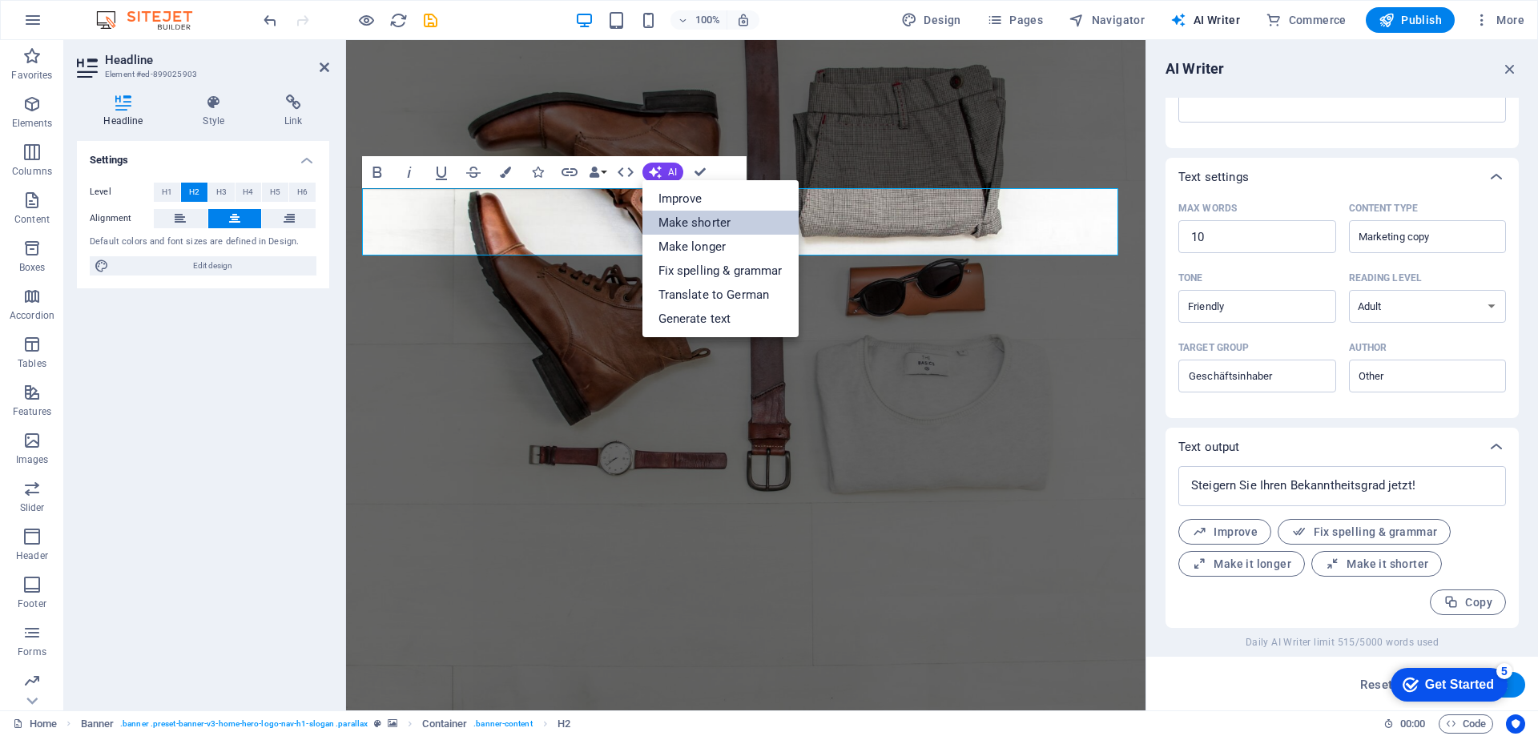
click at [679, 215] on link "Make shorter" at bounding box center [721, 223] width 156 height 24
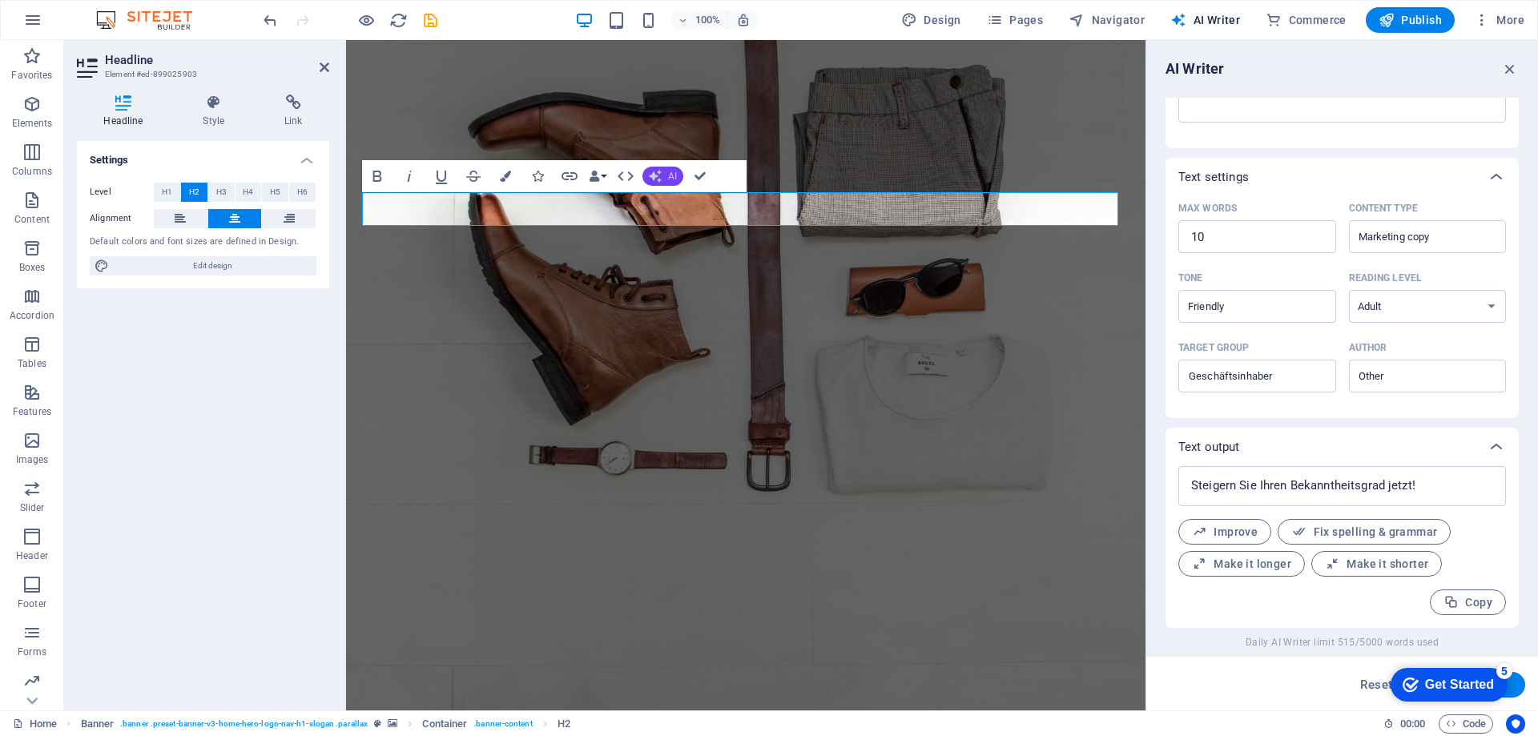
click at [656, 175] on icon "button" at bounding box center [655, 176] width 13 height 13
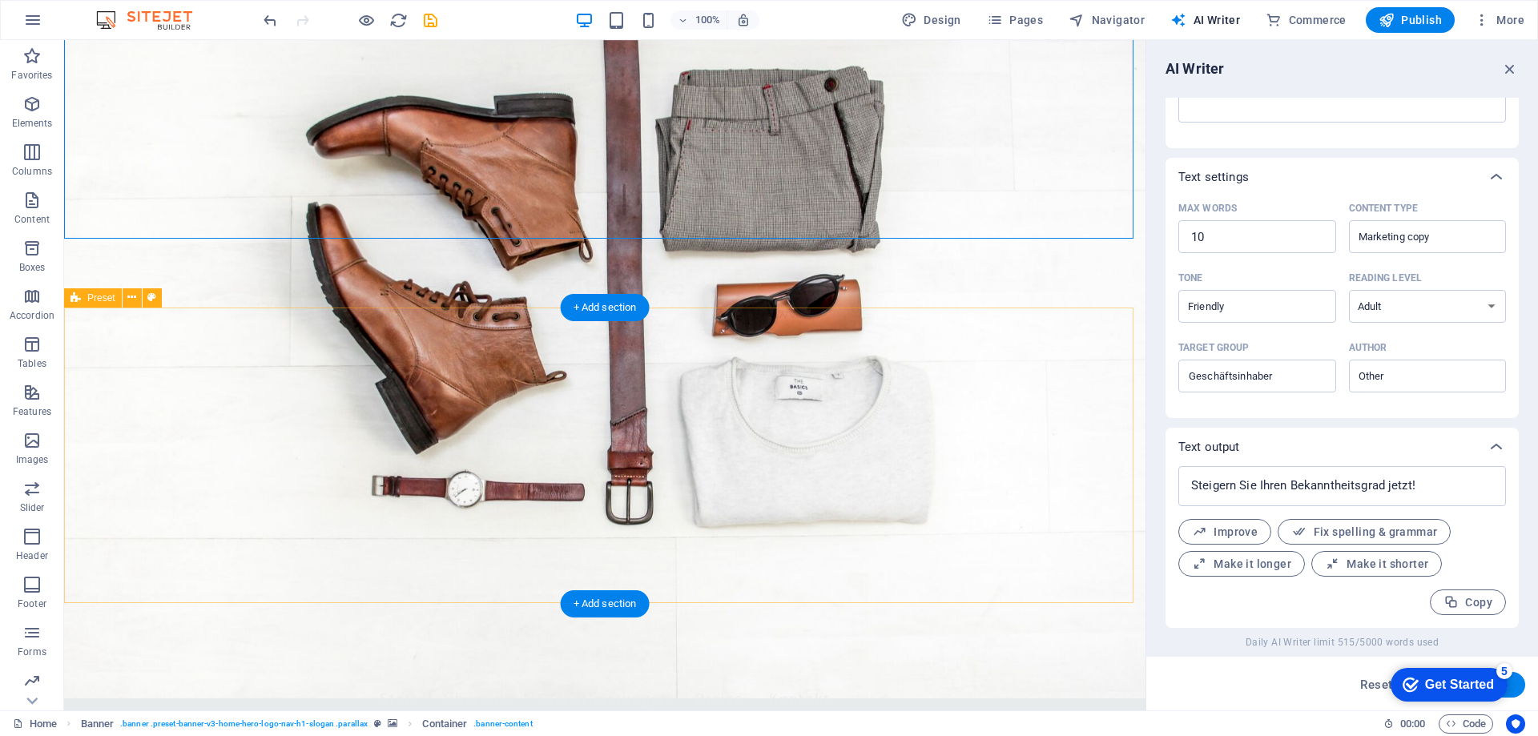
scroll to position [0, 0]
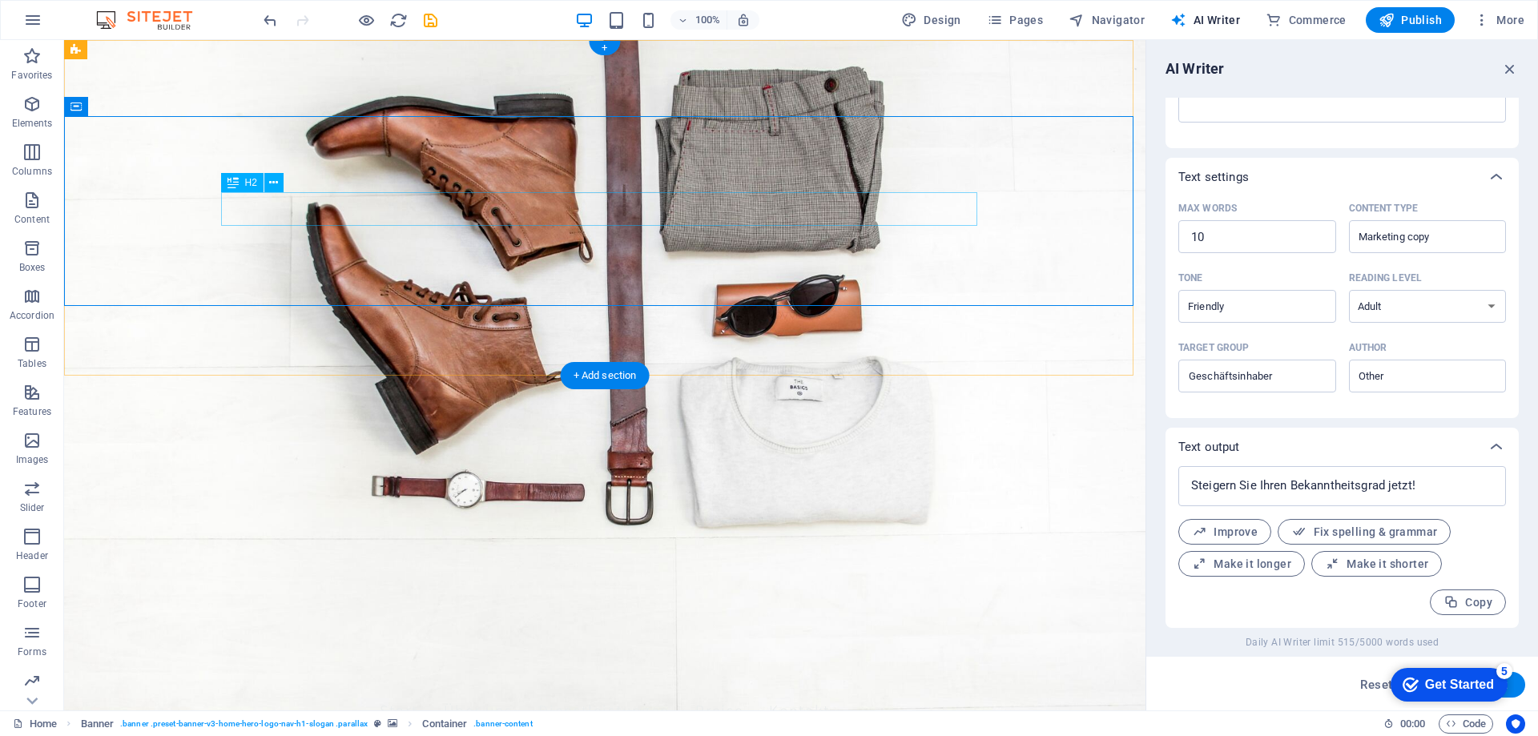
click at [243, 179] on div "H2" at bounding box center [242, 182] width 42 height 19
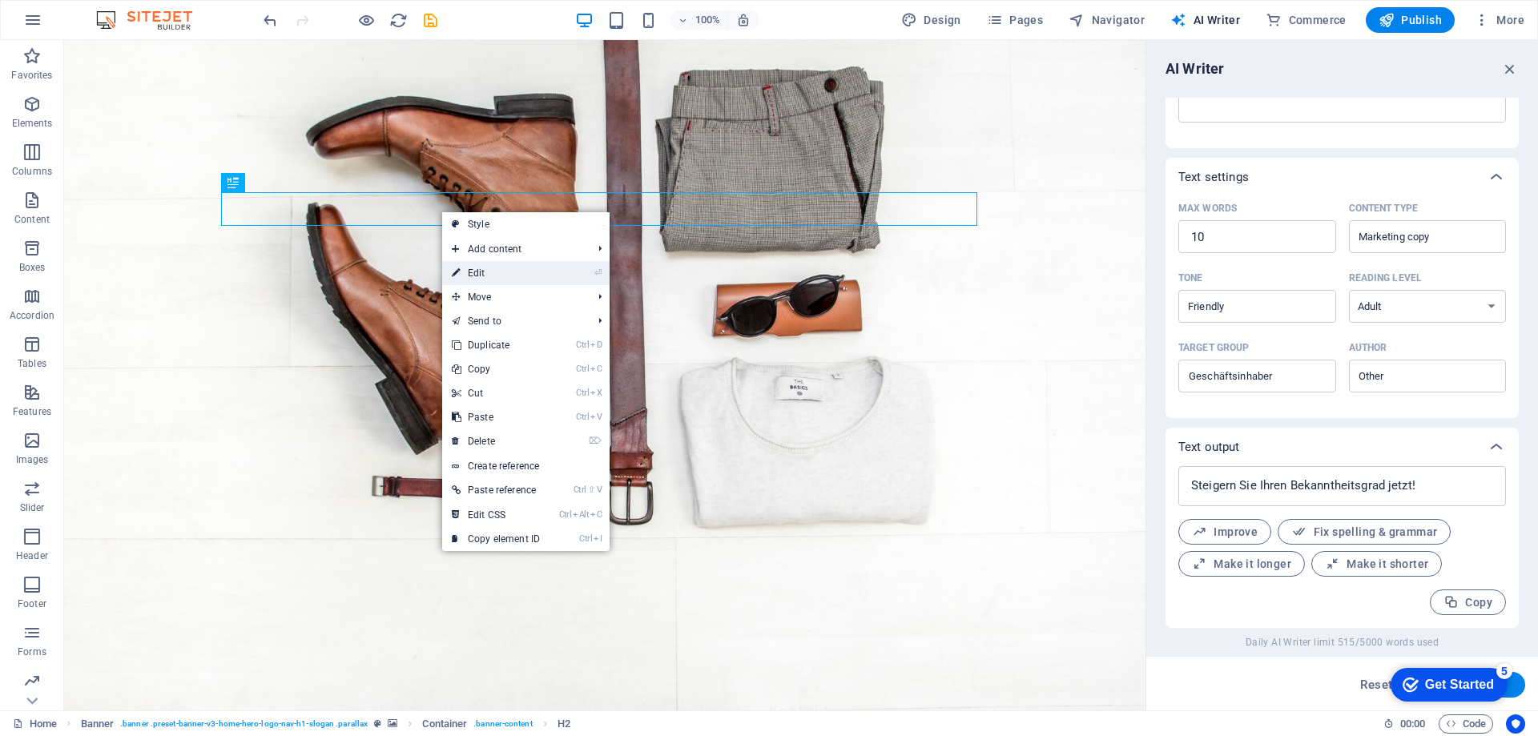
click at [506, 270] on link "⏎ Edit" at bounding box center [495, 273] width 107 height 24
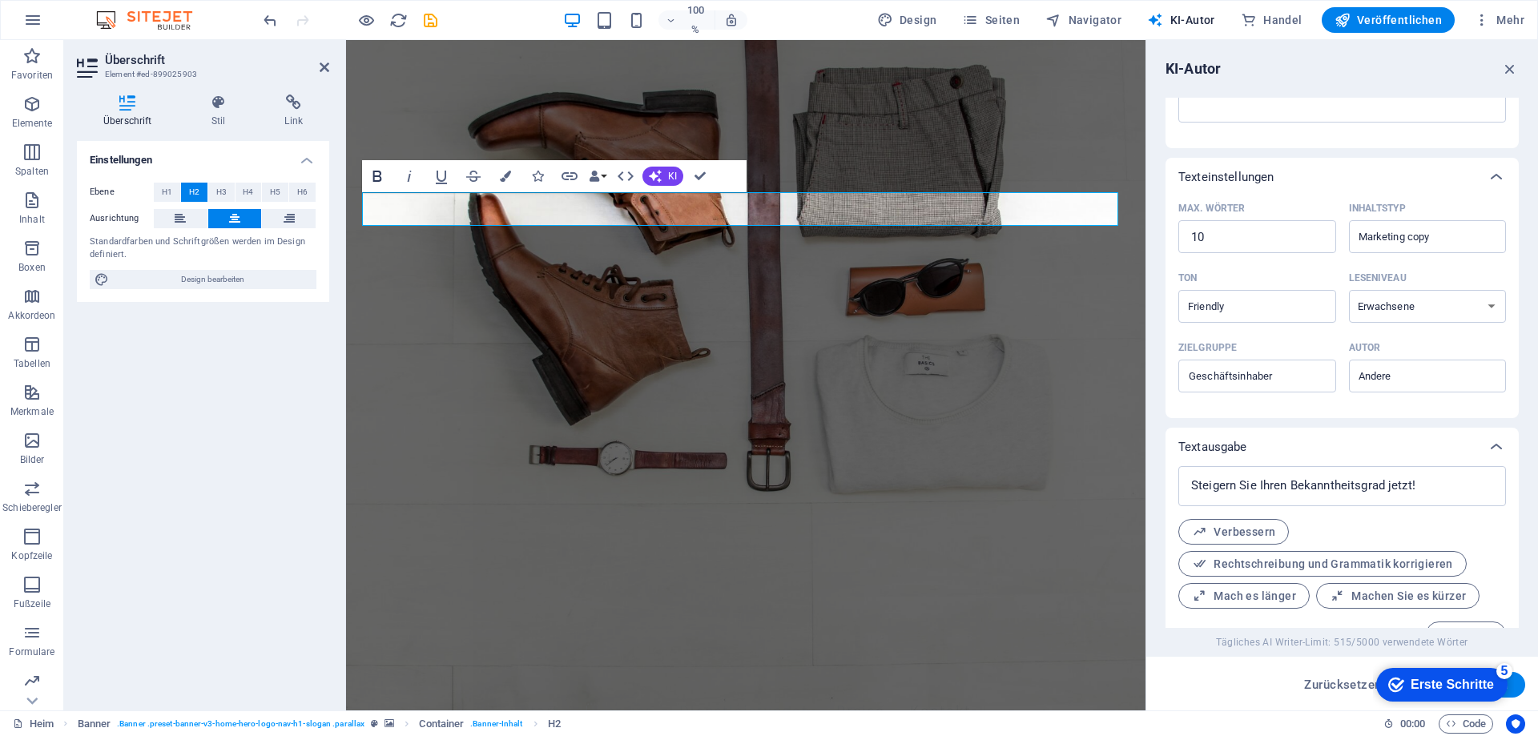
click at [381, 179] on icon "button" at bounding box center [377, 176] width 9 height 11
click at [626, 176] on icon "button" at bounding box center [625, 176] width 19 height 19
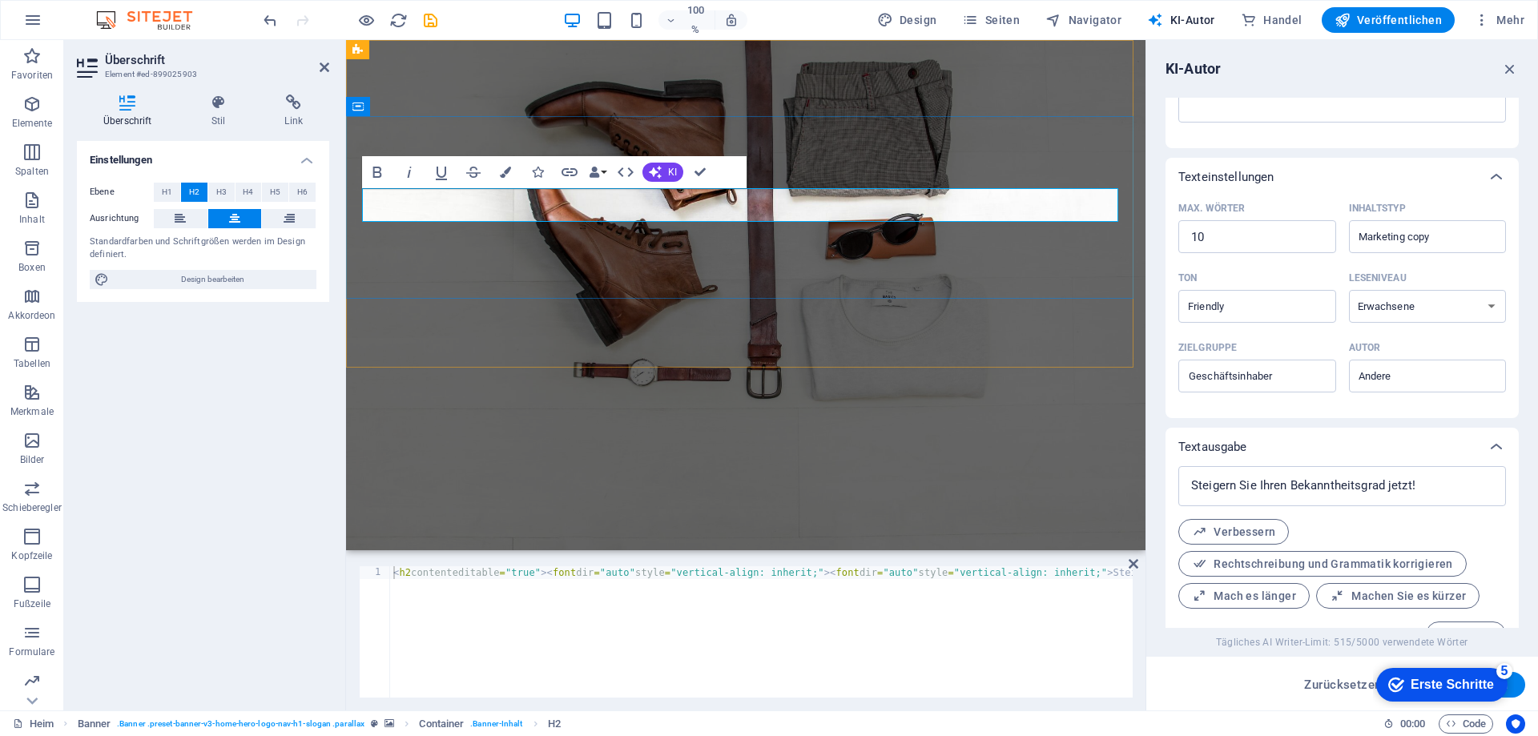
click at [966, 691] on font "Steigern Sie Umsatz und Bekanntheit!" at bounding box center [746, 709] width 478 height 37
click at [846, 621] on div "Steigern Sie Umsatz und Bekanntheitsgrad!" at bounding box center [746, 712] width 800 height 183
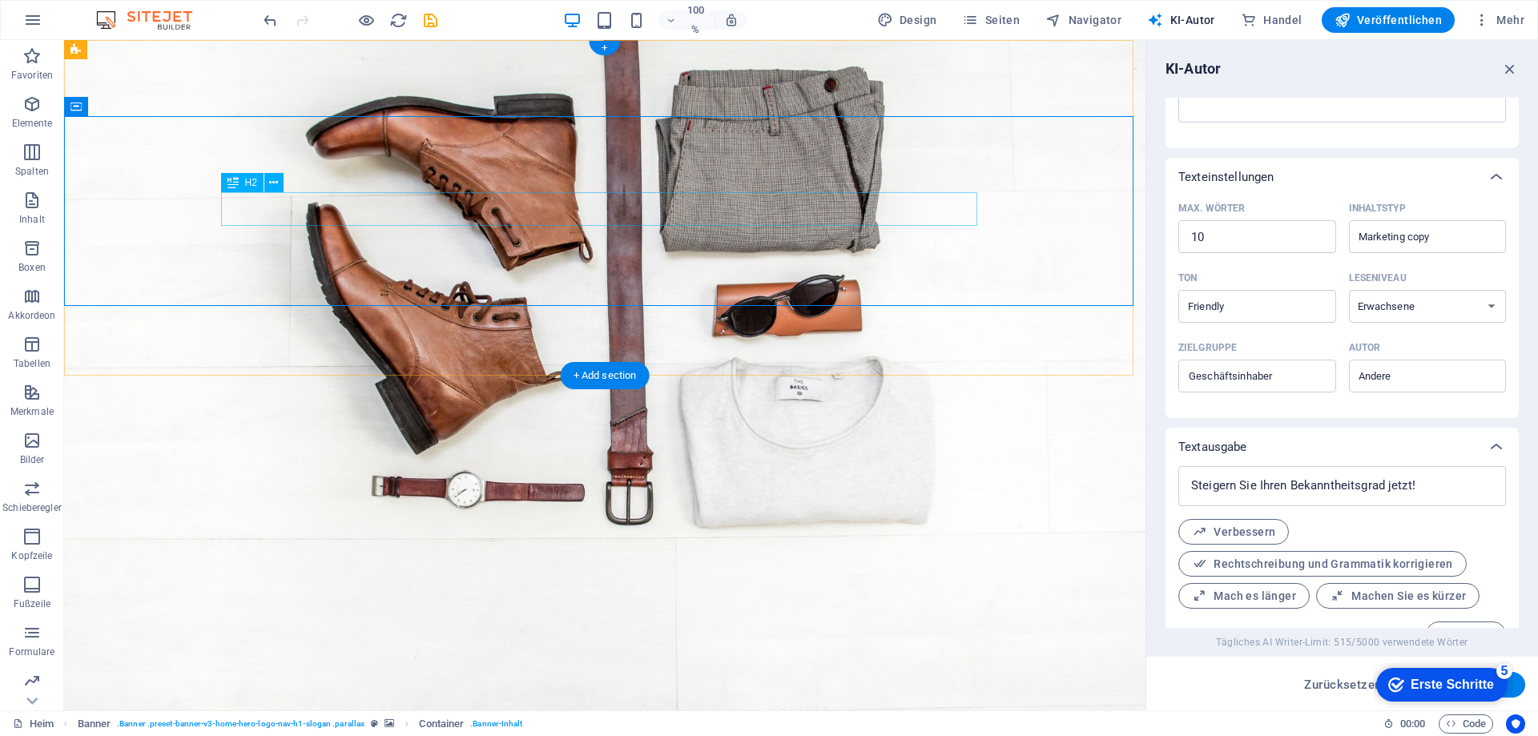
click at [245, 188] on font "H2" at bounding box center [251, 182] width 12 height 11
click at [273, 184] on icon at bounding box center [273, 183] width 9 height 17
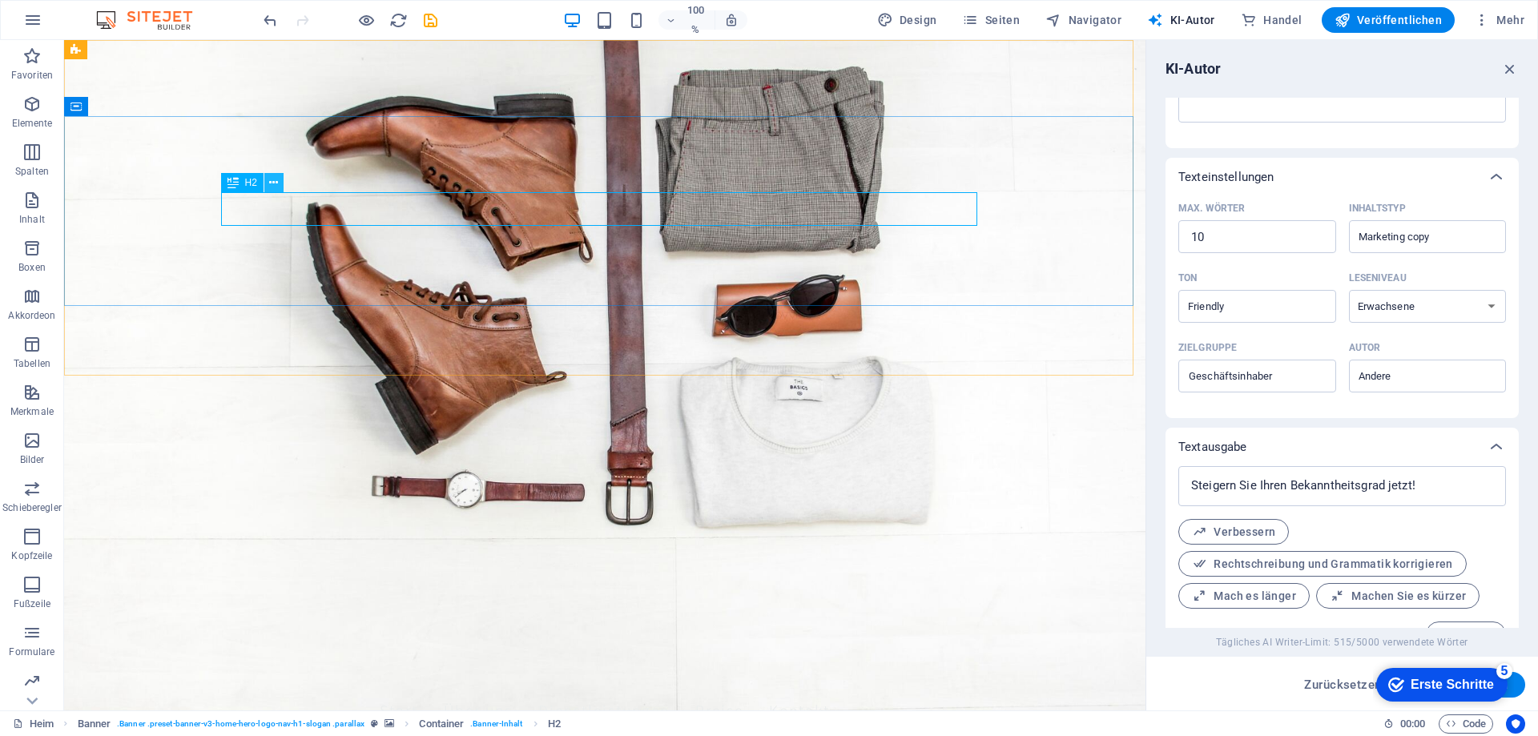
click at [269, 182] on icon at bounding box center [273, 183] width 9 height 17
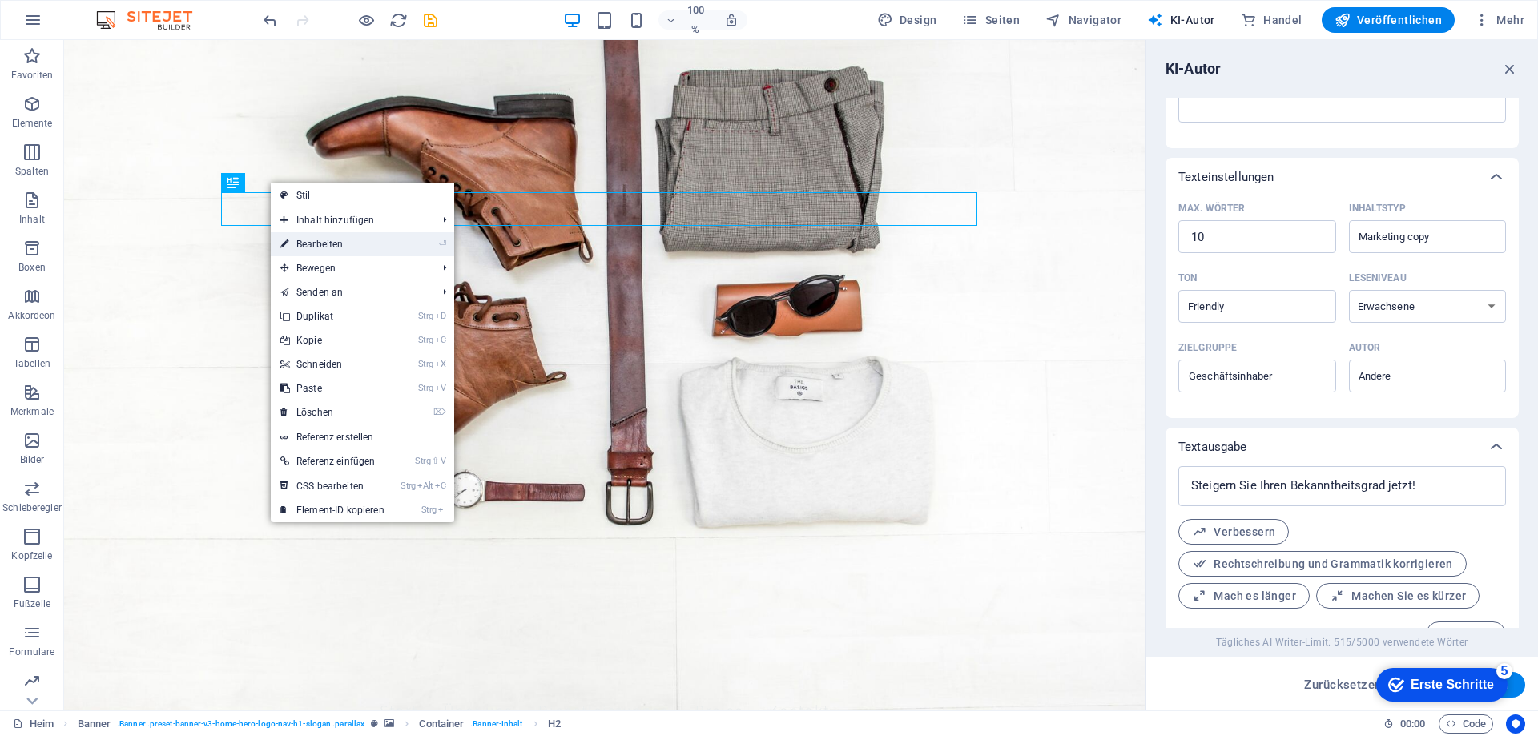
click at [332, 246] on font "Bearbeiten" at bounding box center [319, 244] width 46 height 11
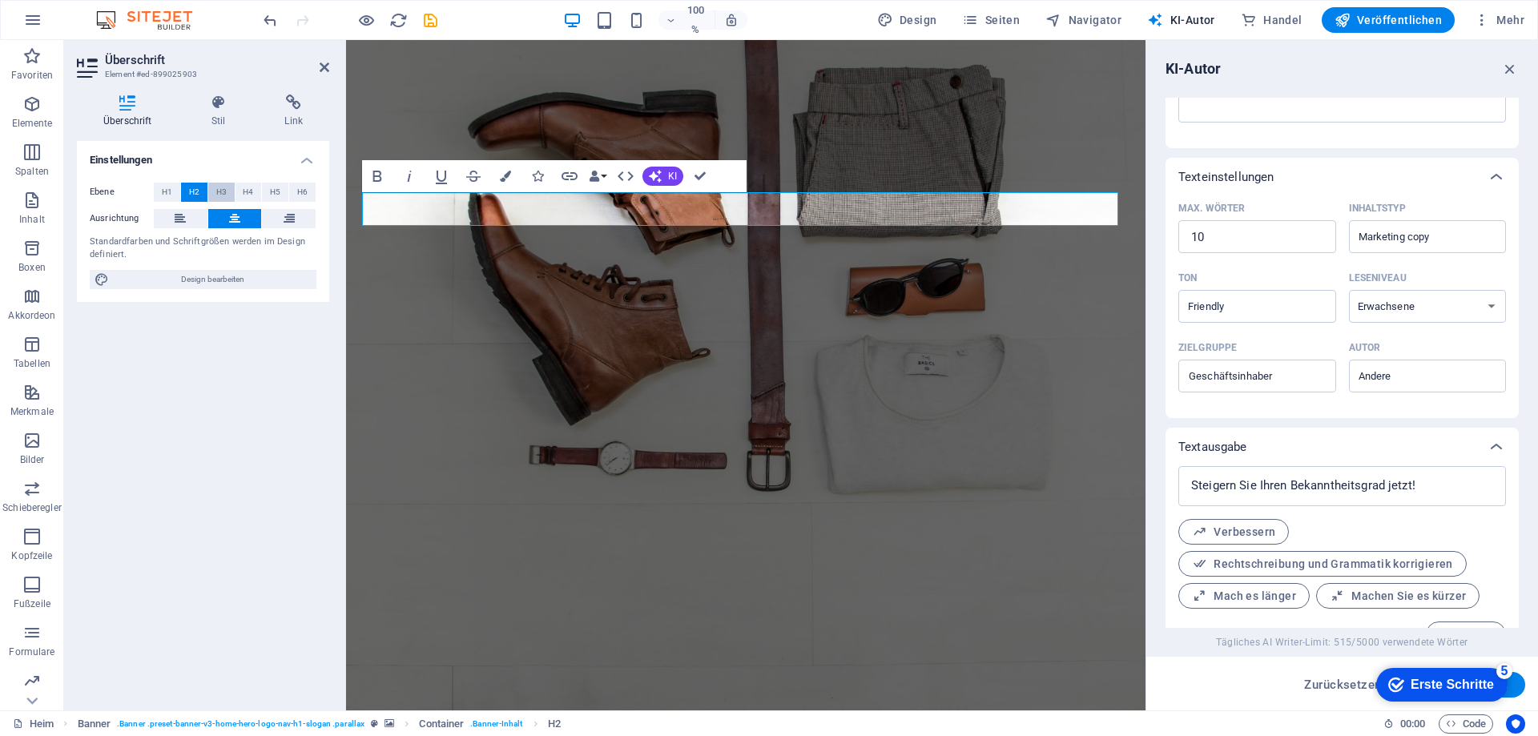
click at [217, 191] on font "H3" at bounding box center [221, 191] width 10 height 9
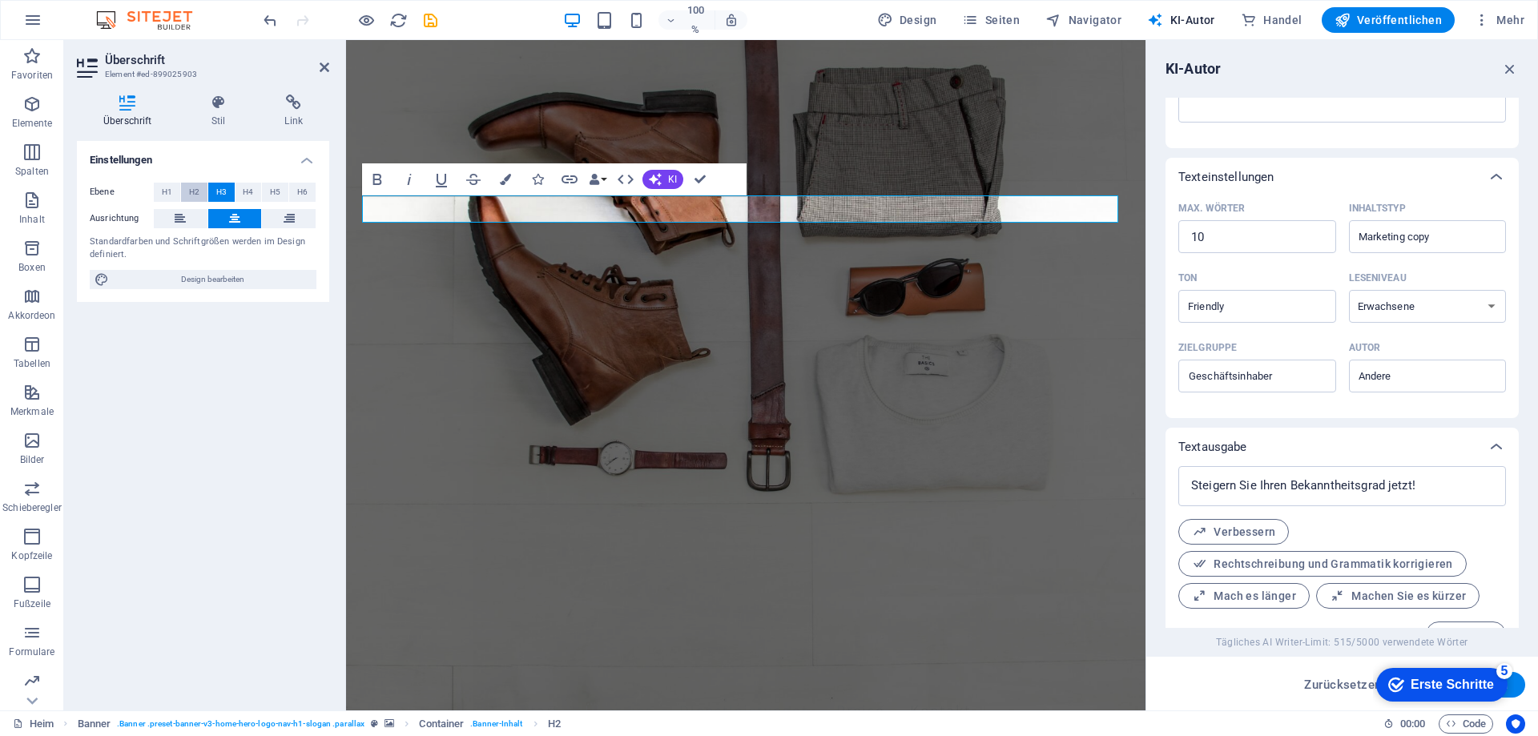
click at [199, 192] on font "H2" at bounding box center [194, 191] width 10 height 9
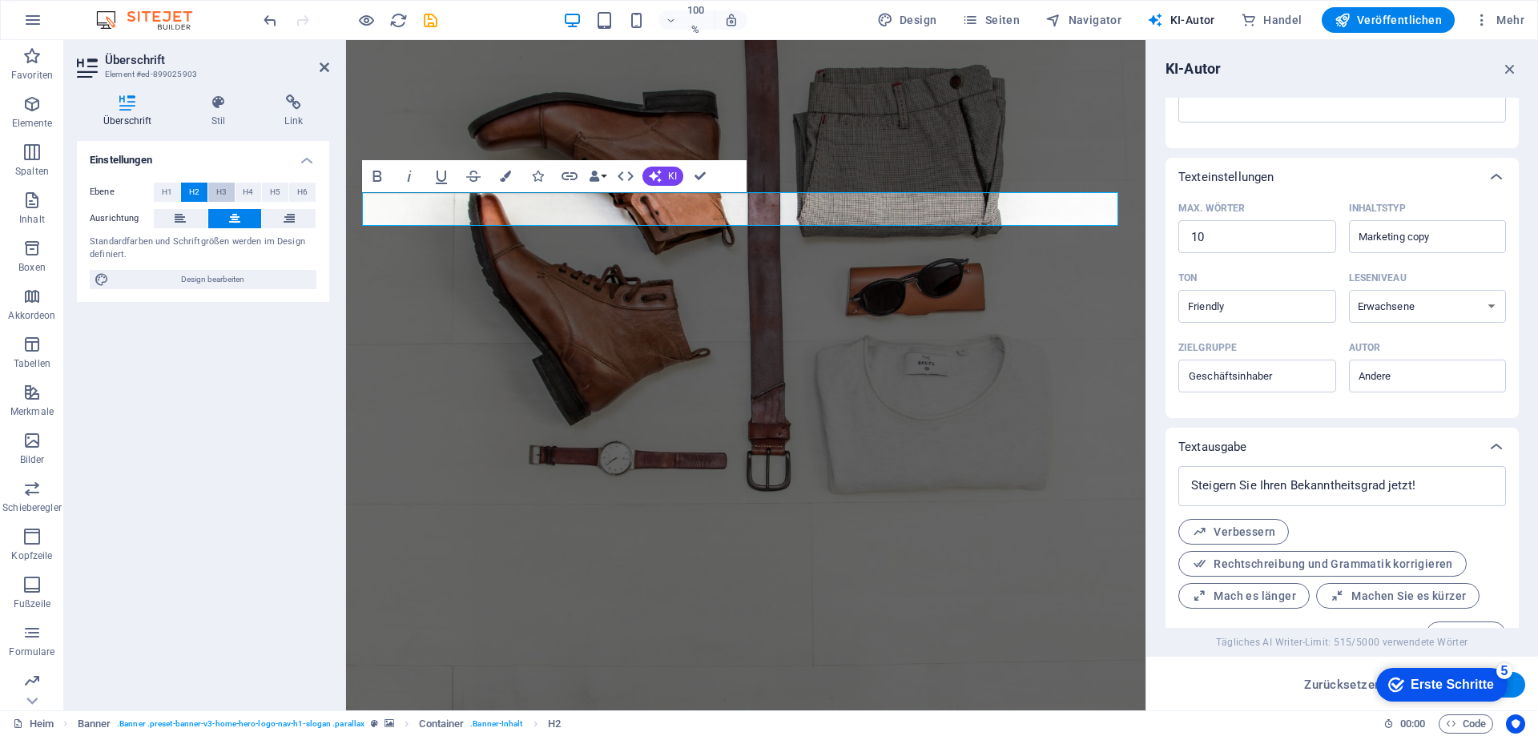
click at [214, 191] on button "H3" at bounding box center [221, 192] width 26 height 19
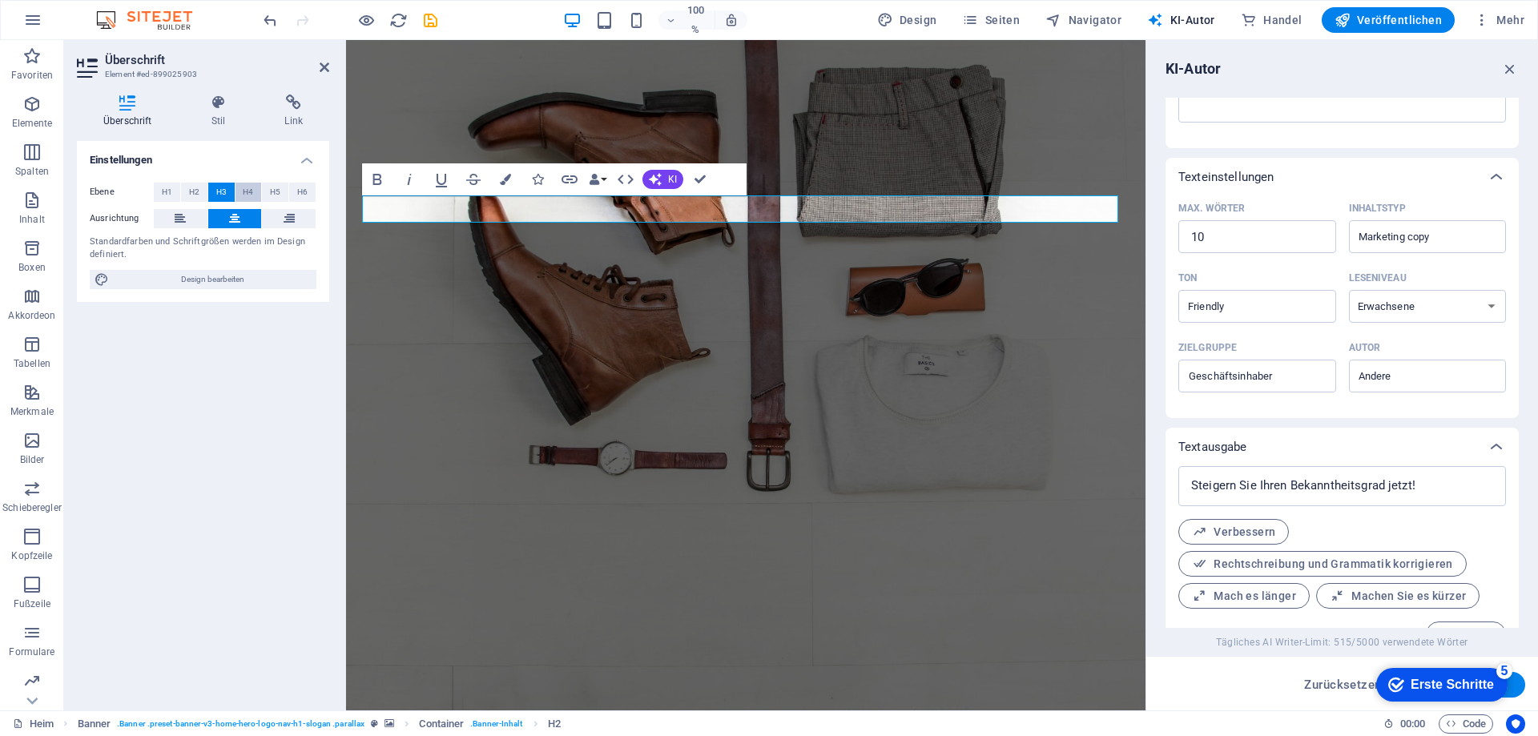
click at [247, 191] on font "H4" at bounding box center [248, 191] width 10 height 9
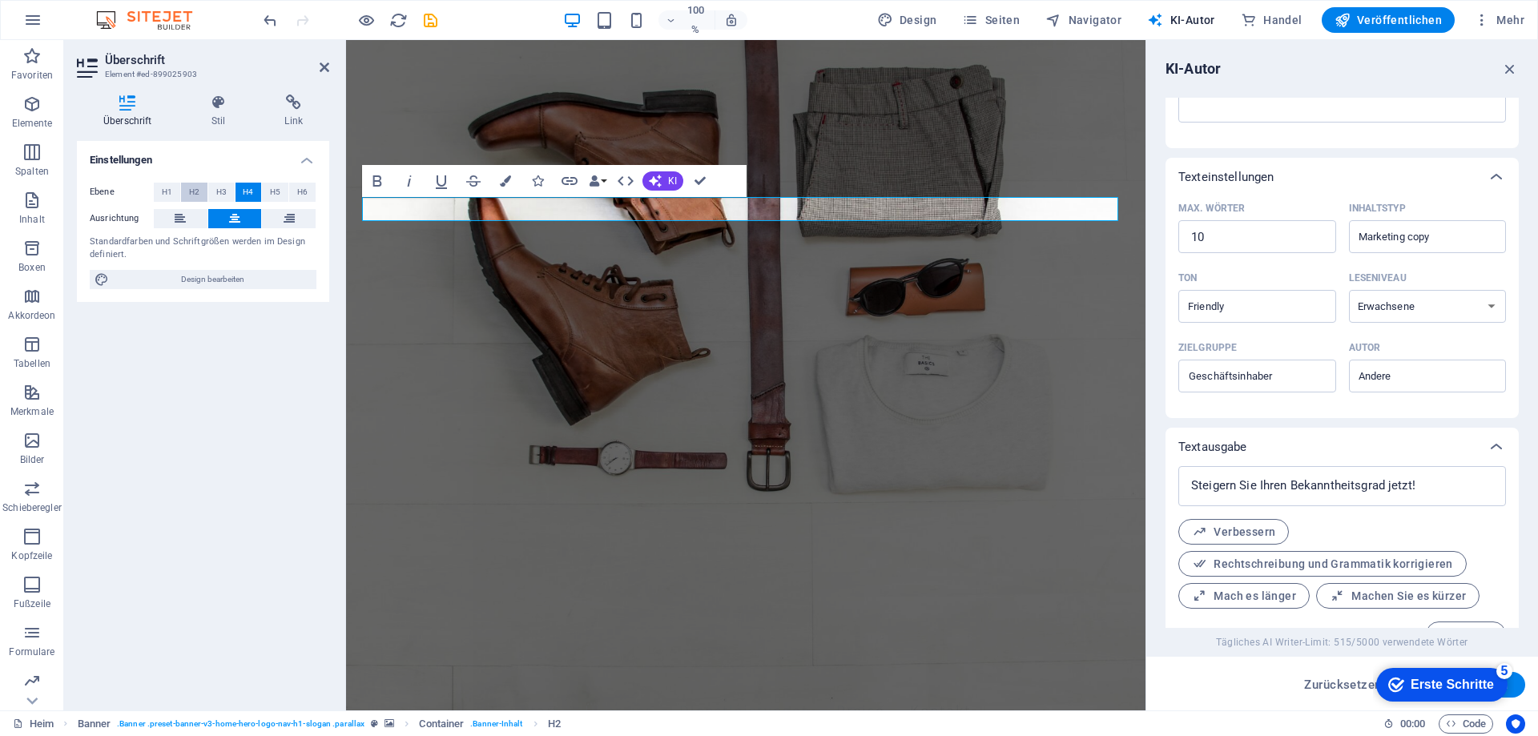
click at [201, 193] on button "H2" at bounding box center [194, 192] width 26 height 19
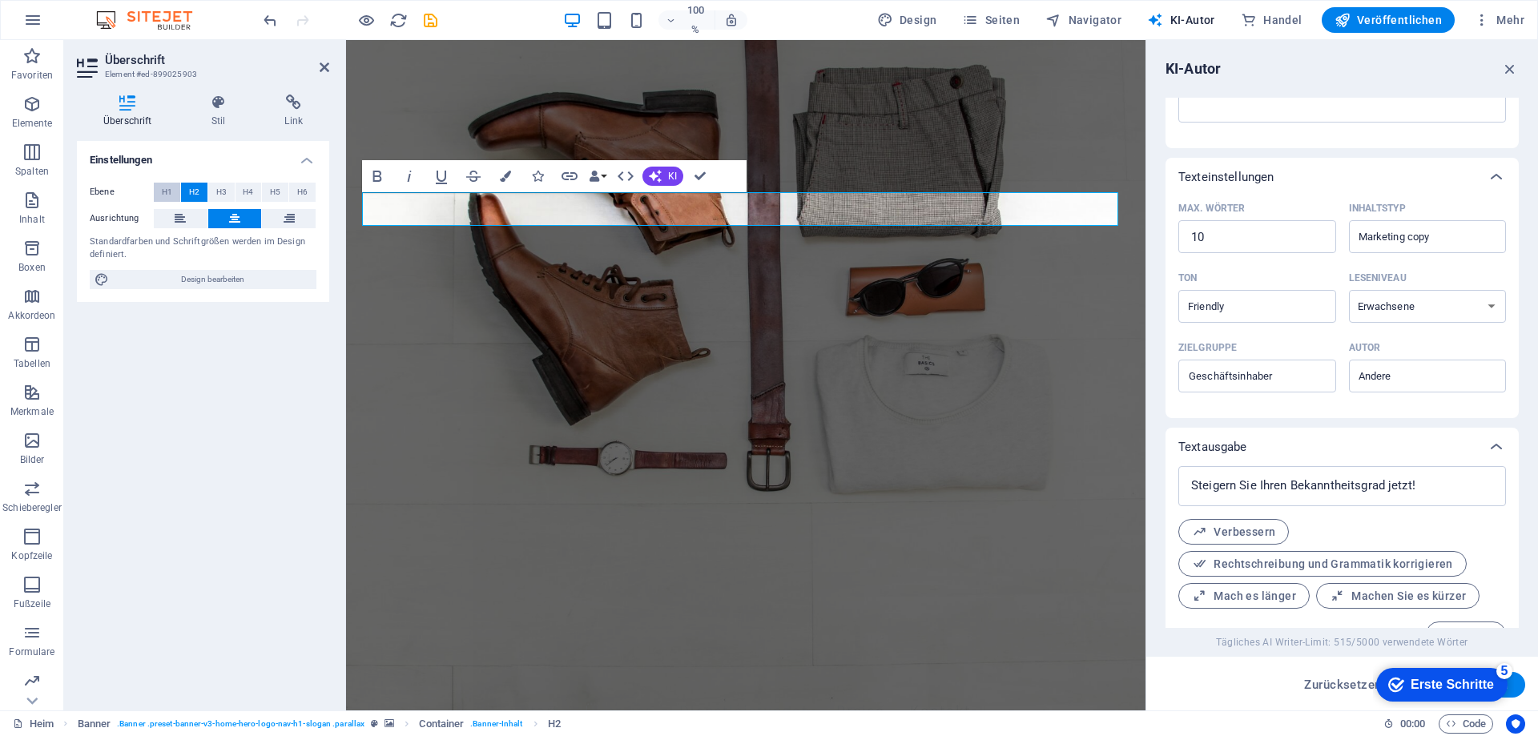
click at [172, 193] on button "H1" at bounding box center [167, 192] width 26 height 19
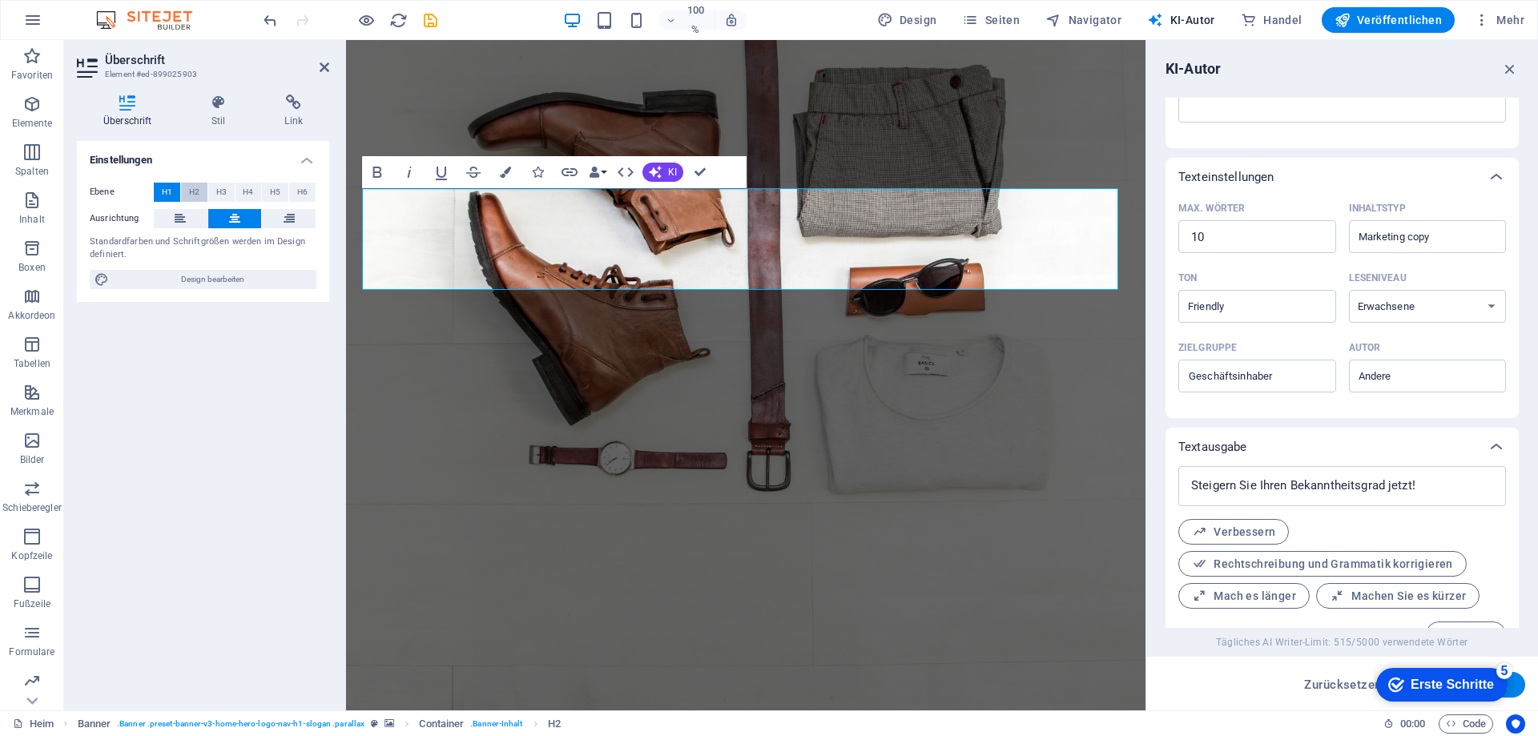
click at [195, 191] on font "H2" at bounding box center [194, 191] width 10 height 9
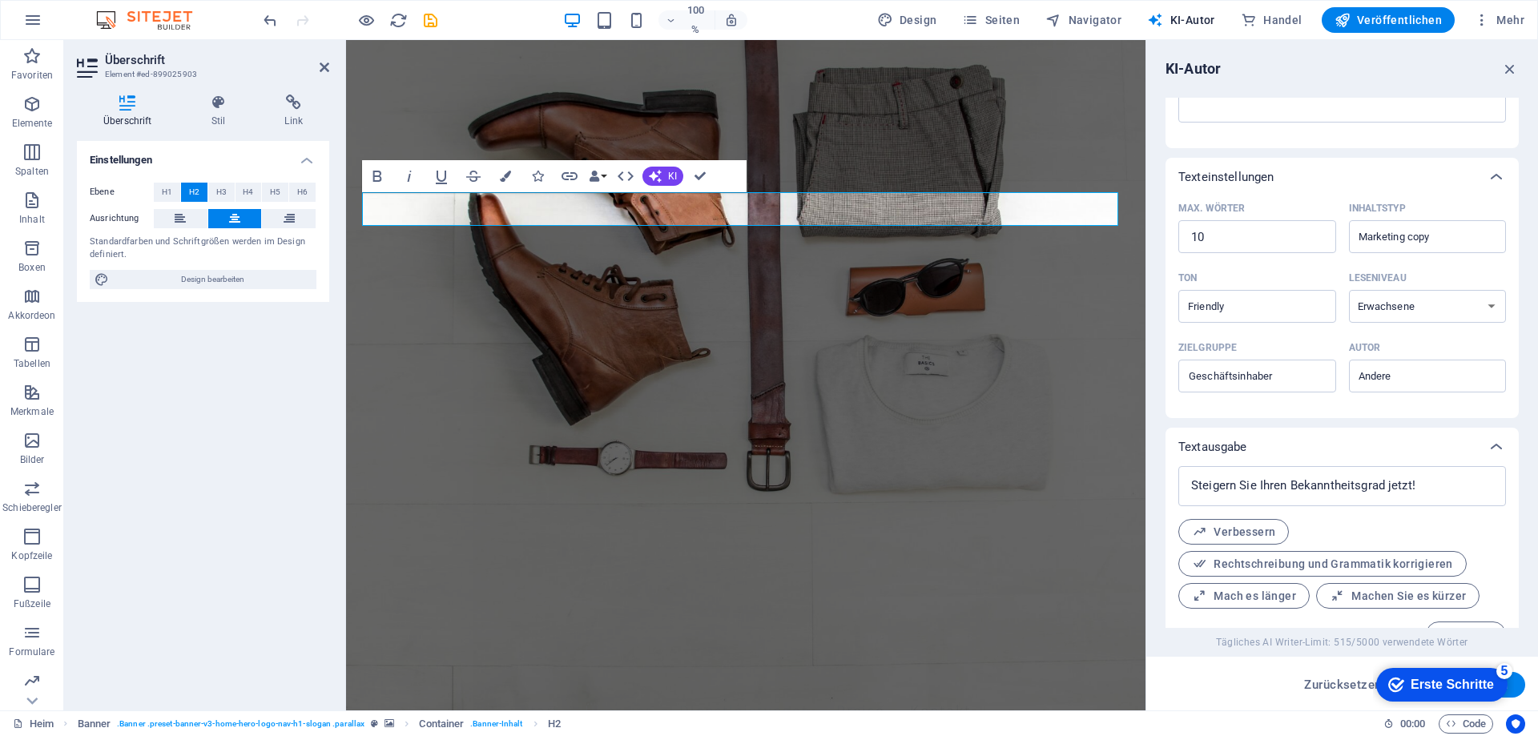
click at [184, 323] on div "Einstellungen Ebene H1 H2 H3 H4 H5 H6 Ausrichtung Standardfarben und Schriftgrö…" at bounding box center [203, 419] width 252 height 557
click at [1477, 20] on icon "button" at bounding box center [1482, 20] width 16 height 16
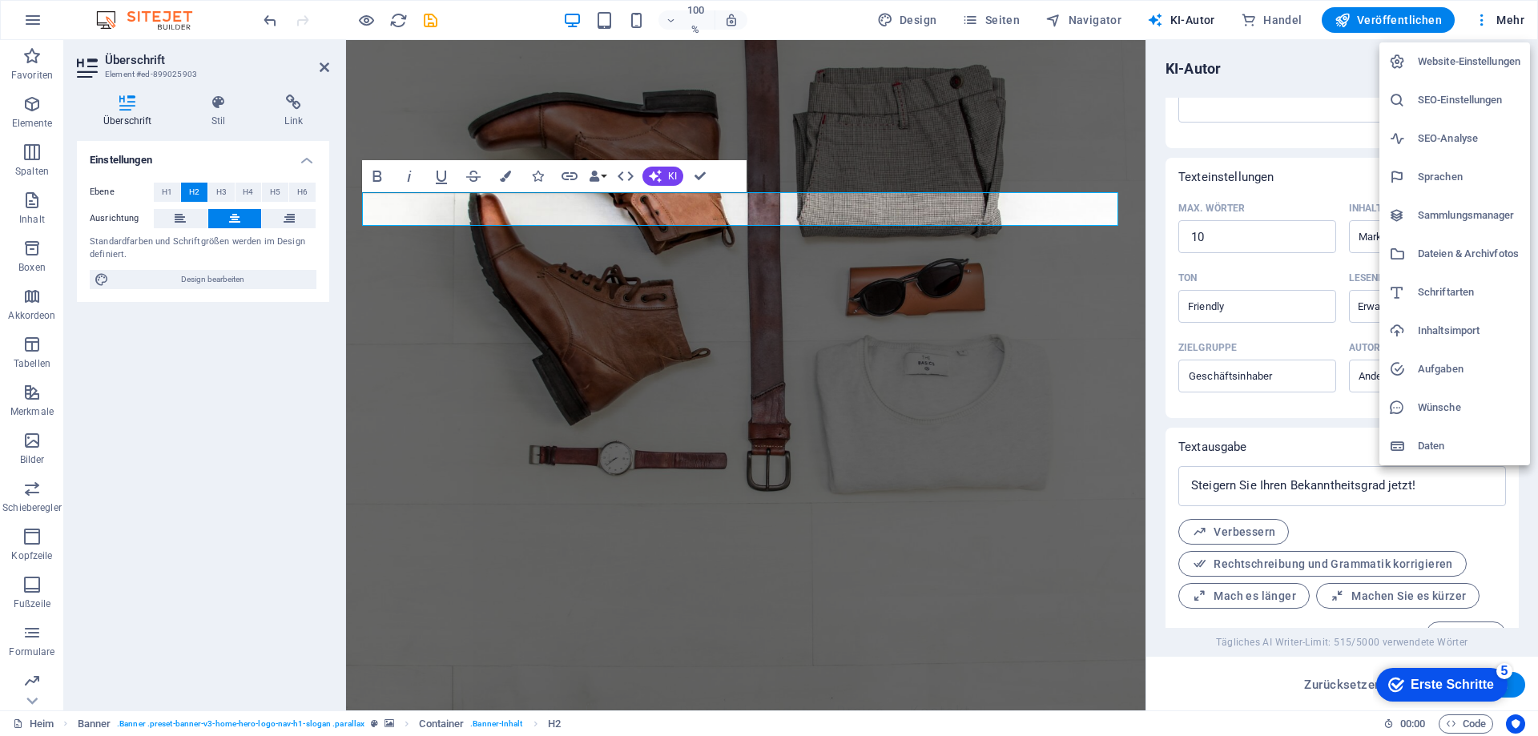
click at [1465, 66] on font "Website-Einstellungen" at bounding box center [1469, 61] width 103 height 12
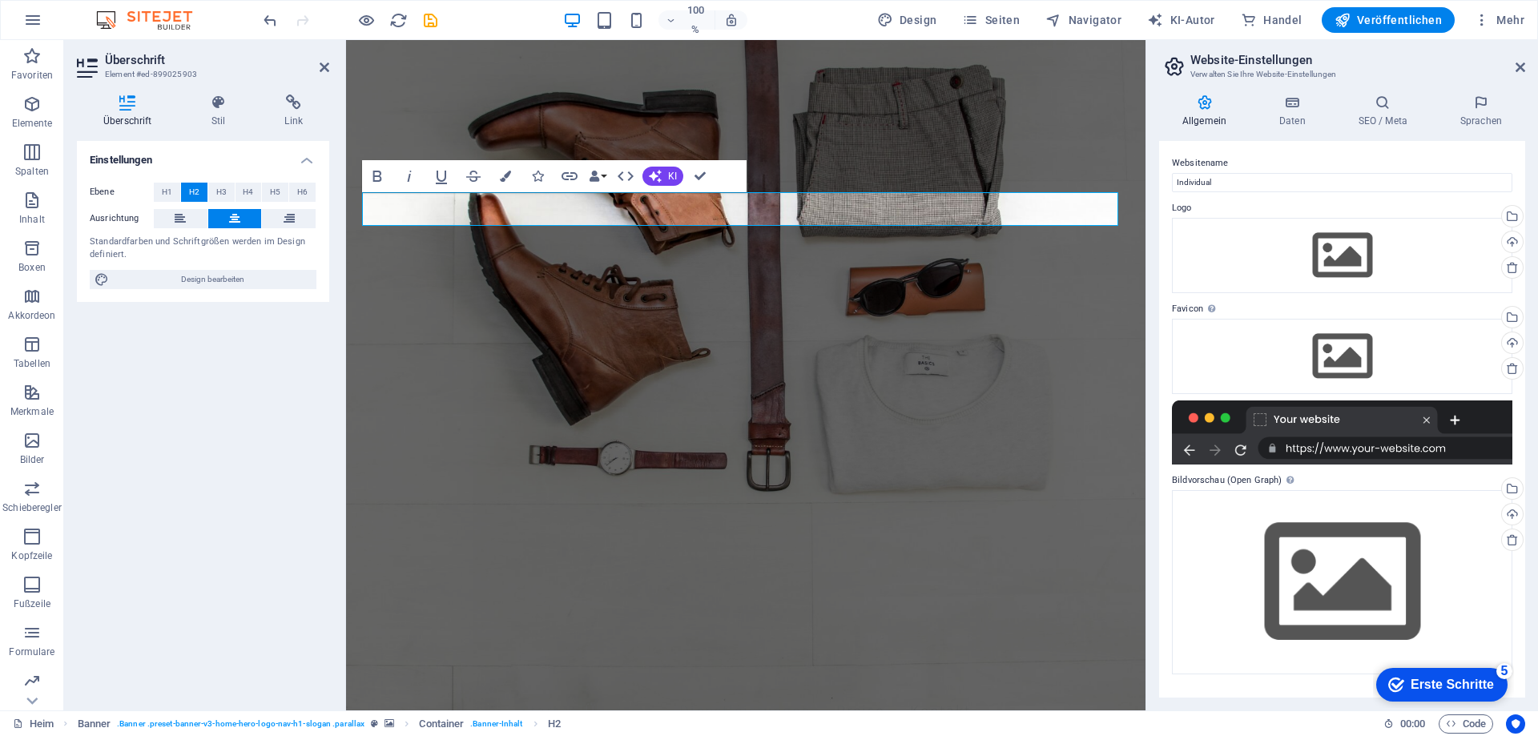
click at [1341, 421] on div at bounding box center [1342, 433] width 341 height 64
click at [1467, 403] on div at bounding box center [1342, 433] width 341 height 64
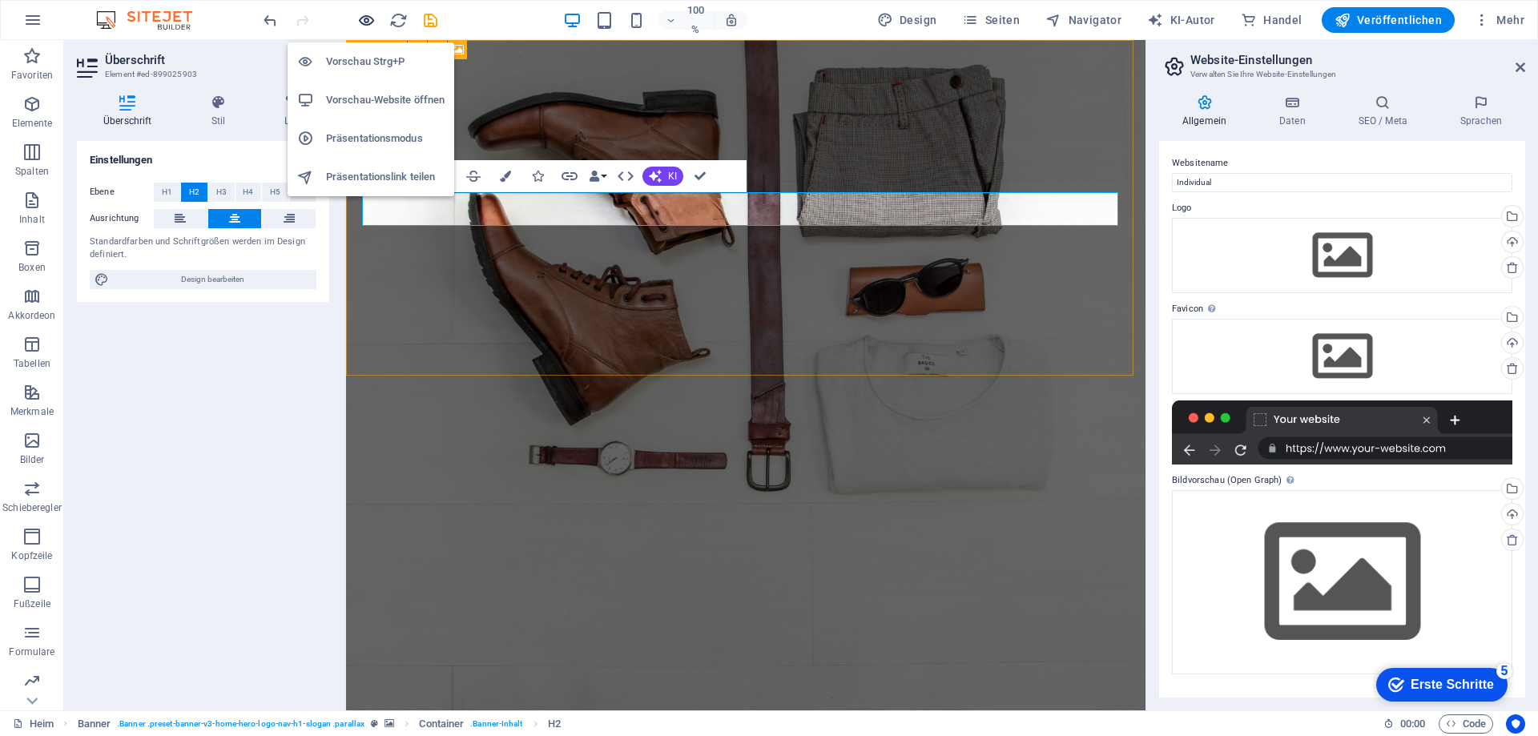
click at [361, 22] on icon "button" at bounding box center [366, 20] width 18 height 18
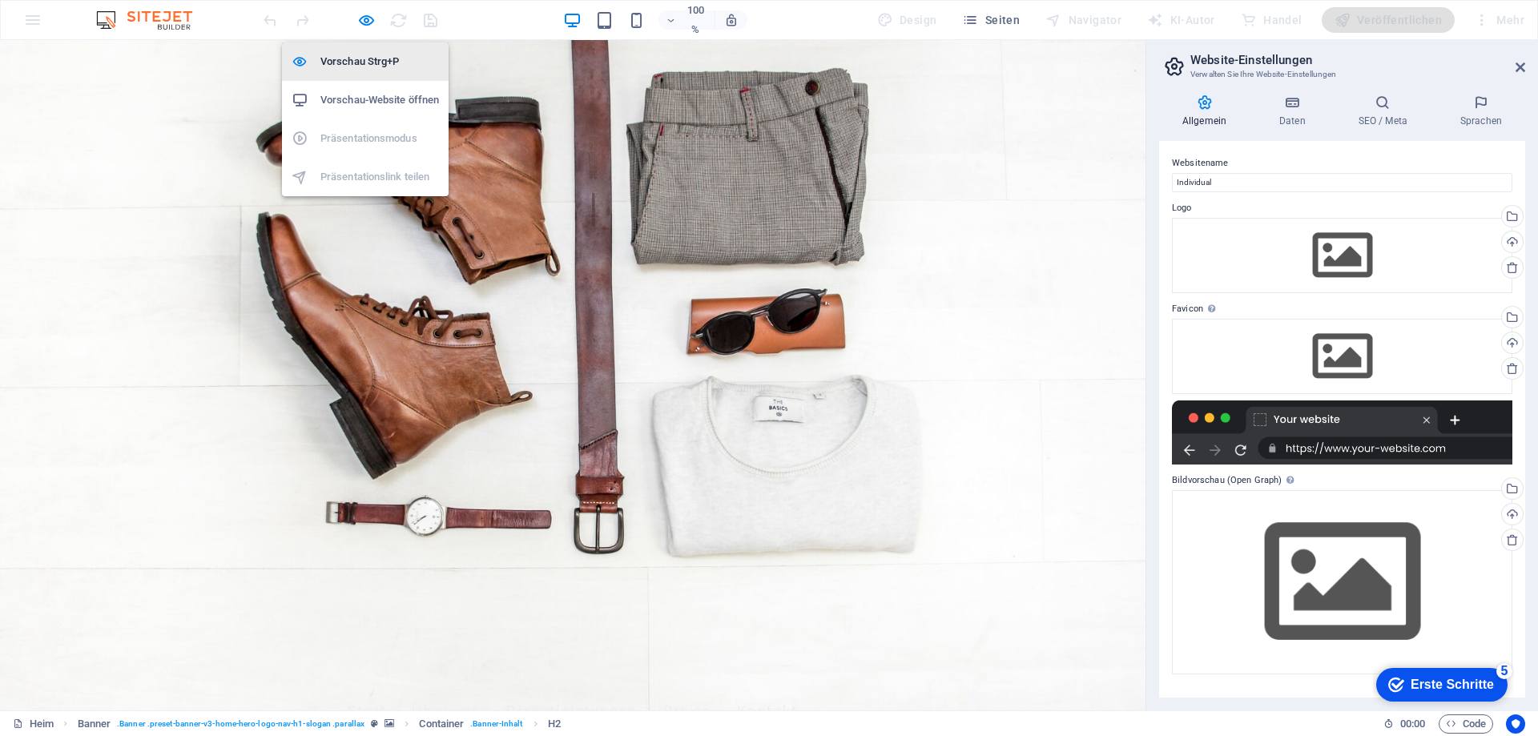
click at [366, 58] on font "Vorschau Strg+P" at bounding box center [359, 61] width 79 height 12
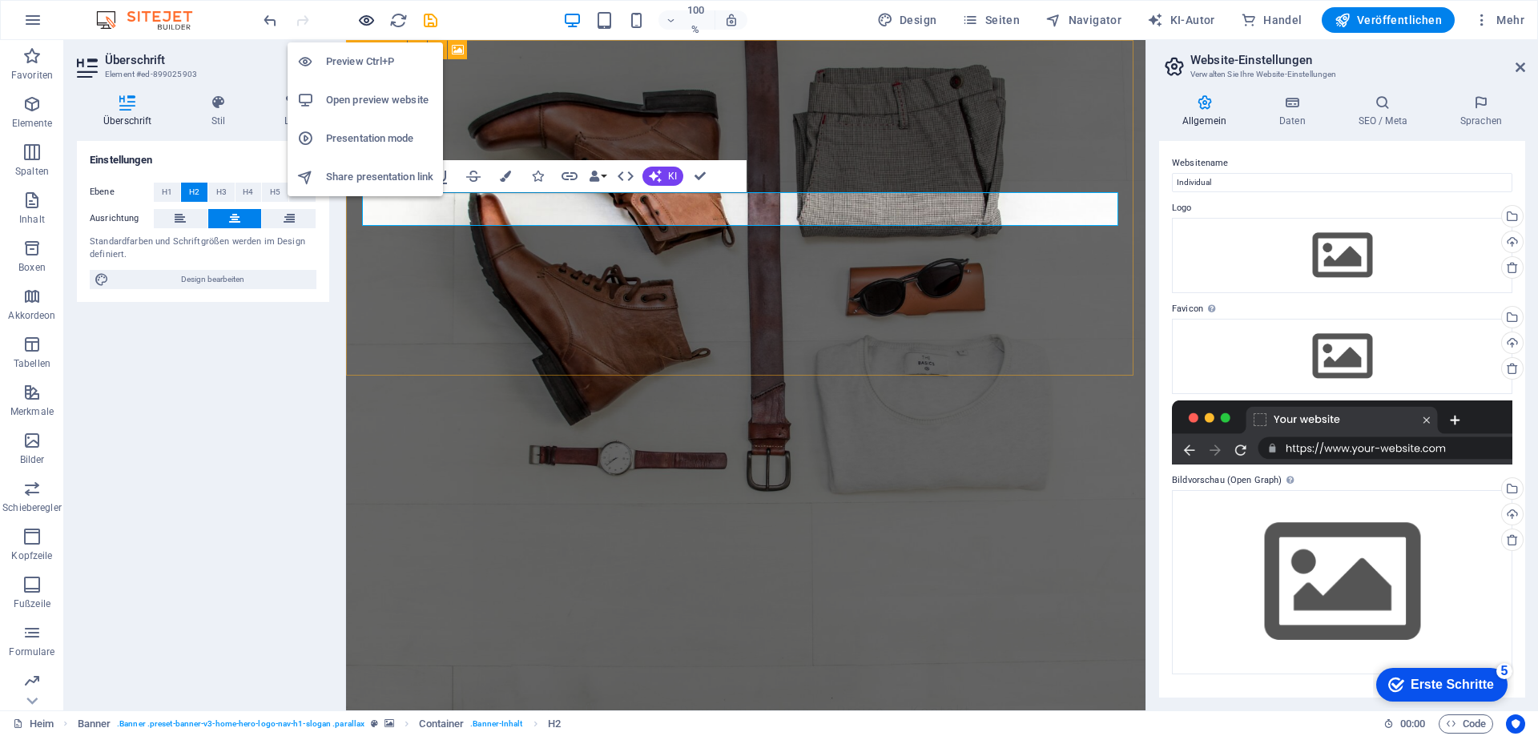
drag, startPoint x: 232, startPoint y: 432, endPoint x: 365, endPoint y: 19, distance: 433.8
click at [365, 19] on icon "button" at bounding box center [366, 20] width 18 height 18
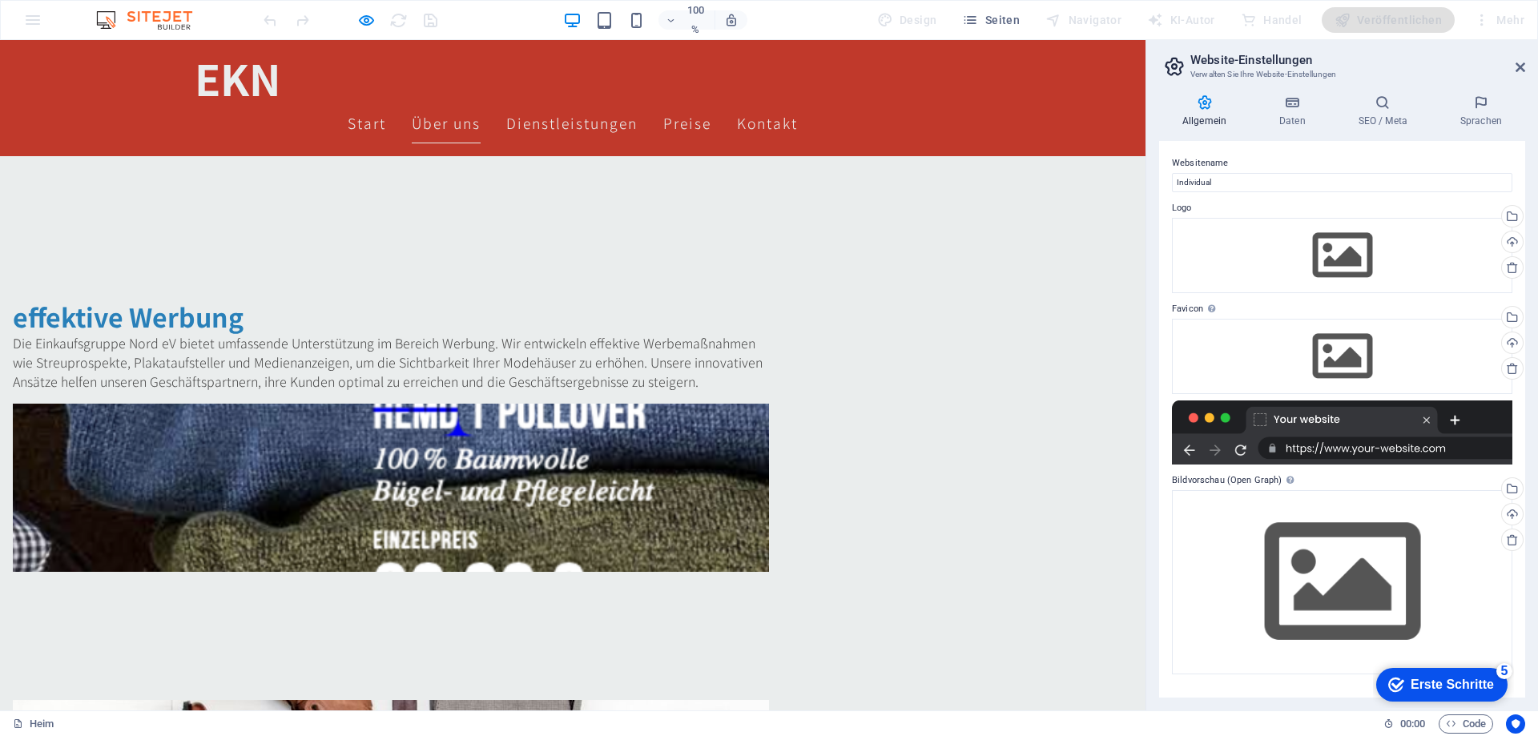
scroll to position [774, 0]
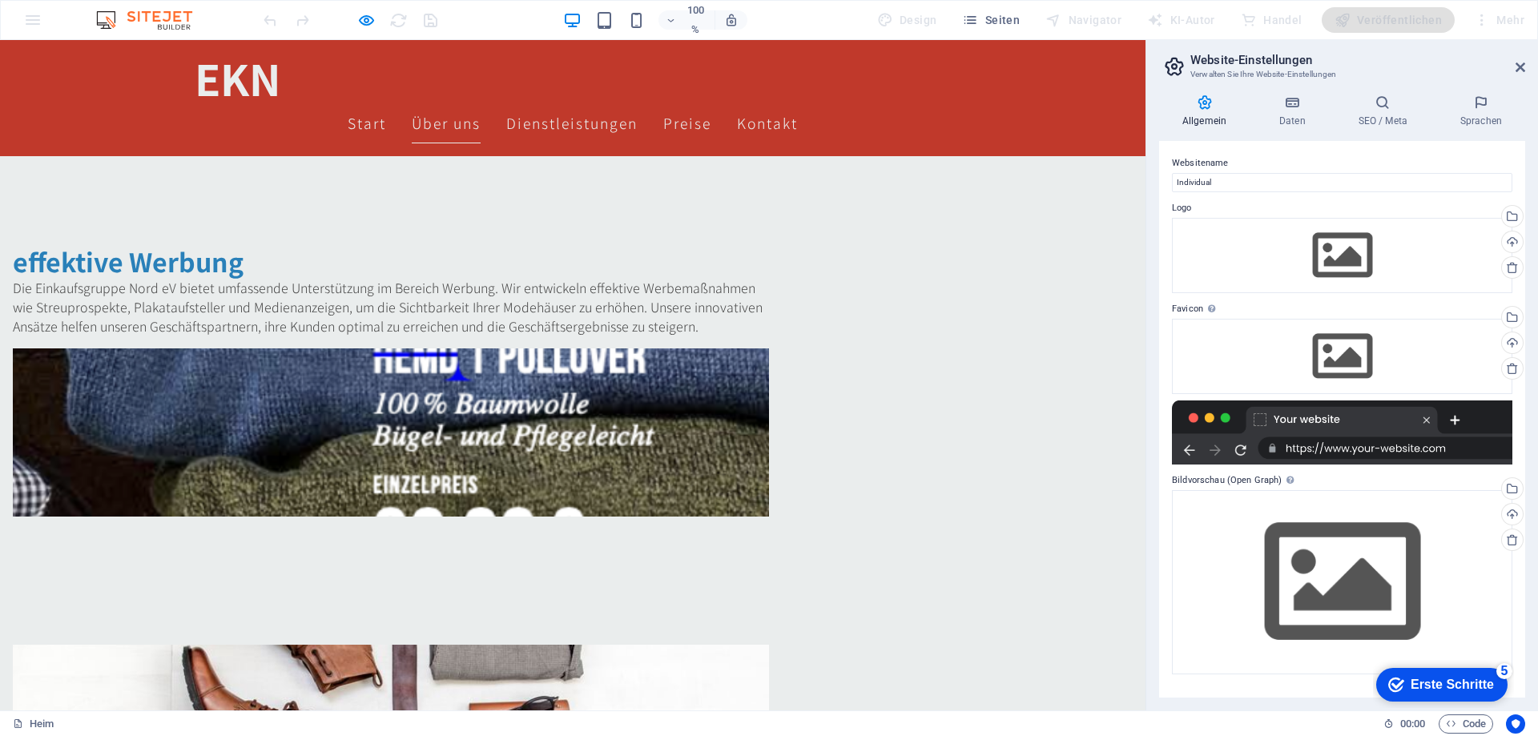
drag, startPoint x: 1142, startPoint y: 133, endPoint x: 1152, endPoint y: 296, distance: 163.8
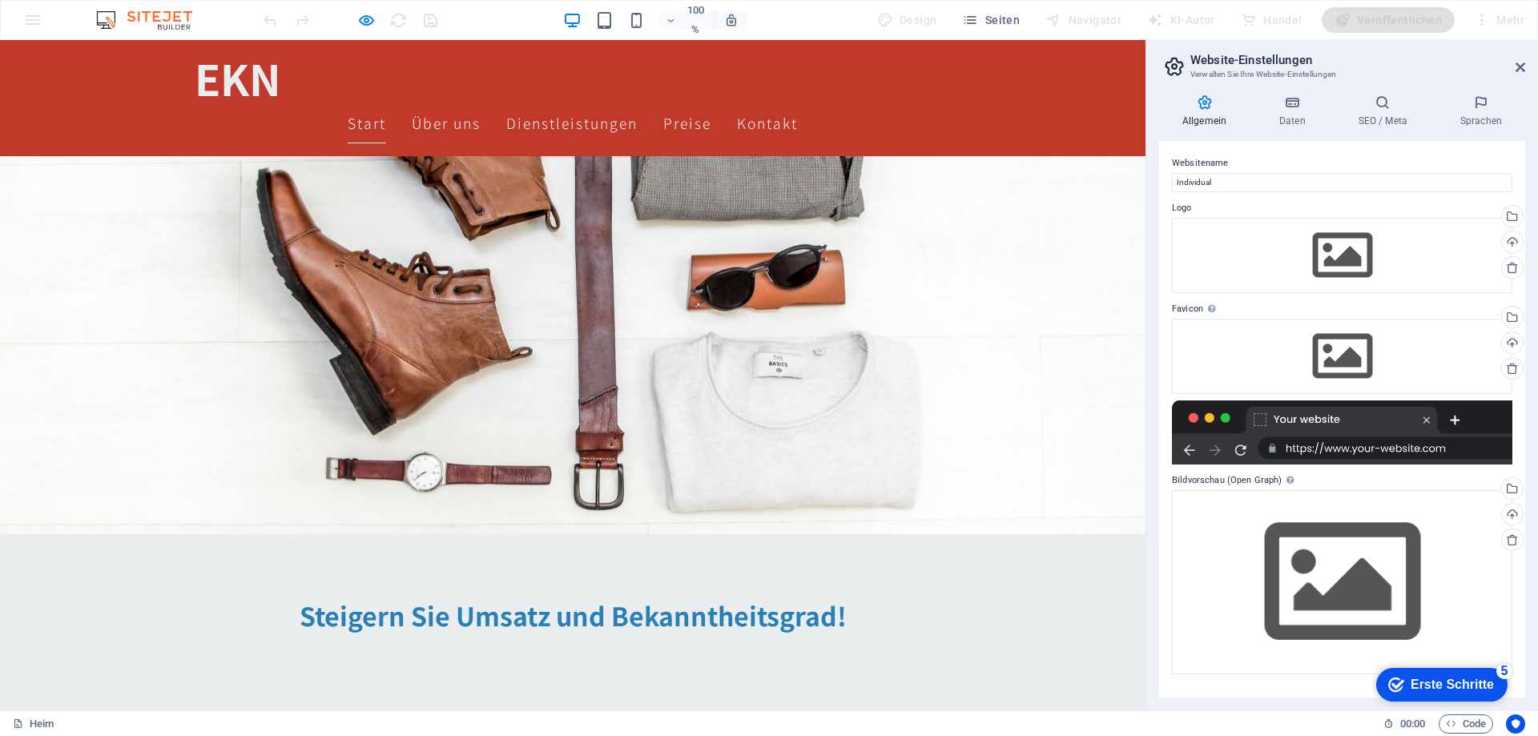
scroll to position [126, 0]
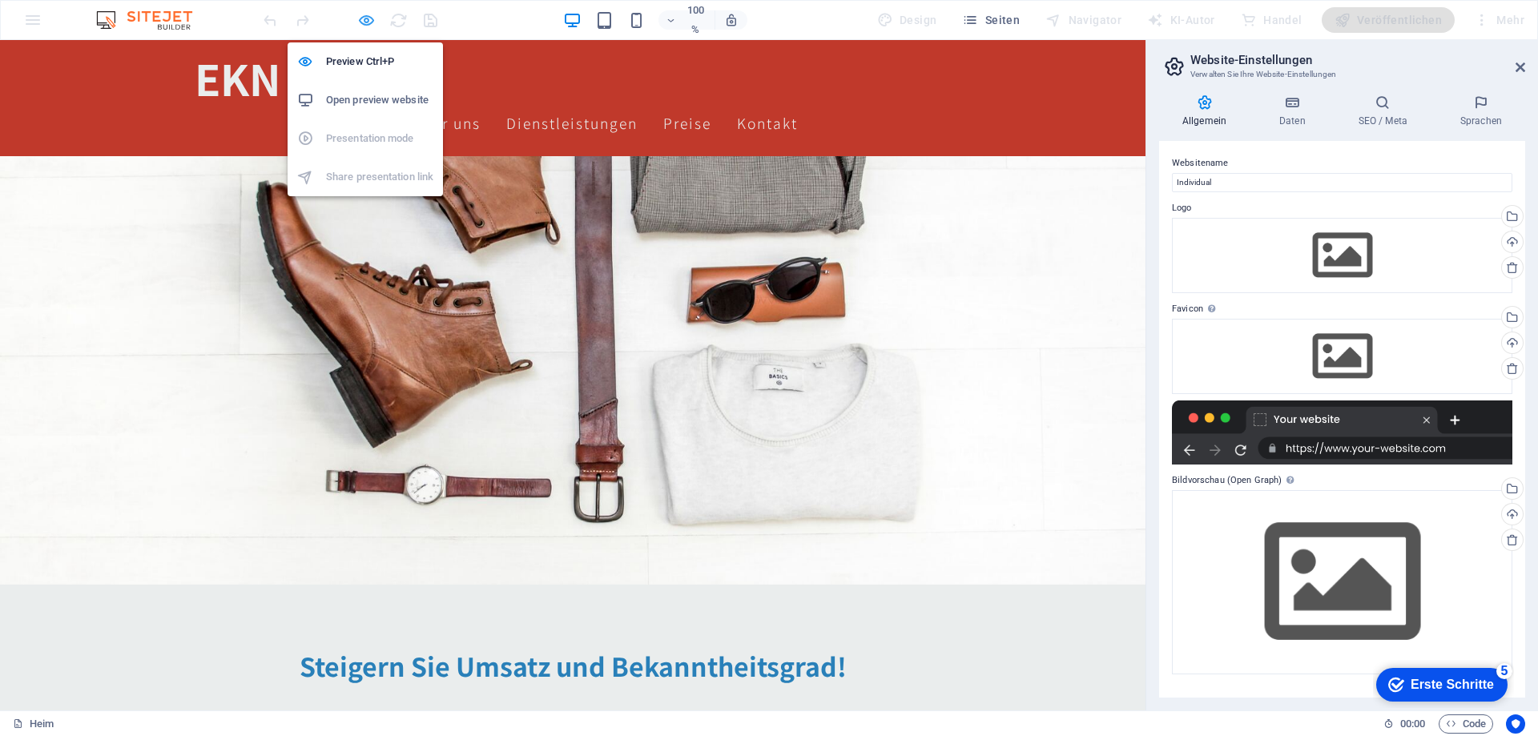
click at [369, 20] on icon "button" at bounding box center [366, 20] width 18 height 18
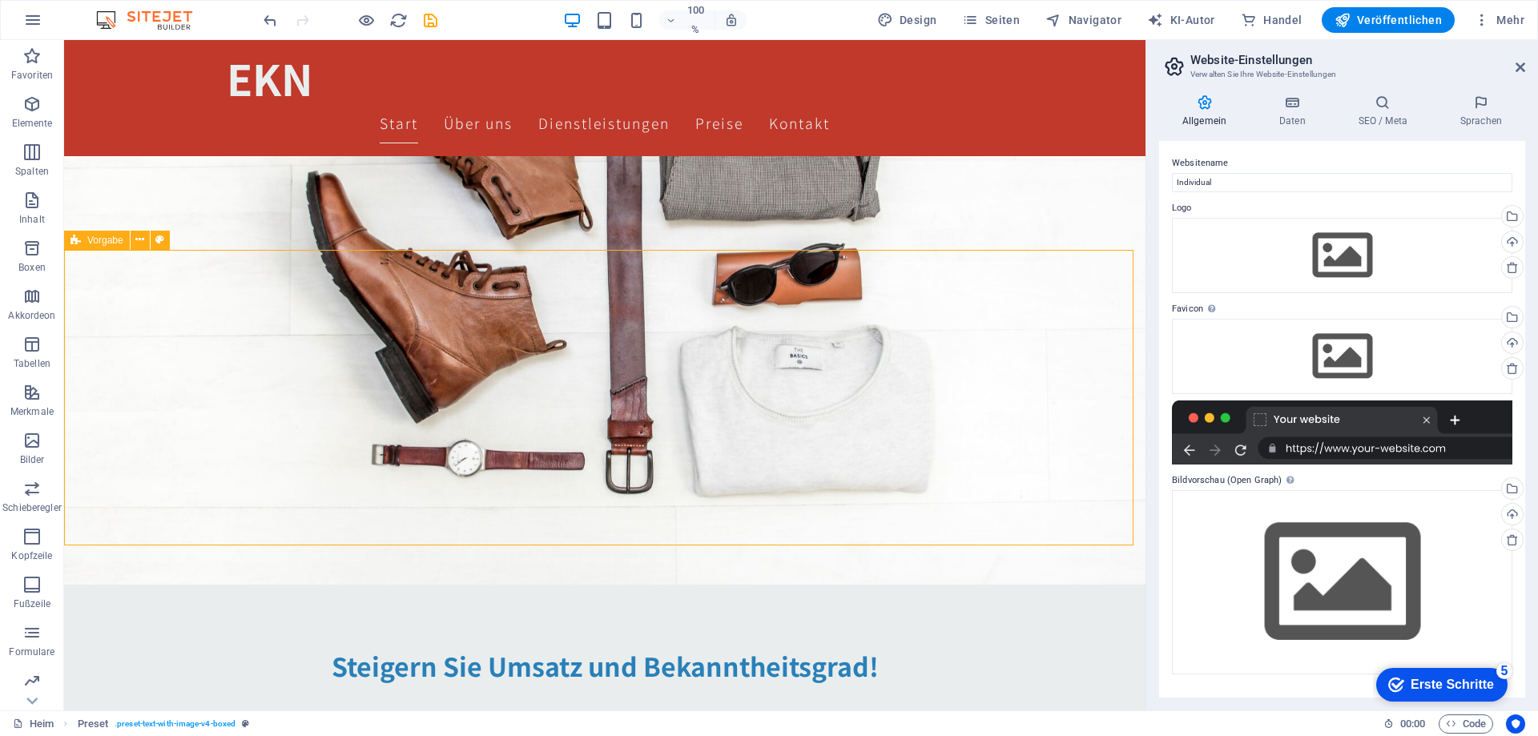
click at [137, 238] on icon at bounding box center [139, 240] width 9 height 17
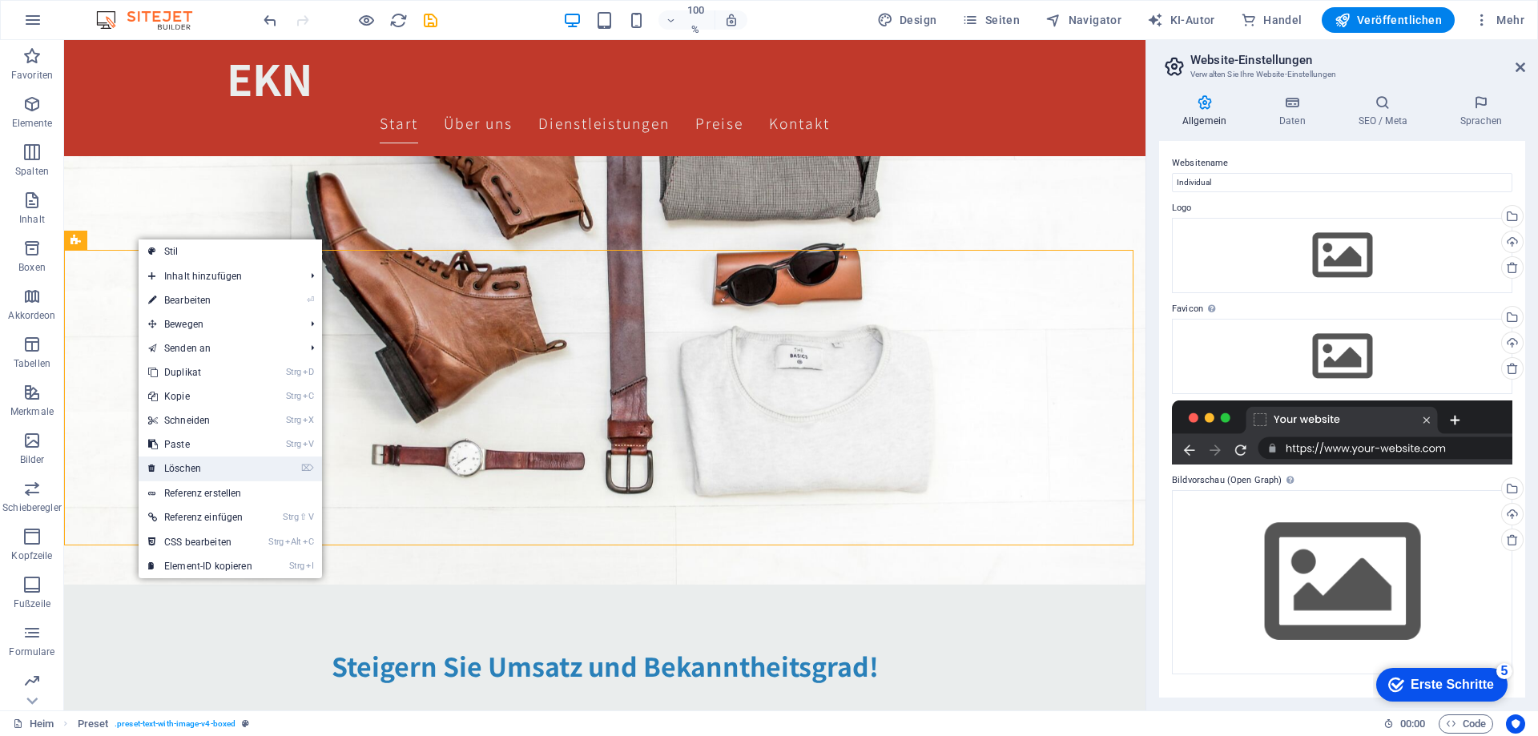
click at [206, 462] on link "⌦ Löschen" at bounding box center [200, 469] width 123 height 24
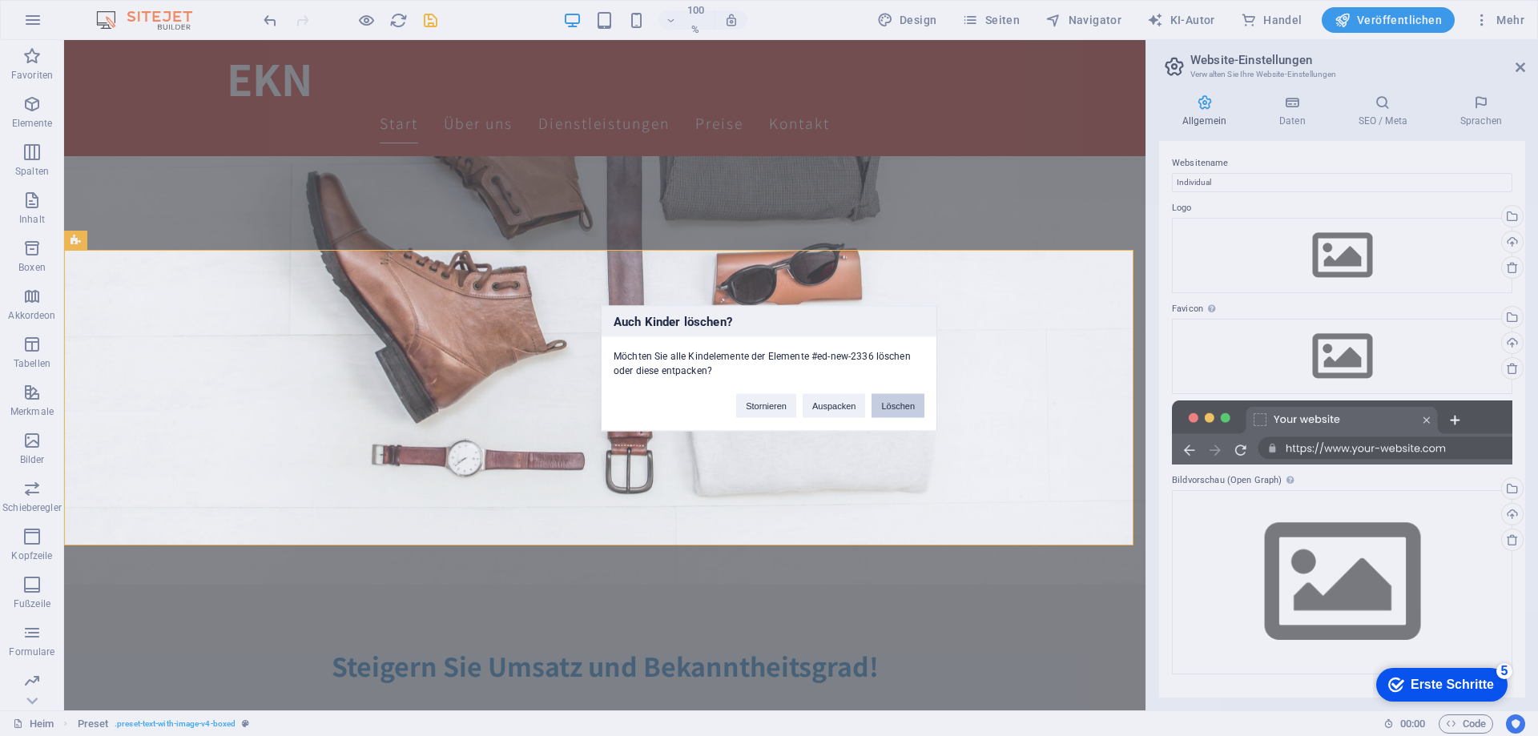
click at [907, 405] on font "Löschen" at bounding box center [898, 406] width 34 height 10
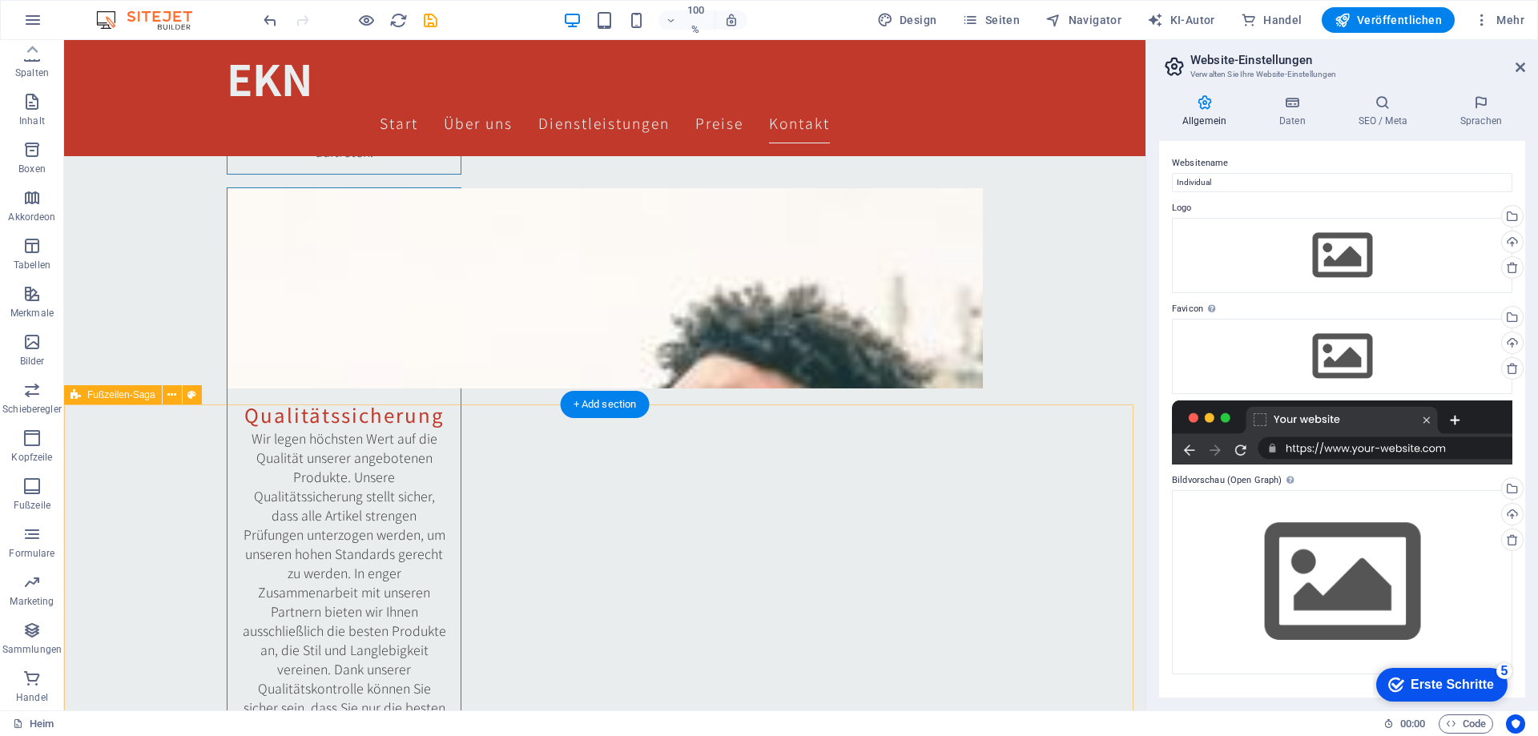
scroll to position [3063, 0]
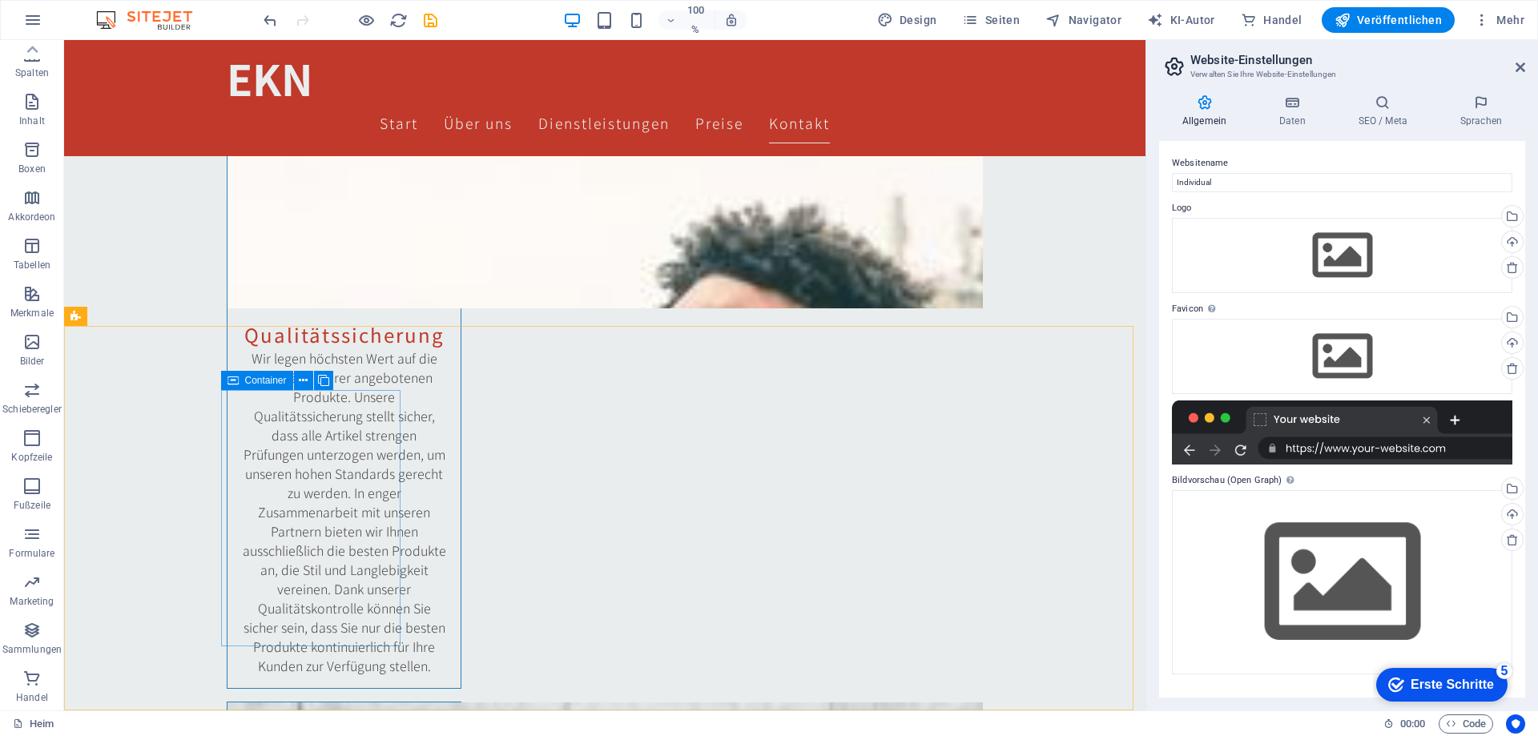
click at [249, 385] on font "Container" at bounding box center [266, 380] width 42 height 11
click at [302, 383] on icon at bounding box center [303, 381] width 9 height 17
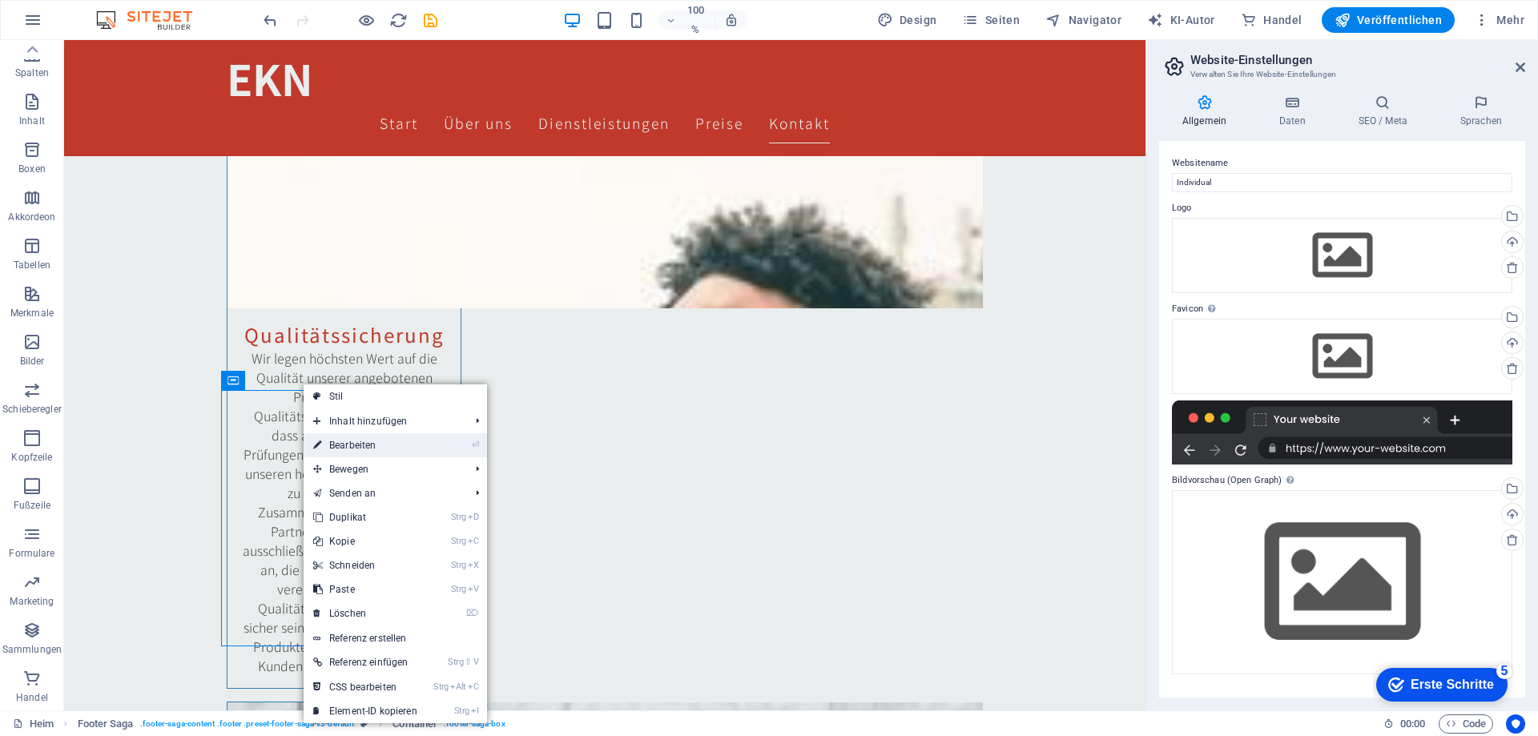
drag, startPoint x: 355, startPoint y: 441, endPoint x: 115, endPoint y: 417, distance: 240.8
click at [355, 441] on font "Bearbeiten" at bounding box center [352, 445] width 46 height 11
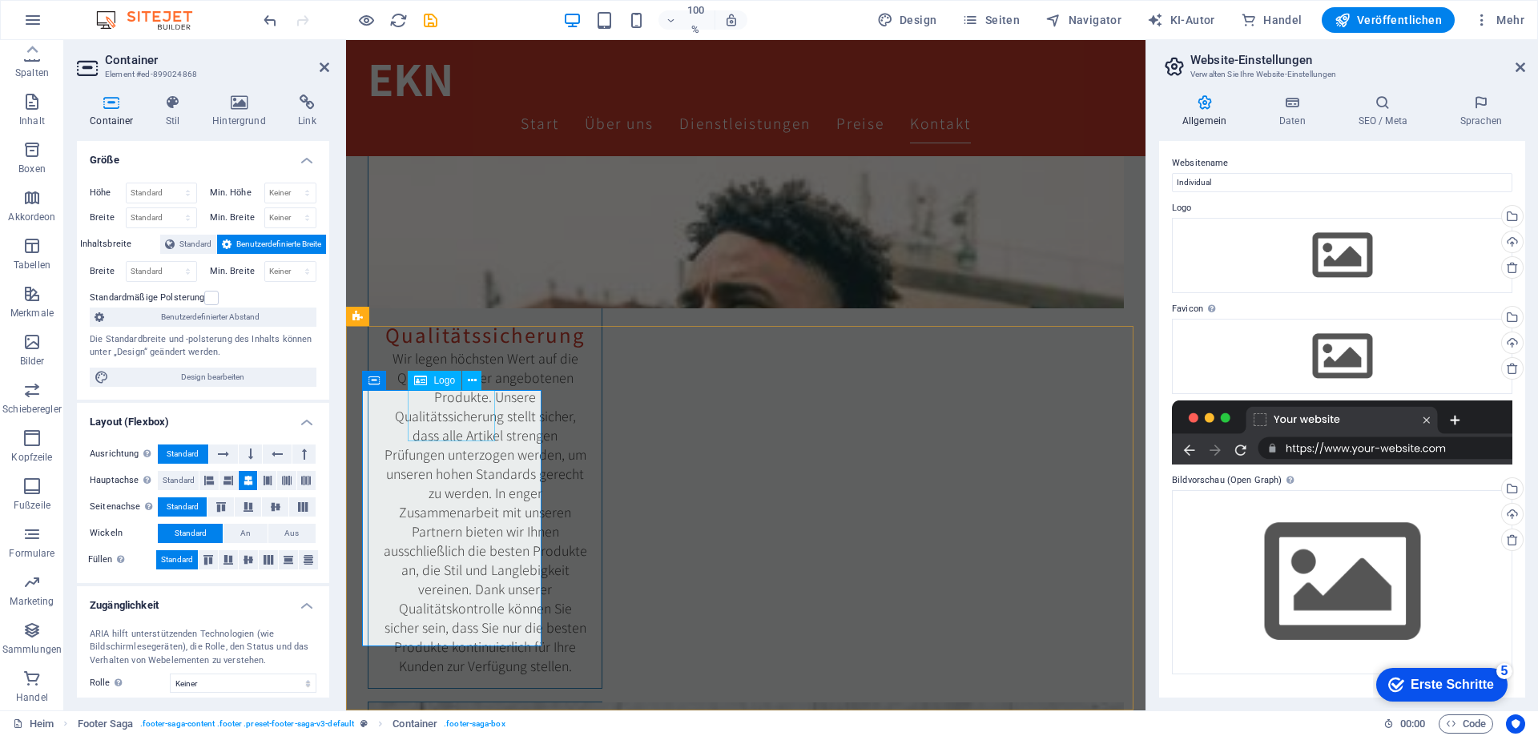
click at [210, 480] on icon at bounding box center [209, 480] width 10 height 19
click at [382, 448] on div "Text" at bounding box center [386, 444] width 48 height 19
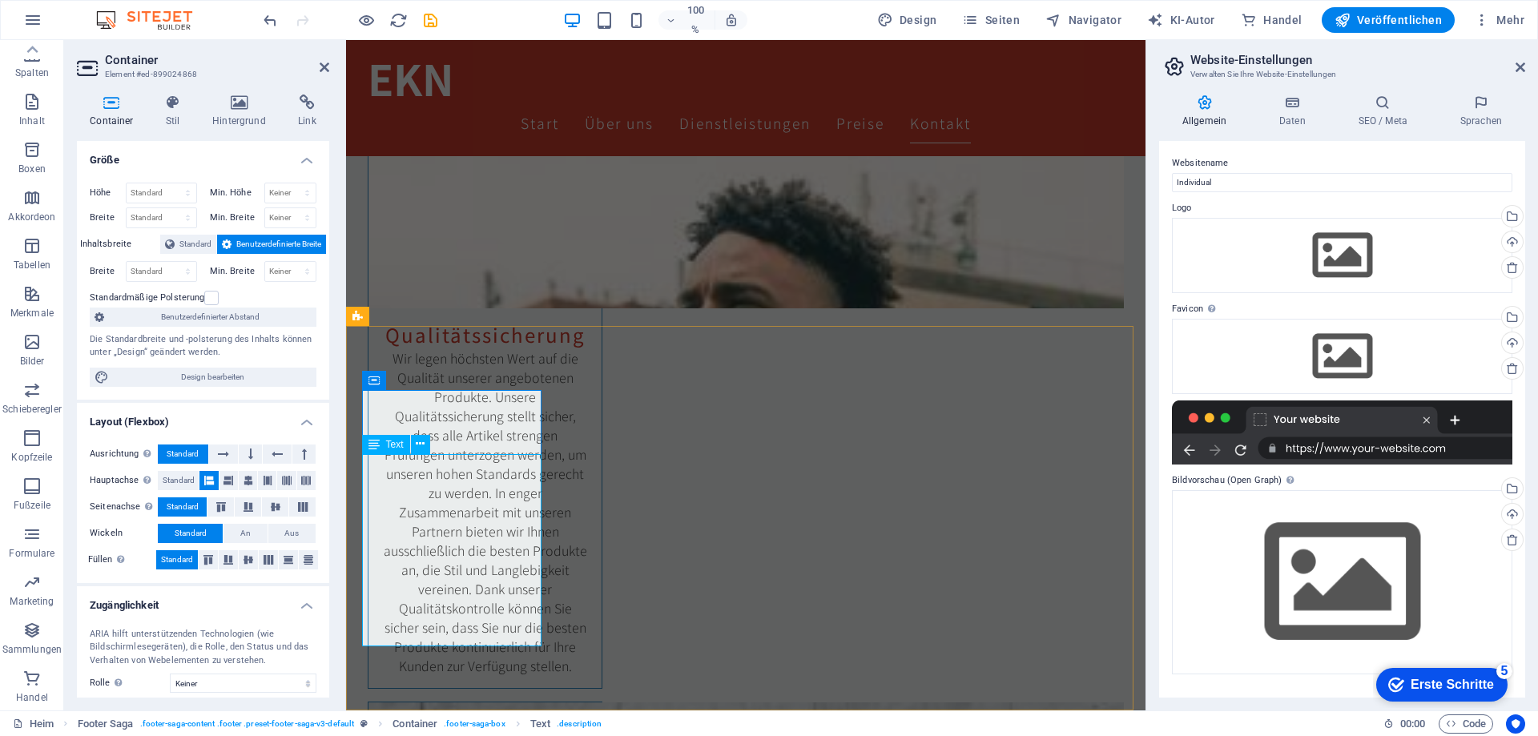
click at [382, 448] on div "Text" at bounding box center [386, 444] width 48 height 19
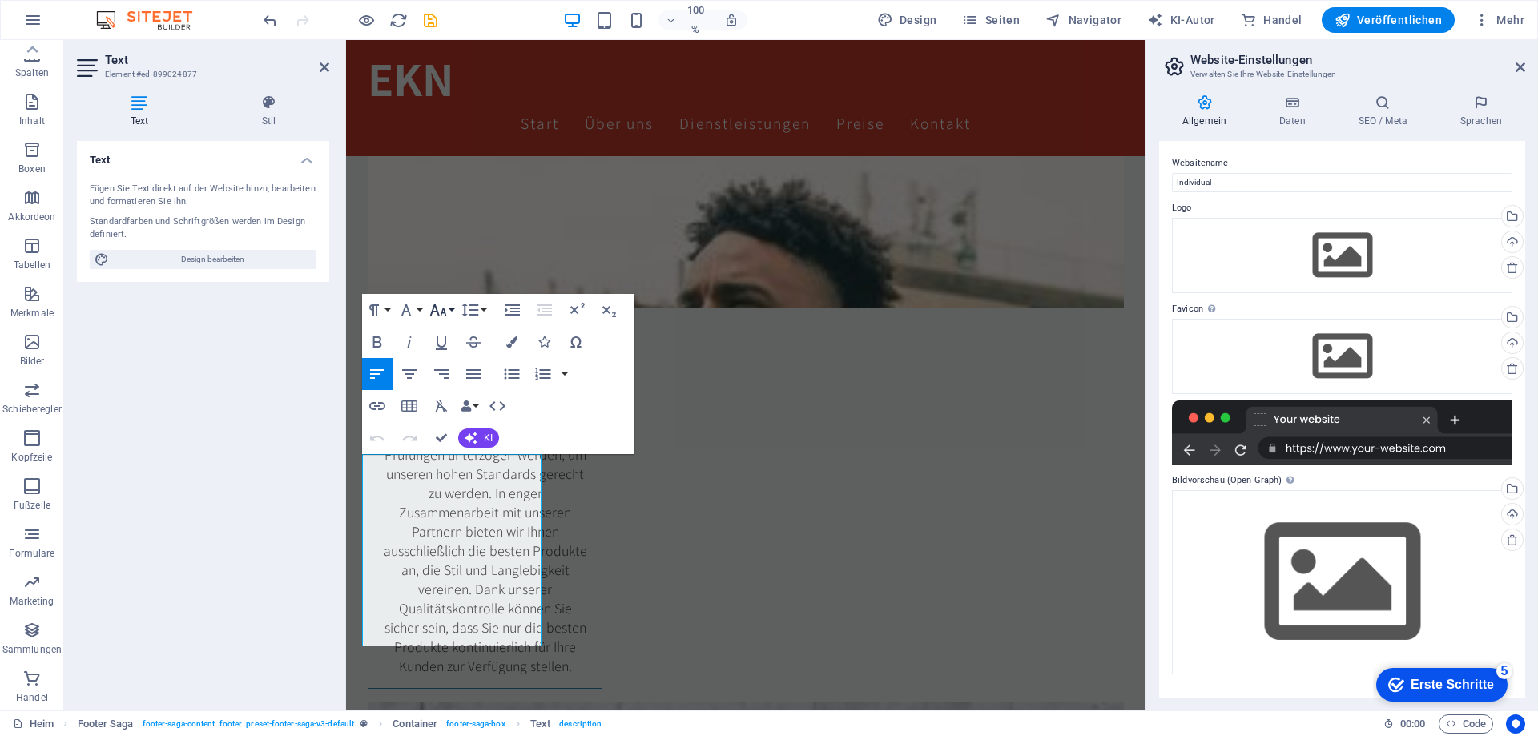
click at [438, 312] on icon "button" at bounding box center [438, 309] width 19 height 19
click at [454, 382] on font "10" at bounding box center [448, 389] width 13 height 14
click at [446, 315] on icon "button" at bounding box center [438, 309] width 19 height 19
click at [447, 340] on font "8" at bounding box center [445, 341] width 6 height 14
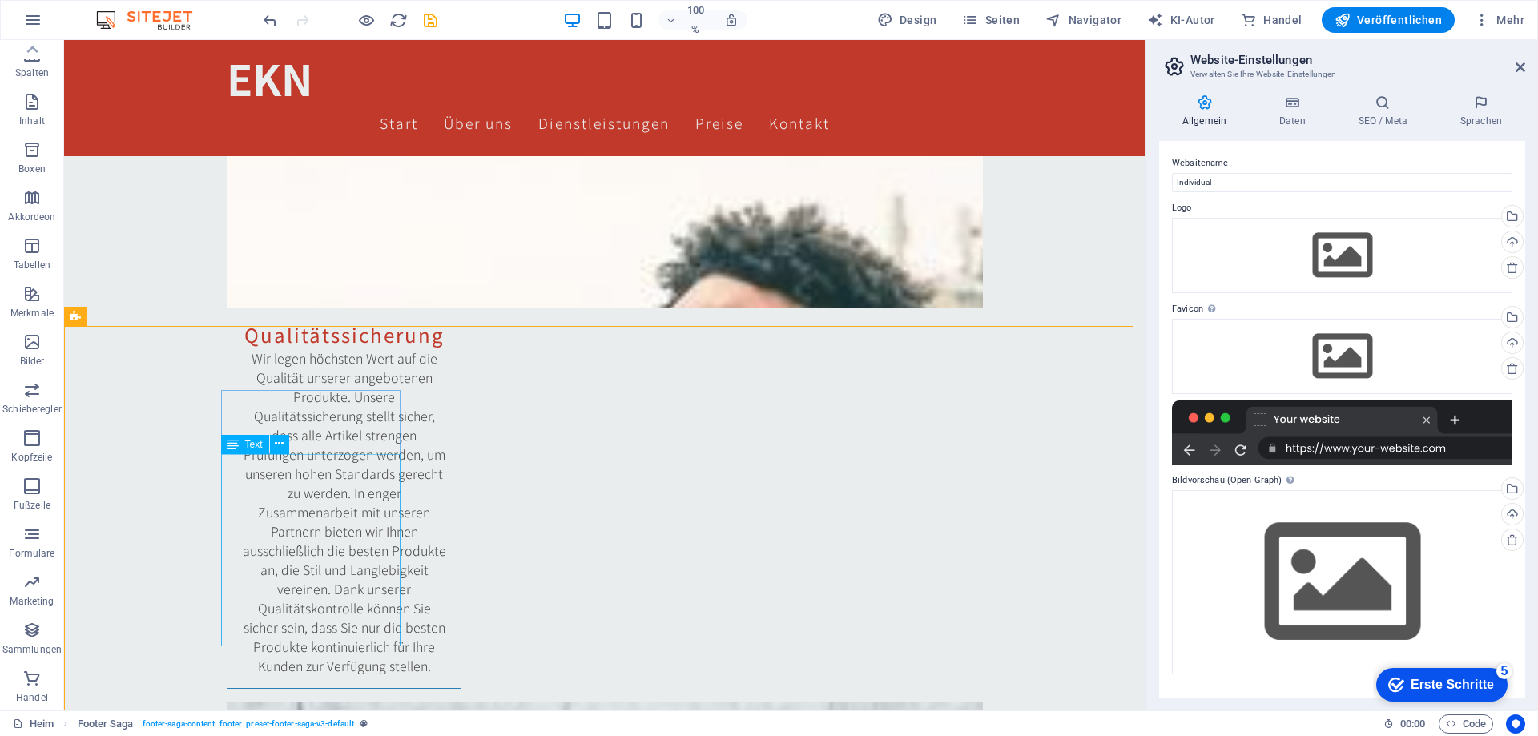
click at [245, 445] on font "Text" at bounding box center [254, 444] width 18 height 11
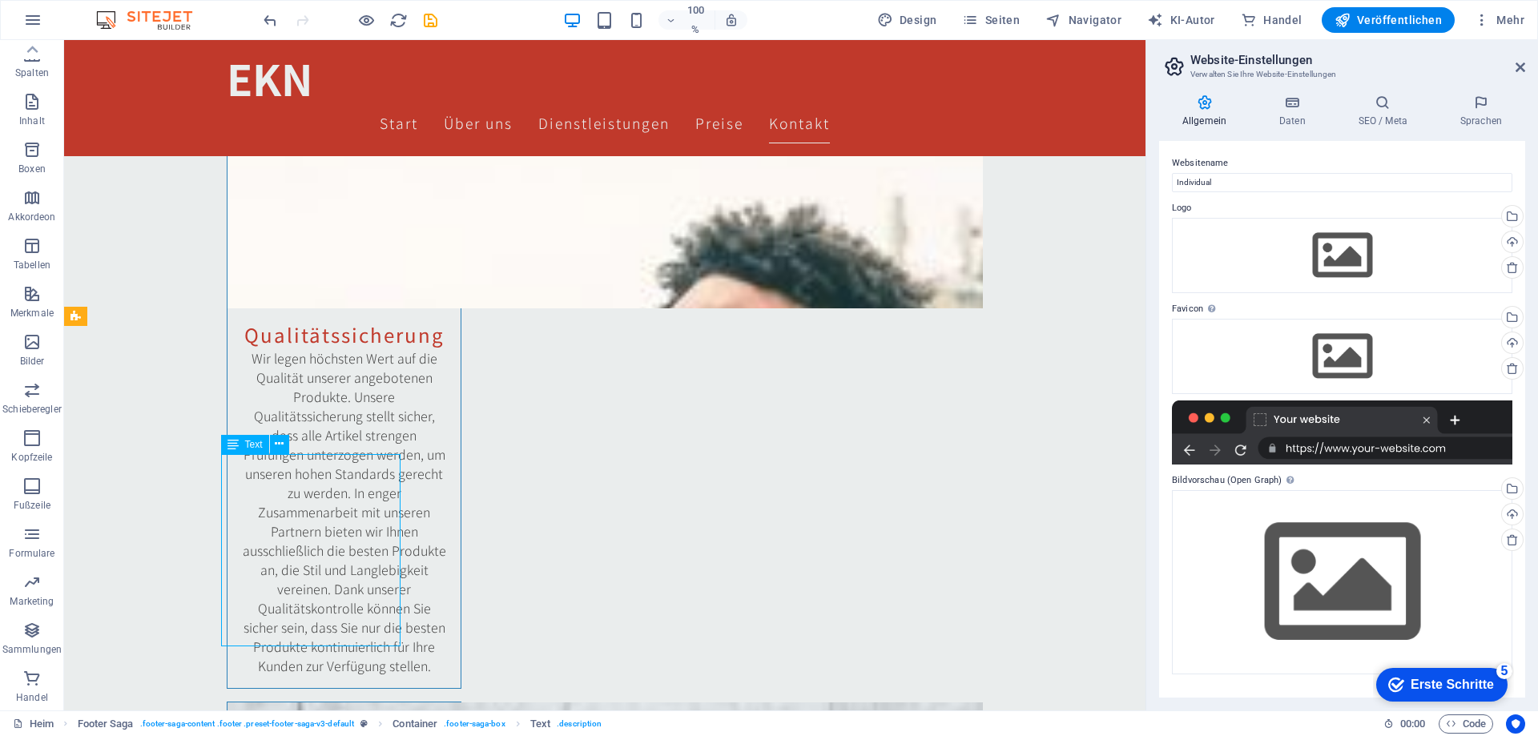
click at [245, 445] on font "Text" at bounding box center [254, 444] width 18 height 11
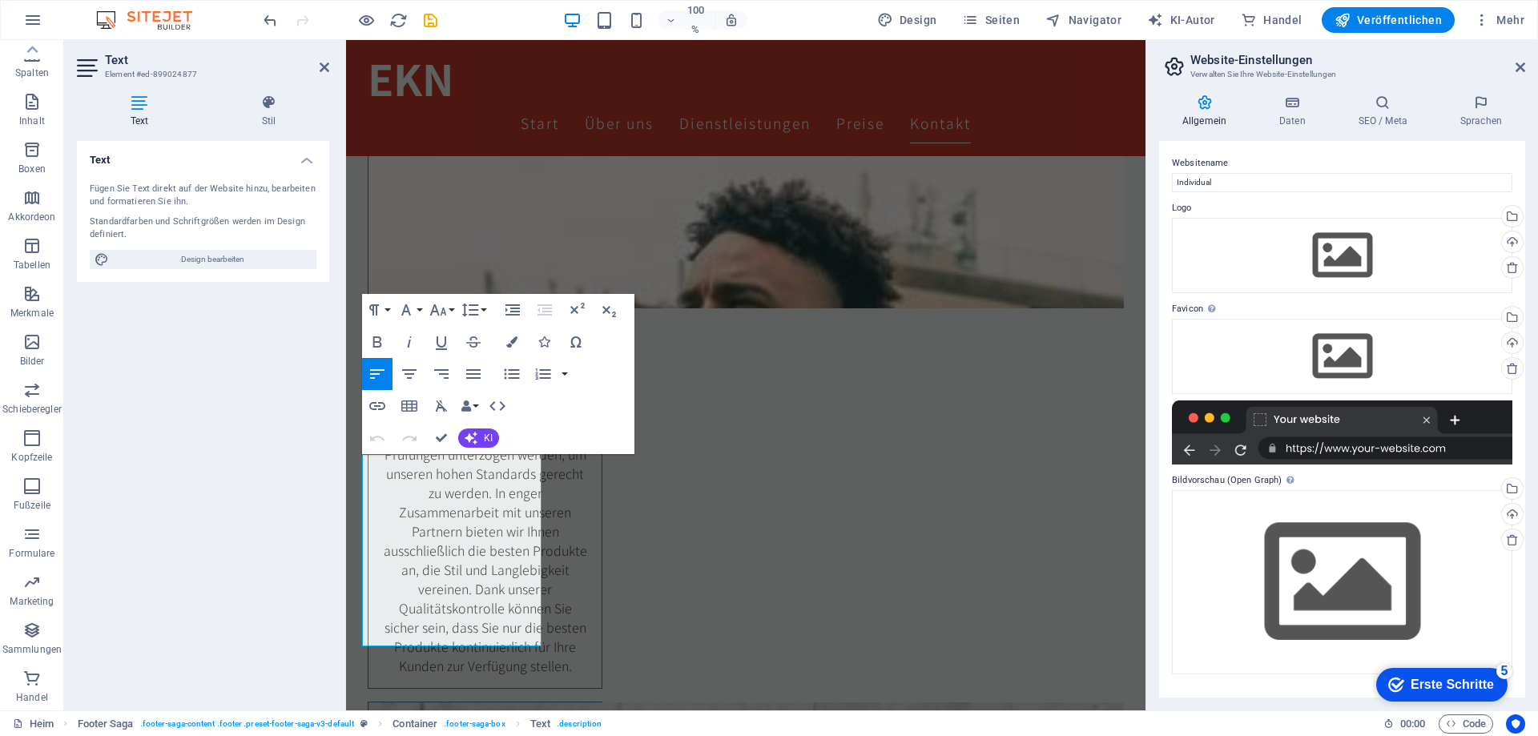
drag, startPoint x: 468, startPoint y: 633, endPoint x: 333, endPoint y: 465, distance: 215.5
click at [451, 308] on button "Schriftgröße" at bounding box center [441, 310] width 30 height 32
click at [453, 385] on font "10" at bounding box center [448, 389] width 13 height 14
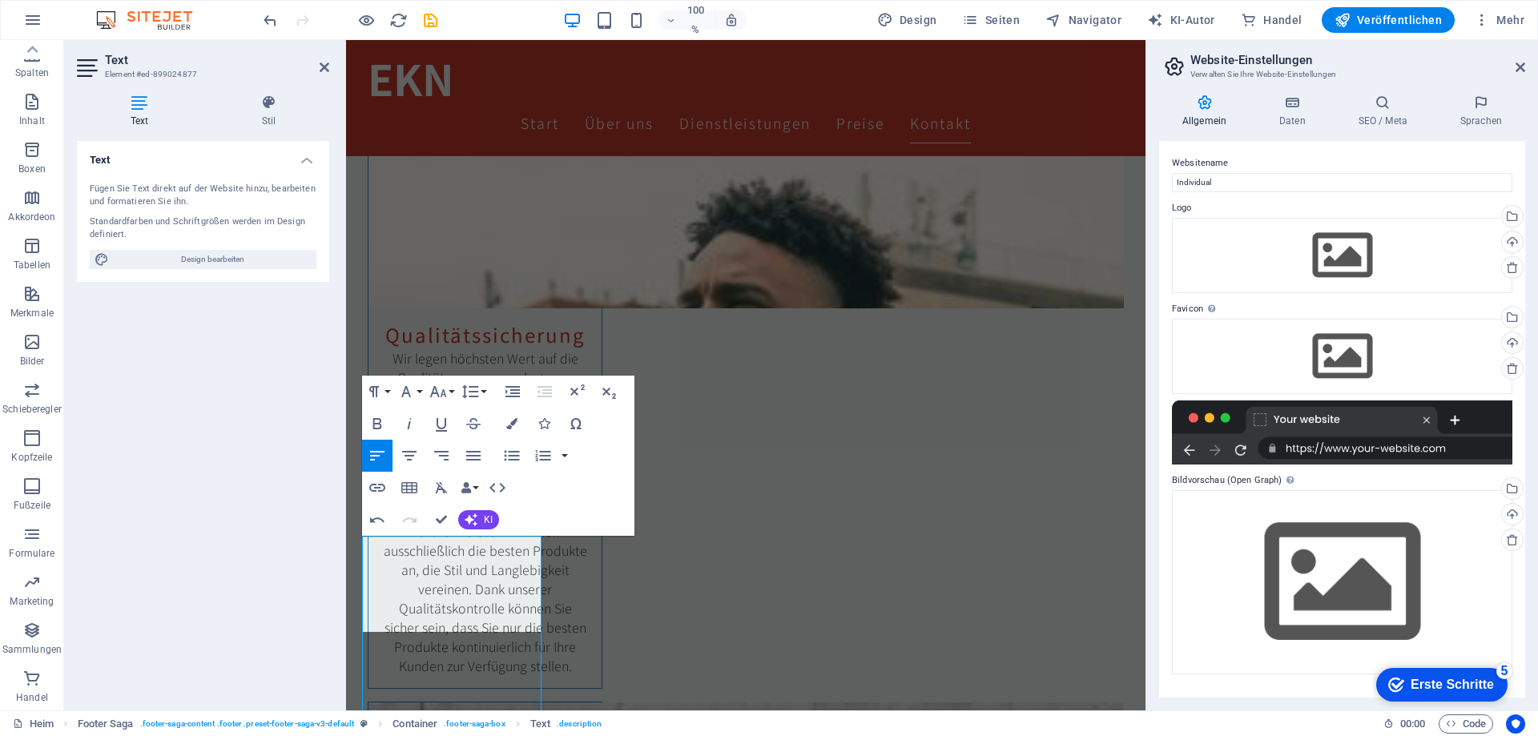
scroll to position [2981, 0]
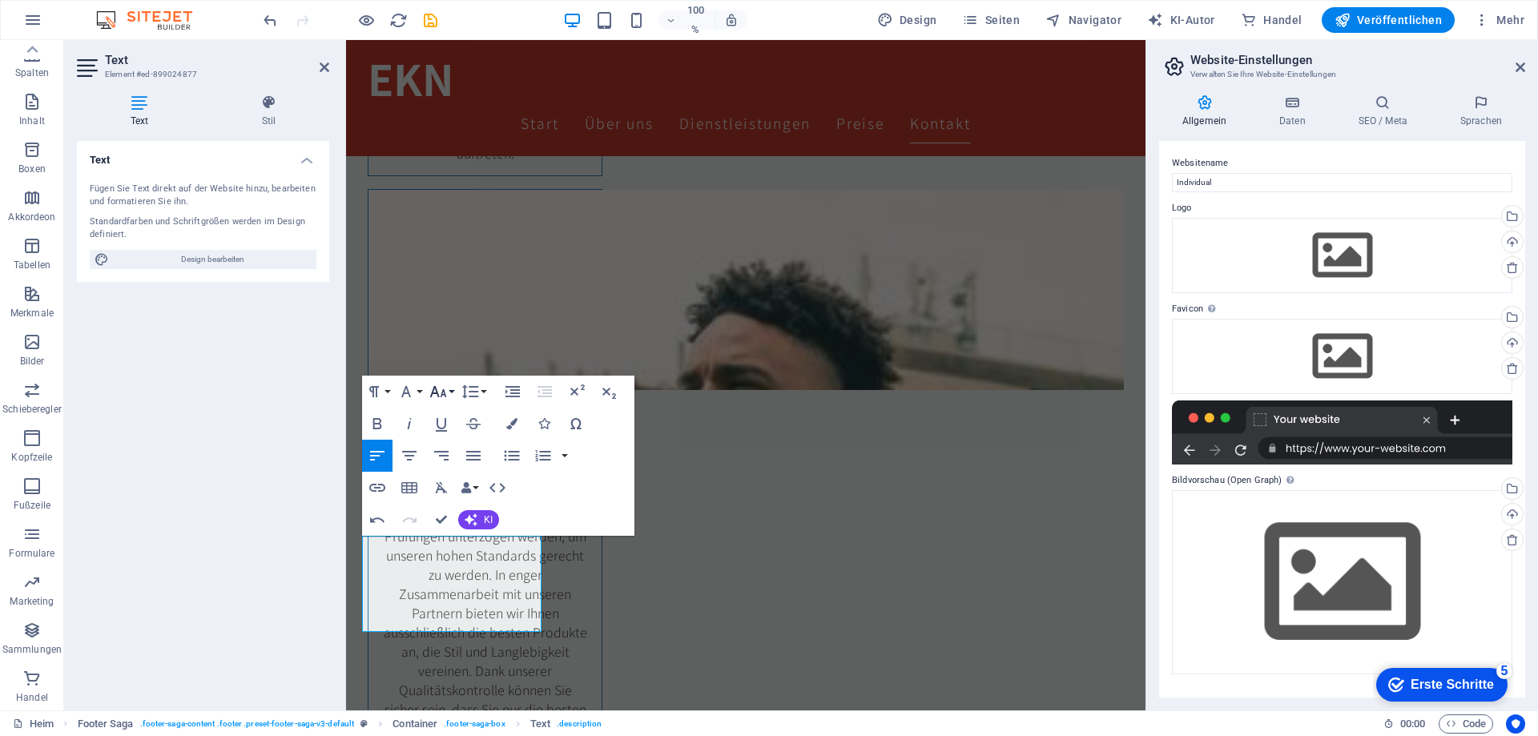
click at [439, 389] on icon "button" at bounding box center [438, 391] width 19 height 19
click at [454, 450] on font "12" at bounding box center [448, 452] width 13 height 14
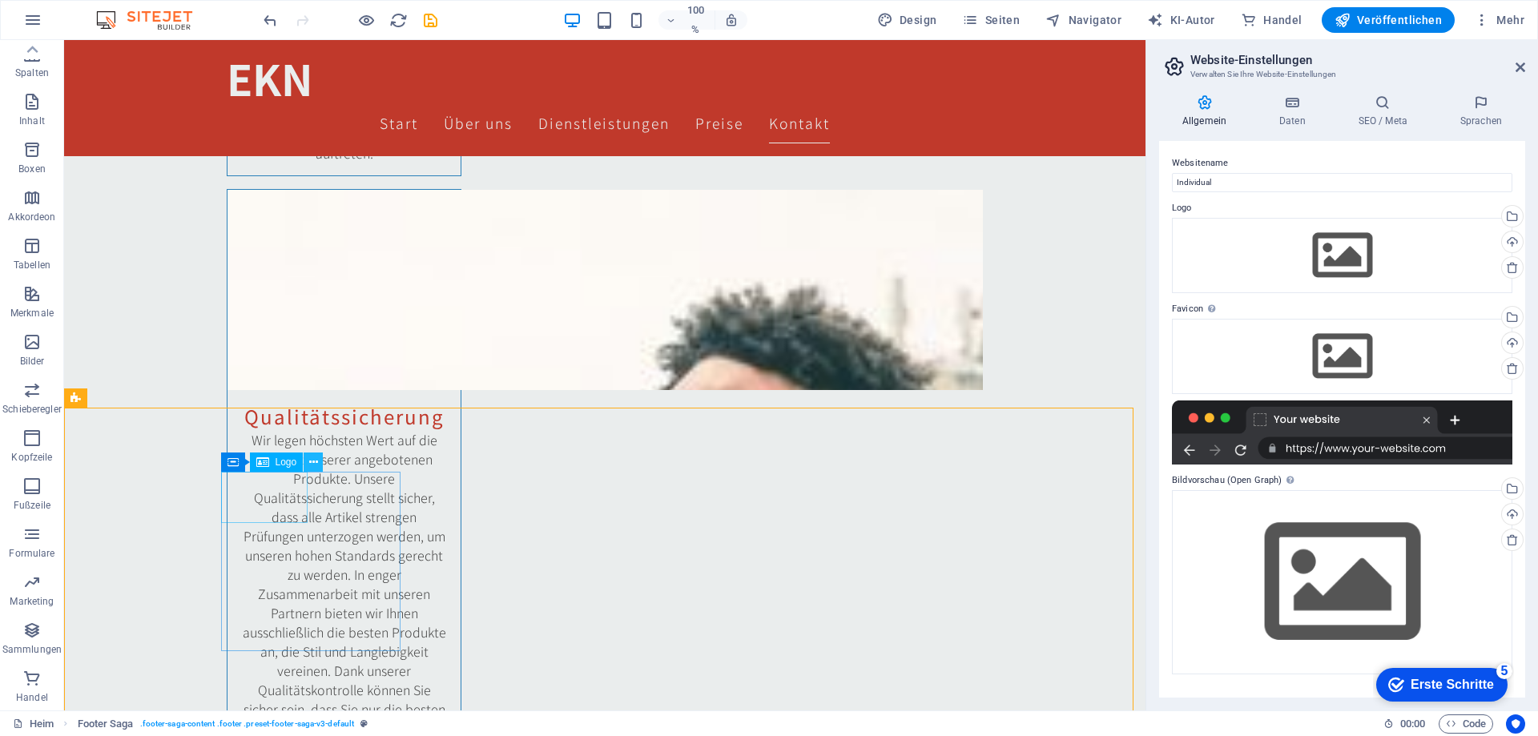
click at [311, 462] on icon at bounding box center [313, 462] width 9 height 17
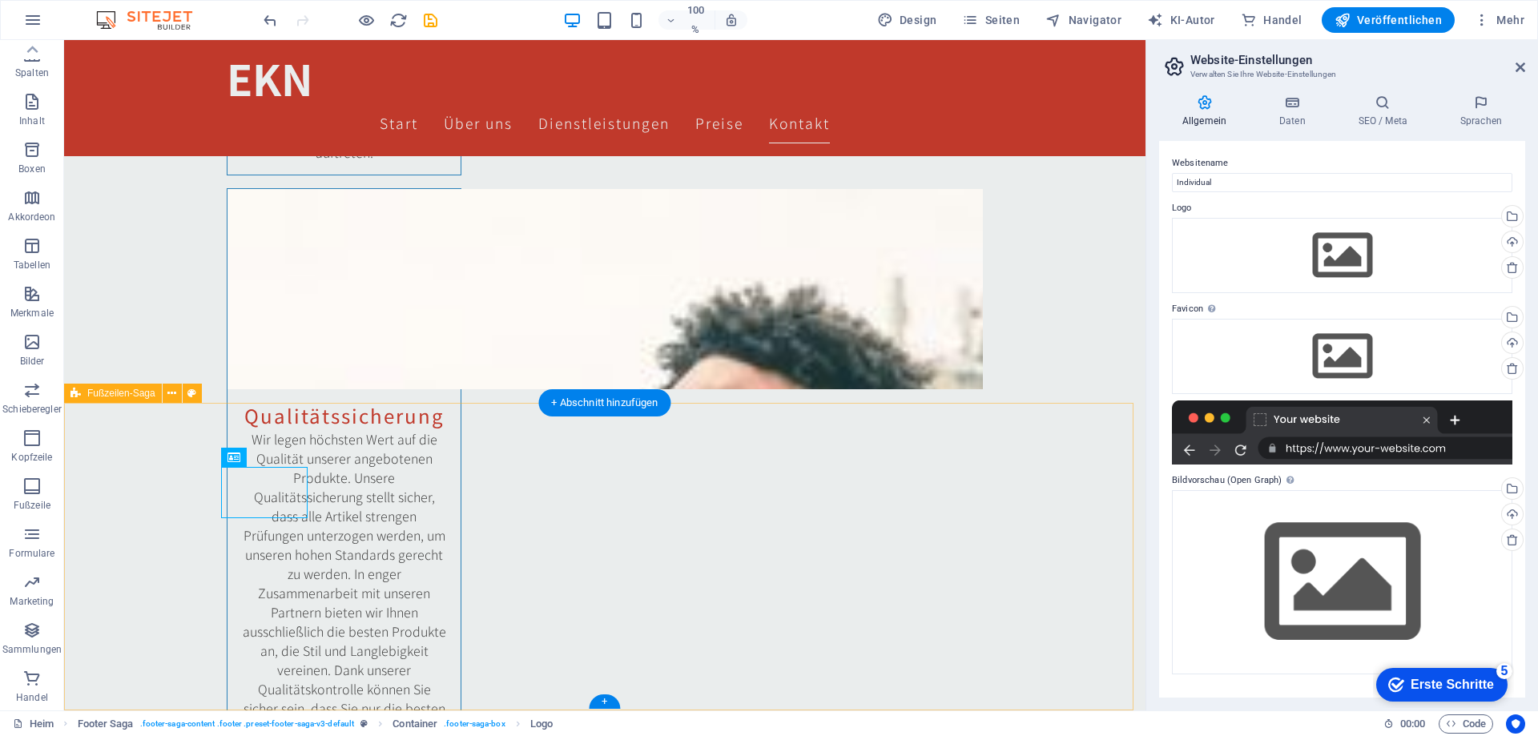
scroll to position [2986, 0]
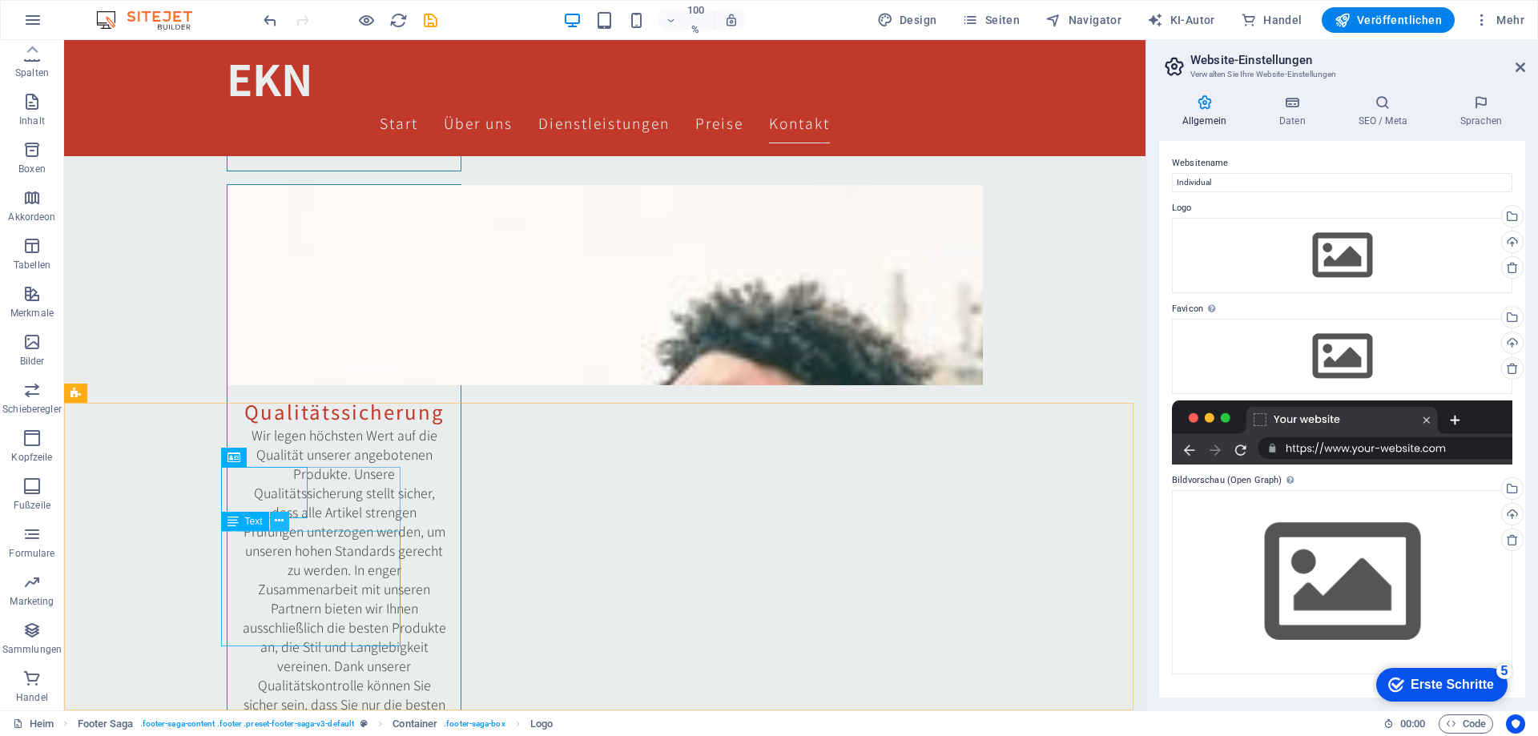
click at [279, 525] on icon at bounding box center [279, 521] width 9 height 17
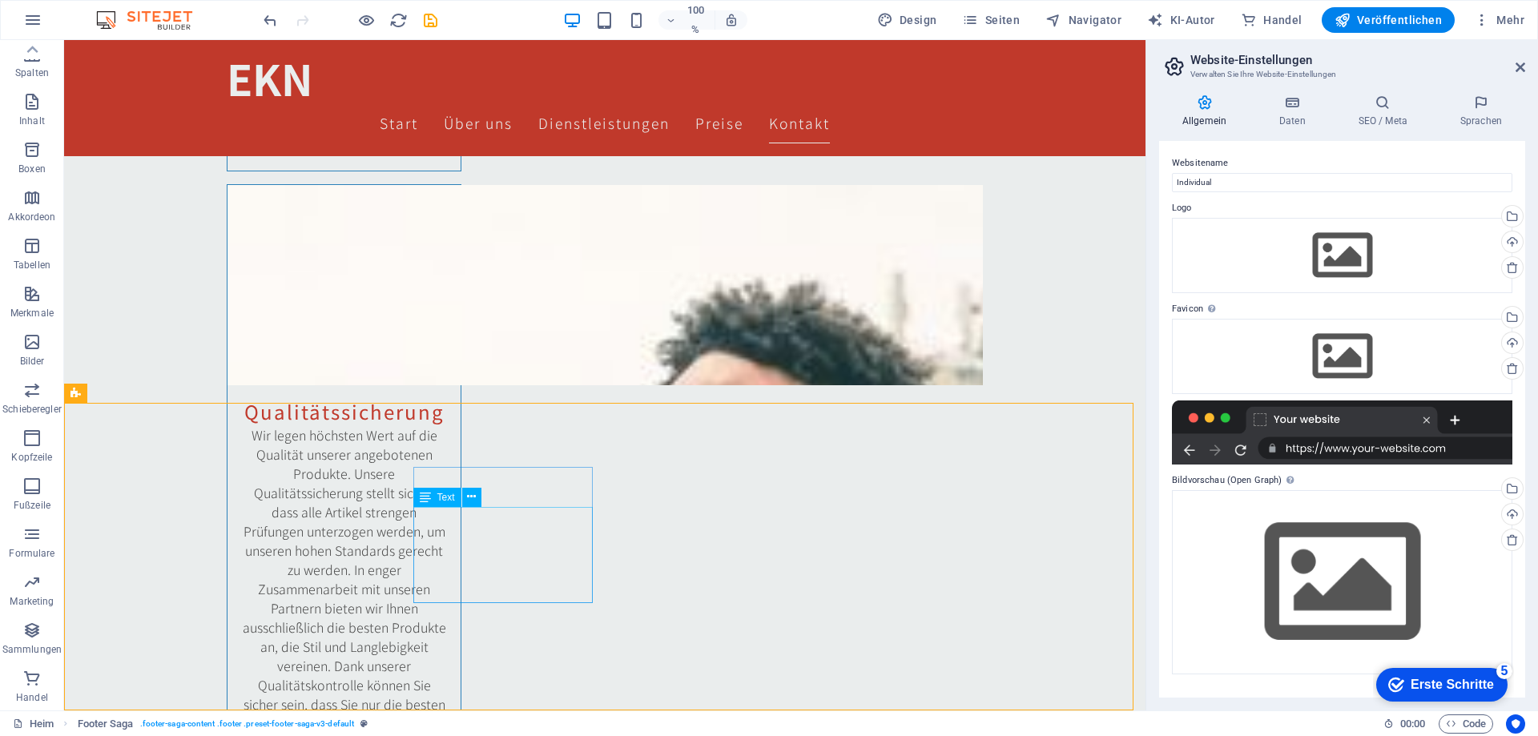
click at [445, 503] on div "Text" at bounding box center [437, 497] width 48 height 19
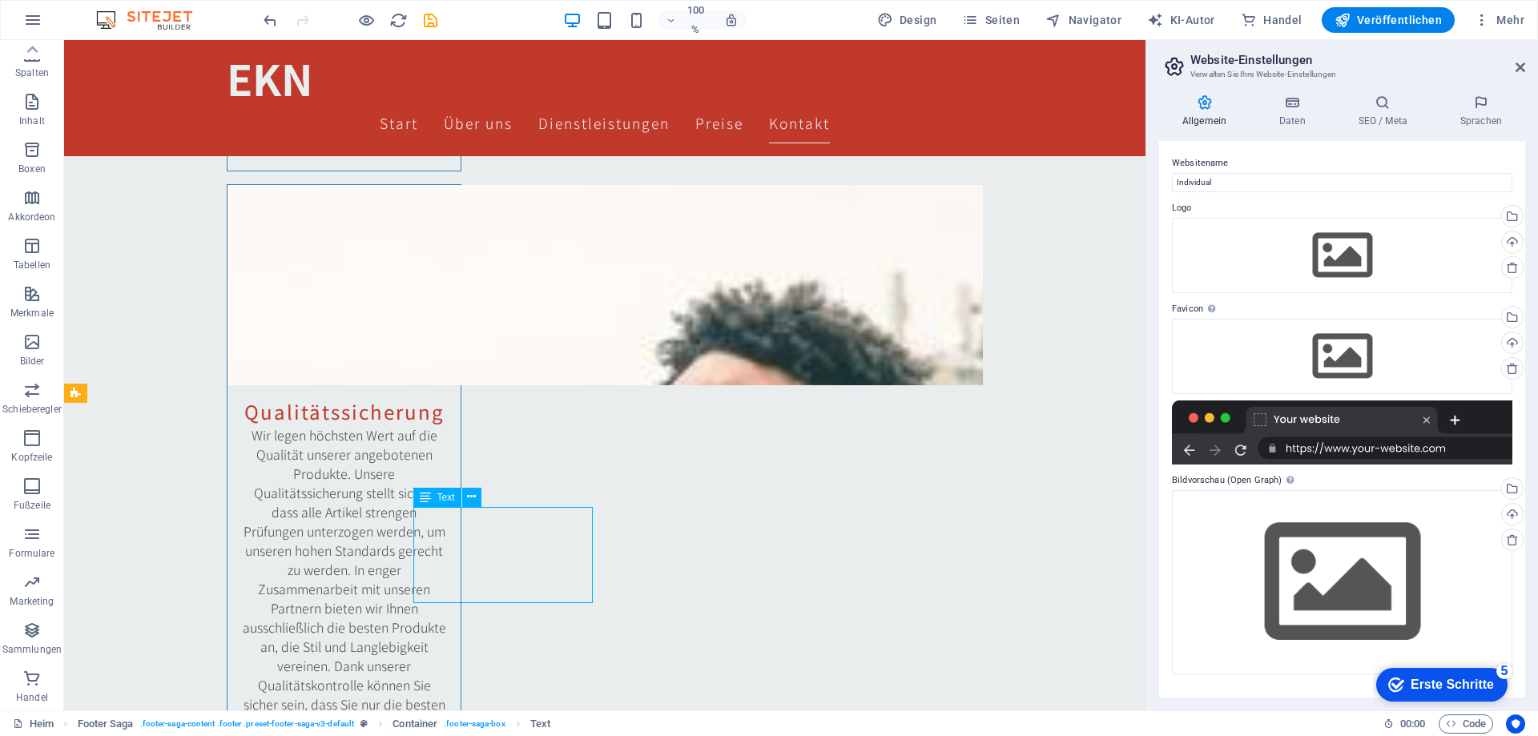
click at [445, 503] on div "Text" at bounding box center [437, 497] width 48 height 19
drag, startPoint x: 445, startPoint y: 503, endPoint x: 163, endPoint y: 449, distance: 287.9
click at [445, 503] on div "Text" at bounding box center [437, 497] width 48 height 19
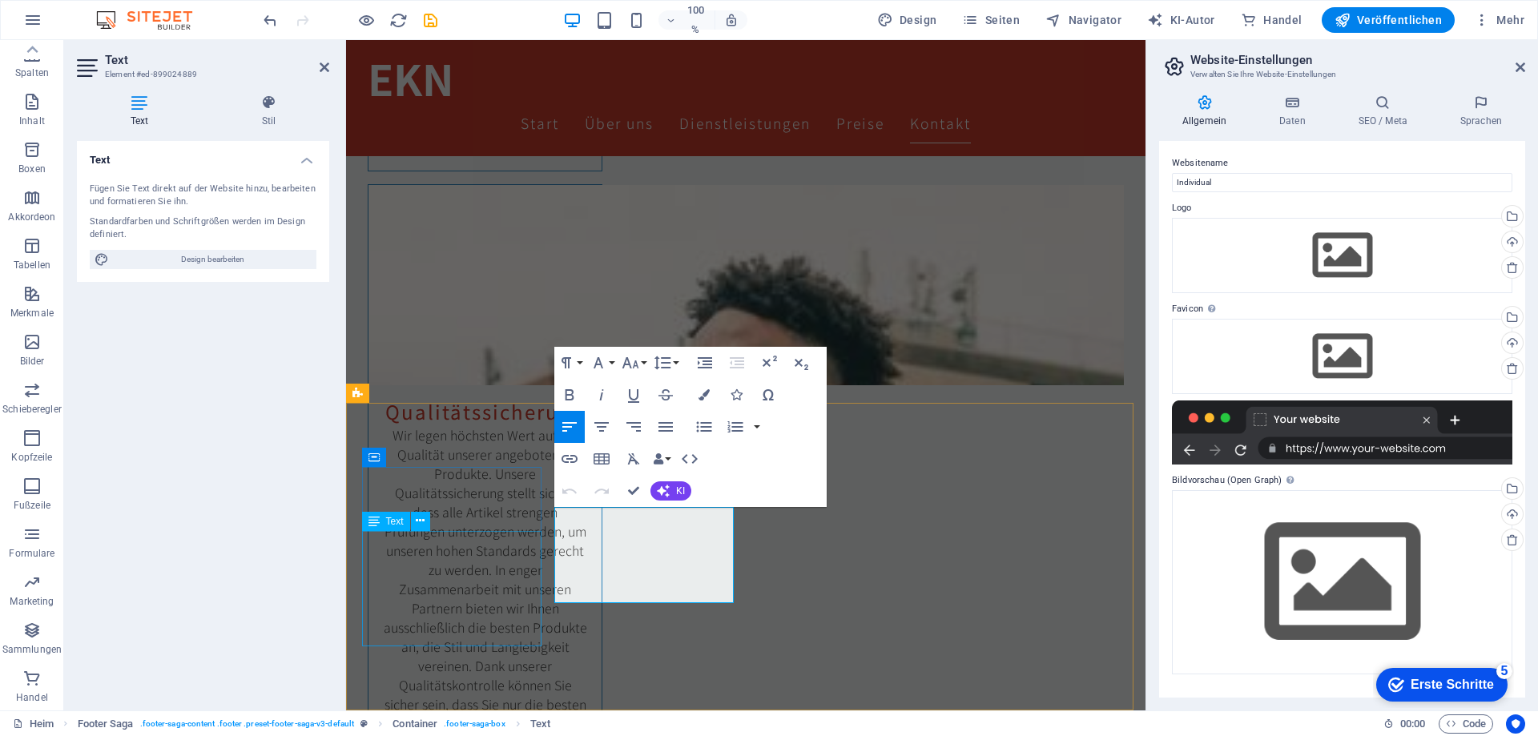
drag, startPoint x: 688, startPoint y: 589, endPoint x: 541, endPoint y: 542, distance: 154.8
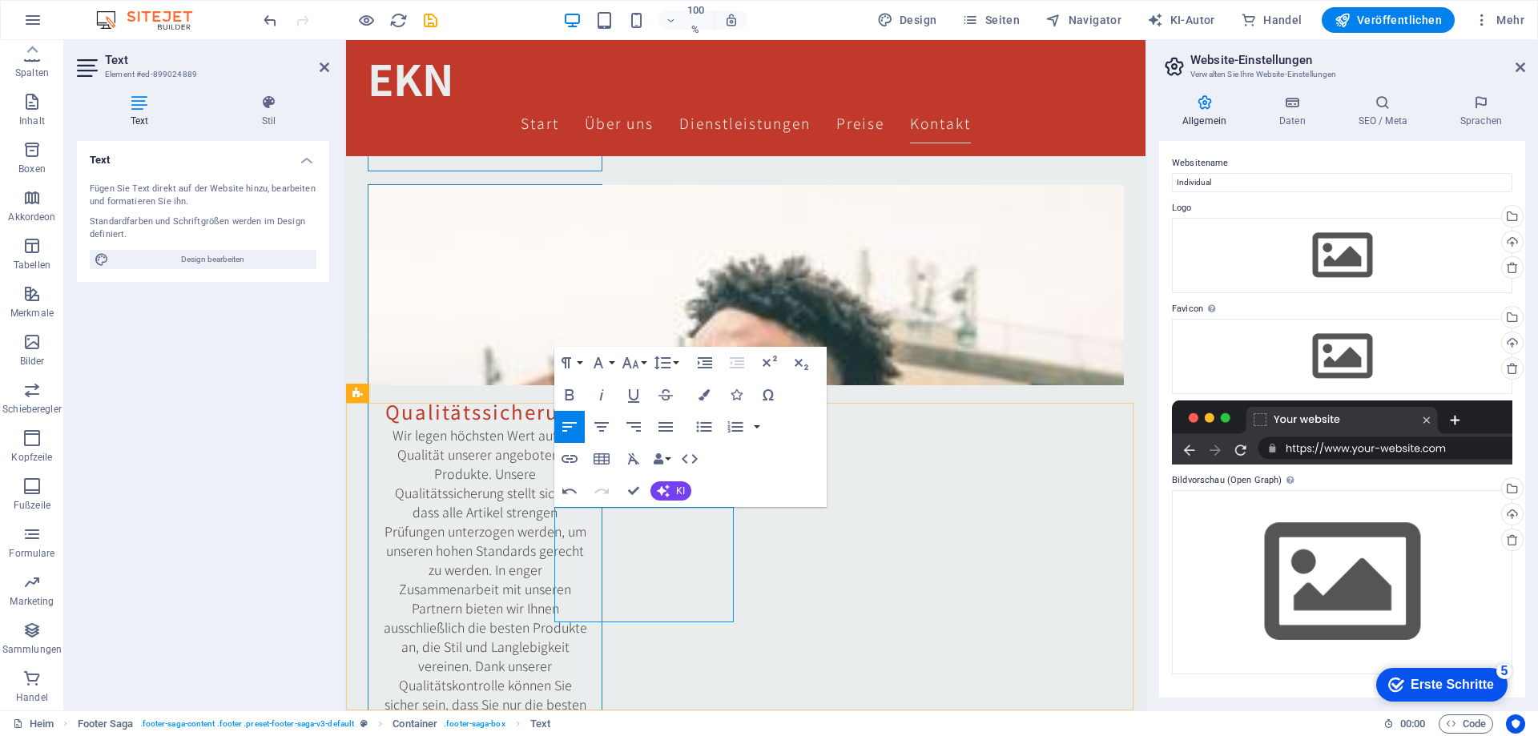
click at [631, 363] on icon "button" at bounding box center [630, 362] width 19 height 19
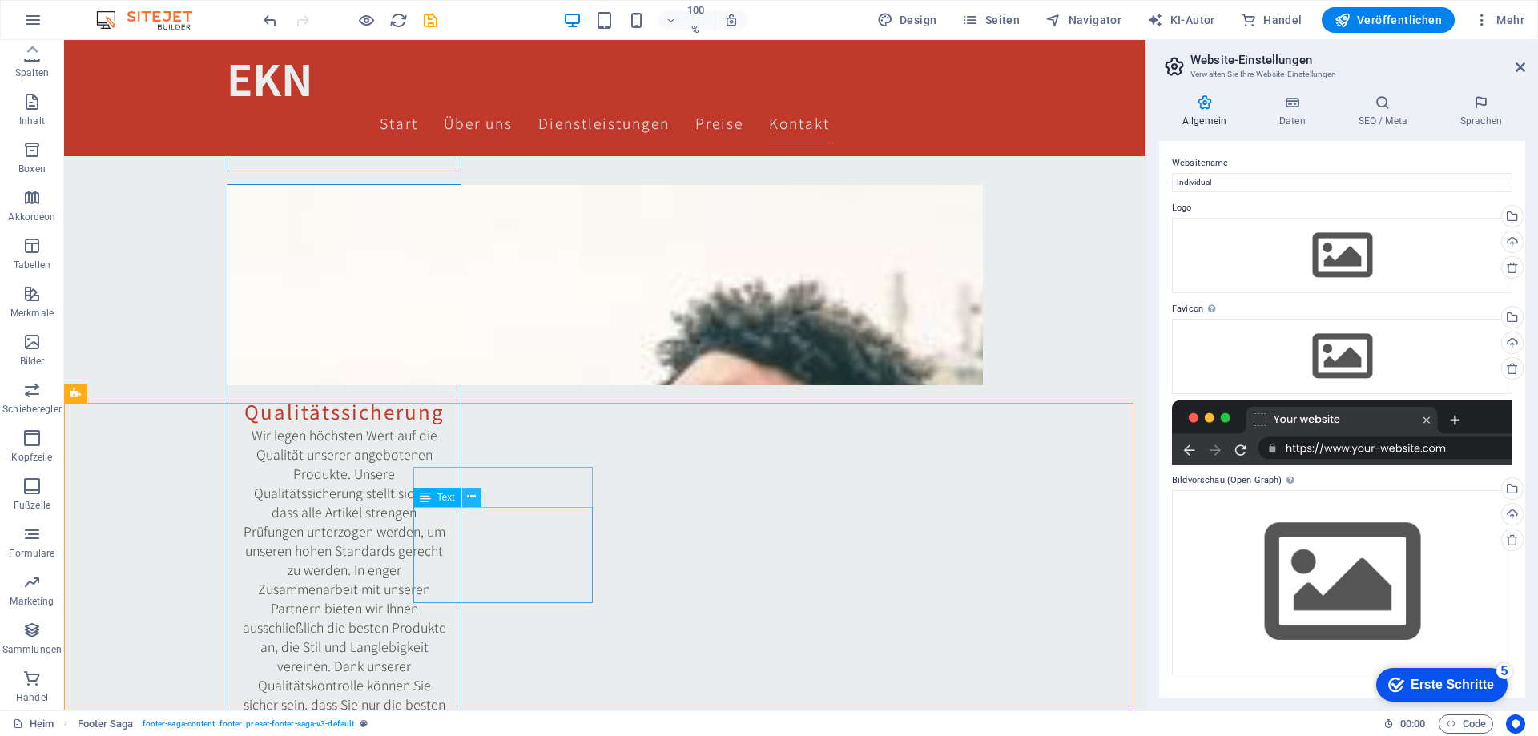
click at [472, 499] on icon at bounding box center [471, 497] width 9 height 17
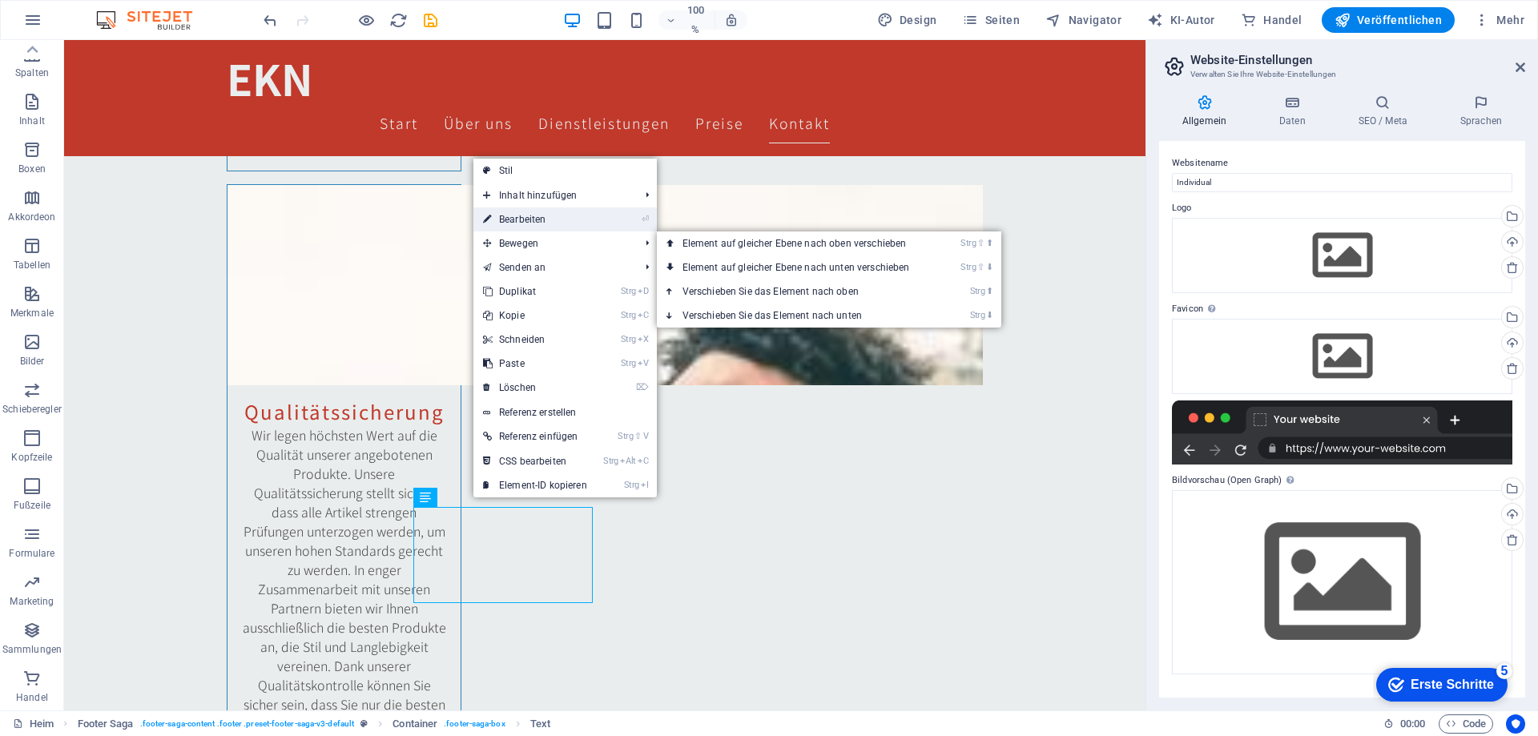
click at [525, 219] on font "Bearbeiten" at bounding box center [522, 219] width 46 height 11
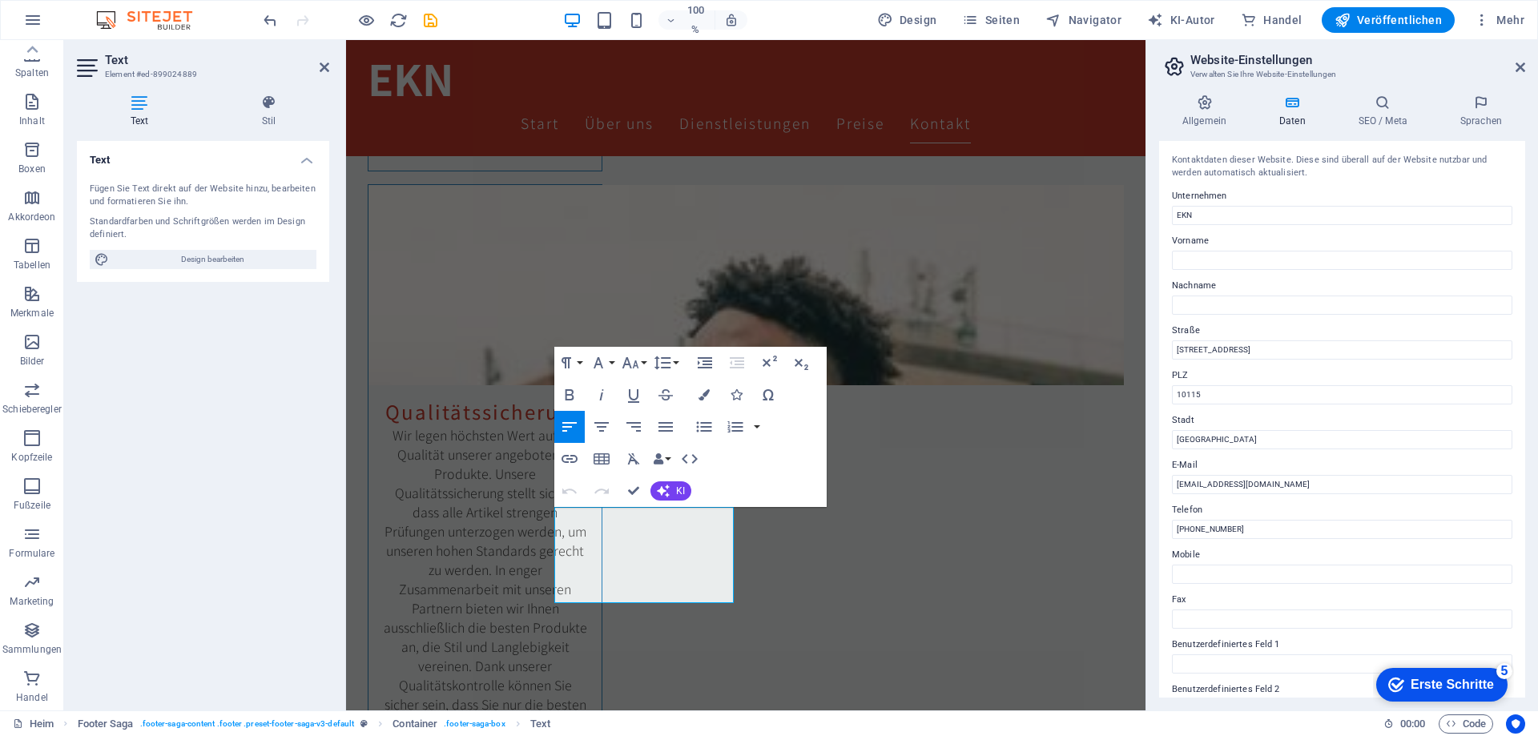
click at [617, 566] on div at bounding box center [617, 566] width 0 height 0
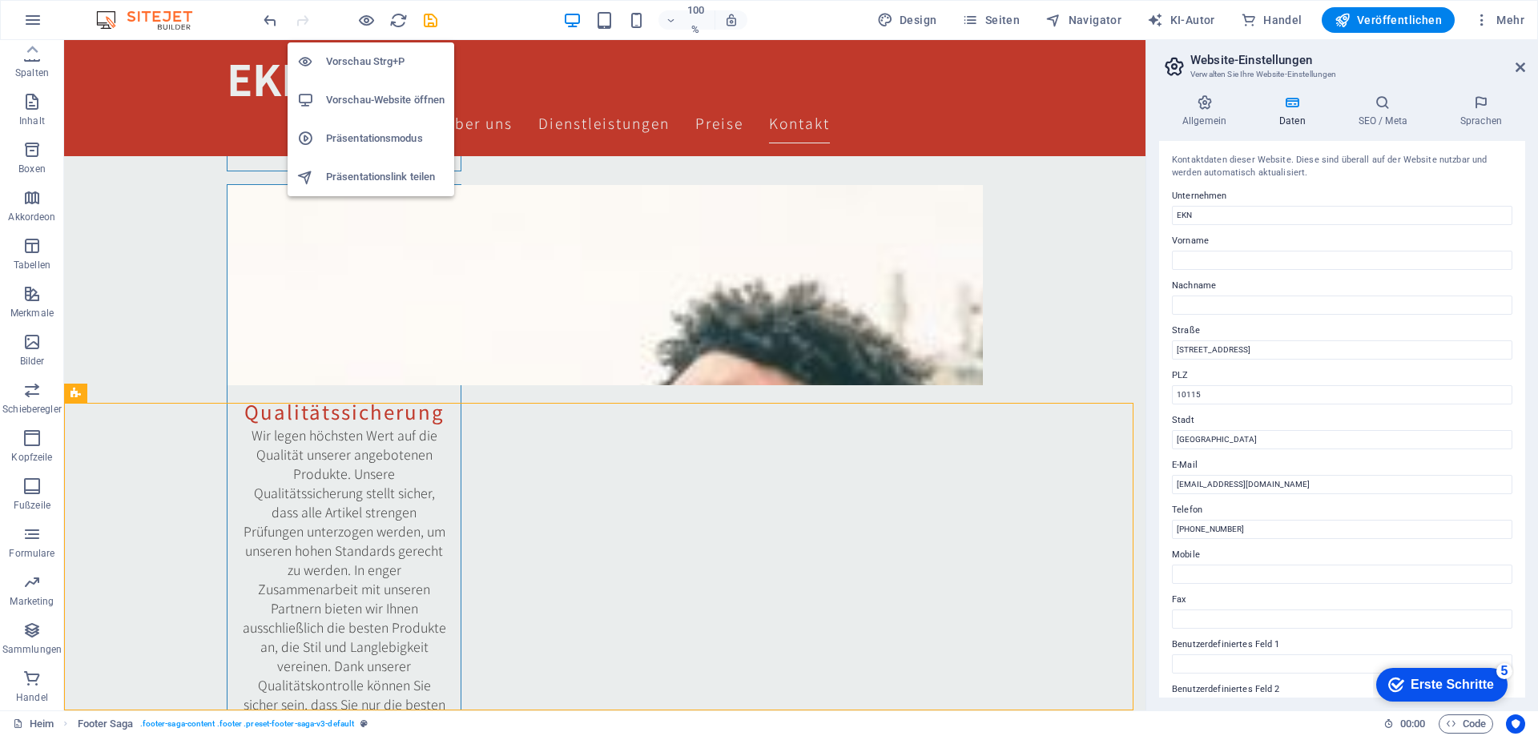
click at [361, 22] on icon "button" at bounding box center [366, 20] width 18 height 18
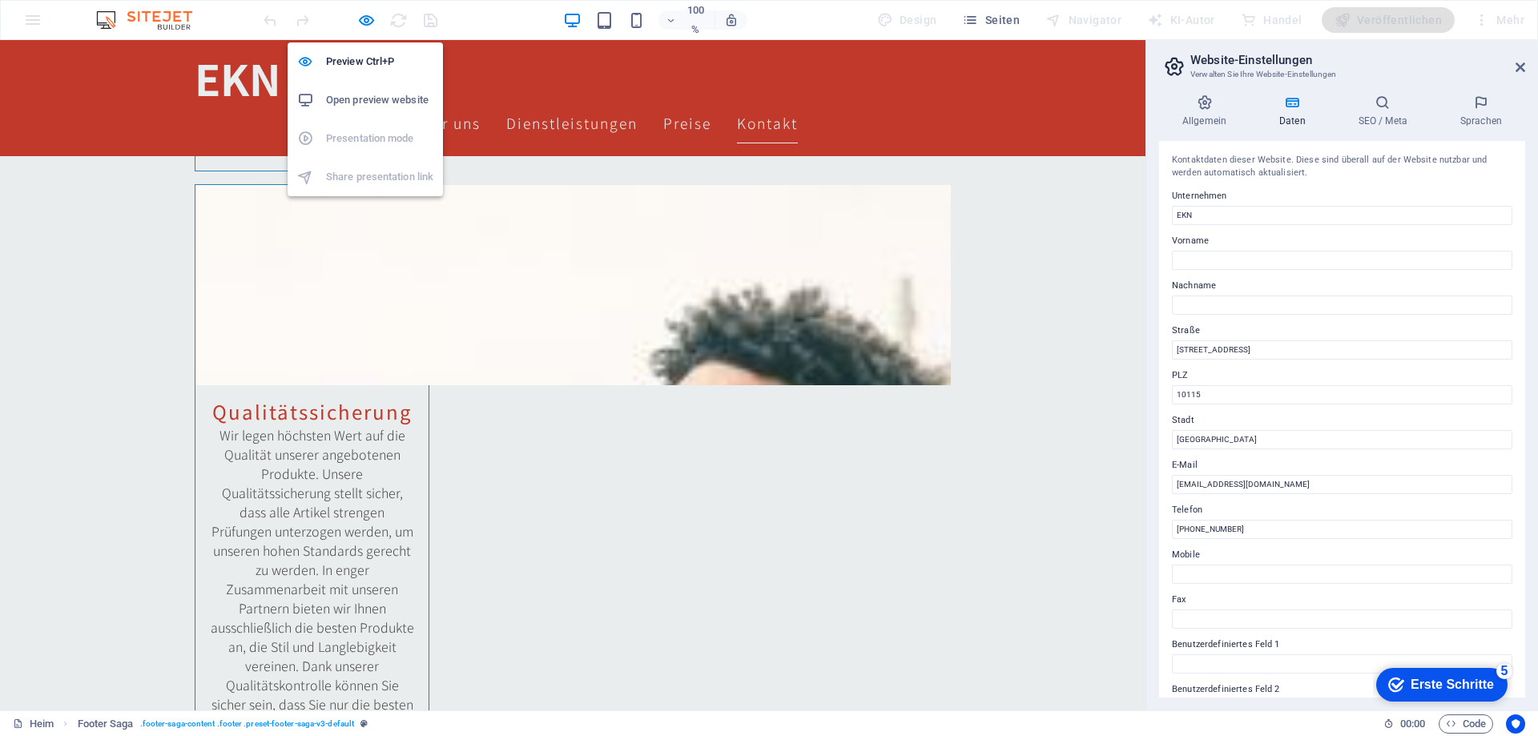
click at [360, 21] on icon "button" at bounding box center [366, 20] width 18 height 18
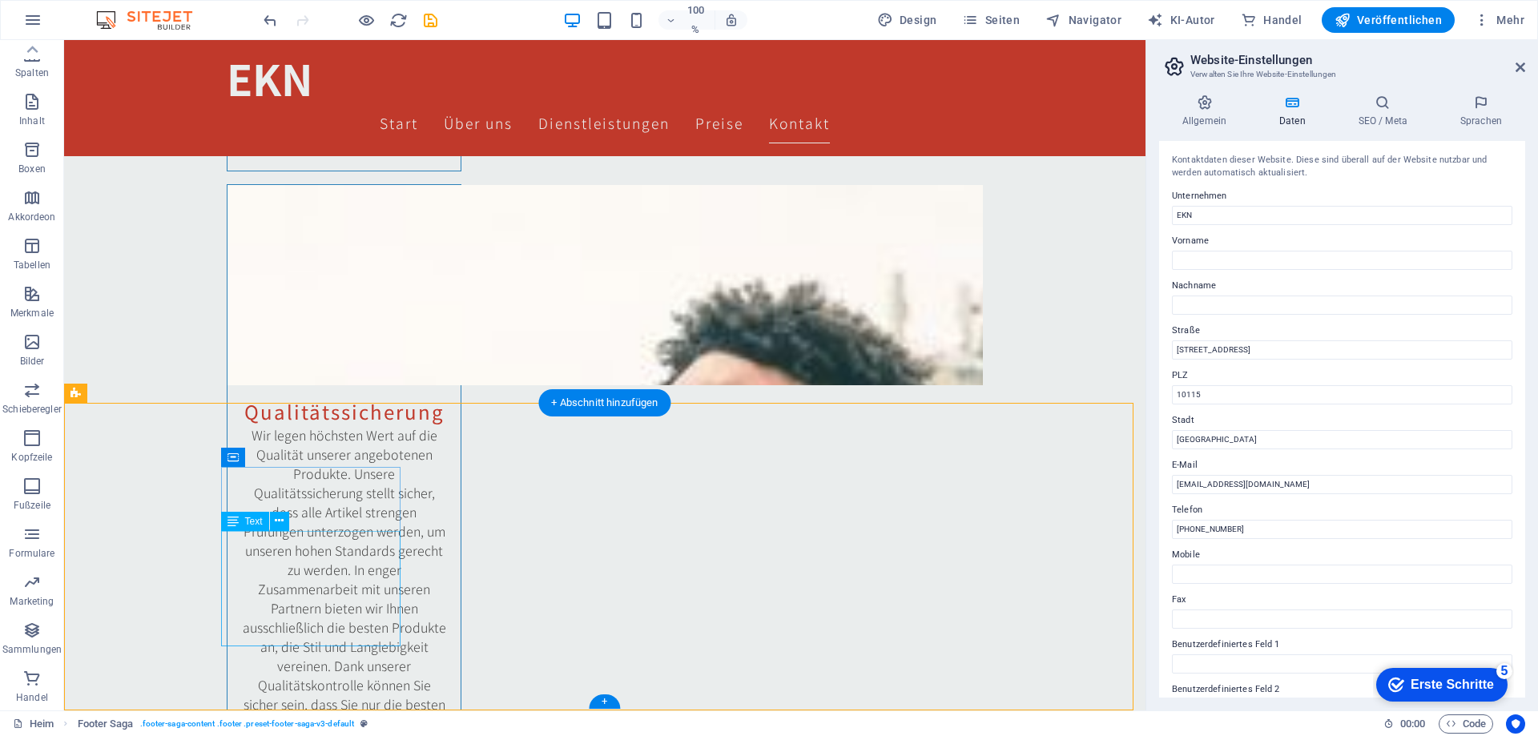
click at [279, 525] on icon at bounding box center [279, 521] width 9 height 17
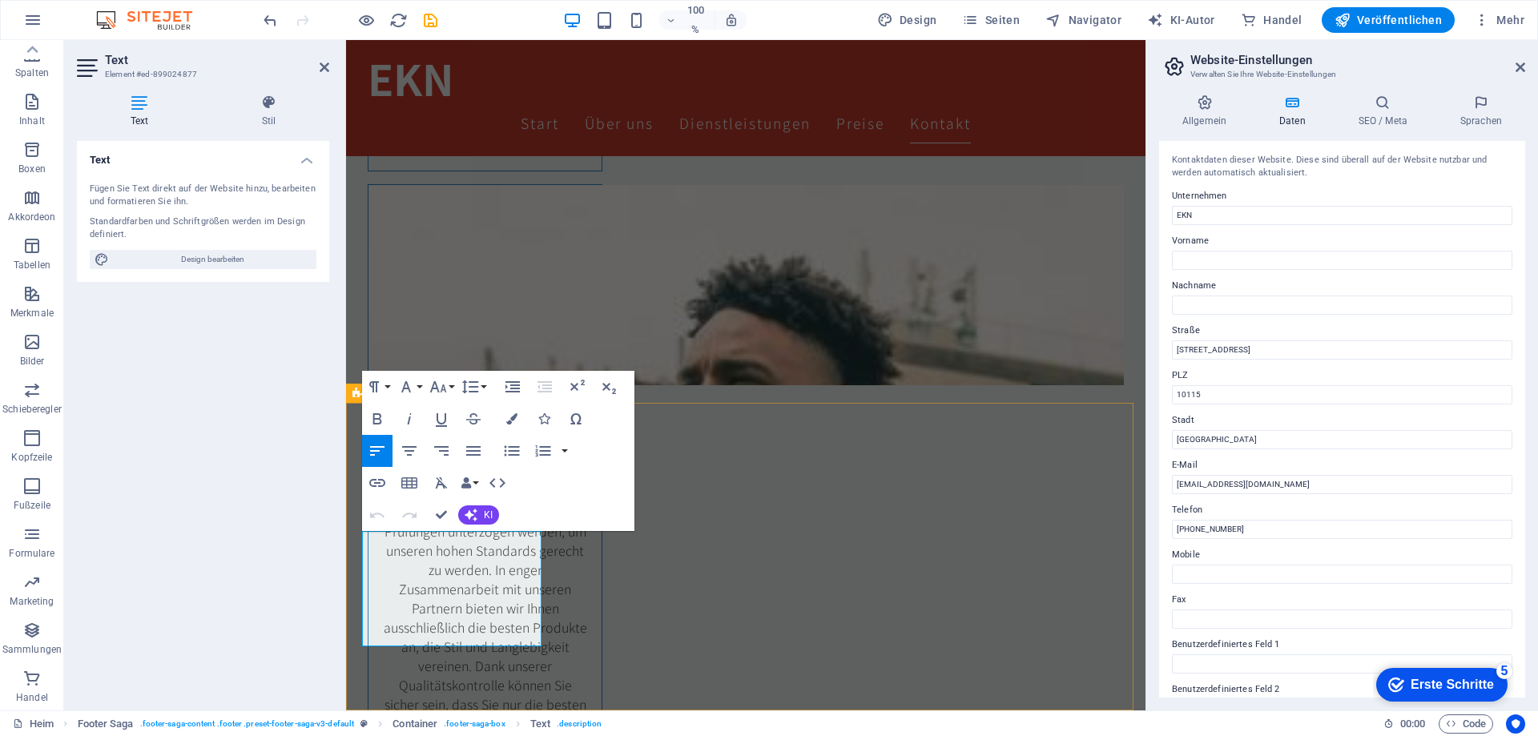
click at [471, 511] on icon "button" at bounding box center [471, 515] width 13 height 13
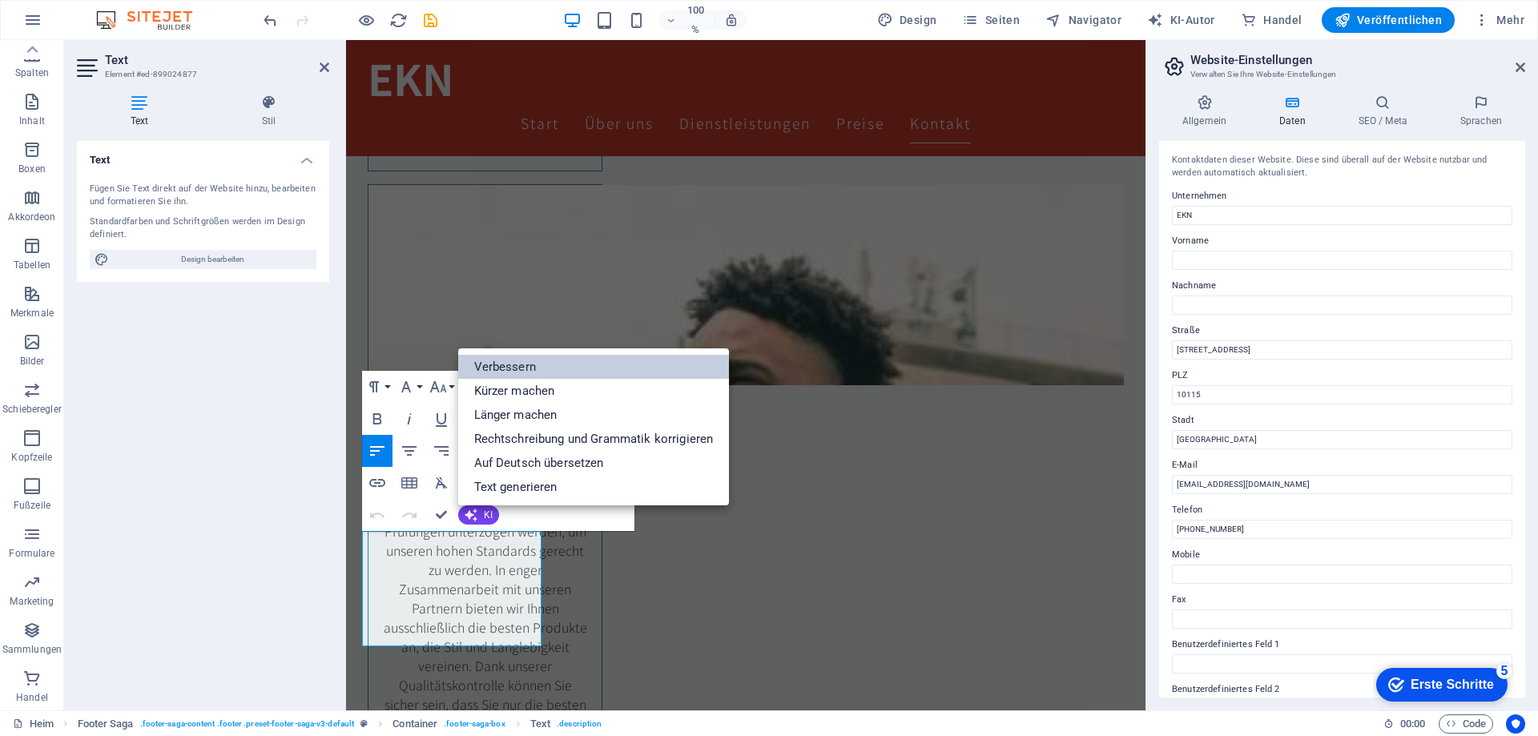
click at [514, 370] on font "Verbessern" at bounding box center [505, 367] width 62 height 14
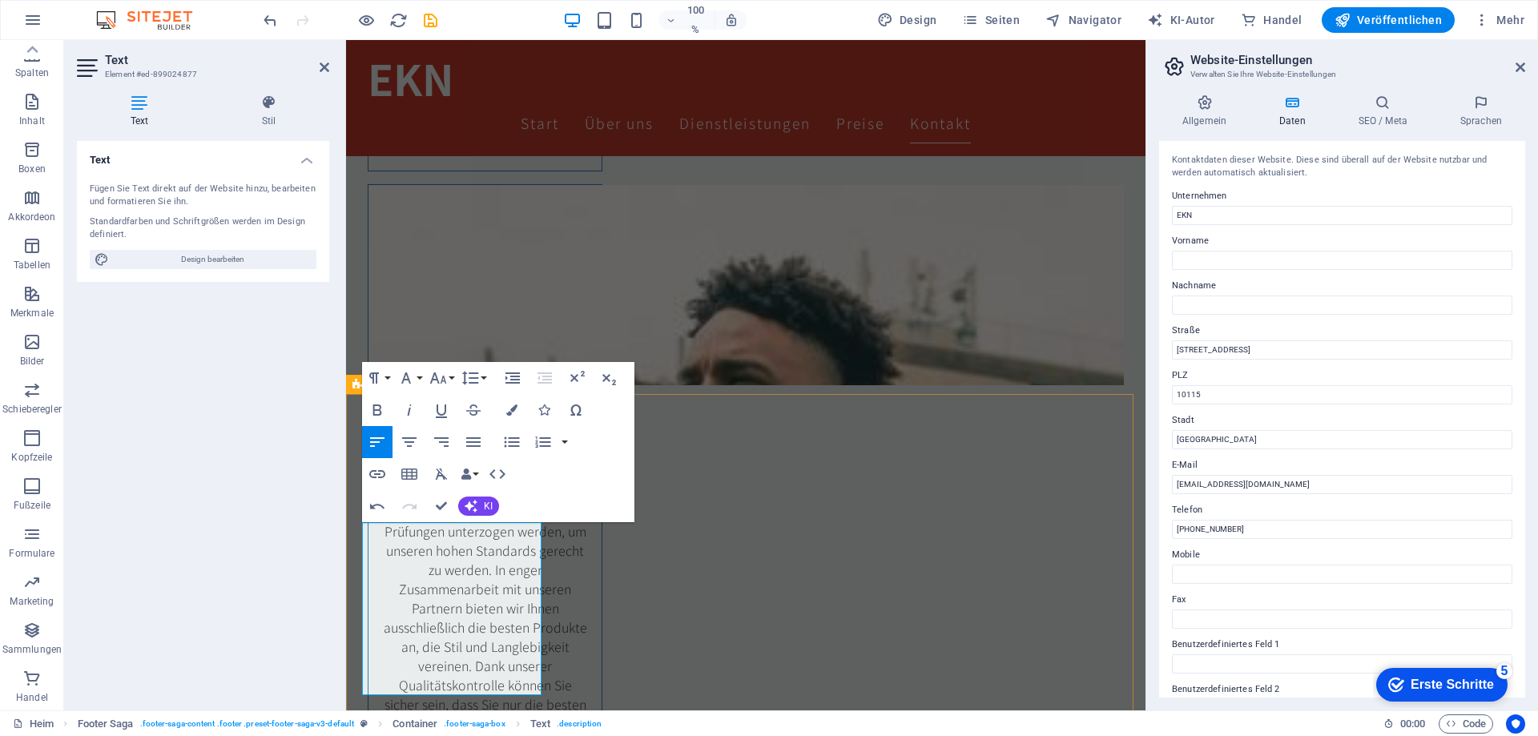
scroll to position [2995, 0]
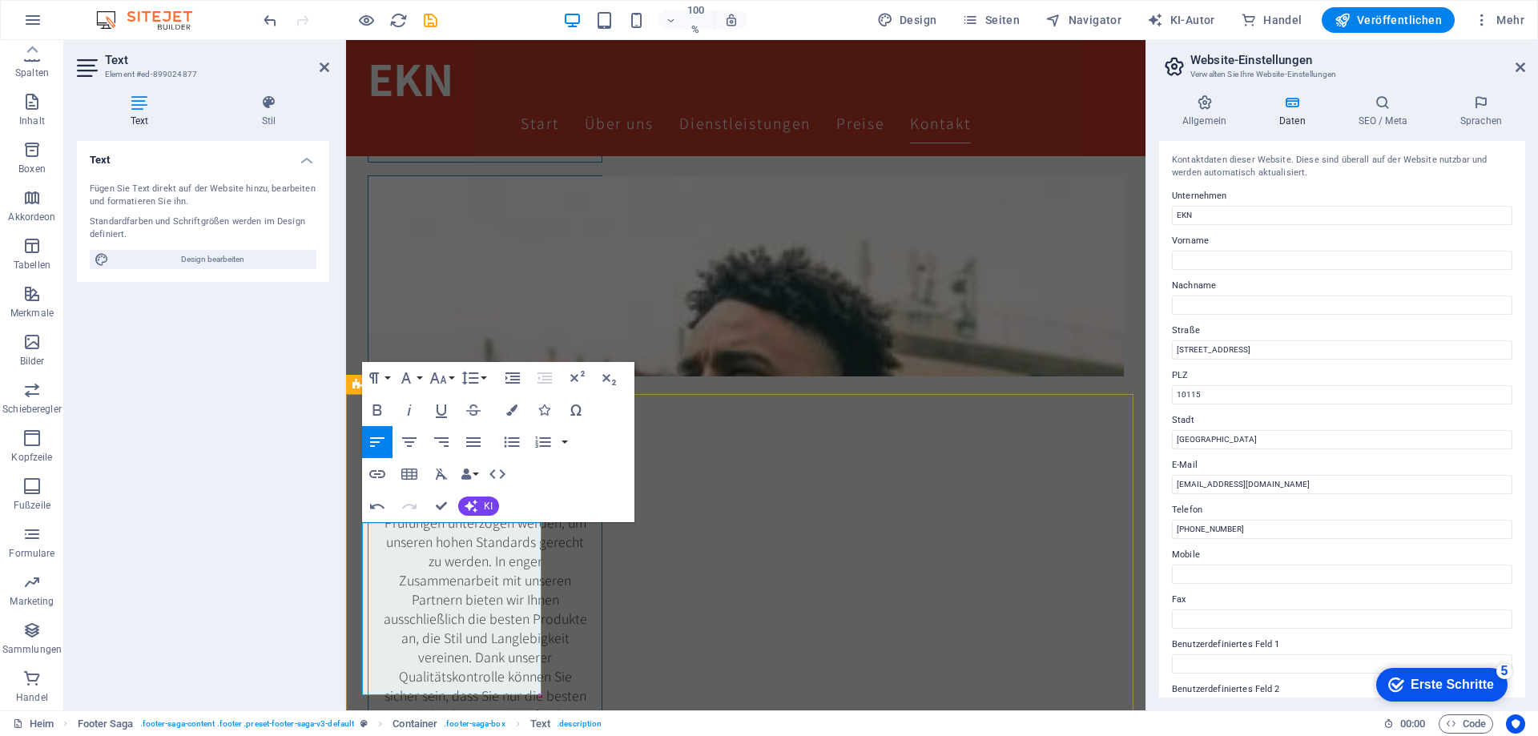
drag, startPoint x: 453, startPoint y: 696, endPoint x: 355, endPoint y: 531, distance: 192.2
click at [442, 378] on icon "button" at bounding box center [437, 378] width 17 height 11
click at [455, 498] on font "12" at bounding box center [448, 505] width 13 height 14
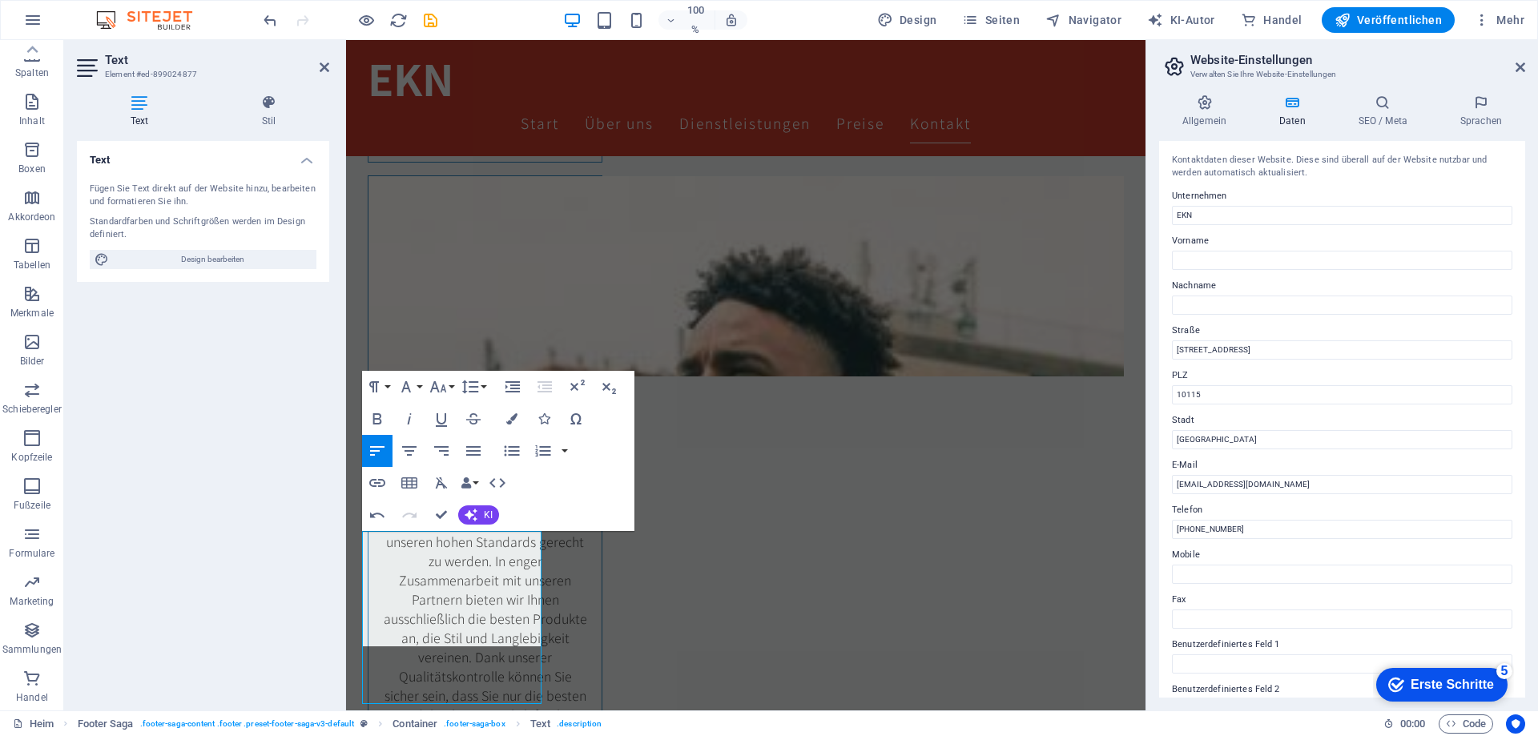
scroll to position [2986, 0]
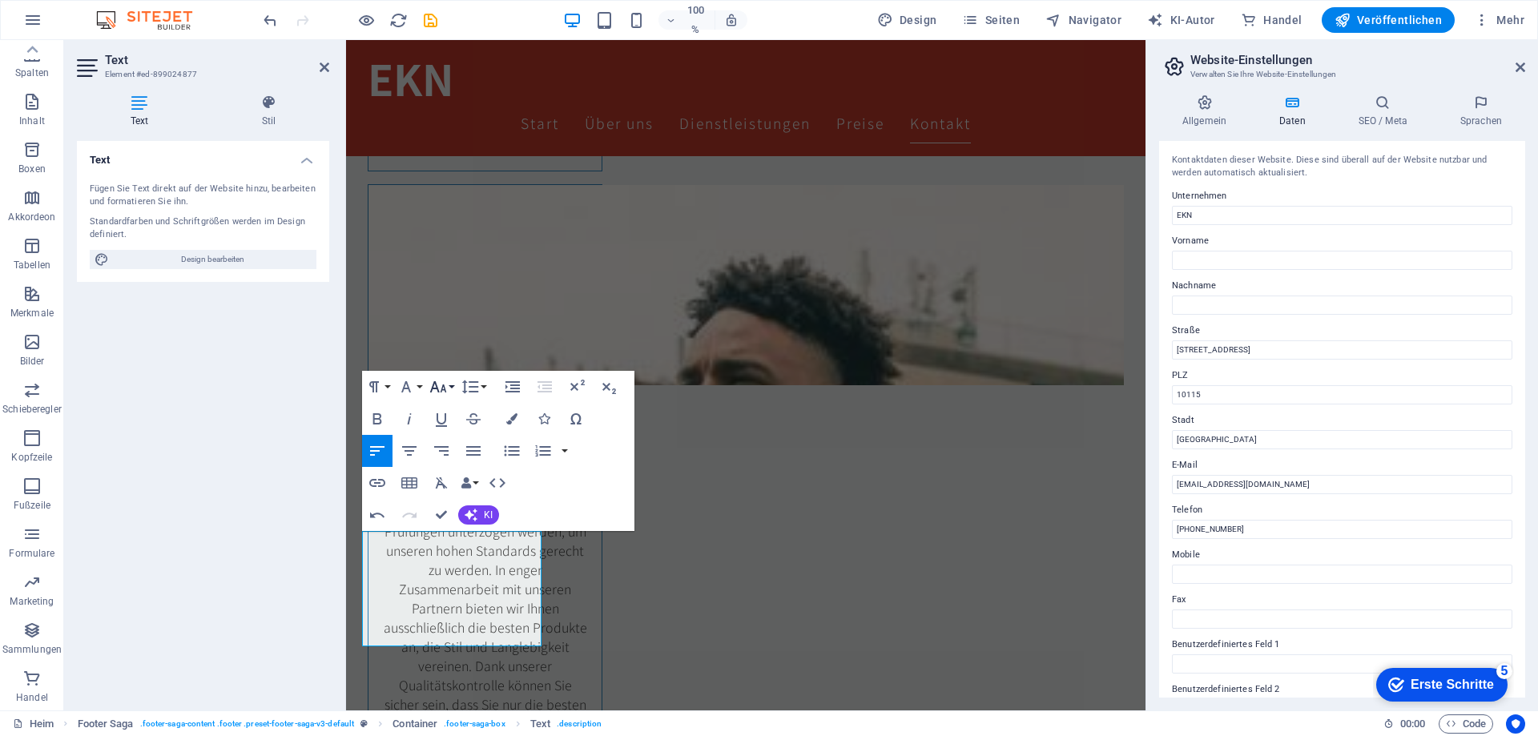
click at [445, 385] on icon "button" at bounding box center [438, 386] width 19 height 19
click at [449, 424] on font "14" at bounding box center [448, 424] width 13 height 14
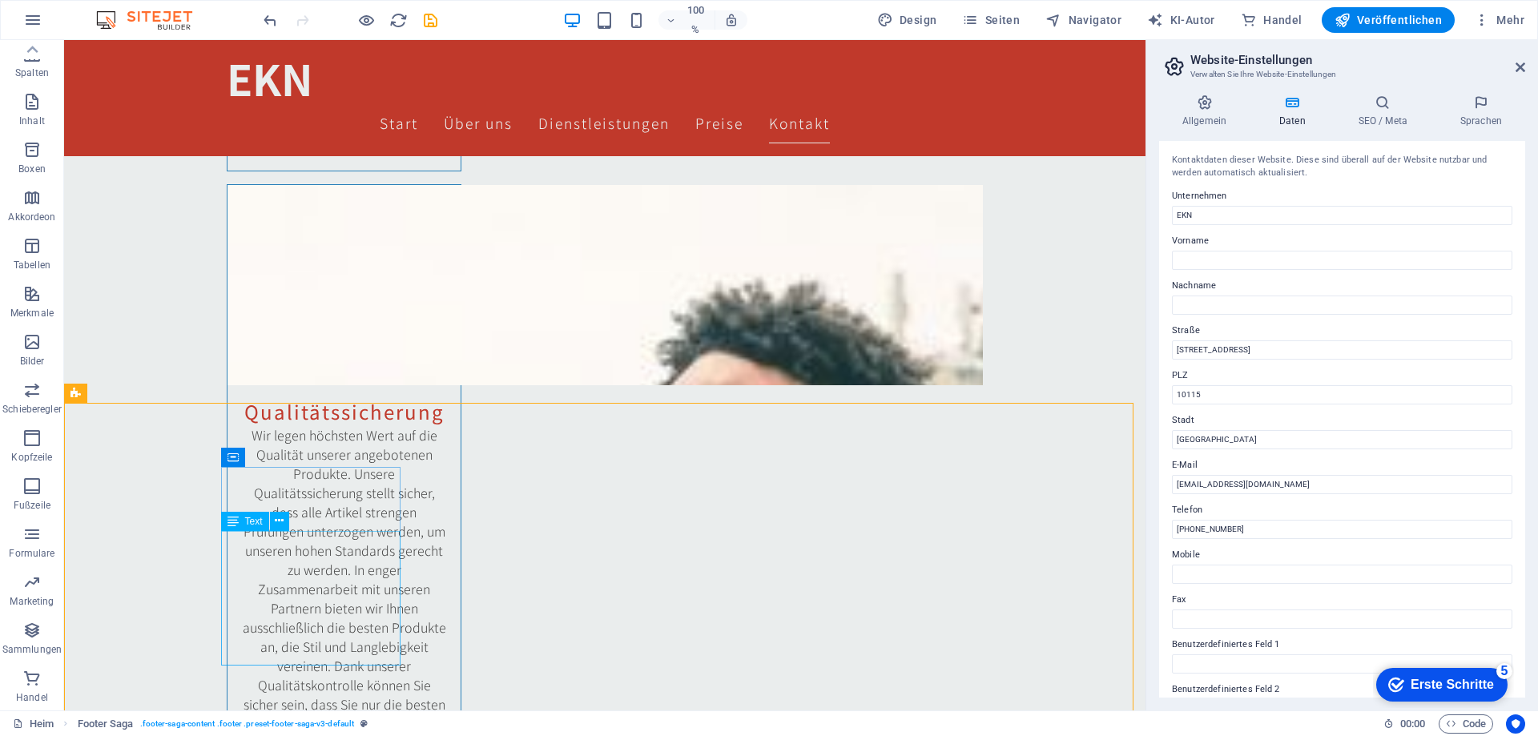
click at [252, 523] on font "Text" at bounding box center [254, 521] width 18 height 11
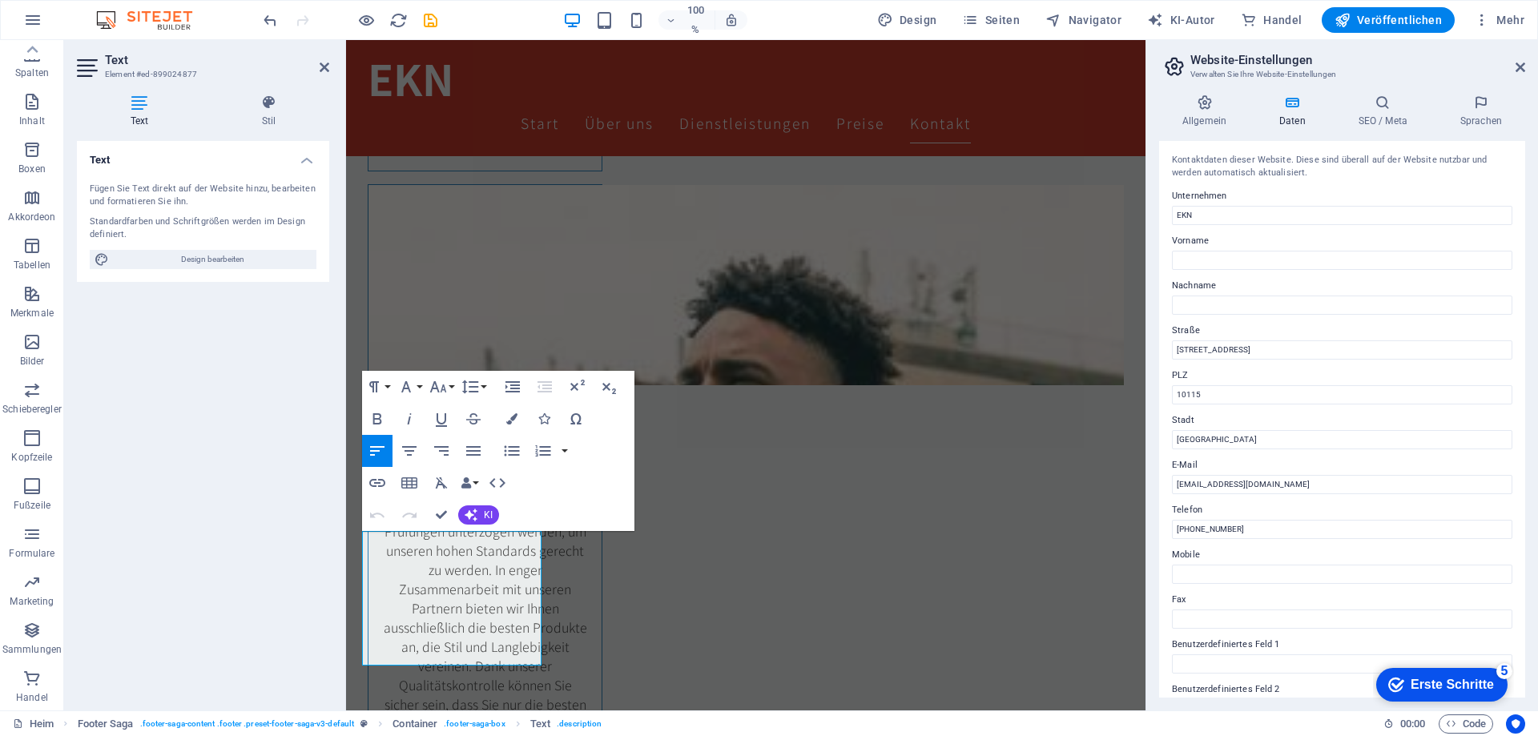
drag, startPoint x: 506, startPoint y: 655, endPoint x: 324, endPoint y: 539, distance: 215.4
click at [413, 388] on icon "button" at bounding box center [406, 386] width 19 height 19
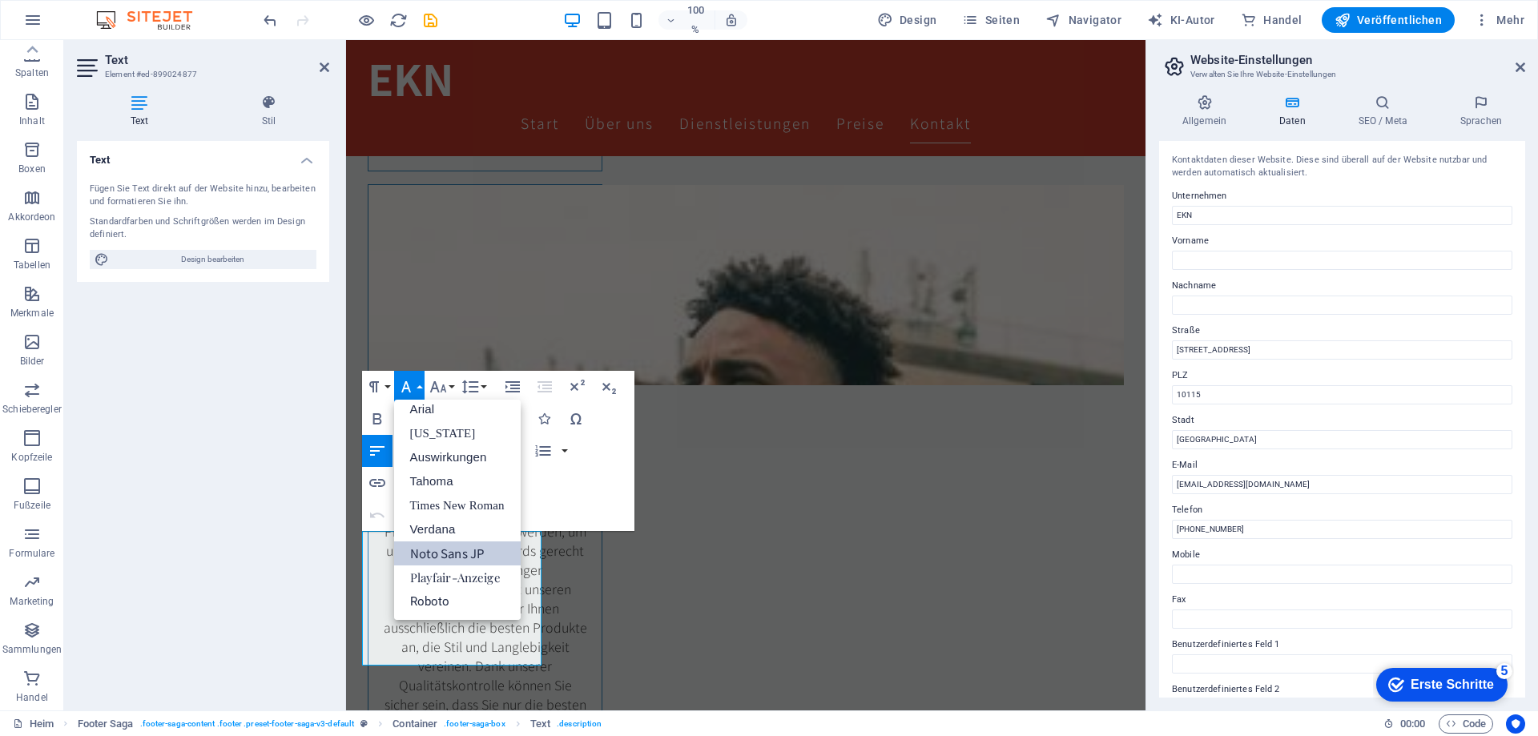
scroll to position [9, 0]
click at [413, 388] on icon "button" at bounding box center [406, 386] width 19 height 19
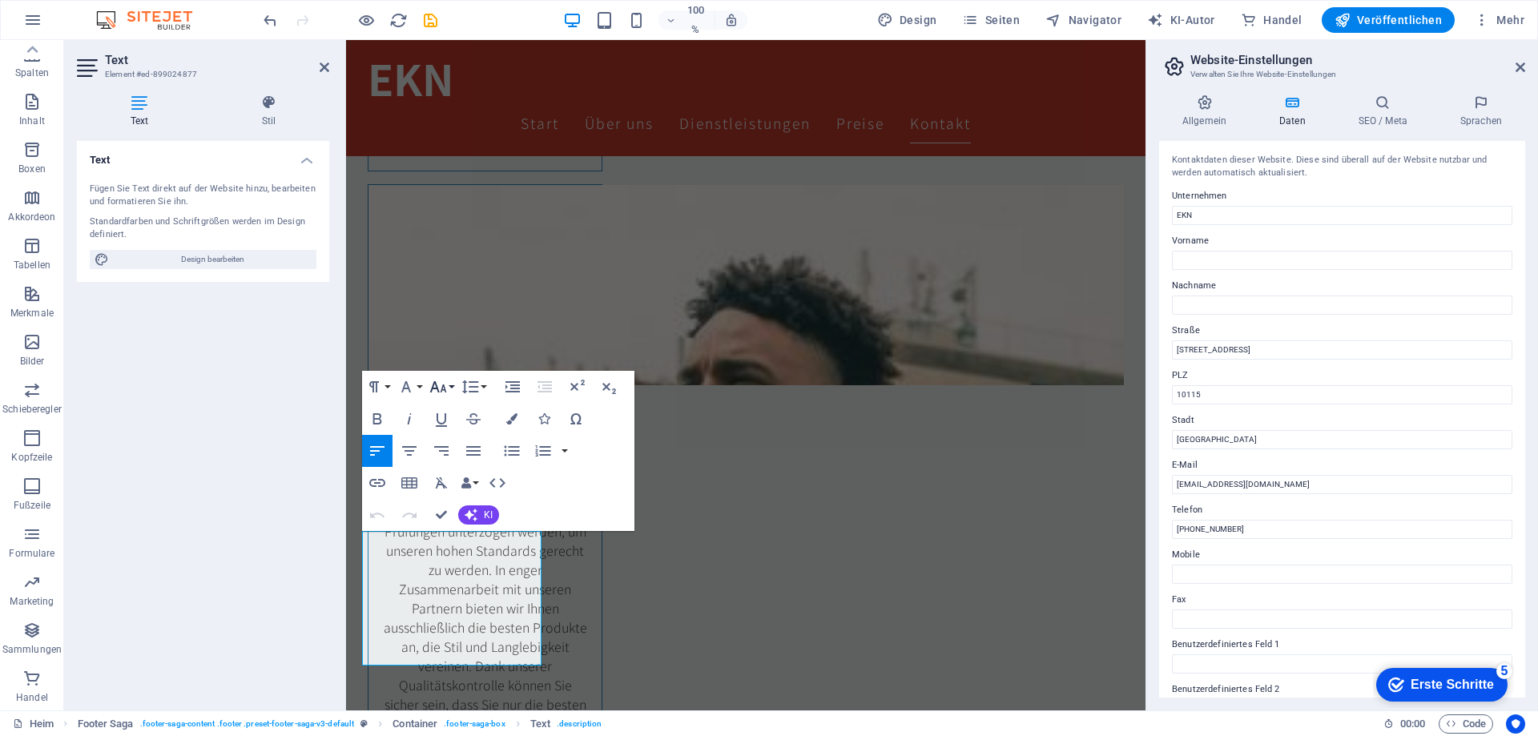
click at [449, 388] on button "Schriftgröße" at bounding box center [441, 387] width 30 height 32
click at [452, 468] on font "12" at bounding box center [448, 465] width 13 height 14
click at [451, 385] on button "Schriftgröße" at bounding box center [441, 387] width 30 height 32
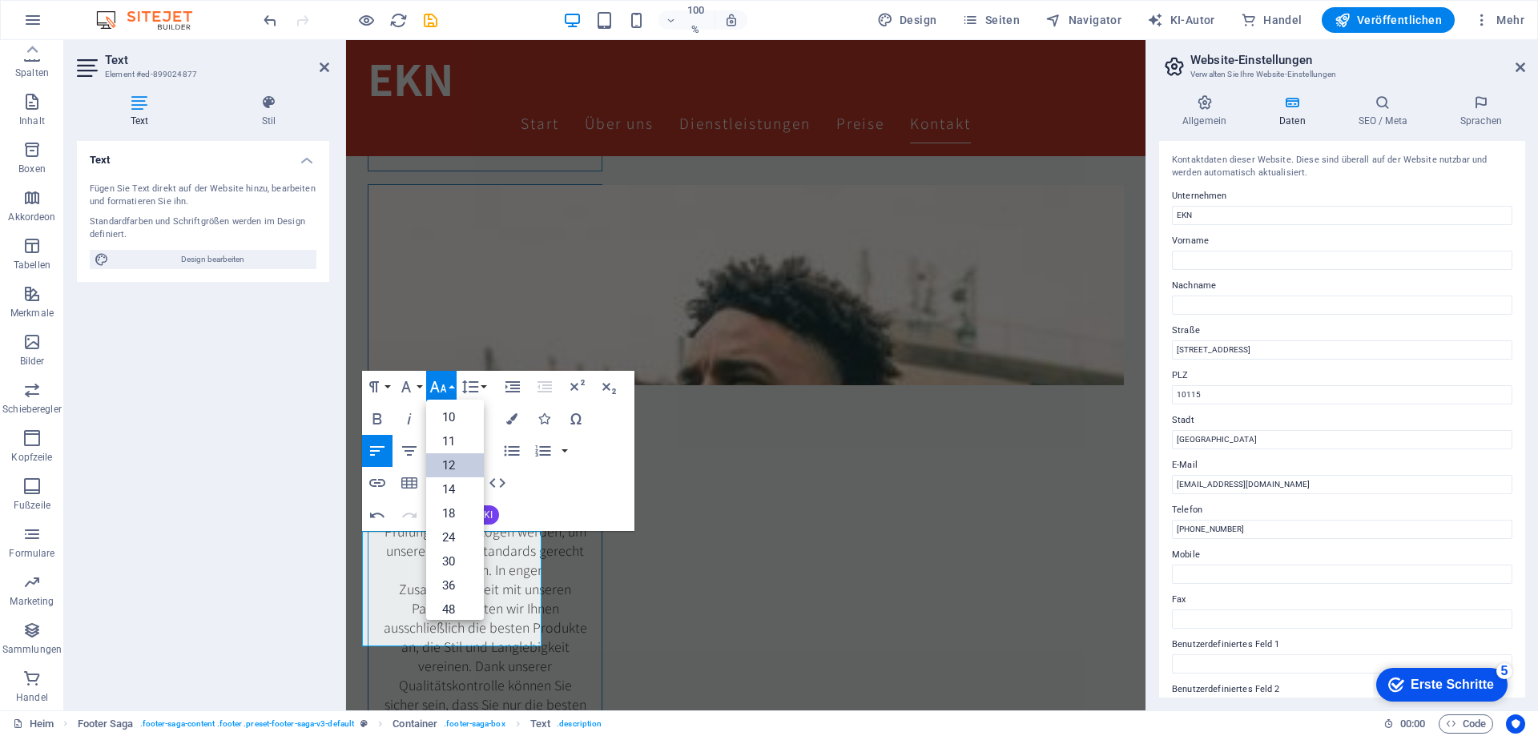
scroll to position [115, 0]
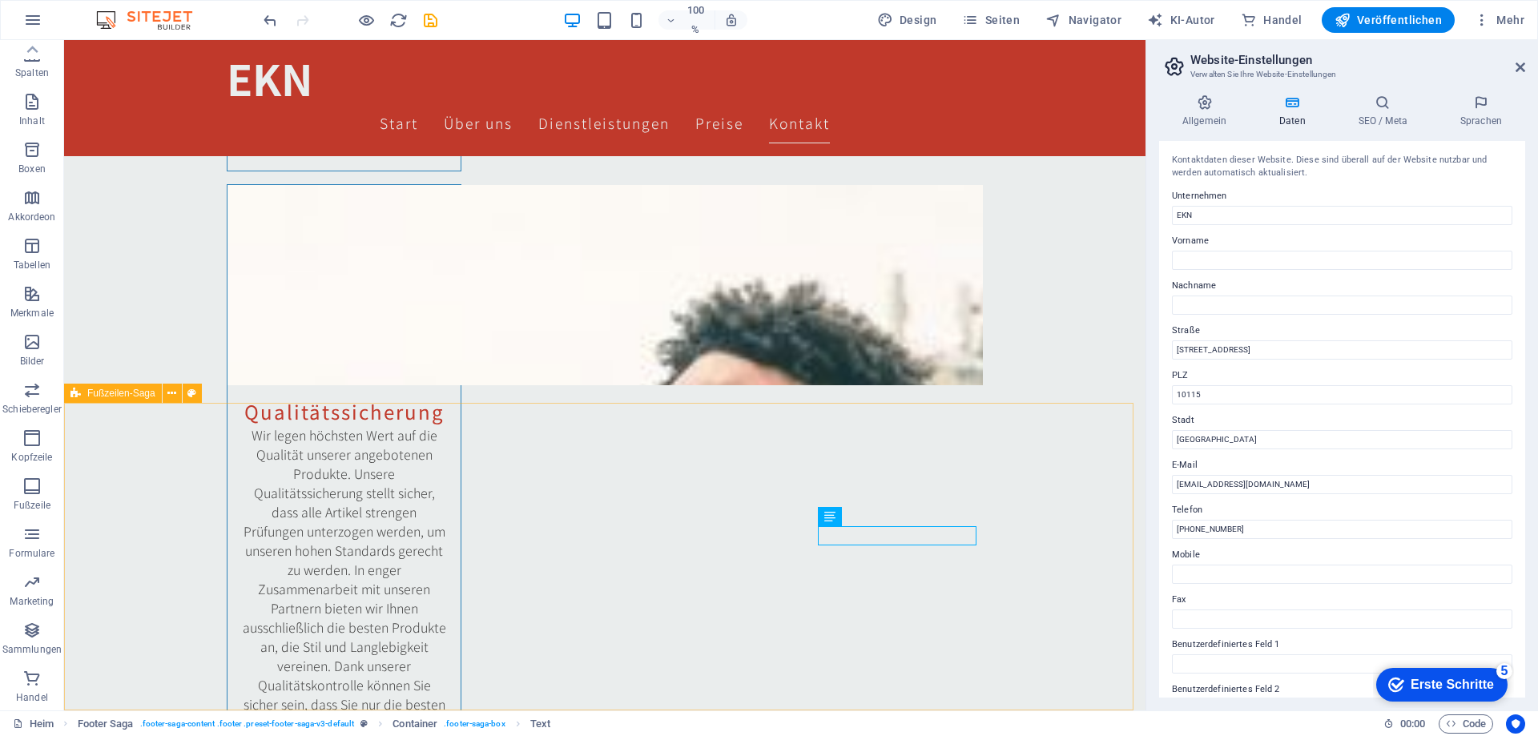
click at [110, 394] on font "Fußzeilen-Saga" at bounding box center [121, 393] width 68 height 11
click at [173, 398] on icon at bounding box center [171, 393] width 9 height 17
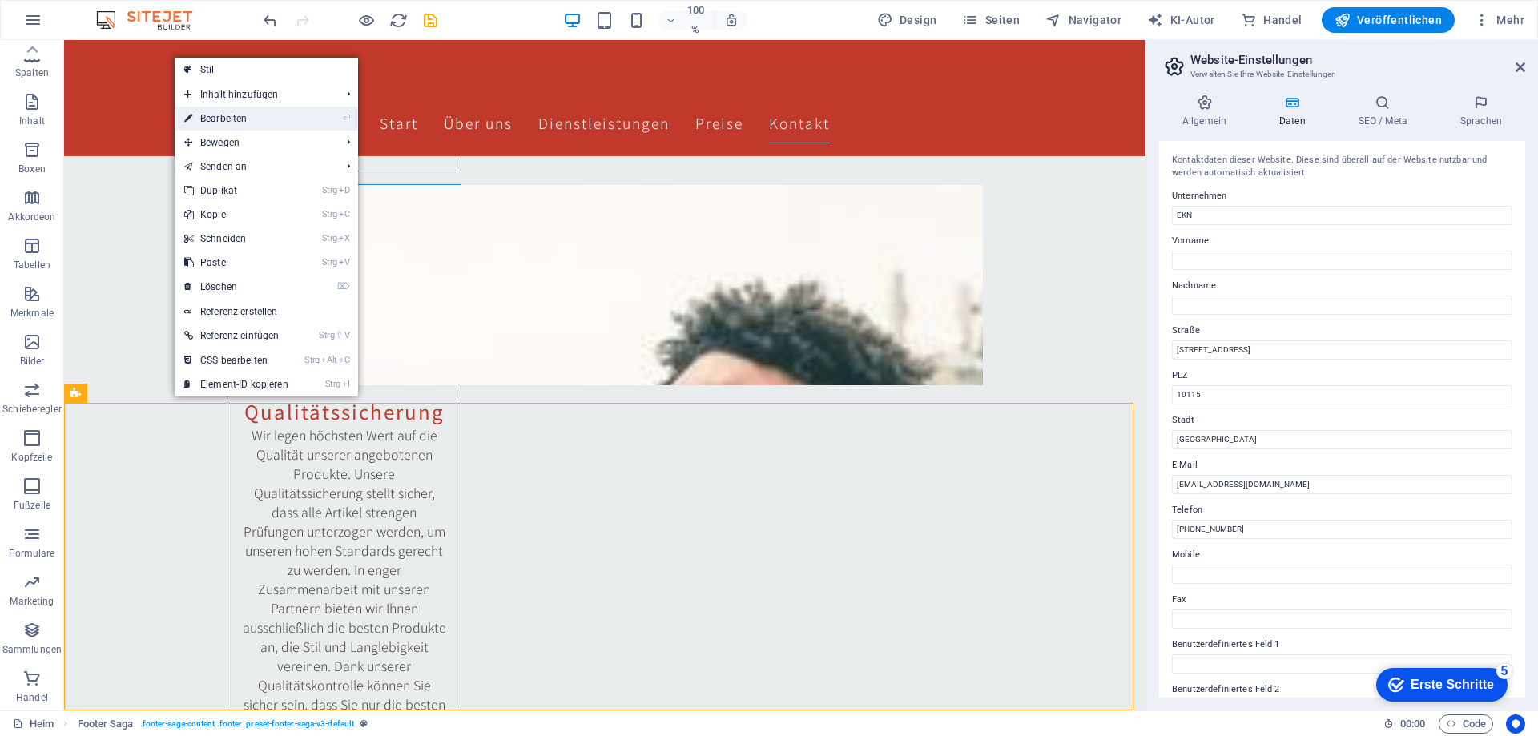
click at [212, 119] on font "Bearbeiten" at bounding box center [223, 118] width 46 height 11
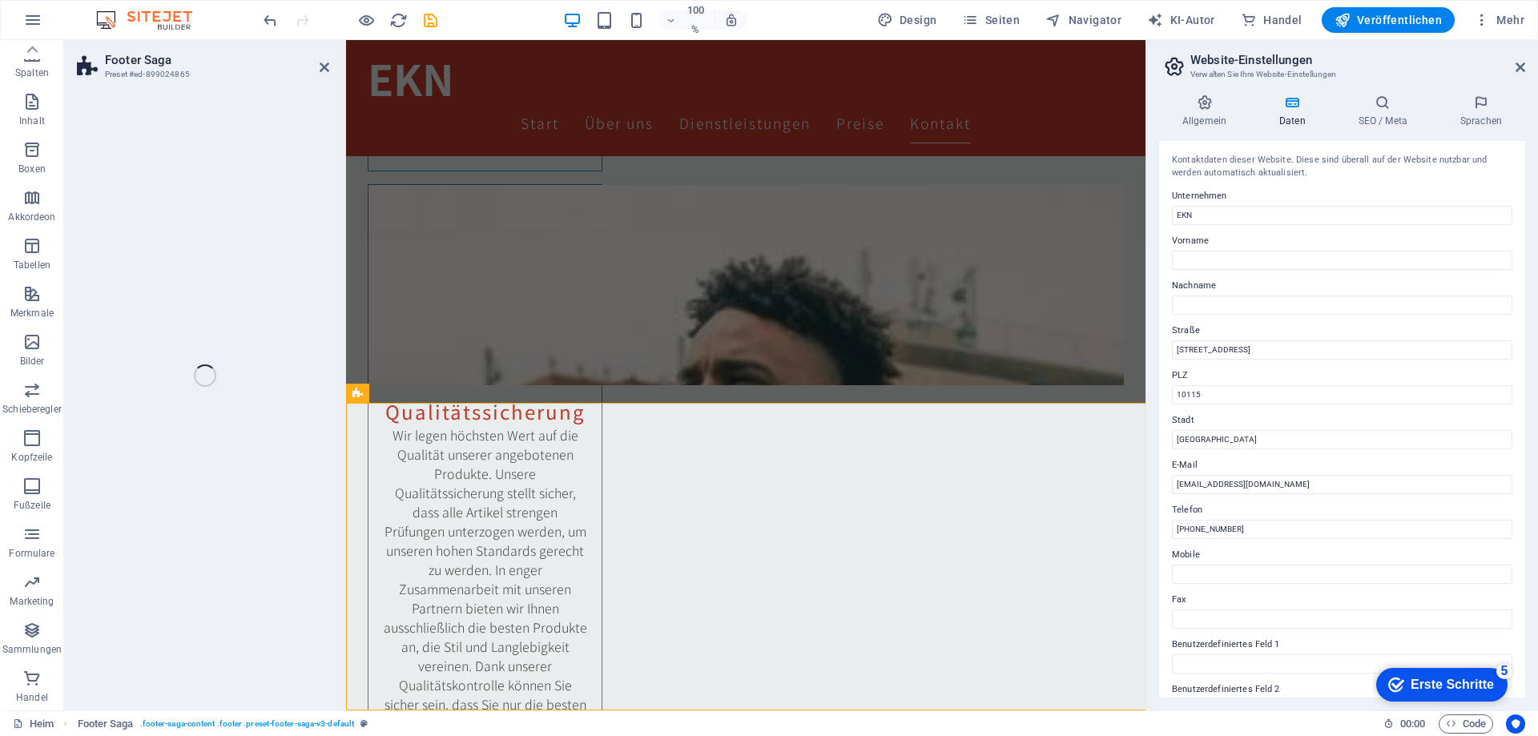
select select "footer"
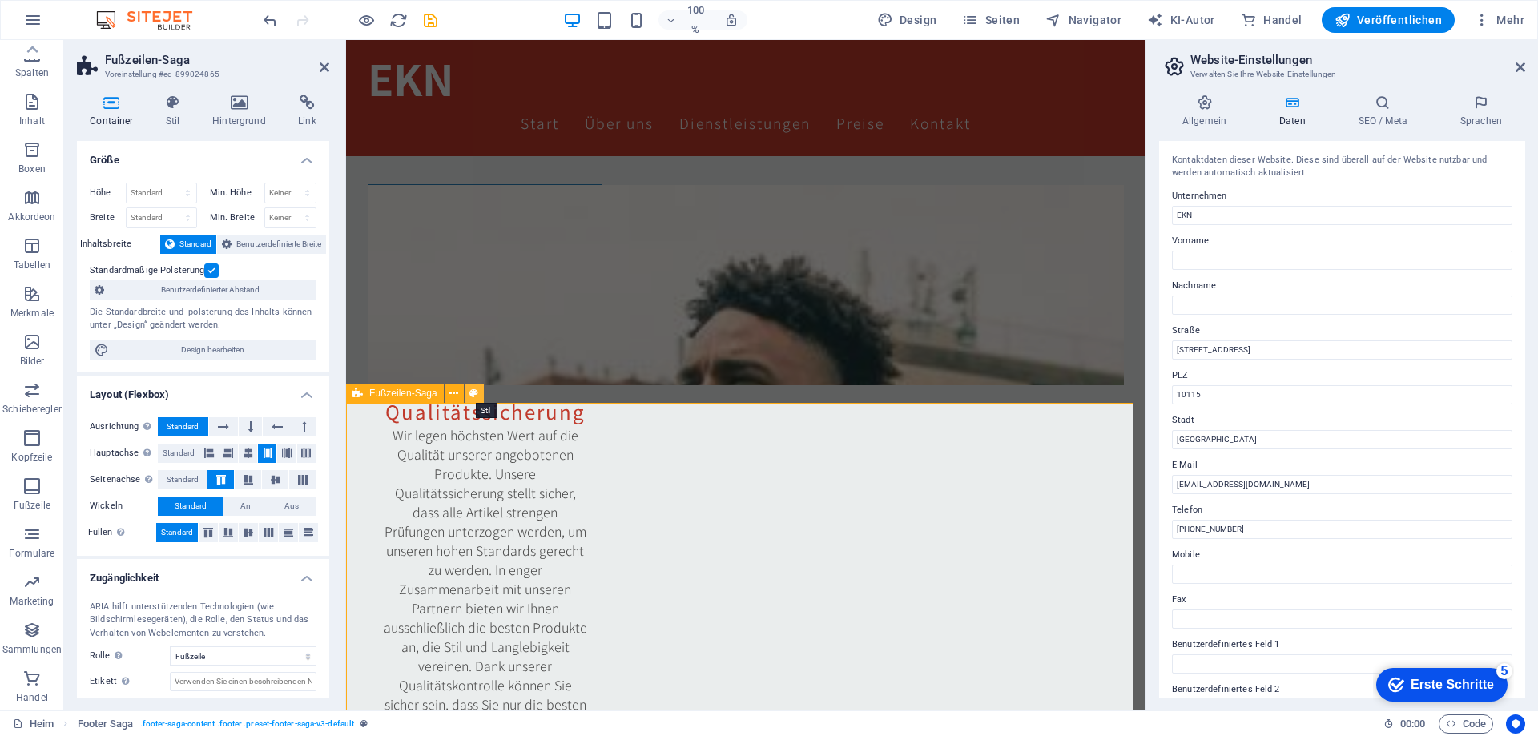
click at [470, 396] on icon at bounding box center [473, 393] width 9 height 17
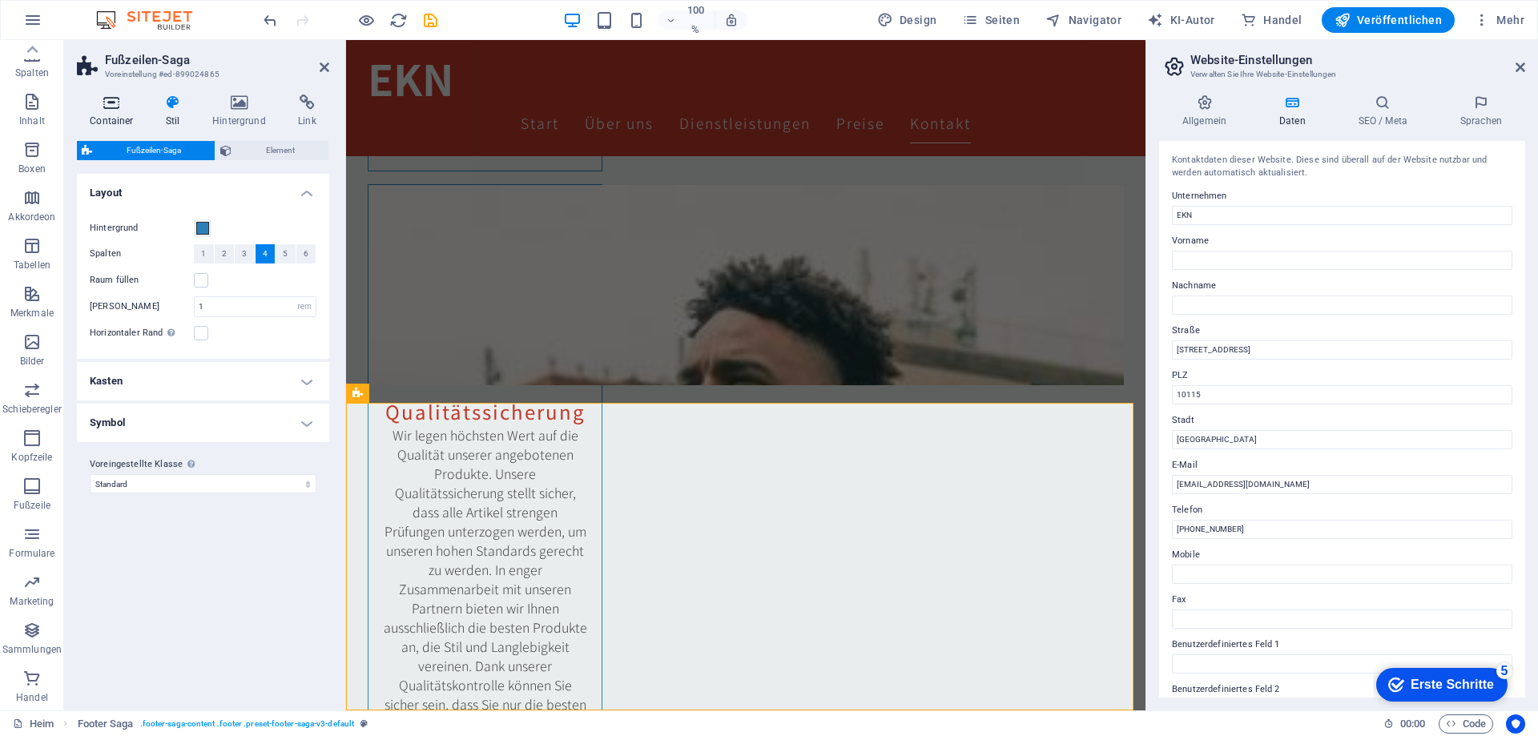
click at [119, 115] on h4 "Container" at bounding box center [115, 112] width 76 height 34
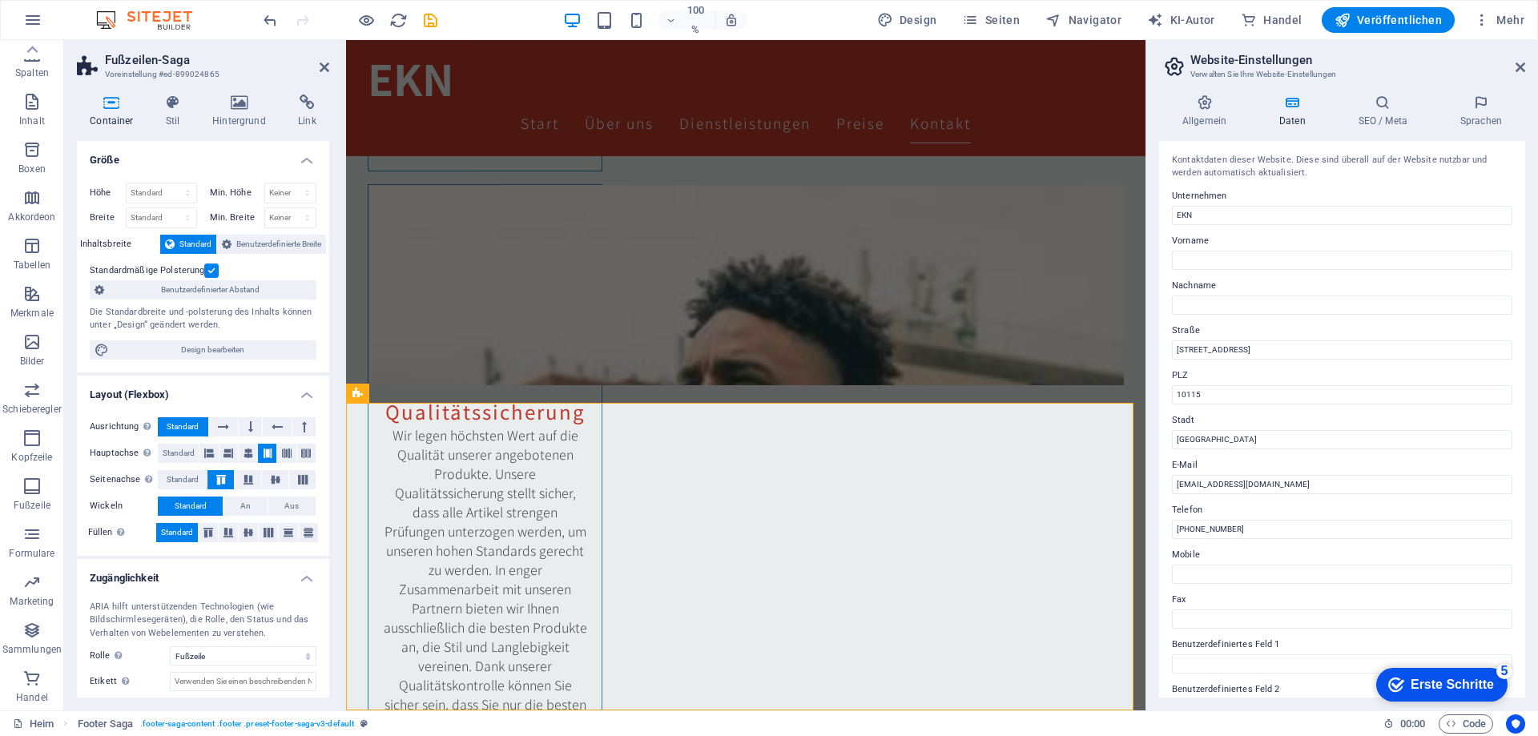
click at [150, 116] on h4 "Container" at bounding box center [115, 112] width 76 height 34
click at [157, 116] on h4 "Stil" at bounding box center [176, 112] width 46 height 34
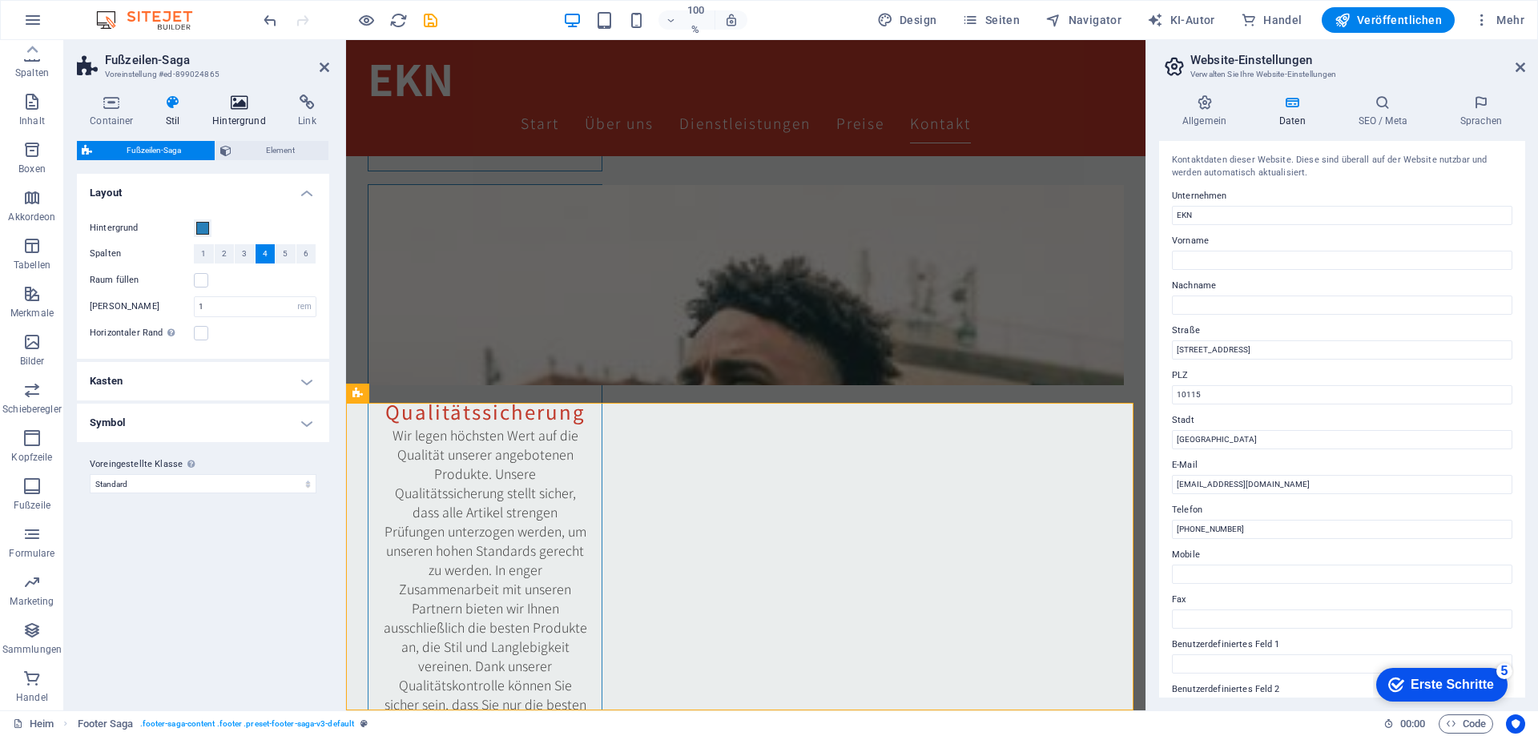
click at [226, 121] on font "Hintergrund" at bounding box center [239, 120] width 54 height 11
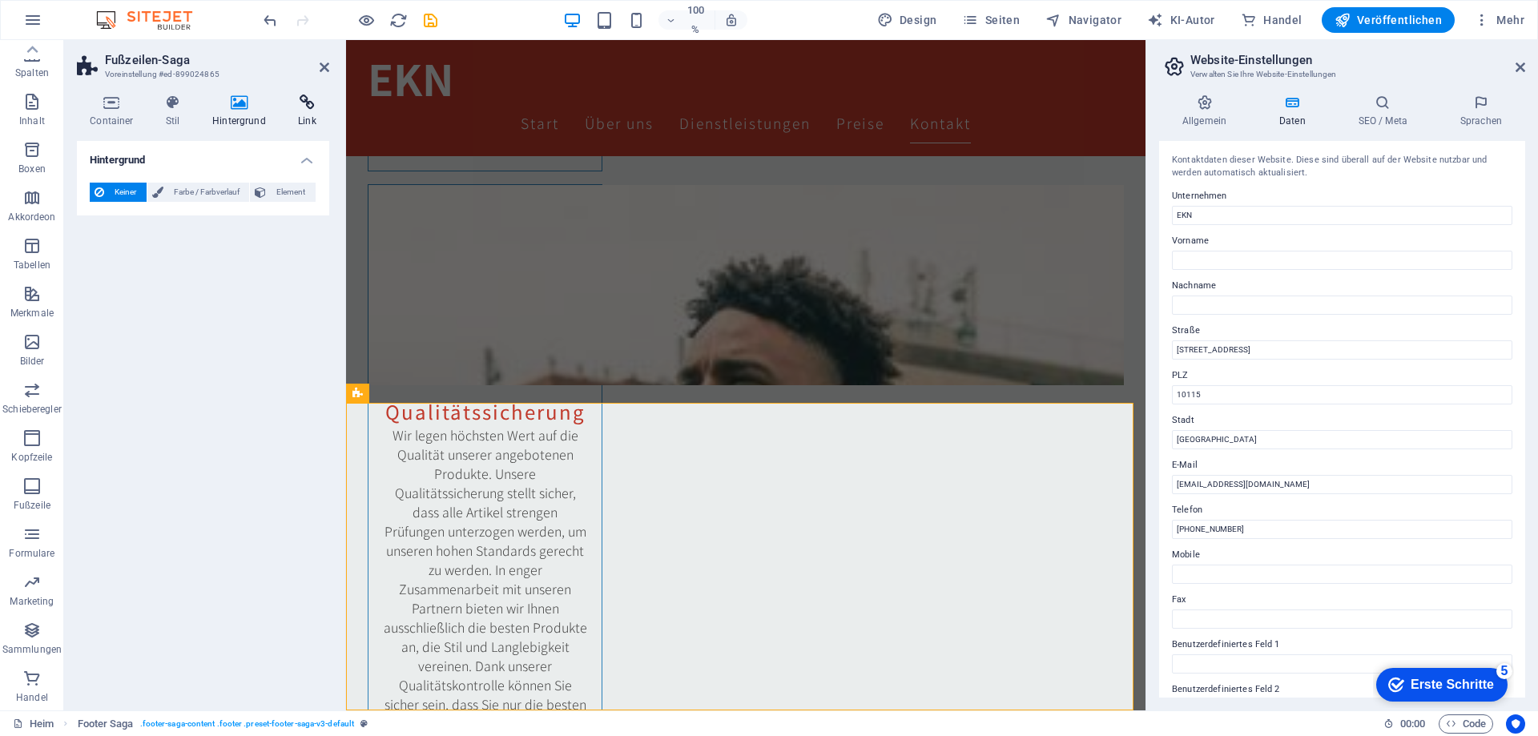
click at [296, 120] on h4 "Link" at bounding box center [307, 112] width 44 height 34
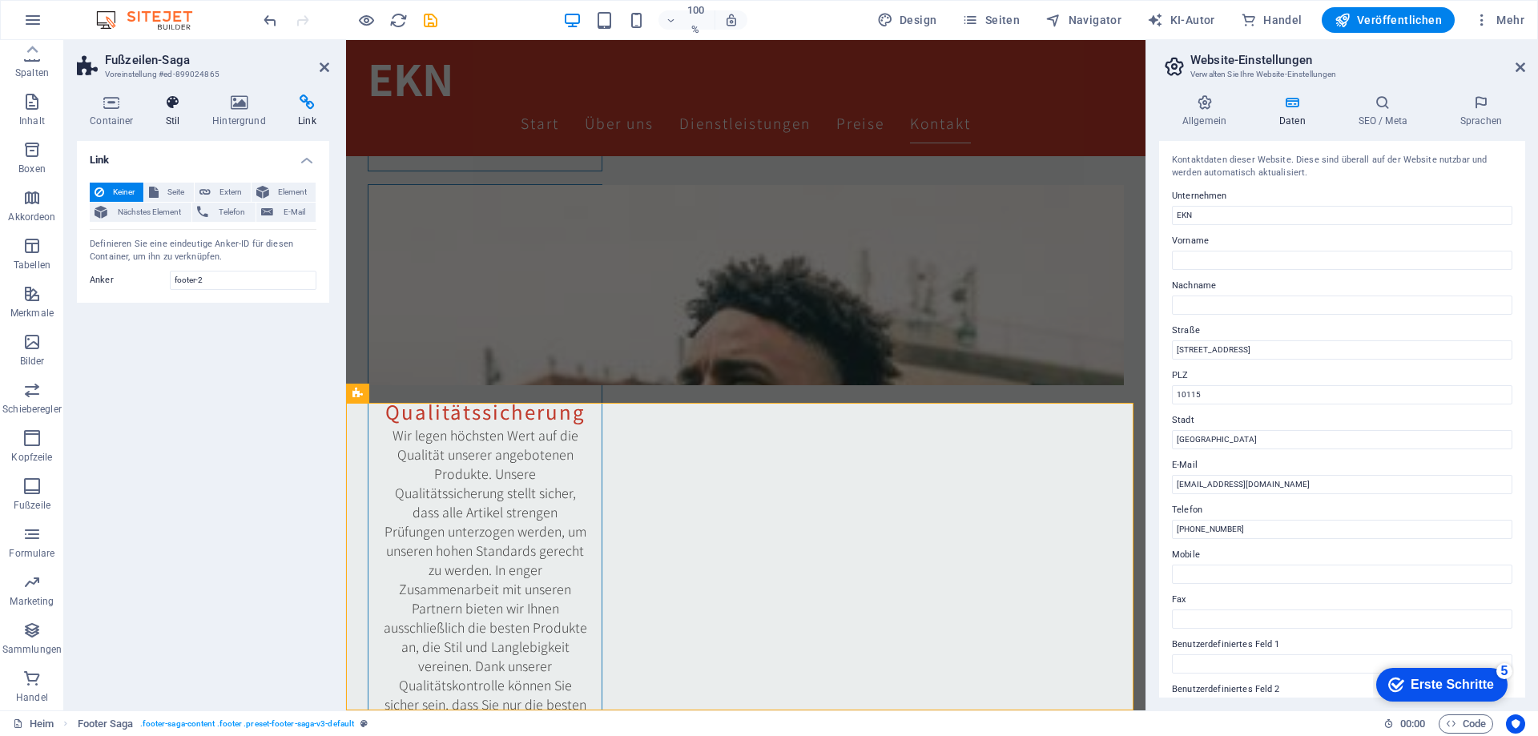
click at [175, 117] on font "Stil" at bounding box center [173, 120] width 14 height 11
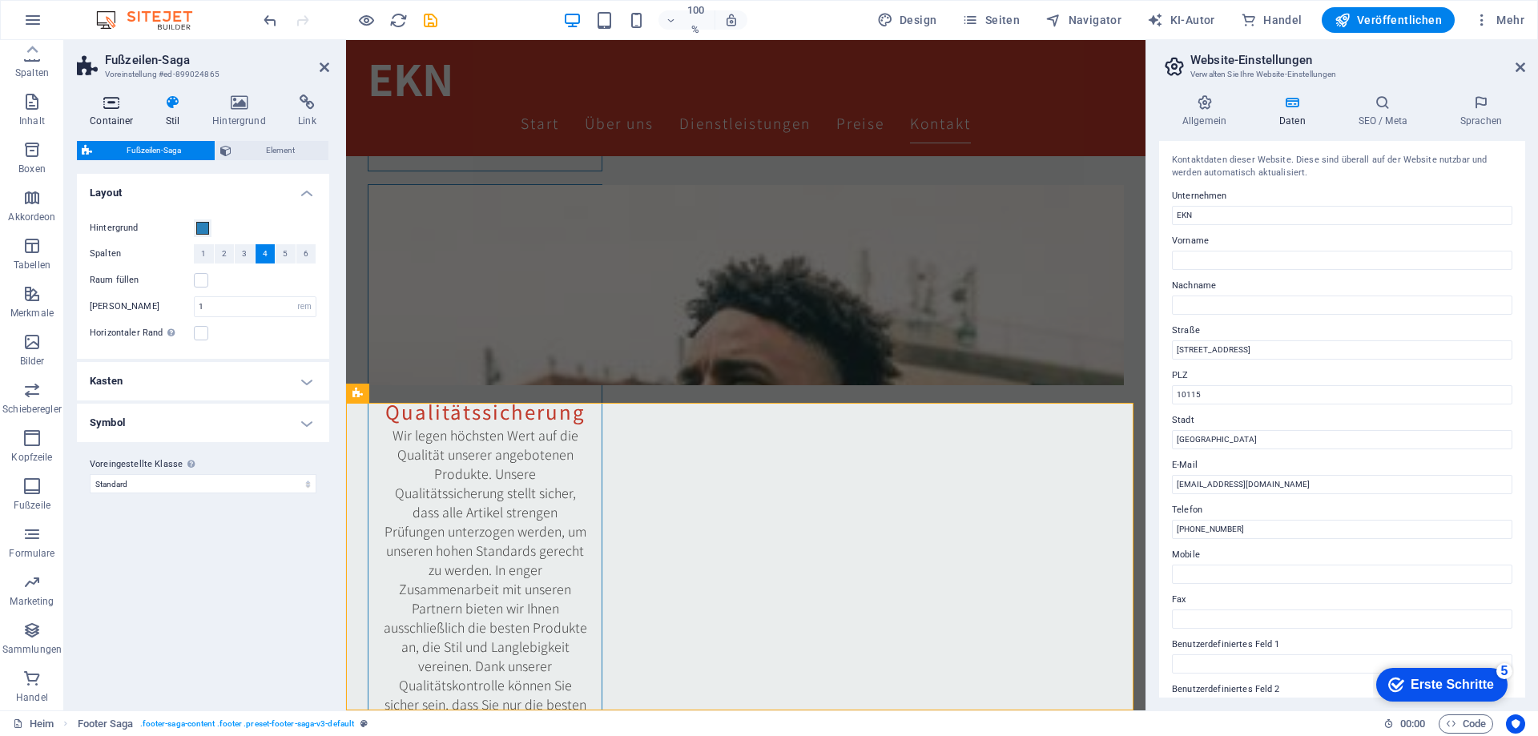
click at [113, 117] on font "Container" at bounding box center [111, 120] width 43 height 11
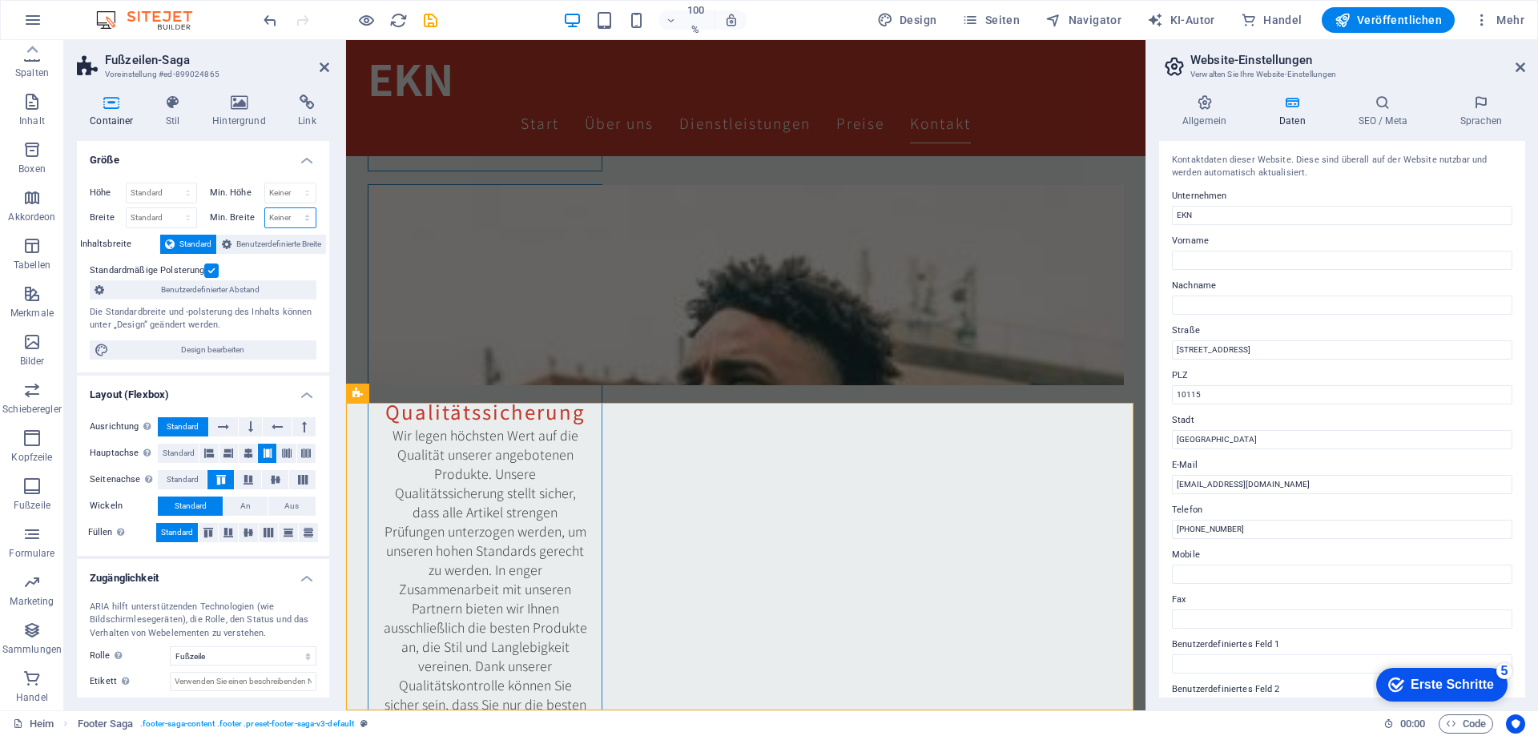
click at [303, 220] on select "Keiner px rem % vh vw" at bounding box center [290, 217] width 51 height 19
click at [193, 166] on h4 "Größe" at bounding box center [203, 155] width 252 height 29
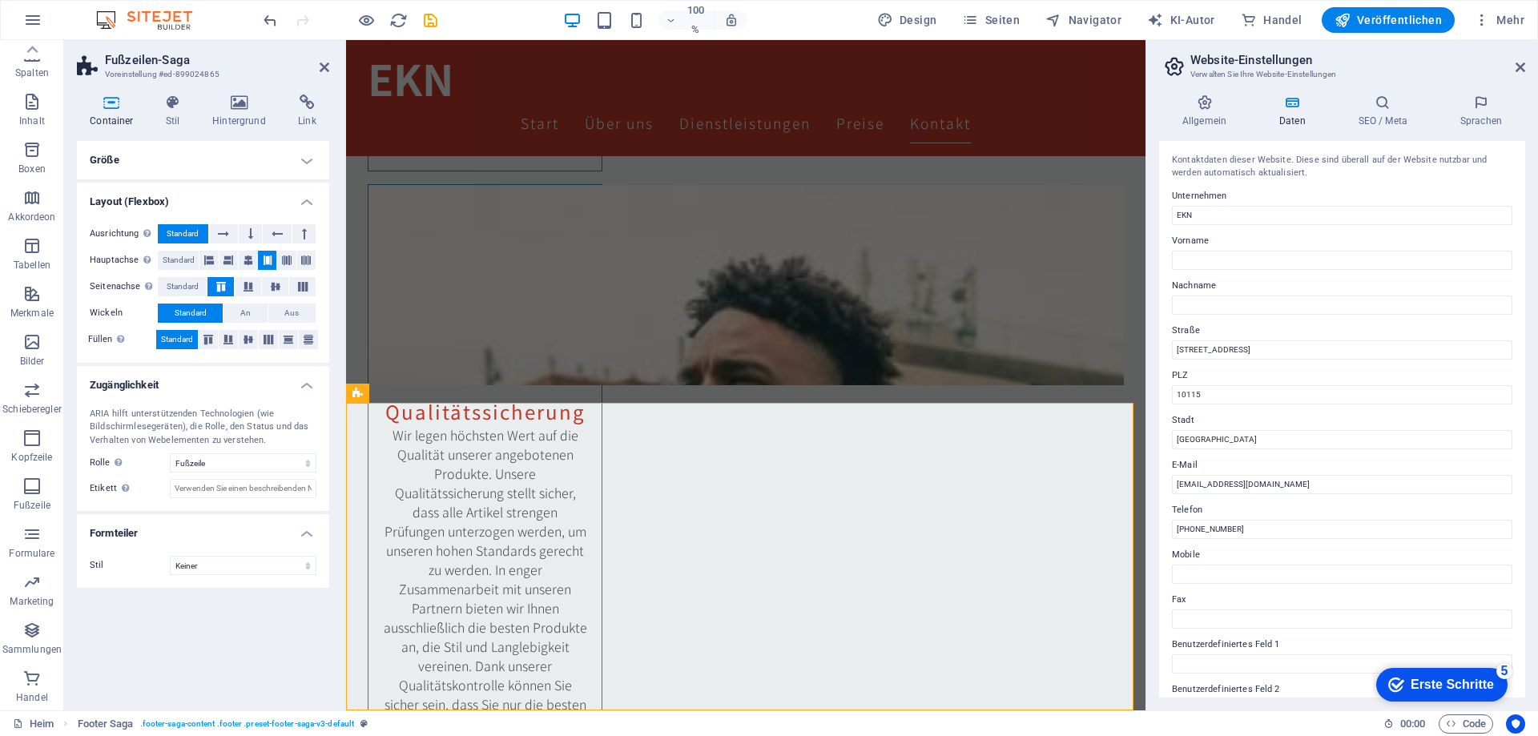
click at [182, 168] on h4 "Größe" at bounding box center [203, 160] width 252 height 38
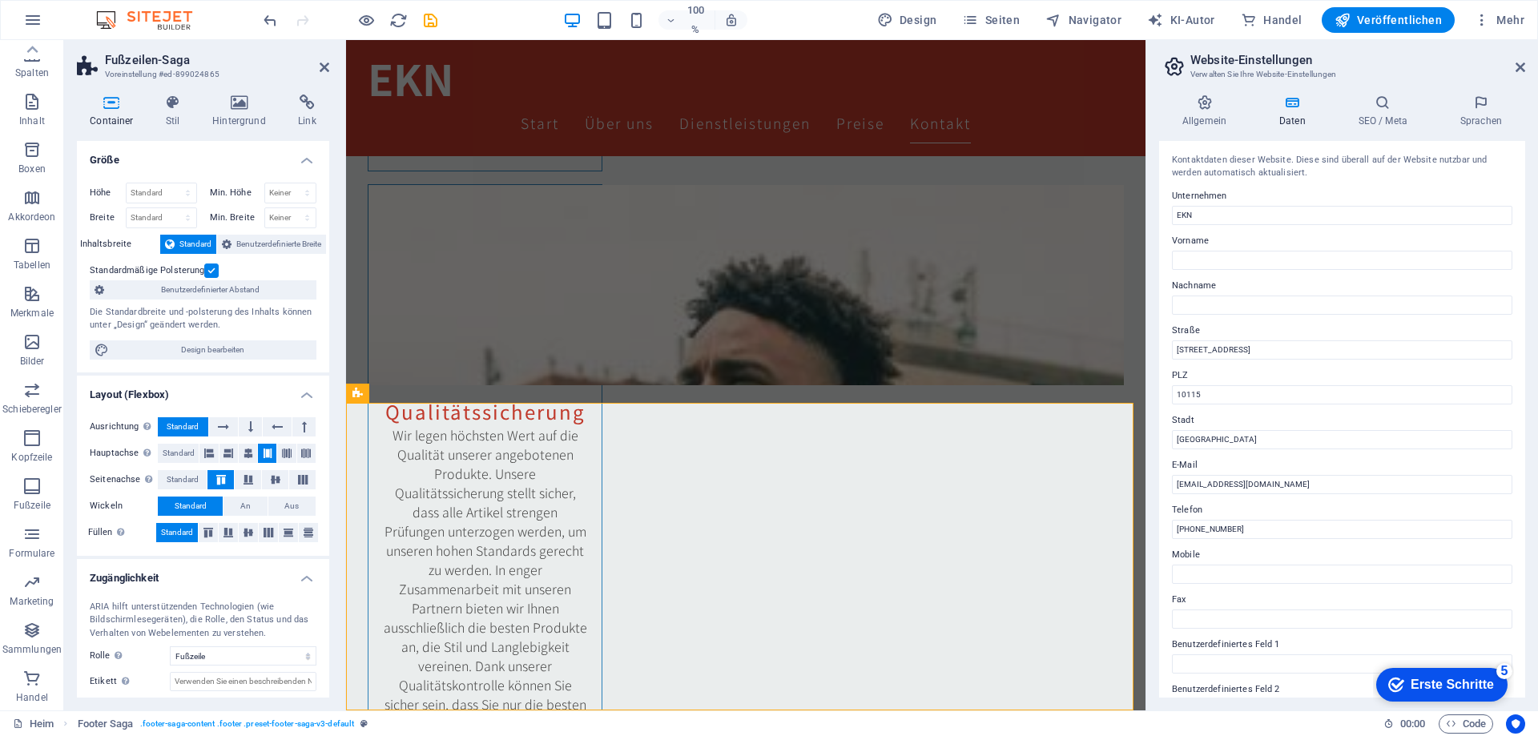
click at [189, 244] on font "Standard" at bounding box center [195, 244] width 32 height 9
click at [217, 245] on button "Benutzerdefinierte Breite" at bounding box center [271, 244] width 109 height 19
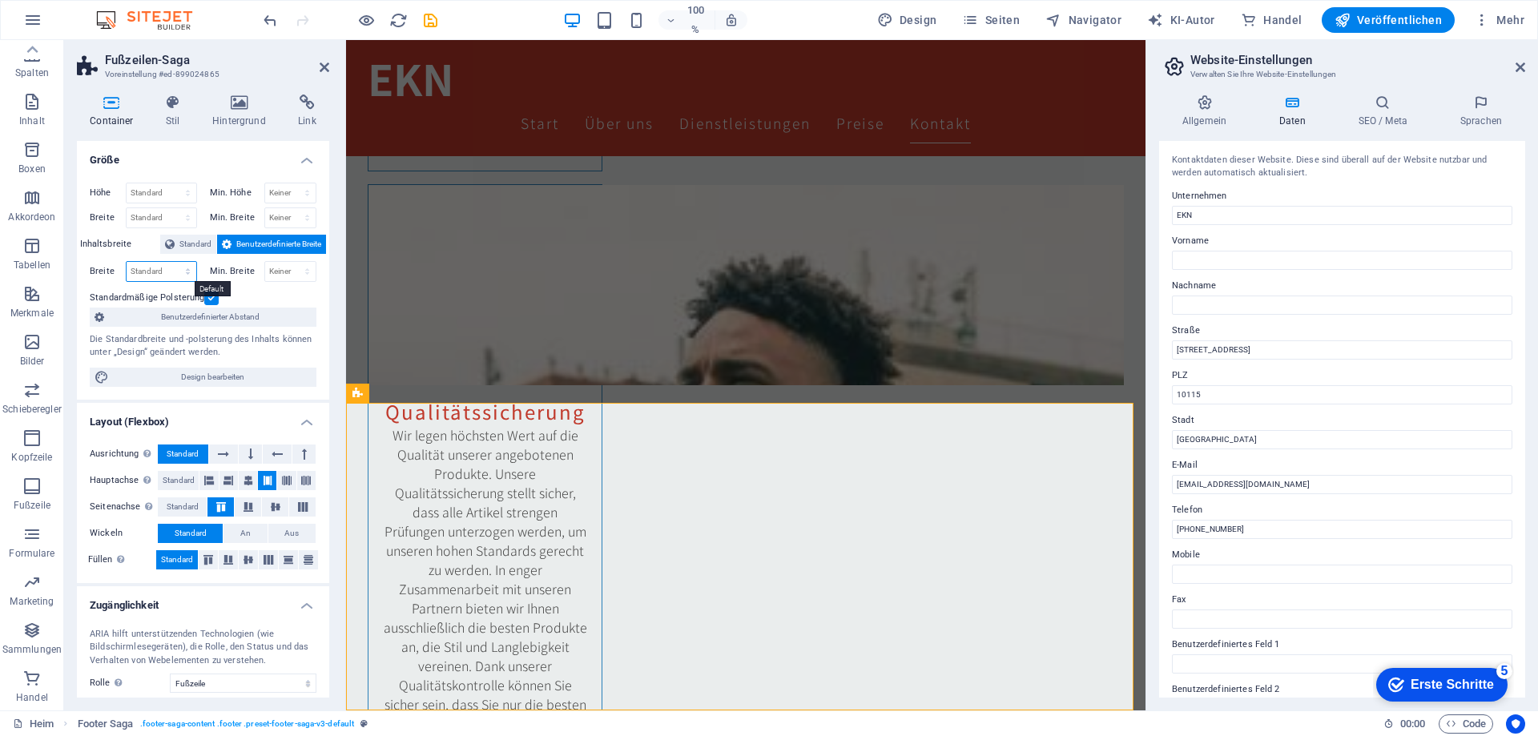
click at [171, 272] on select "Standard px rem % sie vh vw" at bounding box center [162, 271] width 70 height 19
select select "%"
click at [171, 262] on select "Standard px rem % sie vh vw" at bounding box center [162, 271] width 70 height 19
type input "9"
type input "1"
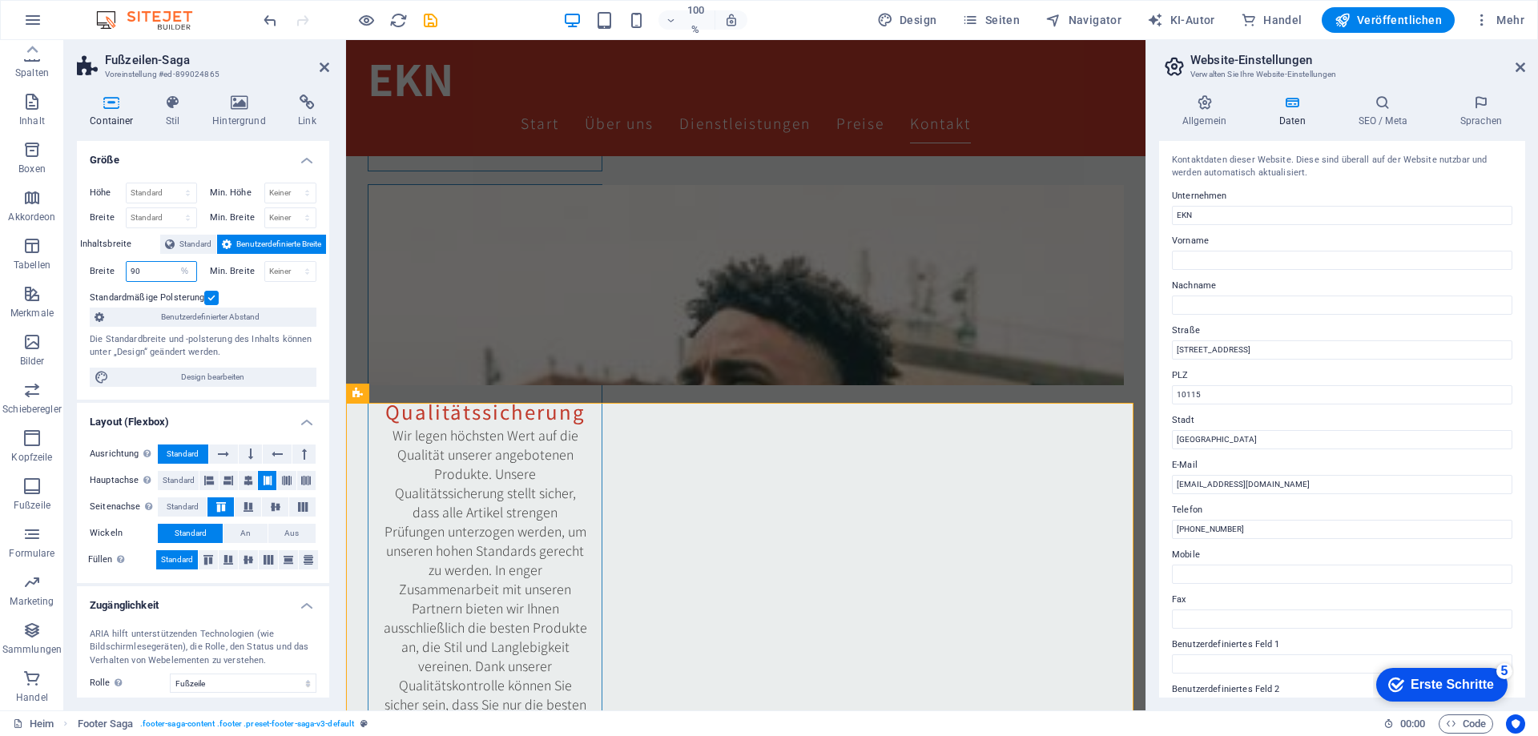
type input "90"
click at [210, 300] on label at bounding box center [211, 298] width 14 height 14
click at [0, 0] on input "Standardmäßige Polsterung" at bounding box center [0, 0] width 0 height 0
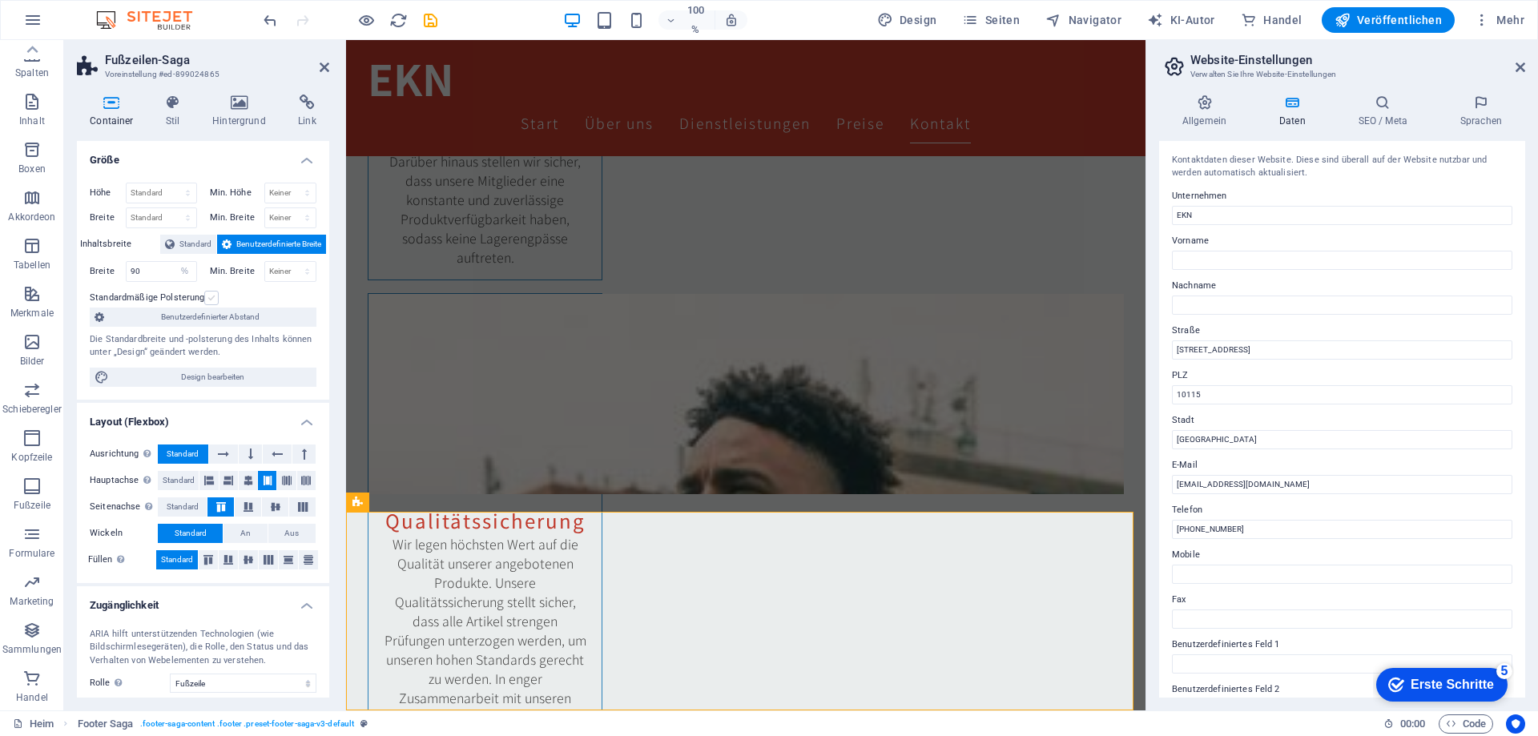
click at [210, 300] on label at bounding box center [211, 298] width 14 height 14
click at [0, 0] on input "Standardmäßige Polsterung" at bounding box center [0, 0] width 0 height 0
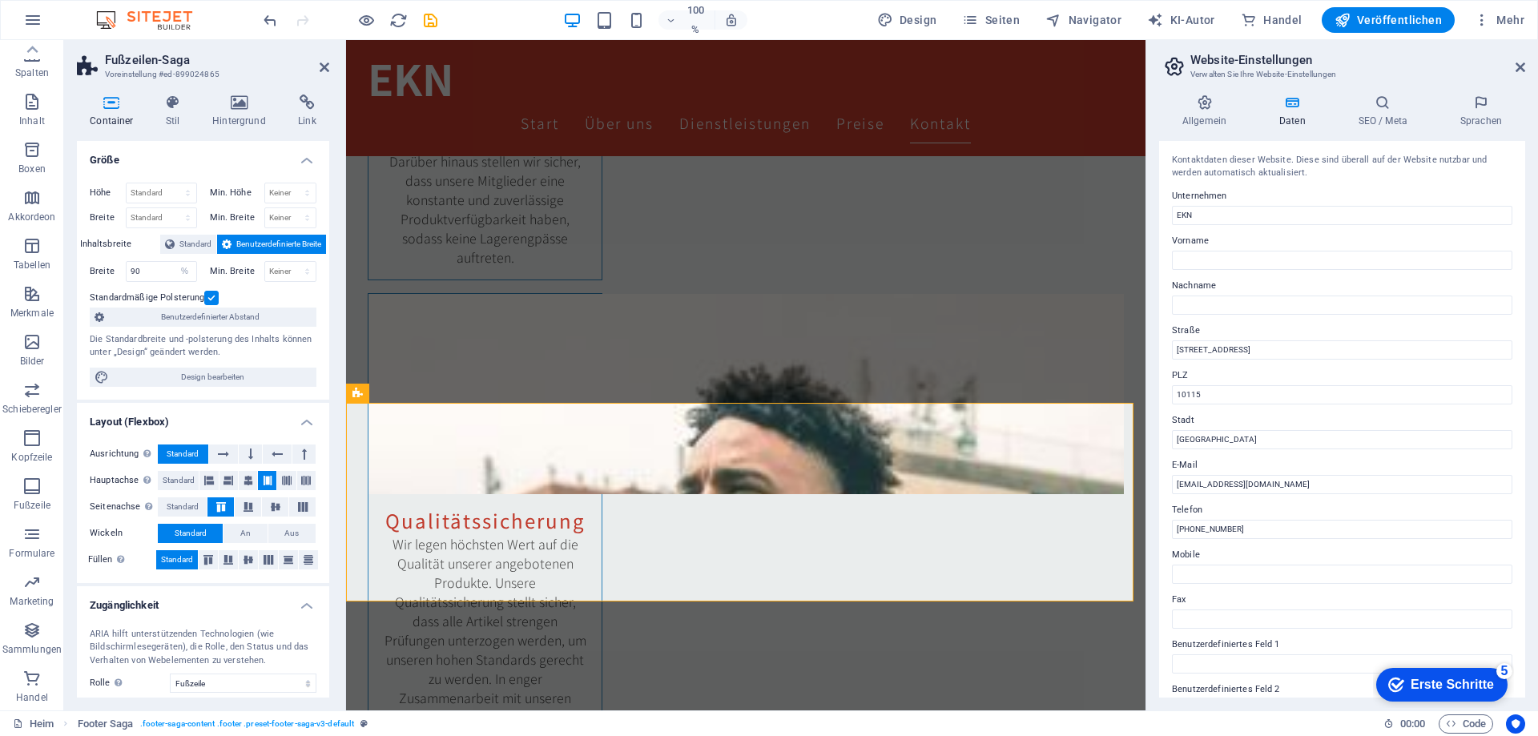
scroll to position [2986, 0]
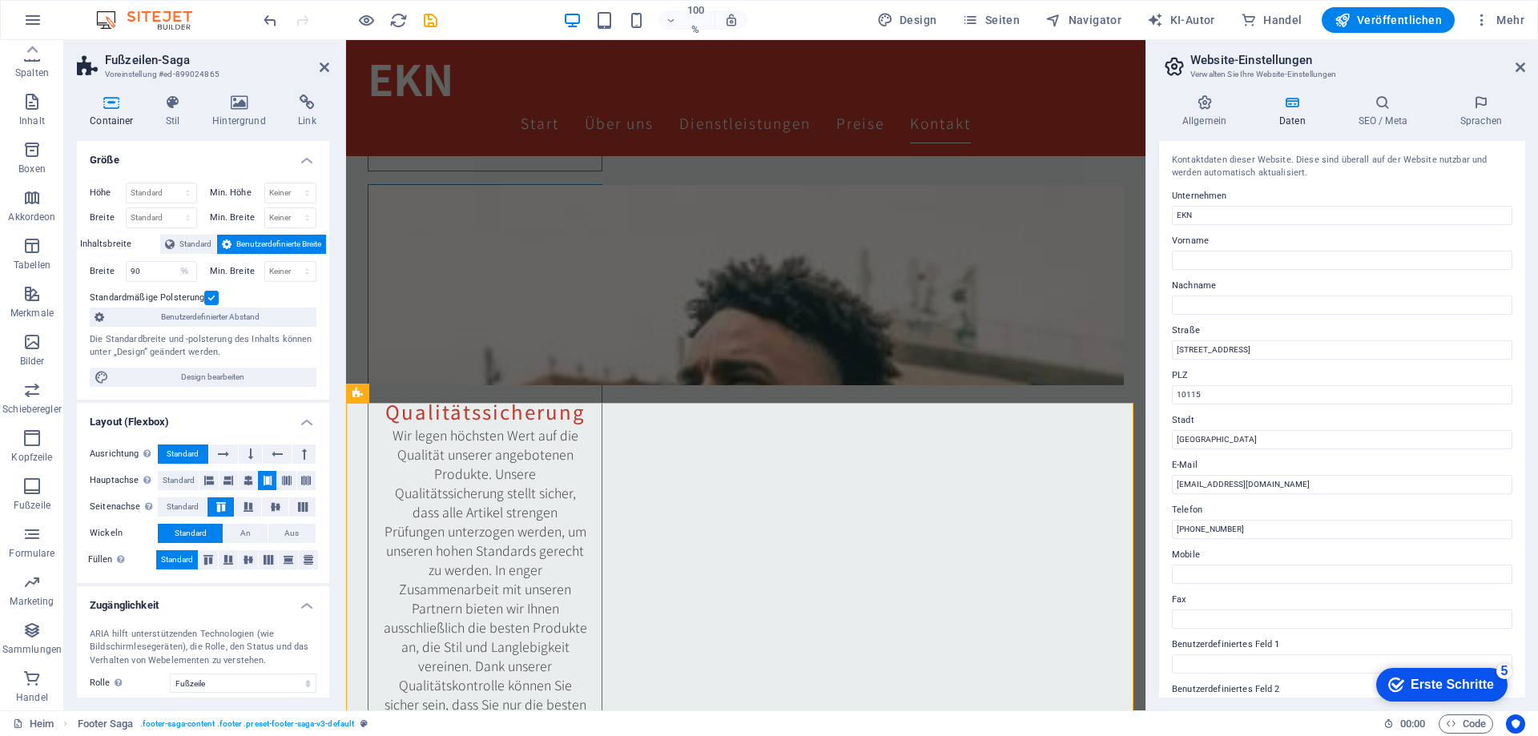
click at [210, 300] on label at bounding box center [211, 298] width 14 height 14
click at [0, 0] on input "Standardmäßige Polsterung" at bounding box center [0, 0] width 0 height 0
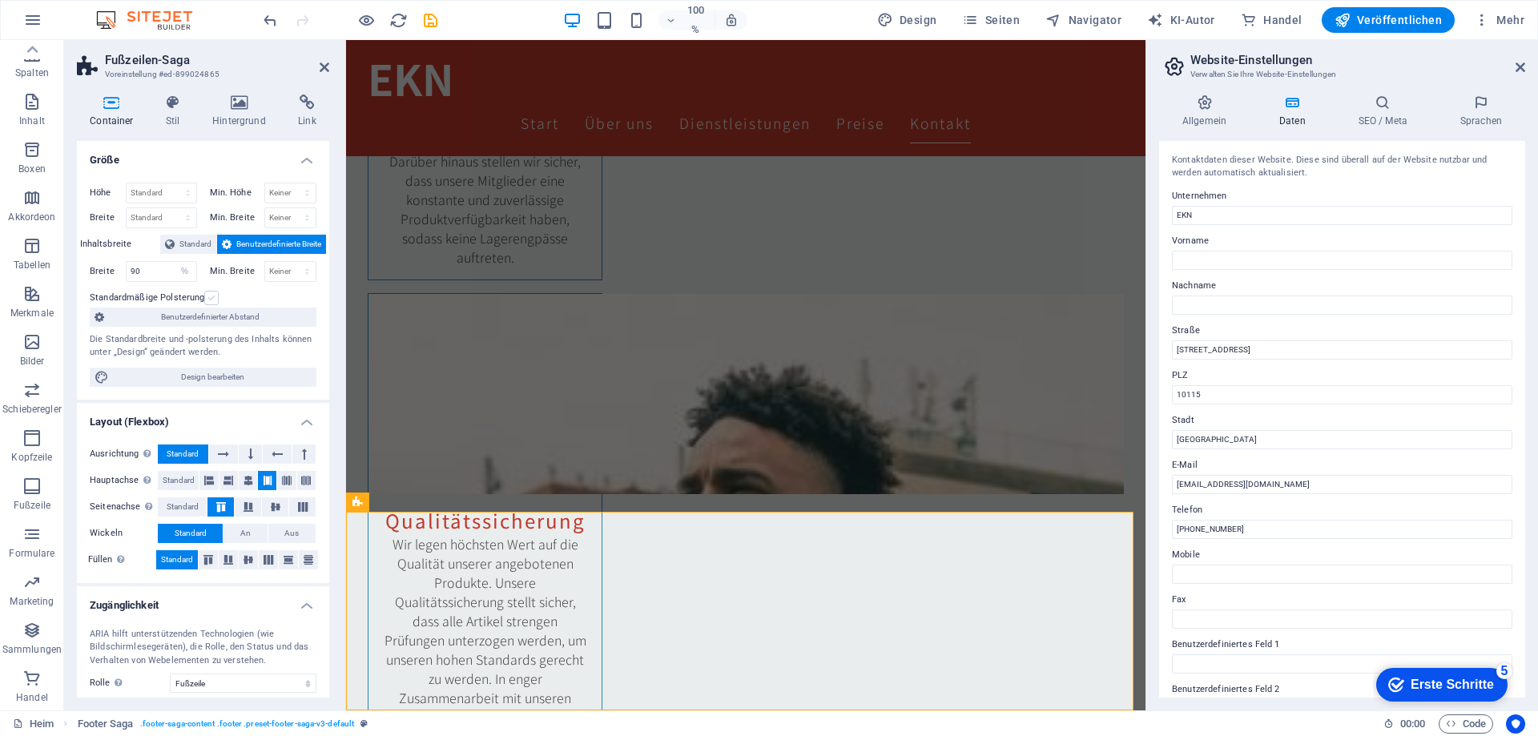
click at [210, 300] on label at bounding box center [211, 298] width 14 height 14
click at [0, 0] on input "Standardmäßige Polsterung" at bounding box center [0, 0] width 0 height 0
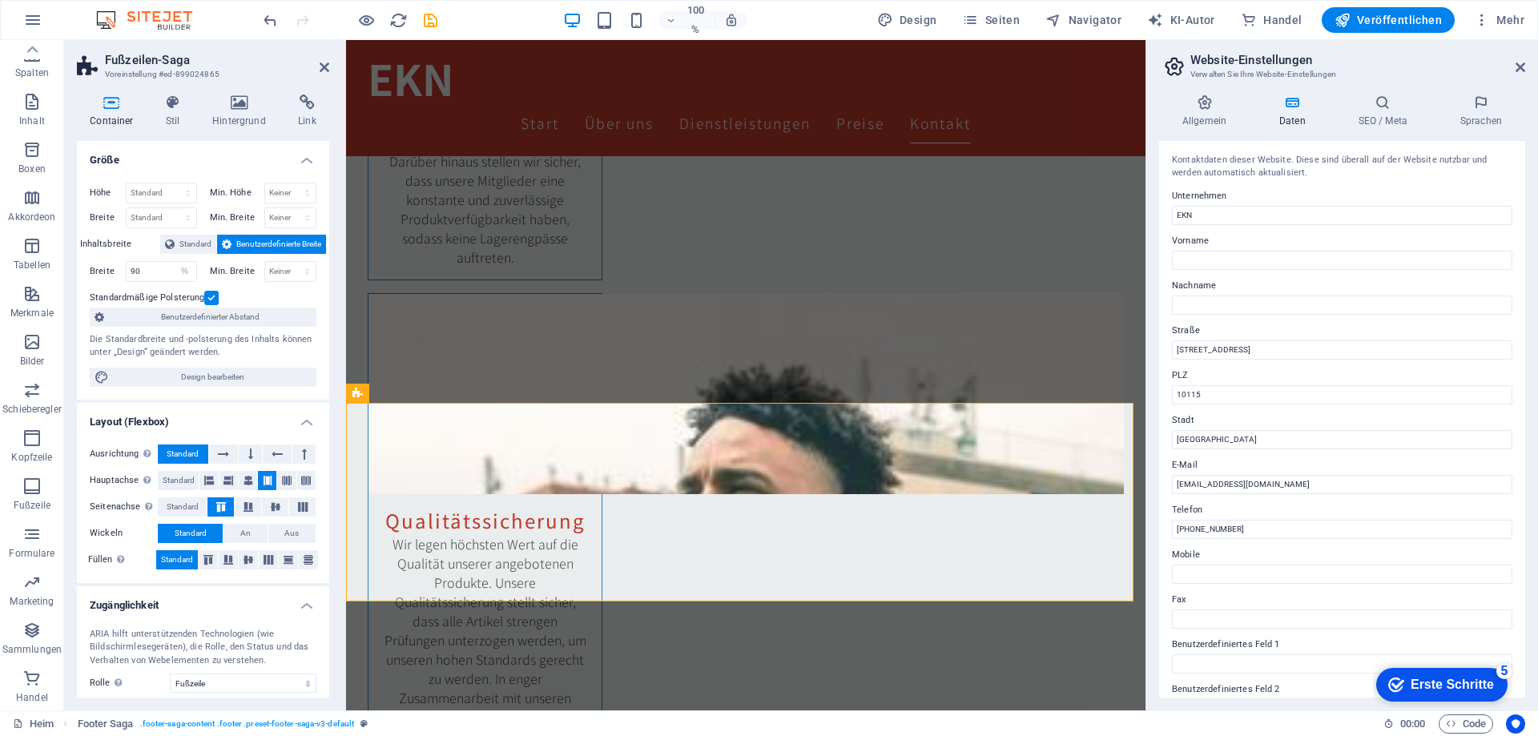
scroll to position [2986, 0]
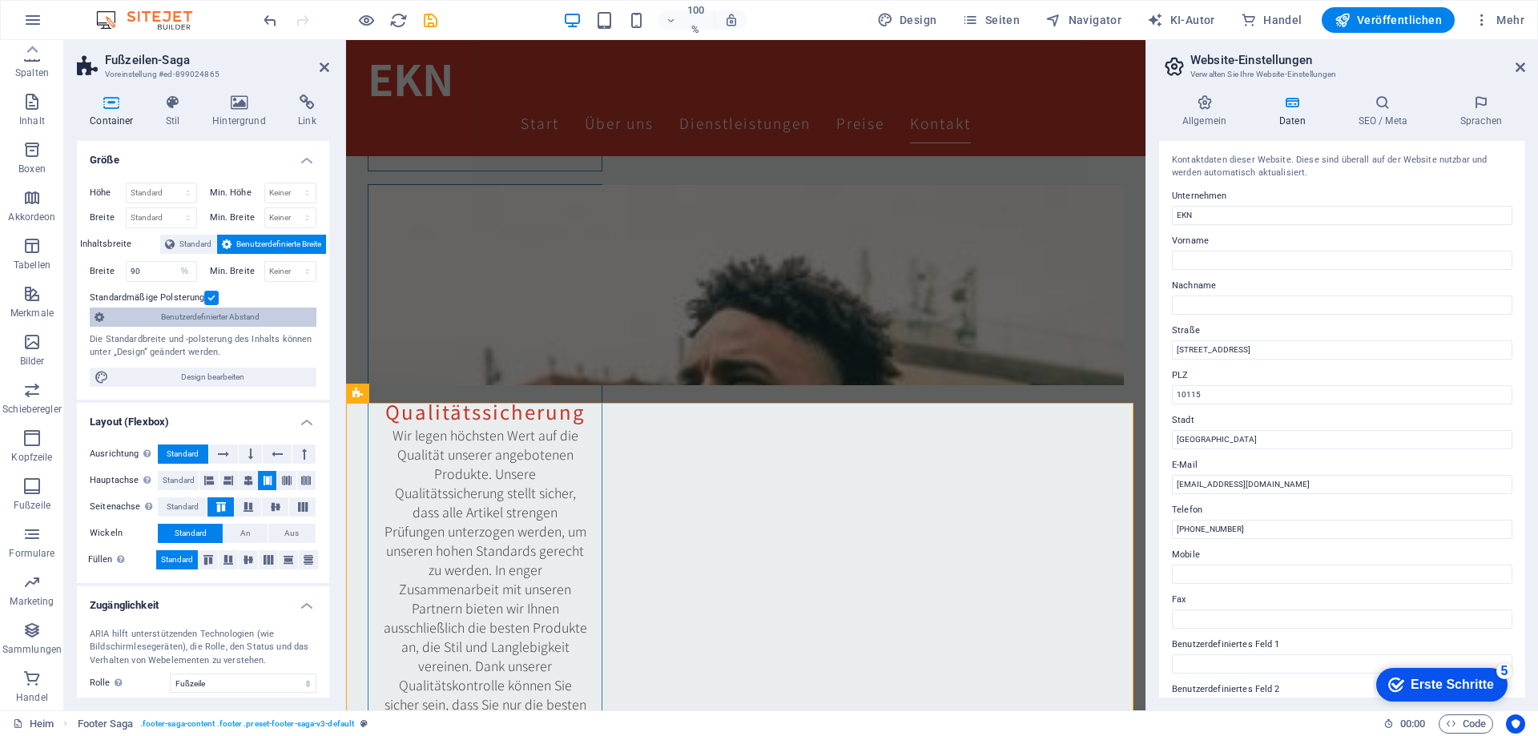
click at [214, 312] on font "Benutzerdefinierter Abstand" at bounding box center [210, 316] width 99 height 9
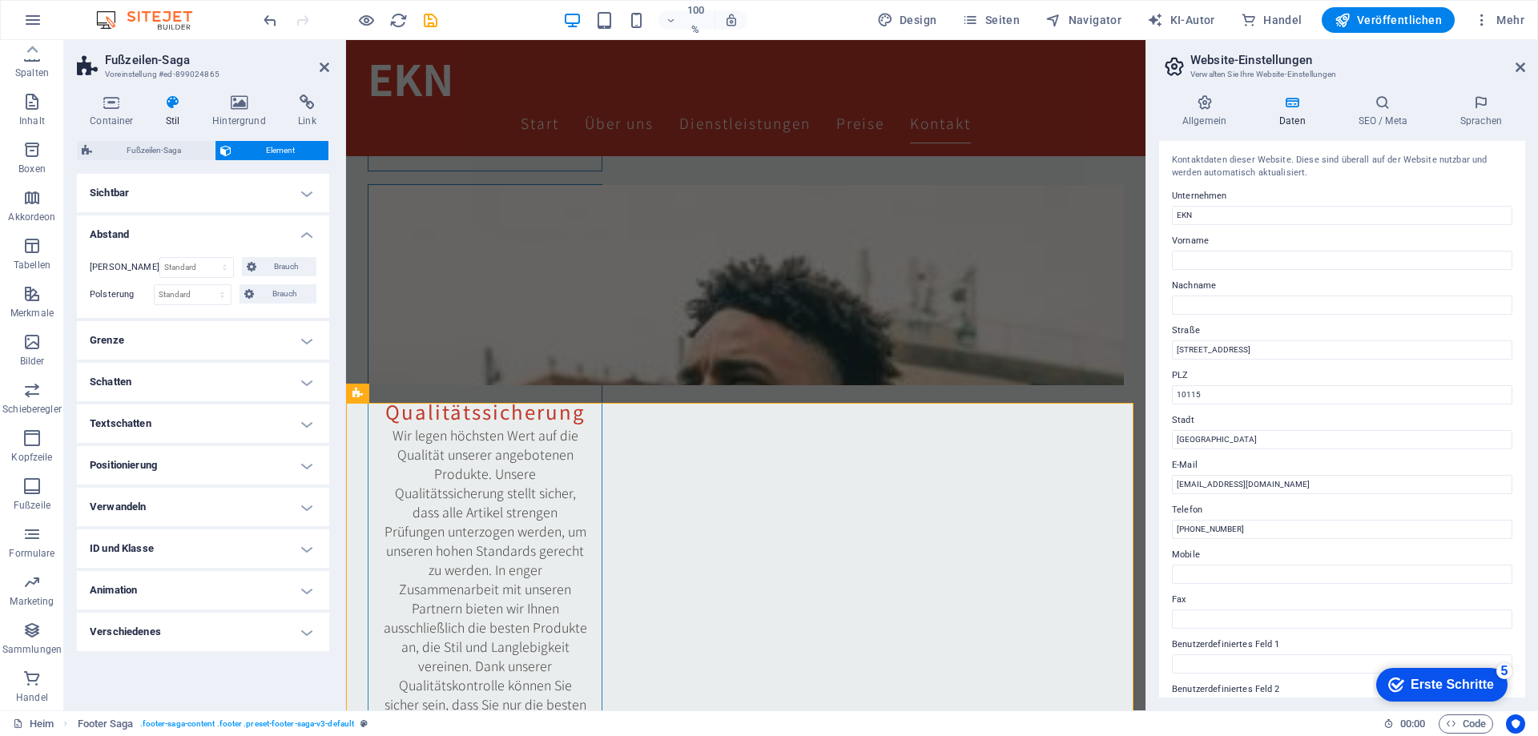
click at [300, 234] on h4 "Abstand" at bounding box center [203, 230] width 252 height 29
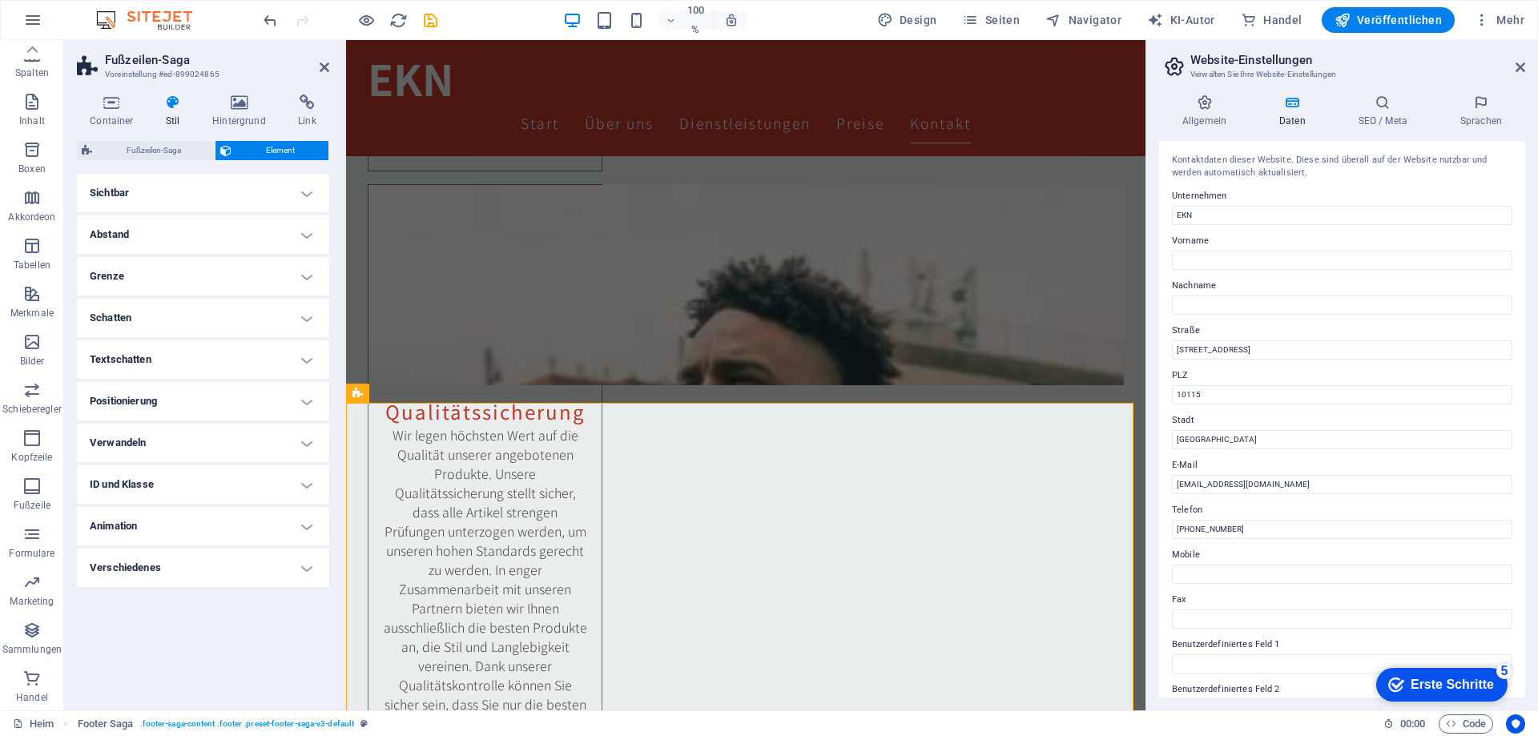
click at [188, 235] on h4 "Abstand" at bounding box center [203, 235] width 252 height 38
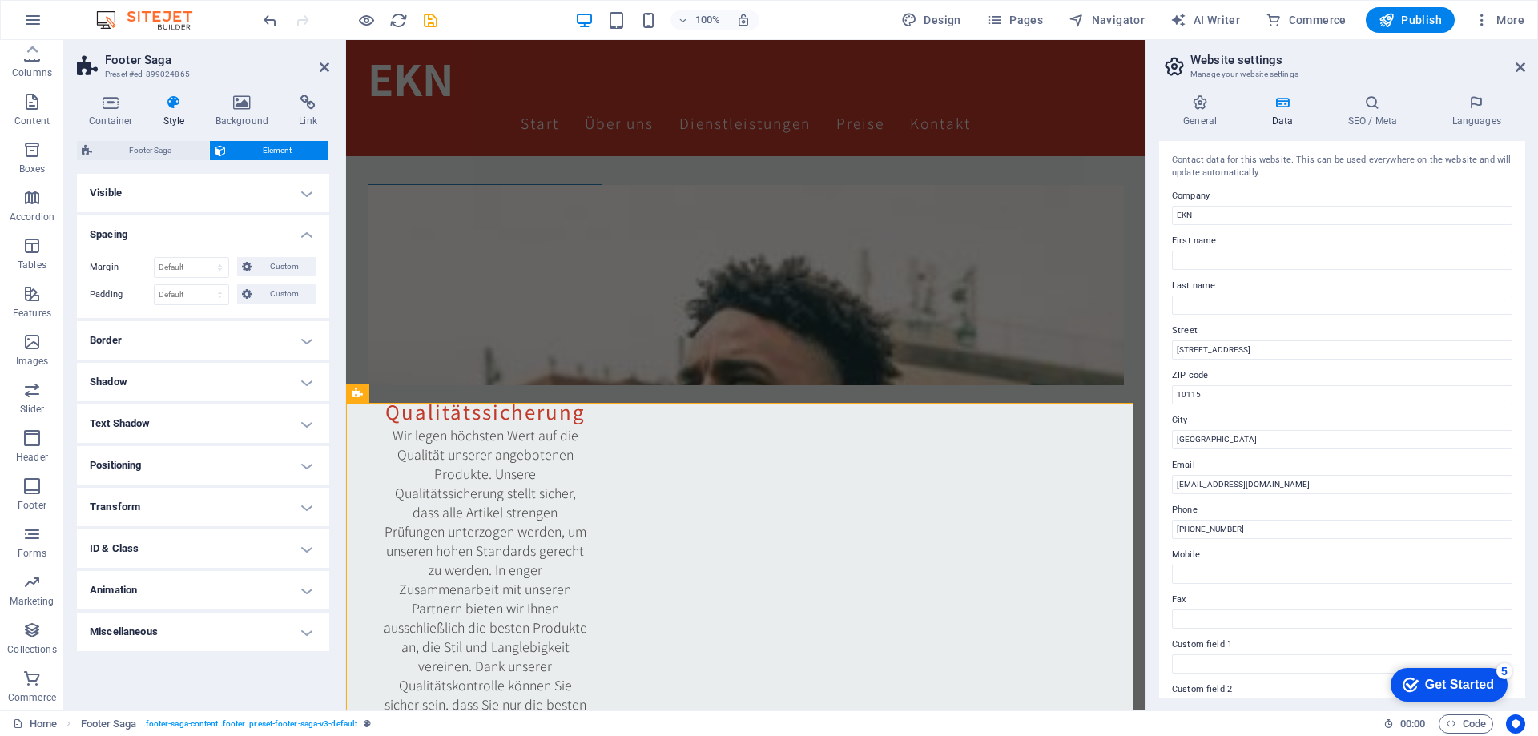
click at [306, 195] on h4 "Visible" at bounding box center [203, 193] width 252 height 38
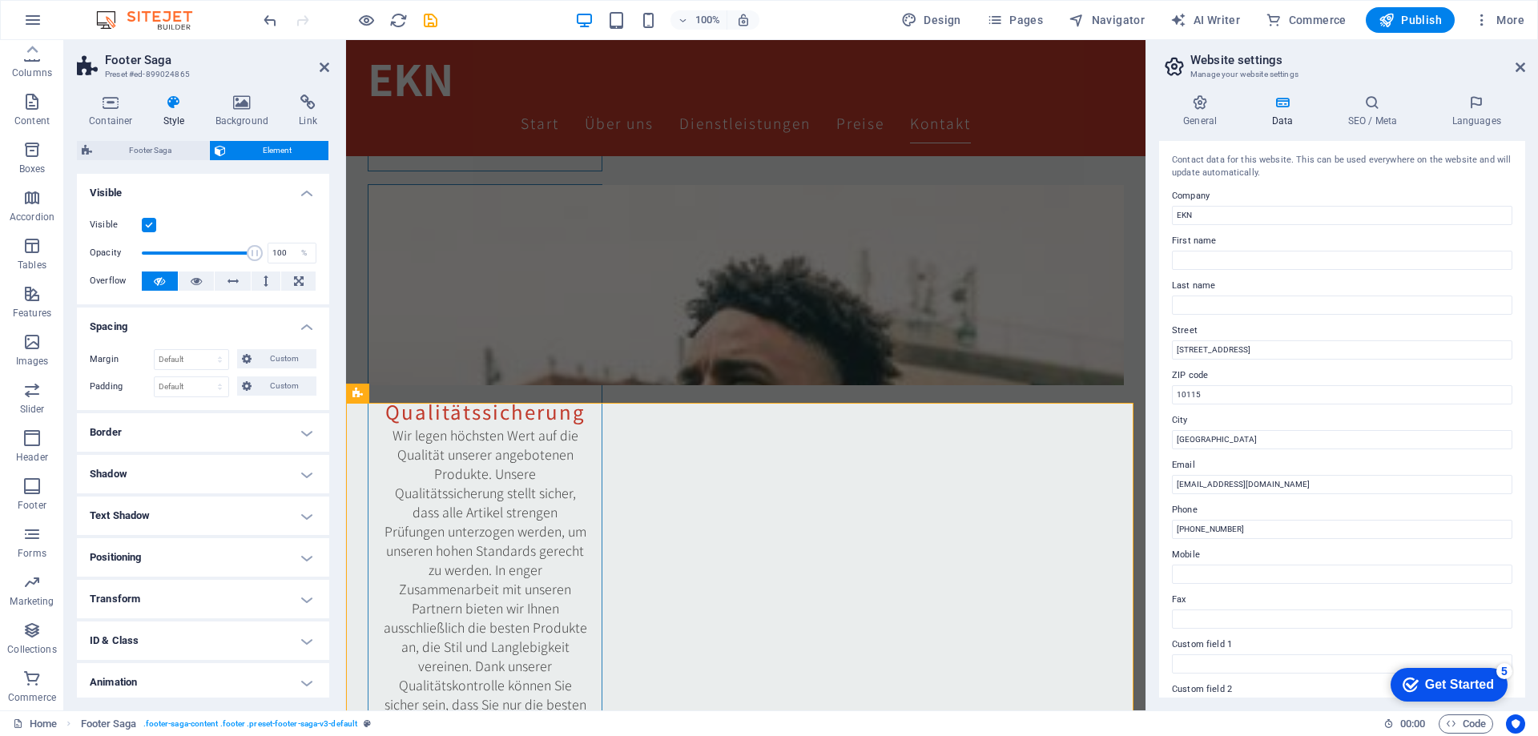
click at [304, 194] on h4 "Visible" at bounding box center [203, 188] width 252 height 29
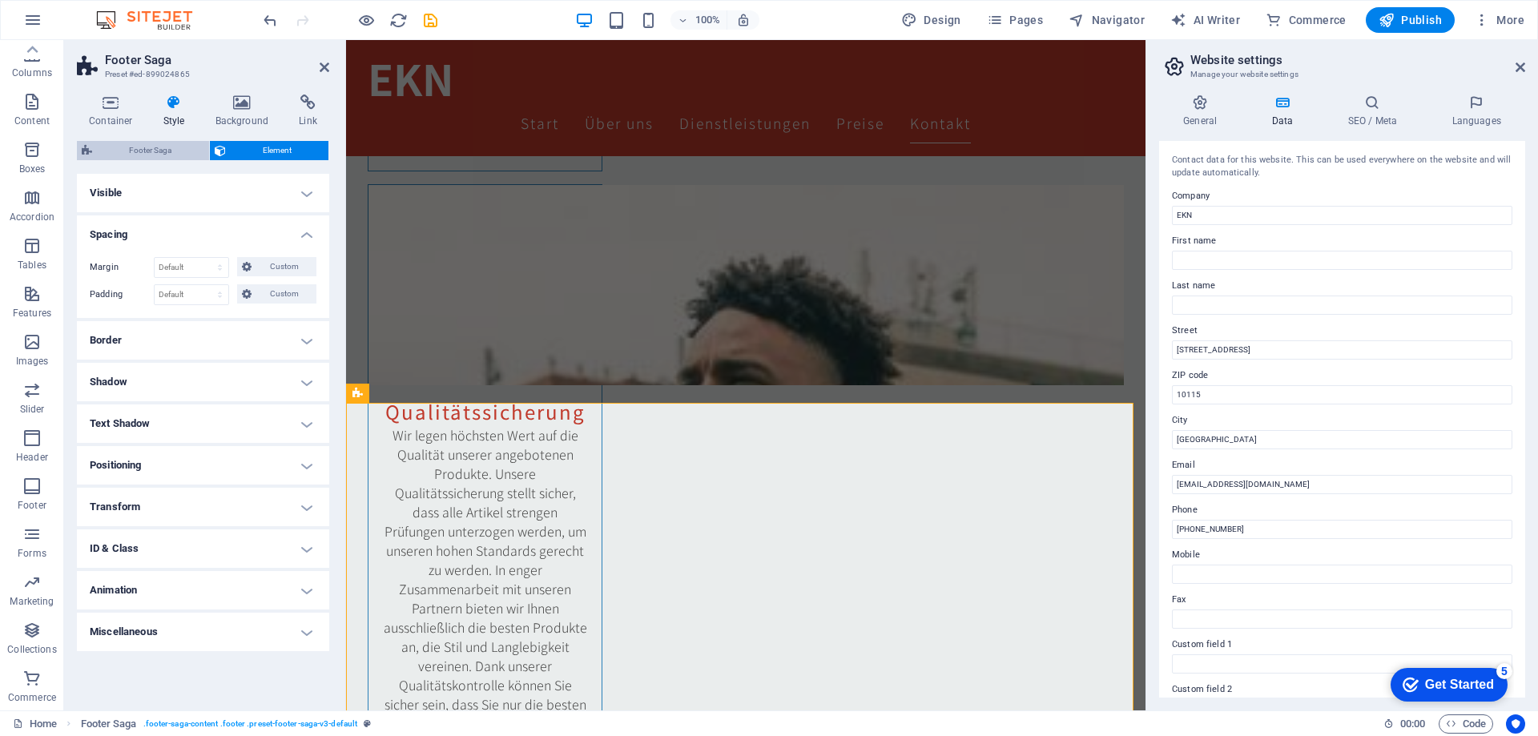
click at [166, 149] on span "Footer Saga" at bounding box center [150, 150] width 107 height 19
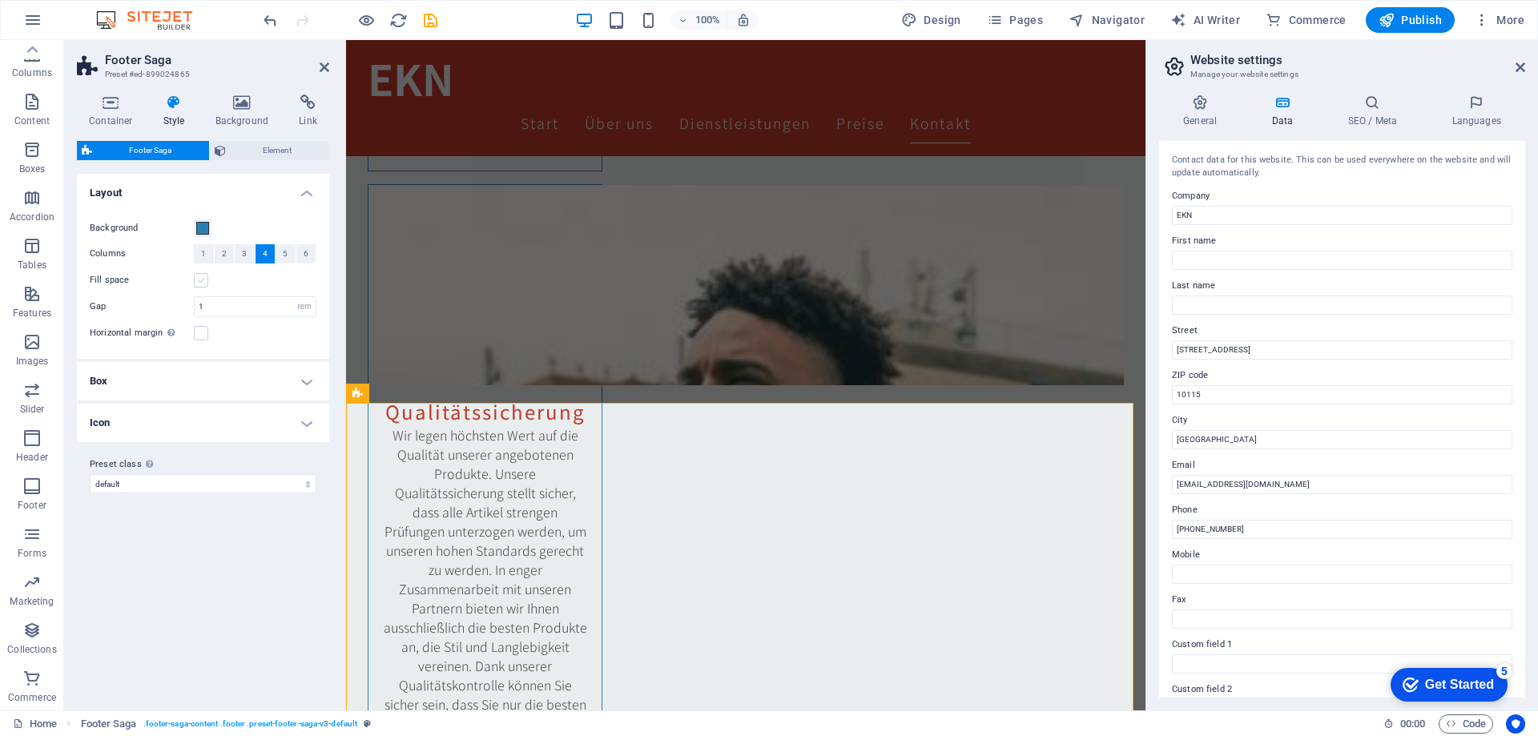
click at [204, 280] on label at bounding box center [201, 280] width 14 height 14
click at [0, 0] on input "Fill space" at bounding box center [0, 0] width 0 height 0
click at [204, 280] on label at bounding box center [201, 280] width 14 height 14
click at [0, 0] on input "Fill space" at bounding box center [0, 0] width 0 height 0
click at [213, 308] on input "1" at bounding box center [255, 306] width 121 height 19
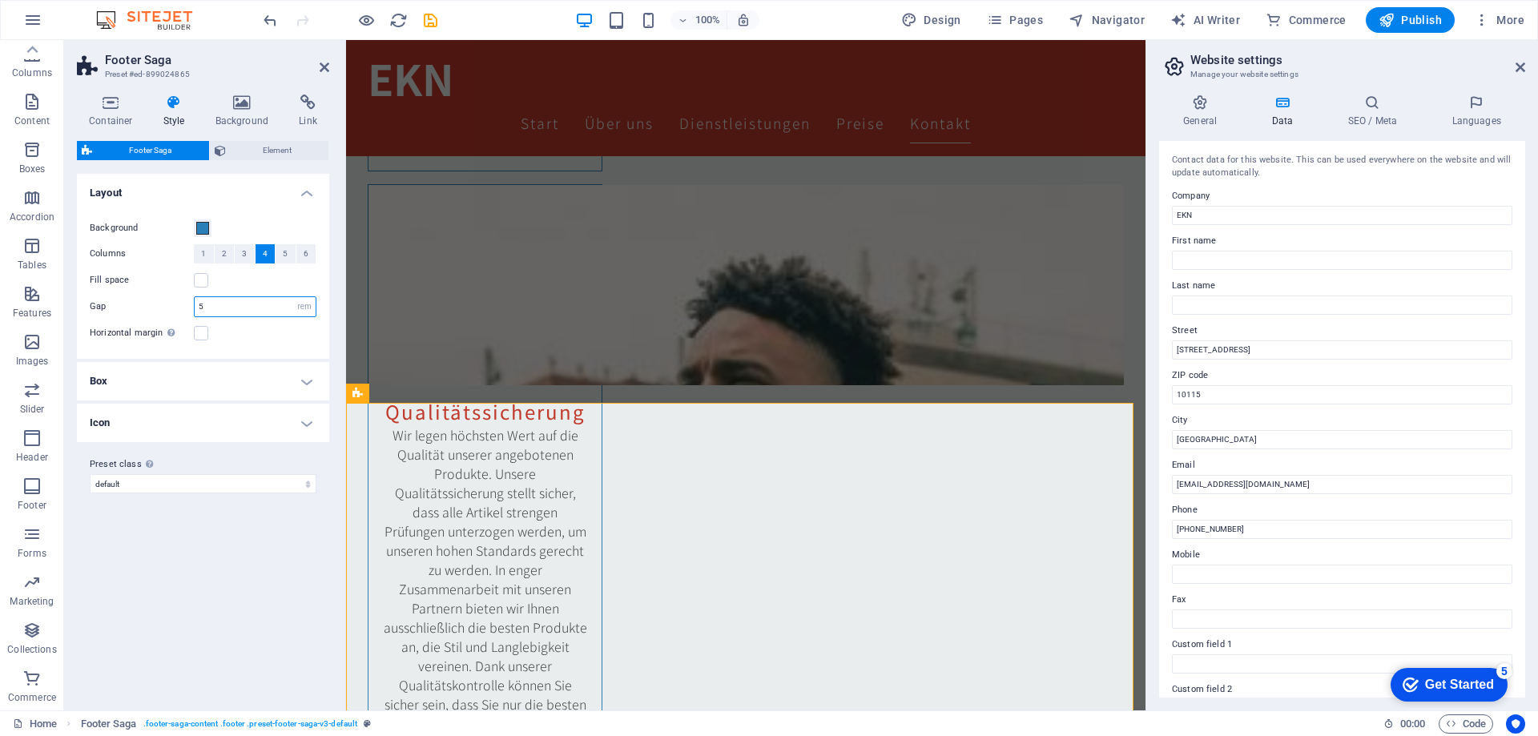
click at [213, 308] on input "5" at bounding box center [255, 306] width 121 height 19
click at [213, 308] on input "2" at bounding box center [255, 306] width 121 height 19
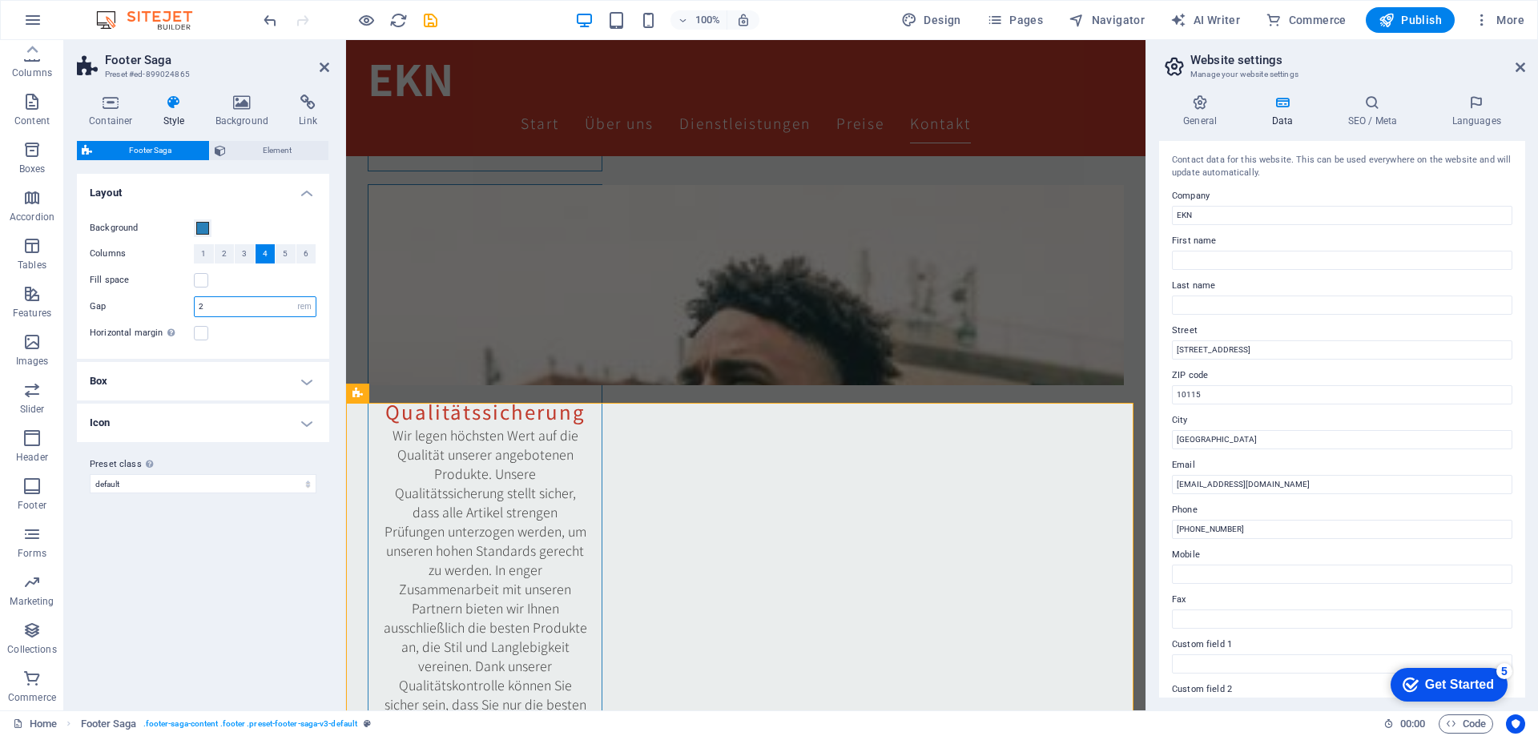
click at [213, 308] on input "2" at bounding box center [255, 306] width 121 height 19
type input "3"
click at [268, 386] on h4 "Box" at bounding box center [203, 381] width 252 height 38
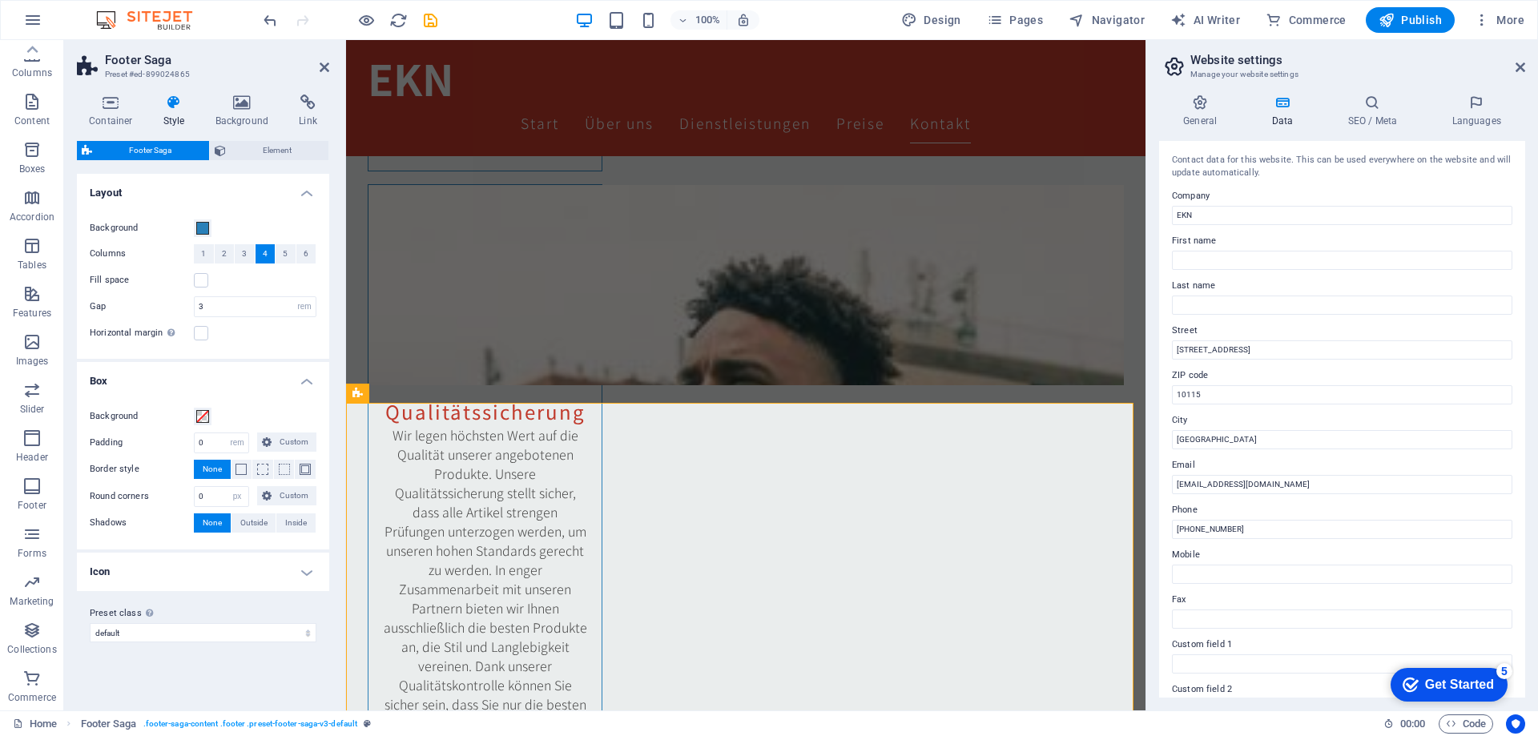
click at [268, 386] on h4 "Box" at bounding box center [203, 376] width 252 height 29
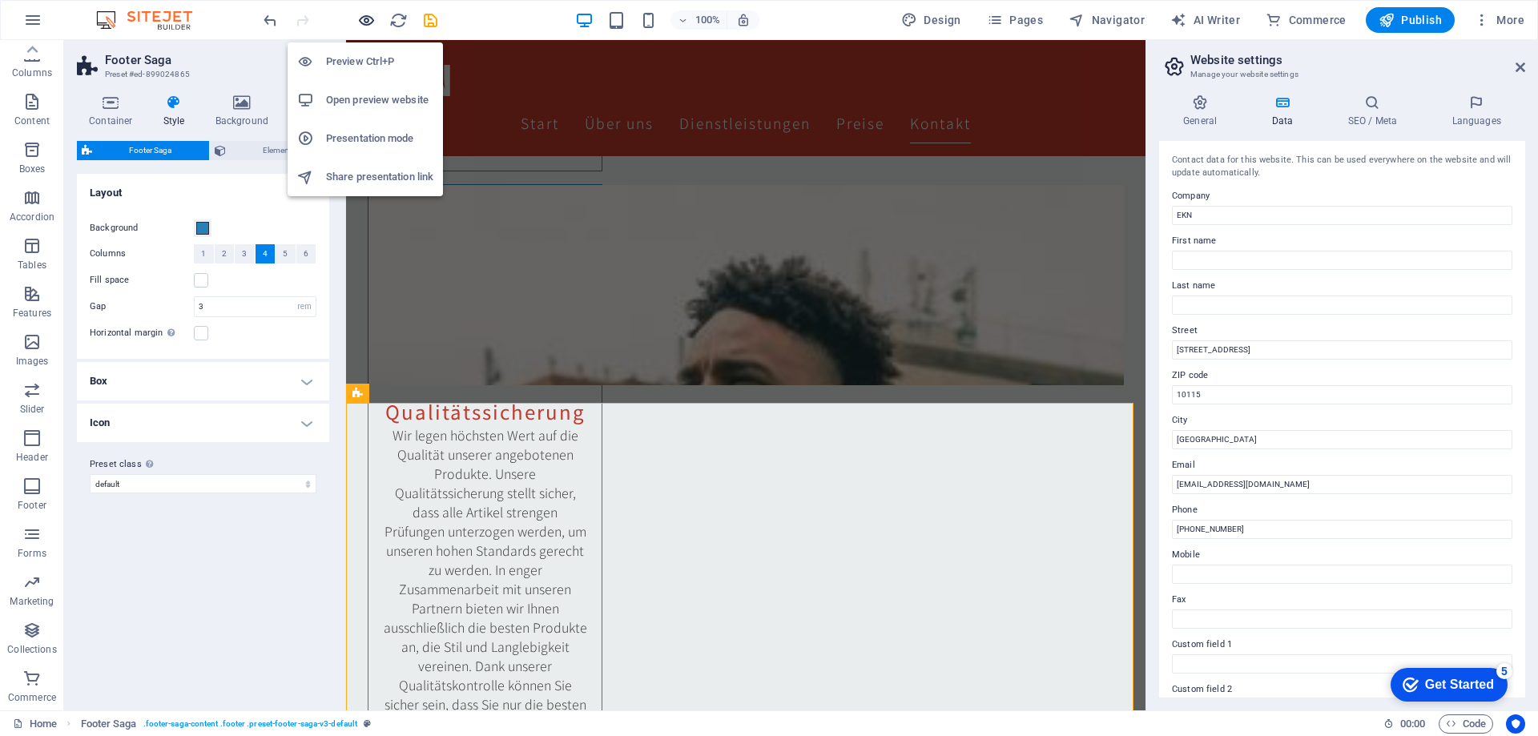
click at [365, 16] on icon "button" at bounding box center [366, 20] width 18 height 18
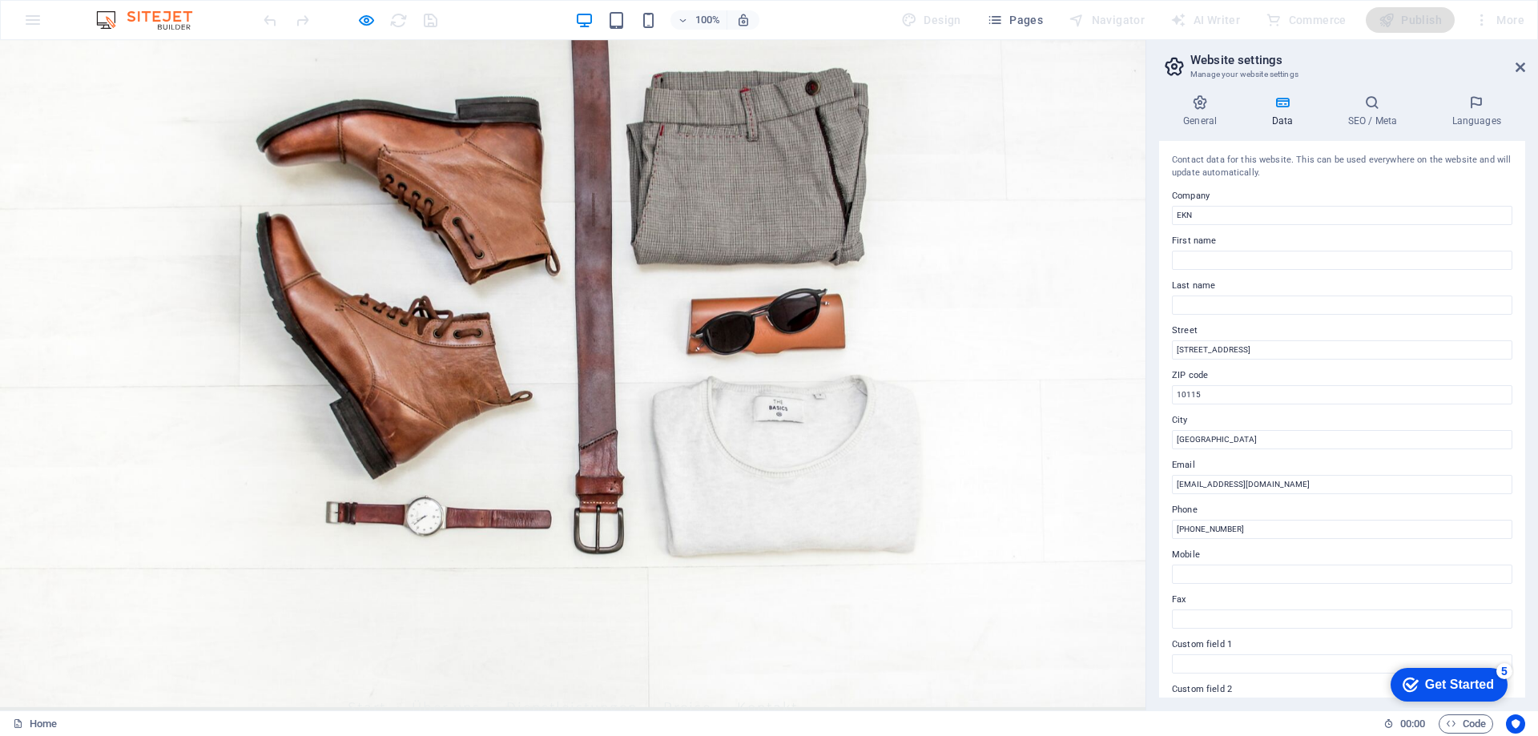
scroll to position [0, 0]
click at [1236, 215] on input "EKN" at bounding box center [1342, 215] width 341 height 19
drag, startPoint x: 1286, startPoint y: 214, endPoint x: 1146, endPoint y: 218, distance: 139.5
click at [1146, 218] on aside "Website settings Manage your website settings General Data SEO / Meta Languages…" at bounding box center [1342, 375] width 393 height 671
type input "EKN"
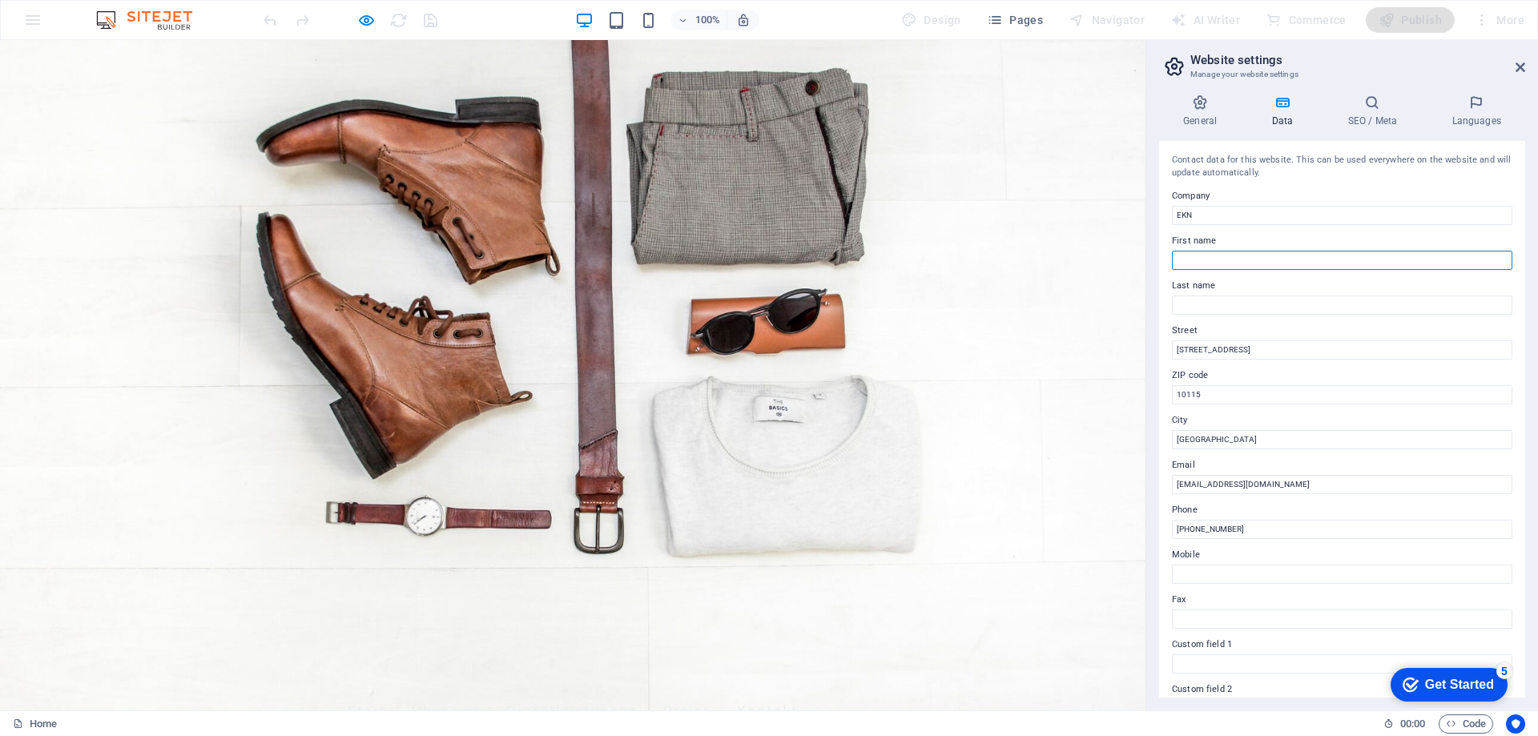
click at [1226, 262] on input "First name" at bounding box center [1342, 260] width 341 height 19
type input "B"
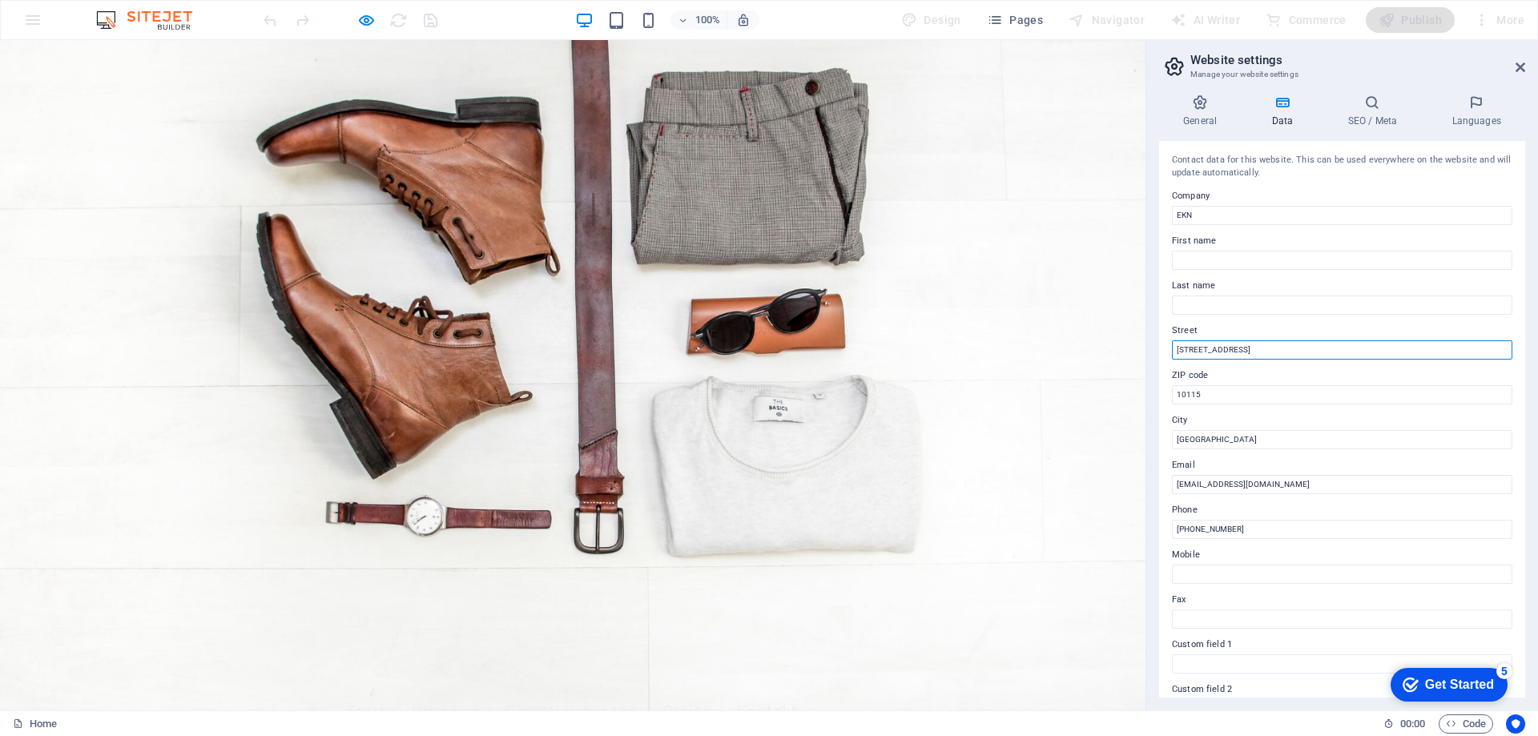
drag, startPoint x: 1255, startPoint y: 352, endPoint x: 1178, endPoint y: 337, distance: 79.0
click at [1166, 346] on div "Contact data for this website. This can be used everywhere on the website and w…" at bounding box center [1342, 419] width 366 height 557
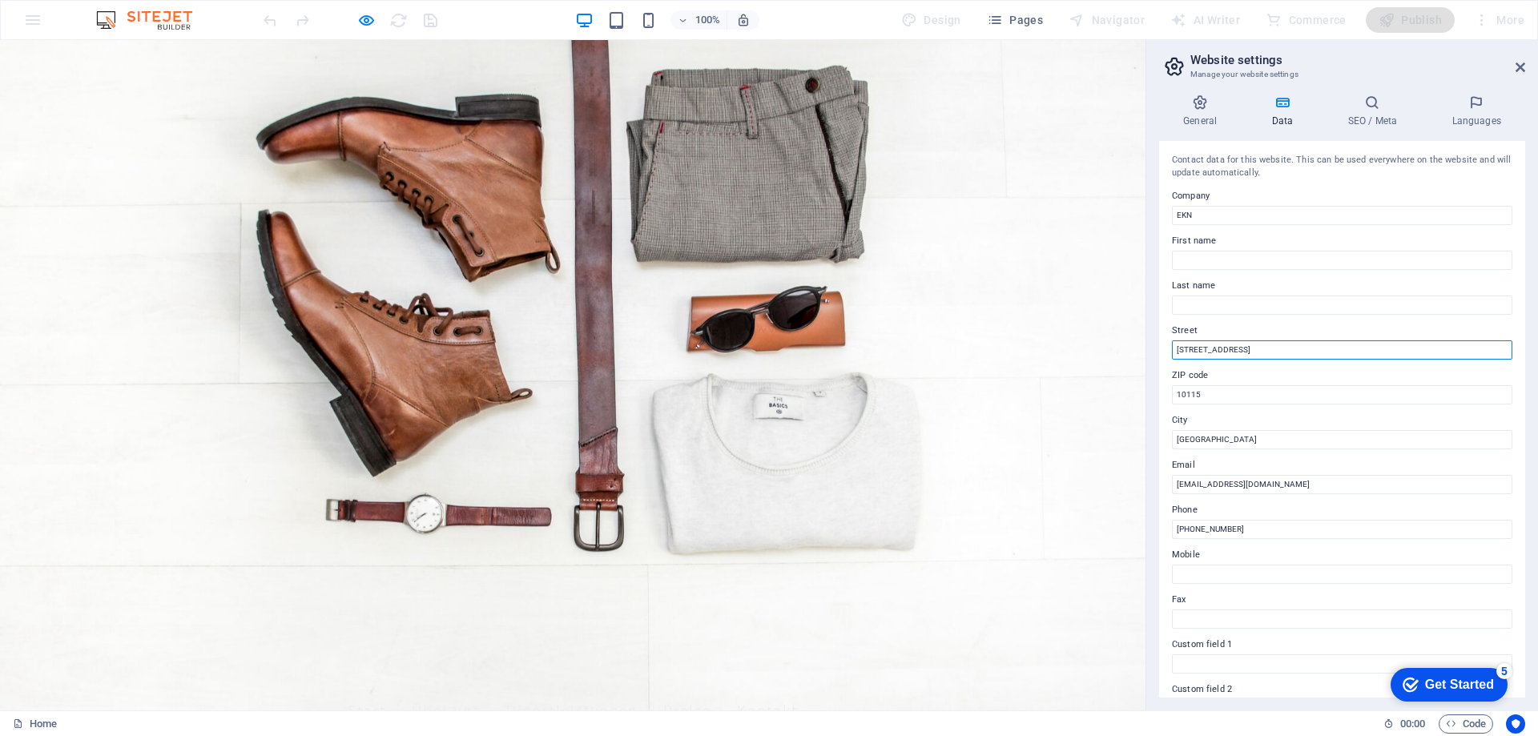
scroll to position [80, 0]
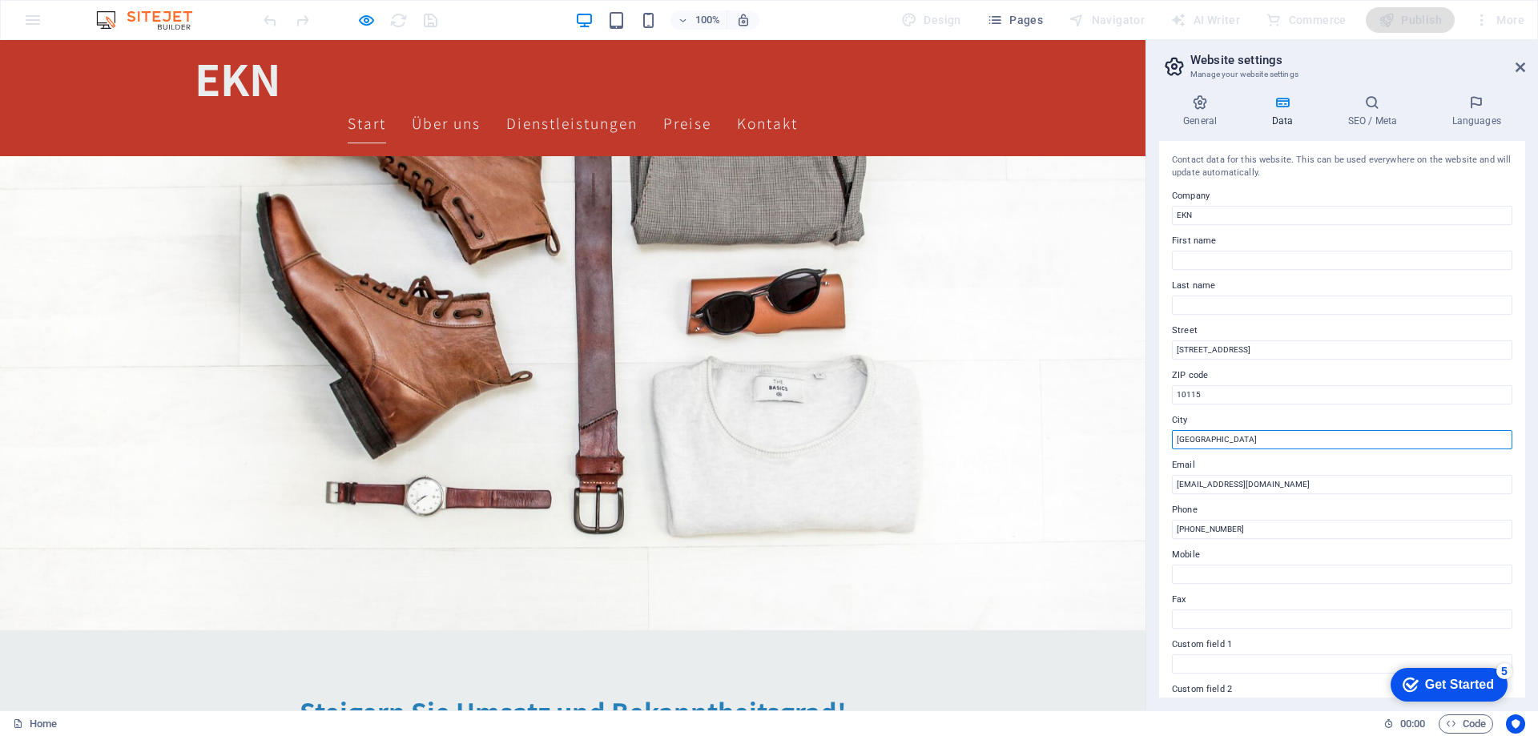
drag, startPoint x: 1214, startPoint y: 439, endPoint x: 1149, endPoint y: 437, distance: 64.9
click at [1149, 437] on aside "Website settings Manage your website settings General Data SEO / Meta Languages…" at bounding box center [1342, 375] width 393 height 671
type input "Alzenau"
type input "63755"
drag, startPoint x: 1236, startPoint y: 525, endPoint x: 1144, endPoint y: 484, distance: 100.8
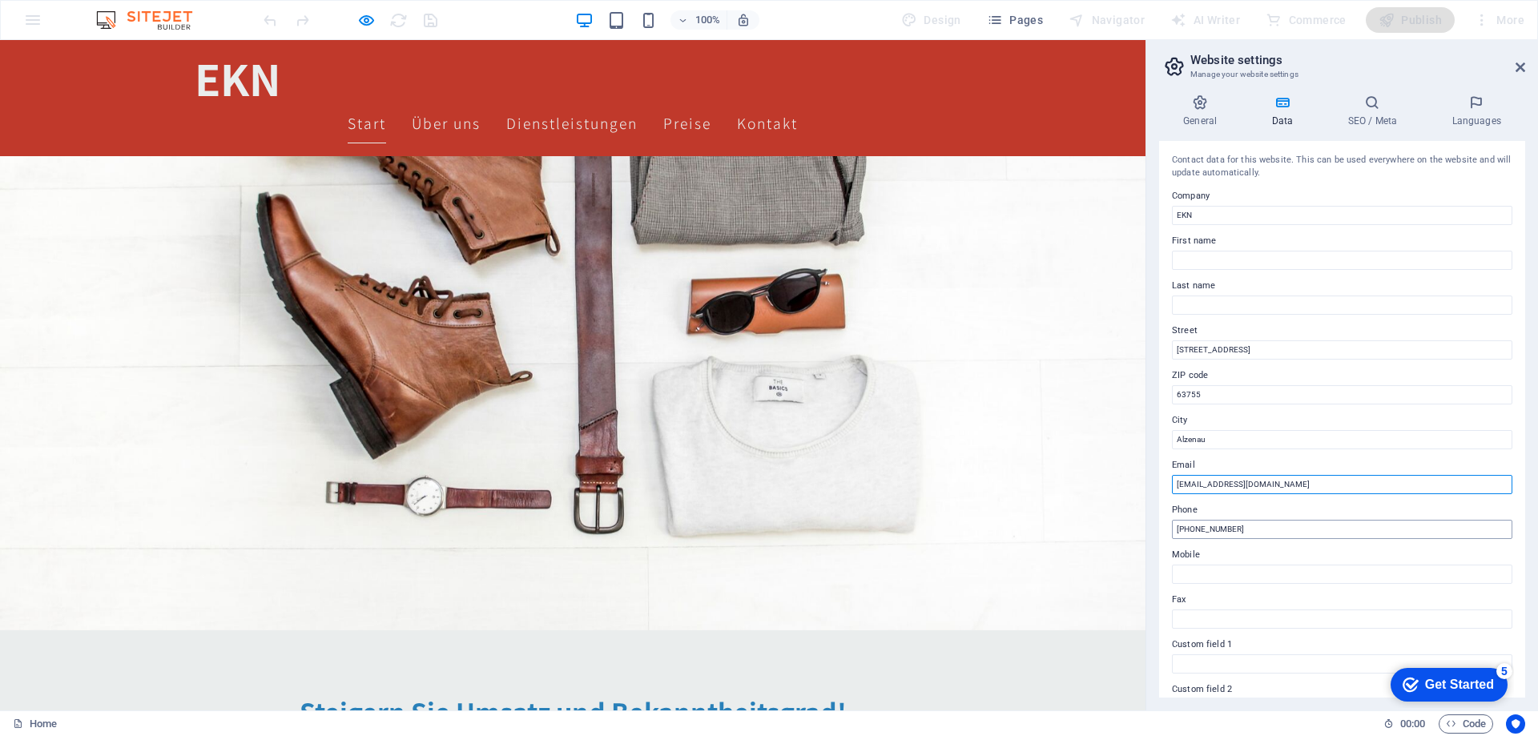
type input "[EMAIL_ADDRESS][DOMAIN_NAME]"
drag, startPoint x: 1253, startPoint y: 530, endPoint x: 1159, endPoint y: 533, distance: 94.6
click at [1159, 533] on div "General Data SEO / Meta Languages Website name Individual Logo Drag files here,…" at bounding box center [1342, 396] width 392 height 629
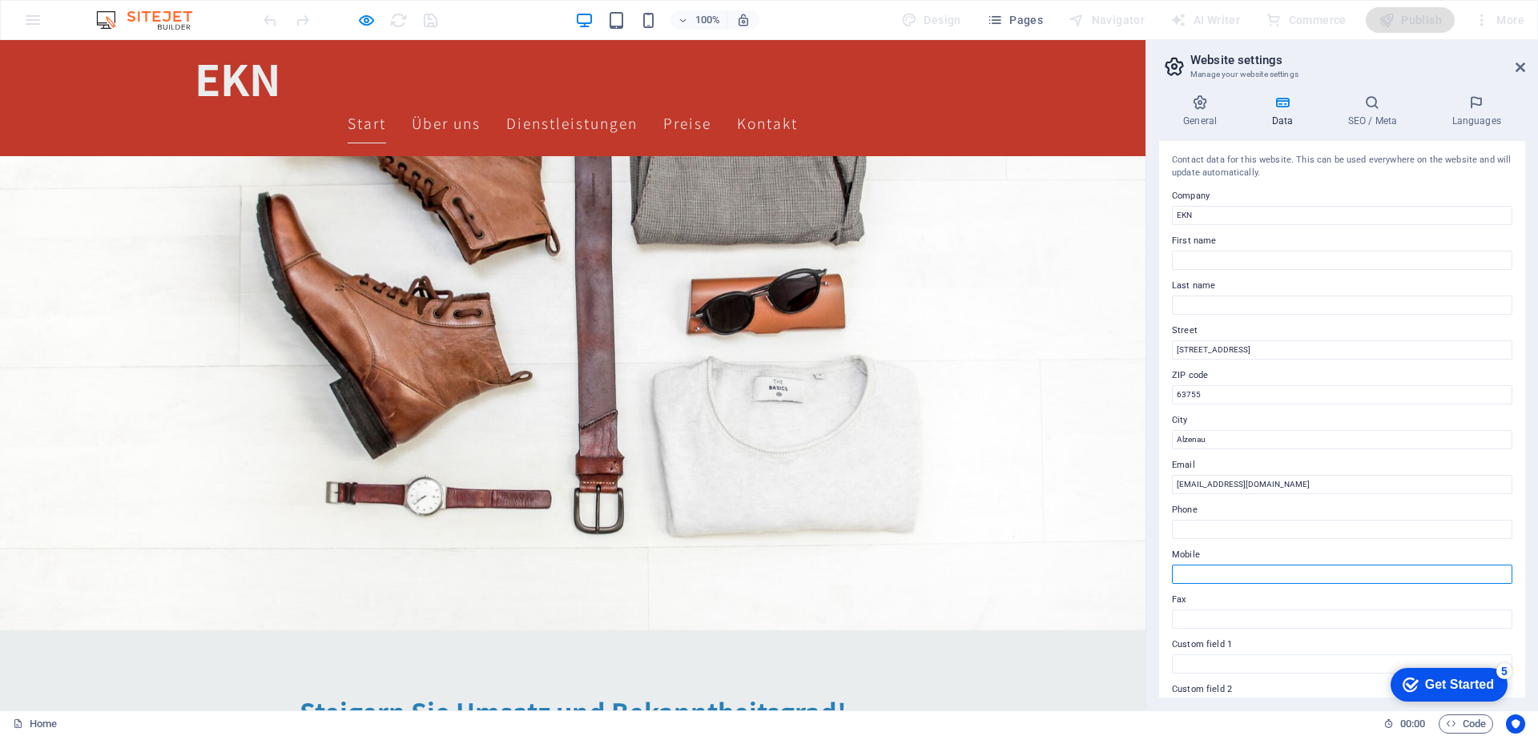
click at [1196, 570] on input "Mobile" at bounding box center [1342, 574] width 341 height 19
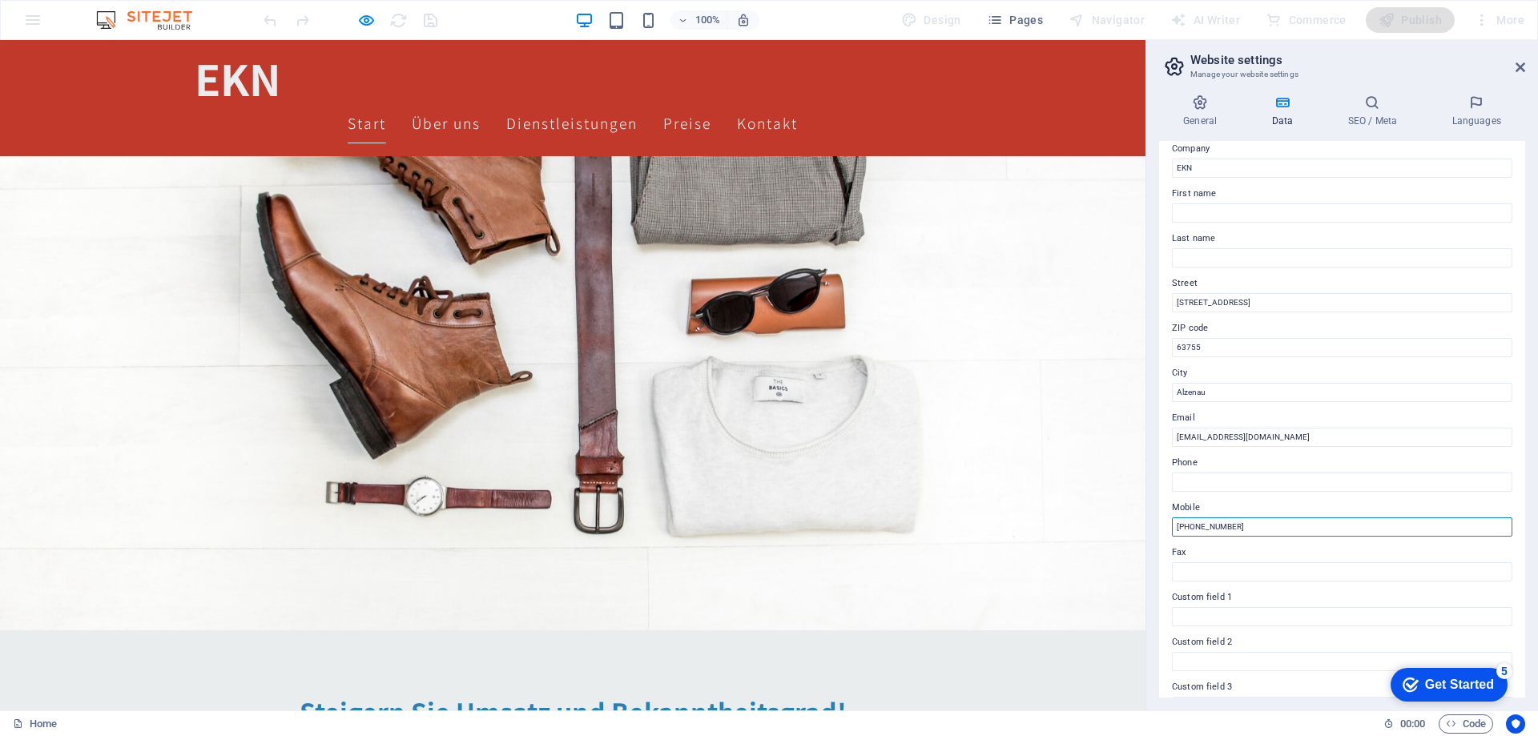
scroll to position [0, 0]
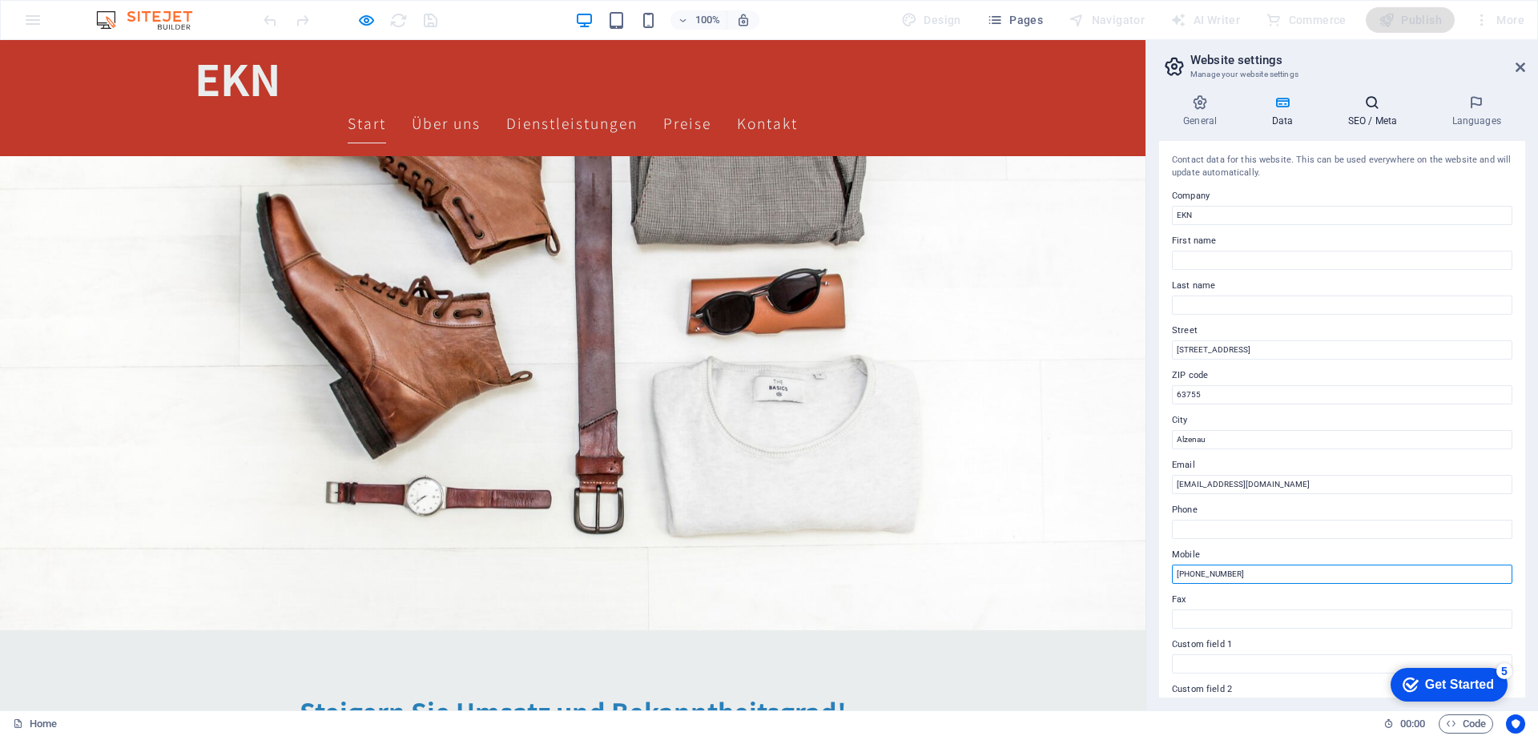
type input "[PHONE_NUMBER]"
click at [1356, 125] on h4 "SEO / Meta" at bounding box center [1376, 112] width 104 height 34
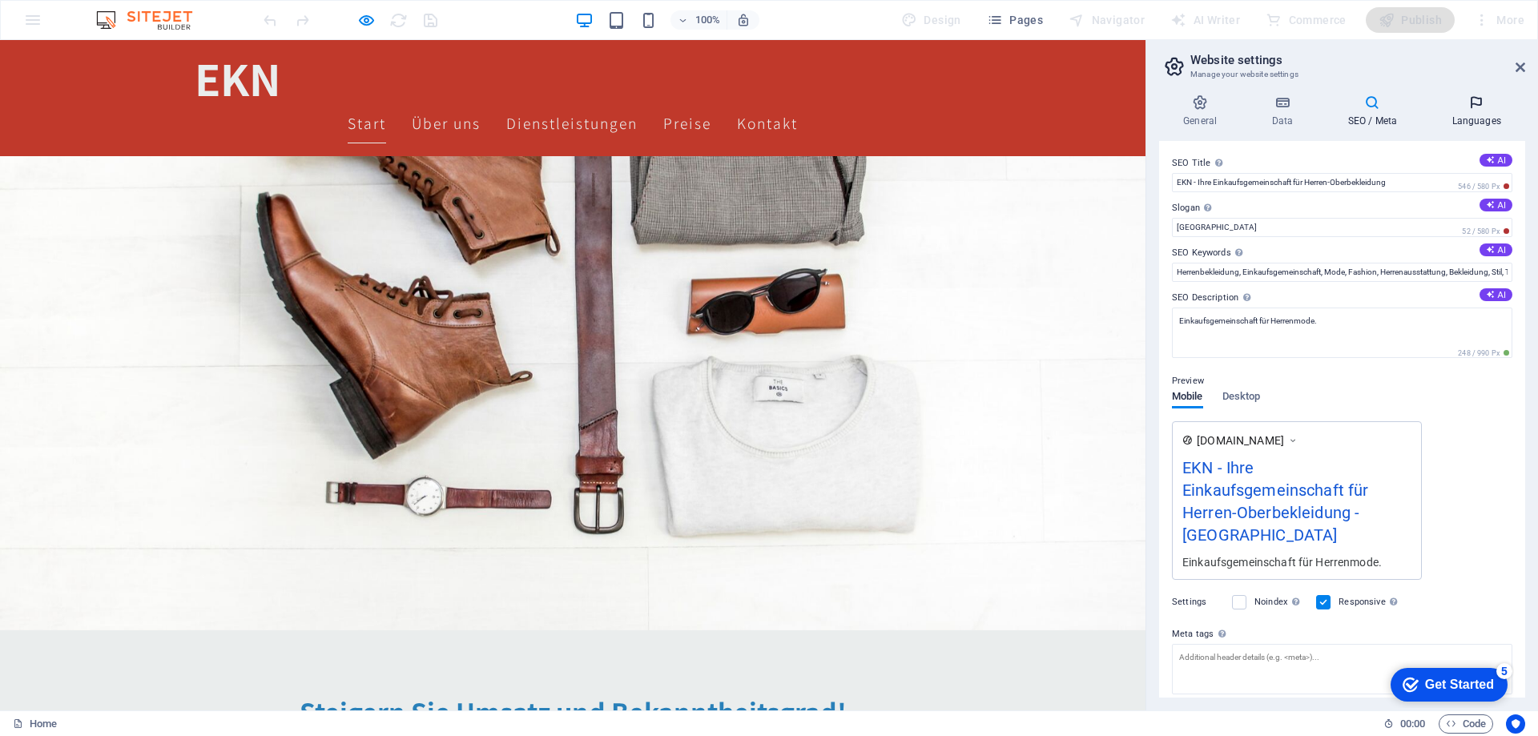
click at [1480, 117] on h4 "Languages" at bounding box center [1477, 112] width 98 height 34
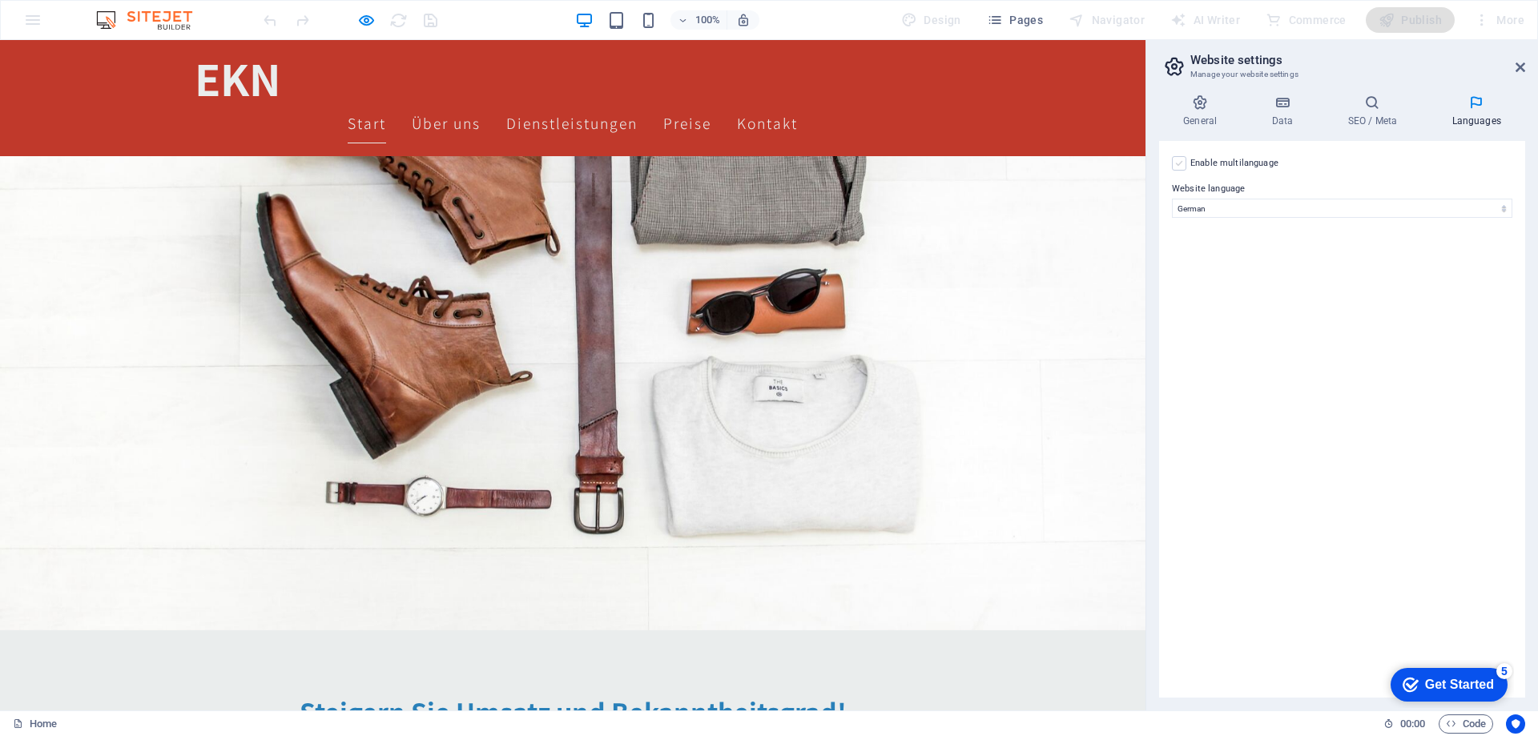
click at [1179, 163] on label at bounding box center [1179, 163] width 14 height 14
click at [0, 0] on input "Enable multilanguage To disable multilanguage delete all languages until only o…" at bounding box center [0, 0] width 0 height 0
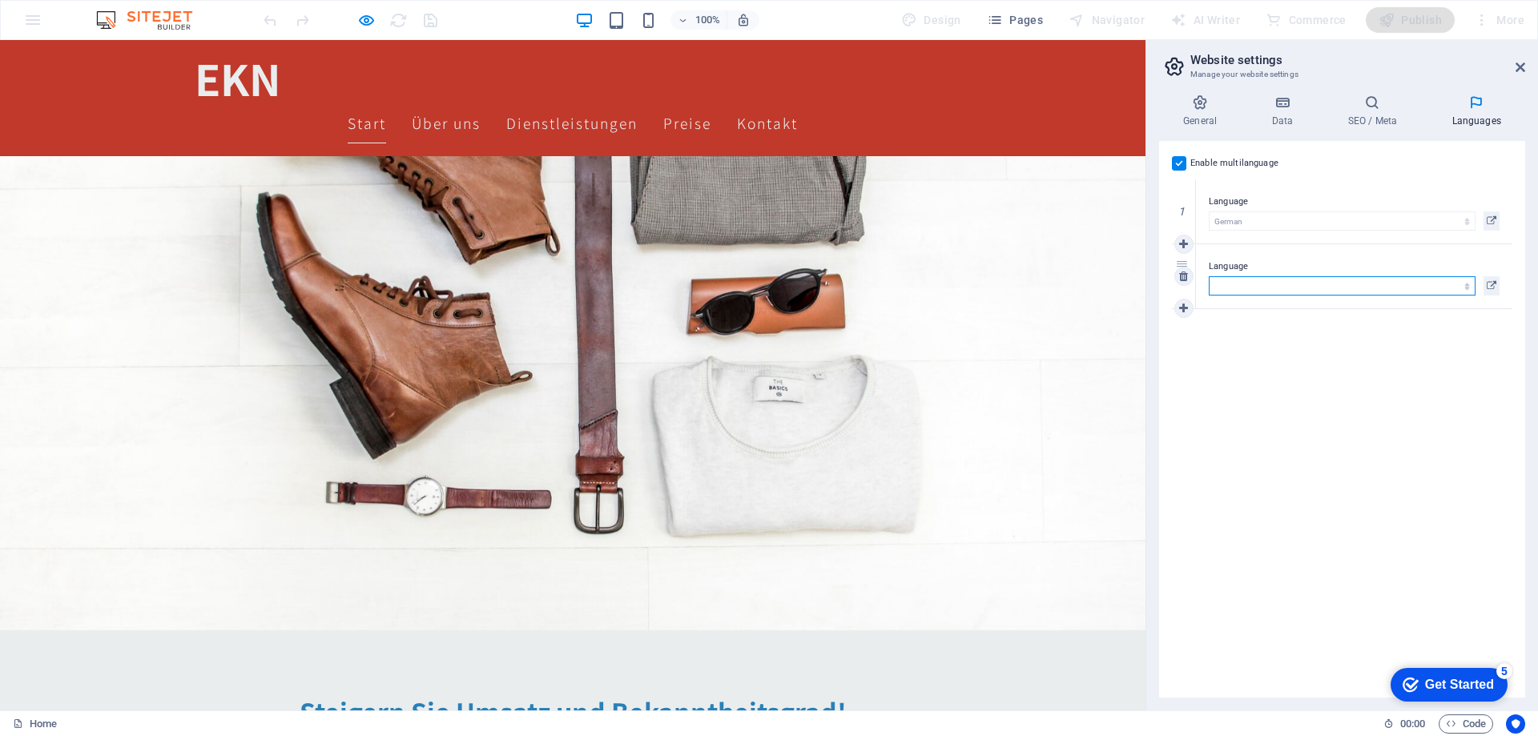
click at [1280, 278] on select "Abkhazian Afar Afrikaans Akan Albanian Amharic Arabic Aragonese Armenian Assame…" at bounding box center [1342, 285] width 267 height 19
click at [1256, 280] on select "Abkhazian Afar Afrikaans Akan Albanian Amharic Arabic Aragonese Armenian Assame…" at bounding box center [1342, 285] width 267 height 19
select select "41"
click at [1310, 346] on div "Enable multilanguage To disable multilanguage delete all languages until only o…" at bounding box center [1342, 419] width 366 height 557
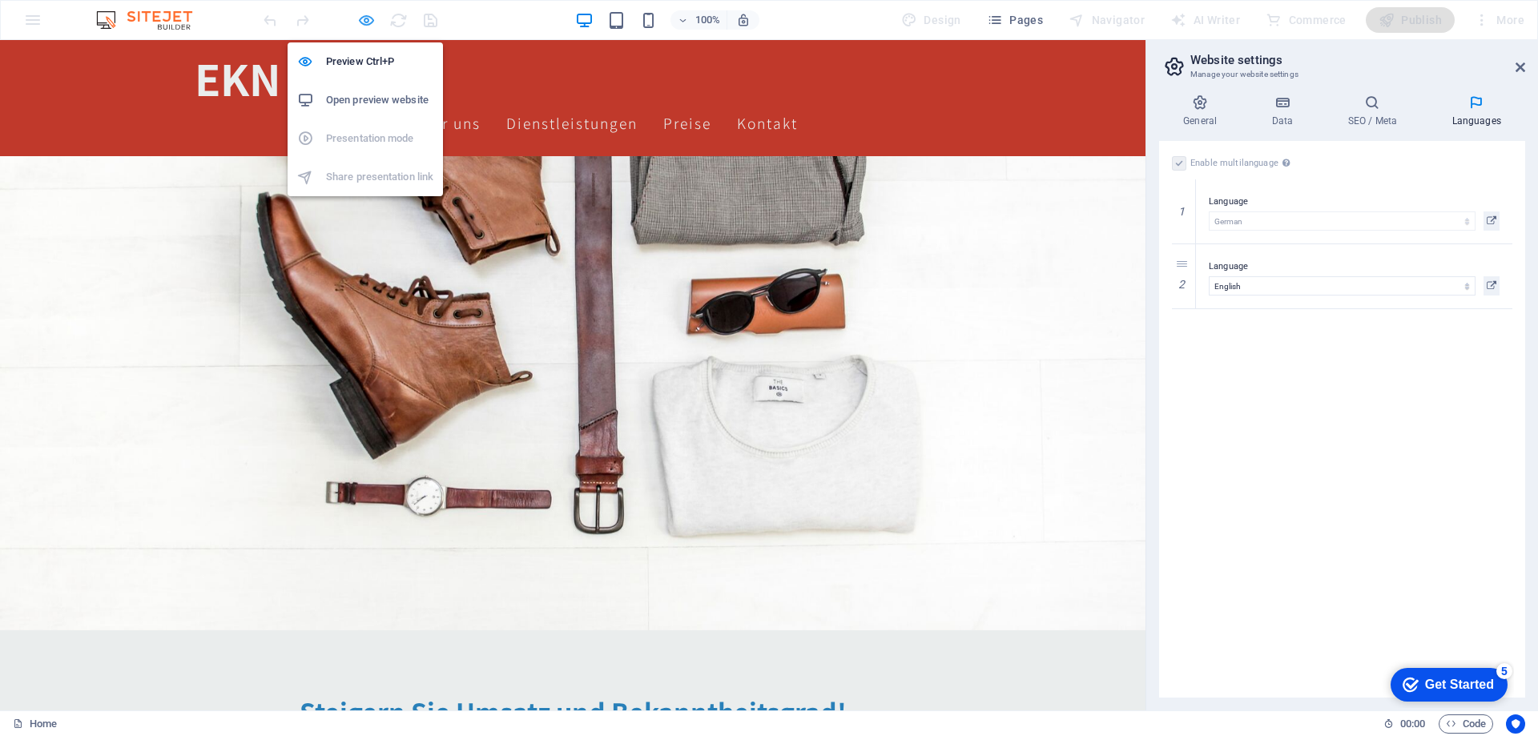
click at [364, 19] on icon "button" at bounding box center [366, 20] width 18 height 18
select select "rem"
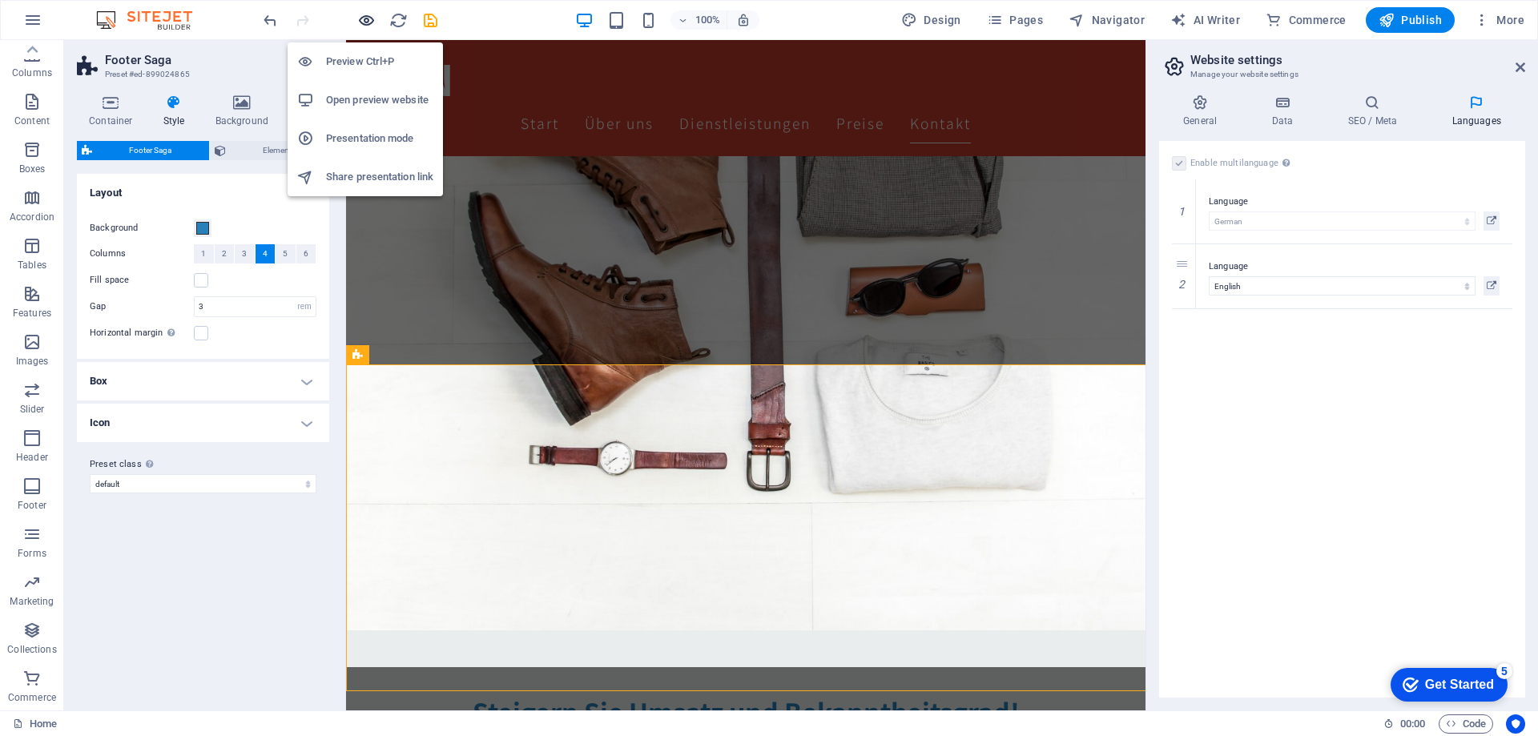
scroll to position [3024, 0]
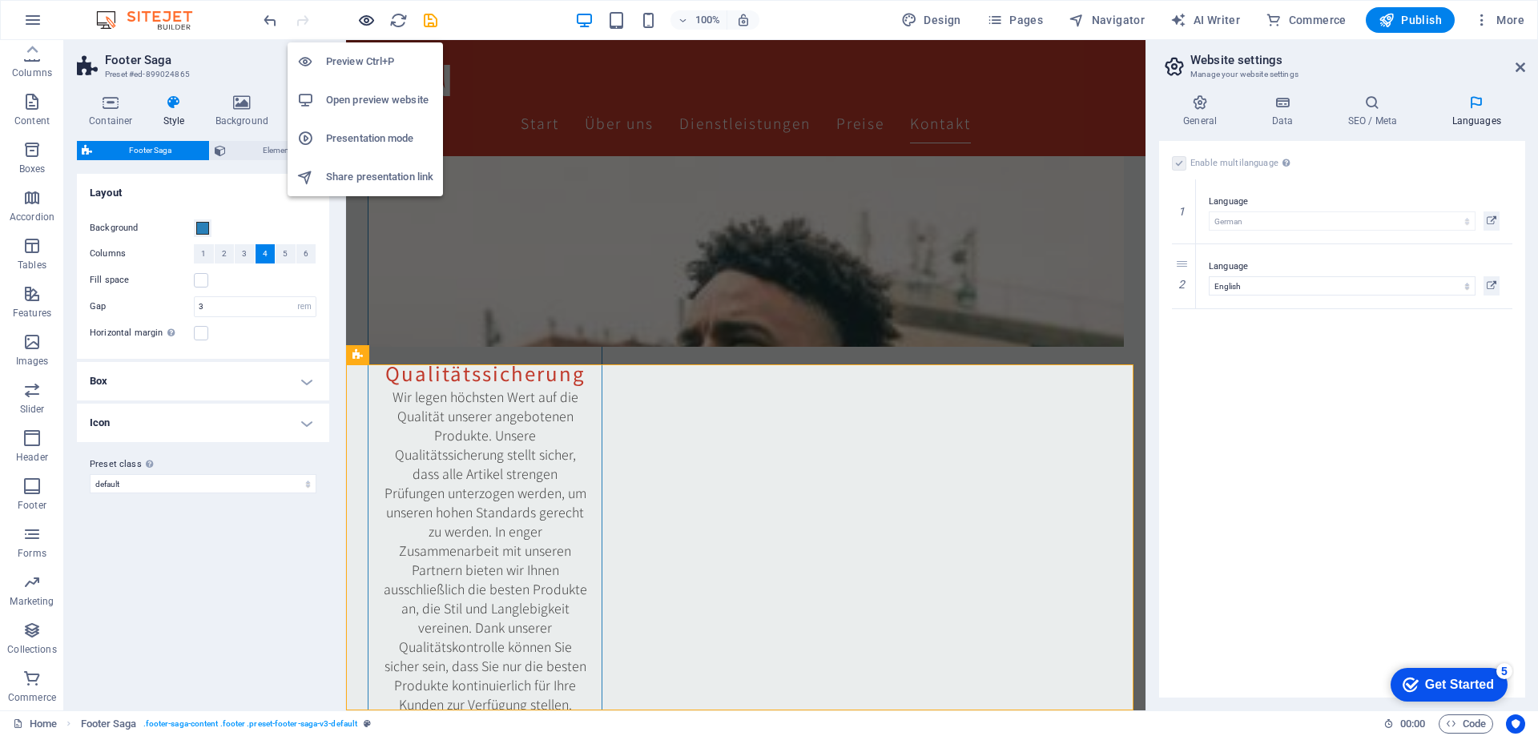
click at [366, 18] on icon "button" at bounding box center [366, 20] width 18 height 18
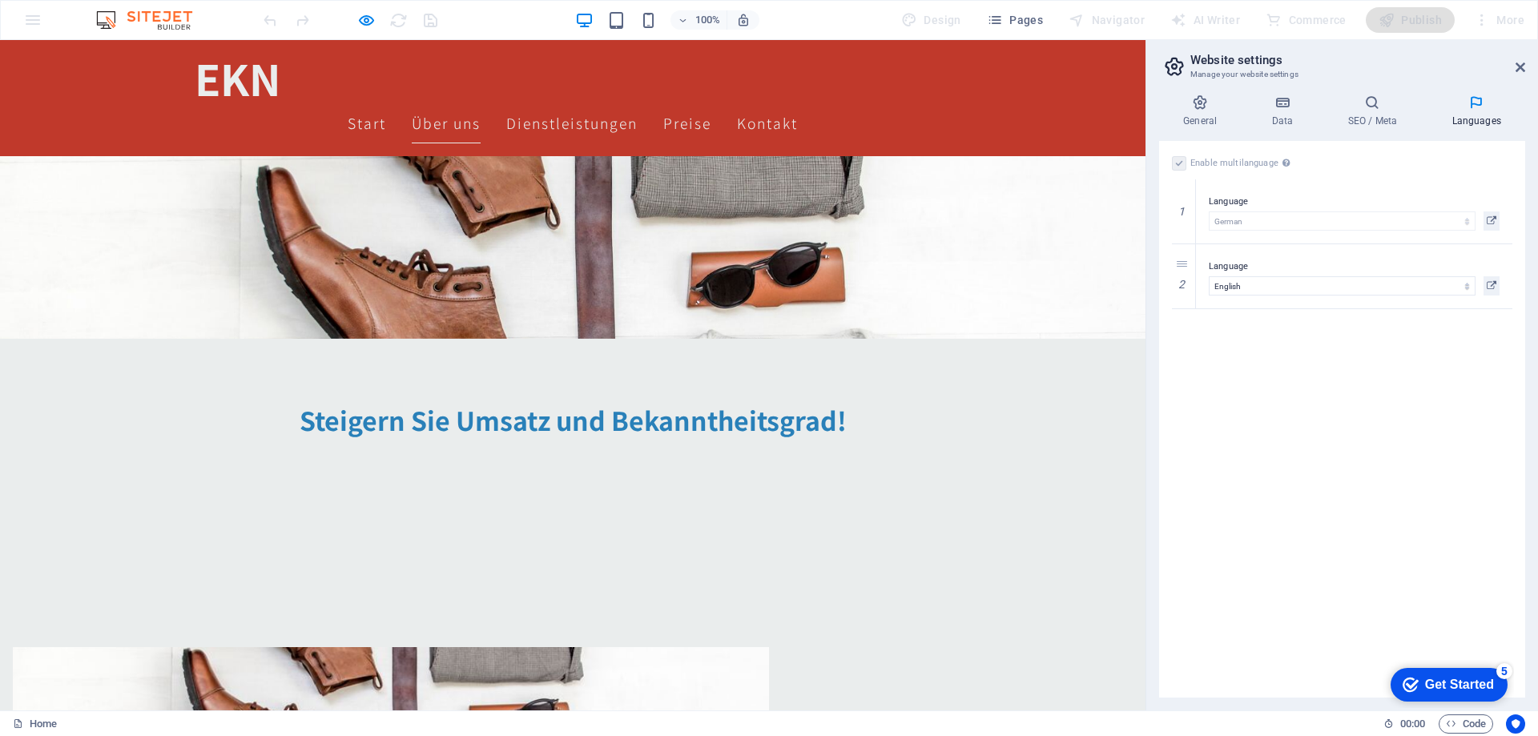
scroll to position [0, 0]
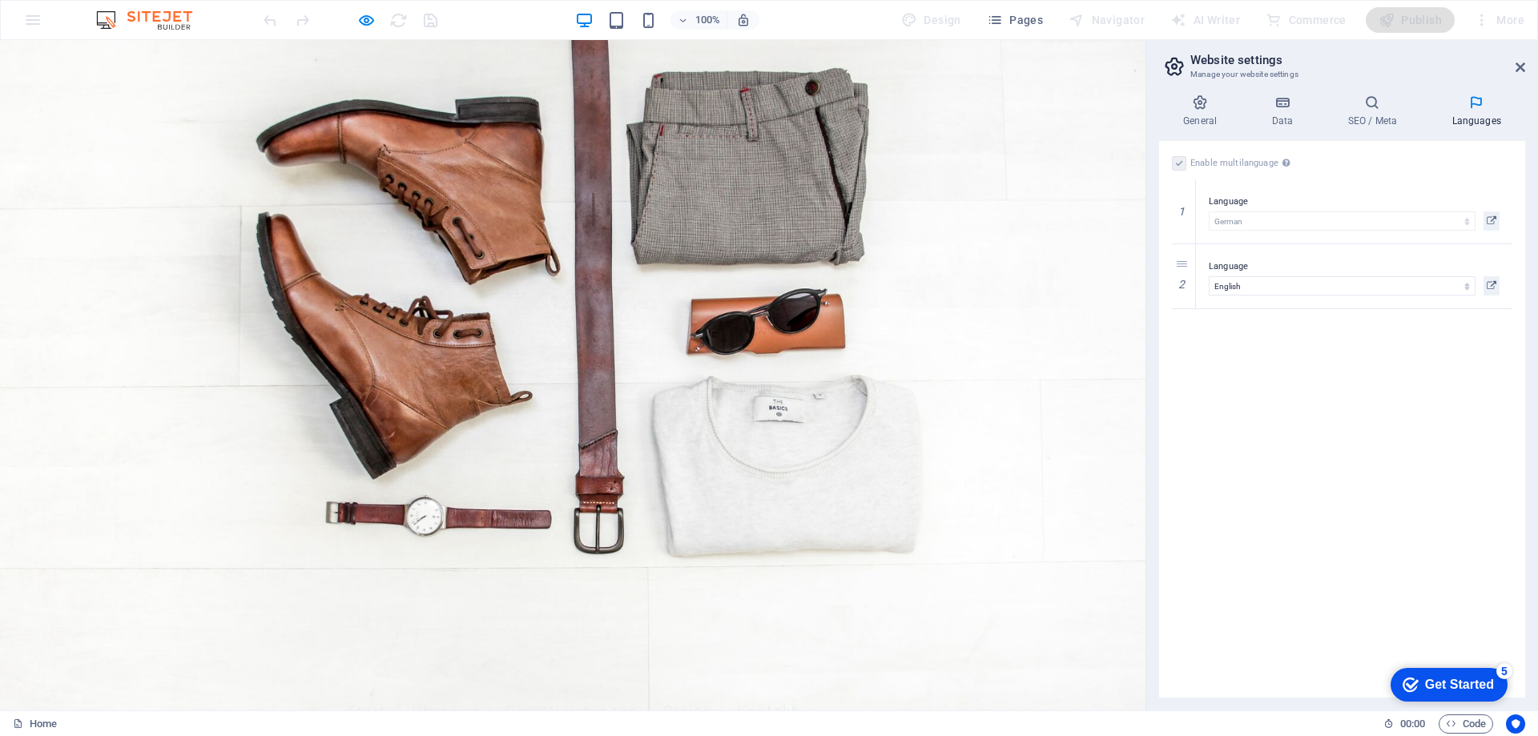
click at [30, 21] on div "100% Design Pages Navigator AI Writer Commerce Publish More" at bounding box center [769, 20] width 1537 height 38
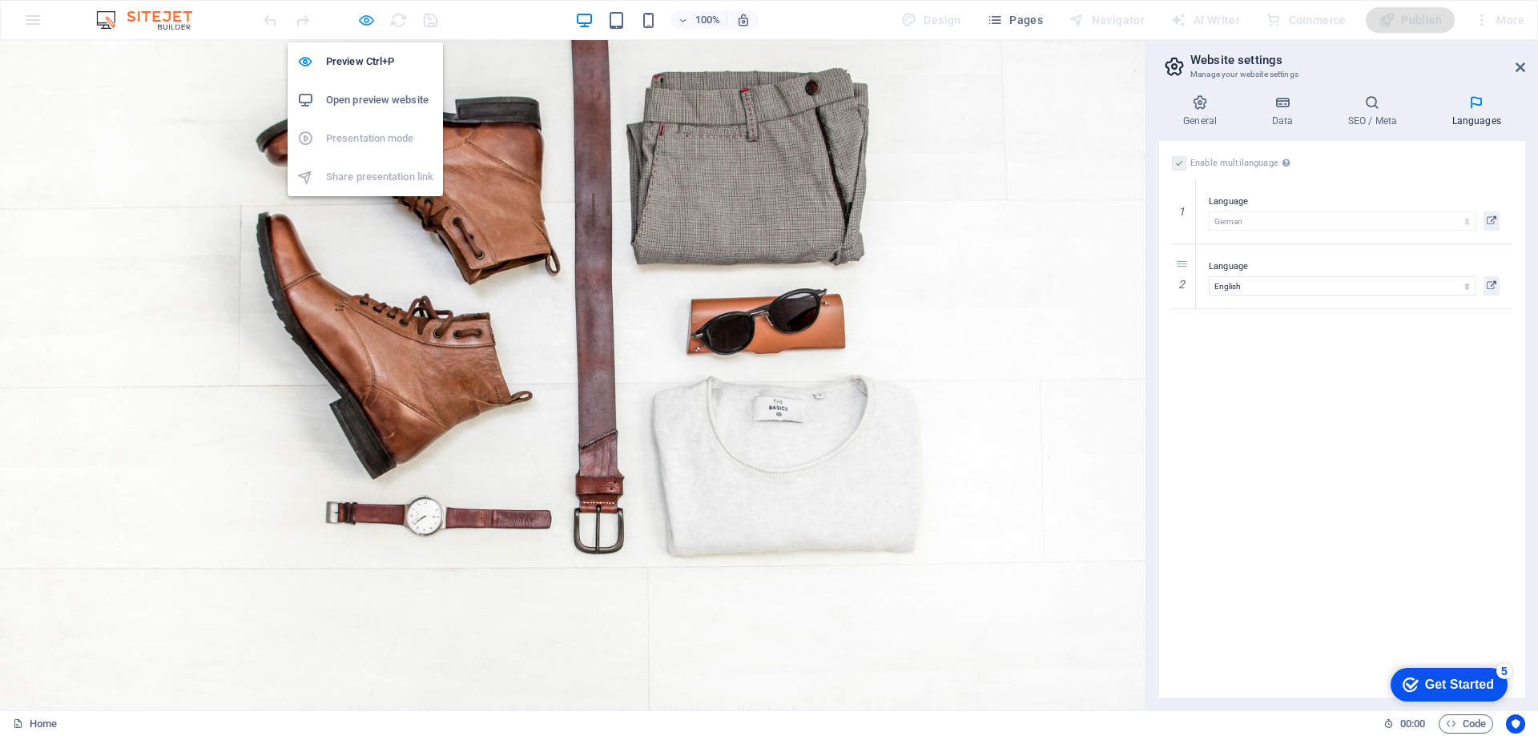
click at [362, 20] on icon "button" at bounding box center [366, 20] width 18 height 18
select select "rem"
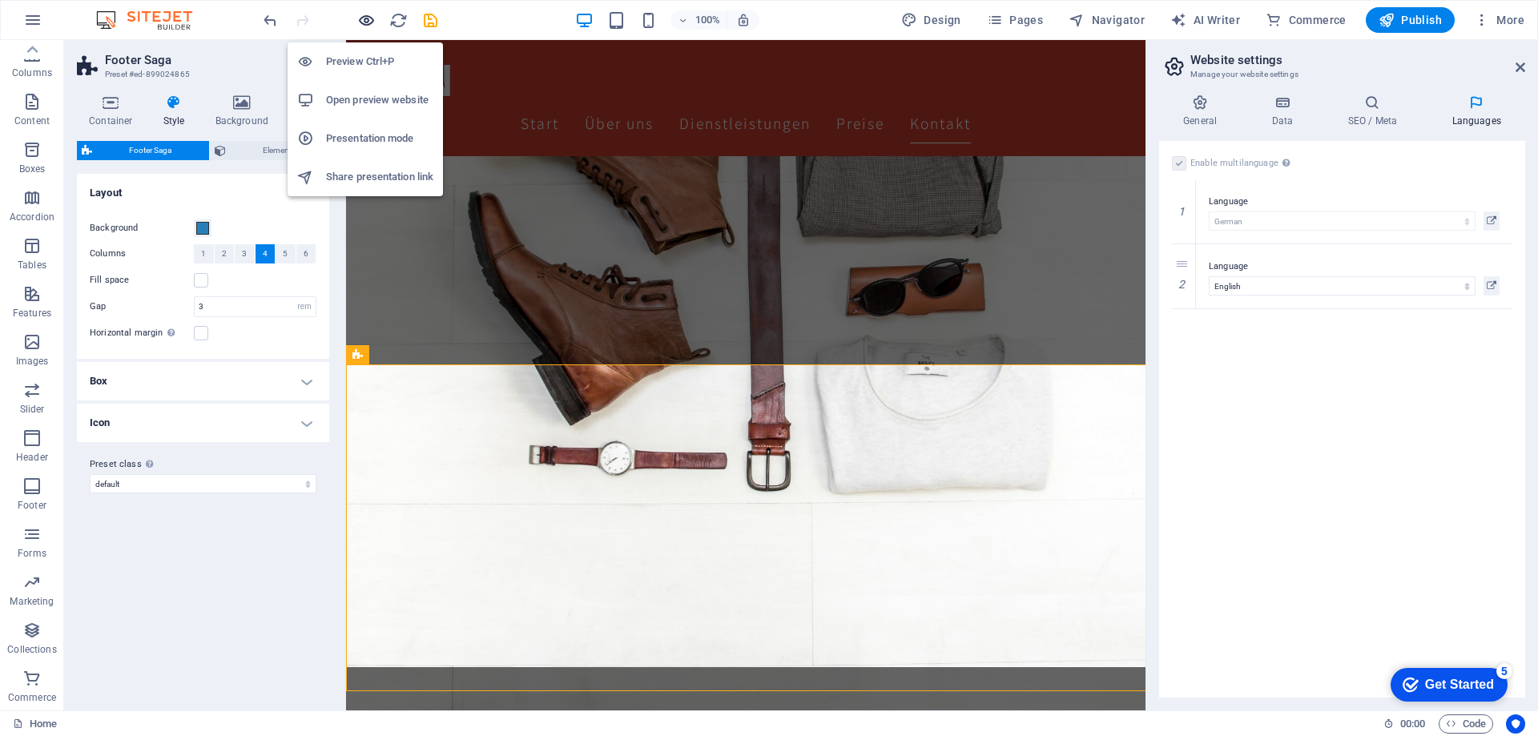
scroll to position [3024, 0]
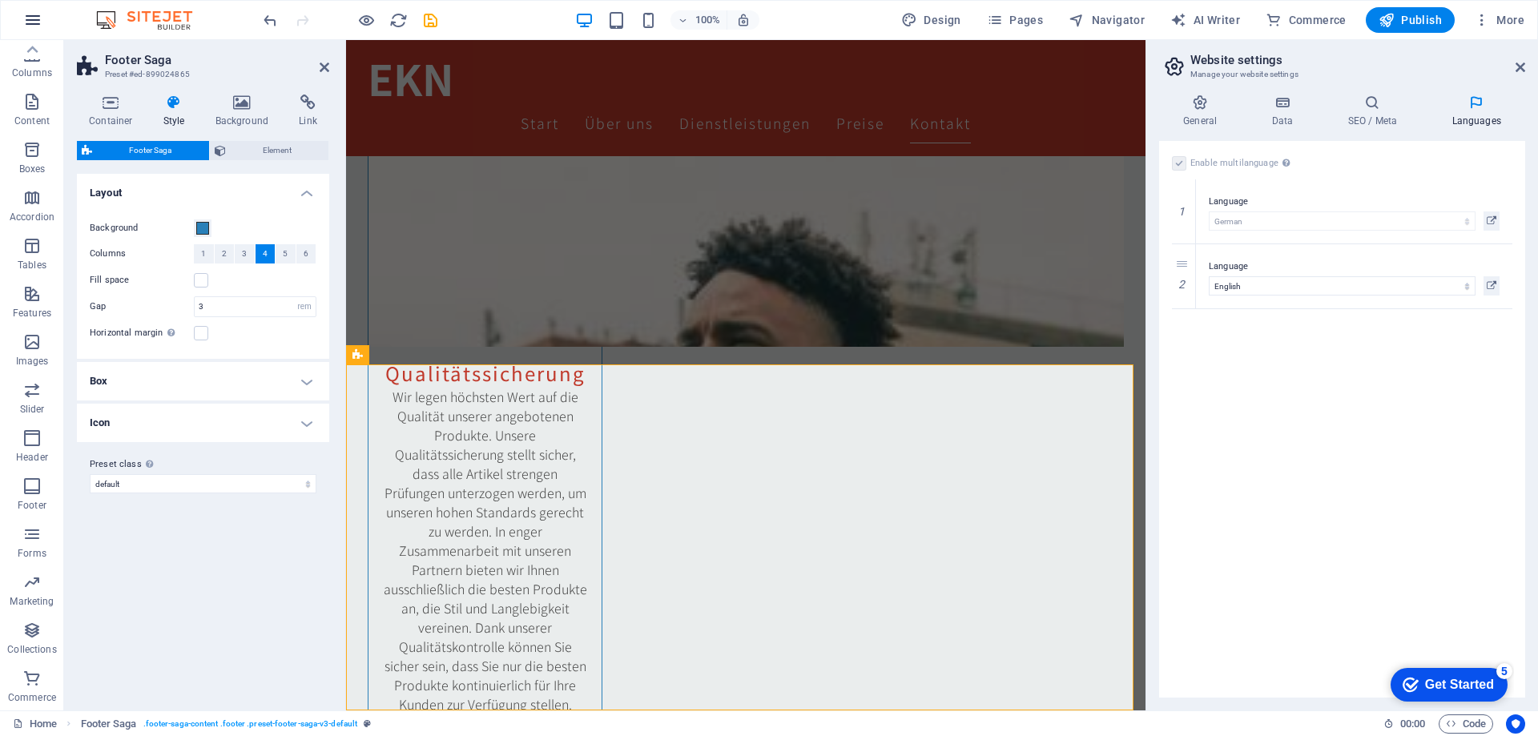
click at [30, 24] on icon "button" at bounding box center [32, 19] width 19 height 19
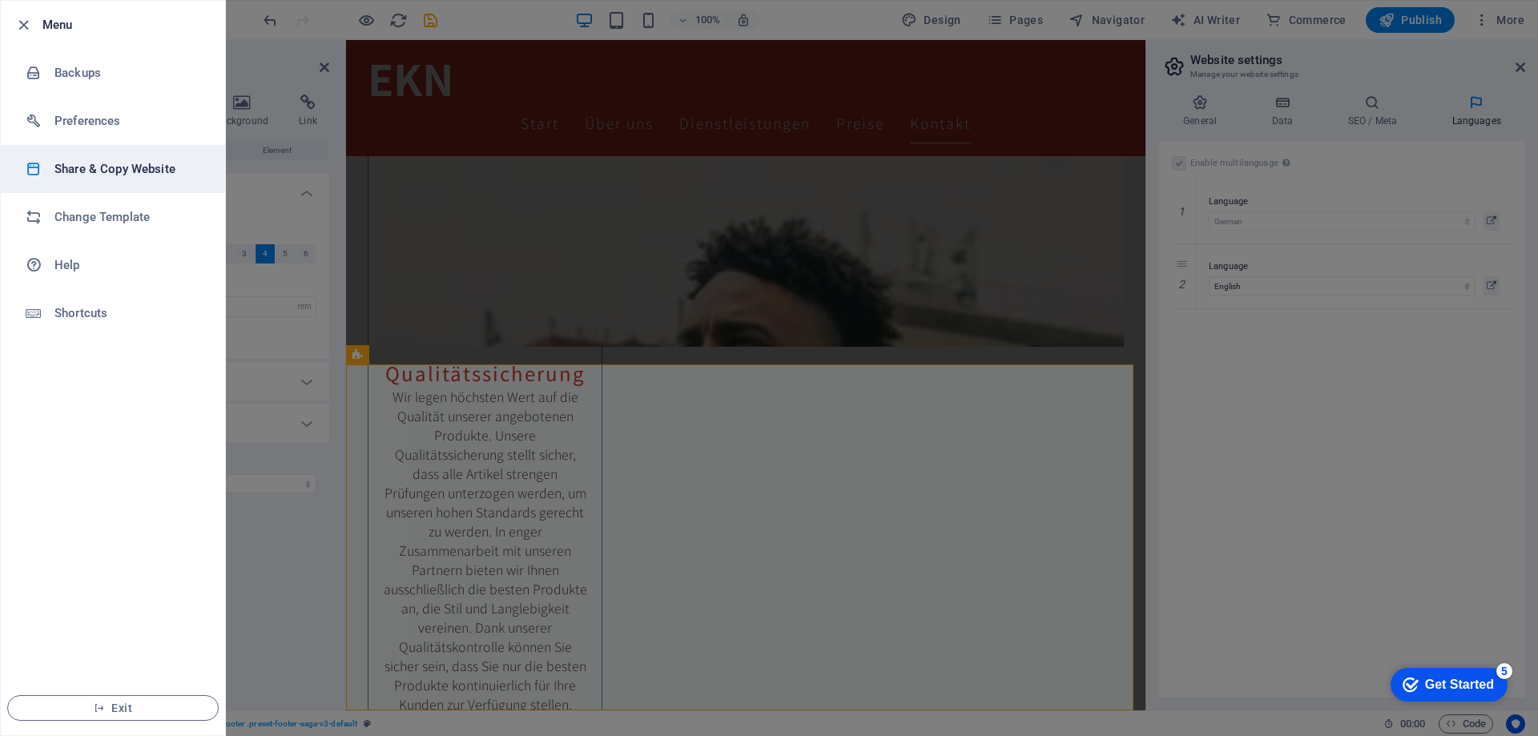
click at [92, 168] on h6 "Share & Copy Website" at bounding box center [128, 168] width 148 height 19
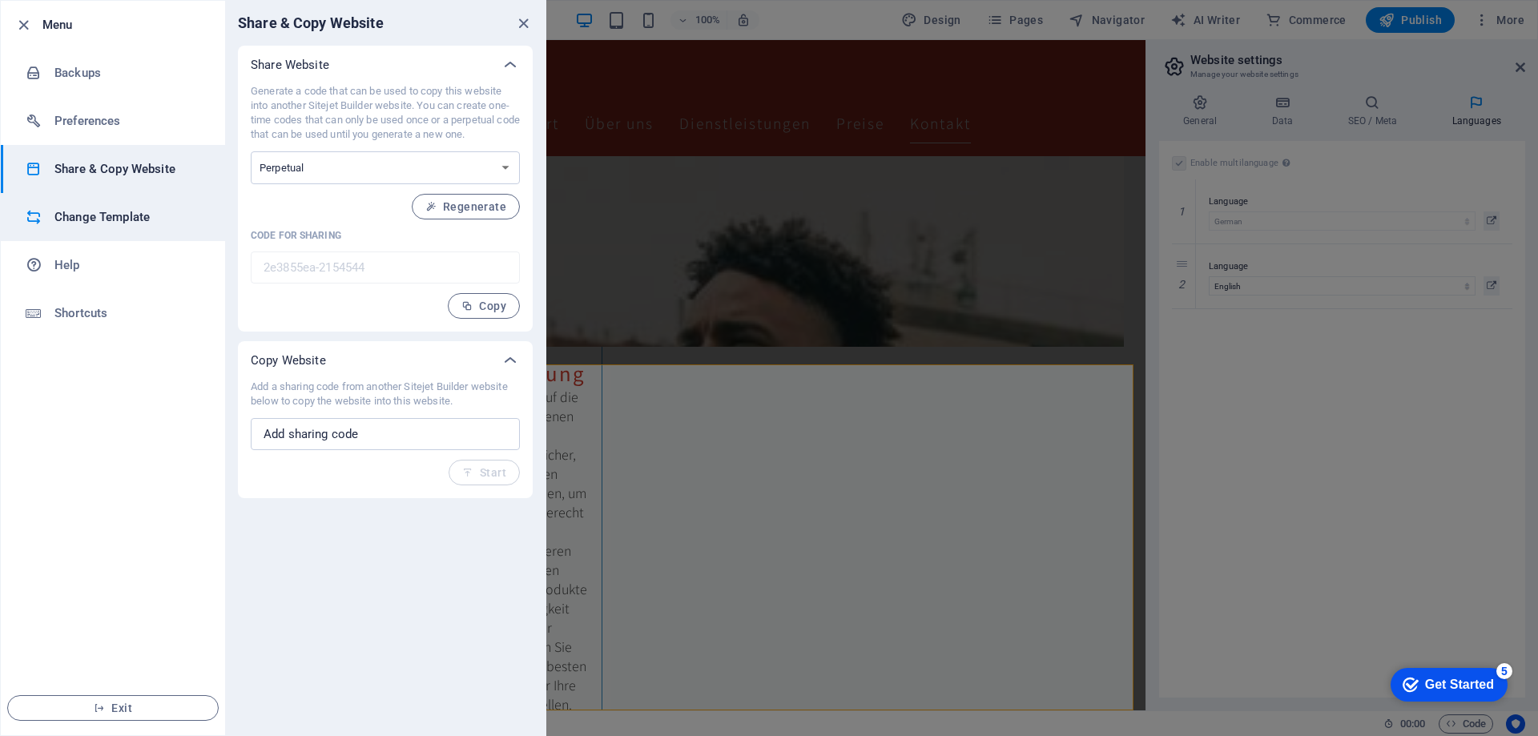
click at [132, 217] on h6 "Change Template" at bounding box center [128, 217] width 148 height 19
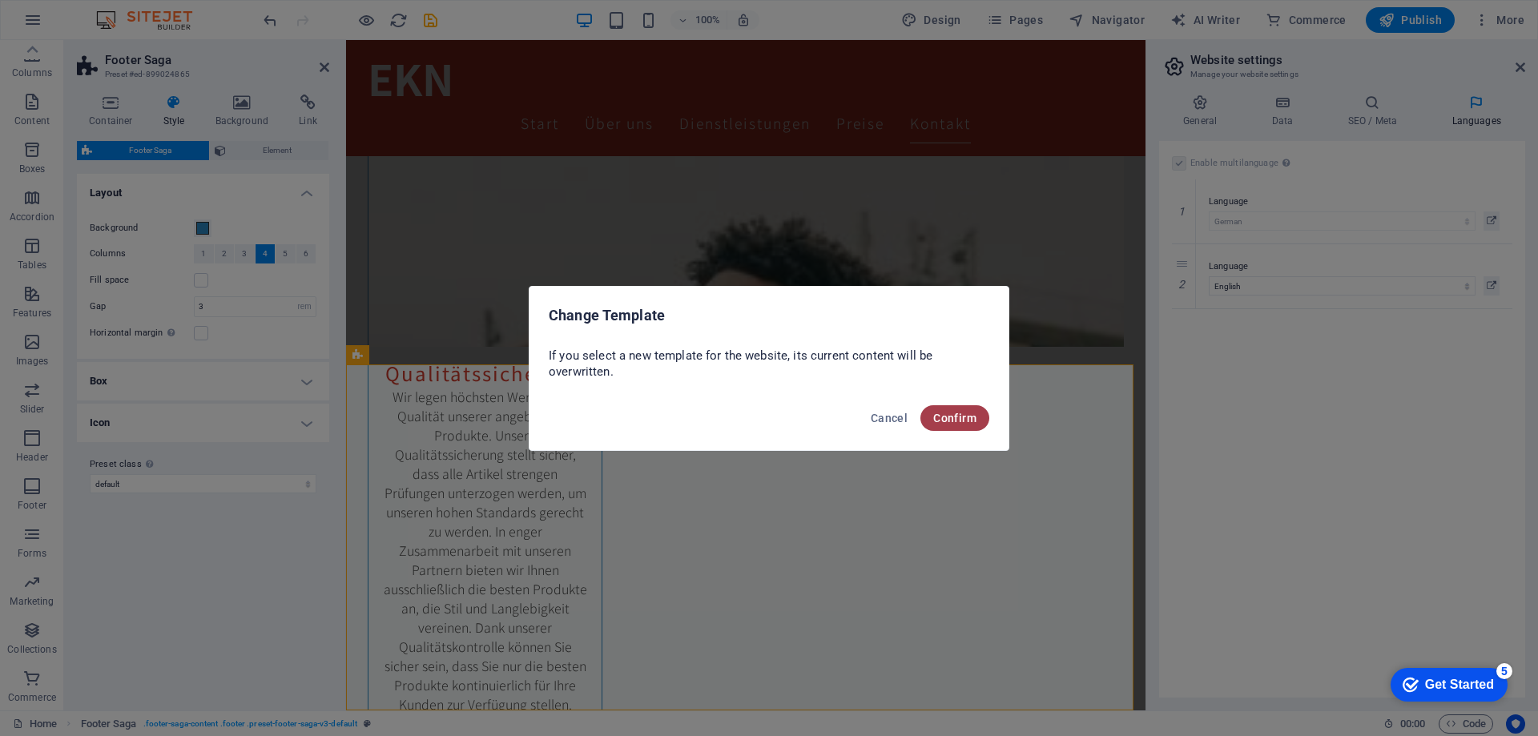
click at [953, 414] on span "Confirm" at bounding box center [954, 418] width 43 height 13
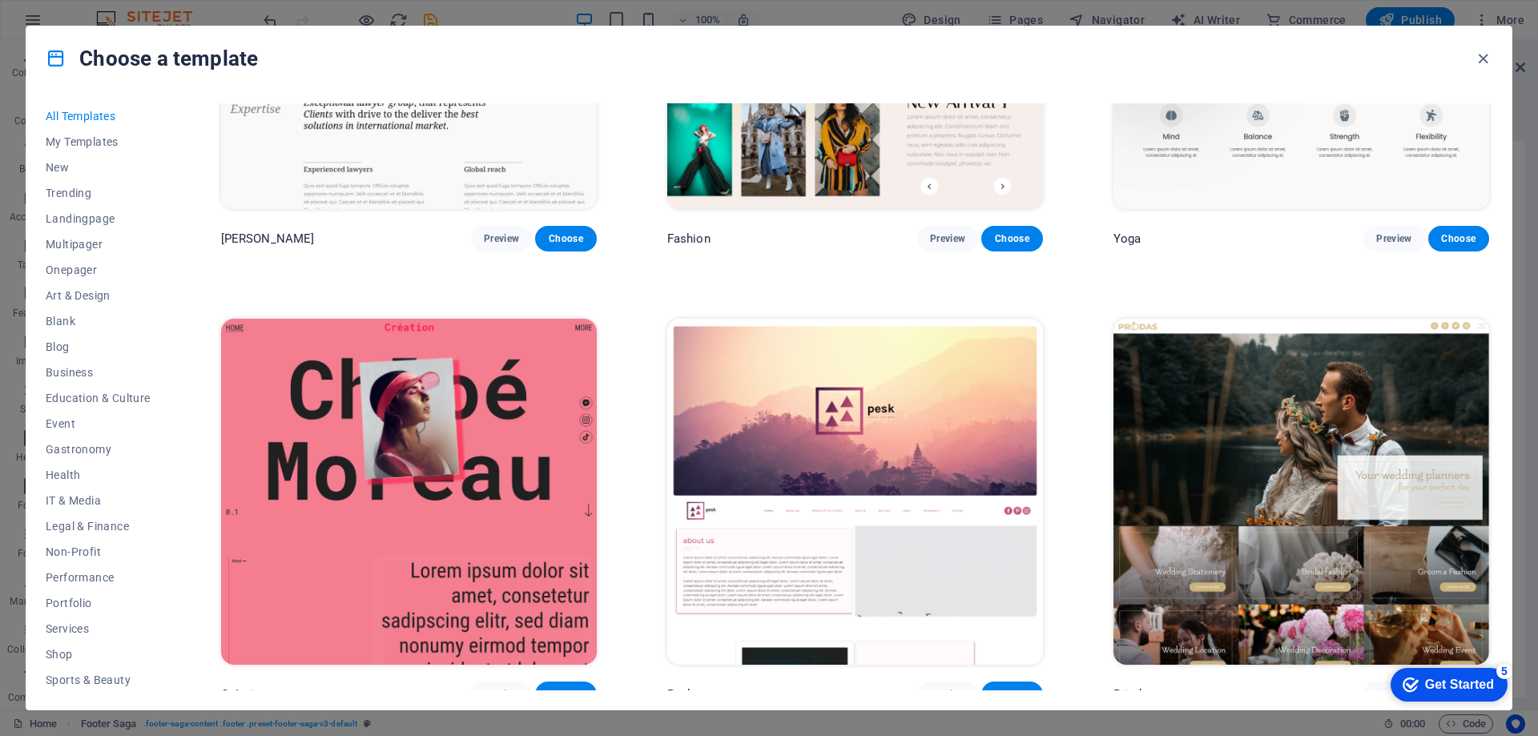
scroll to position [8012, 0]
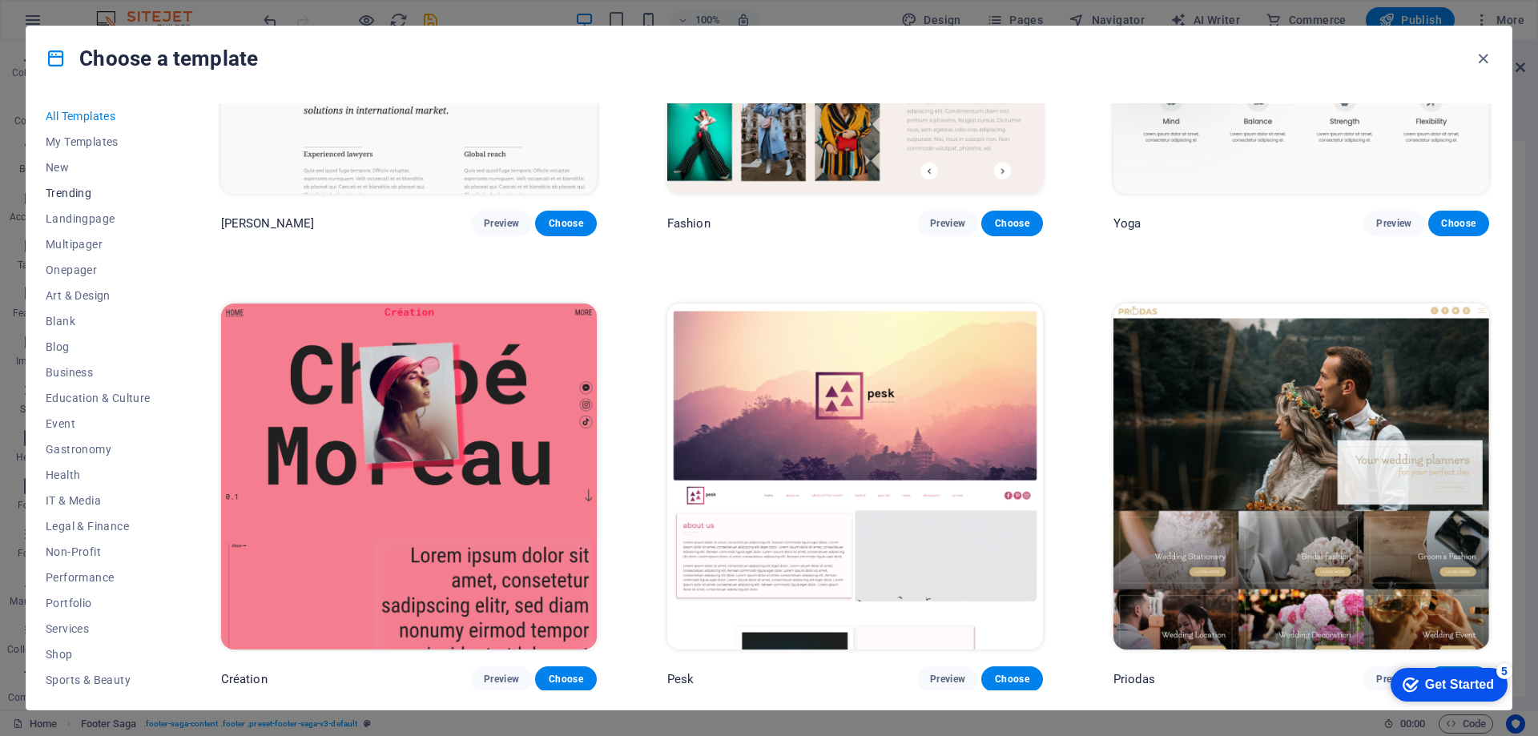
click at [83, 190] on span "Trending" at bounding box center [98, 193] width 105 height 13
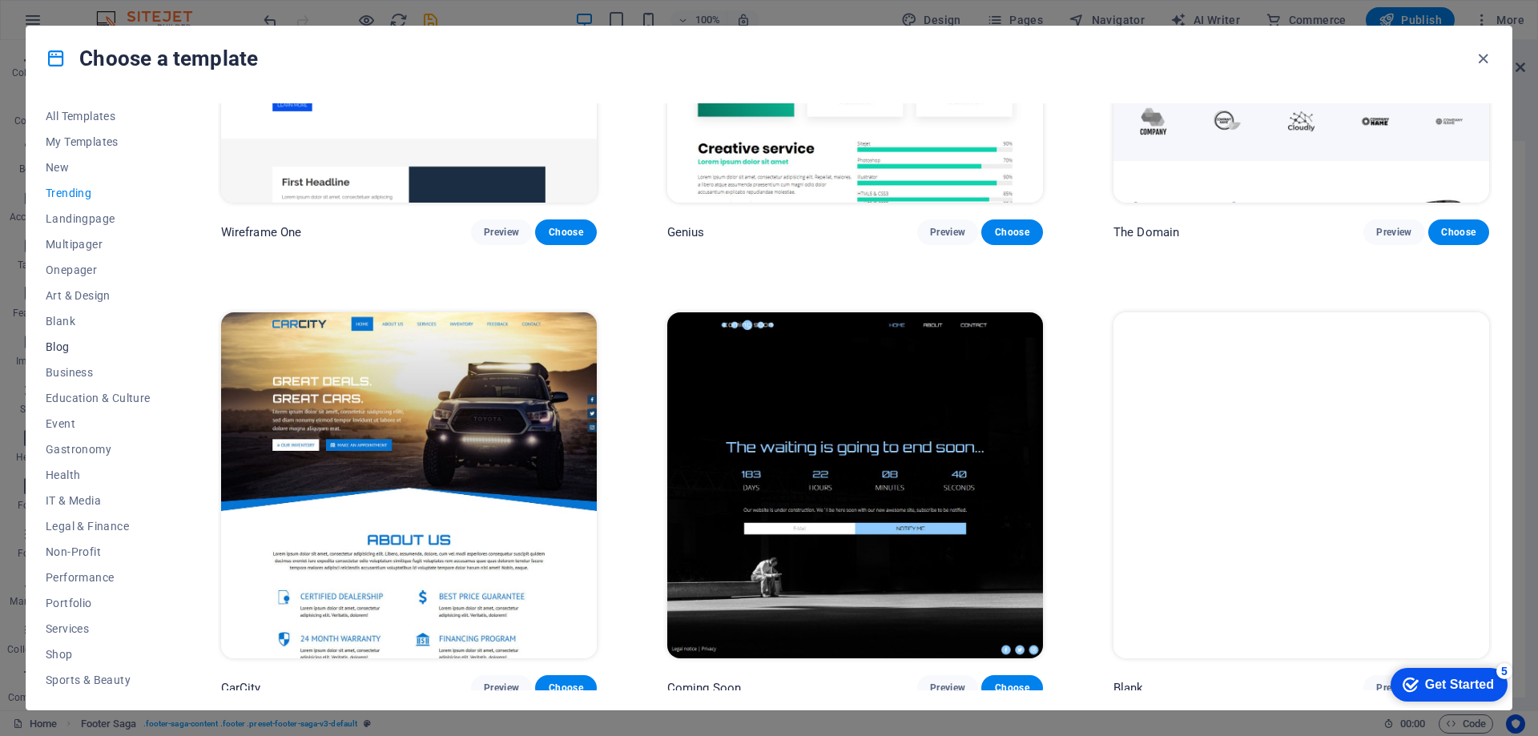
scroll to position [79, 0]
click at [83, 496] on span "Performance" at bounding box center [98, 498] width 105 height 13
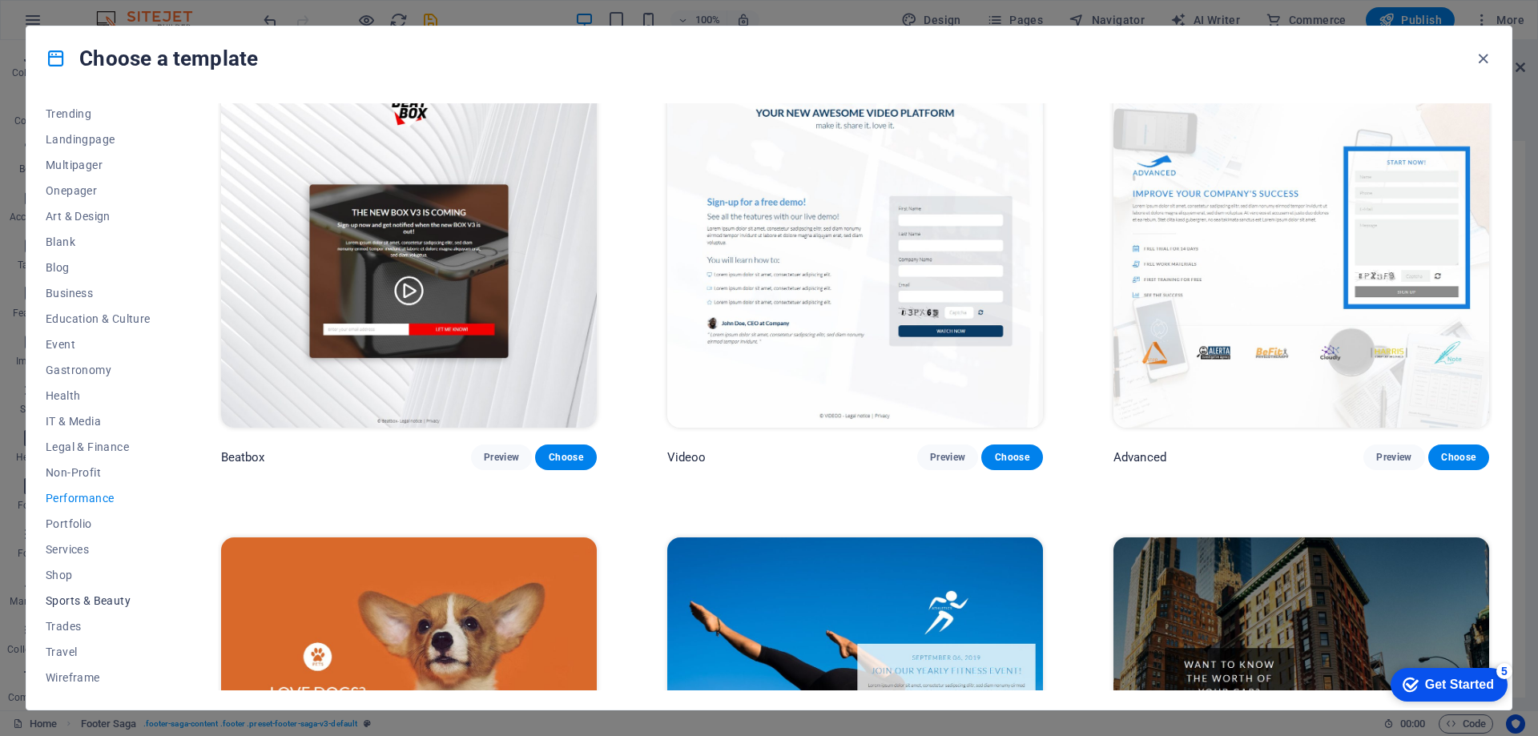
click at [79, 598] on span "Sports & Beauty" at bounding box center [98, 600] width 105 height 13
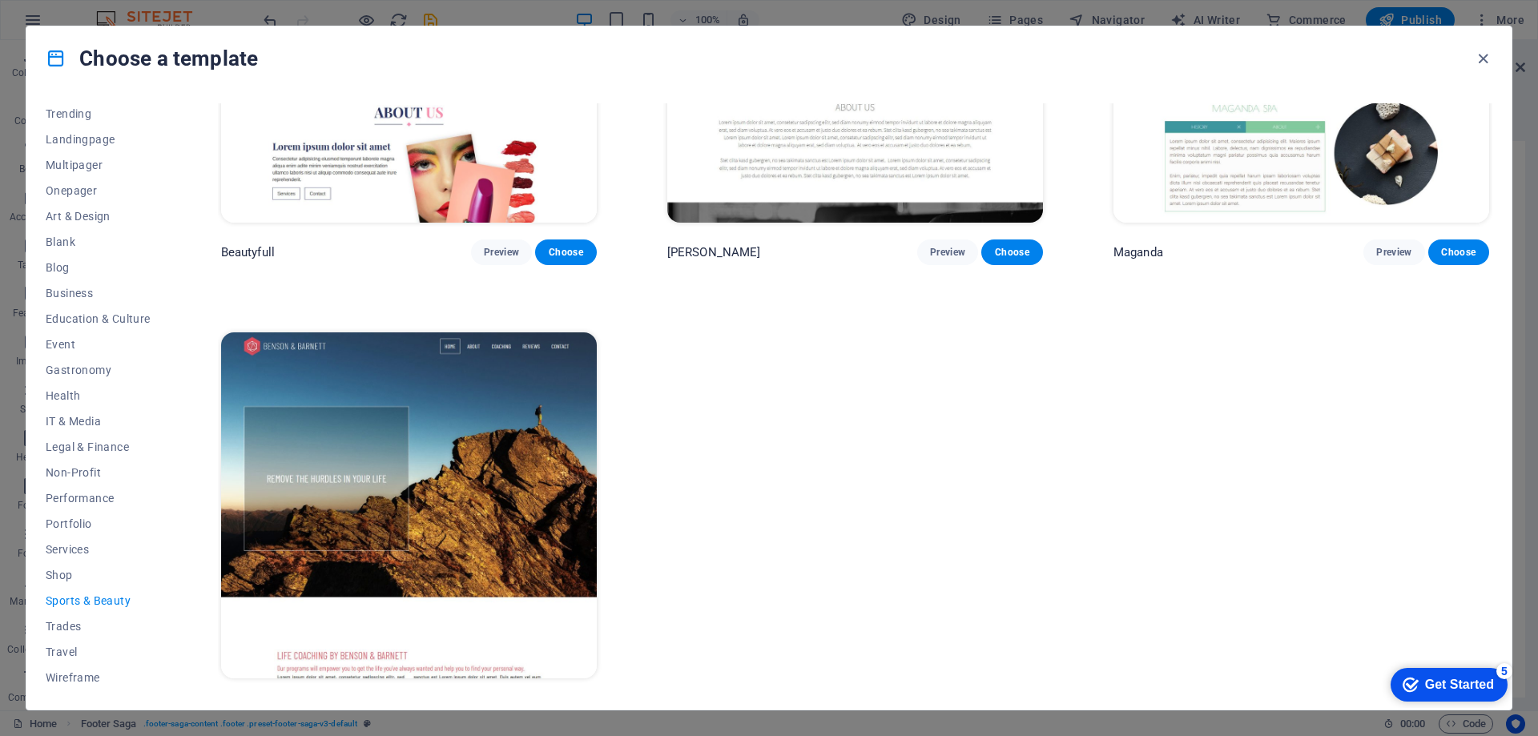
scroll to position [2074, 0]
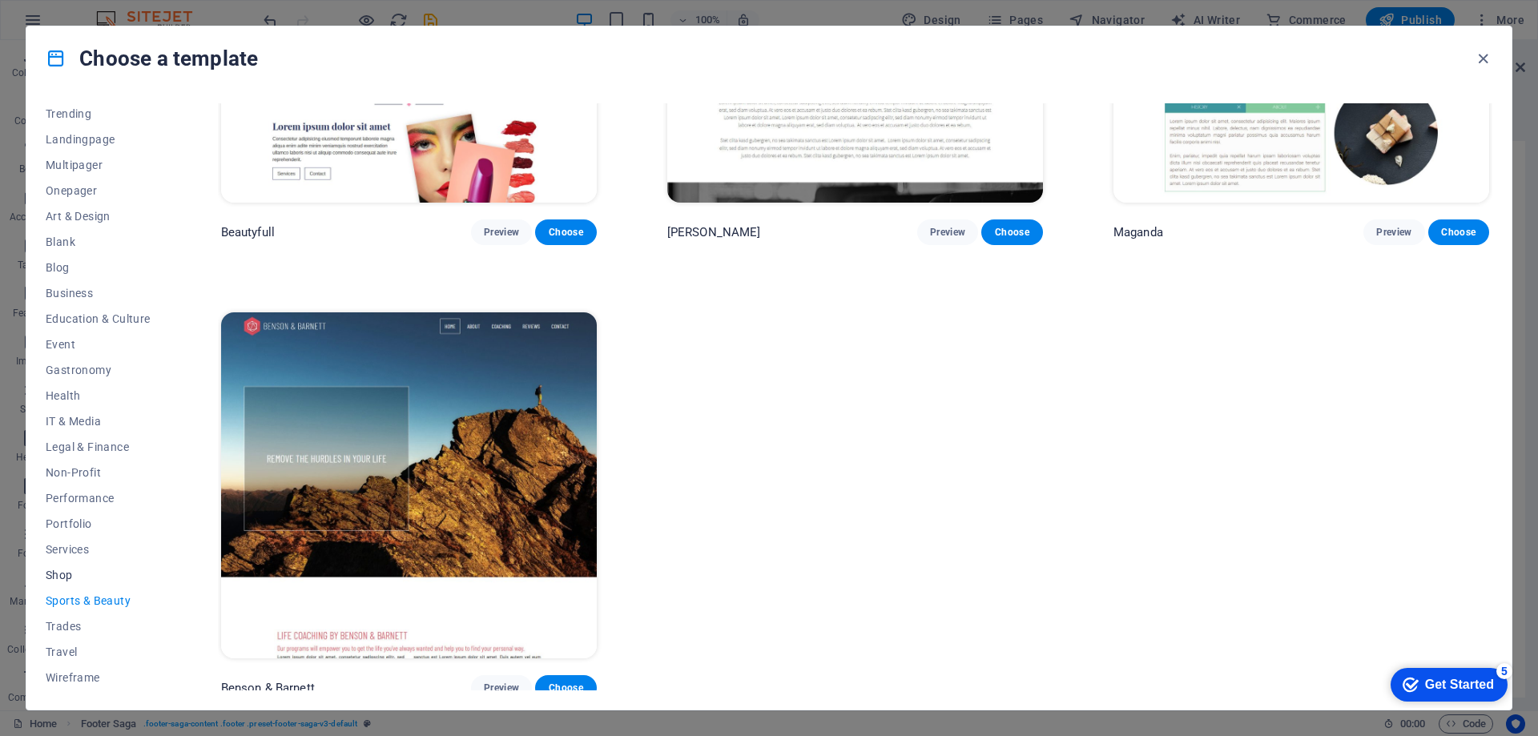
click at [79, 574] on span "Shop" at bounding box center [98, 575] width 105 height 13
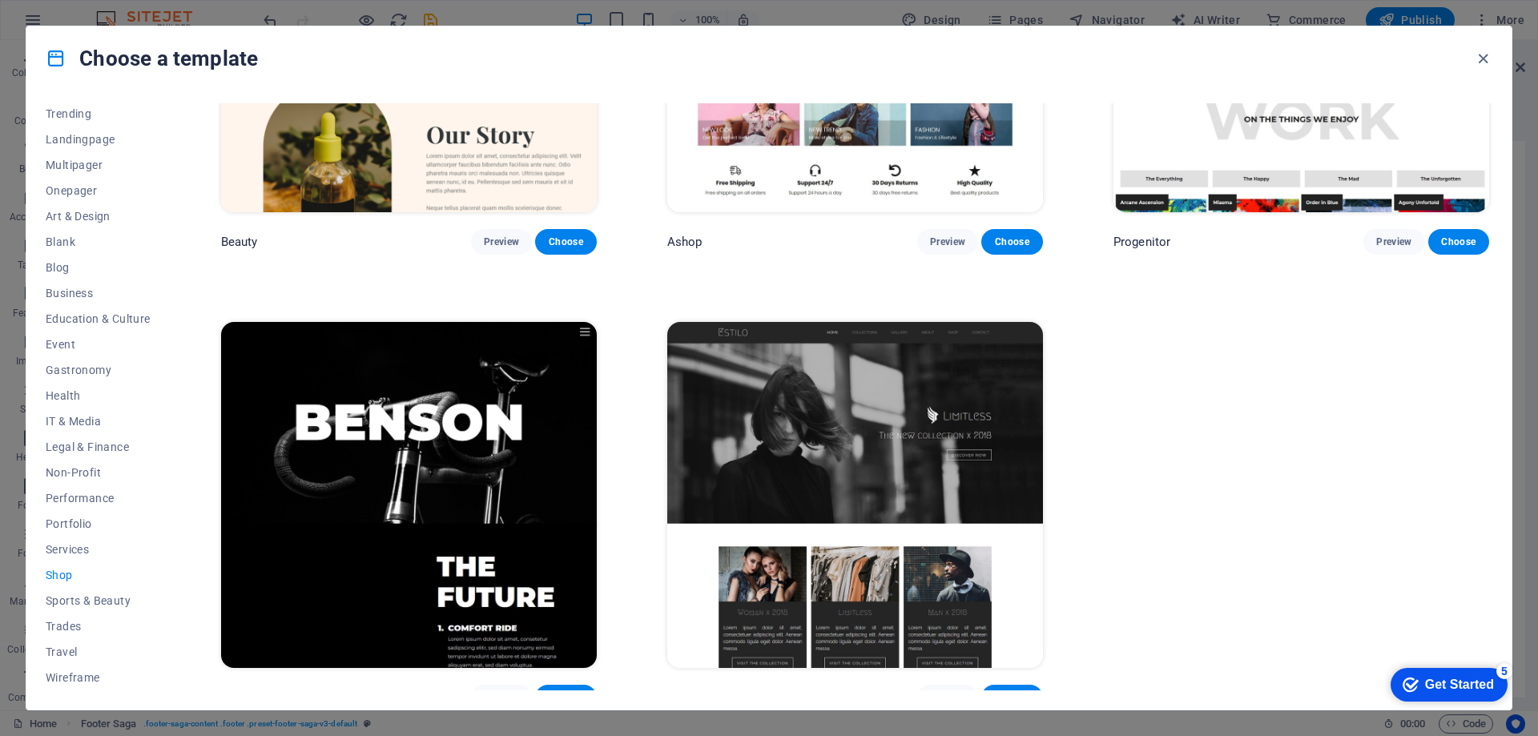
scroll to position [1166, 0]
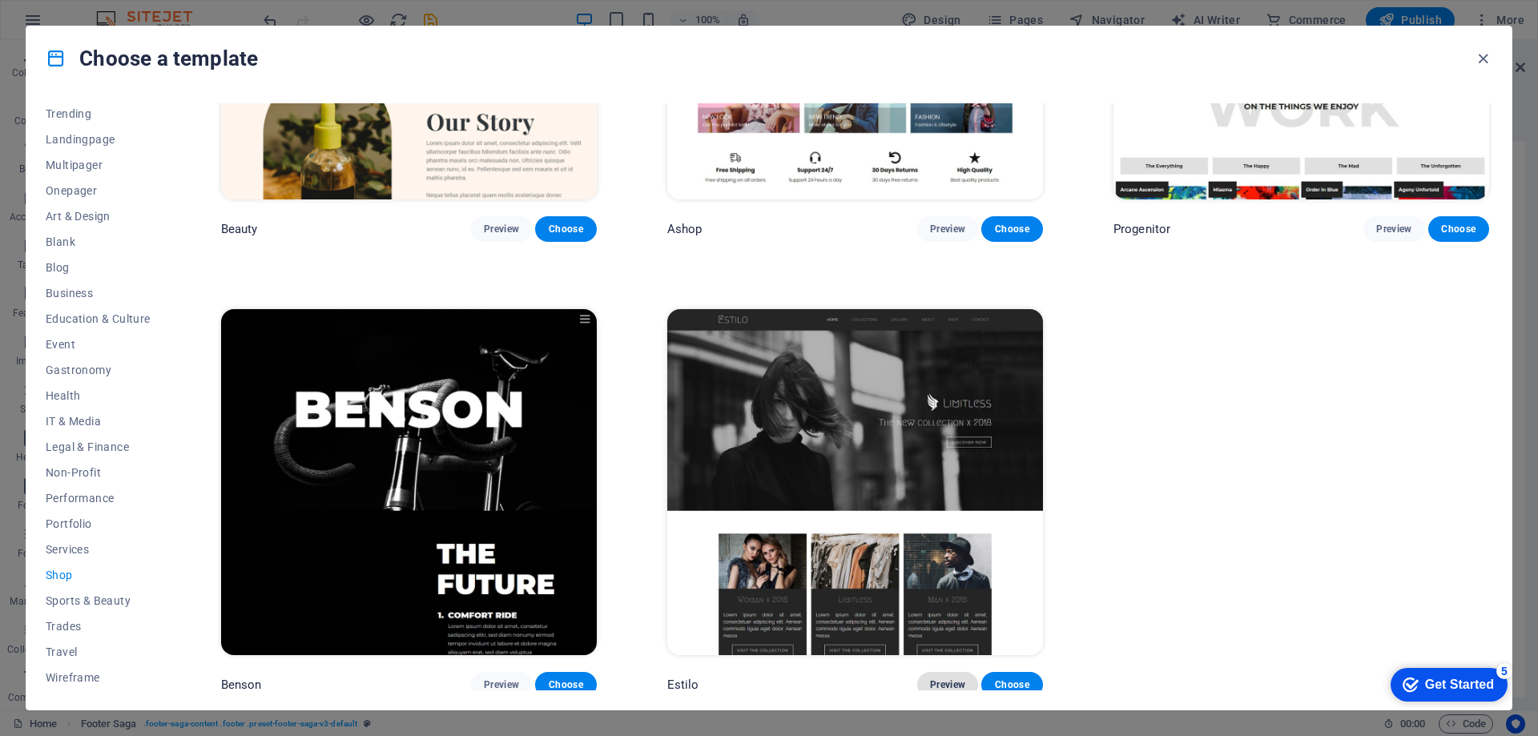
click at [930, 679] on span "Preview" at bounding box center [947, 685] width 35 height 13
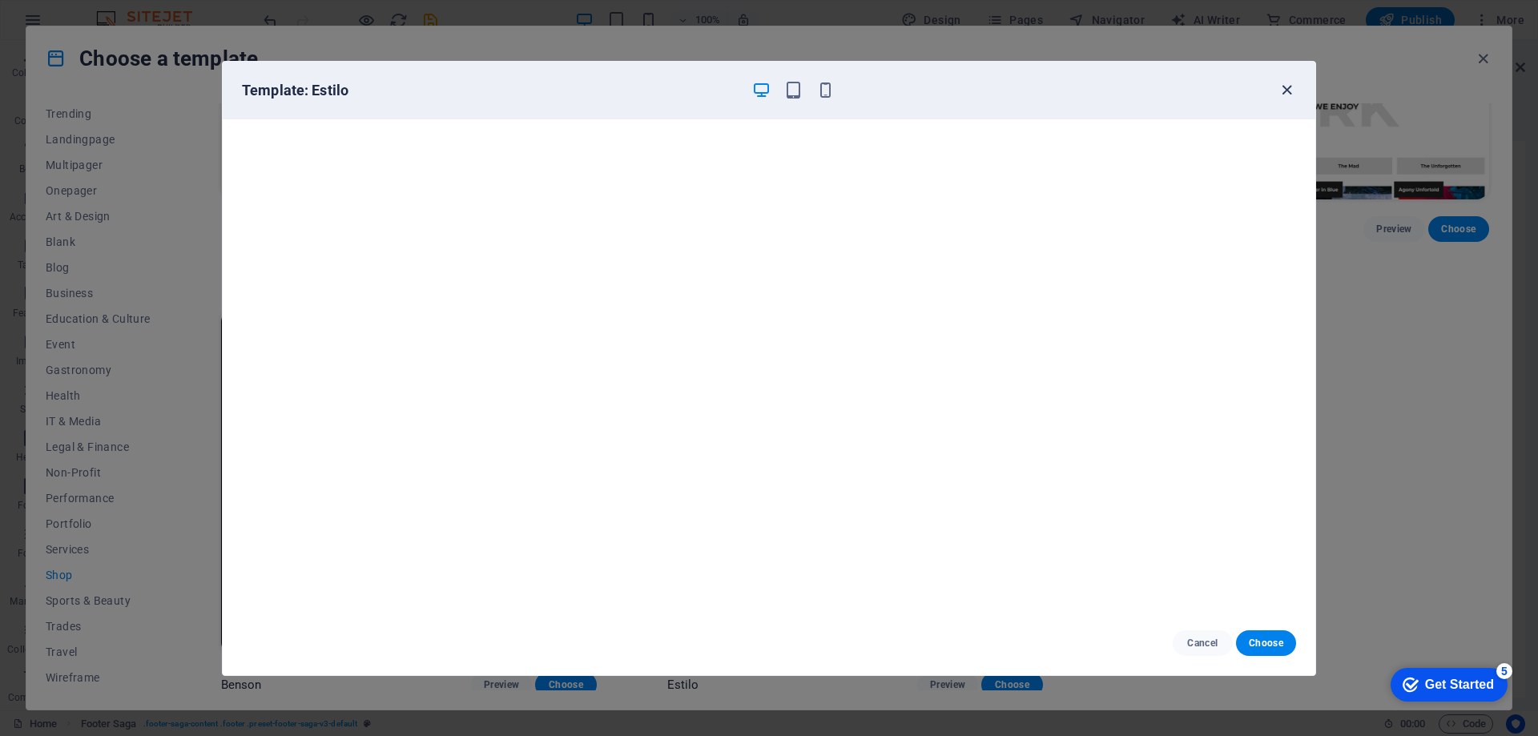
click at [1287, 89] on icon "button" at bounding box center [1287, 90] width 18 height 18
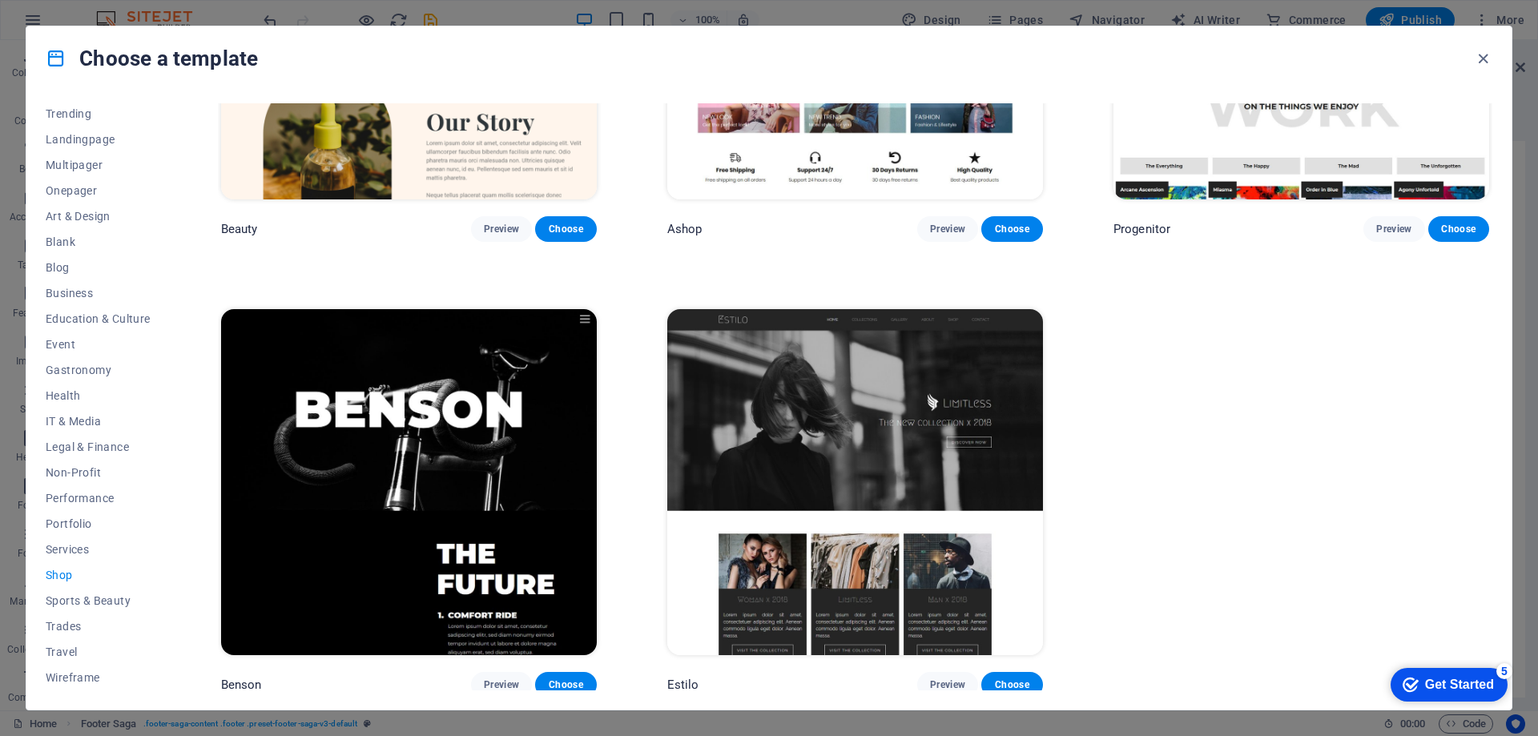
click at [441, 487] on img at bounding box center [409, 482] width 376 height 346
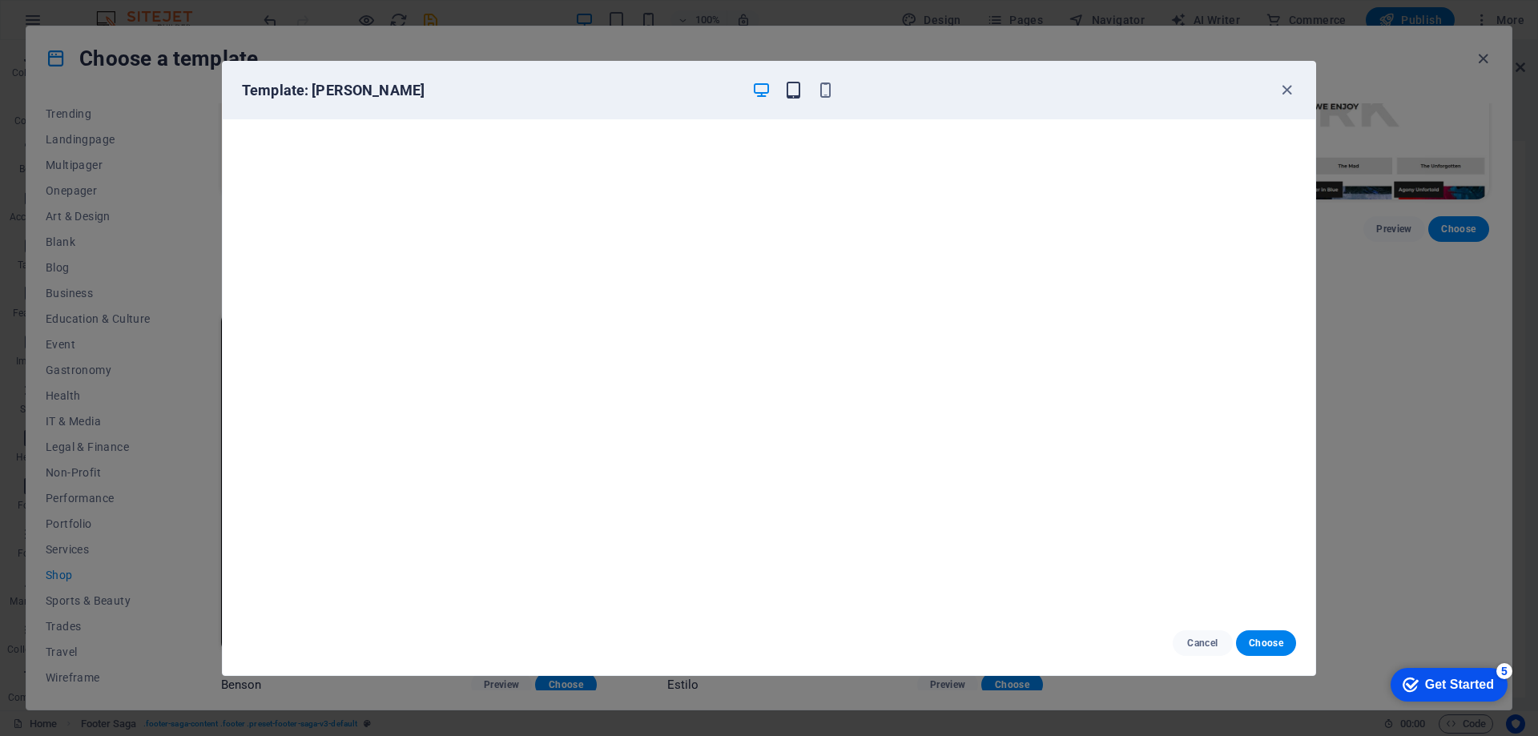
click at [788, 88] on icon "button" at bounding box center [793, 90] width 18 height 18
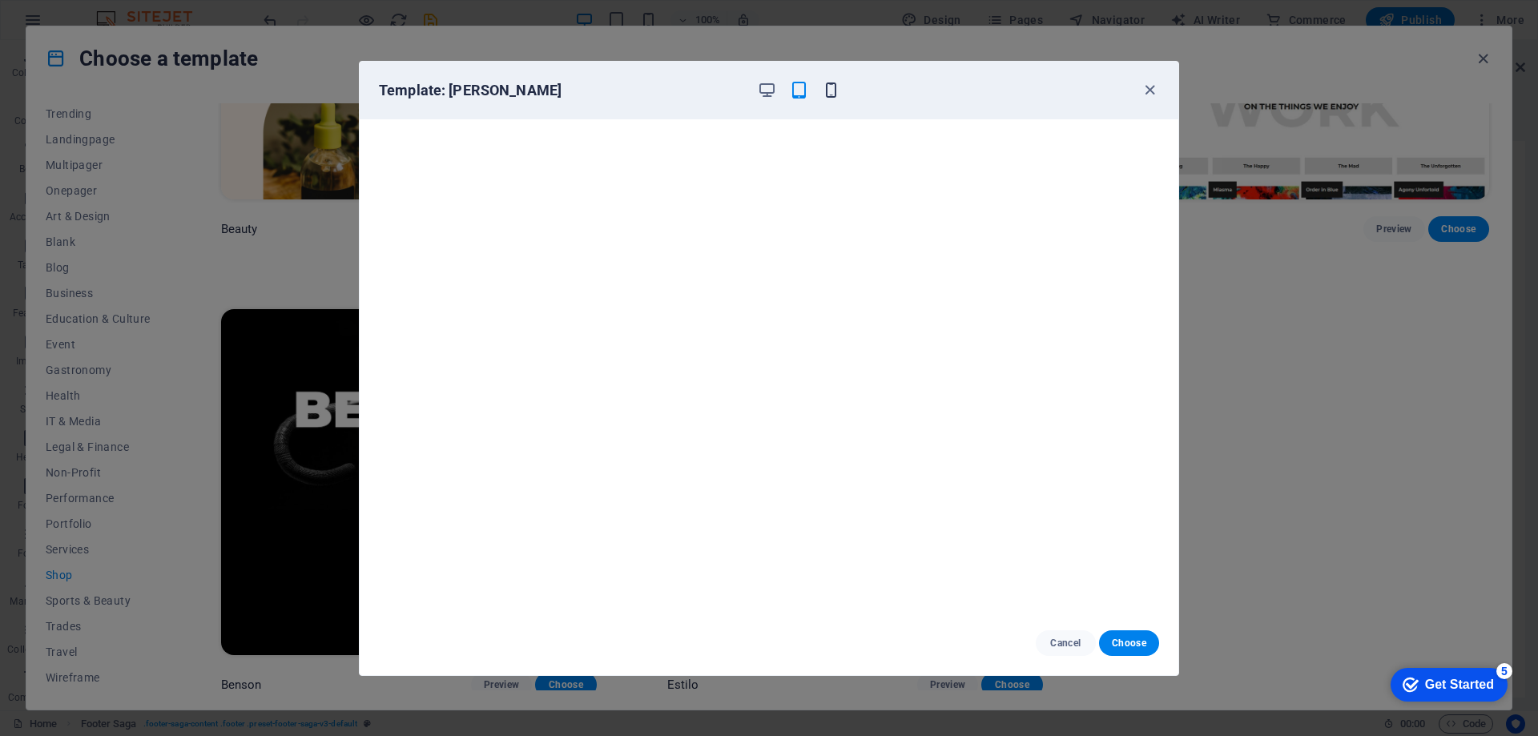
click at [832, 91] on icon "button" at bounding box center [831, 90] width 18 height 18
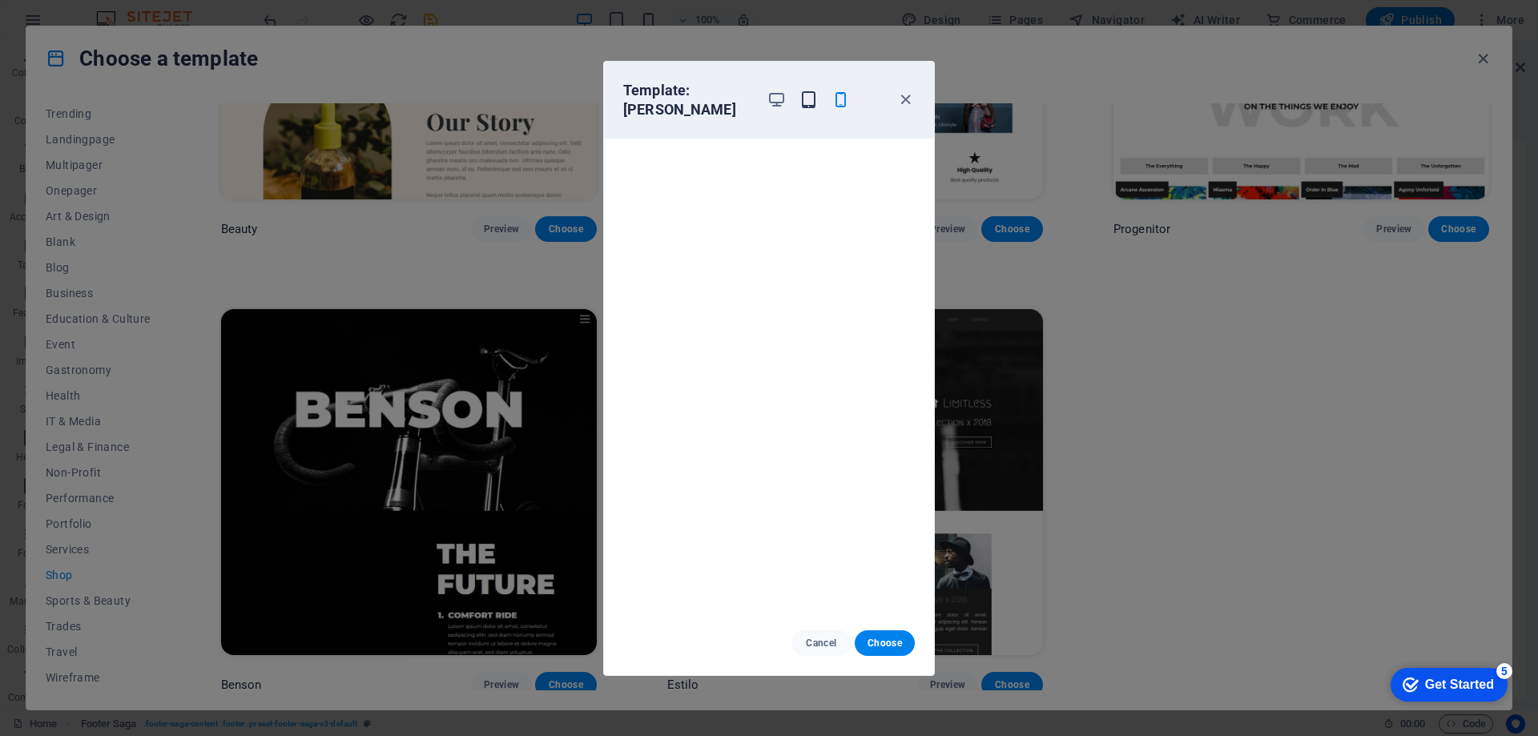
click at [812, 91] on icon "button" at bounding box center [809, 100] width 18 height 18
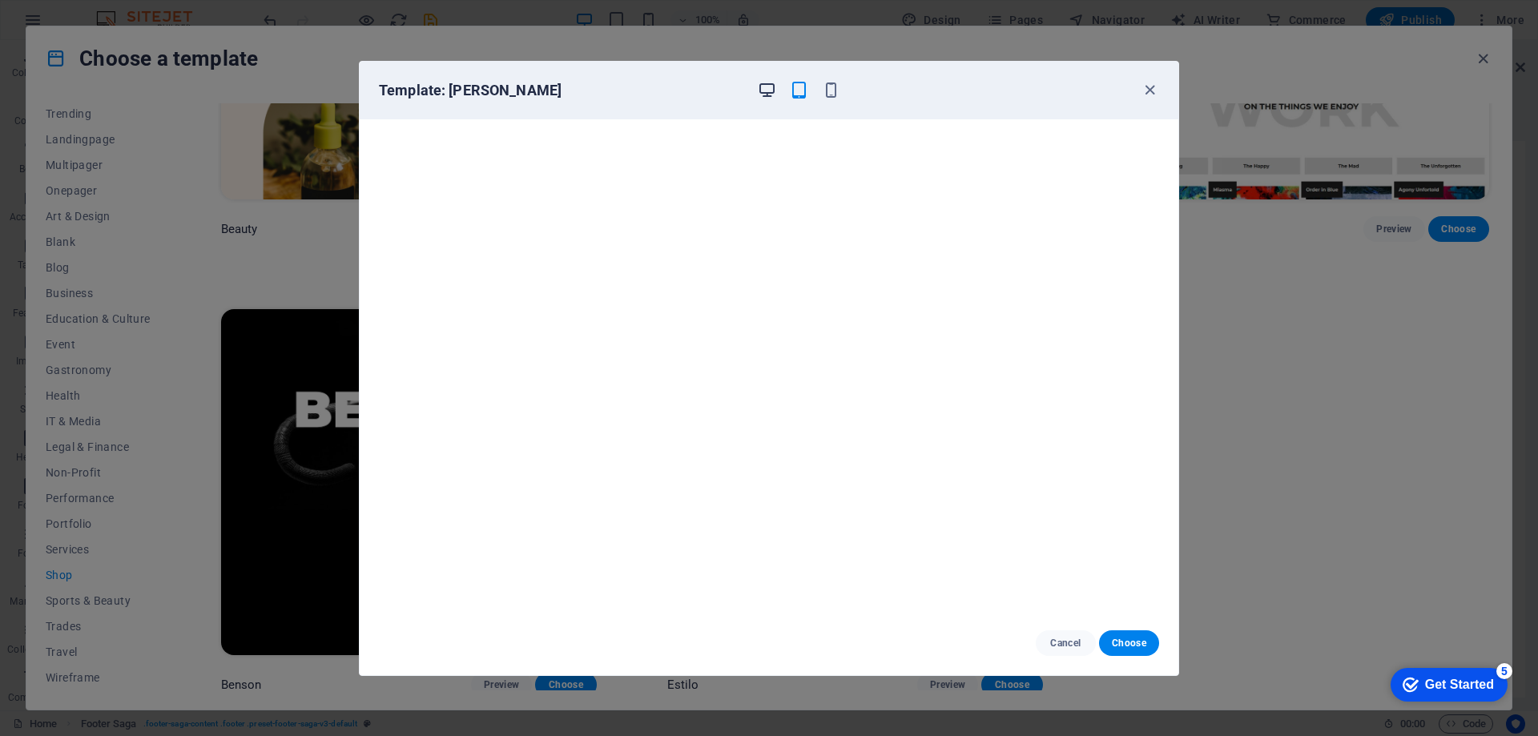
click at [764, 87] on icon "button" at bounding box center [767, 90] width 18 height 18
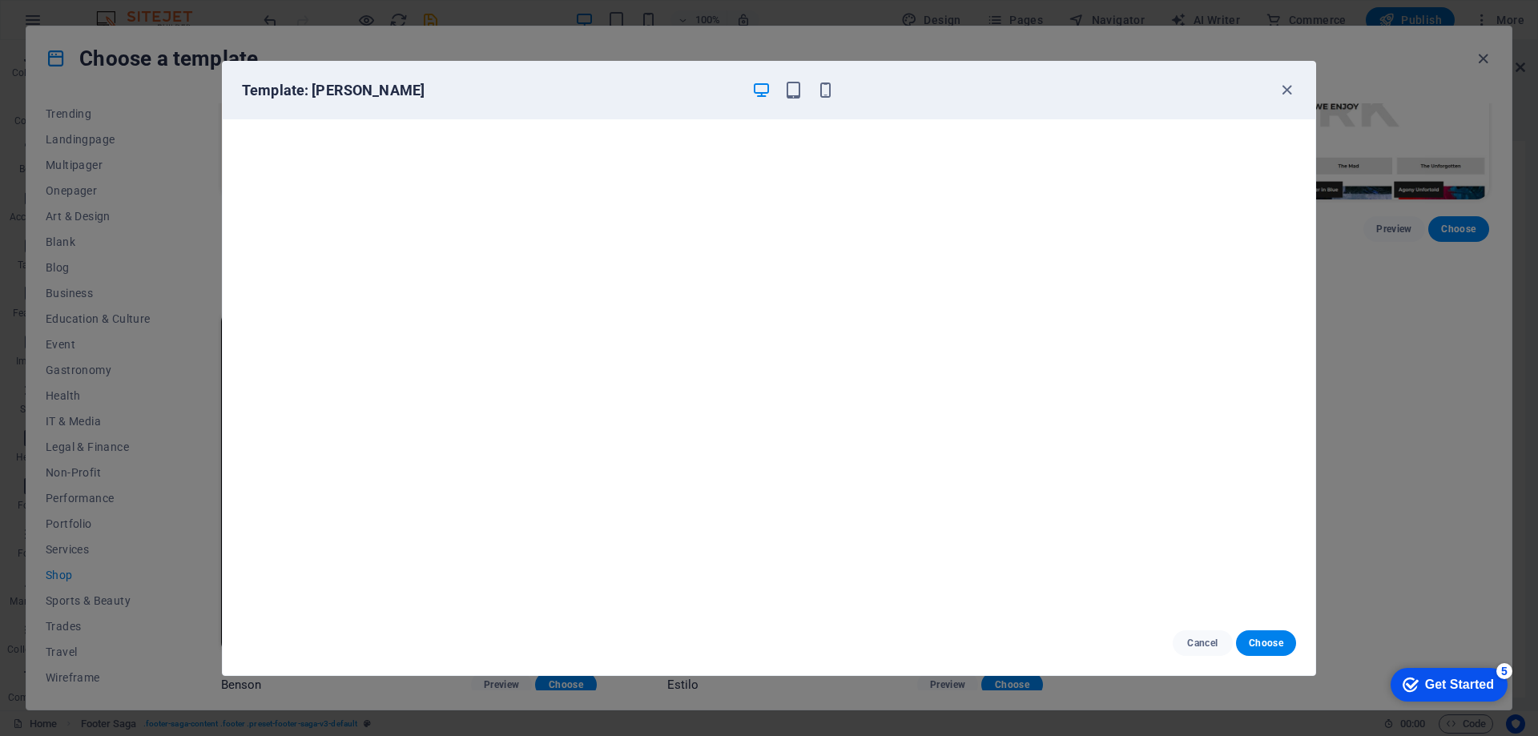
scroll to position [4, 0]
click at [1291, 88] on icon "button" at bounding box center [1287, 90] width 18 height 18
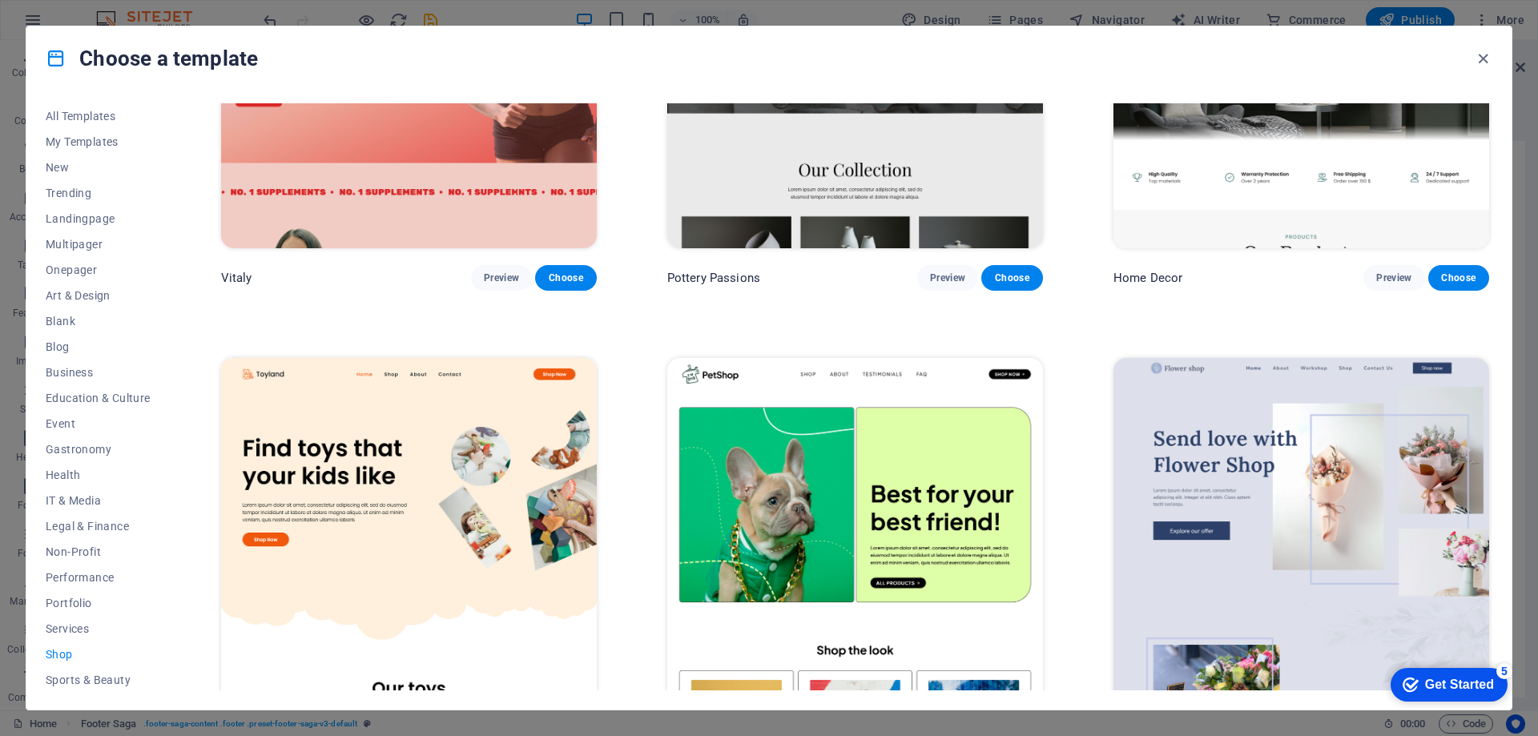
scroll to position [0, 0]
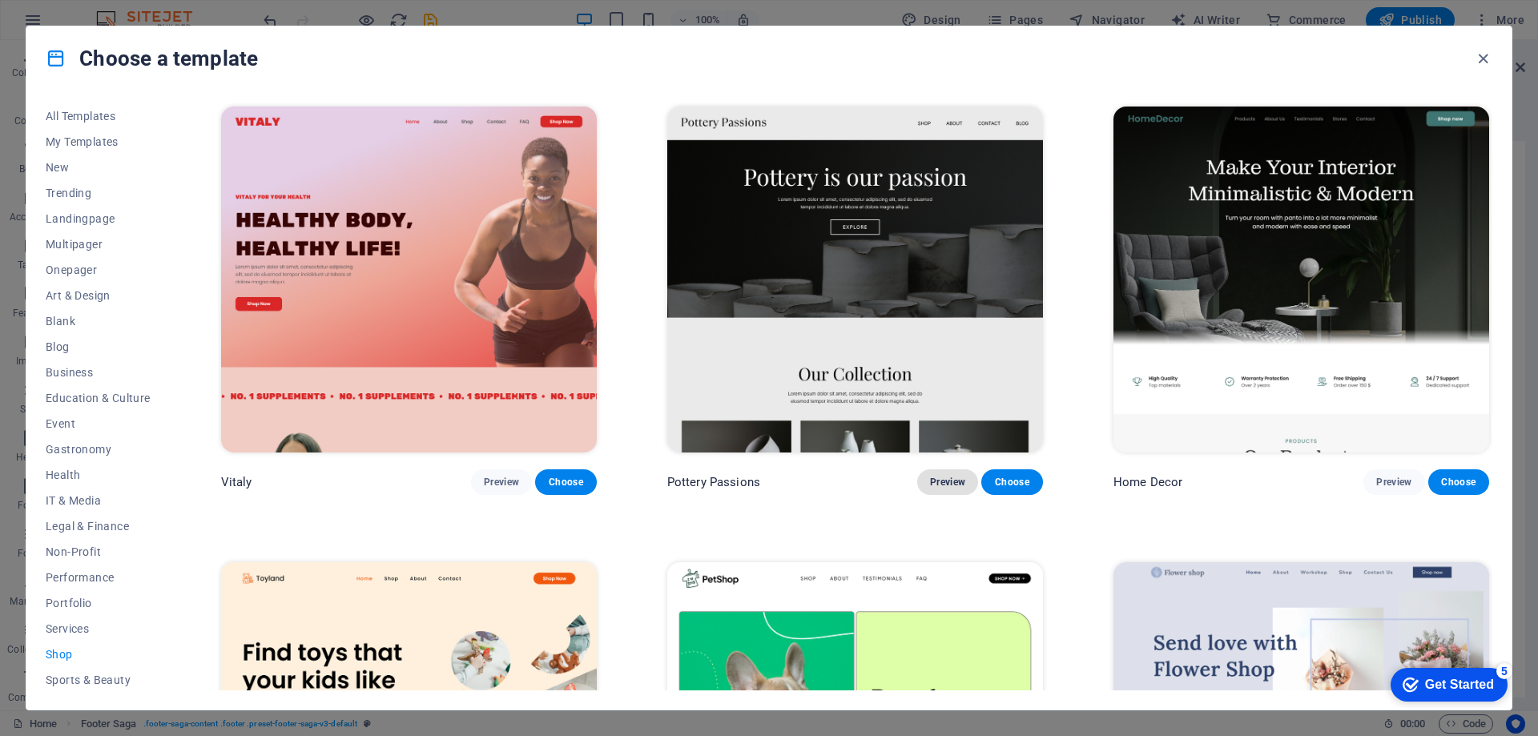
click at [945, 476] on span "Preview" at bounding box center [947, 482] width 35 height 13
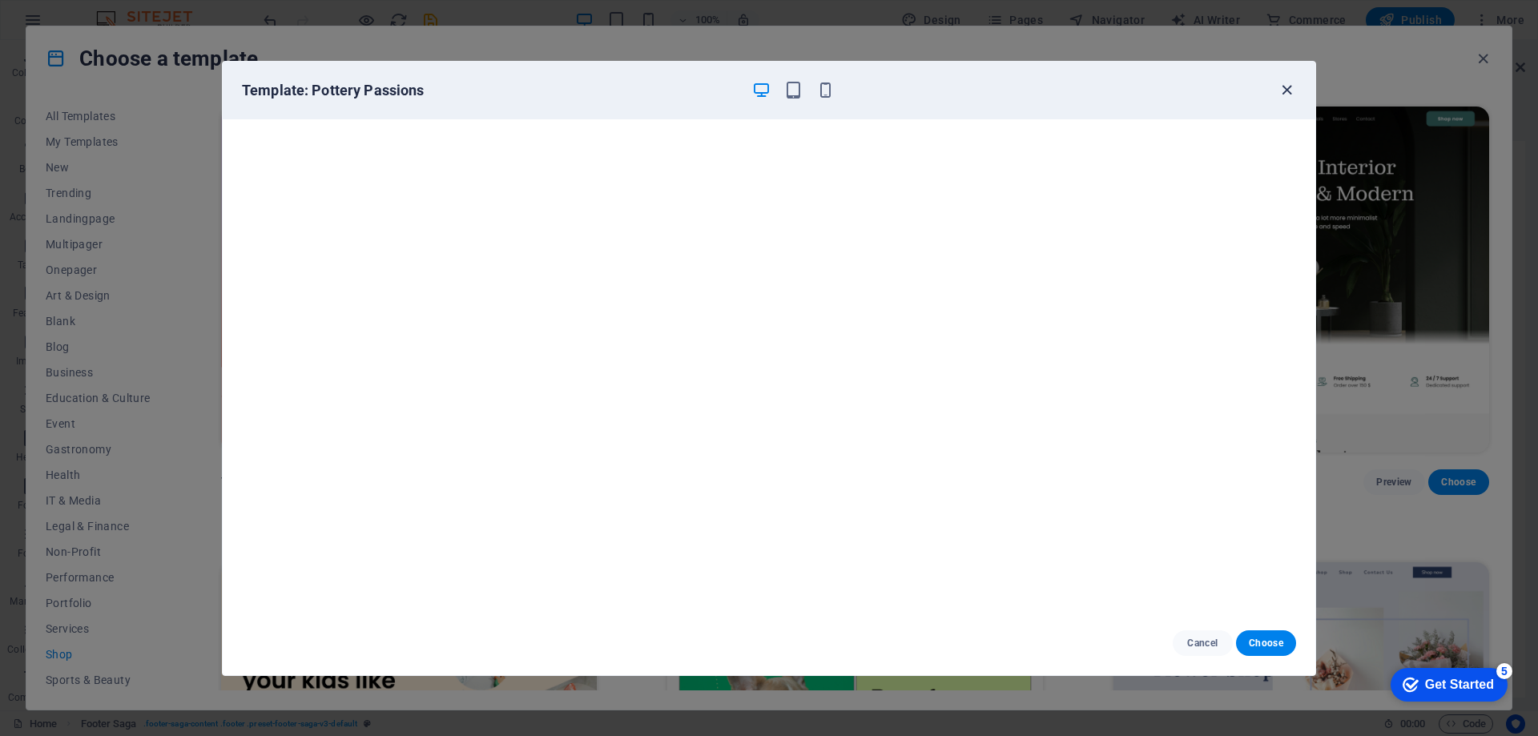
click at [1287, 87] on icon "button" at bounding box center [1287, 90] width 18 height 18
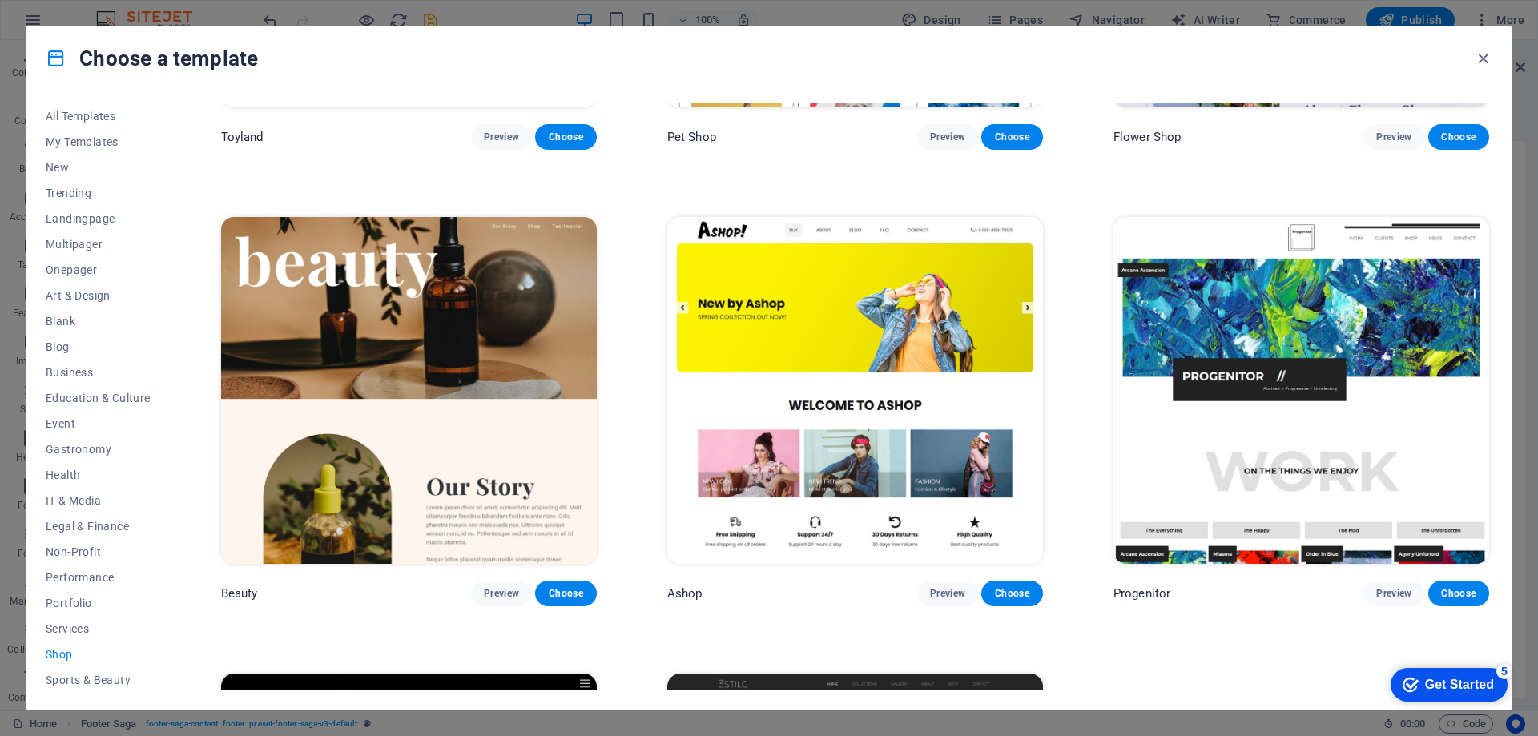
scroll to position [881, 0]
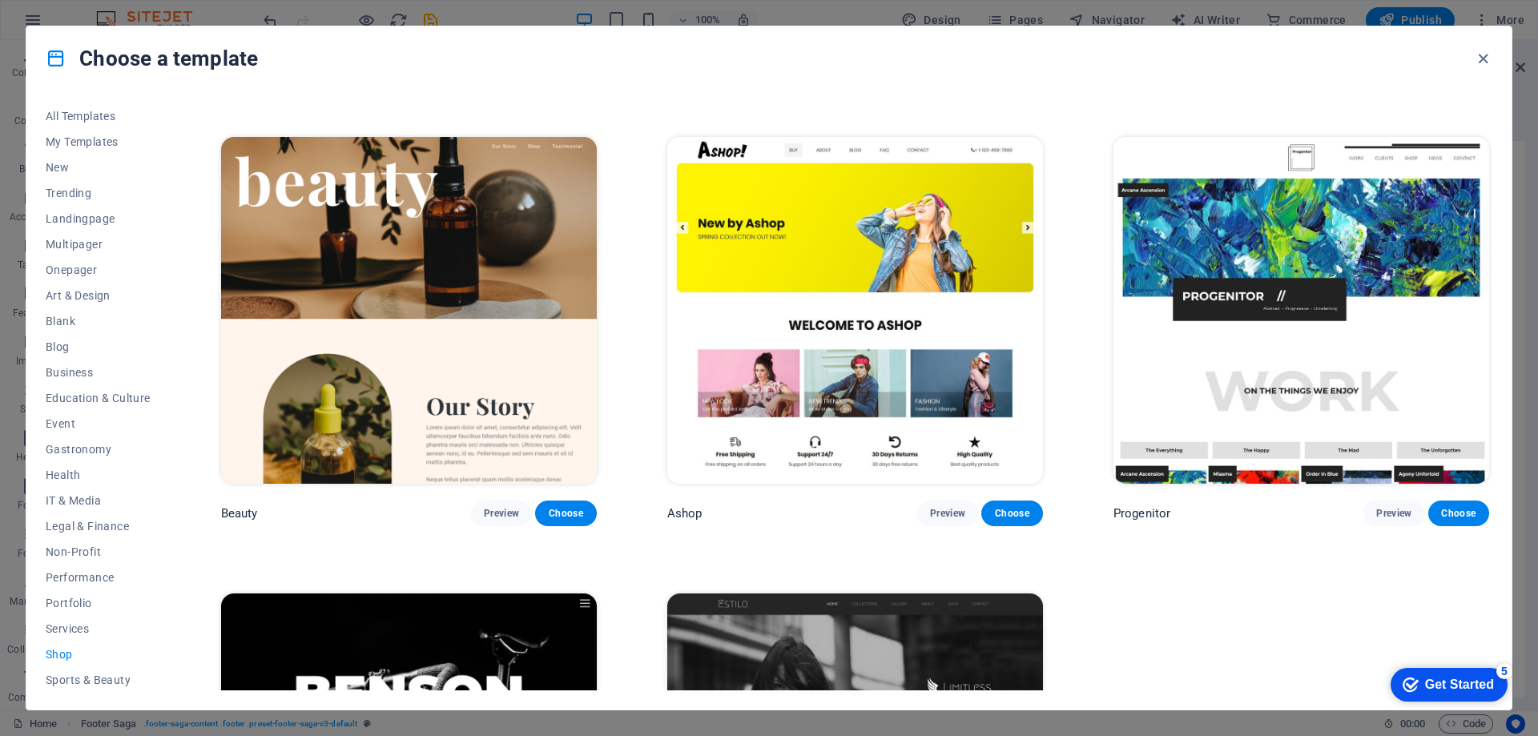
click at [758, 239] on img at bounding box center [855, 310] width 376 height 346
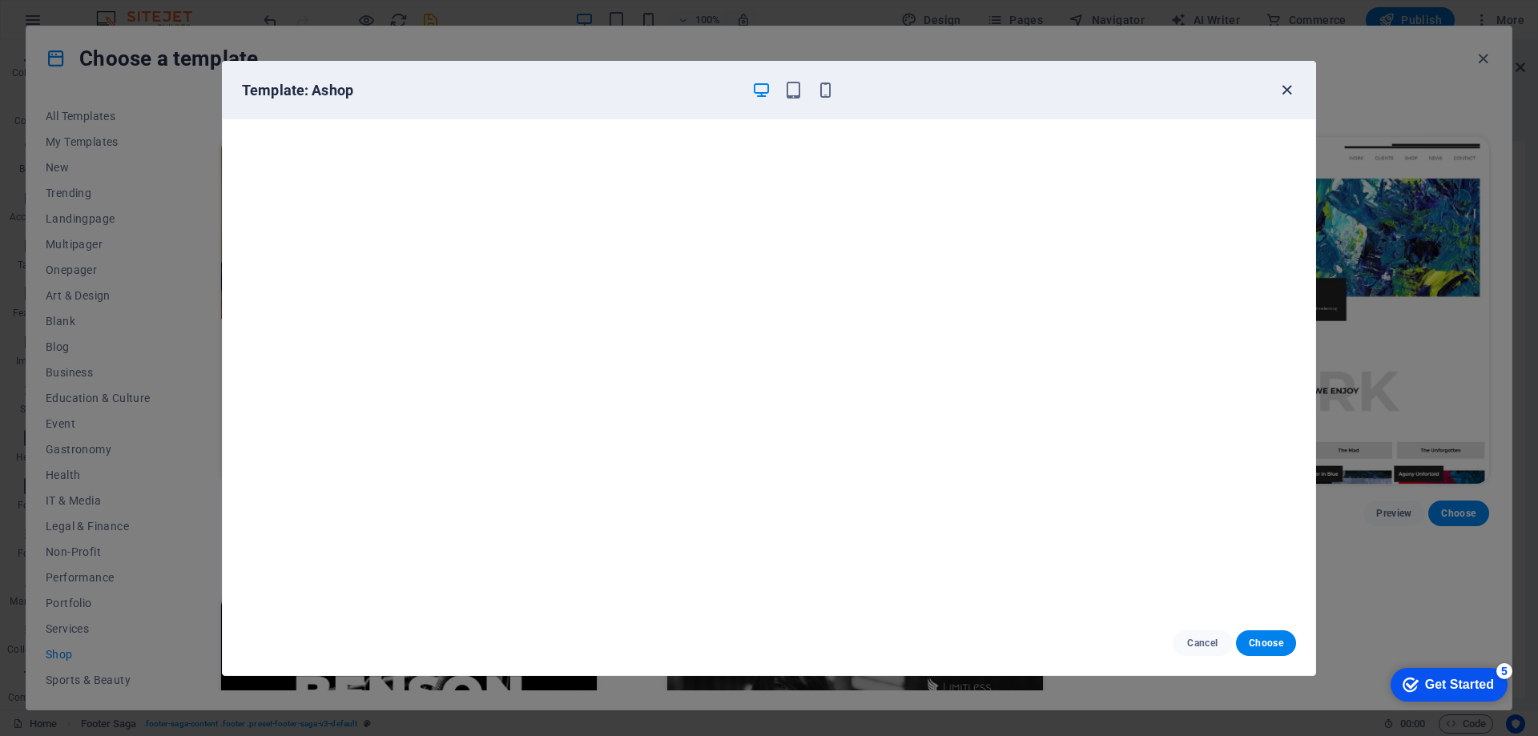
click at [1283, 89] on icon "button" at bounding box center [1287, 90] width 18 height 18
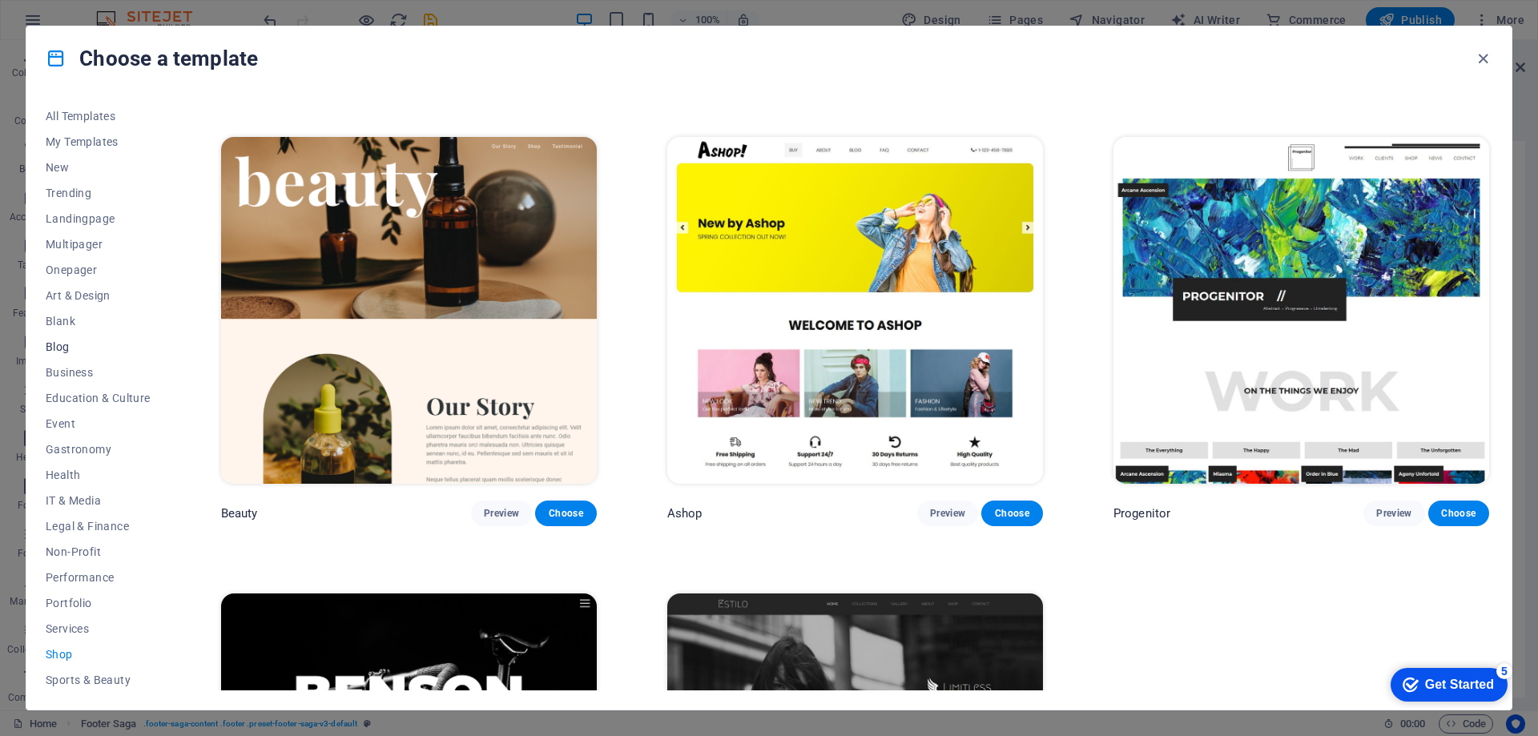
click at [65, 348] on span "Blog" at bounding box center [98, 347] width 105 height 13
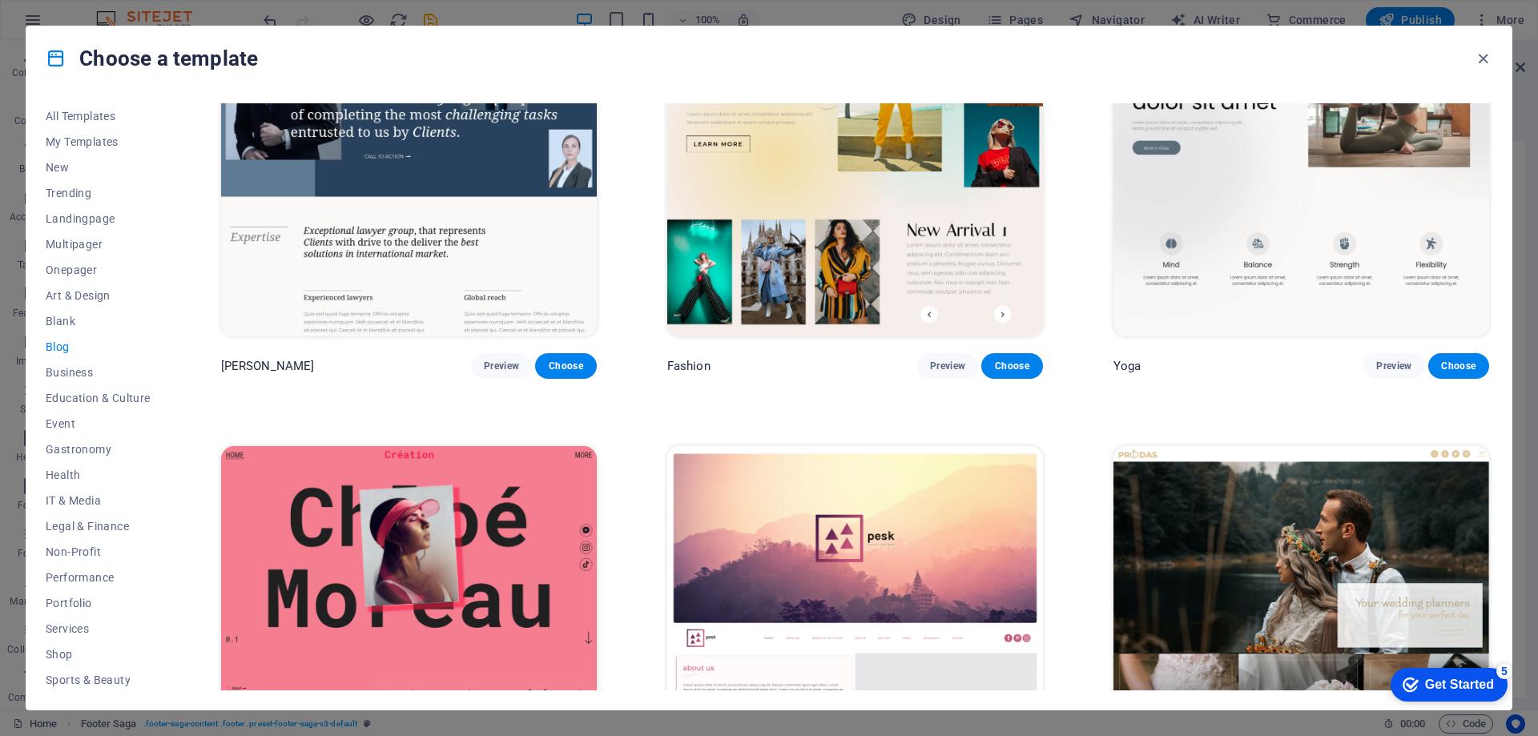
scroll to position [2396, 0]
click at [784, 270] on img at bounding box center [855, 164] width 376 height 346
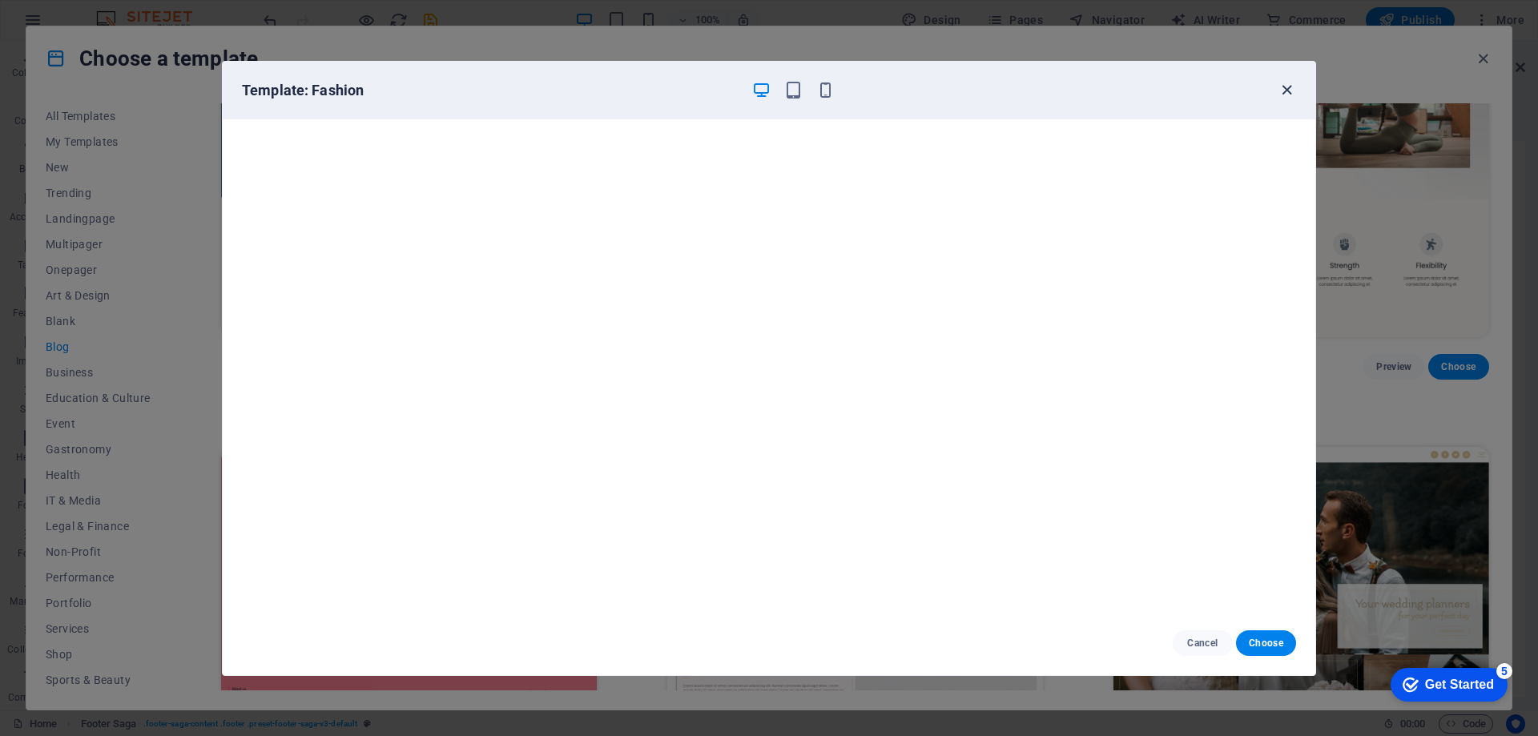
click at [1287, 90] on icon "button" at bounding box center [1287, 90] width 18 height 18
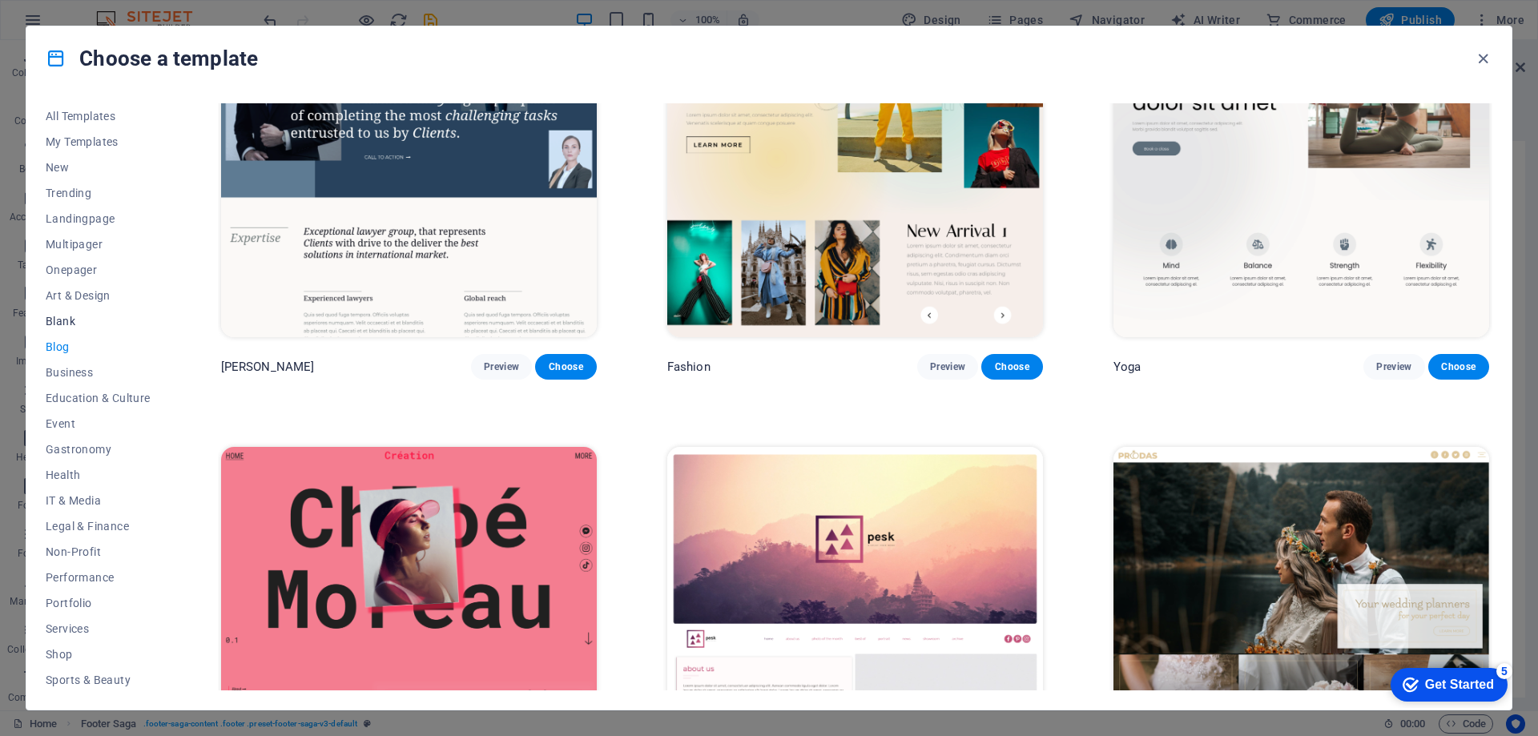
click at [61, 317] on span "Blank" at bounding box center [98, 321] width 105 height 13
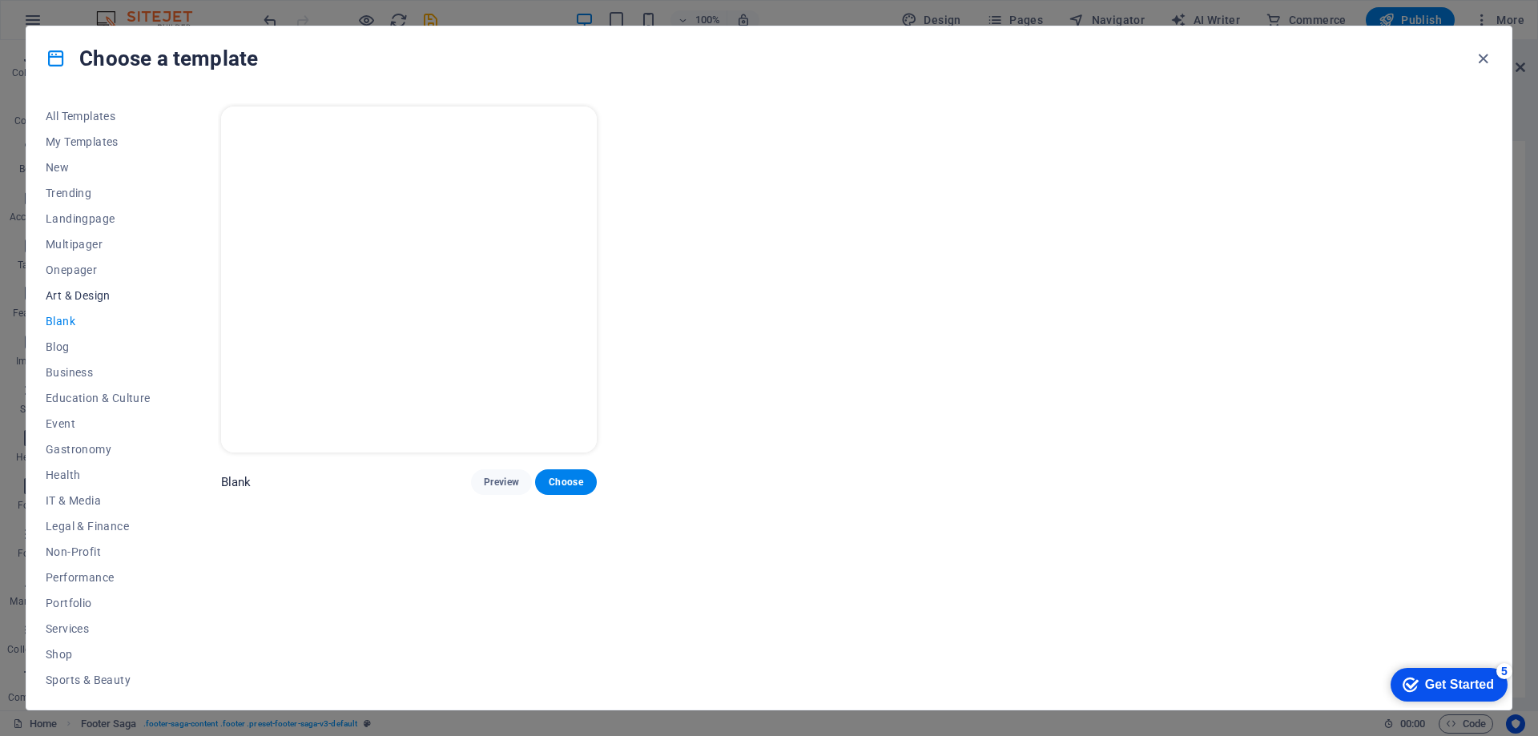
click at [66, 297] on span "Art & Design" at bounding box center [98, 295] width 105 height 13
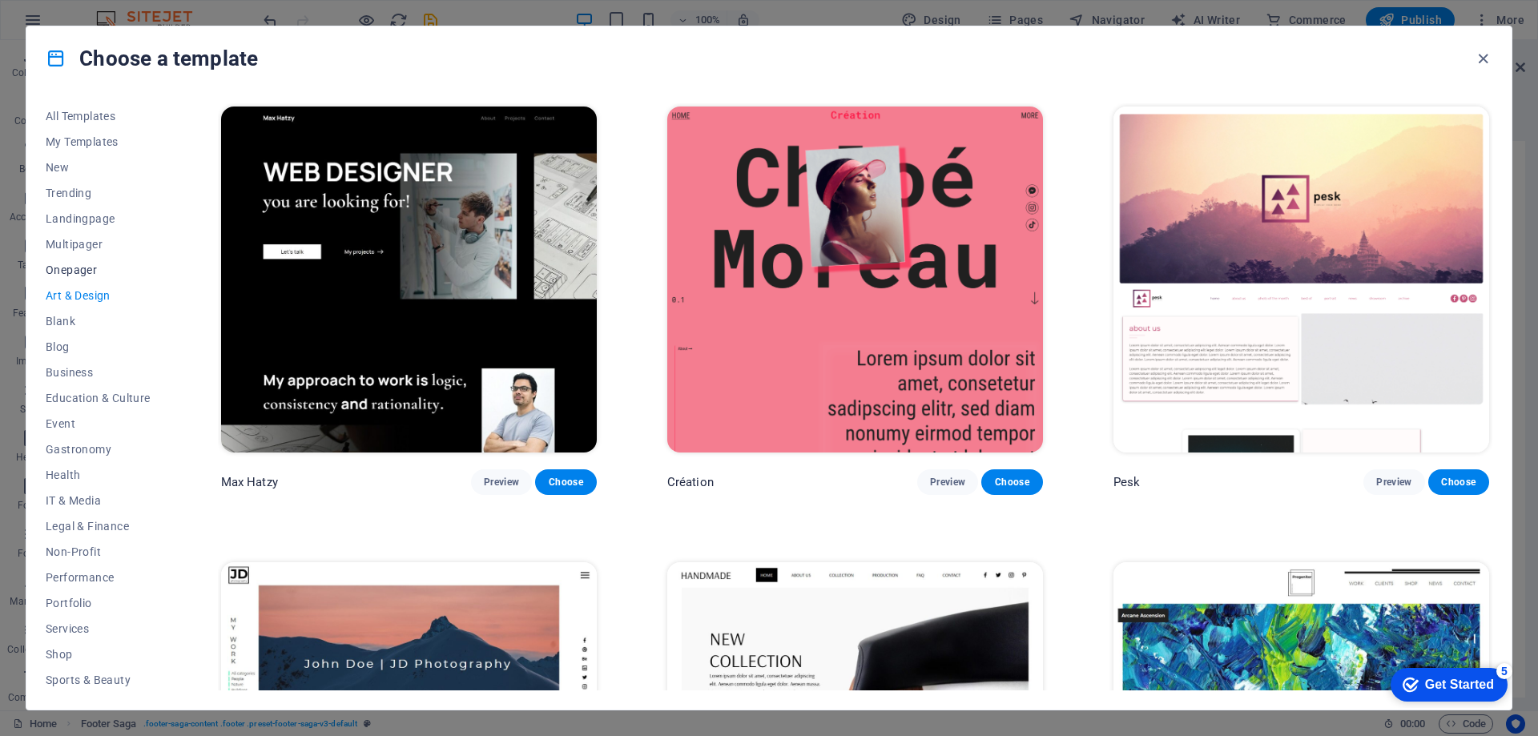
click at [78, 270] on span "Onepager" at bounding box center [98, 270] width 105 height 13
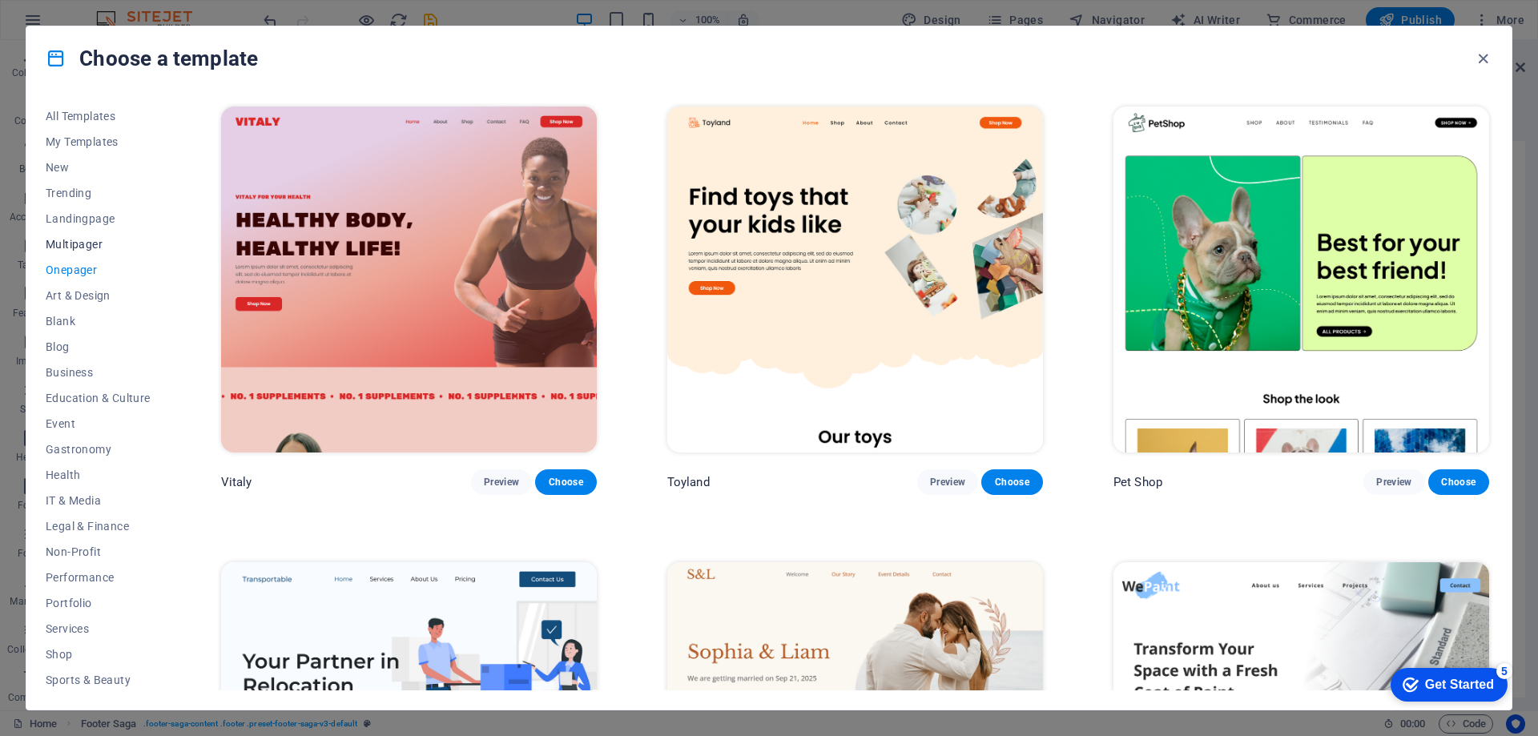
click at [77, 240] on span "Multipager" at bounding box center [98, 244] width 105 height 13
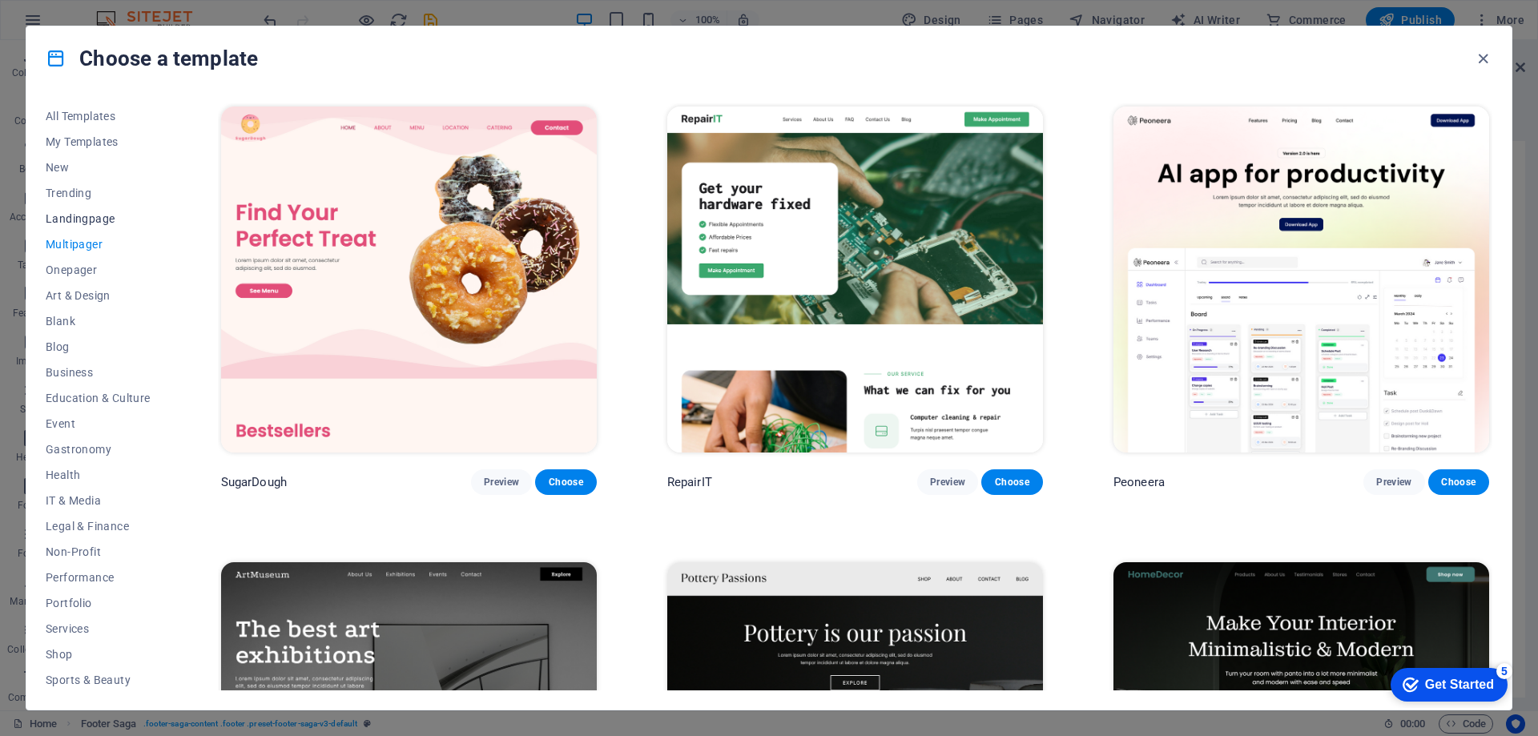
click at [77, 218] on span "Landingpage" at bounding box center [98, 218] width 105 height 13
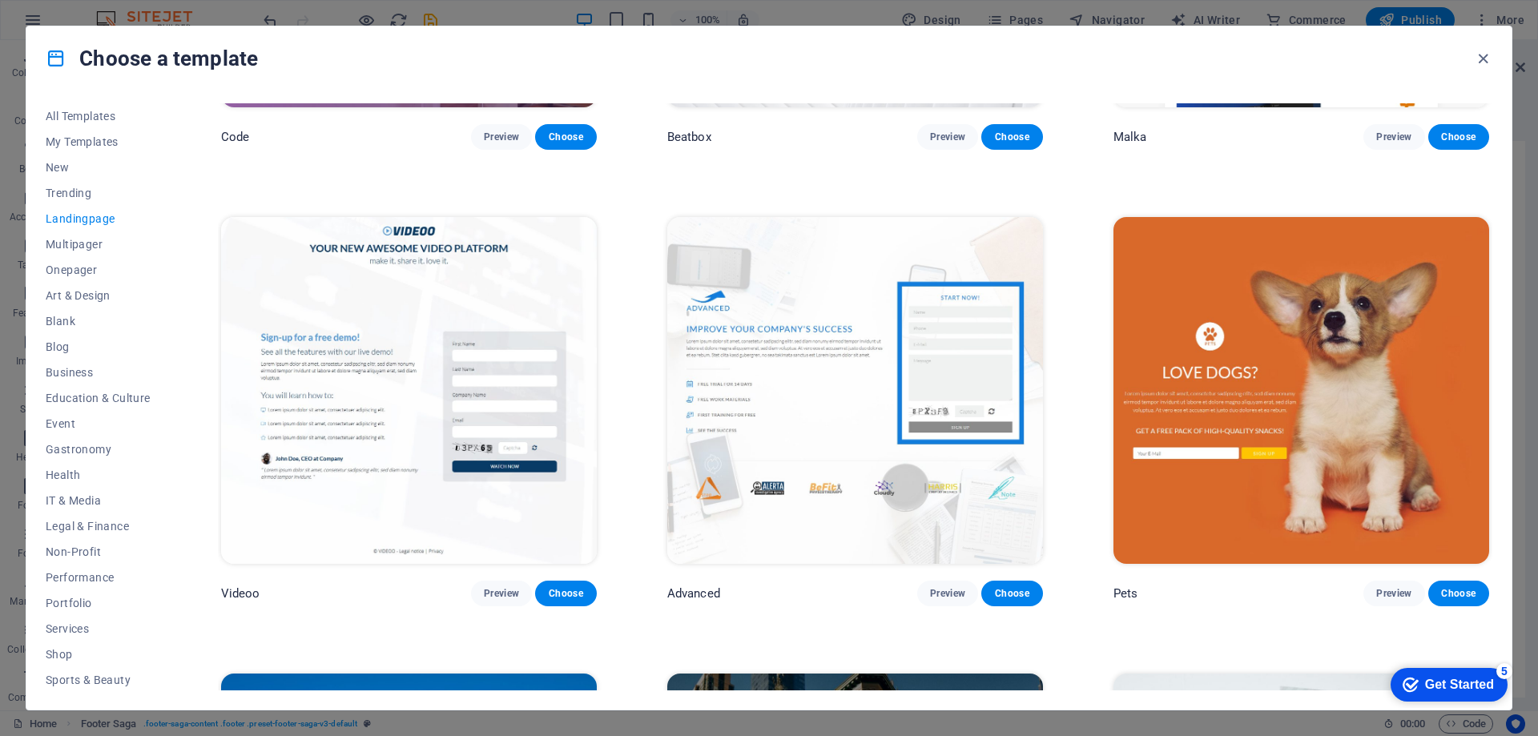
scroll to position [881, 0]
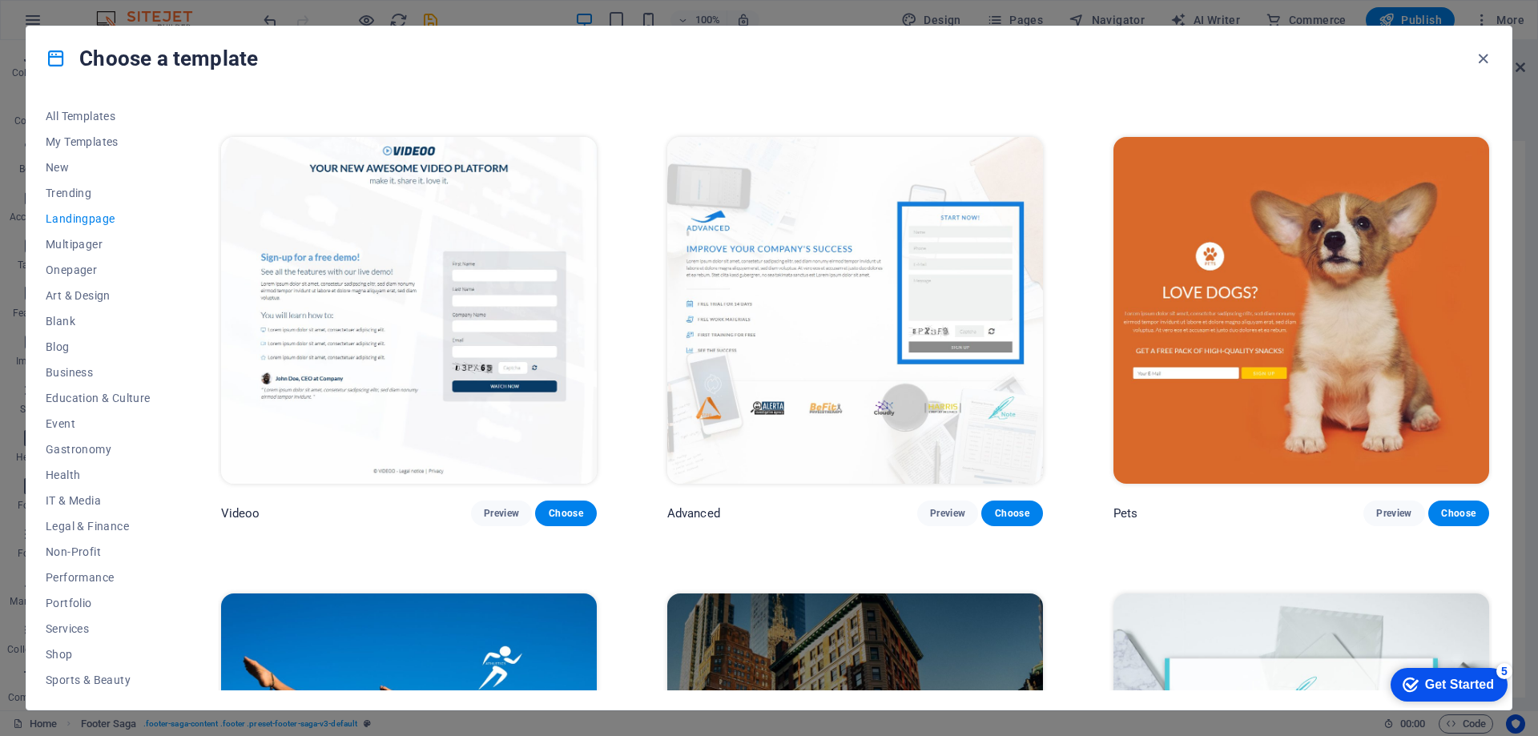
click at [397, 204] on img at bounding box center [409, 310] width 376 height 346
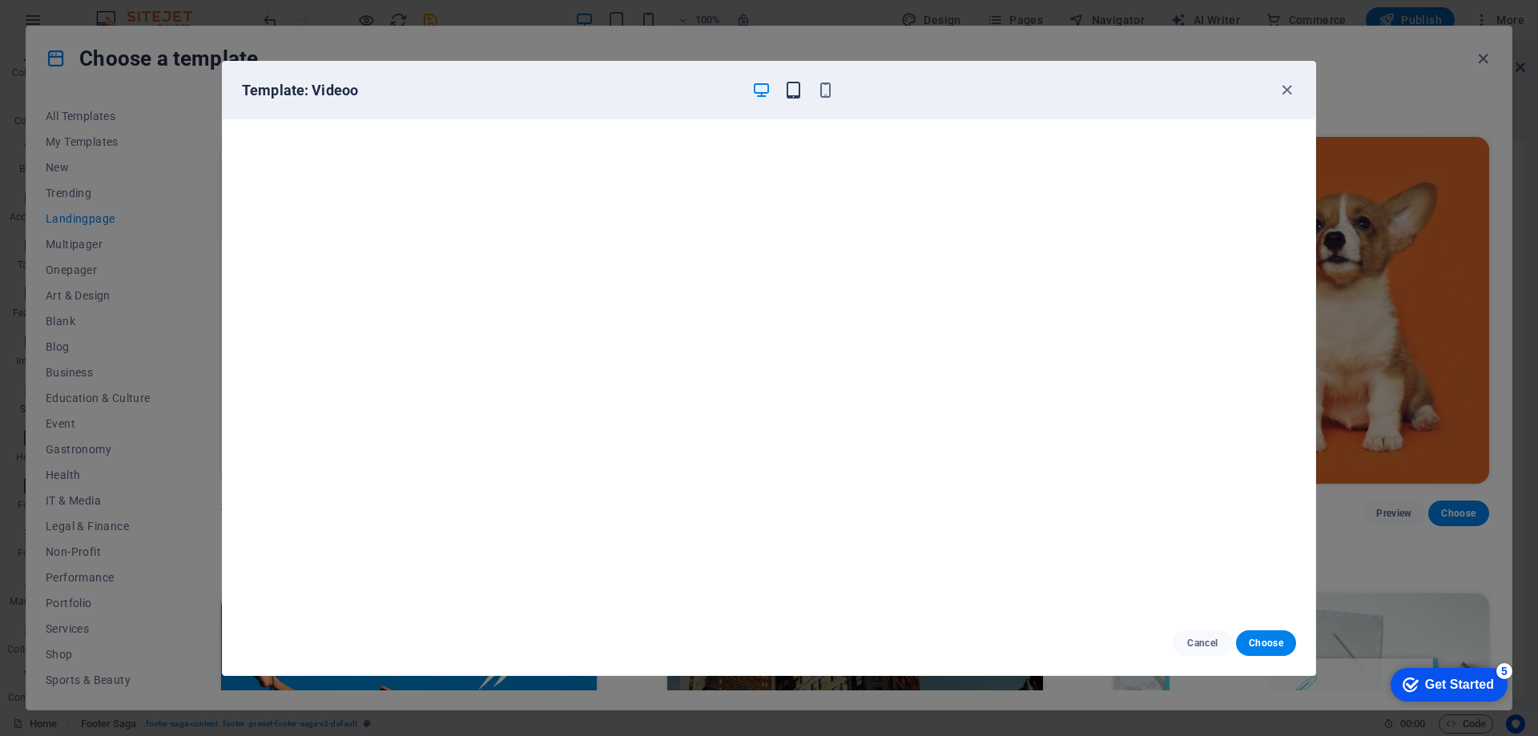
click at [794, 92] on icon "button" at bounding box center [793, 90] width 18 height 18
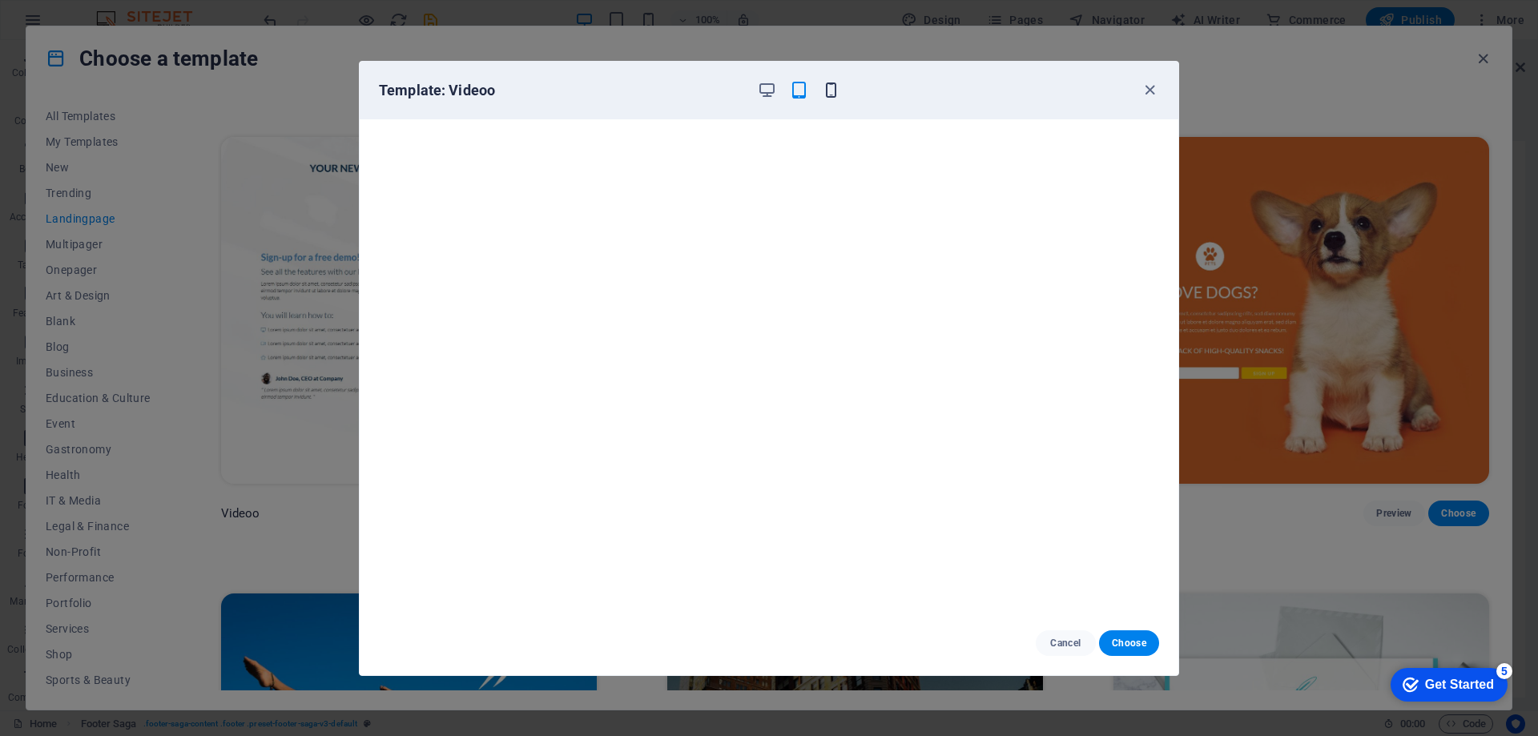
click at [824, 92] on icon "button" at bounding box center [831, 90] width 18 height 18
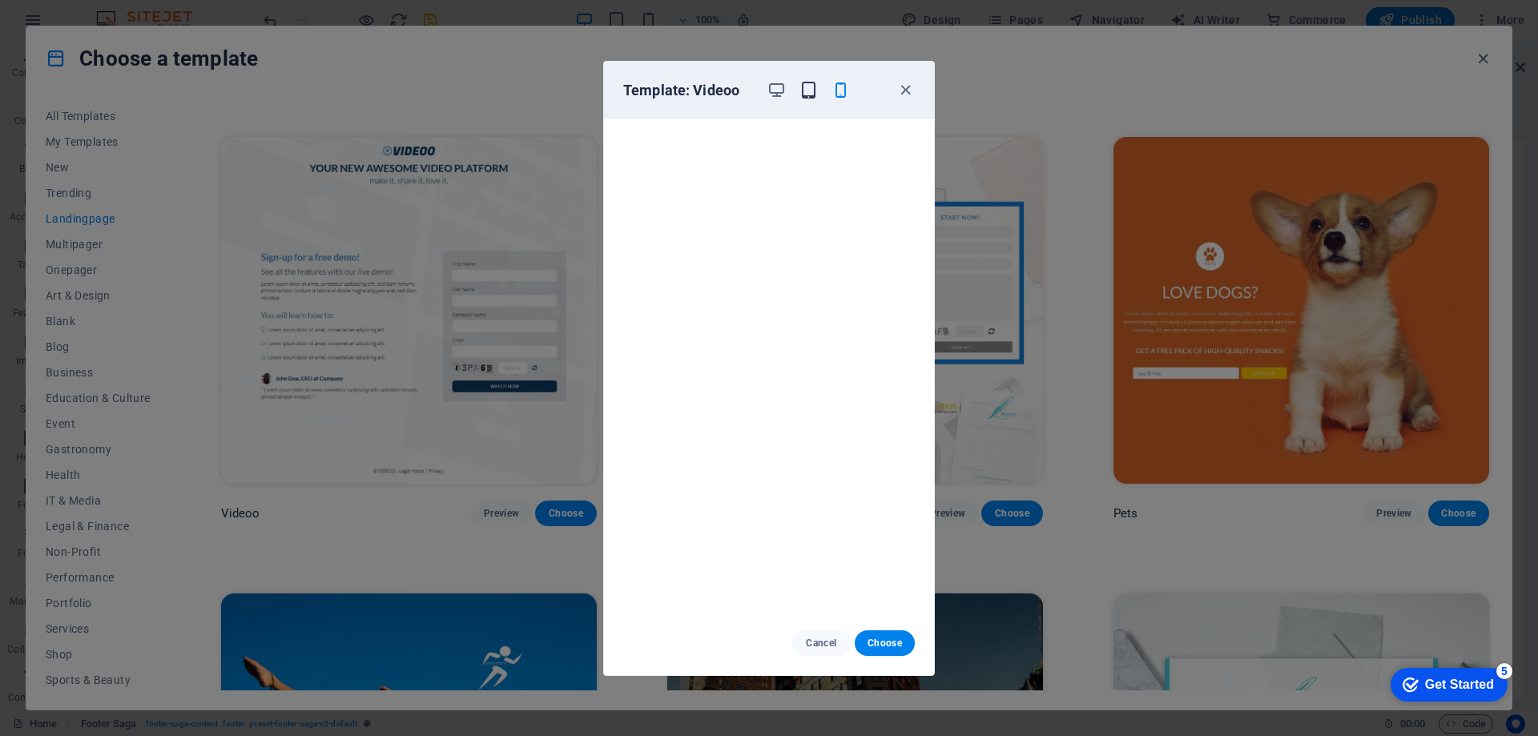
click at [811, 88] on icon "button" at bounding box center [809, 90] width 18 height 18
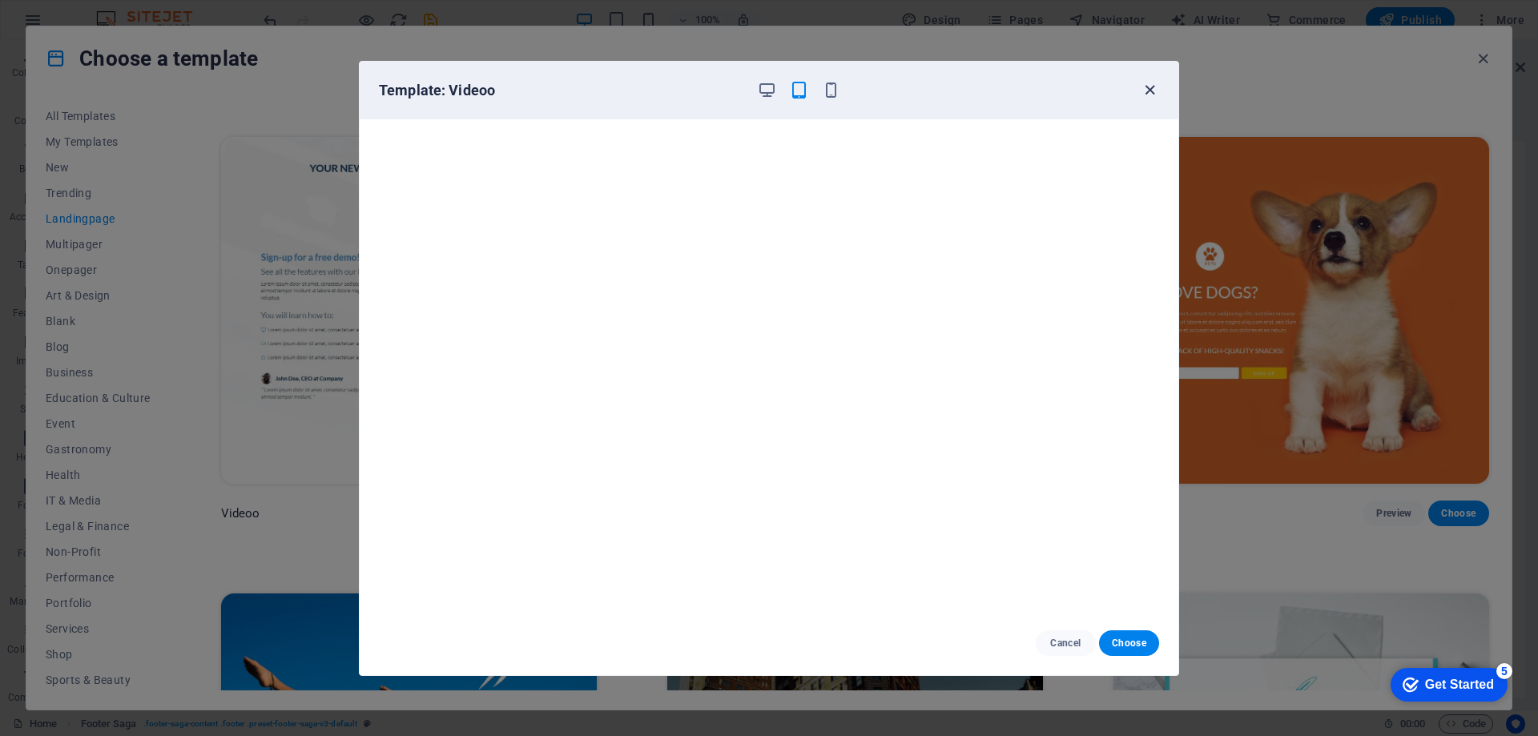
click at [1147, 87] on icon "button" at bounding box center [1150, 90] width 18 height 18
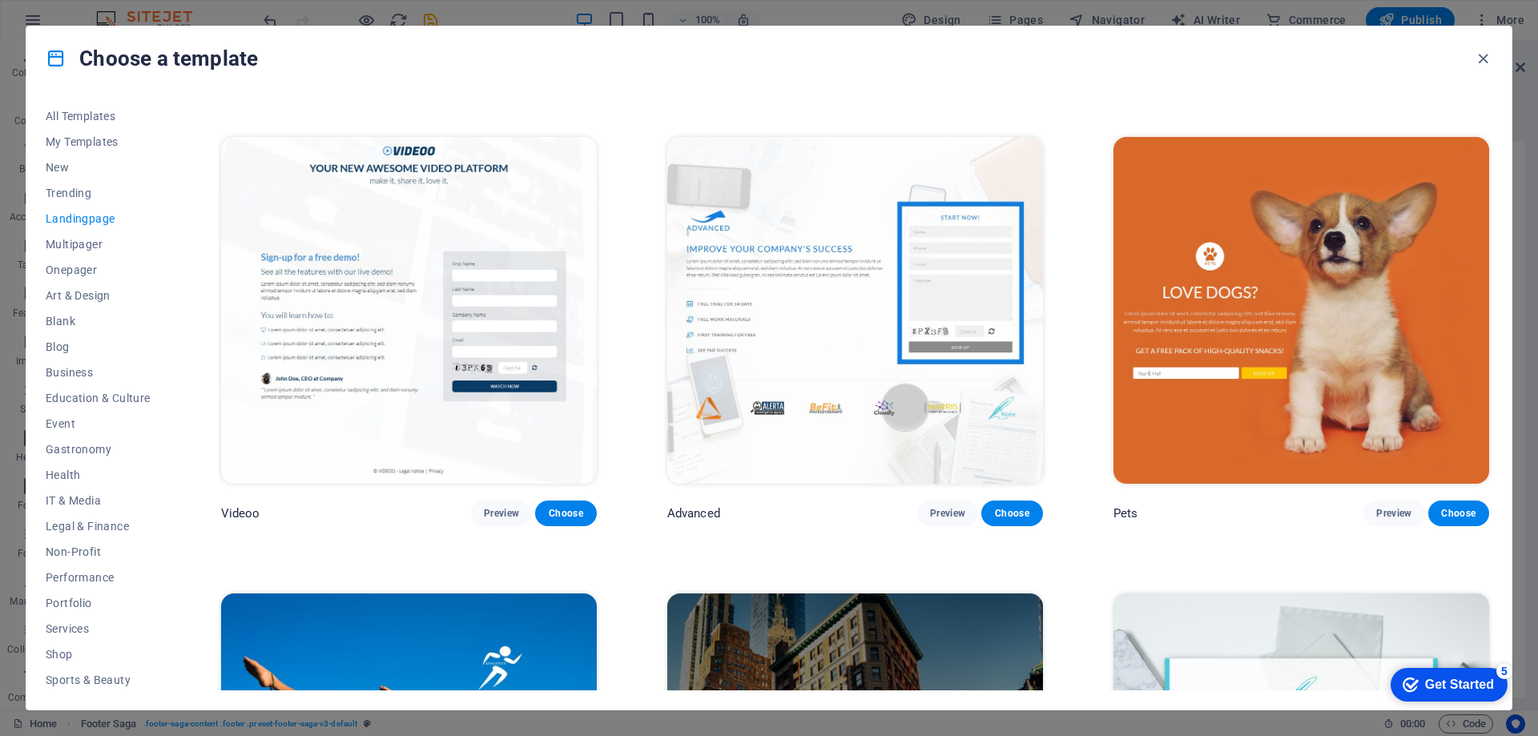
click at [782, 272] on img at bounding box center [855, 310] width 376 height 346
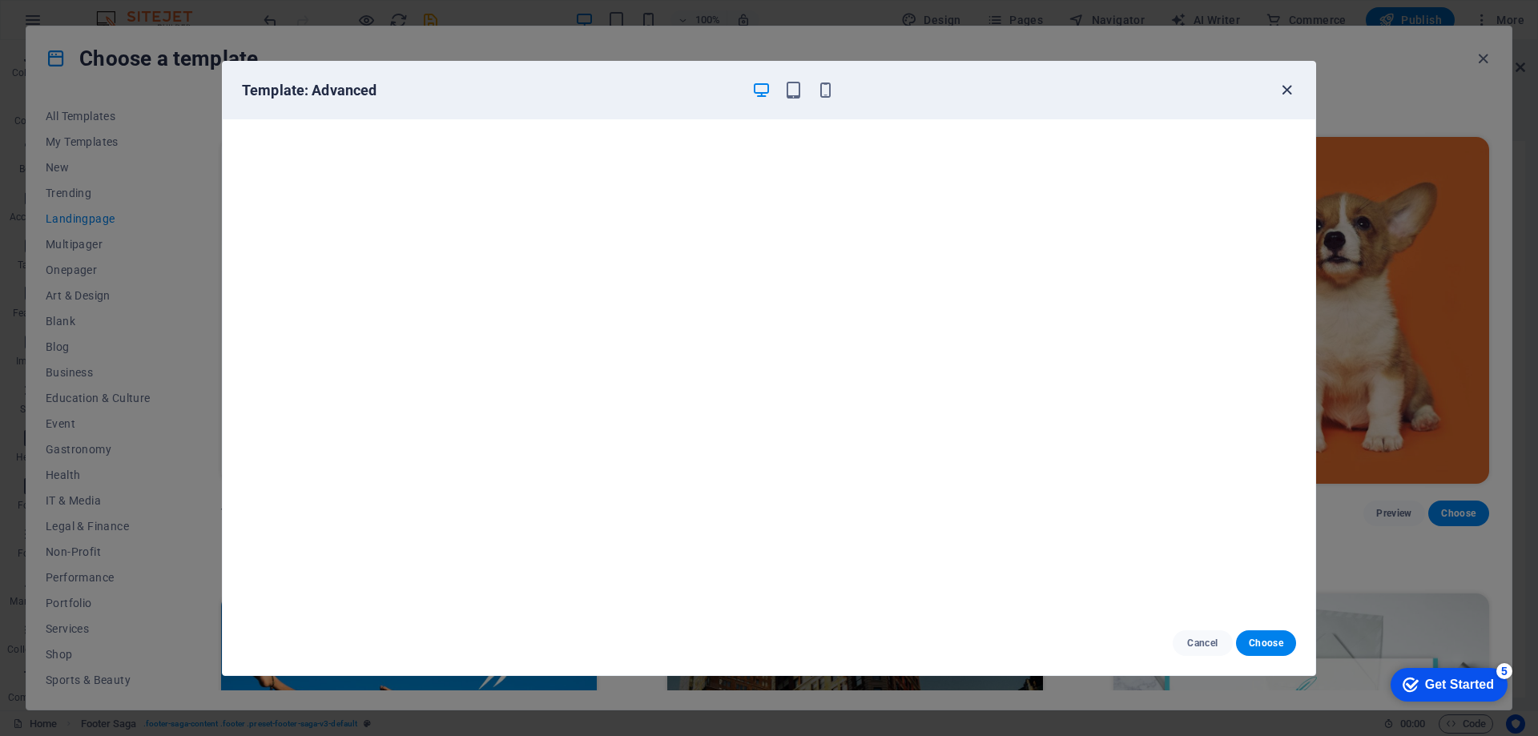
click at [1282, 90] on icon "button" at bounding box center [1287, 90] width 18 height 18
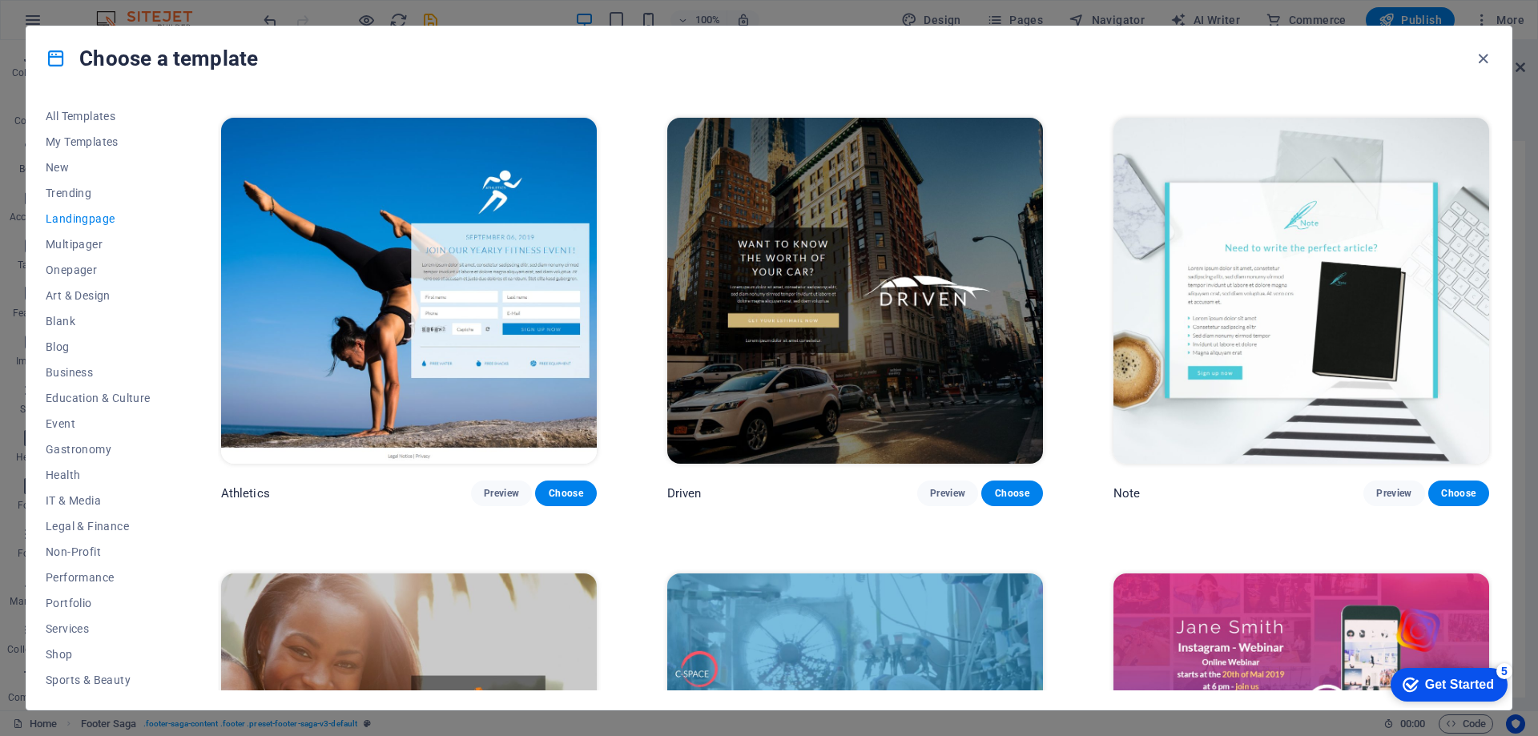
scroll to position [1362, 0]
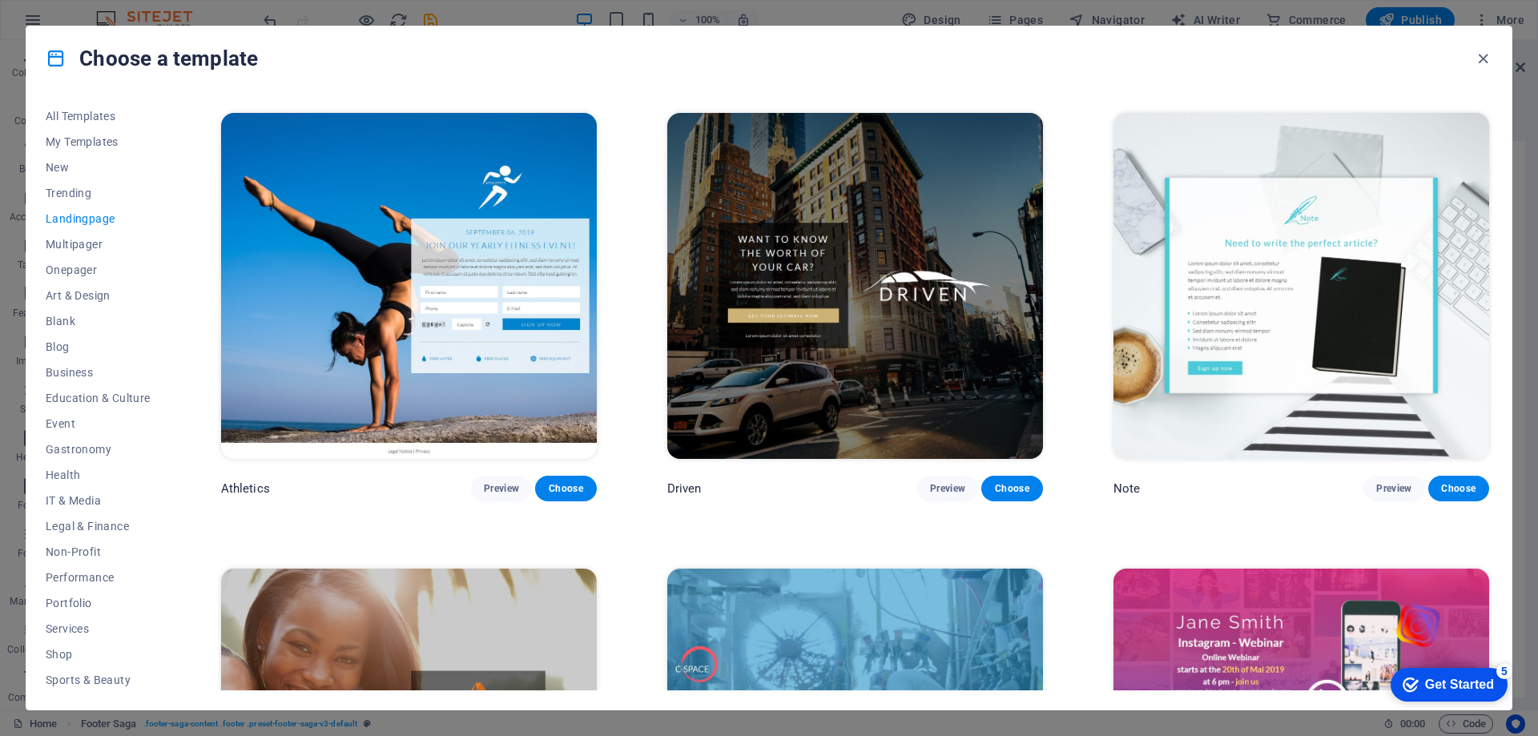
click at [349, 299] on img at bounding box center [409, 286] width 376 height 346
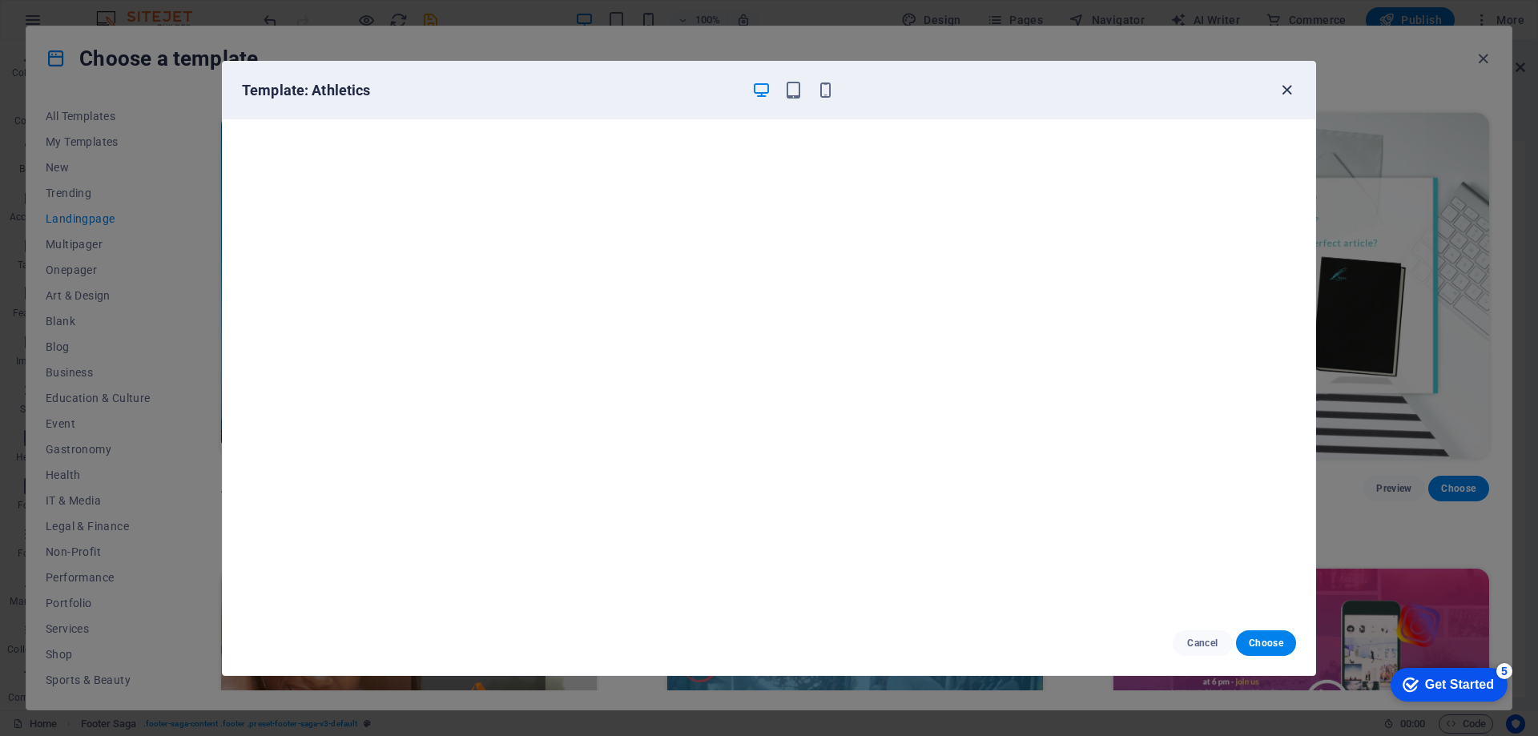
click at [1283, 91] on icon "button" at bounding box center [1287, 90] width 18 height 18
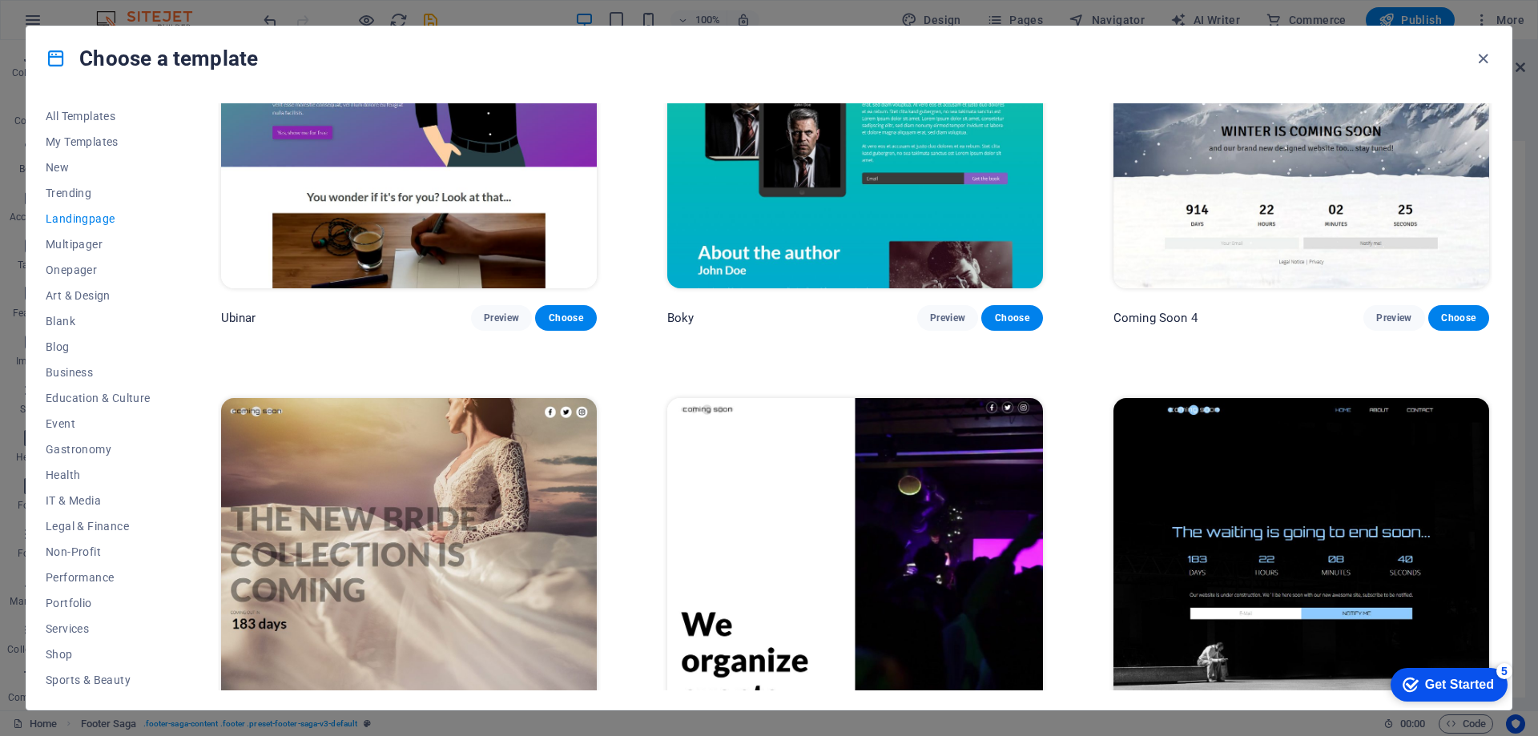
scroll to position [3437, 0]
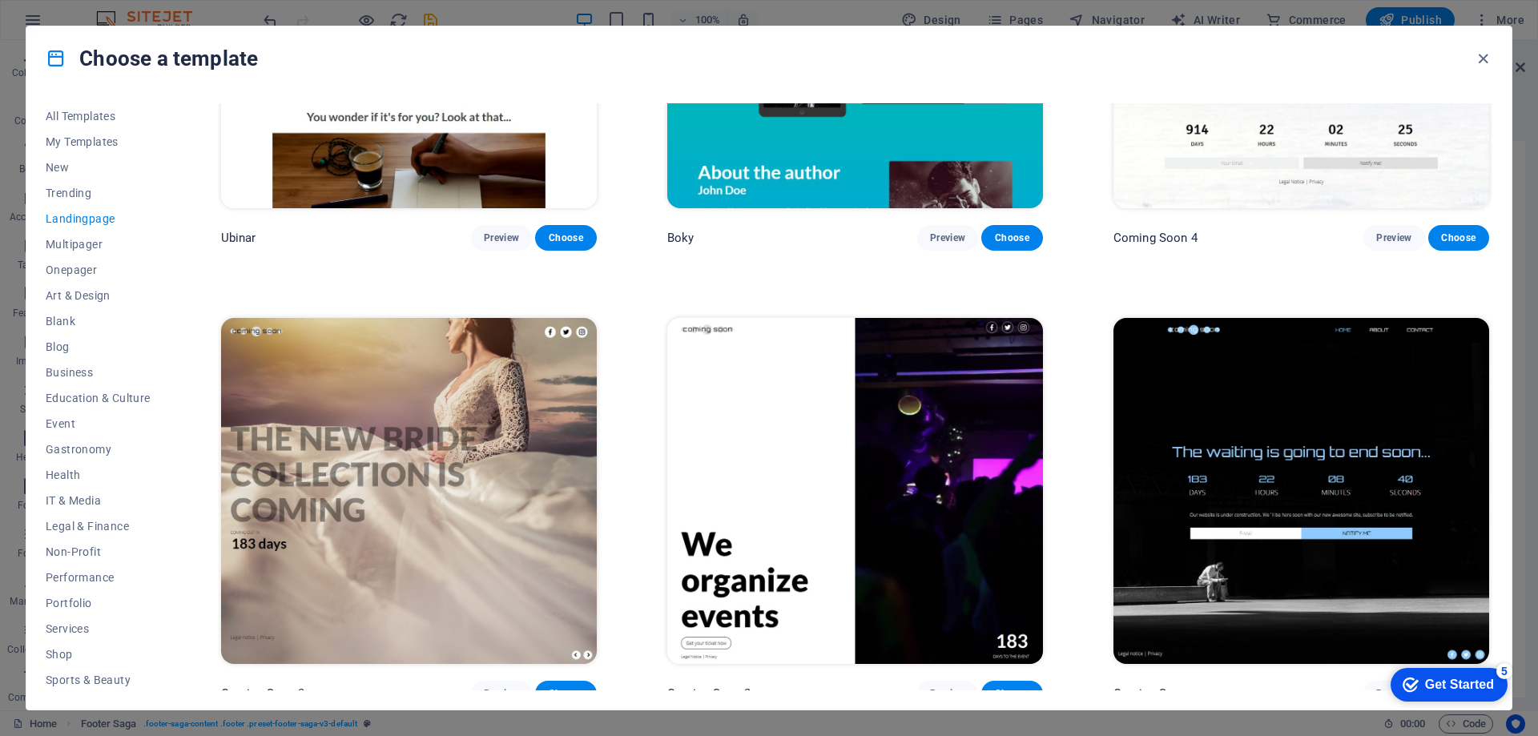
click at [1328, 393] on img at bounding box center [1302, 491] width 376 height 346
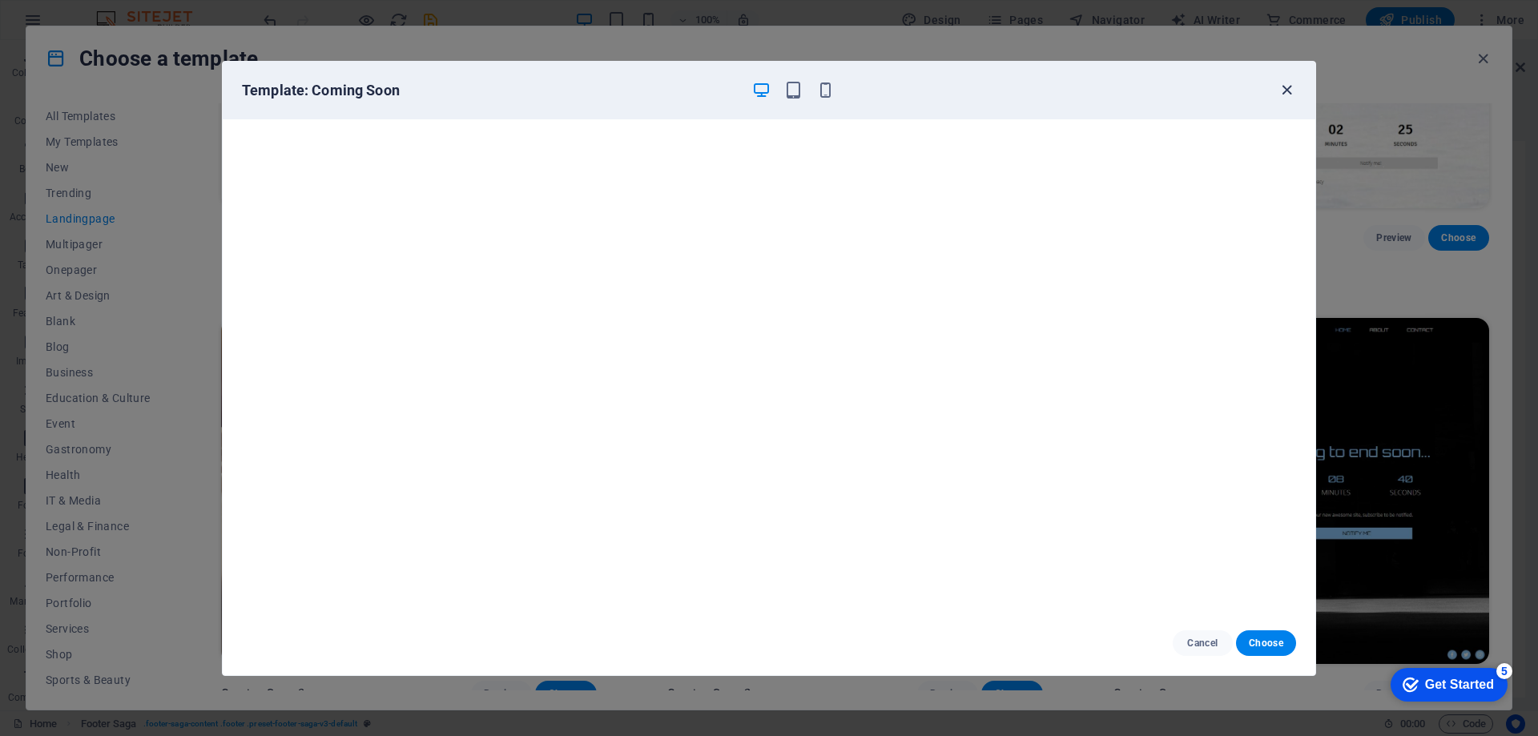
click at [1292, 84] on icon "button" at bounding box center [1287, 90] width 18 height 18
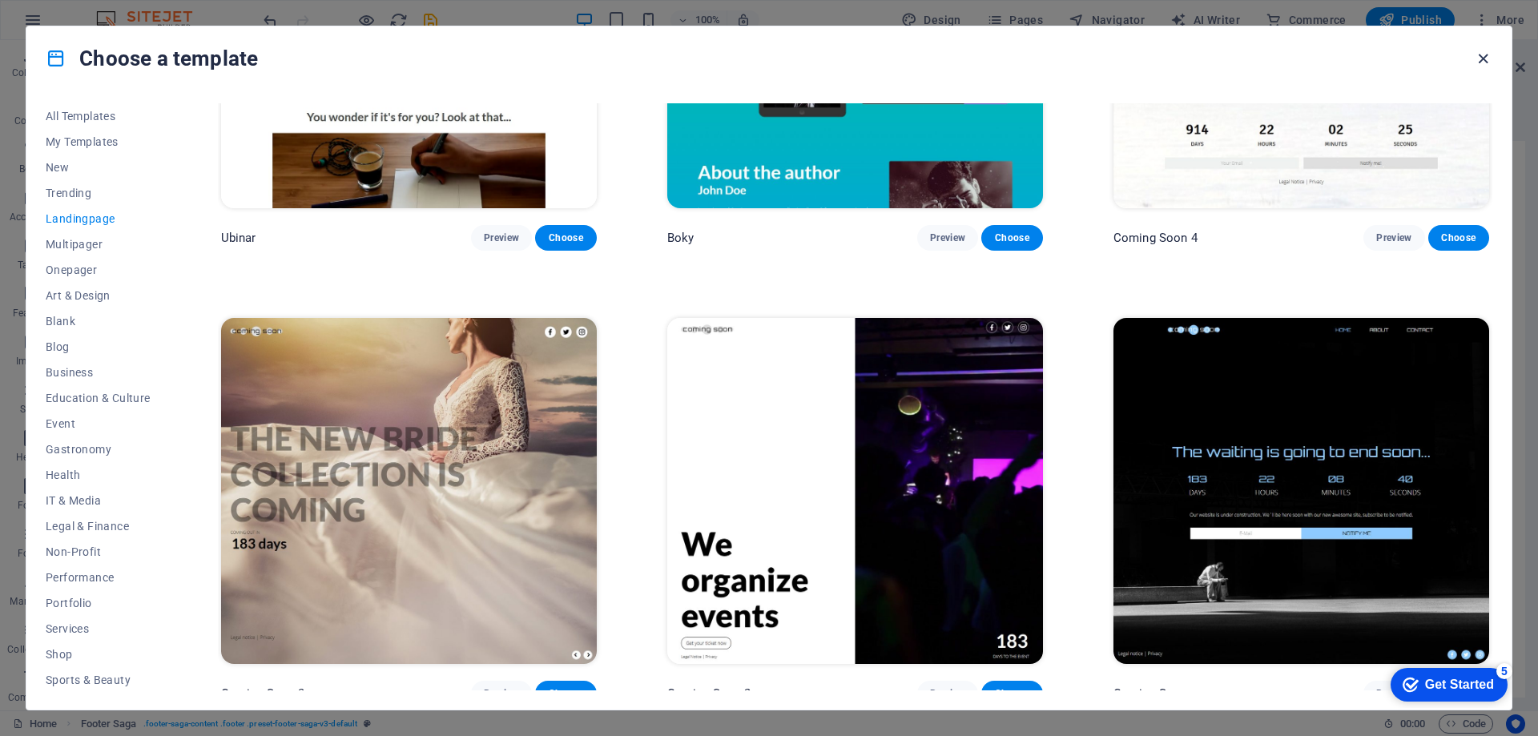
click at [1488, 51] on icon "button" at bounding box center [1483, 59] width 18 height 18
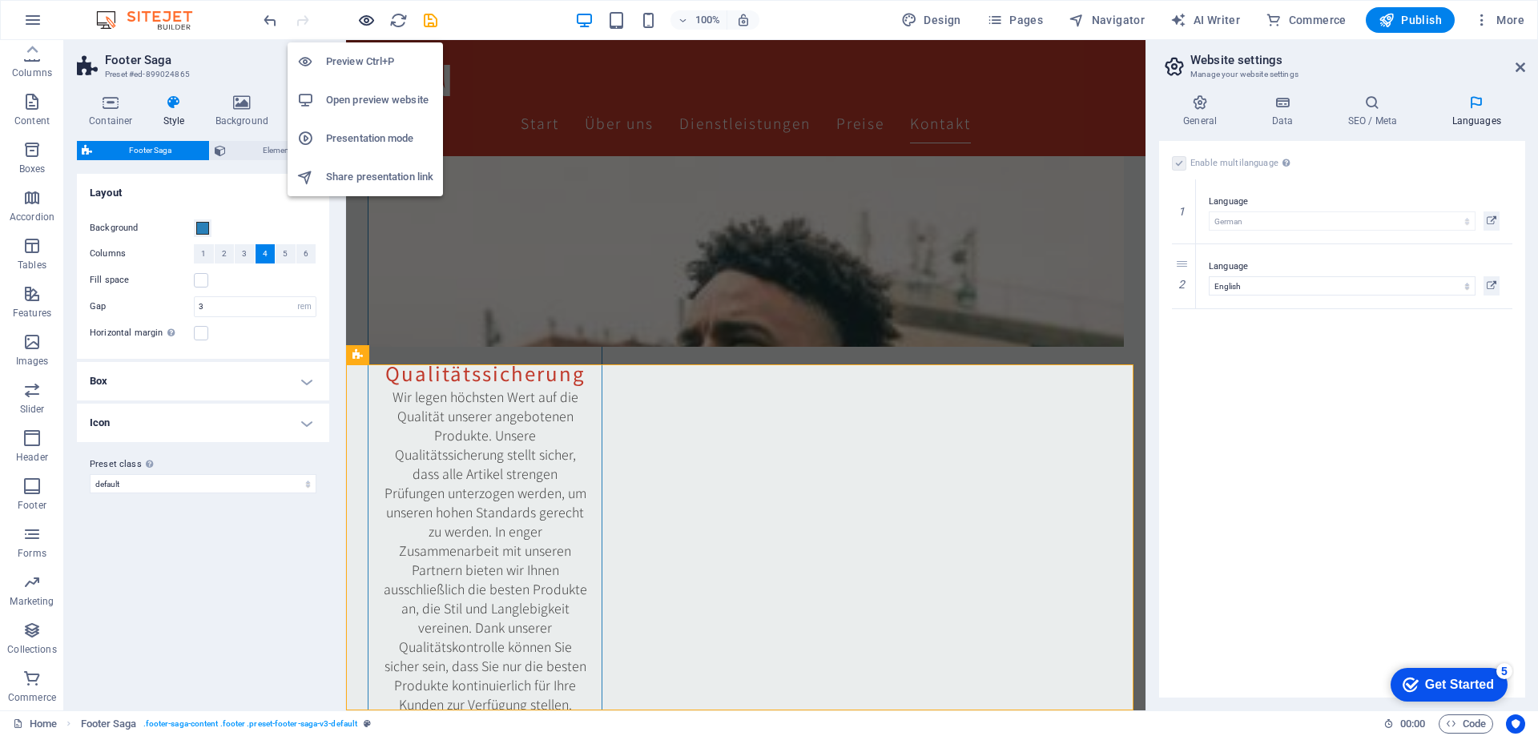
click at [357, 22] on icon "button" at bounding box center [366, 20] width 18 height 18
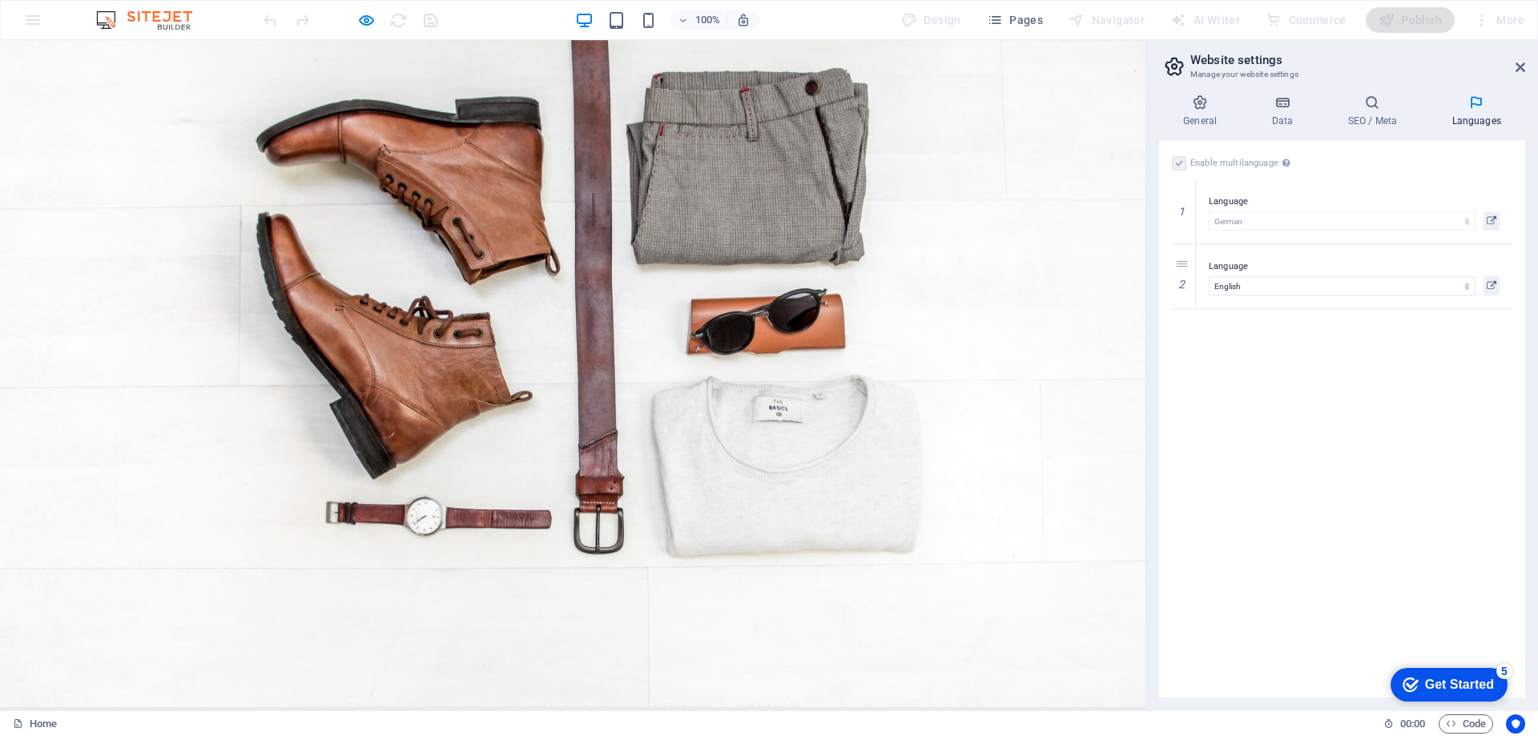
scroll to position [0, 0]
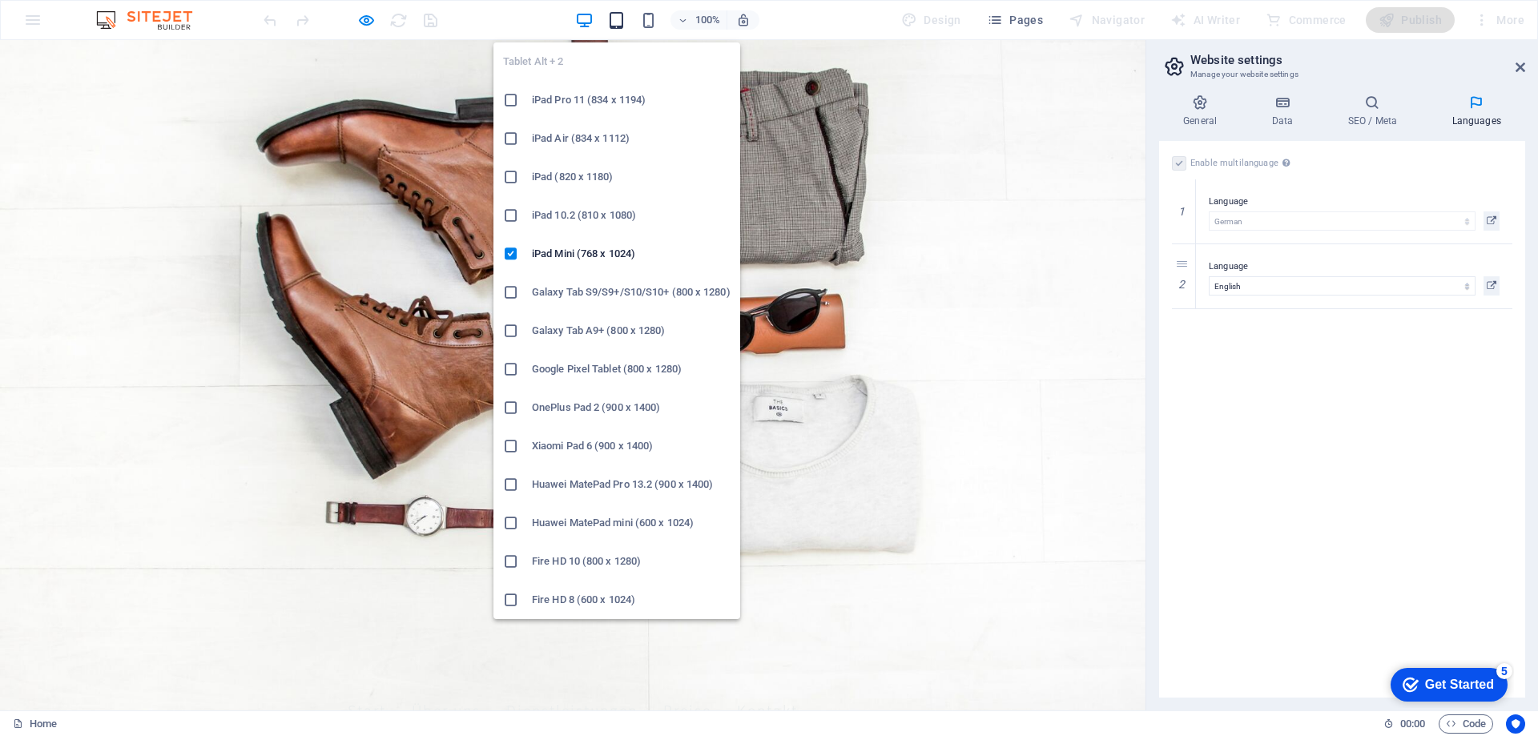
click at [615, 21] on icon "button" at bounding box center [616, 20] width 18 height 18
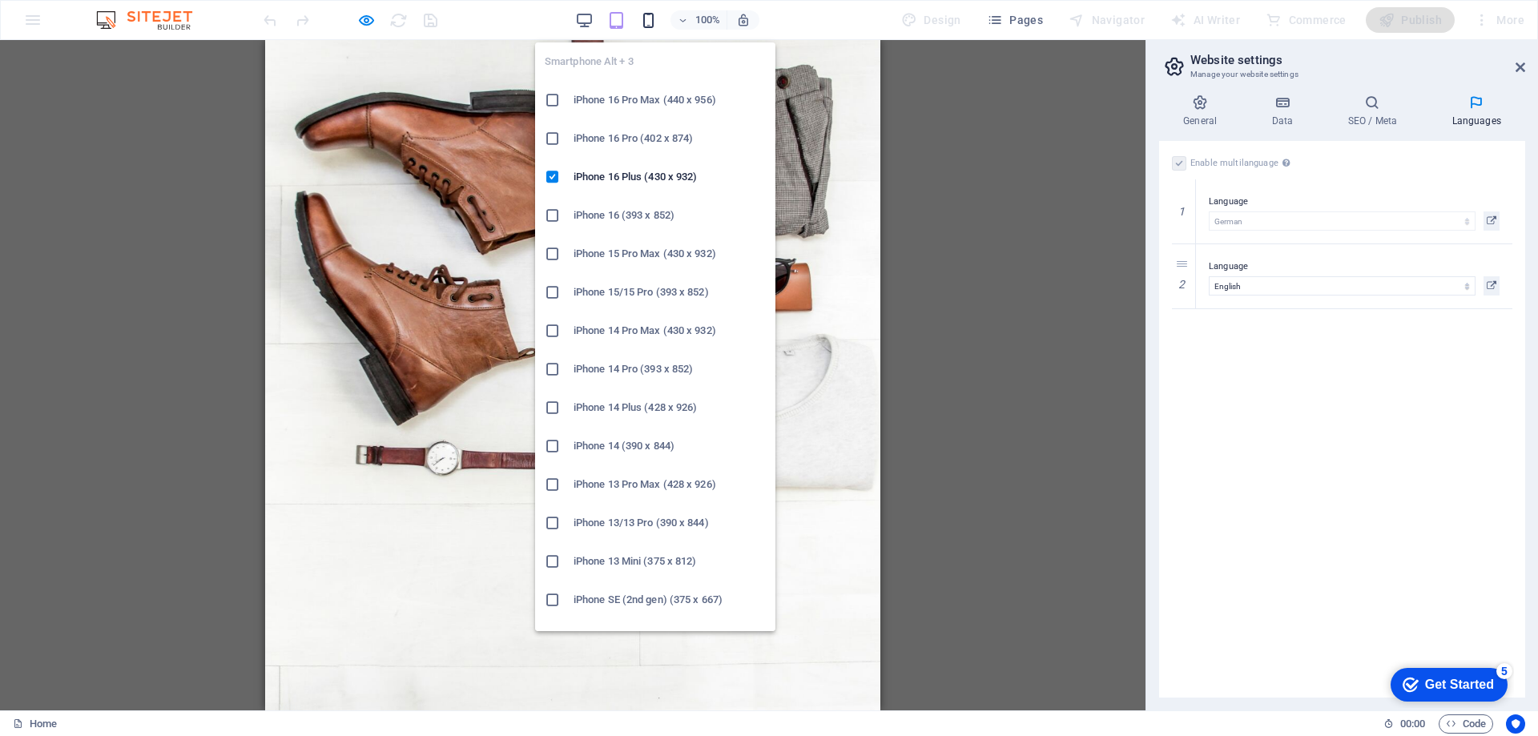
click at [647, 24] on icon "button" at bounding box center [648, 20] width 18 height 18
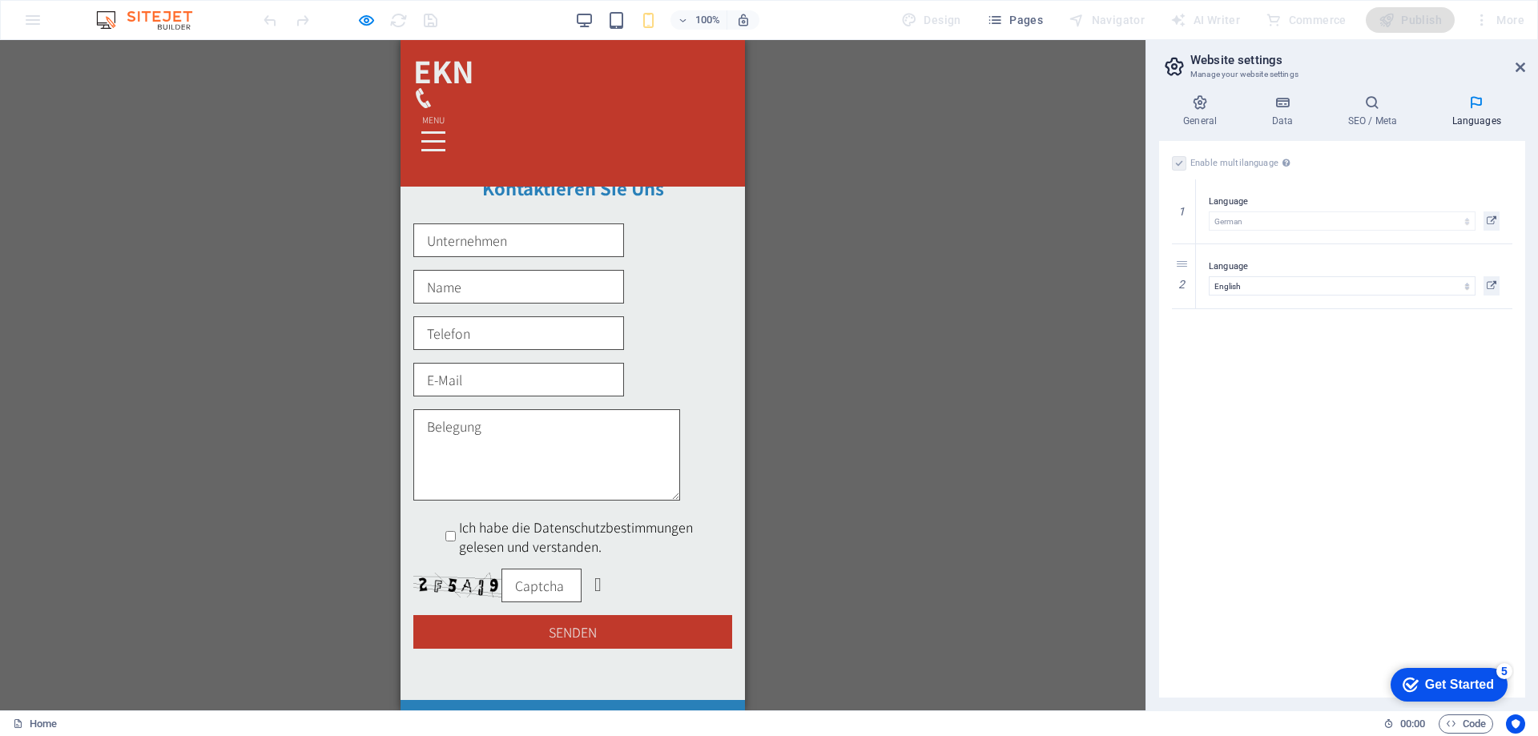
scroll to position [5956, 0]
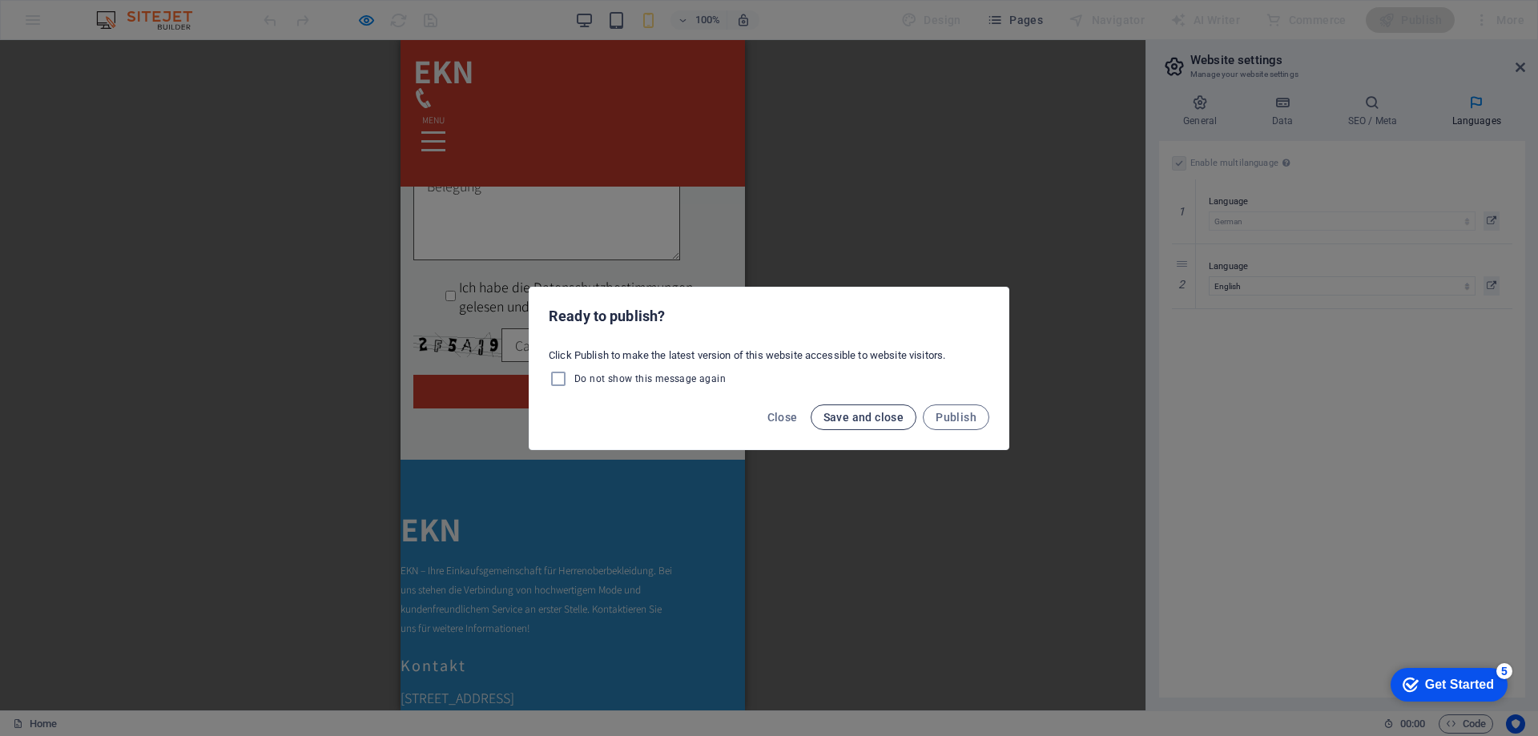
click at [870, 421] on span "Save and close" at bounding box center [864, 417] width 81 height 13
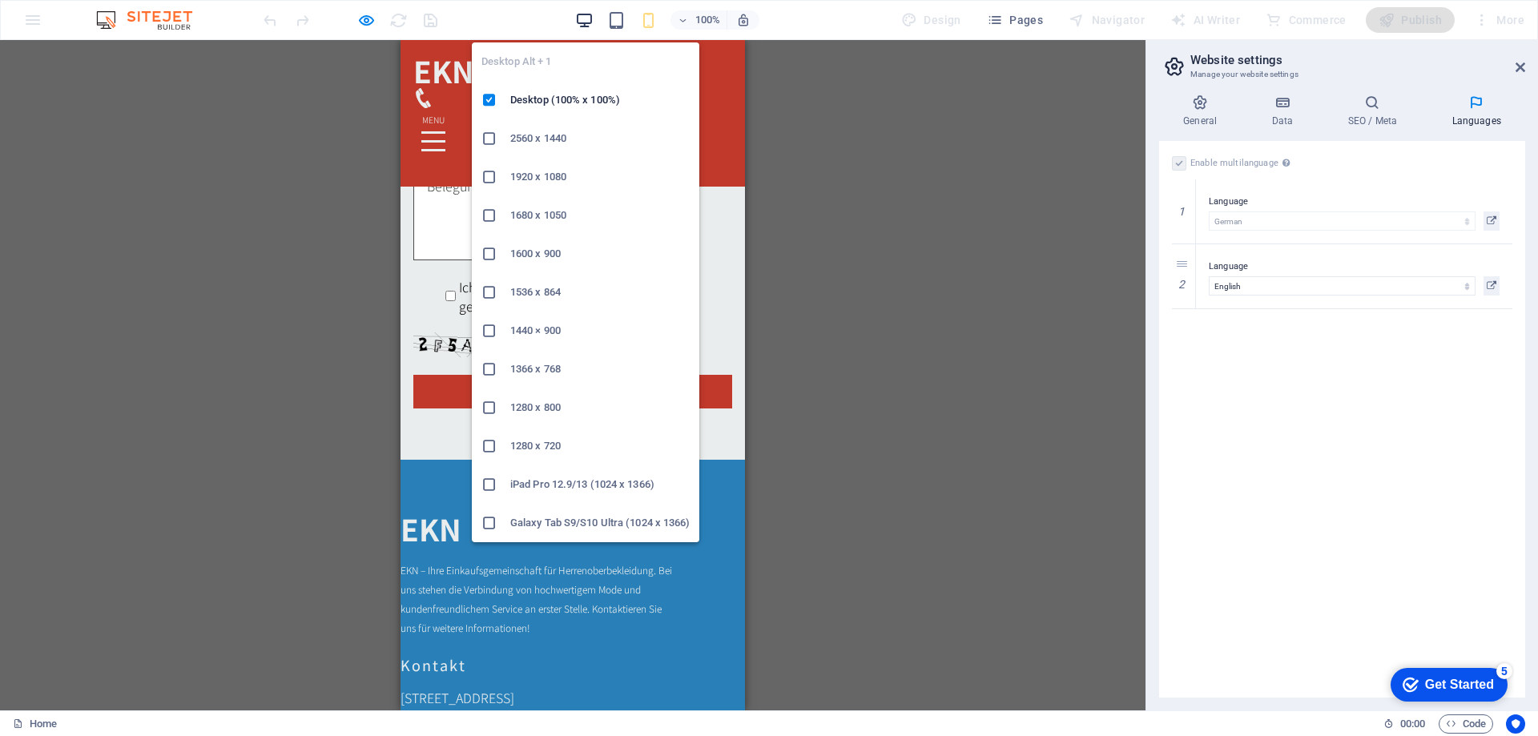
click at [582, 18] on icon "button" at bounding box center [584, 20] width 18 height 18
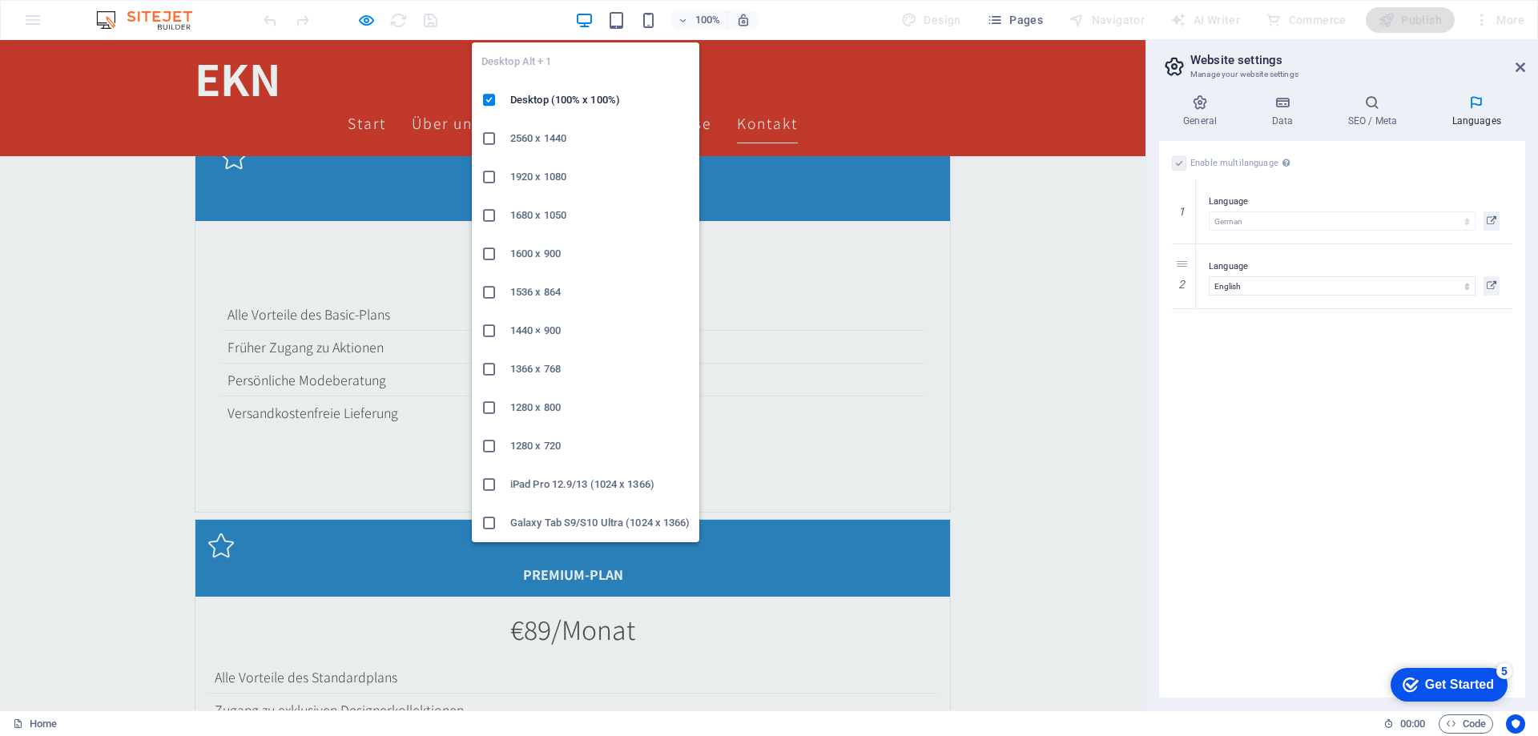
scroll to position [2981, 0]
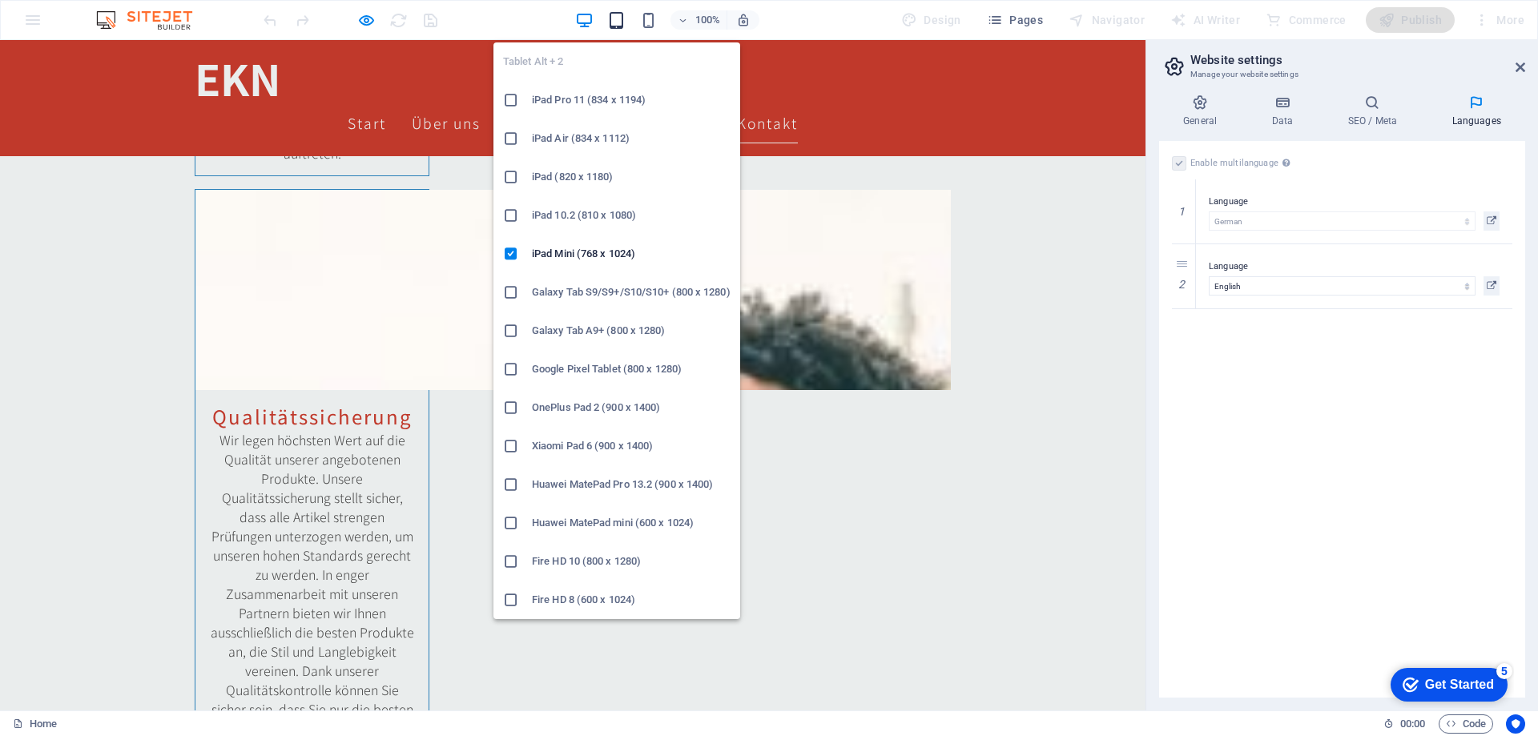
click at [611, 22] on icon "button" at bounding box center [616, 20] width 18 height 18
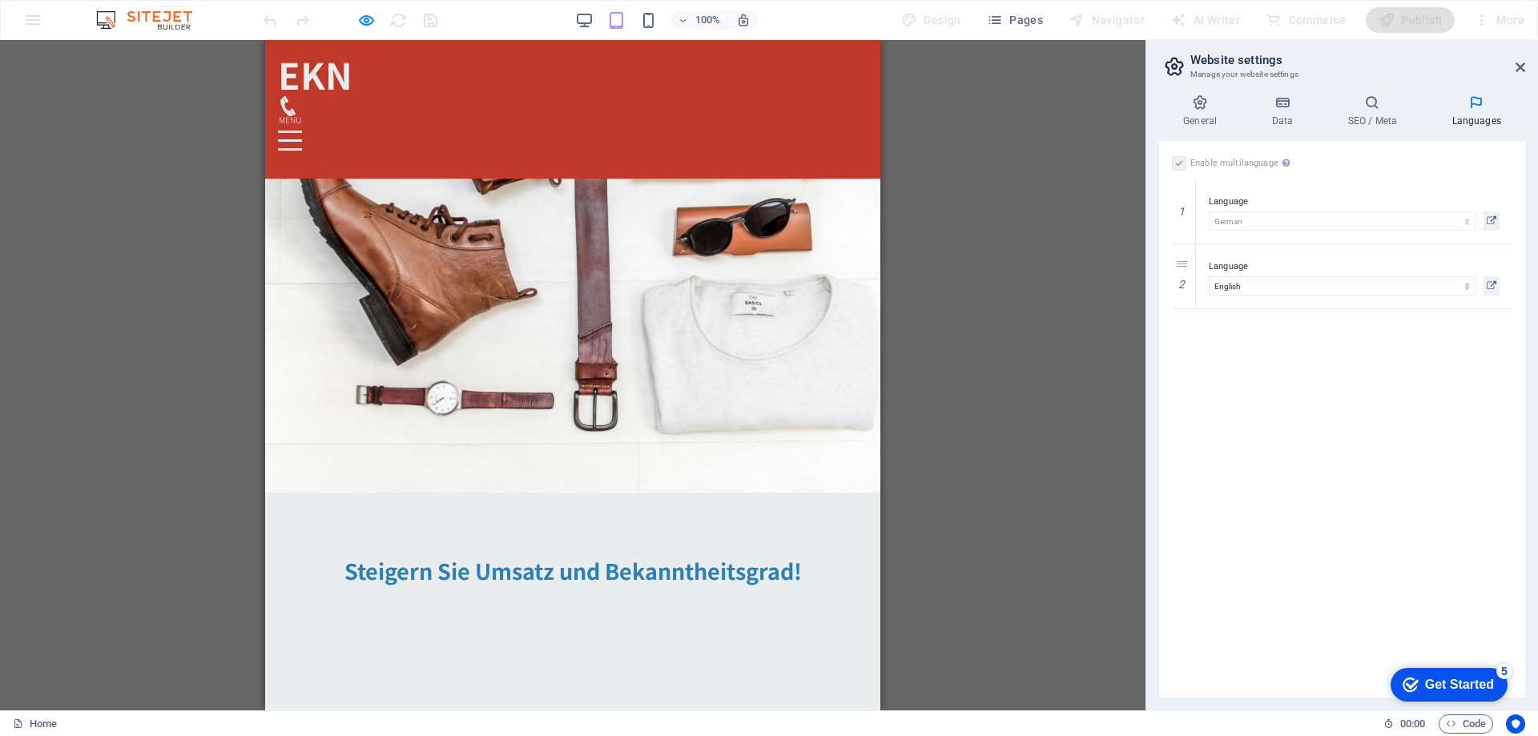
scroll to position [240, 0]
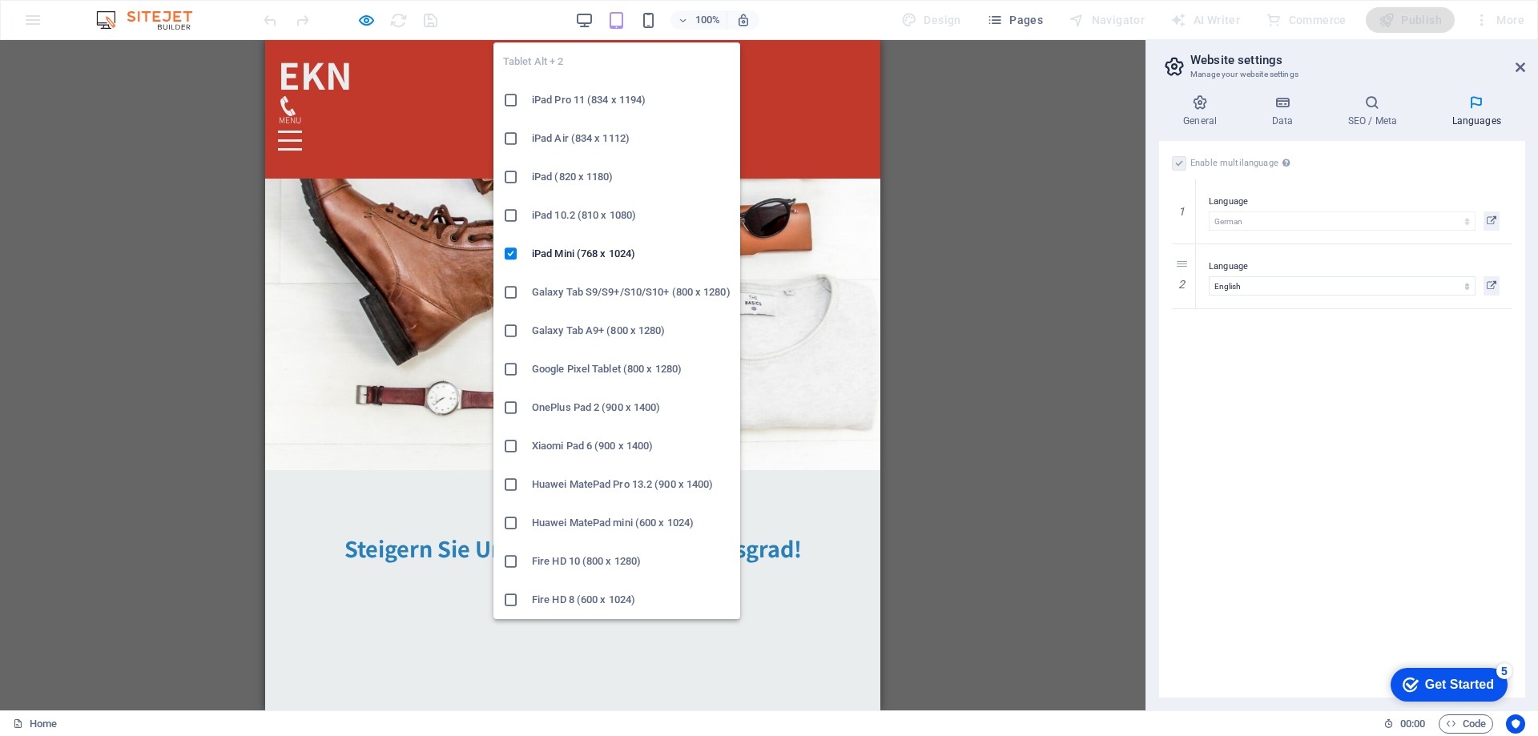
click at [592, 324] on h6 "Galaxy Tab A9+ (800 x 1280)" at bounding box center [631, 330] width 199 height 19
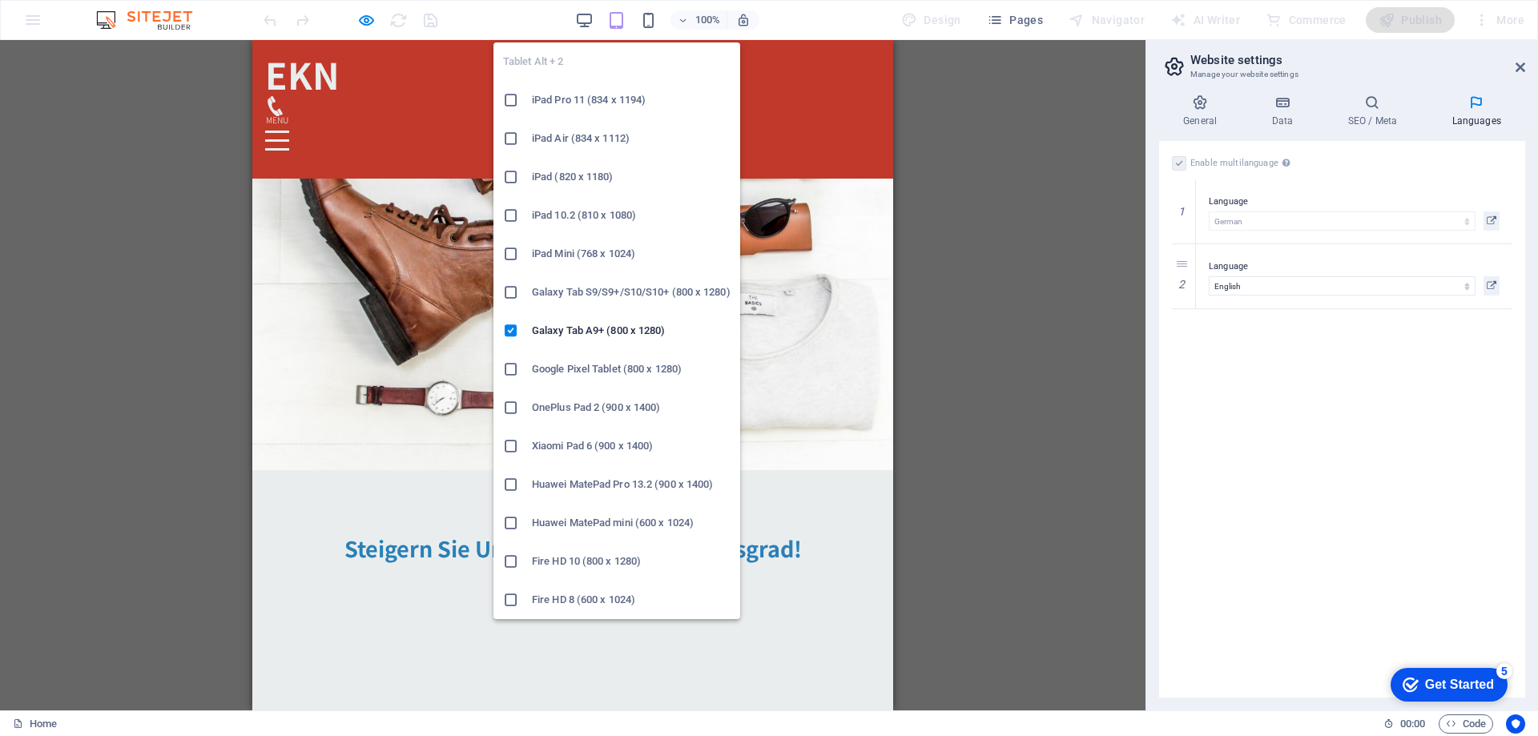
click at [620, 13] on icon "button" at bounding box center [616, 20] width 18 height 18
click at [589, 439] on h6 "Xiaomi Pad 6 (900 x 1400)" at bounding box center [631, 446] width 199 height 19
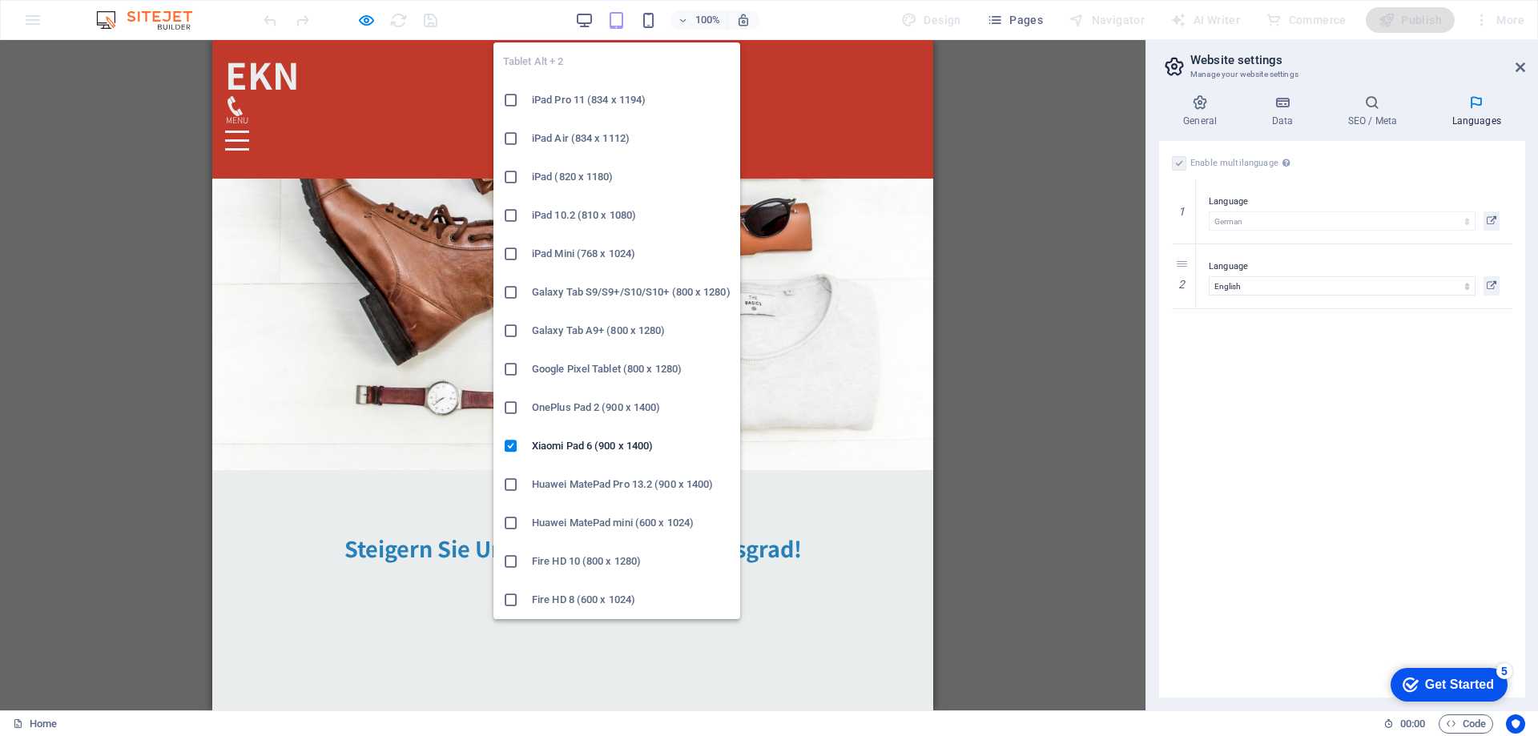
click at [595, 91] on h6 "iPad Pro 11 (834 x 1194)" at bounding box center [631, 100] width 199 height 19
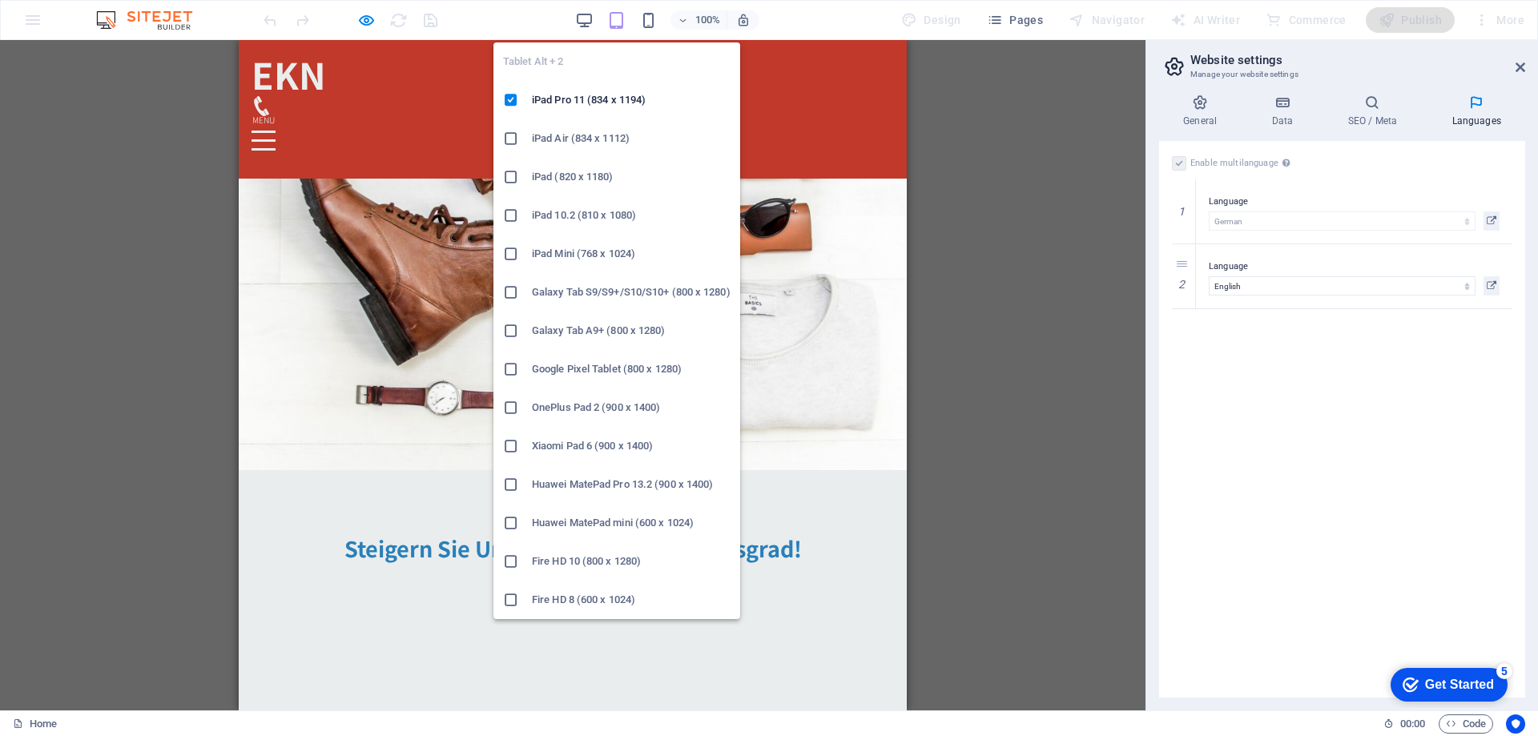
click at [615, 26] on icon "button" at bounding box center [616, 20] width 18 height 18
click at [594, 139] on h6 "iPad Air (834 x 1112)" at bounding box center [631, 138] width 199 height 19
click at [571, 179] on h6 "iPad (820 x 1180)" at bounding box center [631, 176] width 199 height 19
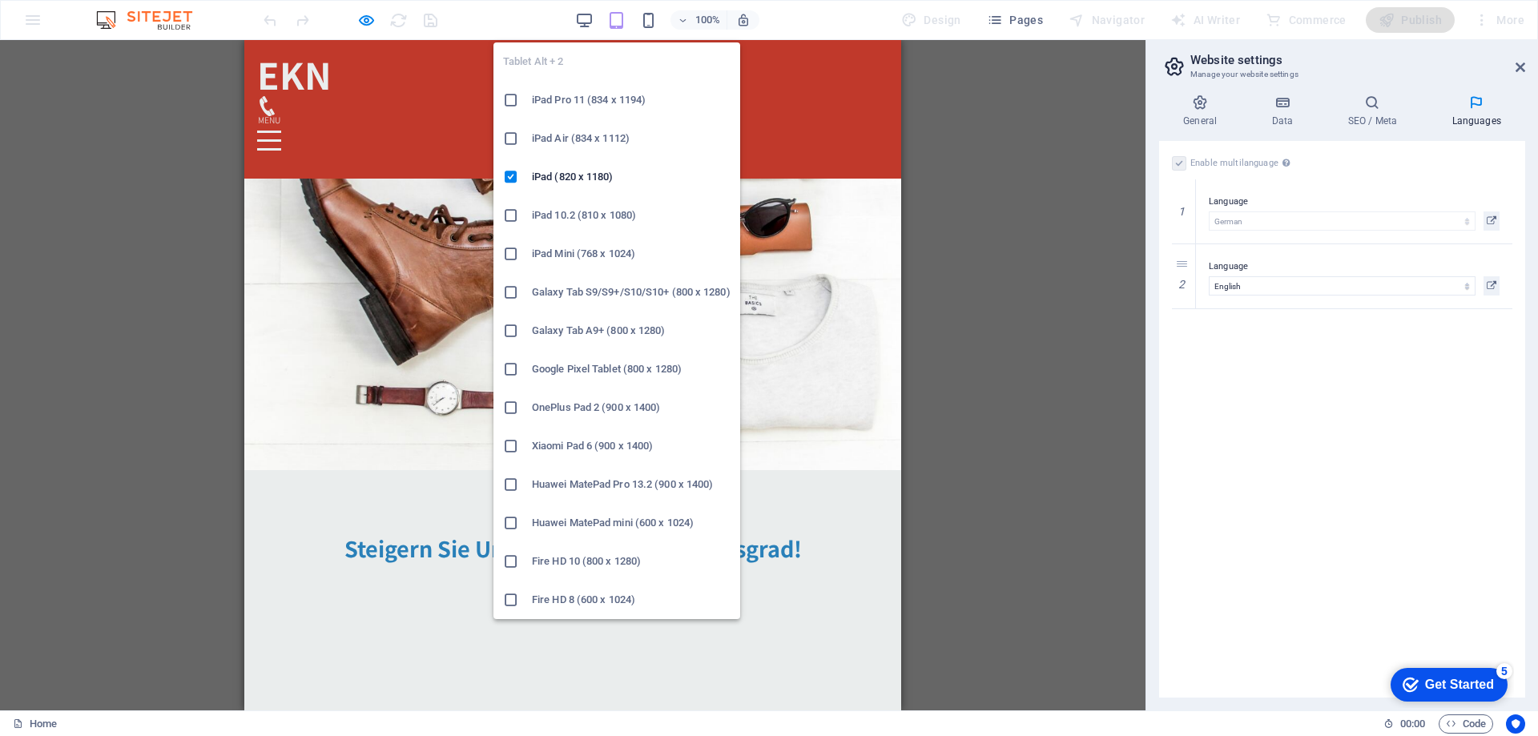
click at [622, 28] on icon "button" at bounding box center [616, 20] width 18 height 18
click at [582, 212] on h6 "iPad 10.2 (810 x 1080)" at bounding box center [631, 215] width 199 height 19
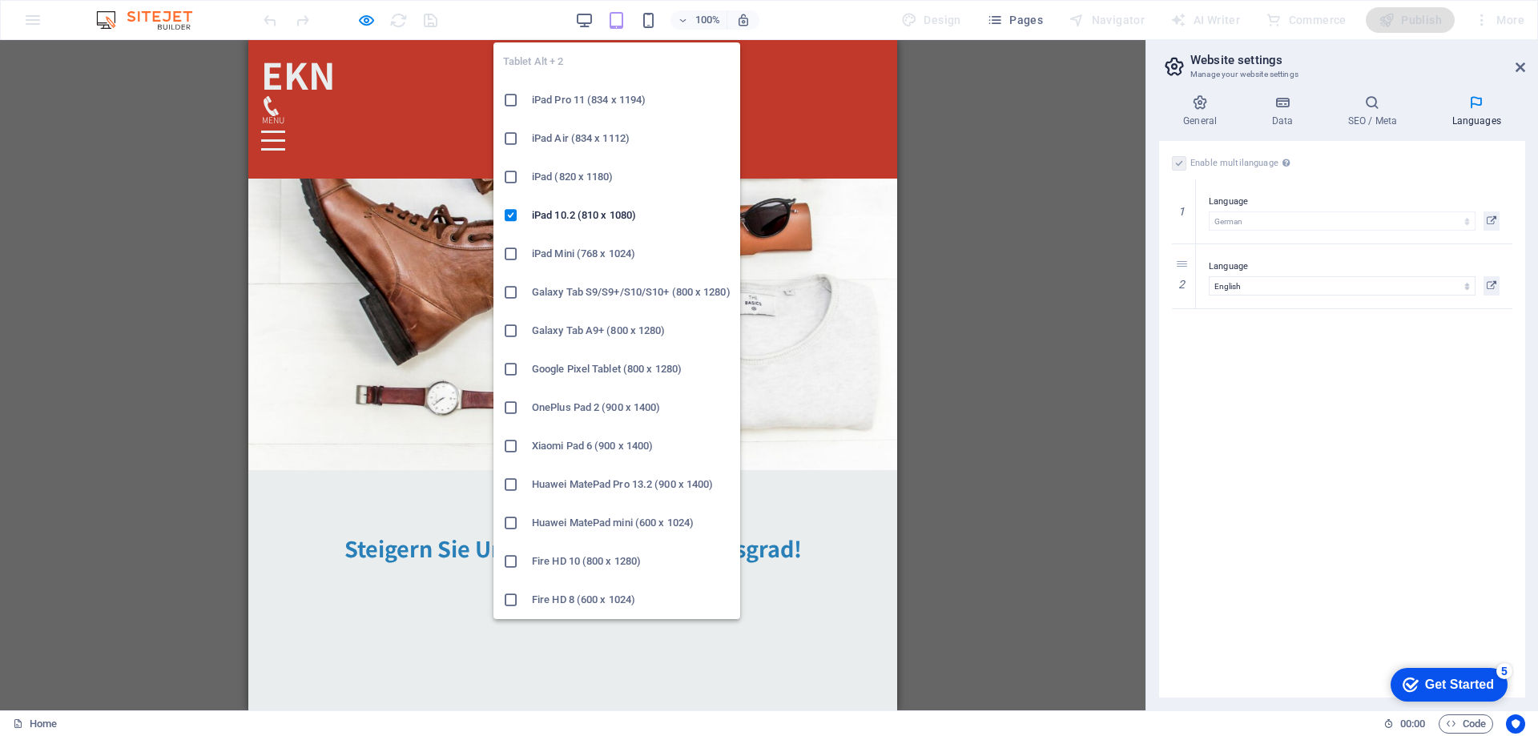
click at [613, 26] on icon "button" at bounding box center [616, 20] width 18 height 18
click at [562, 556] on h6 "Fire HD 10 (800 x 1280)" at bounding box center [631, 561] width 199 height 19
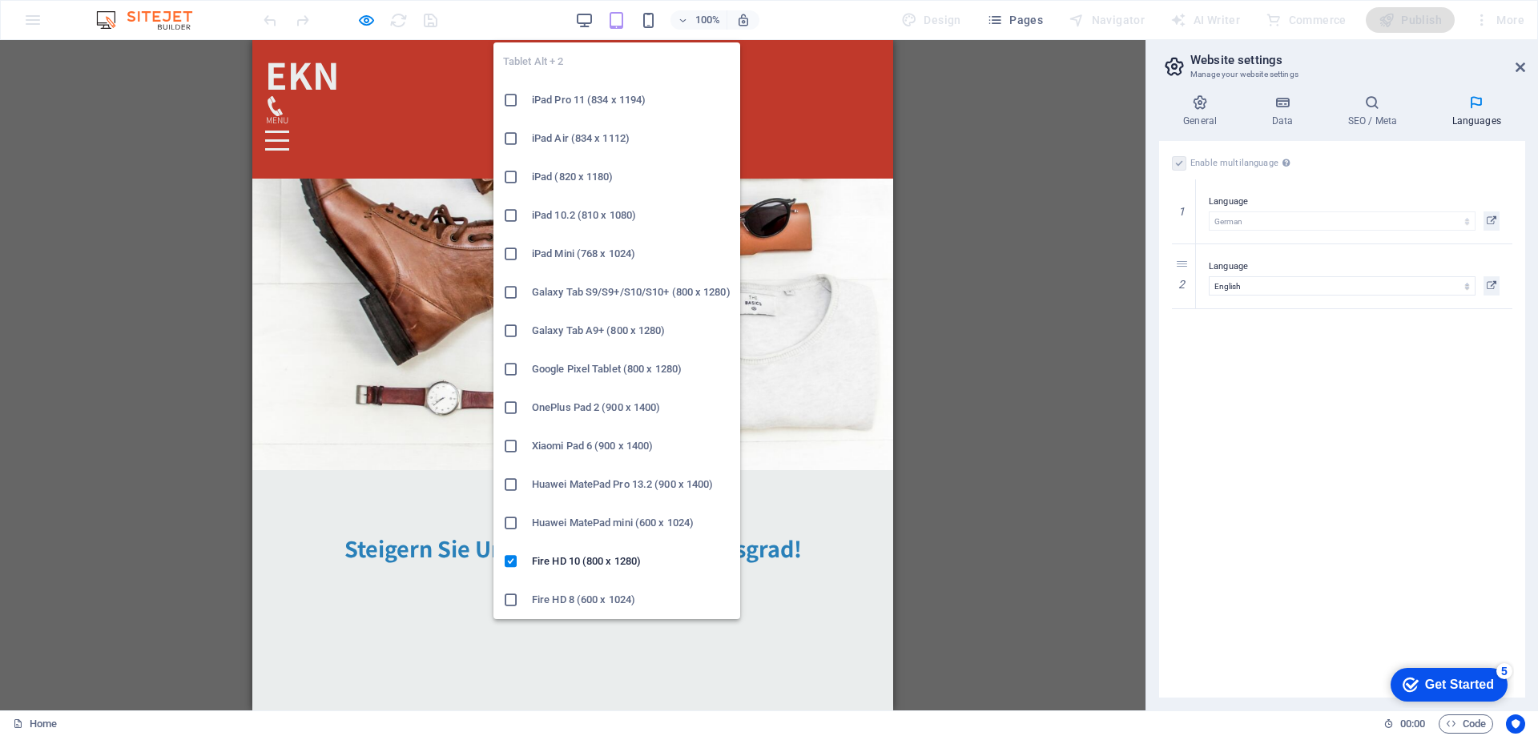
click at [623, 22] on icon "button" at bounding box center [616, 20] width 18 height 18
click at [549, 488] on h6 "Huawei MatePad Pro 13.2 (900 x 1400)" at bounding box center [631, 484] width 199 height 19
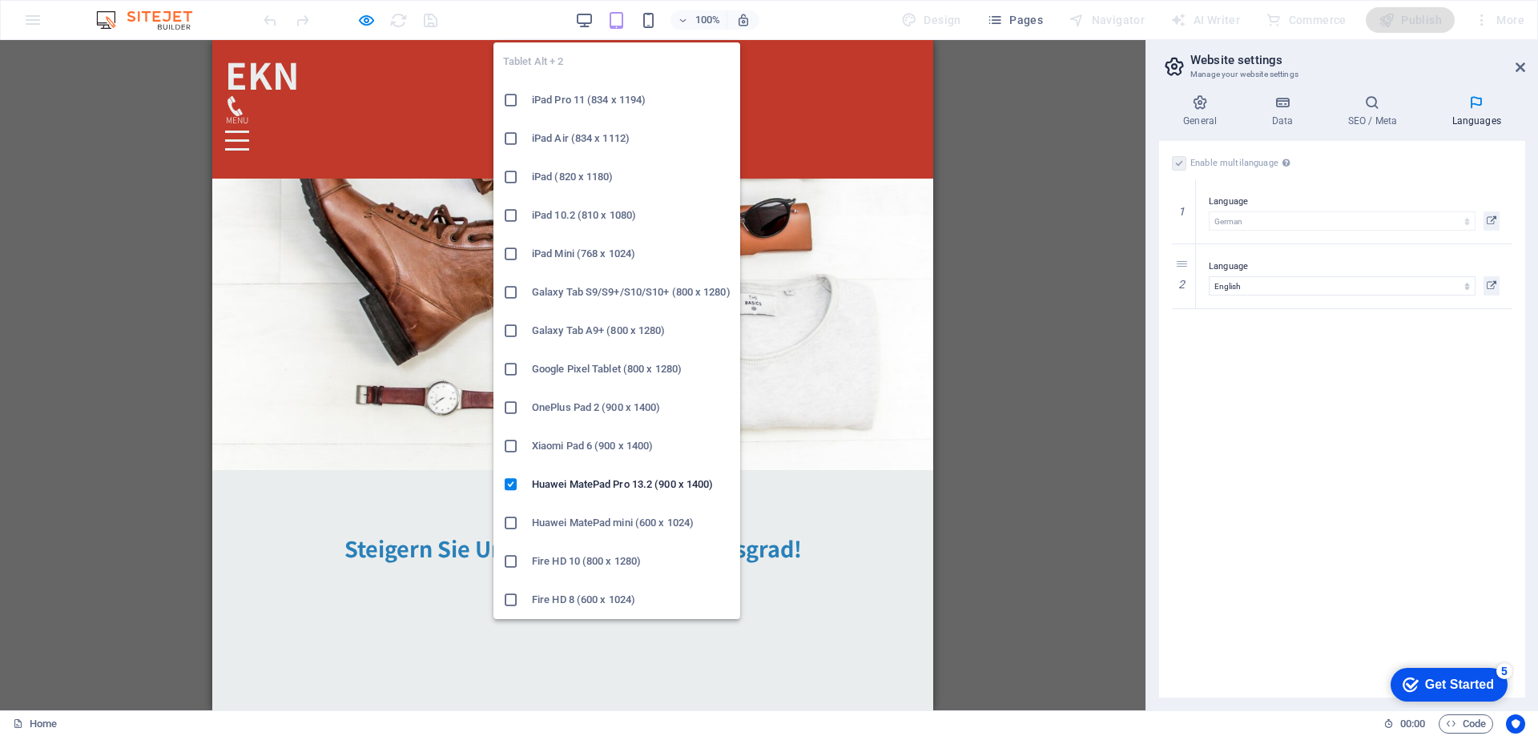
click at [616, 27] on icon "button" at bounding box center [616, 20] width 18 height 18
click at [578, 369] on h6 "Google Pixel Tablet (800 x 1280)" at bounding box center [631, 369] width 199 height 19
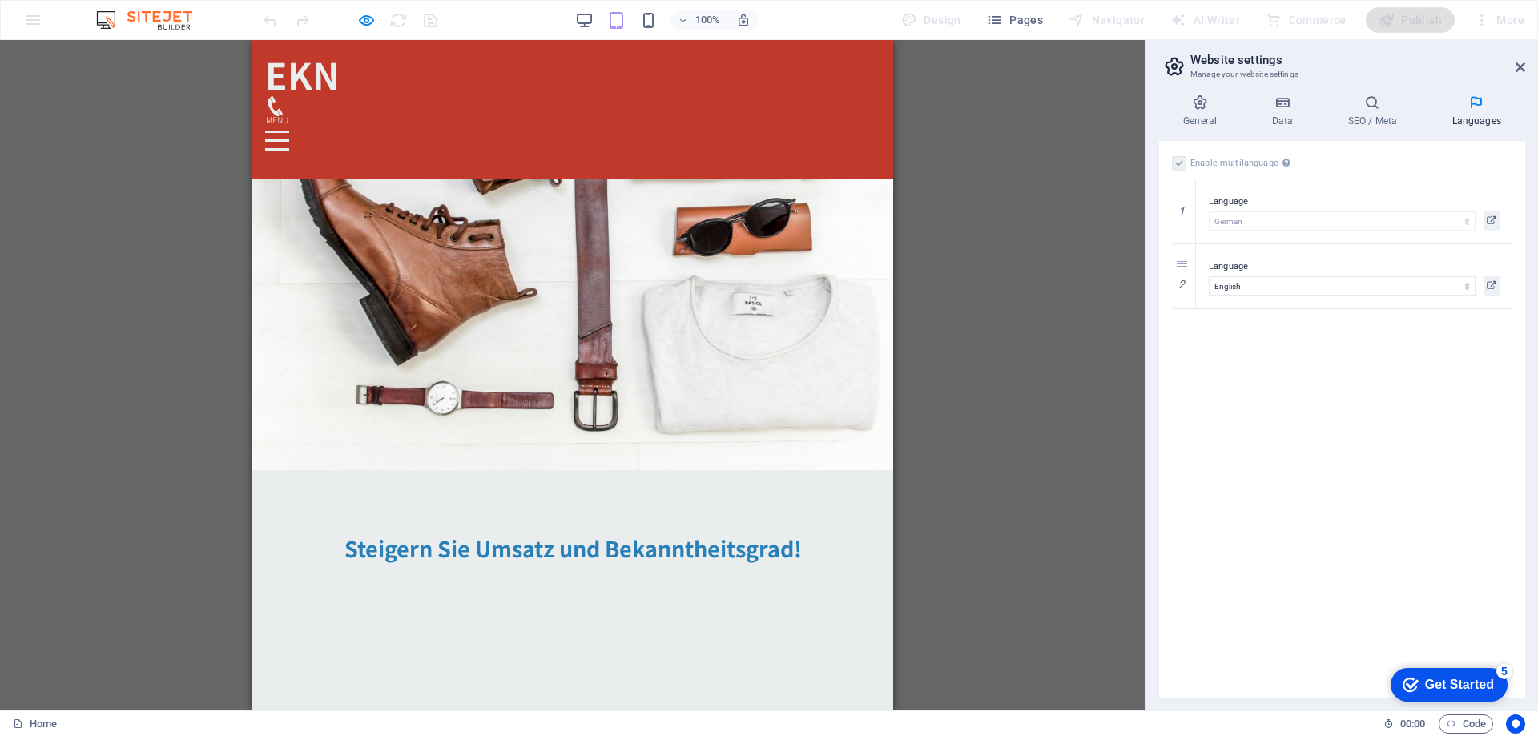
click at [289, 131] on div at bounding box center [277, 132] width 24 height 2
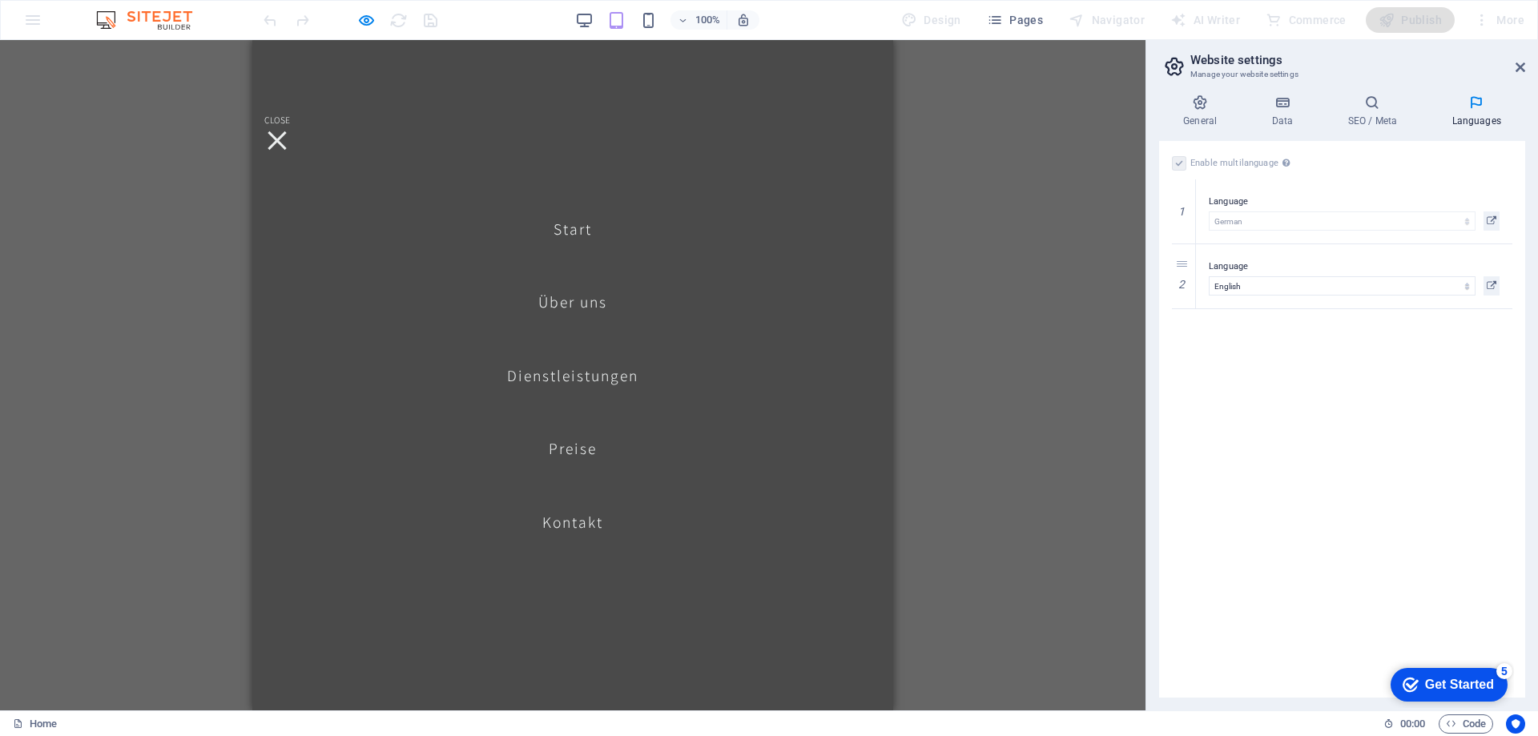
click at [563, 382] on font "Dienstleistungen" at bounding box center [572, 375] width 131 height 20
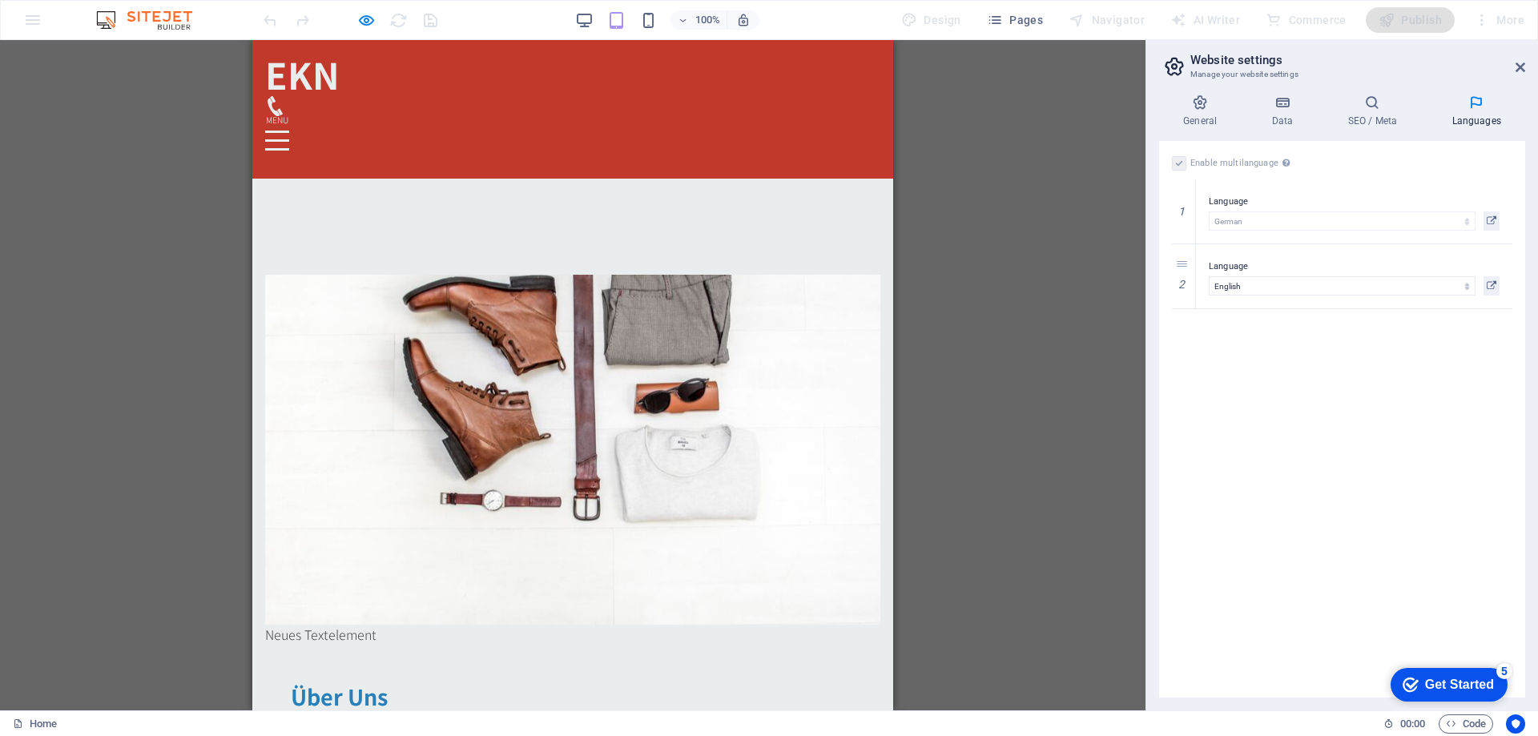
scroll to position [739, 0]
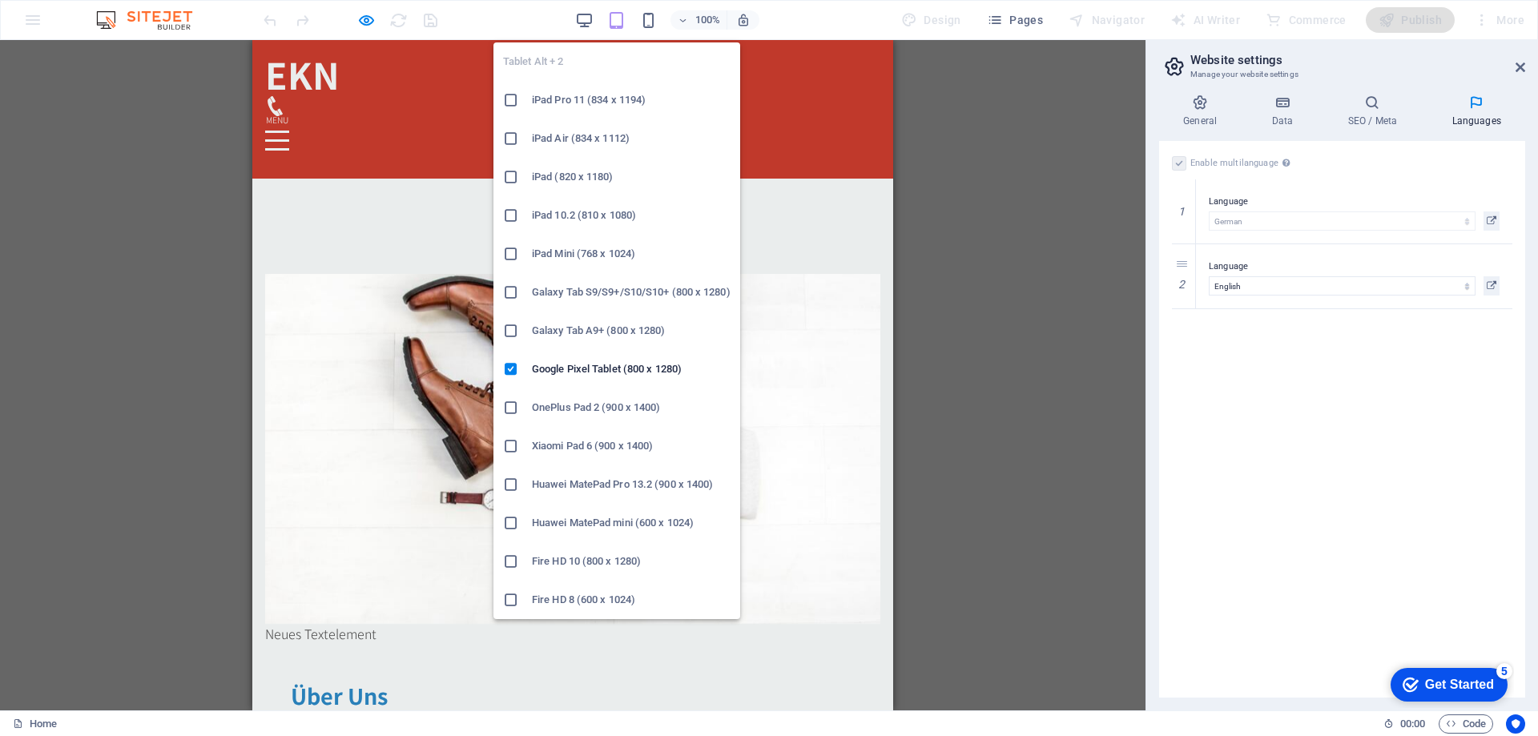
click at [619, 13] on icon "button" at bounding box center [616, 20] width 18 height 18
click at [569, 93] on h6 "iPad Pro 11 (834 x 1194)" at bounding box center [631, 100] width 199 height 19
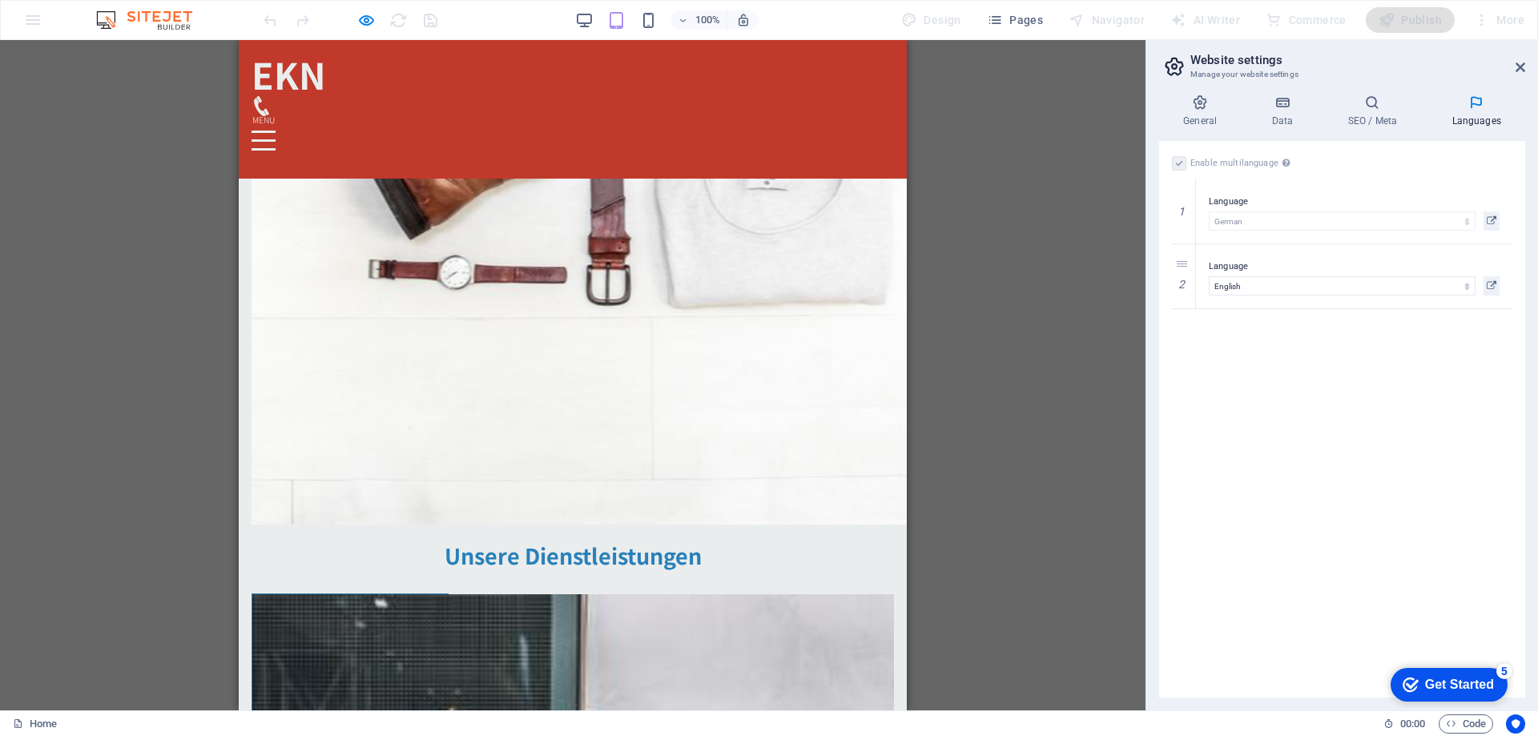
scroll to position [979, 0]
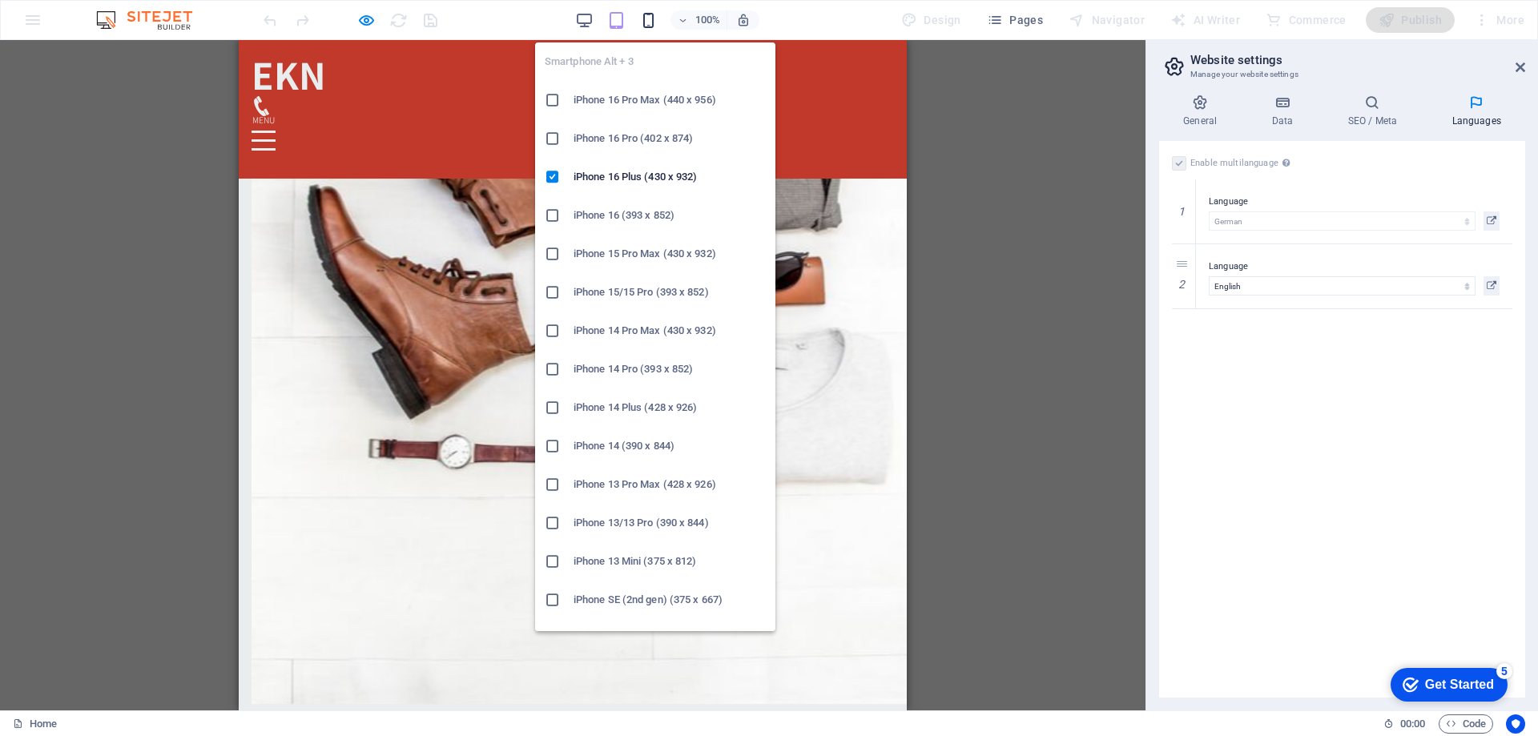
click at [655, 23] on icon "button" at bounding box center [648, 20] width 18 height 18
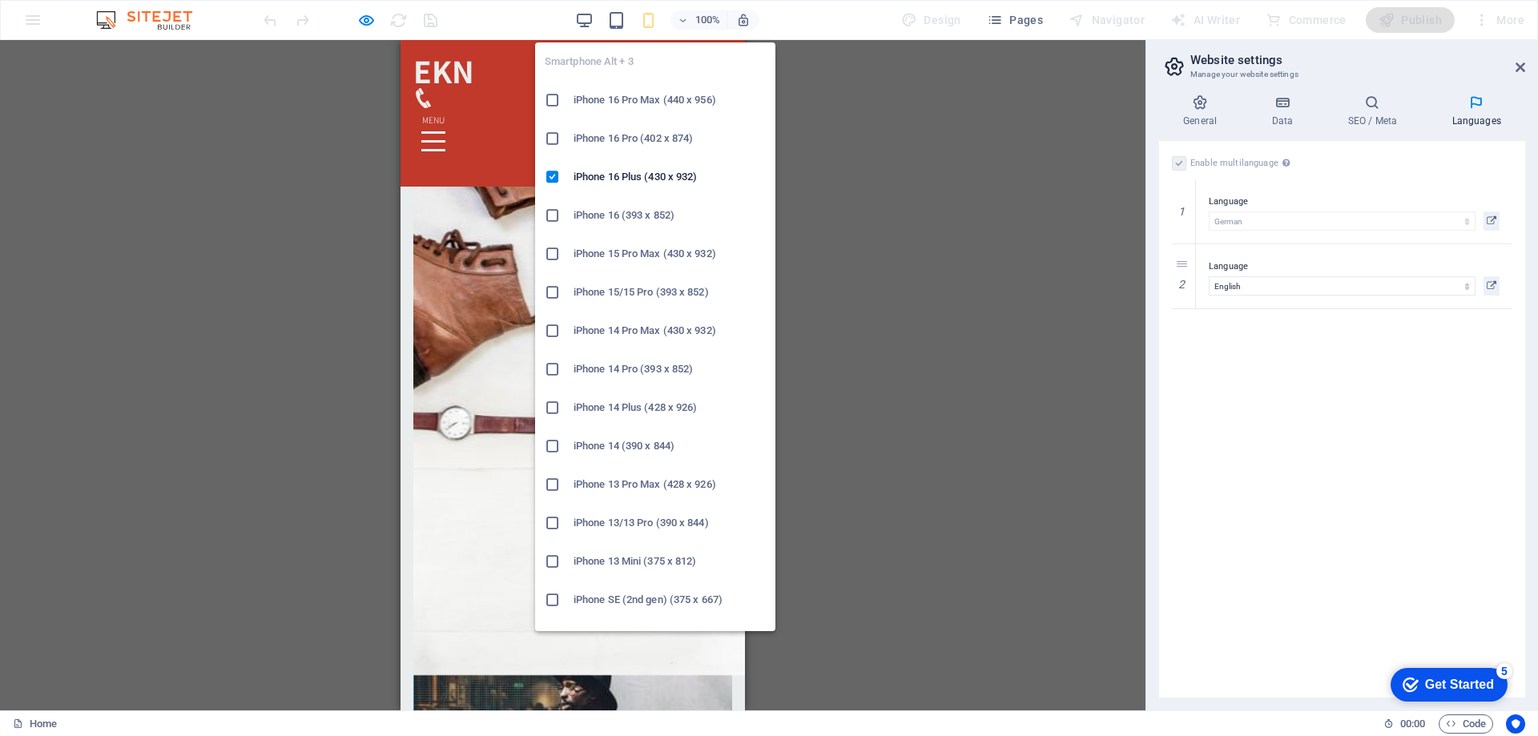
click at [616, 95] on h6 "iPhone 16 Pro Max (440 x 956)" at bounding box center [670, 100] width 192 height 19
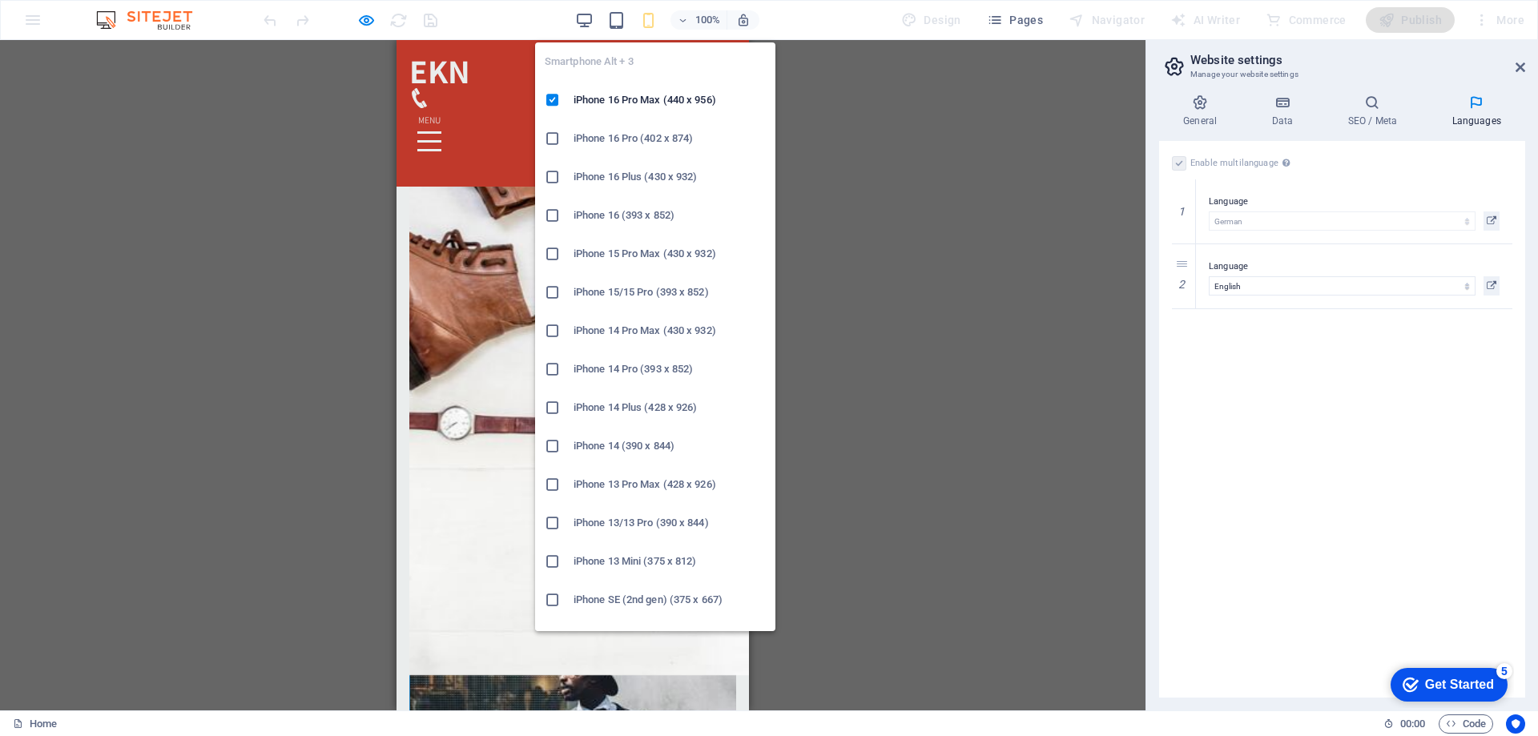
click at [627, 175] on h6 "iPhone 16 Plus (430 x 932)" at bounding box center [670, 176] width 192 height 19
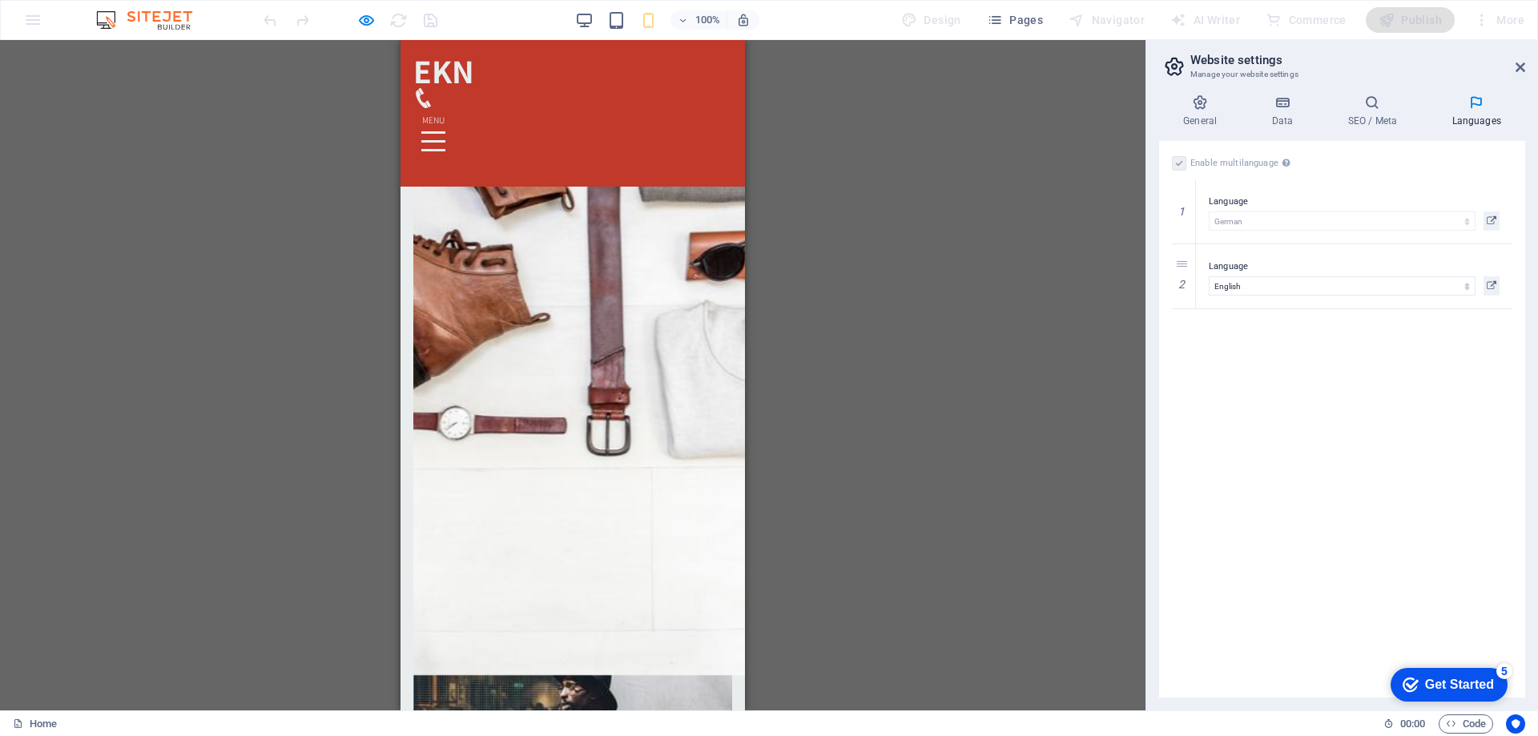
click at [655, 30] on div "100%" at bounding box center [666, 20] width 185 height 26
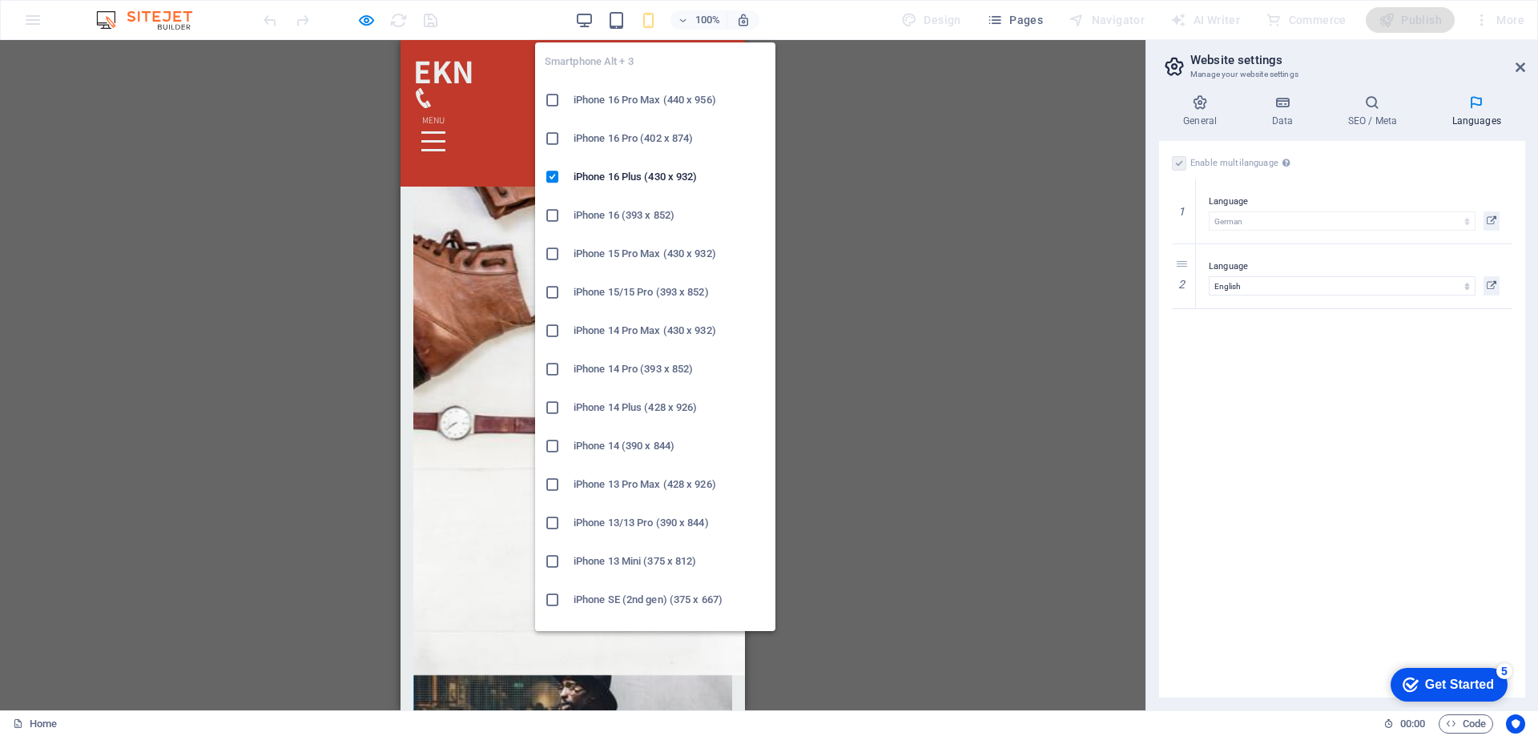
click at [653, 27] on icon "button" at bounding box center [648, 20] width 18 height 18
click at [607, 329] on h6 "iPhone 14 Pro Max (430 x 932)" at bounding box center [670, 330] width 192 height 19
click at [652, 17] on icon "button" at bounding box center [648, 20] width 18 height 18
click at [611, 444] on h6 "iPhone 14 (390 x 844)" at bounding box center [670, 446] width 192 height 19
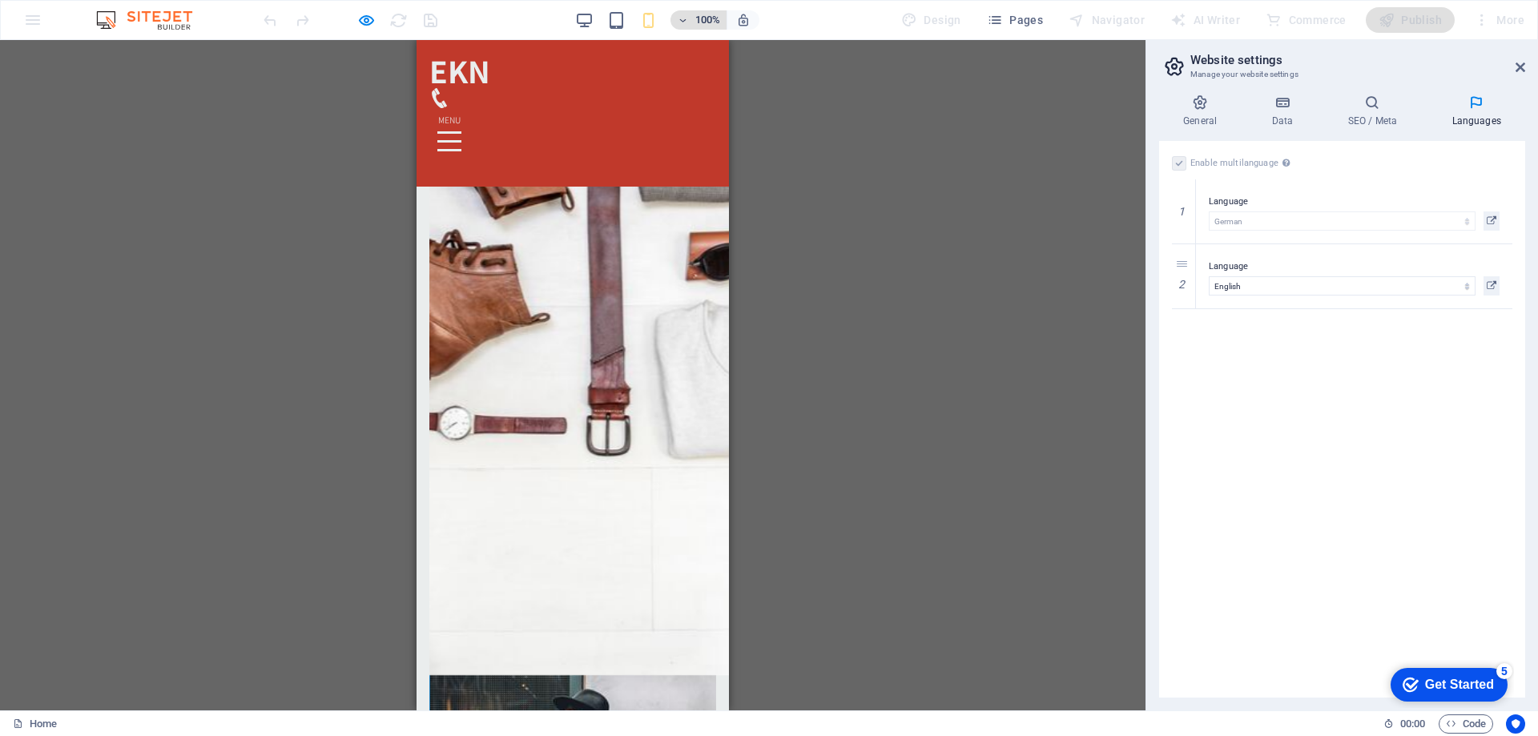
click at [696, 23] on span "100%" at bounding box center [698, 19] width 43 height 19
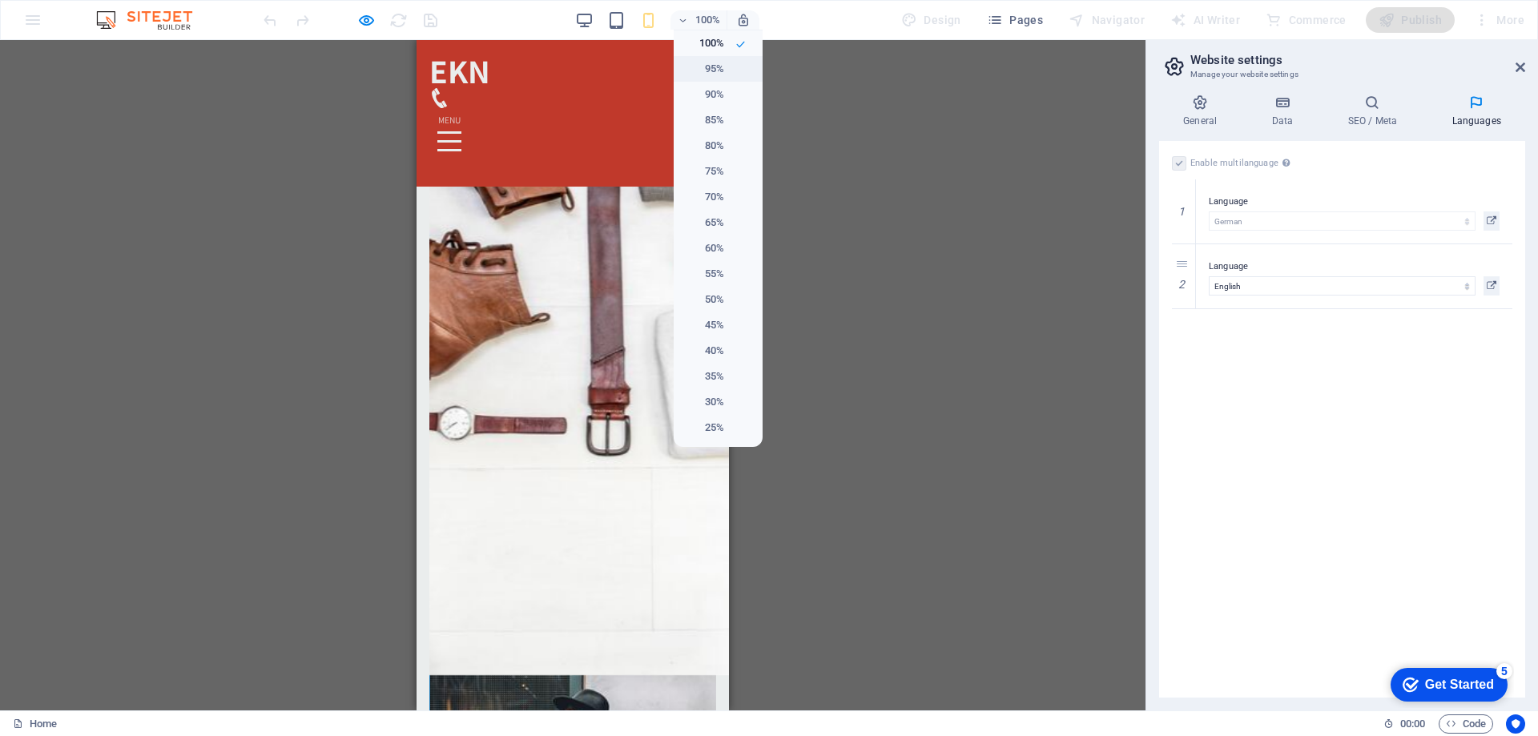
click at [707, 75] on h6 "95%" at bounding box center [703, 68] width 41 height 19
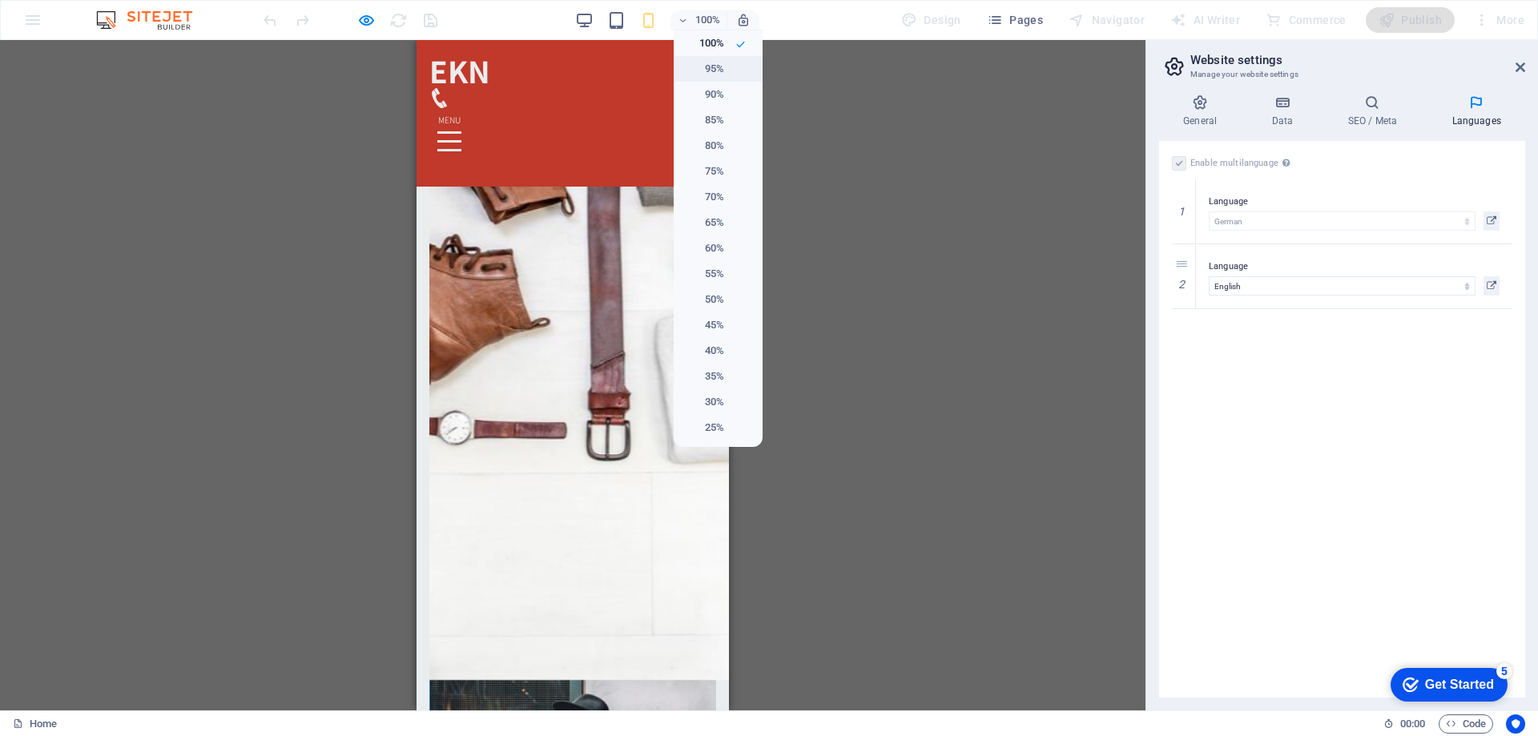
scroll to position [981, 0]
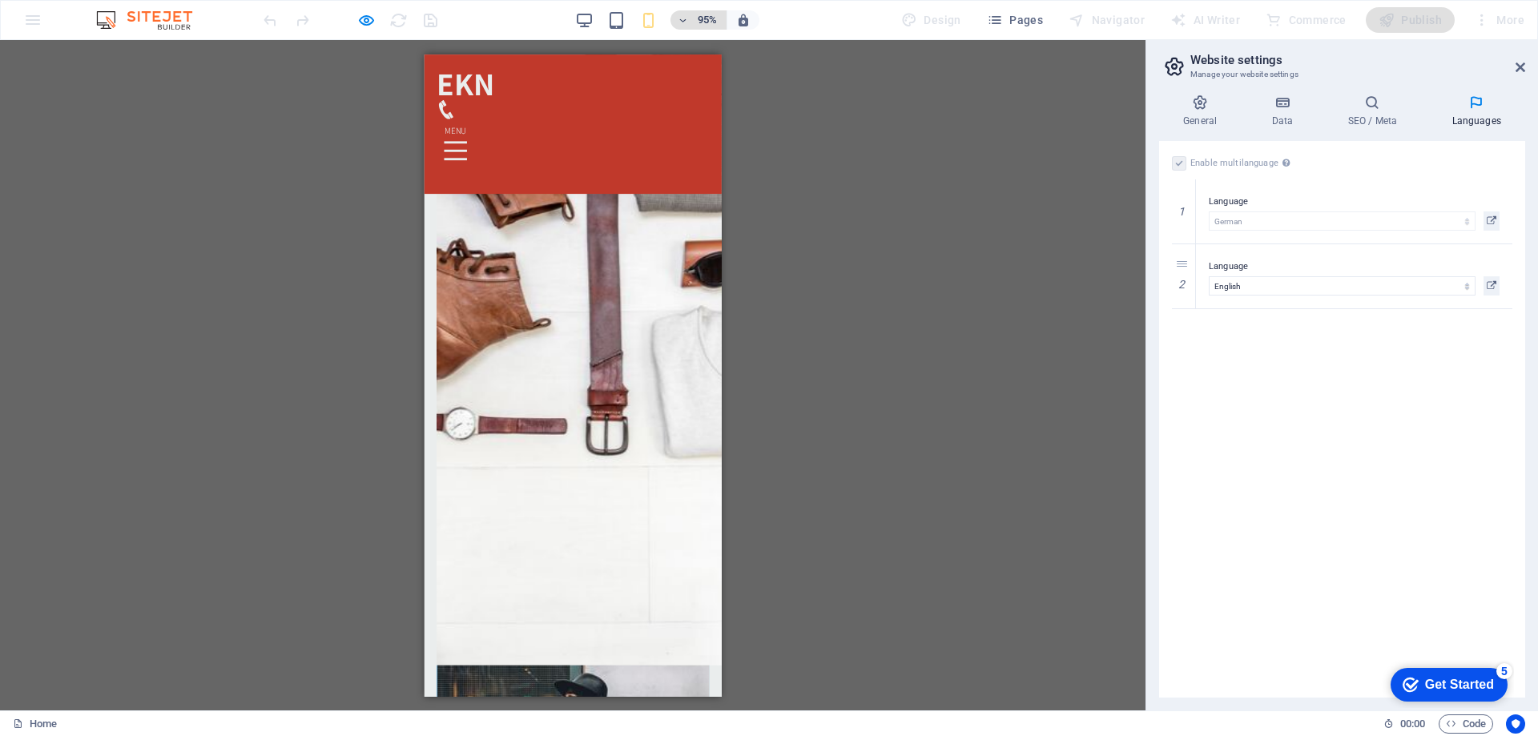
click at [706, 27] on h6 "95%" at bounding box center [708, 19] width 26 height 19
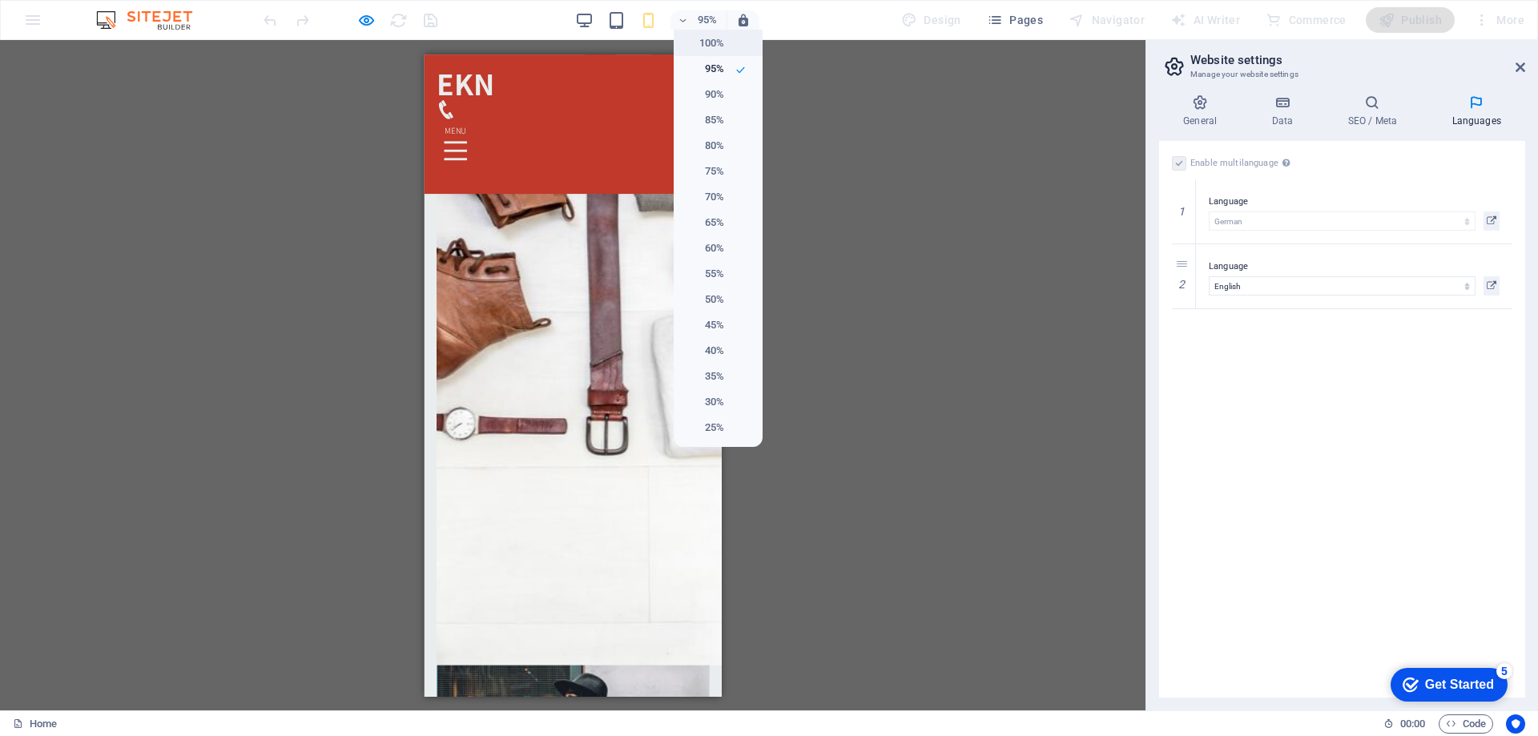
click at [698, 43] on h6 "100%" at bounding box center [703, 43] width 41 height 19
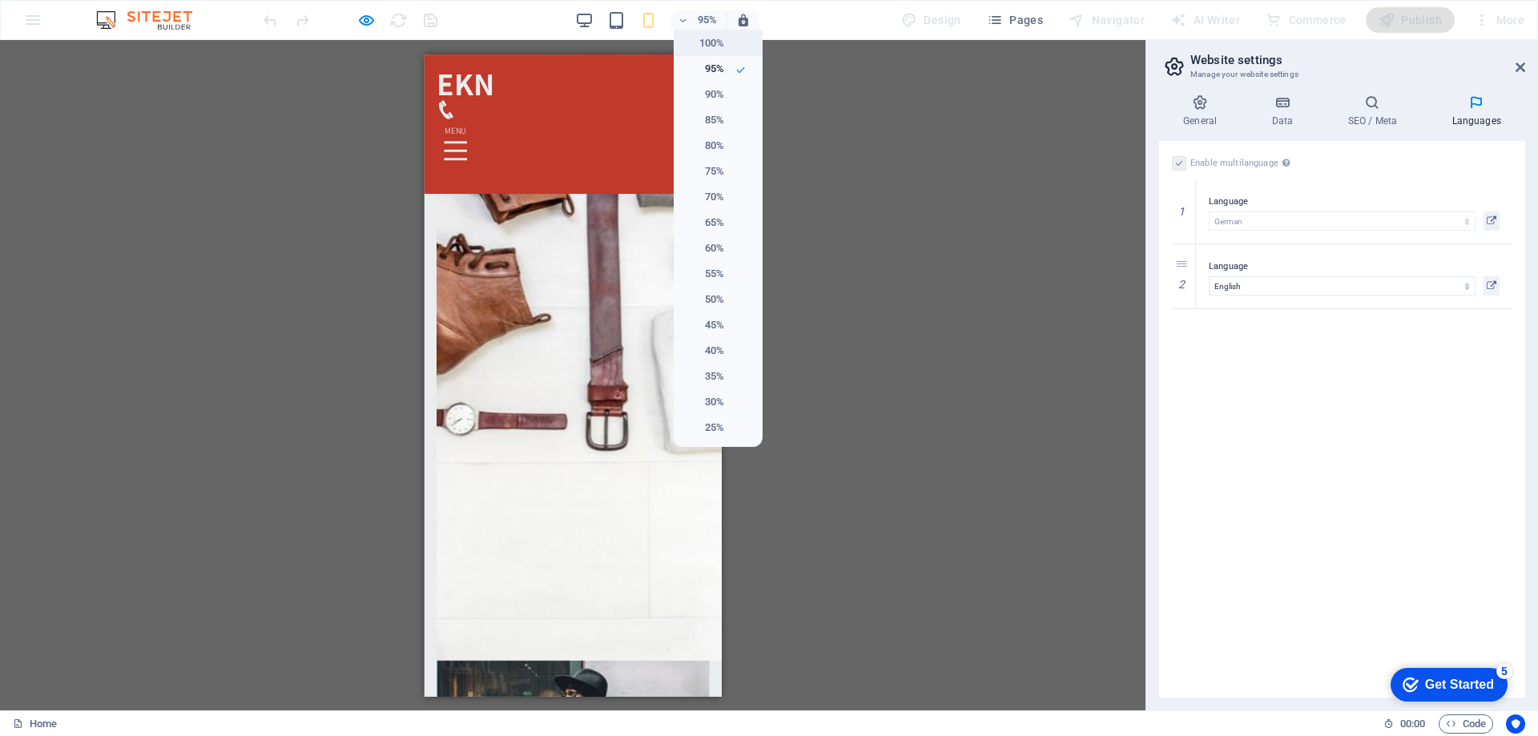
scroll to position [979, 0]
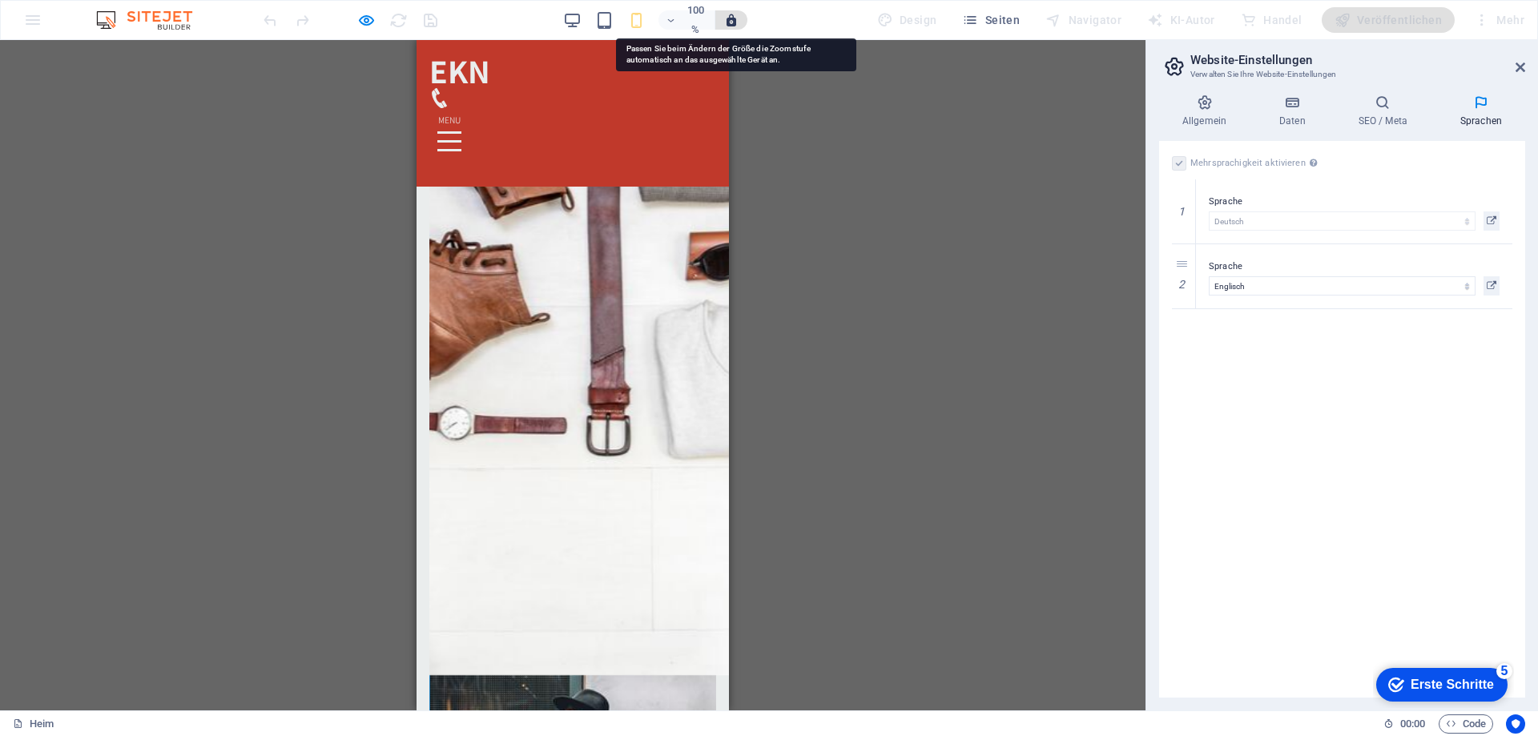
click at [739, 23] on icon "button" at bounding box center [731, 20] width 14 height 14
click at [739, 22] on icon "button" at bounding box center [731, 20] width 14 height 14
click at [735, 18] on icon "button" at bounding box center [731, 20] width 14 height 14
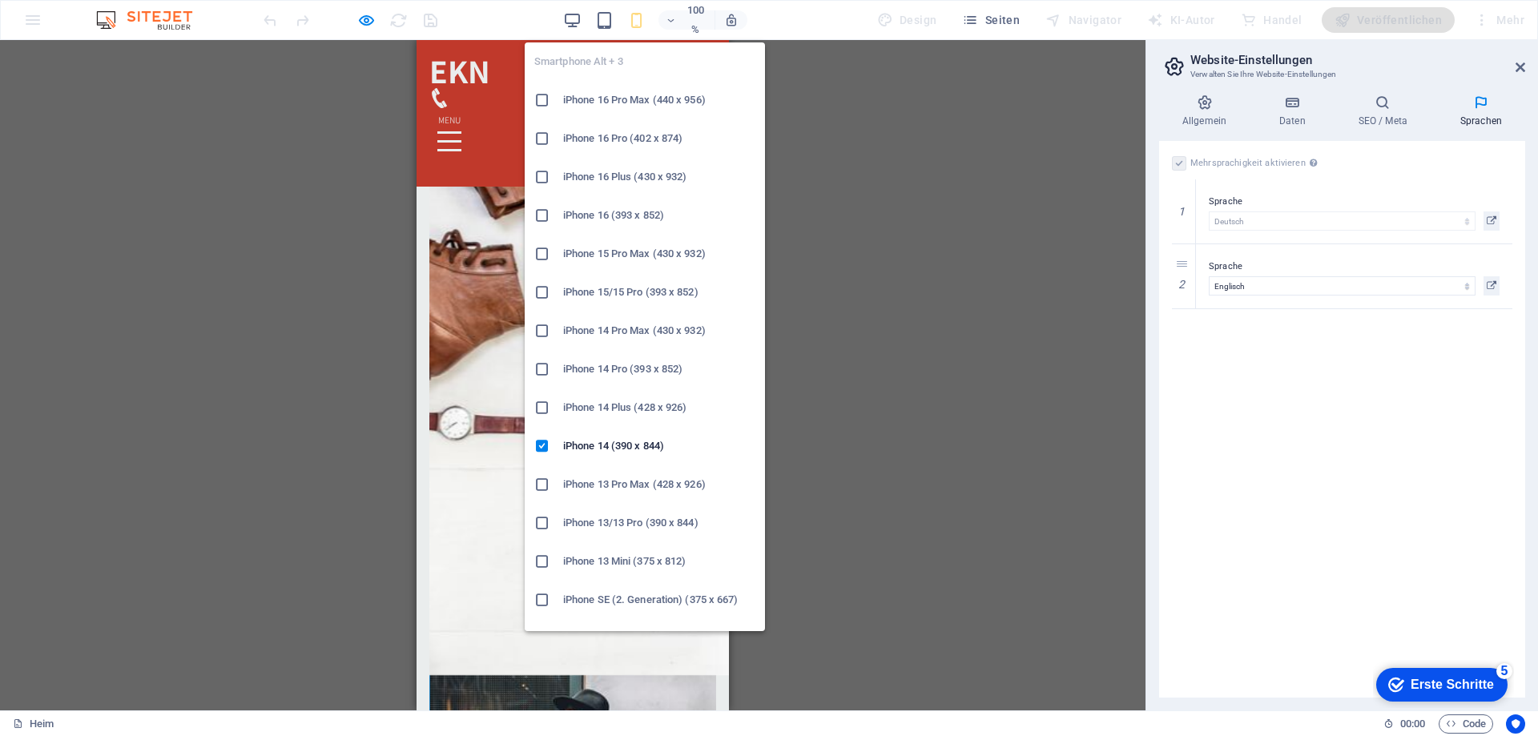
click at [607, 103] on font "iPhone 16 Pro Max (440 x 956)" at bounding box center [634, 100] width 143 height 12
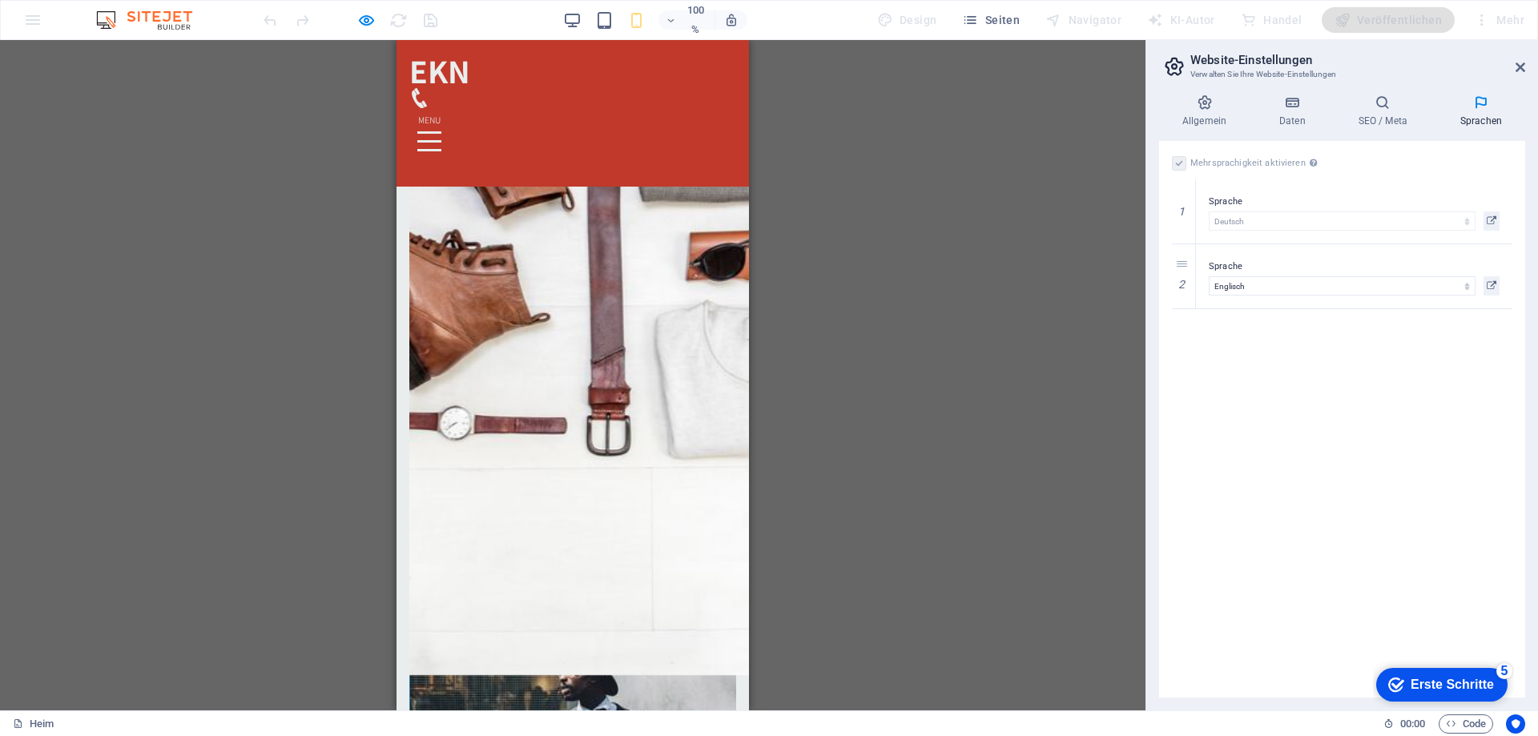
scroll to position [941, 0]
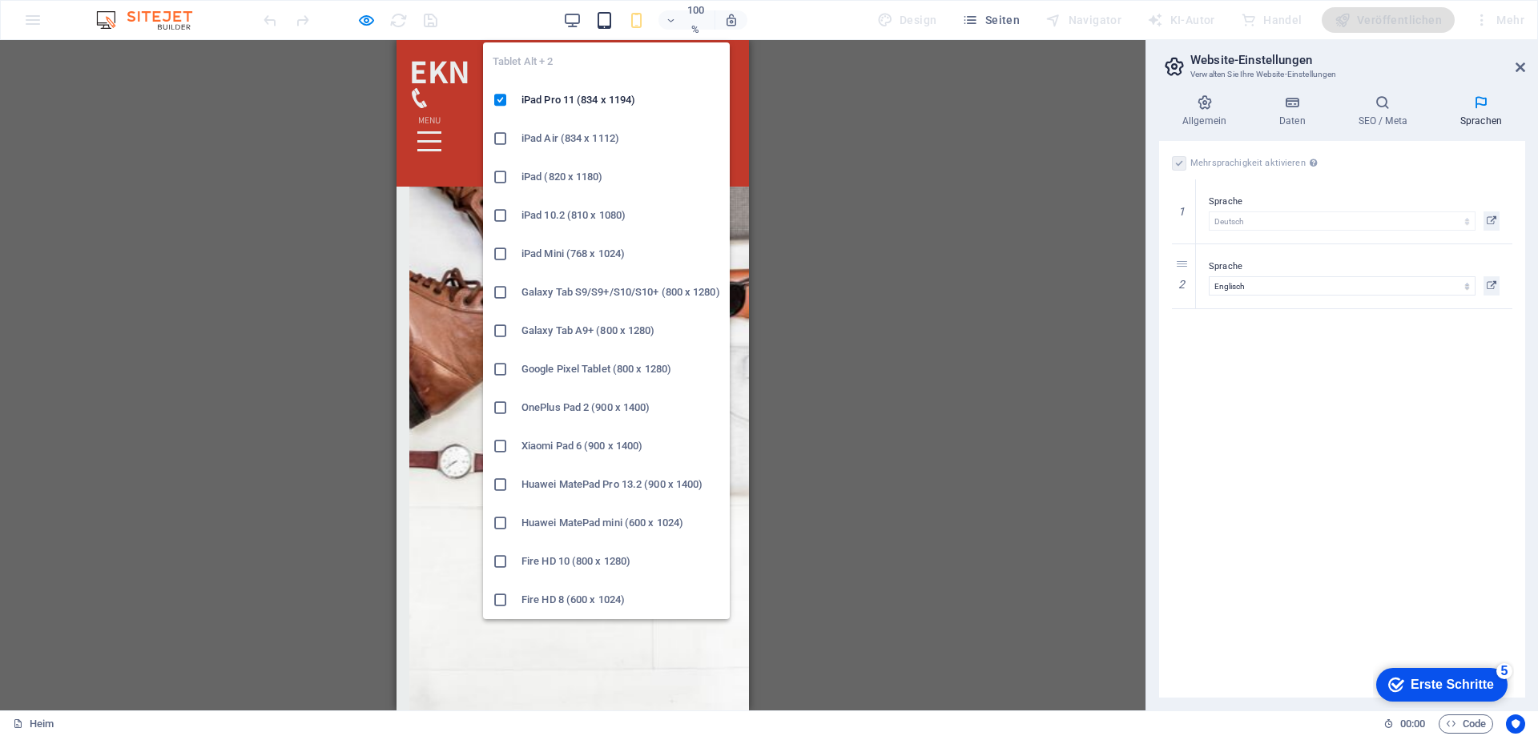
click at [608, 22] on icon "button" at bounding box center [604, 20] width 18 height 18
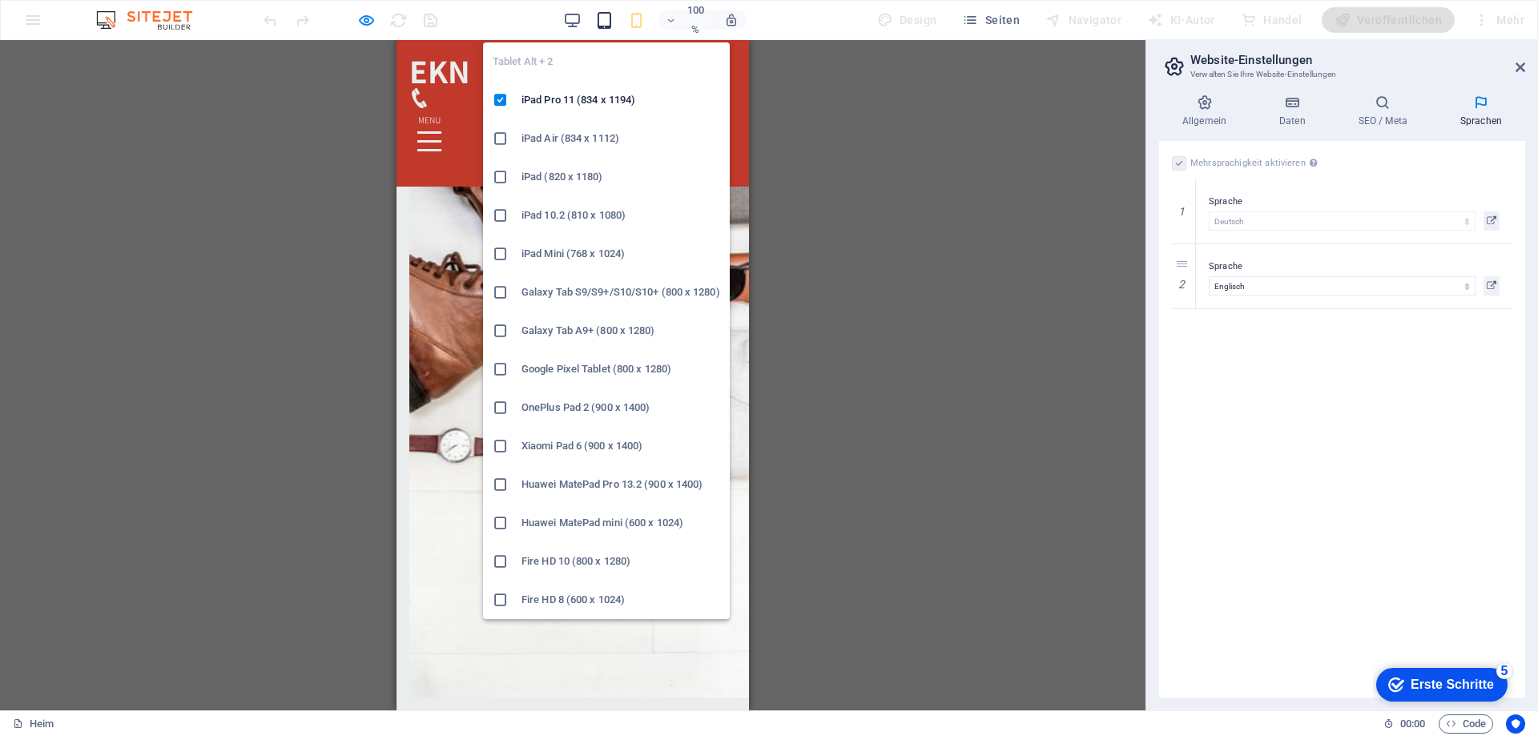
scroll to position [939, 0]
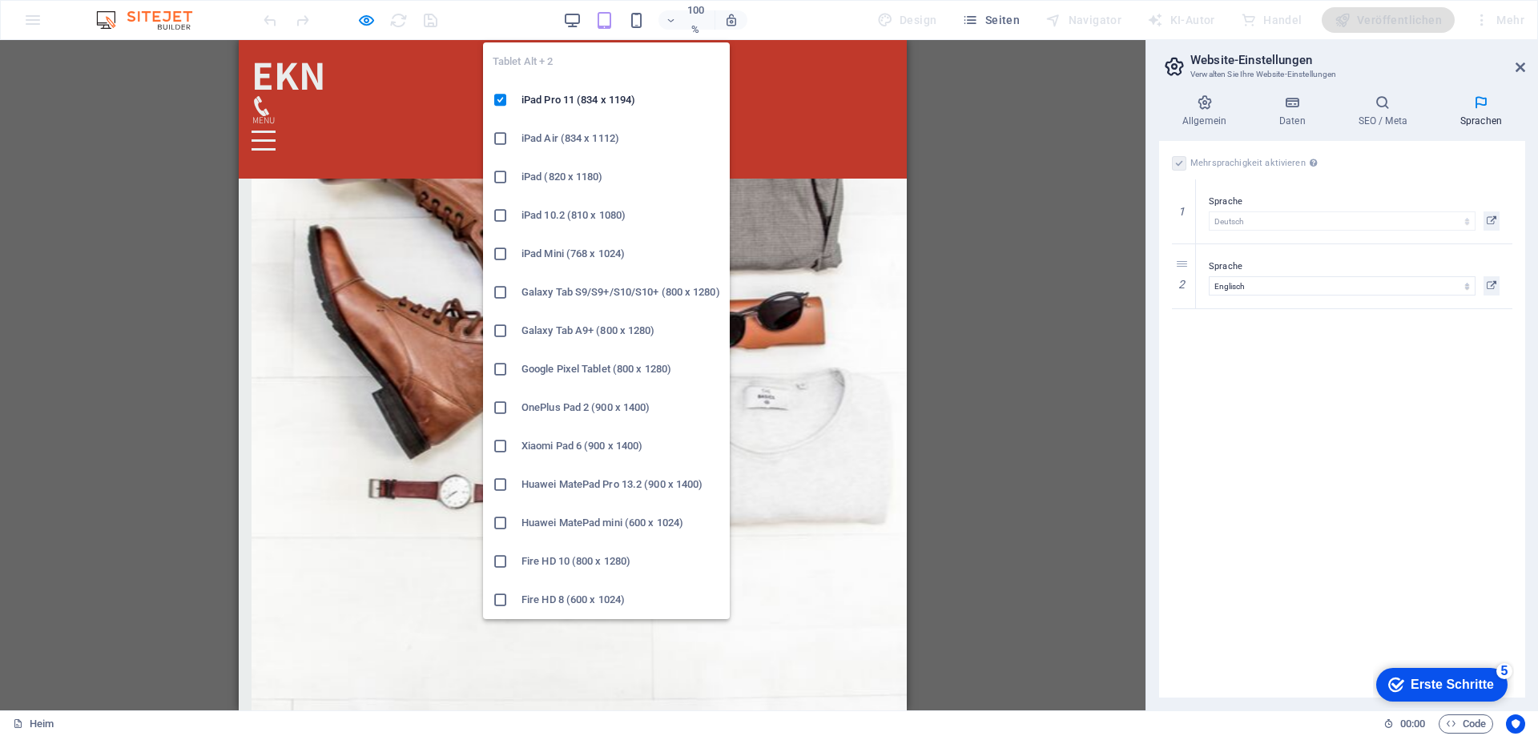
click at [619, 137] on font "iPad Air (834 x 1112)" at bounding box center [571, 138] width 98 height 12
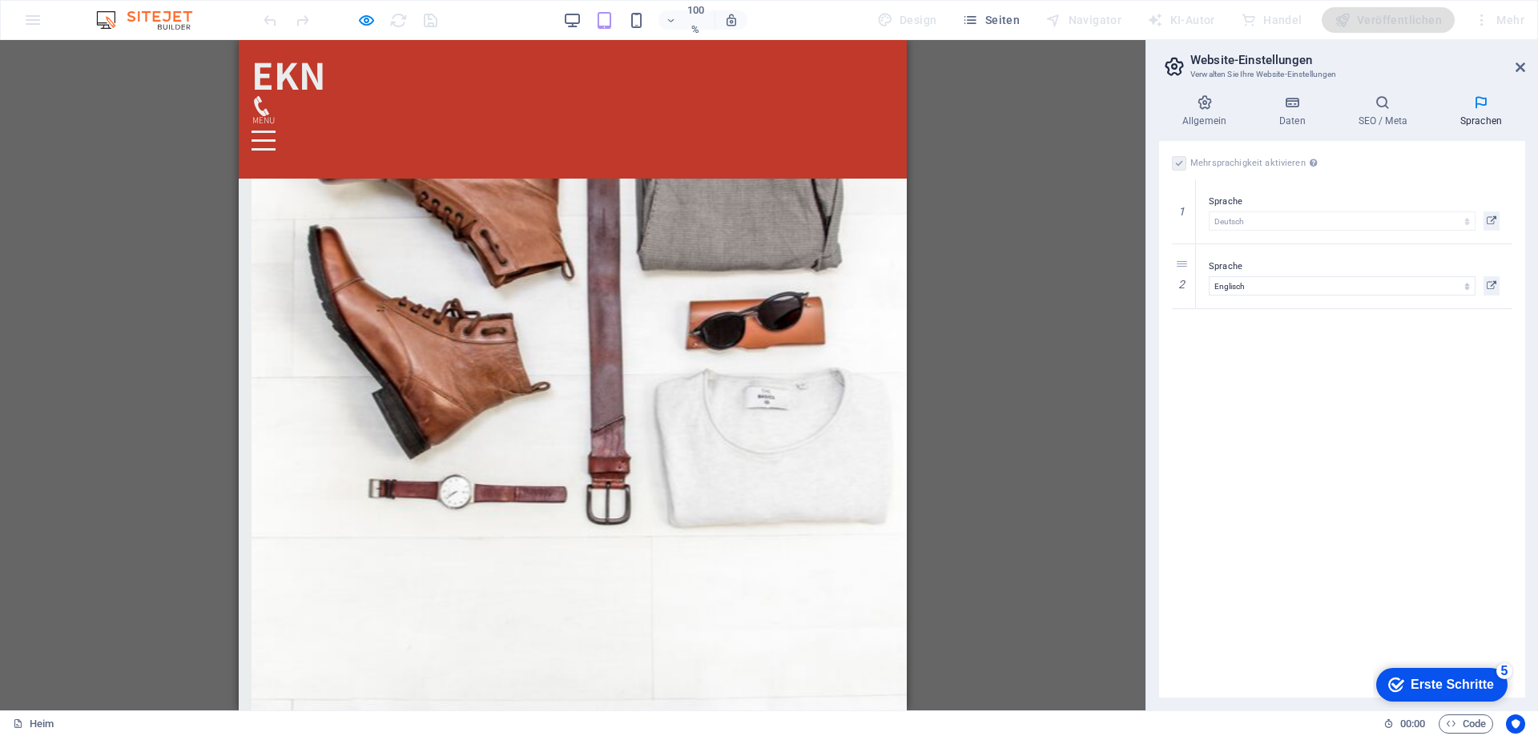
click at [1017, 245] on div "Ziehen Sie hier, um den vorhandenen Inhalt zu ersetzen. Drücken Sie „Strg“, wen…" at bounding box center [573, 375] width 1146 height 671
click at [992, 25] on span "Seiten" at bounding box center [991, 20] width 58 height 16
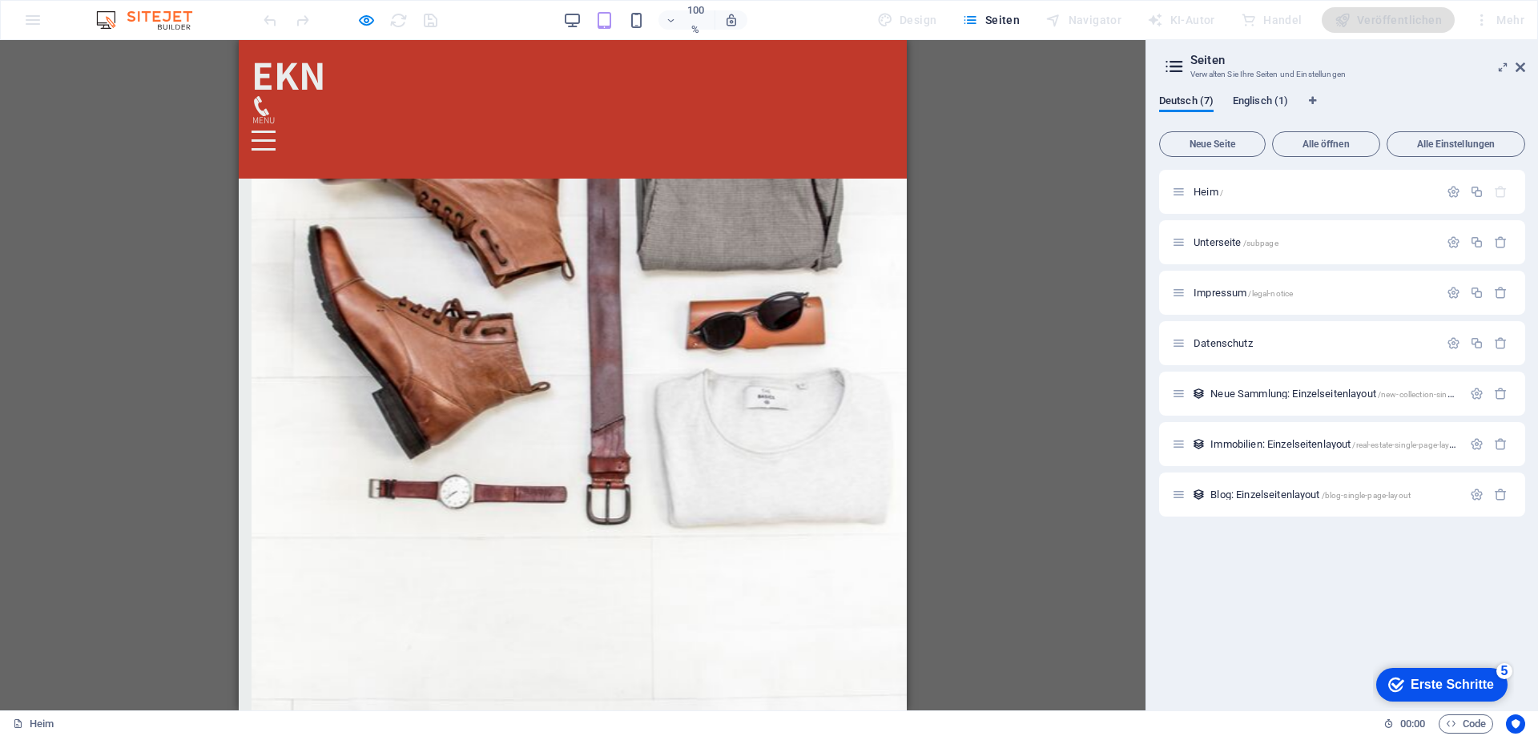
click at [1255, 105] on font "Englisch (1)" at bounding box center [1260, 101] width 55 height 12
click at [1187, 105] on font "Deutsch (7)" at bounding box center [1186, 101] width 54 height 12
